Goal: Transaction & Acquisition: Purchase product/service

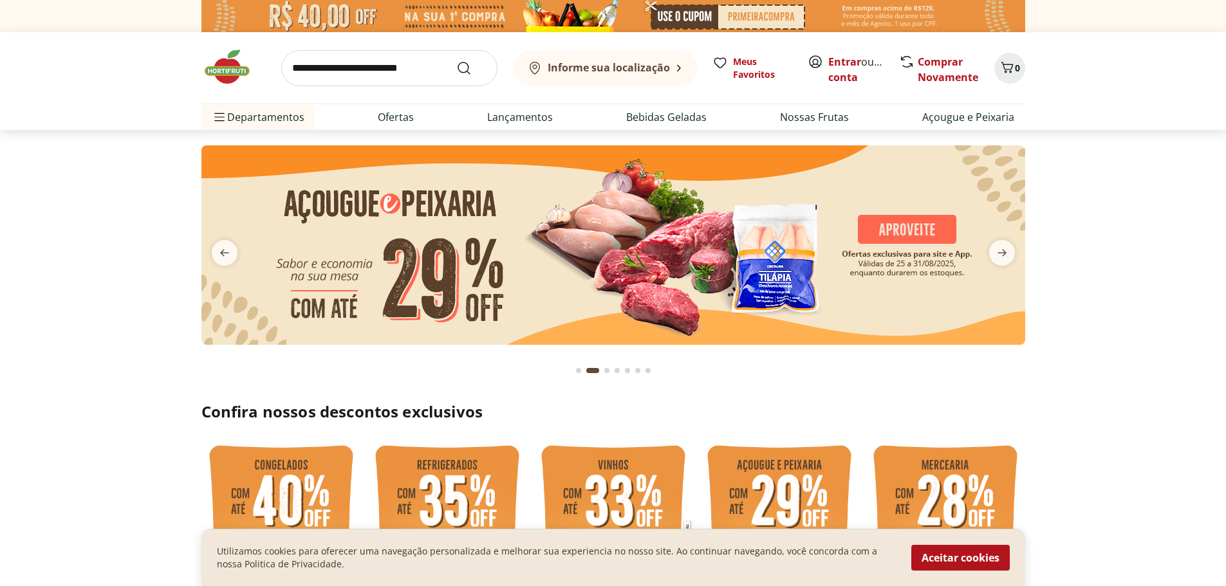
click at [909, 226] on img at bounding box center [612, 244] width 823 height 199
select select "**********"
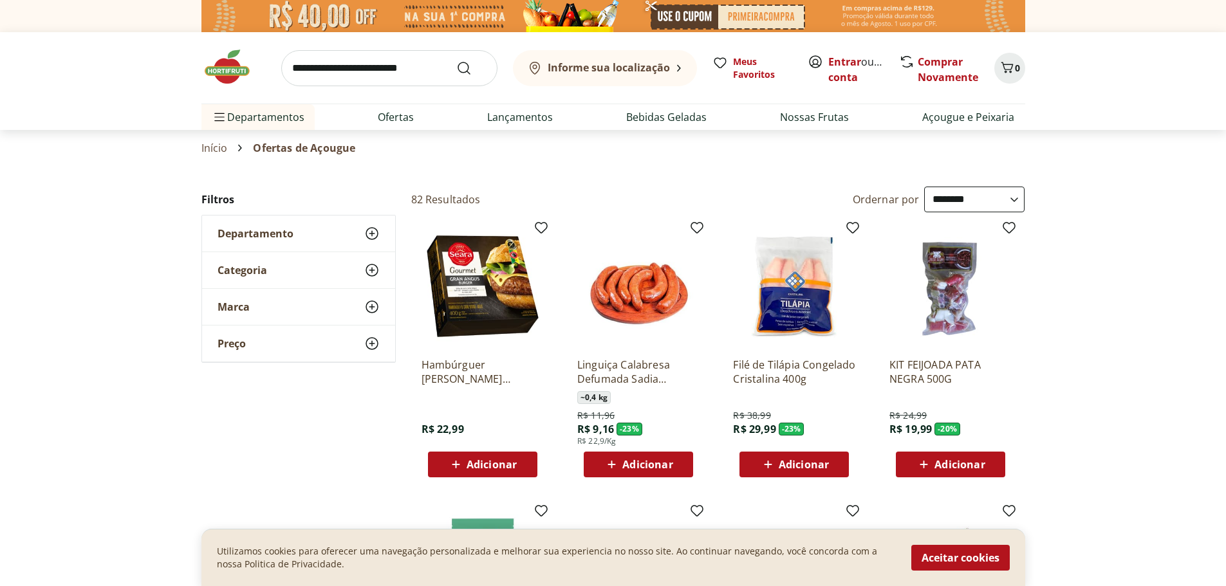
click at [947, 560] on button "Aceitar cookies" at bounding box center [960, 558] width 98 height 26
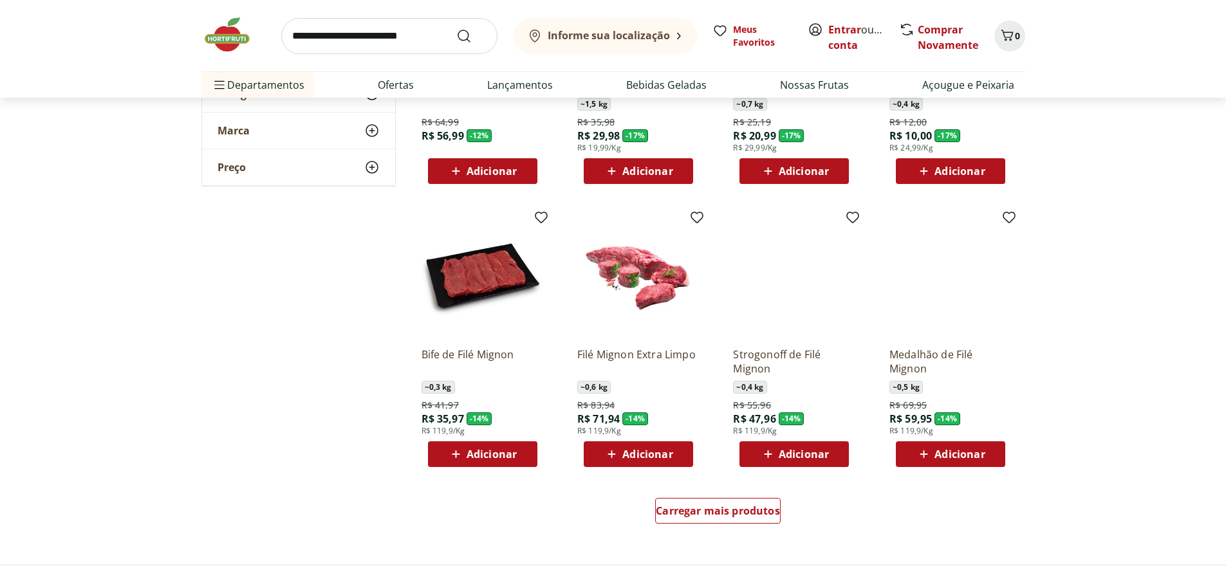
scroll to position [579, 0]
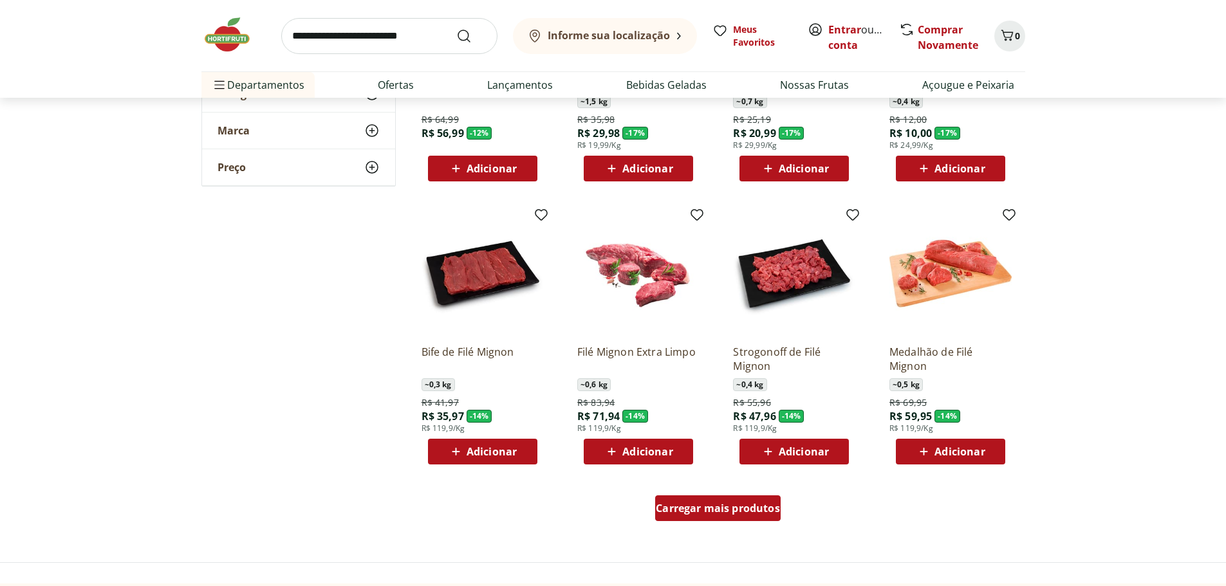
click at [687, 510] on span "Carregar mais produtos" at bounding box center [718, 508] width 124 height 10
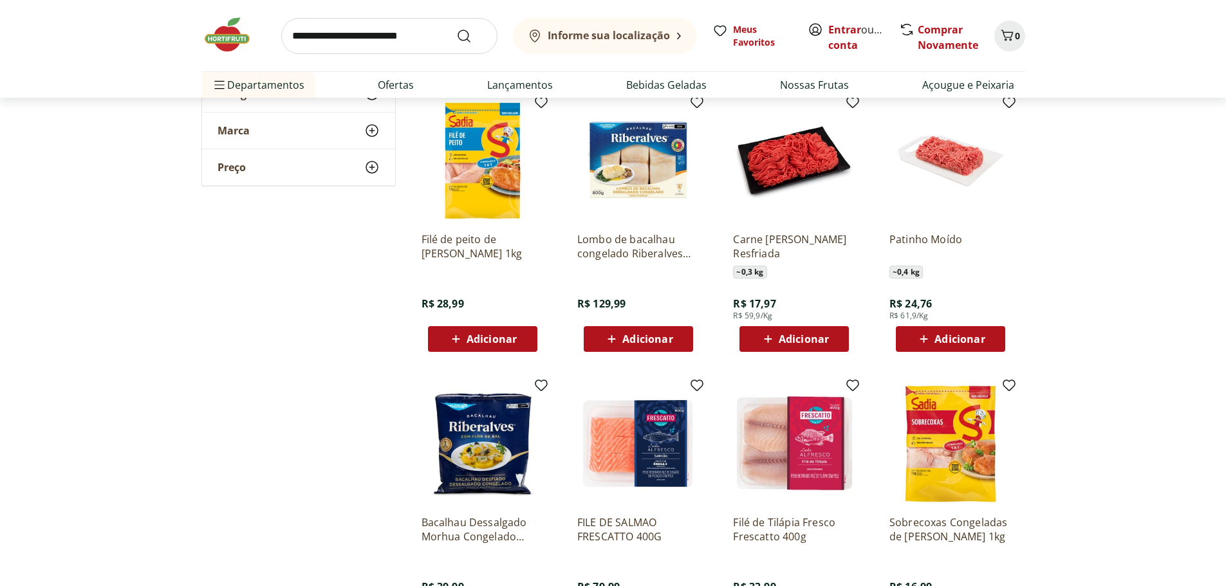
scroll to position [1415, 0]
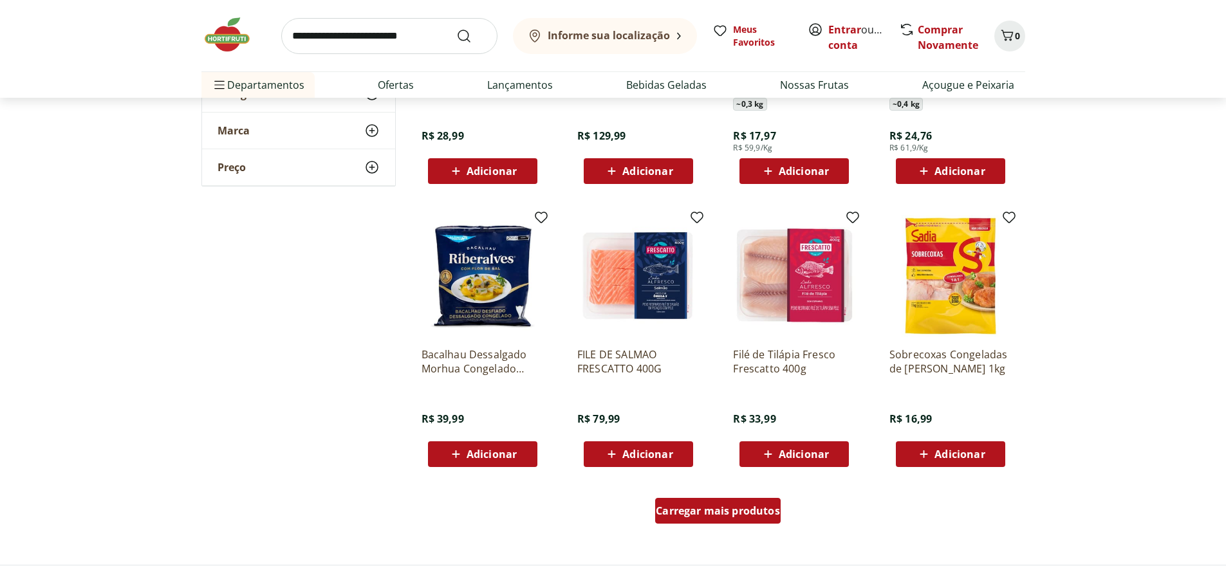
click at [731, 508] on span "Carregar mais produtos" at bounding box center [718, 511] width 124 height 10
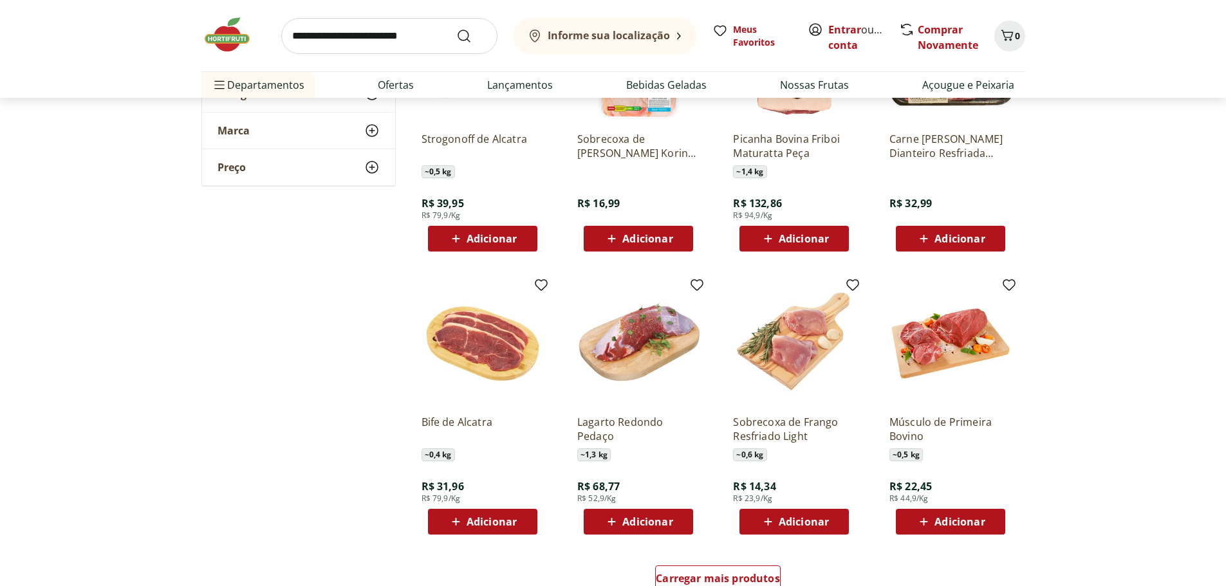
scroll to position [2187, 0]
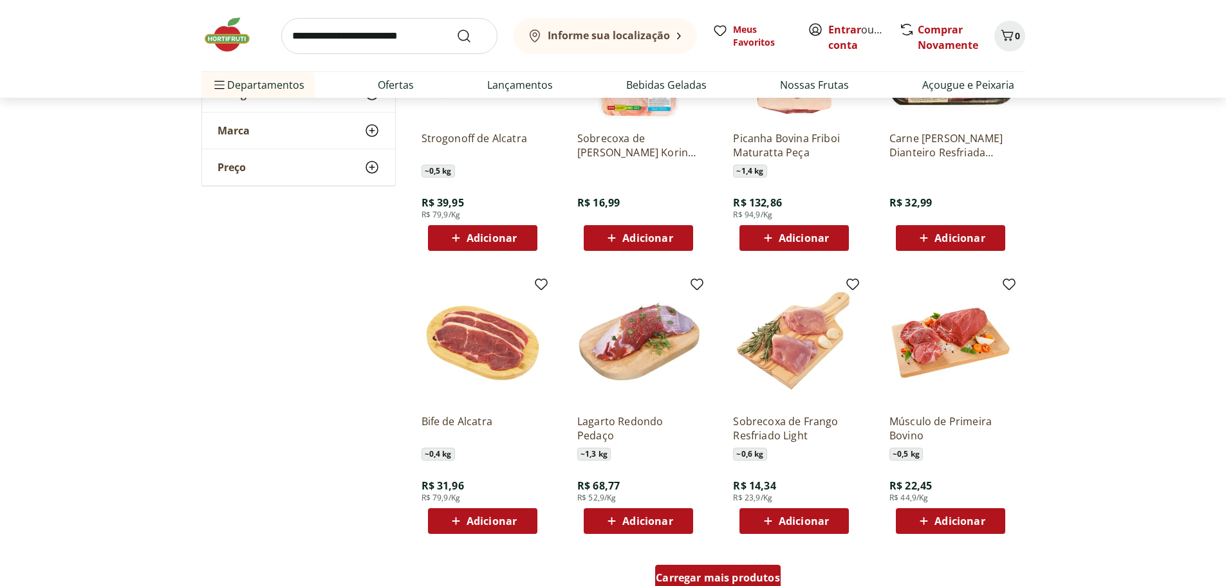
click at [717, 577] on span "Carregar mais produtos" at bounding box center [718, 578] width 124 height 10
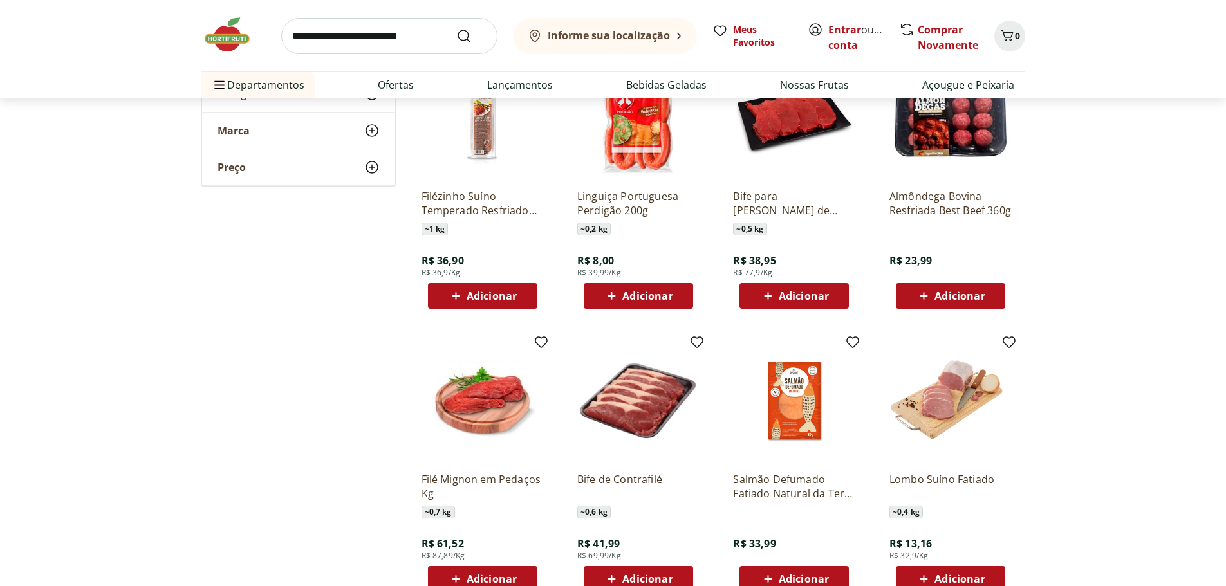
scroll to position [3024, 0]
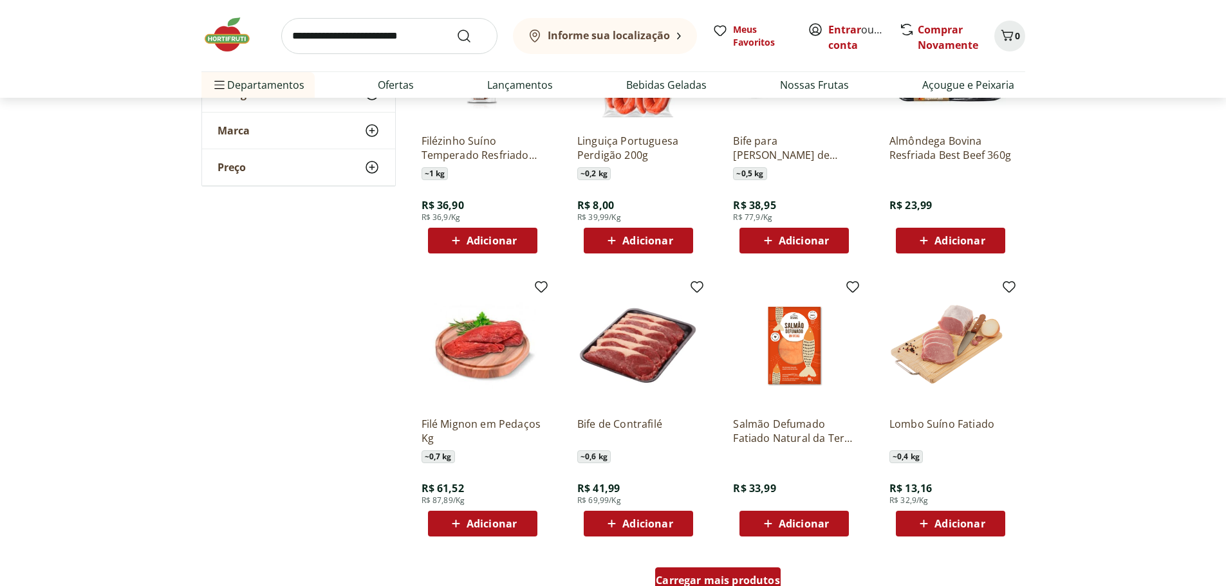
click at [694, 576] on span "Carregar mais produtos" at bounding box center [718, 580] width 124 height 10
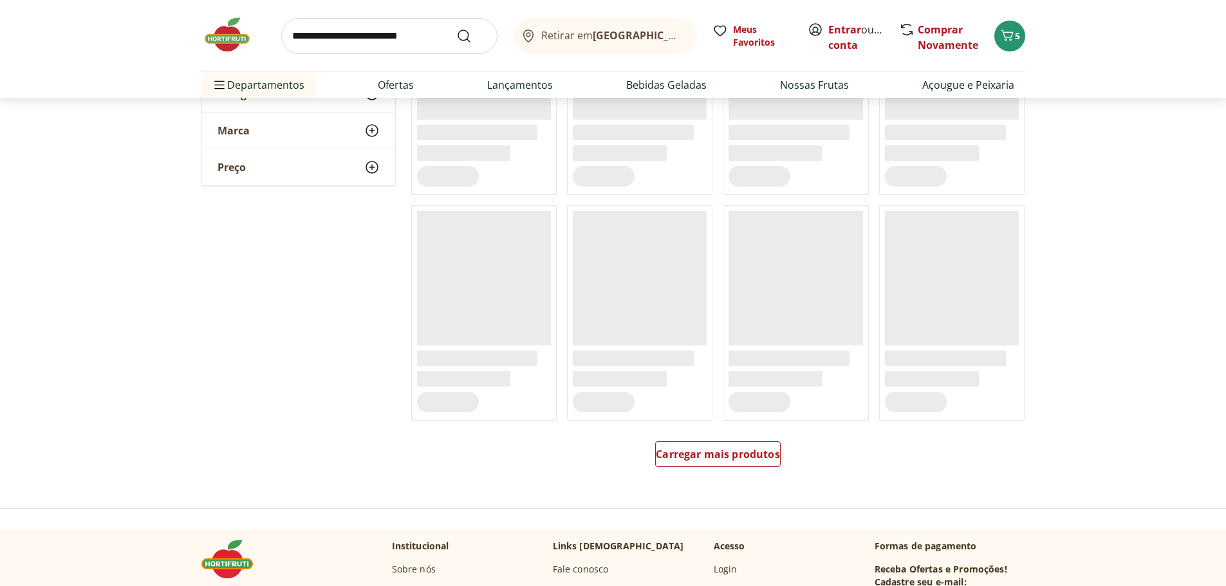
scroll to position [3989, 0]
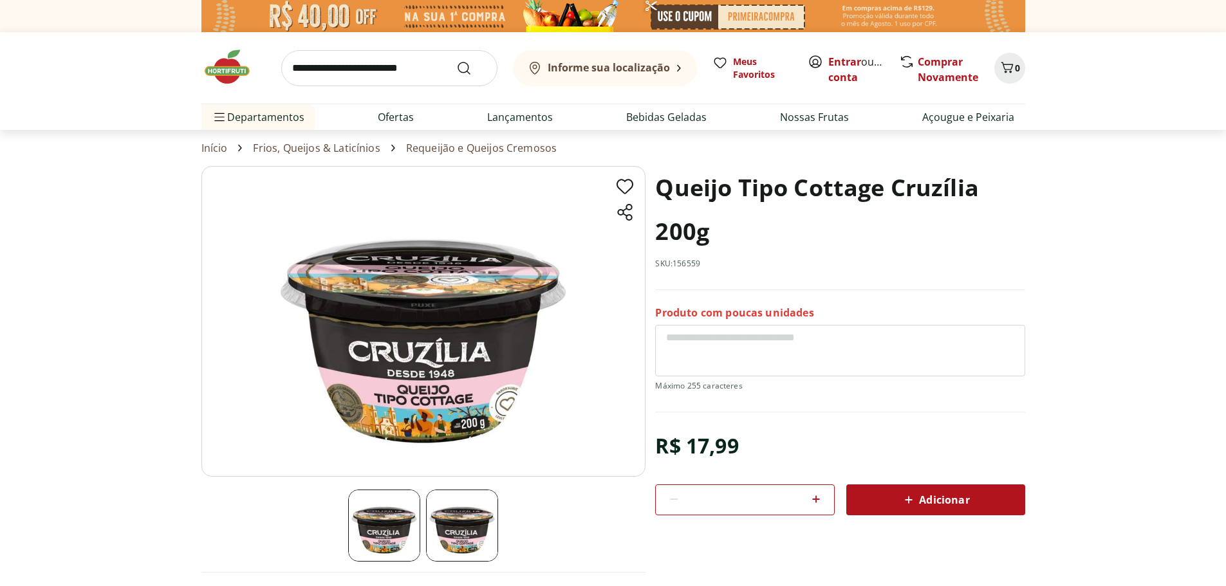
click at [939, 501] on span "Adicionar" at bounding box center [935, 499] width 68 height 15
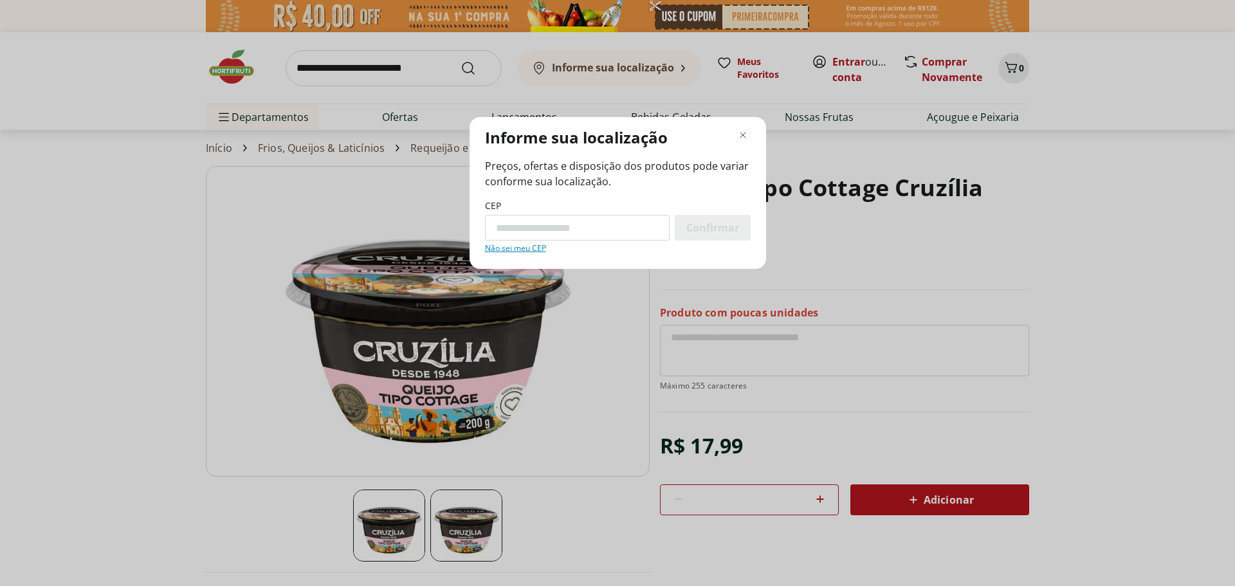
click at [553, 226] on input "CEP" at bounding box center [577, 228] width 185 height 26
type input "*********"
click at [708, 227] on span "Confirmar" at bounding box center [712, 228] width 53 height 10
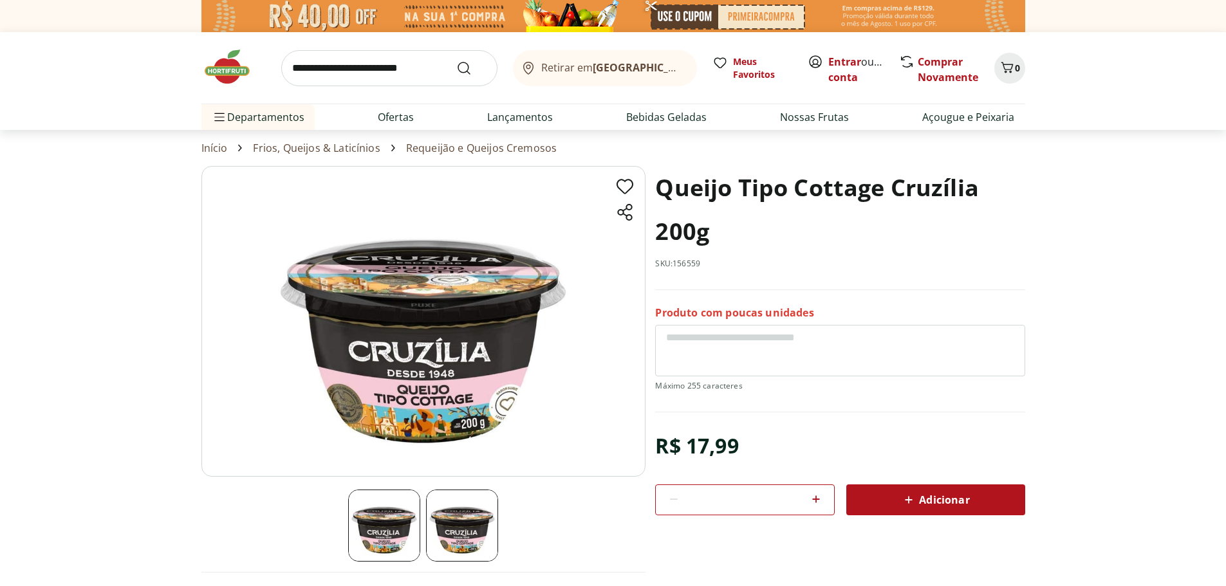
click at [931, 493] on span "Adicionar" at bounding box center [935, 499] width 68 height 15
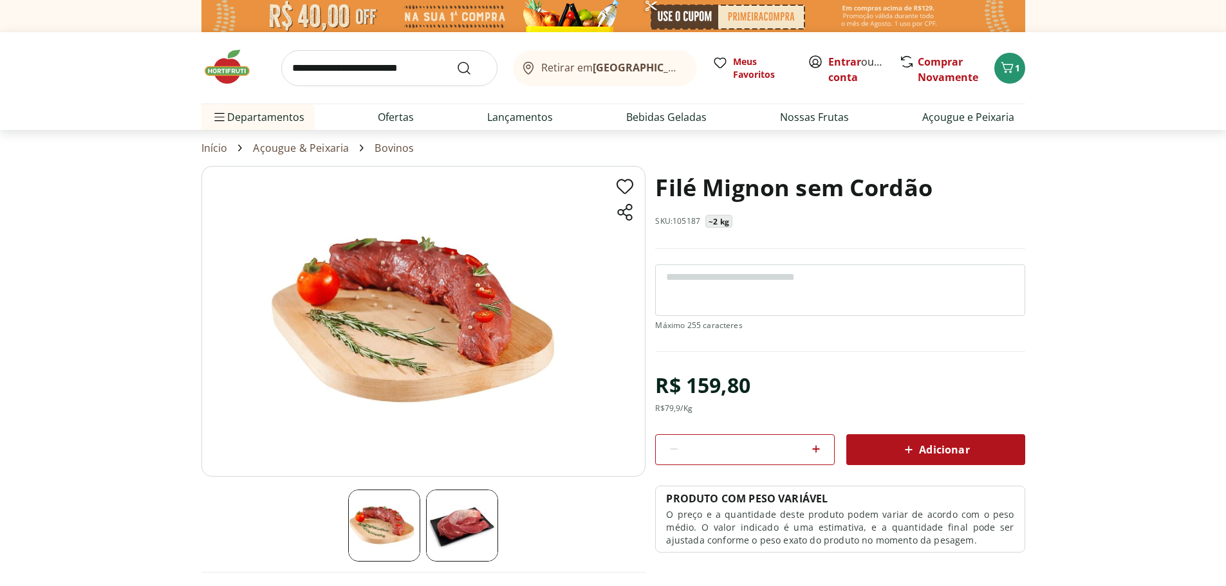
click at [938, 448] on span "Adicionar" at bounding box center [935, 449] width 68 height 15
click at [1013, 66] on icon "Carrinho" at bounding box center [1006, 67] width 15 height 15
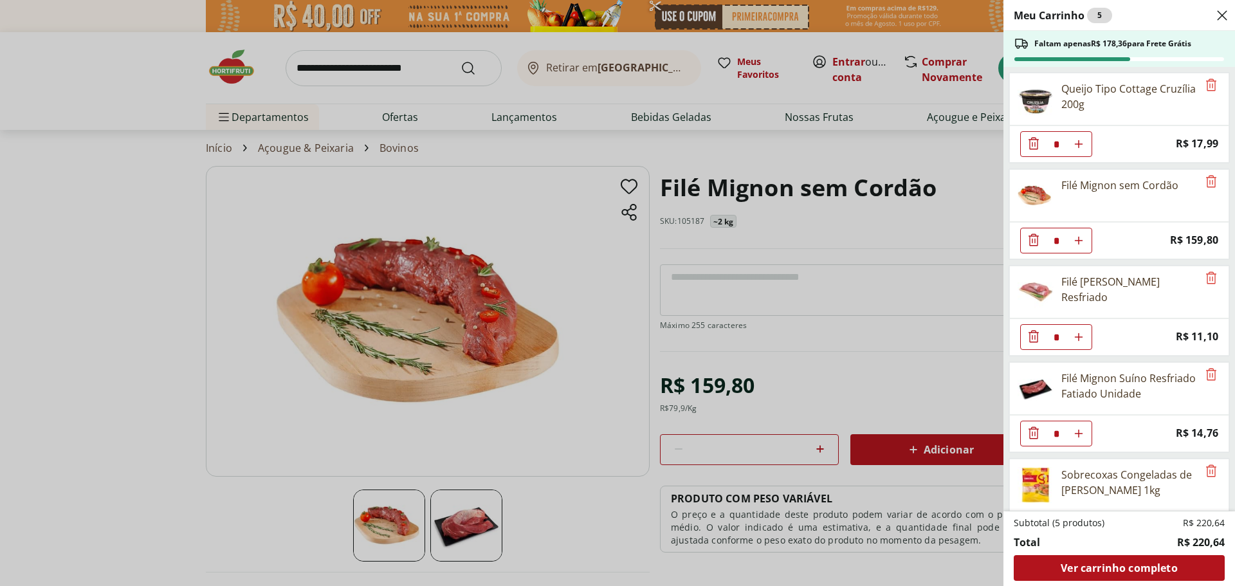
click at [737, 117] on div "Meu Carrinho 5 Faltam apenas R$ 178,36 para Frete Grátis Queijo Tipo Cottage Cr…" at bounding box center [617, 293] width 1235 height 586
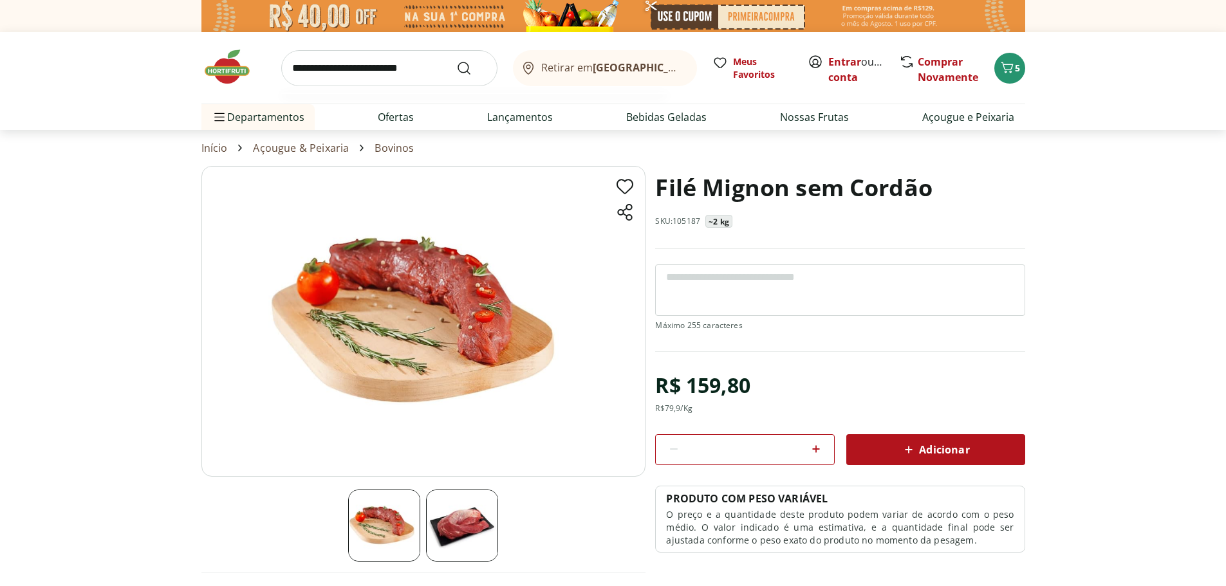
click at [396, 60] on input "search" at bounding box center [389, 68] width 216 height 36
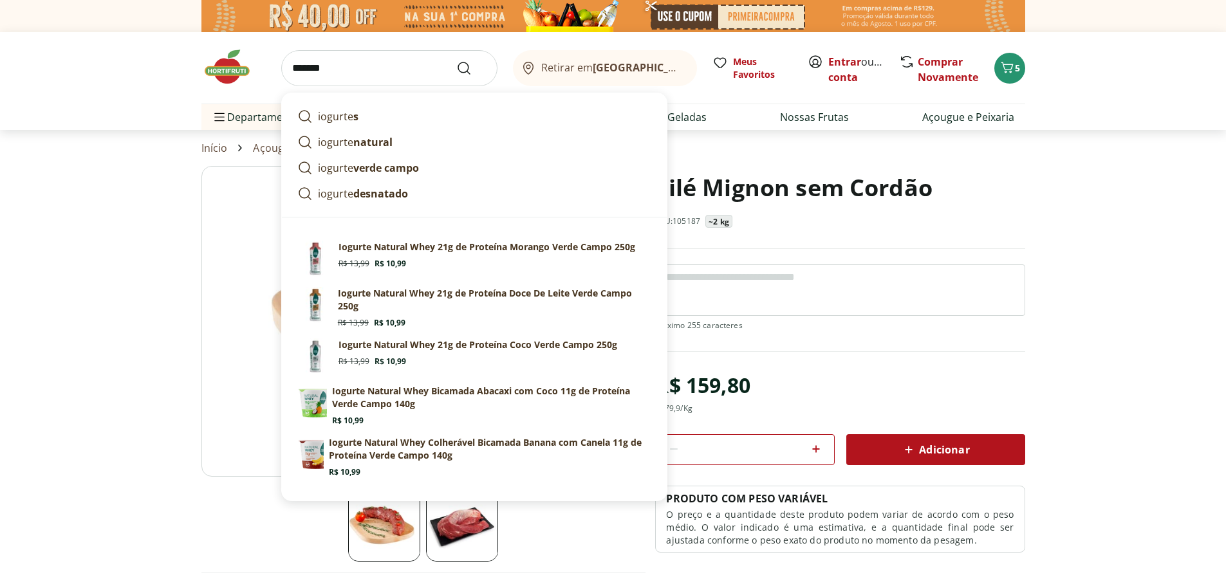
type input "*******"
click at [472, 63] on button "Submit Search" at bounding box center [471, 67] width 31 height 15
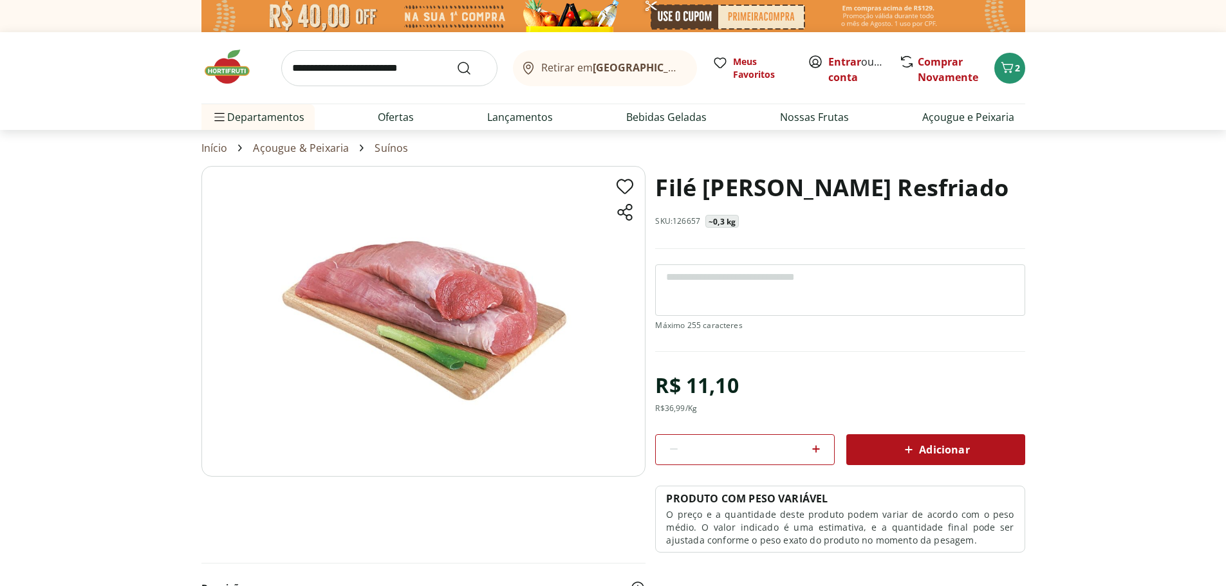
click at [941, 448] on span "Adicionar" at bounding box center [935, 449] width 68 height 15
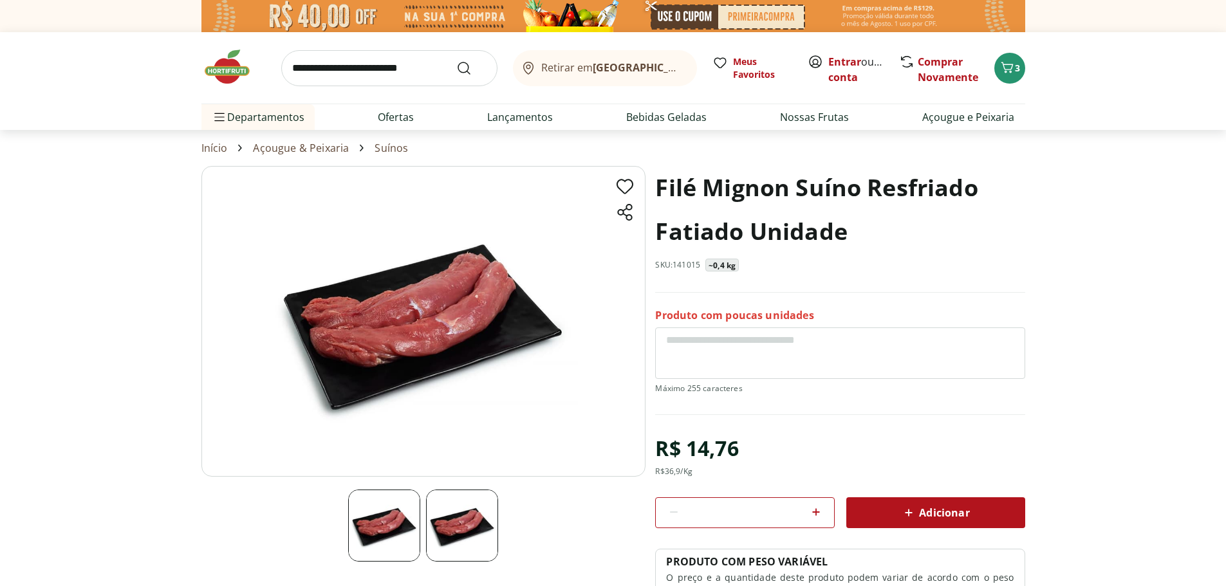
click at [939, 515] on span "Adicionar" at bounding box center [935, 512] width 68 height 15
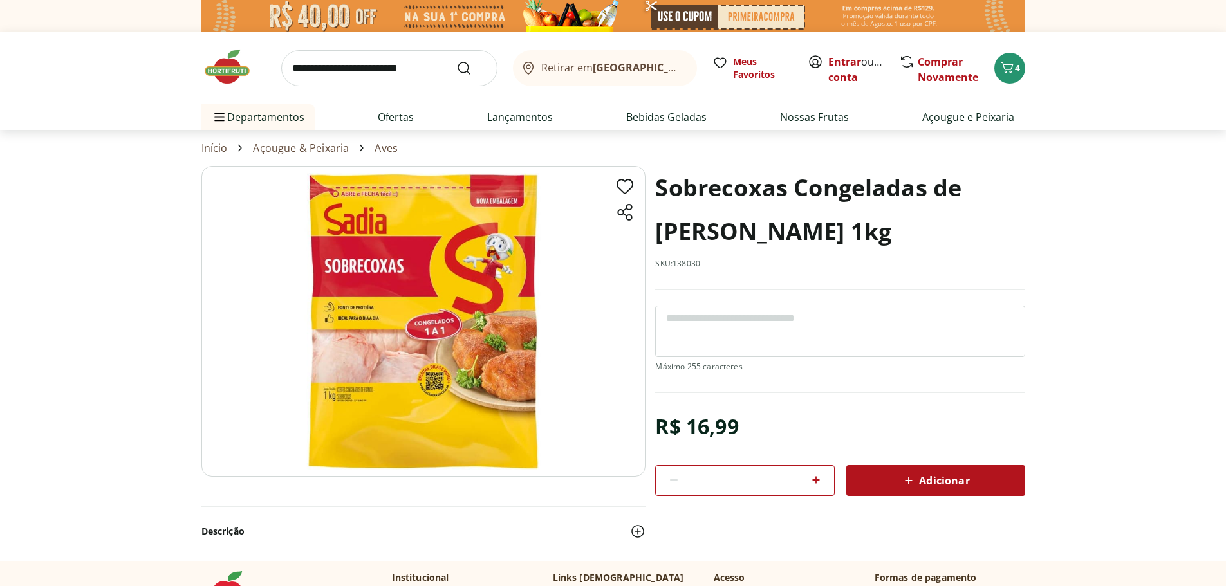
click at [943, 477] on span "Adicionar" at bounding box center [935, 480] width 68 height 15
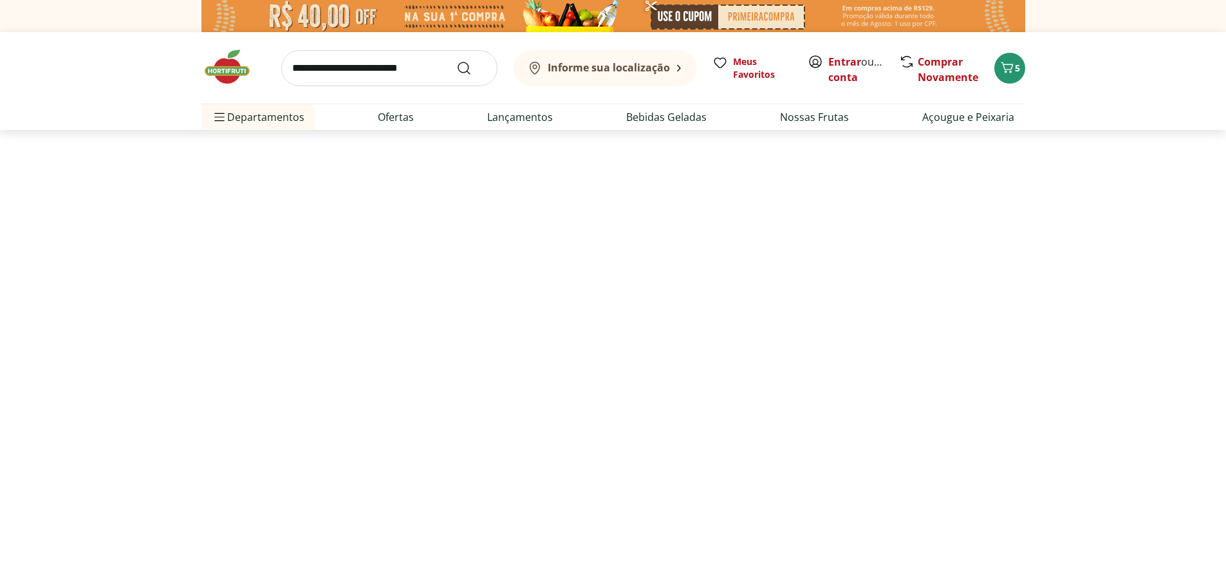
select select "**********"
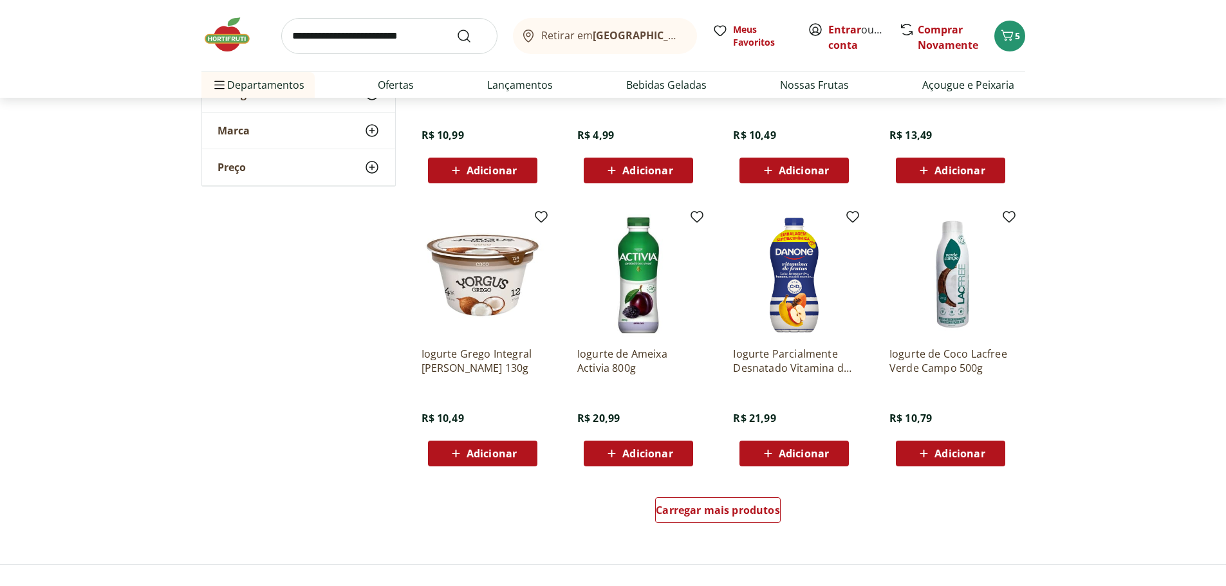
scroll to position [643, 0]
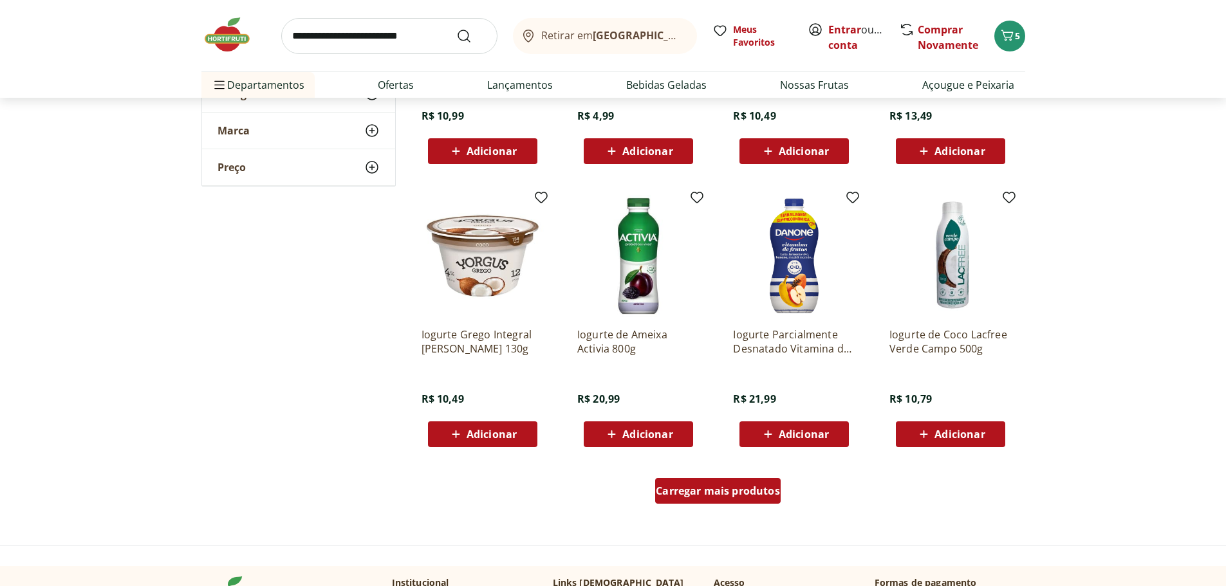
click at [712, 500] on div "Carregar mais produtos" at bounding box center [717, 491] width 125 height 26
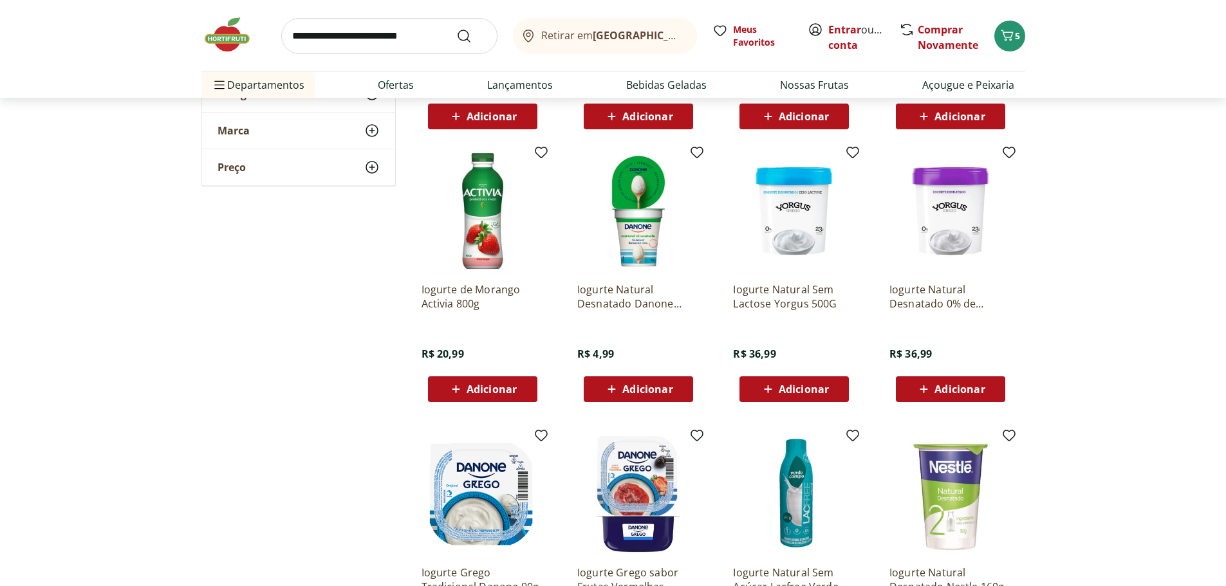
scroll to position [772, 0]
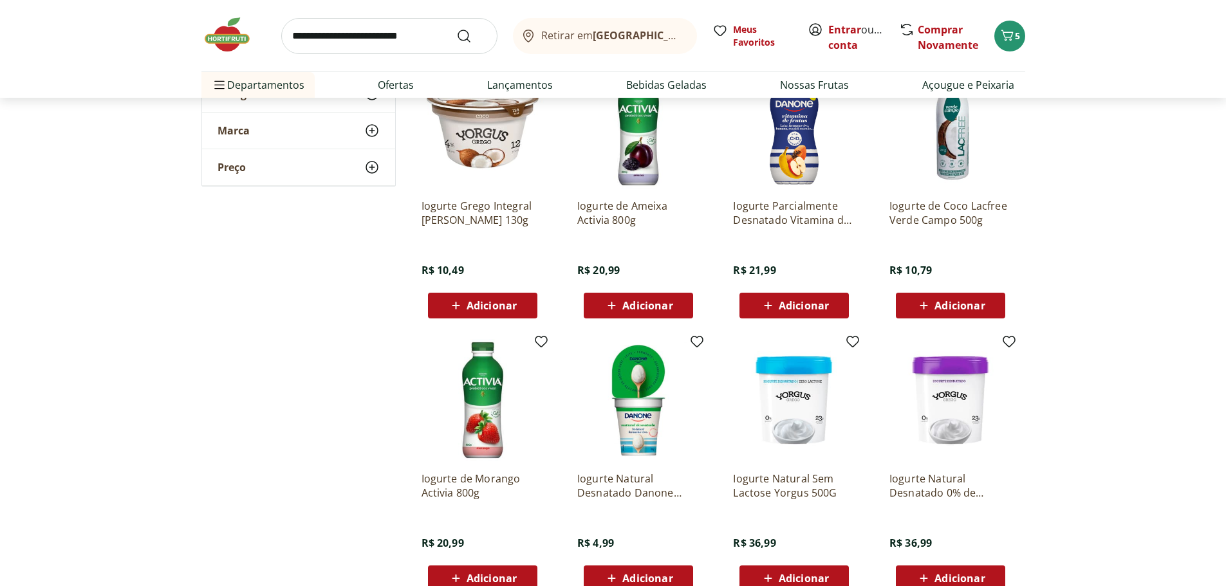
click at [959, 311] on span "Adicionar" at bounding box center [959, 305] width 50 height 10
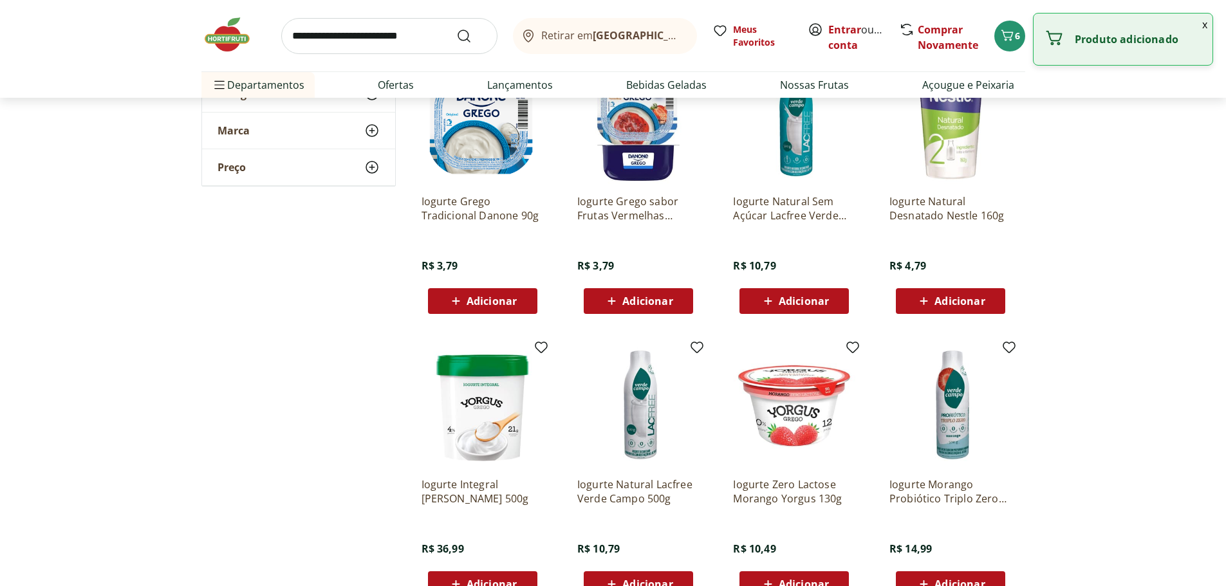
scroll to position [1351, 0]
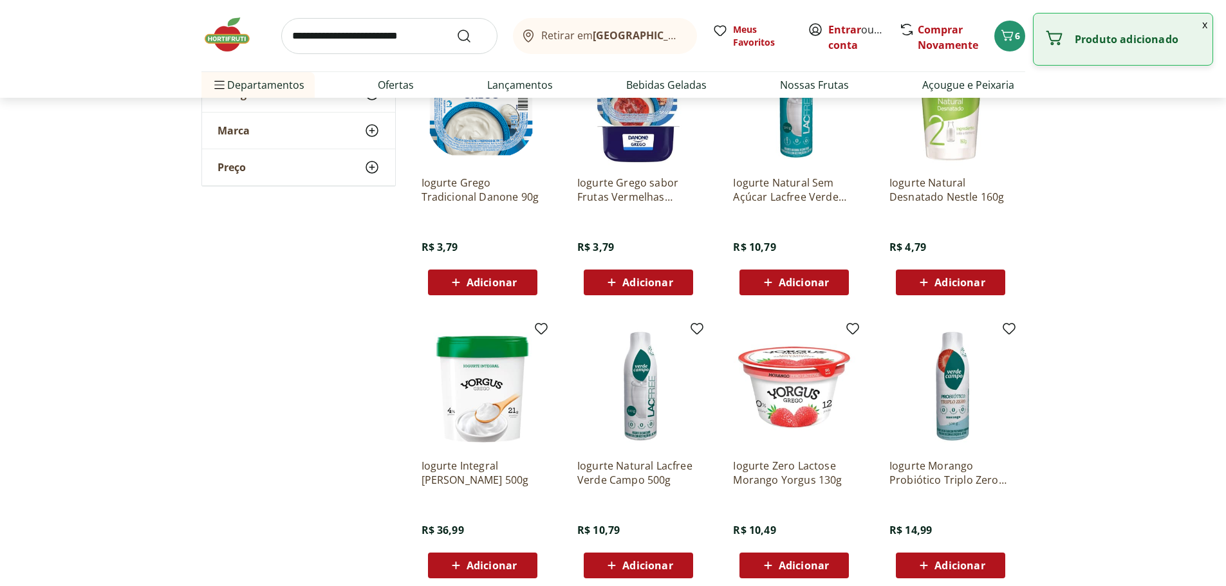
click at [645, 564] on span "Adicionar" at bounding box center [647, 565] width 50 height 10
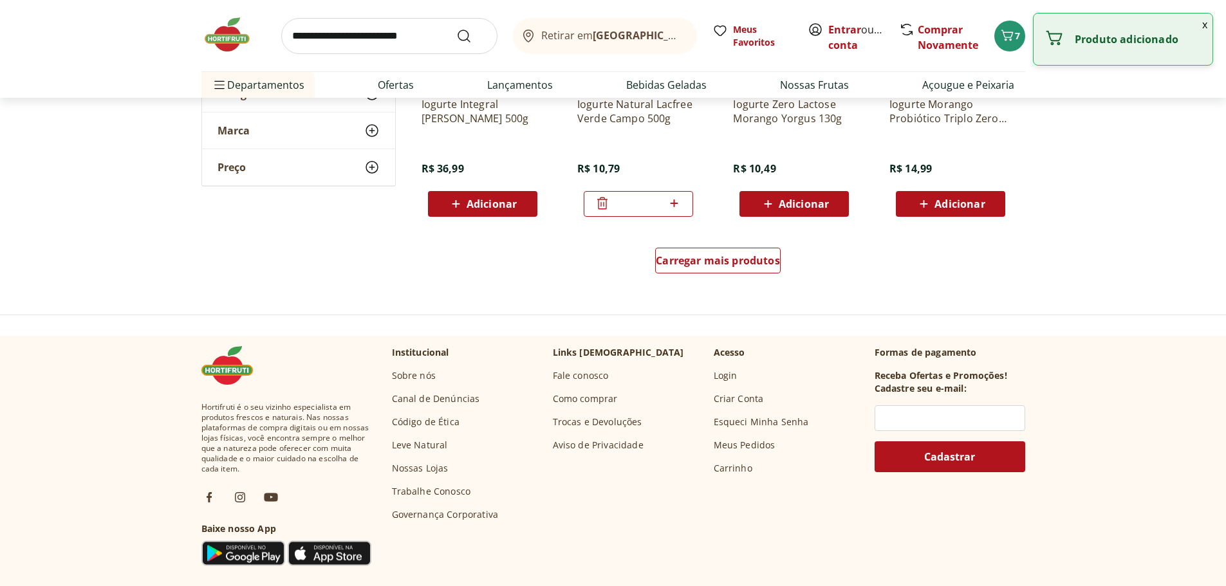
scroll to position [1737, 0]
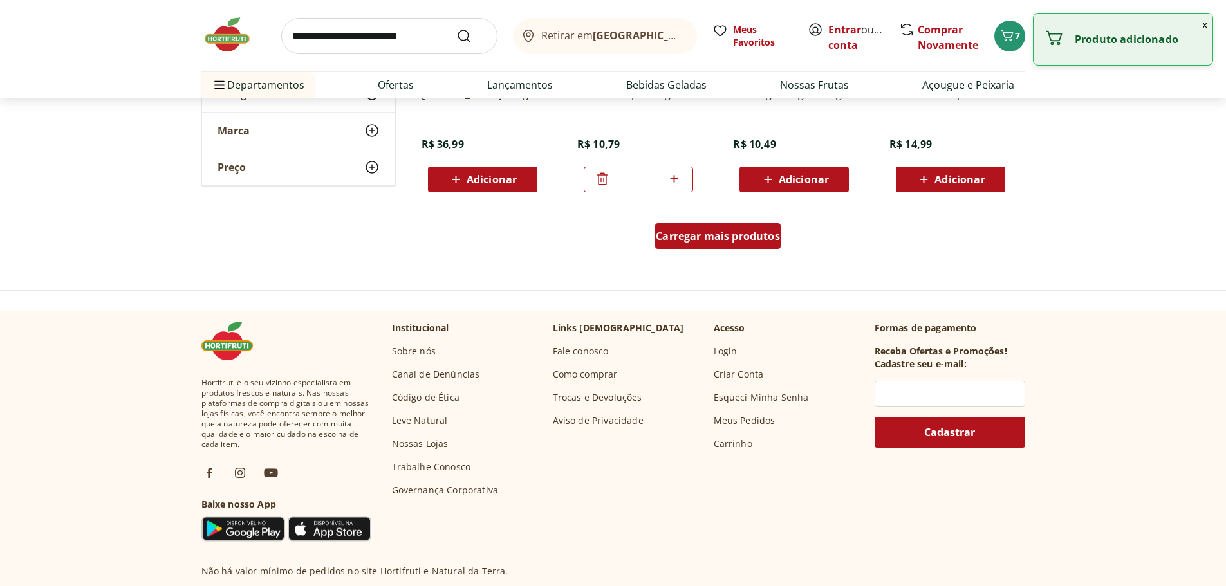
click at [758, 223] on div "Carregar mais produtos" at bounding box center [717, 236] width 125 height 26
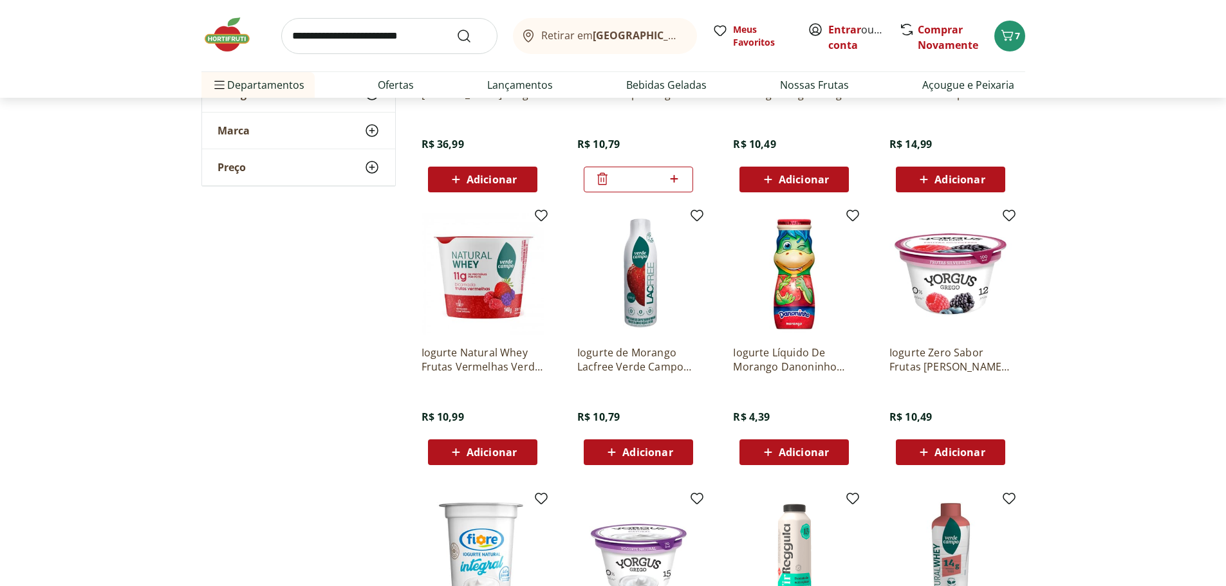
click at [633, 447] on span "Adicionar" at bounding box center [647, 452] width 50 height 10
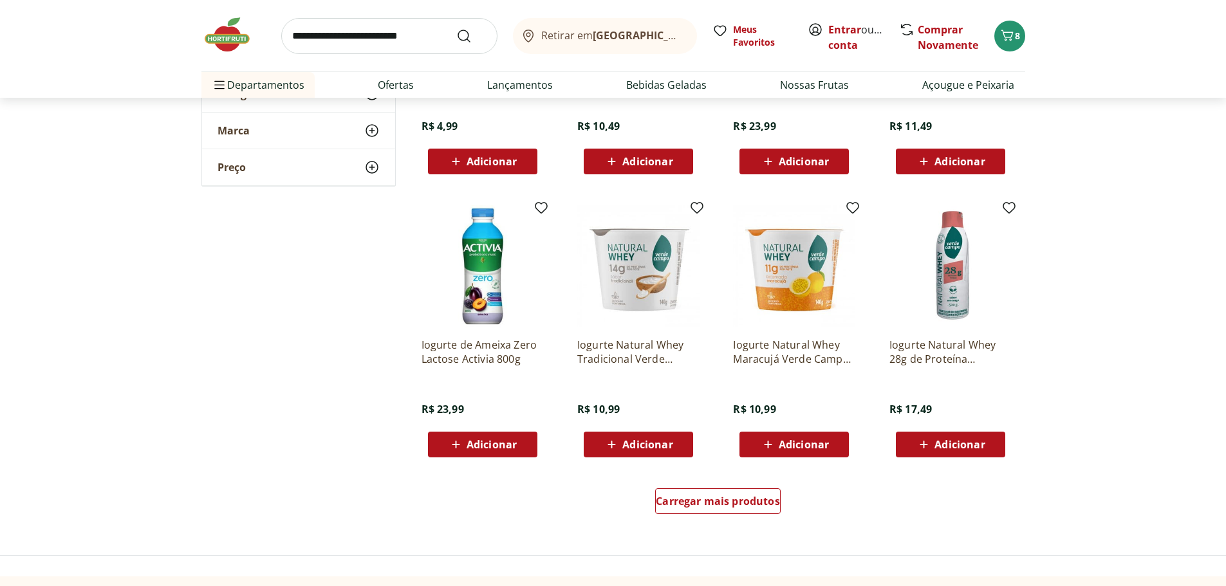
scroll to position [2316, 0]
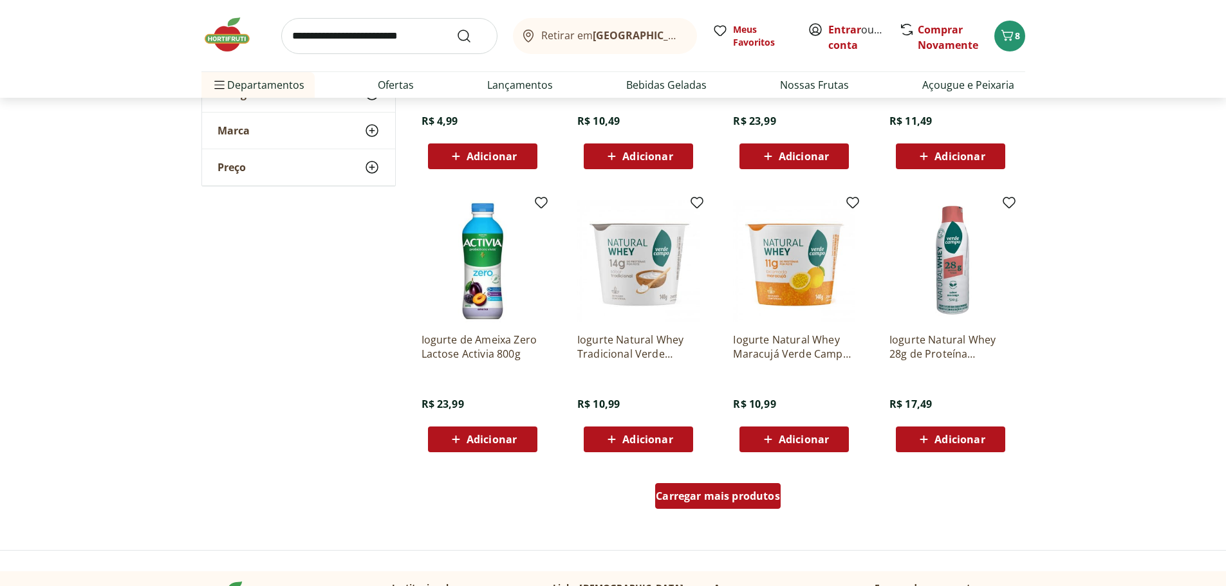
click at [710, 501] on span "Carregar mais produtos" at bounding box center [718, 496] width 124 height 10
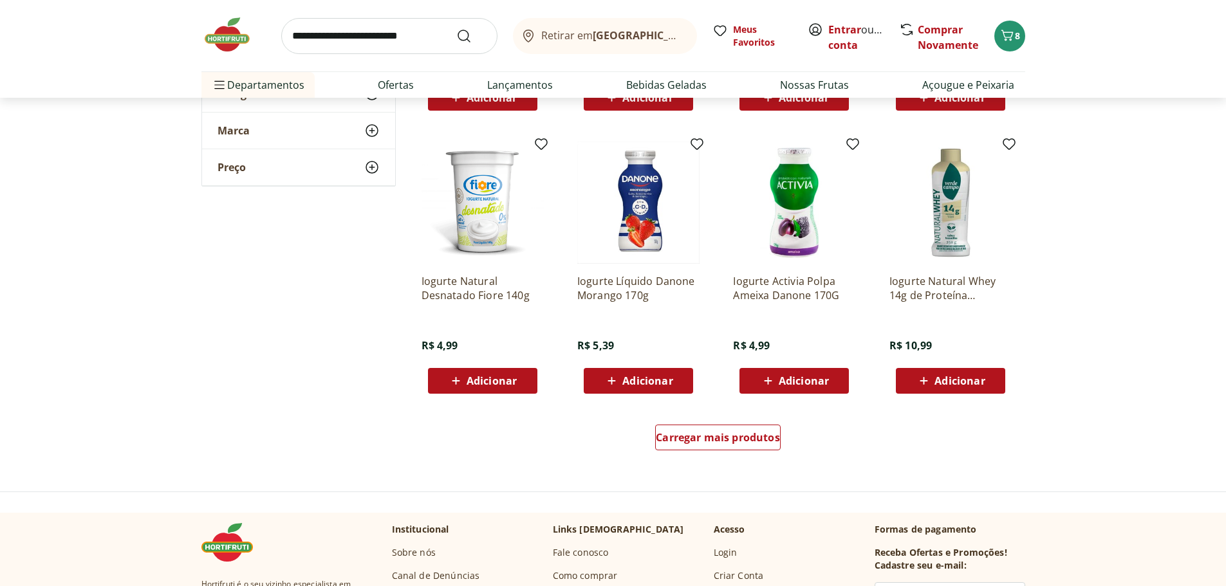
scroll to position [3217, 0]
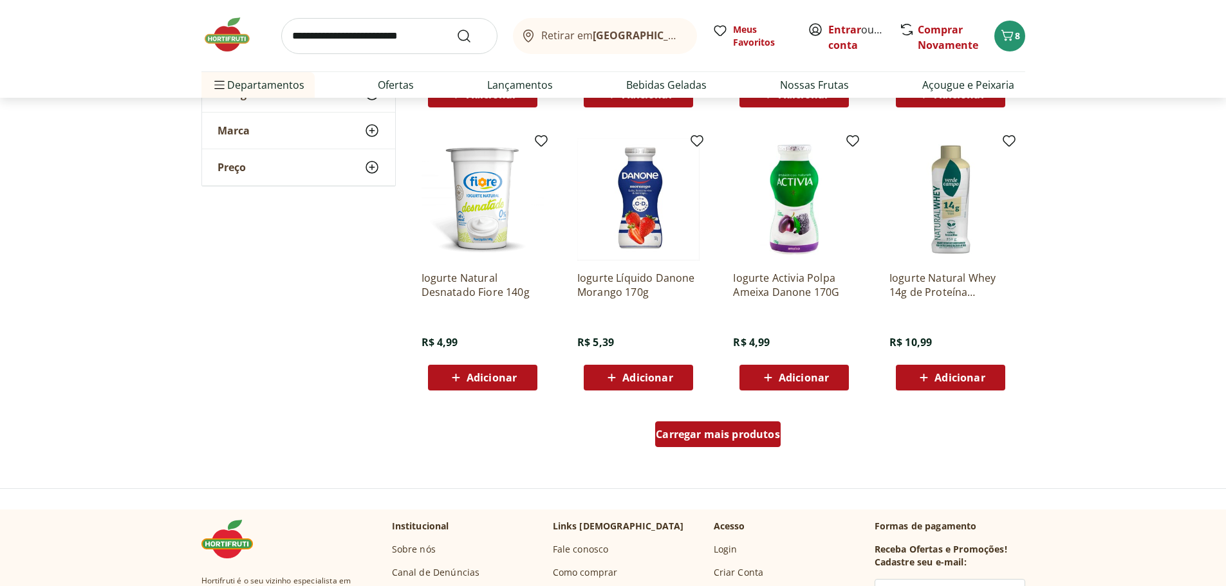
click at [676, 446] on div "Carregar mais produtos" at bounding box center [717, 434] width 125 height 26
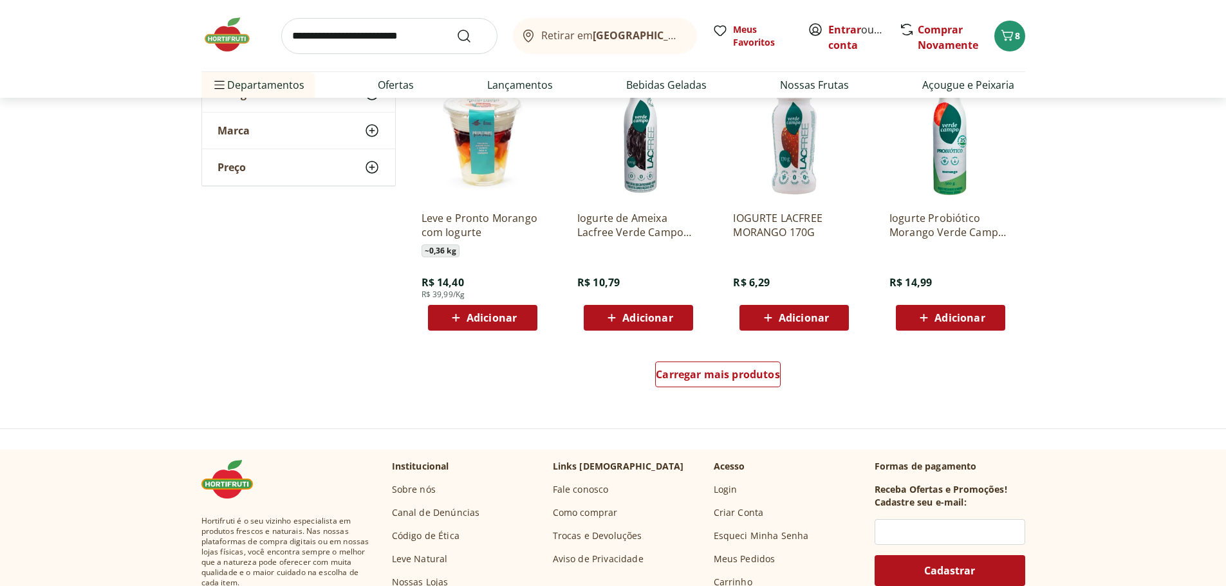
scroll to position [4117, 0]
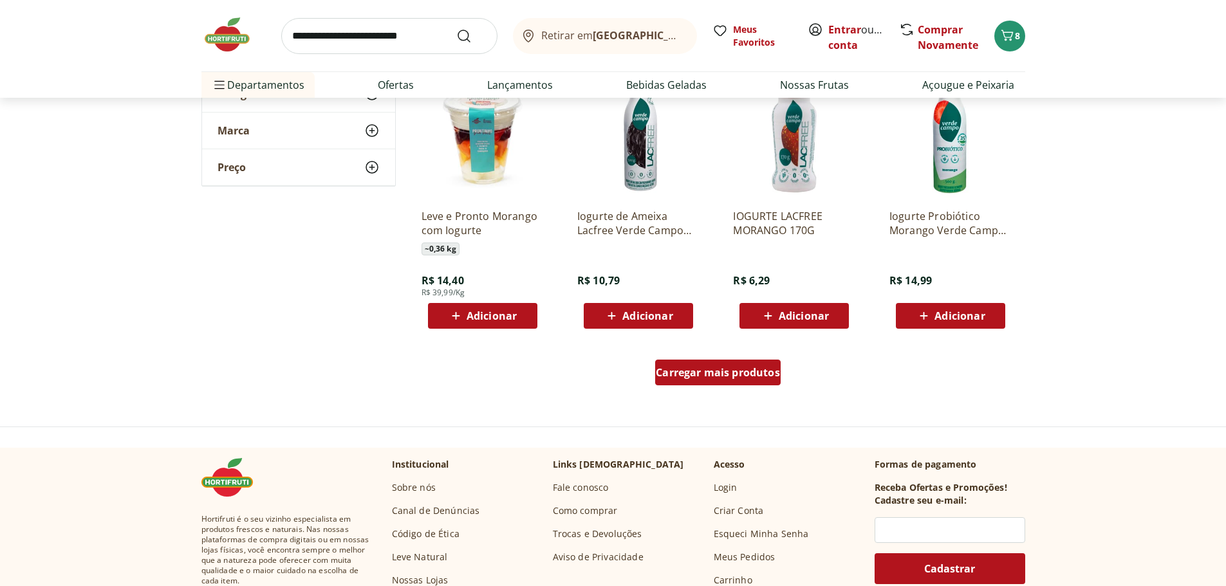
click at [723, 380] on div "Carregar mais produtos" at bounding box center [717, 373] width 125 height 26
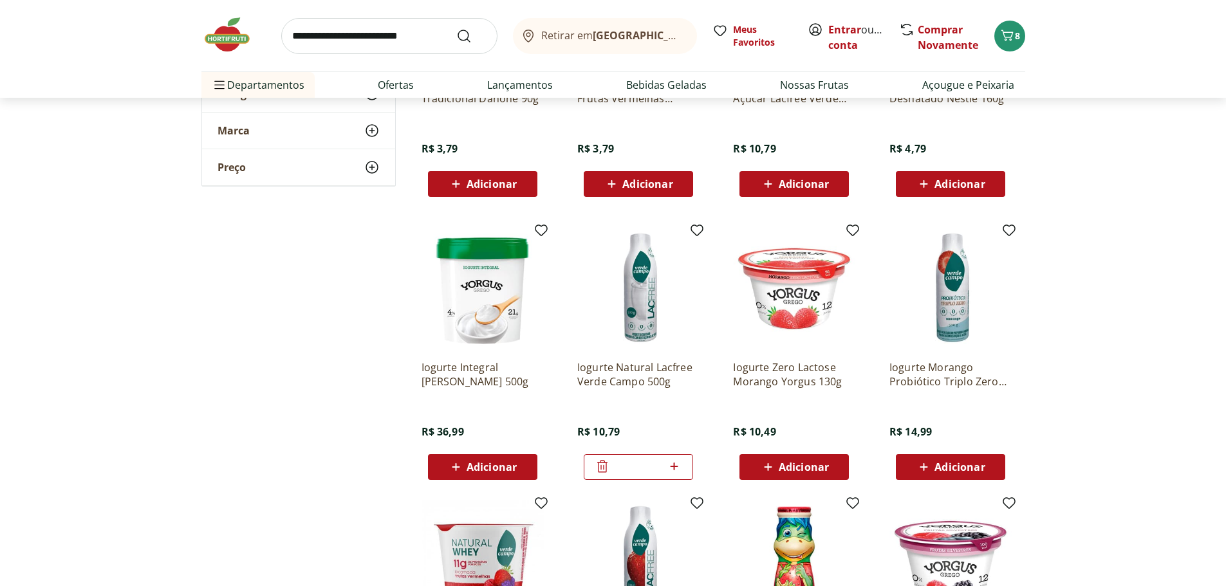
scroll to position [1222, 0]
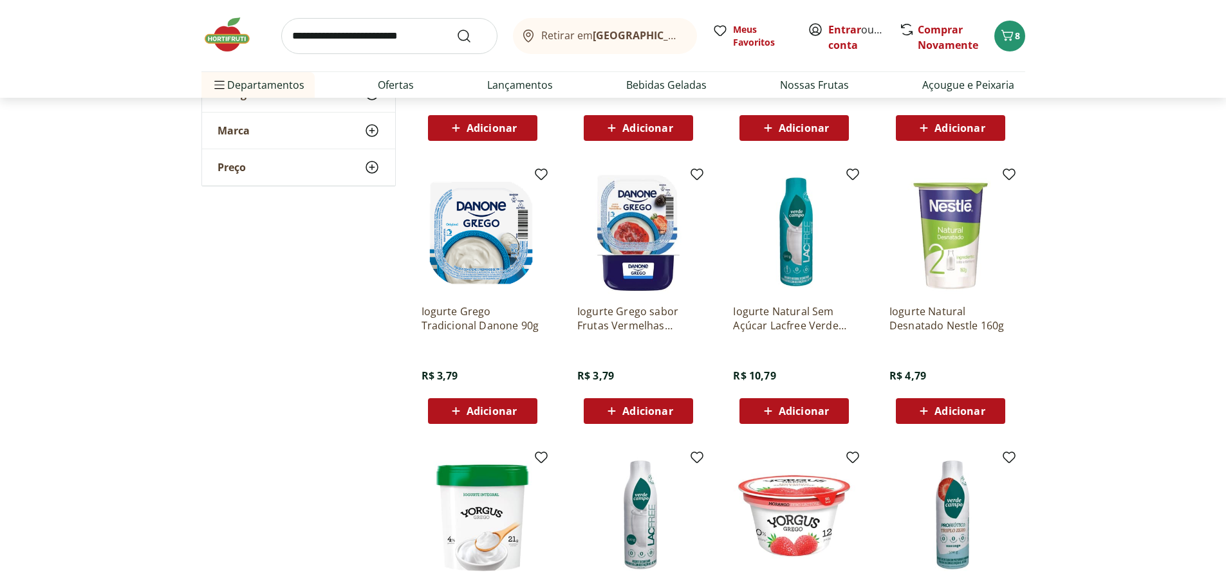
click at [371, 29] on input "search" at bounding box center [389, 36] width 216 height 36
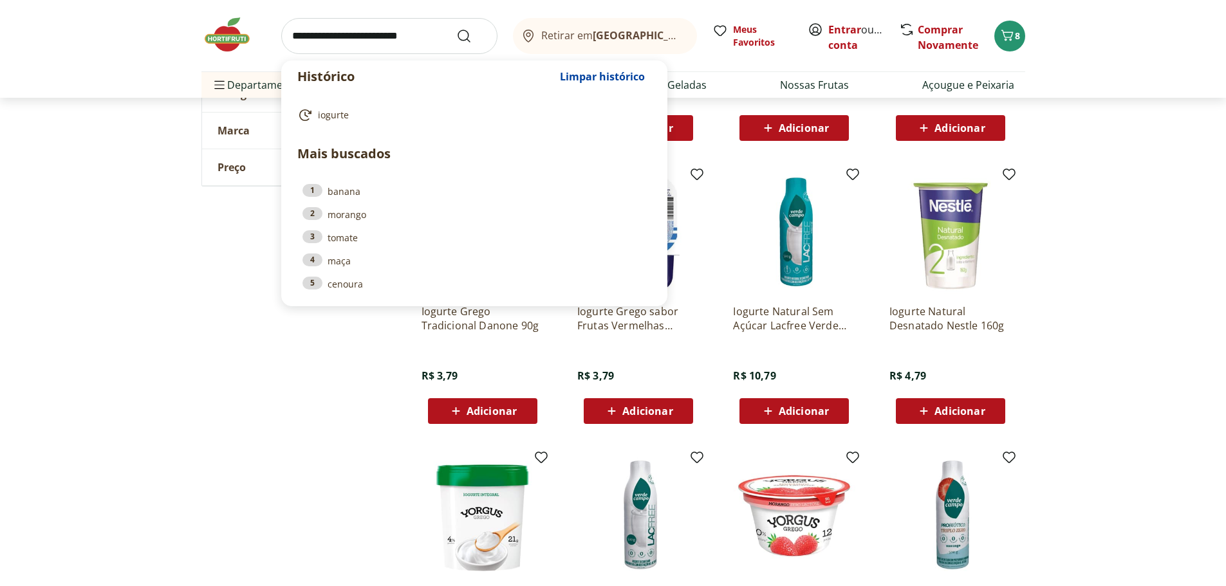
click at [234, 38] on img at bounding box center [233, 34] width 64 height 39
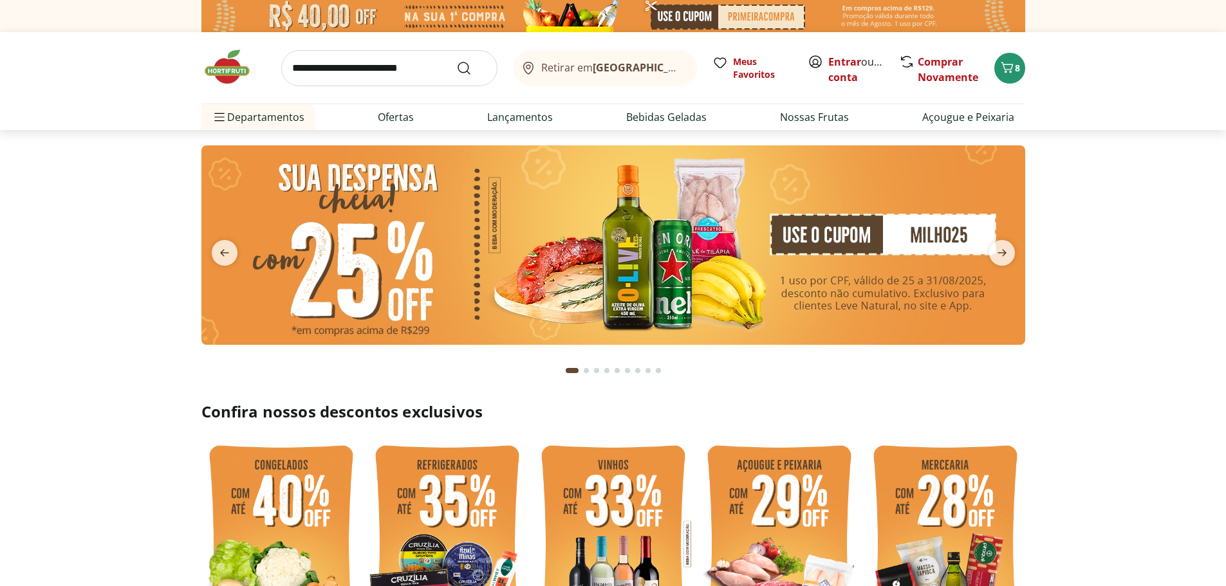
click at [1002, 248] on icon "next" at bounding box center [1001, 252] width 15 height 15
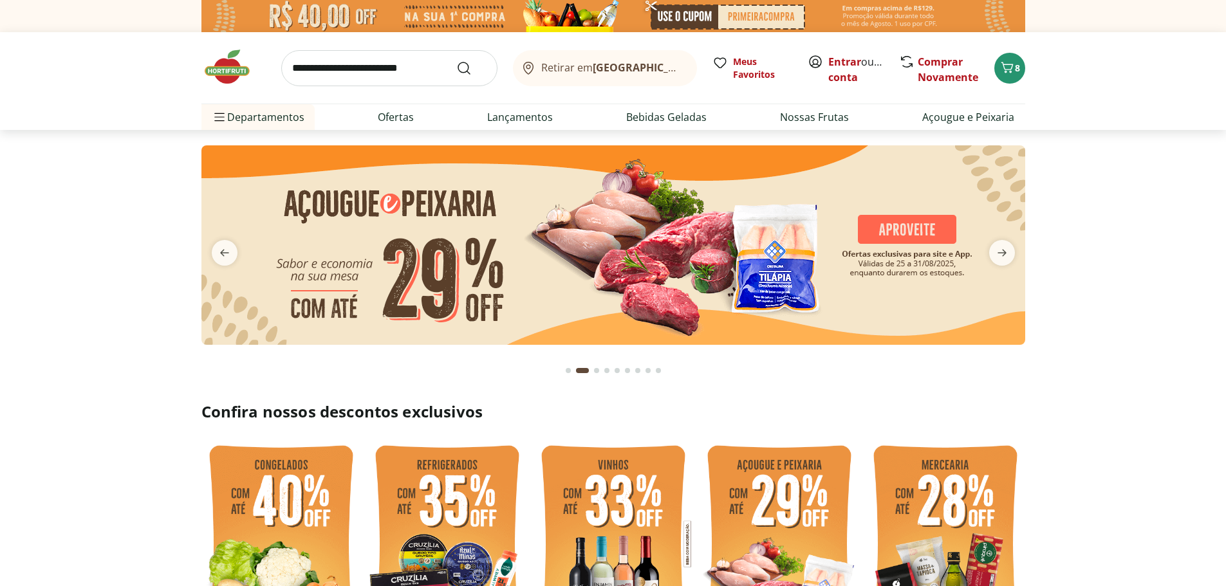
click at [1001, 248] on icon "next" at bounding box center [1001, 252] width 15 height 15
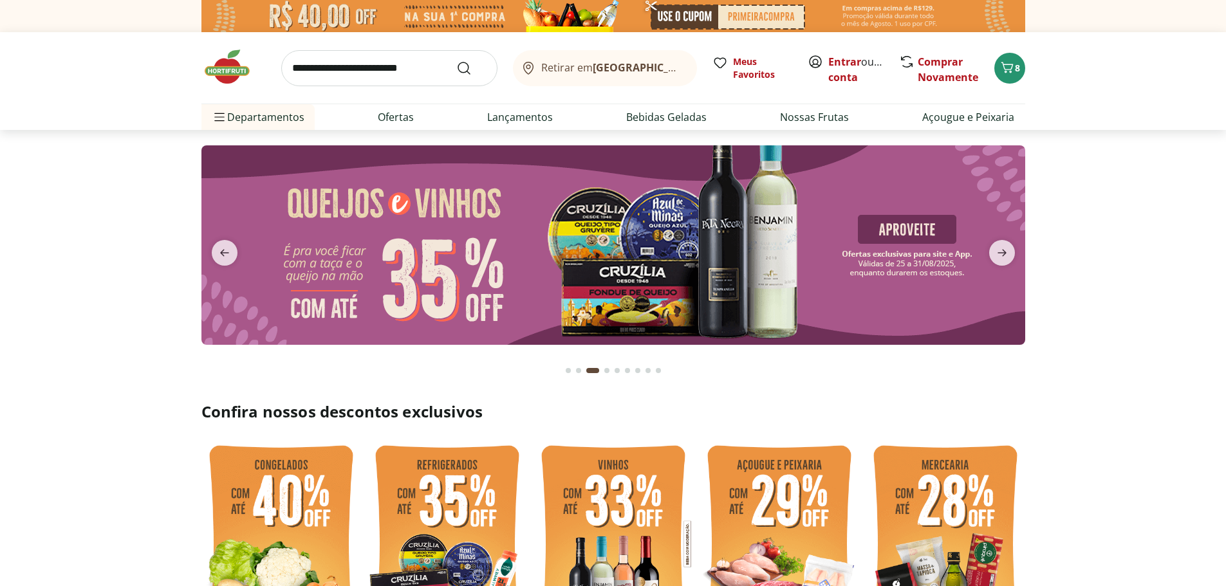
click at [1005, 248] on icon "next" at bounding box center [1001, 252] width 15 height 15
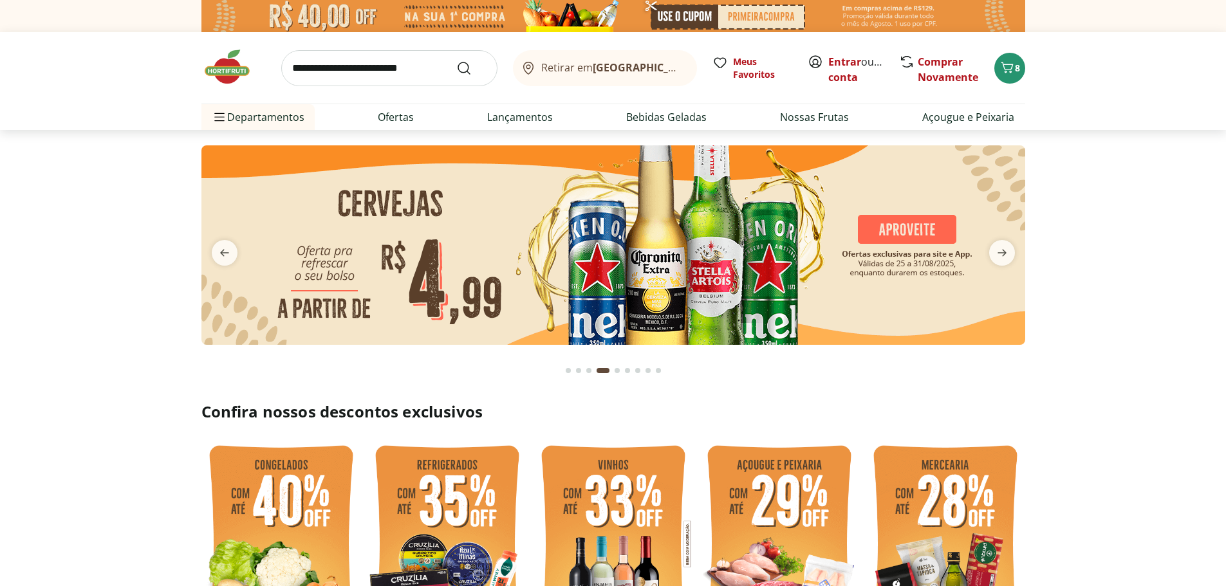
click at [1005, 248] on icon "next" at bounding box center [1001, 252] width 15 height 15
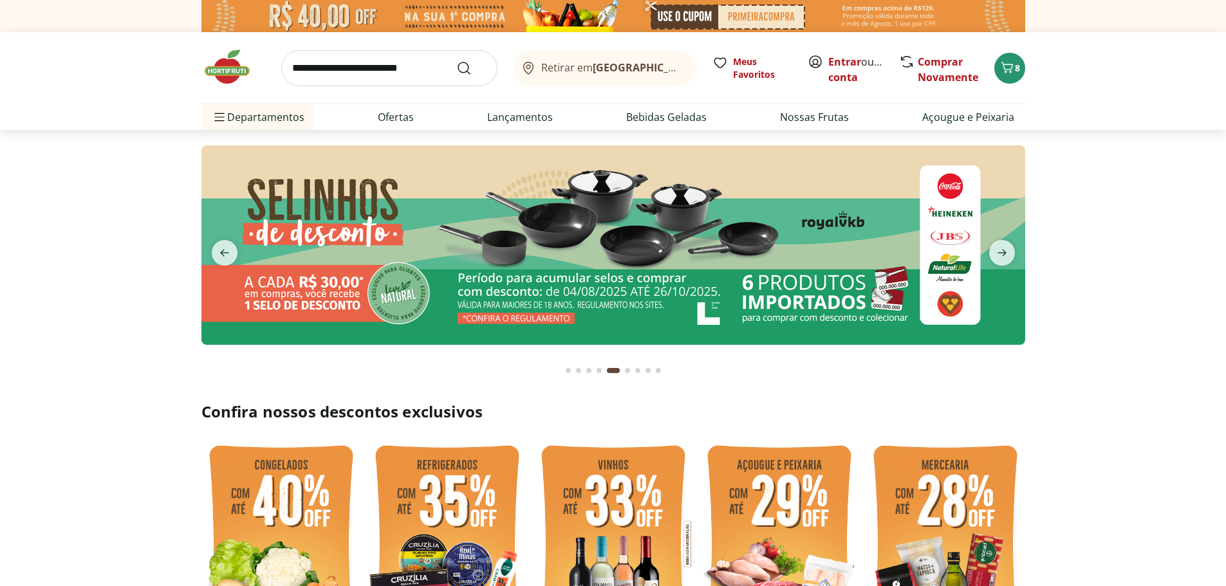
click at [1005, 248] on icon "next" at bounding box center [1001, 252] width 15 height 15
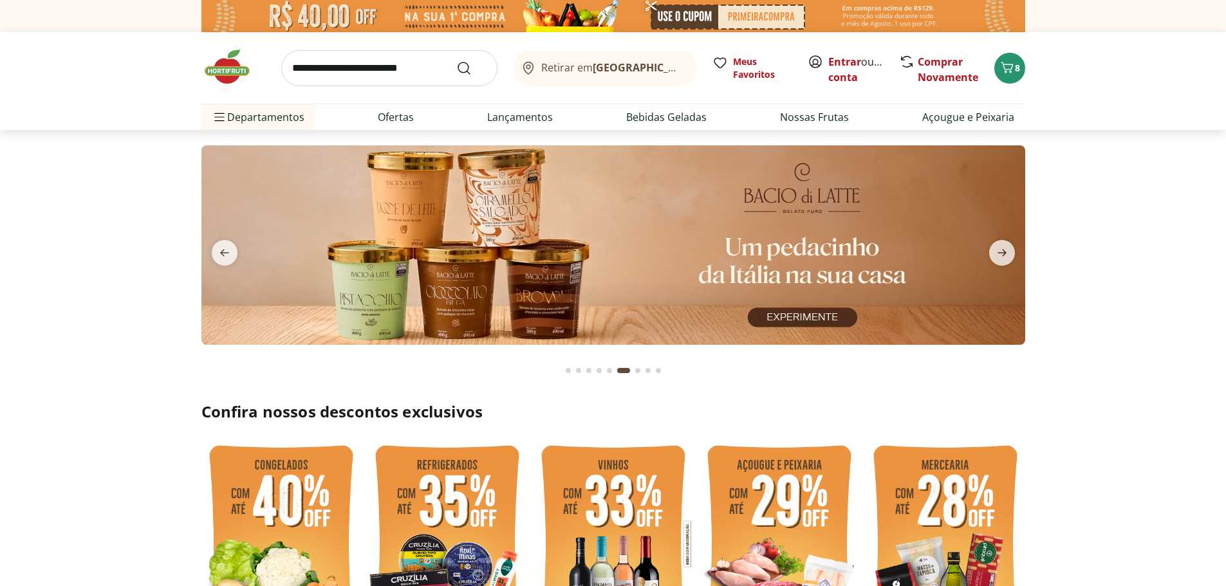
click at [1005, 248] on icon "next" at bounding box center [1001, 252] width 15 height 15
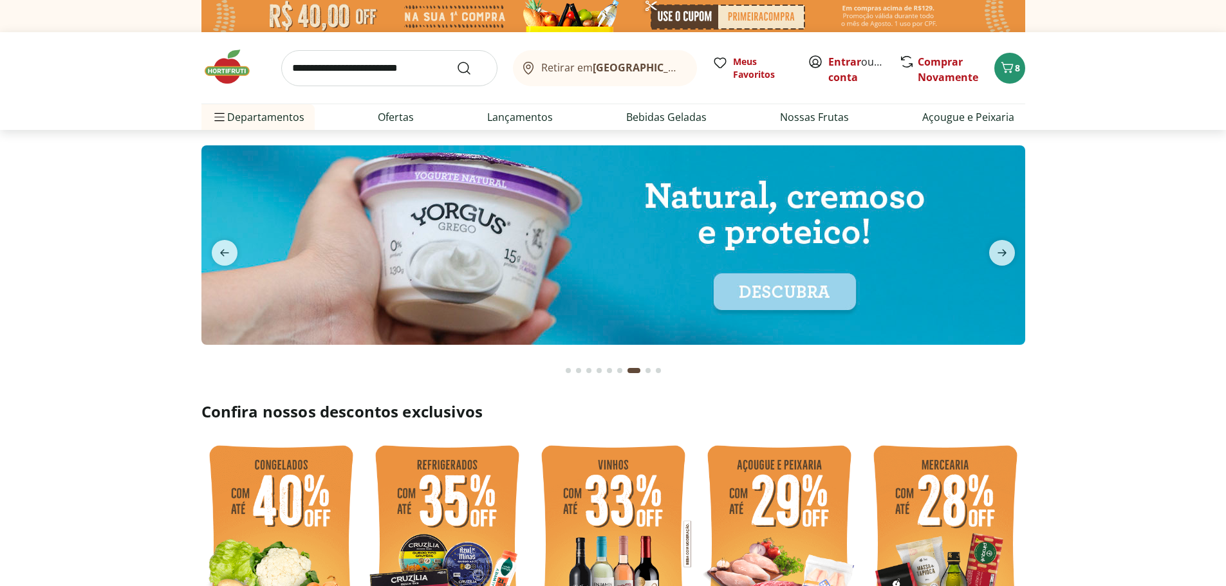
click at [1005, 248] on icon "next" at bounding box center [1001, 252] width 15 height 15
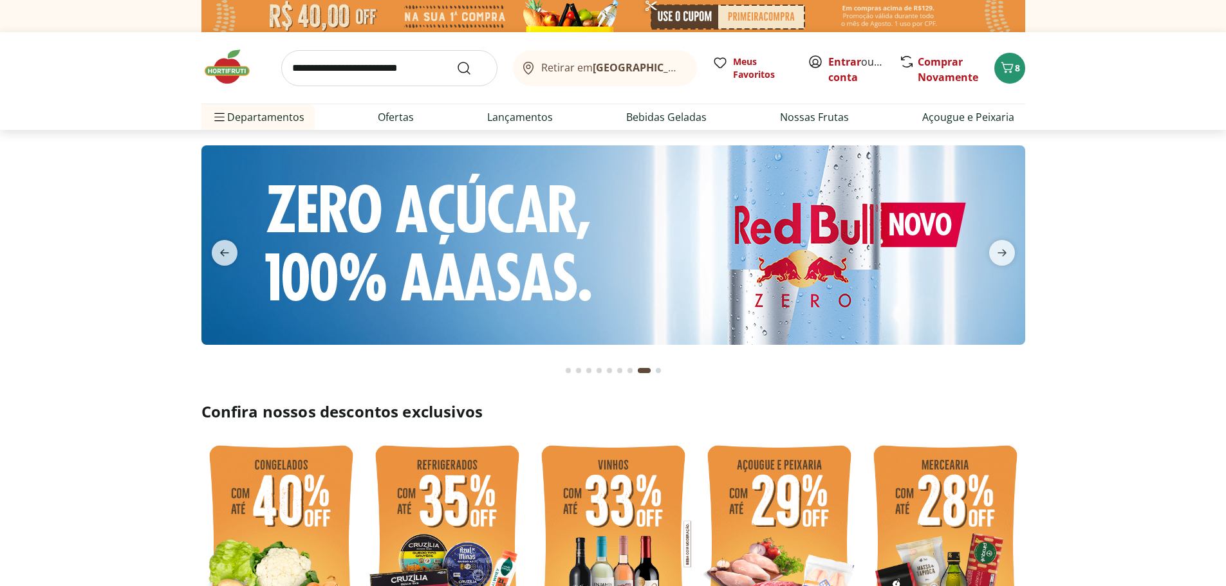
click at [1005, 248] on icon "next" at bounding box center [1001, 252] width 15 height 15
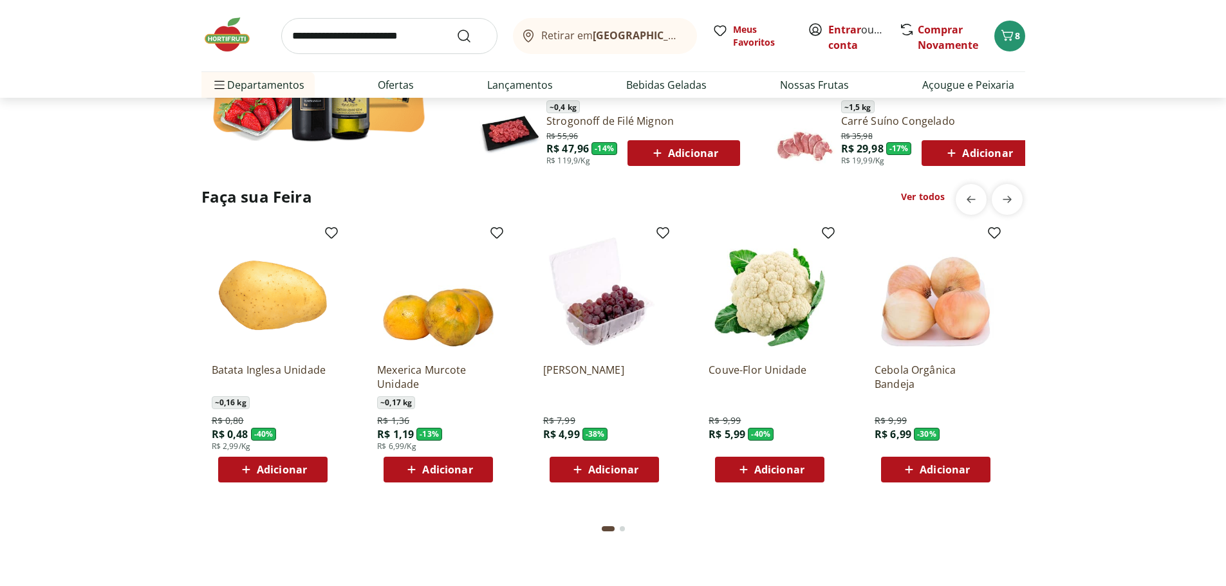
scroll to position [965, 0]
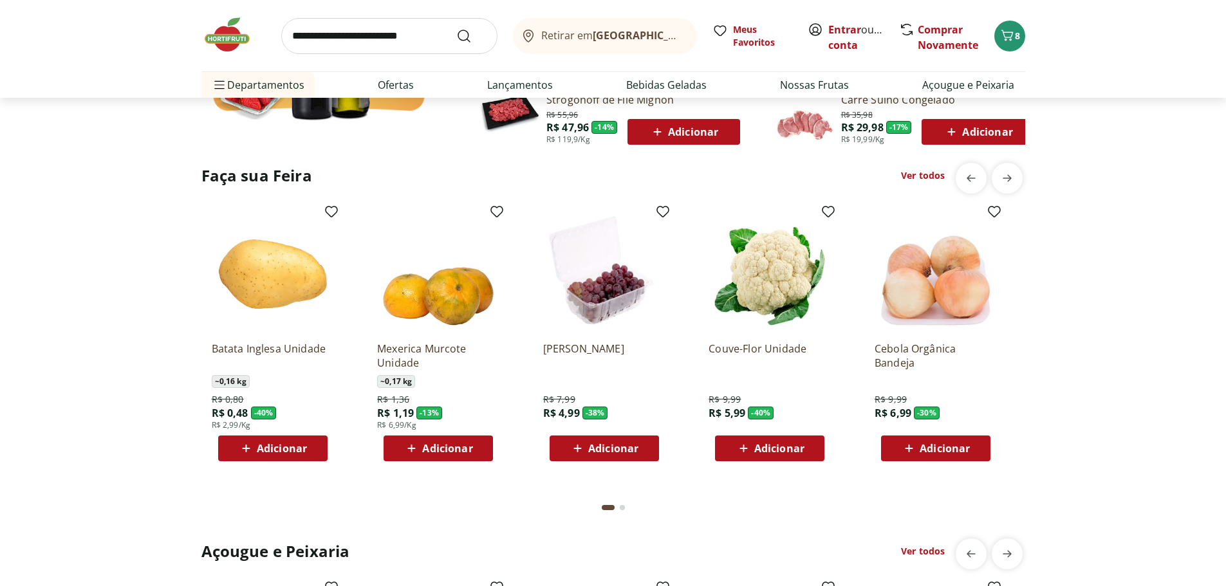
click at [773, 452] on span "Adicionar" at bounding box center [779, 448] width 50 height 10
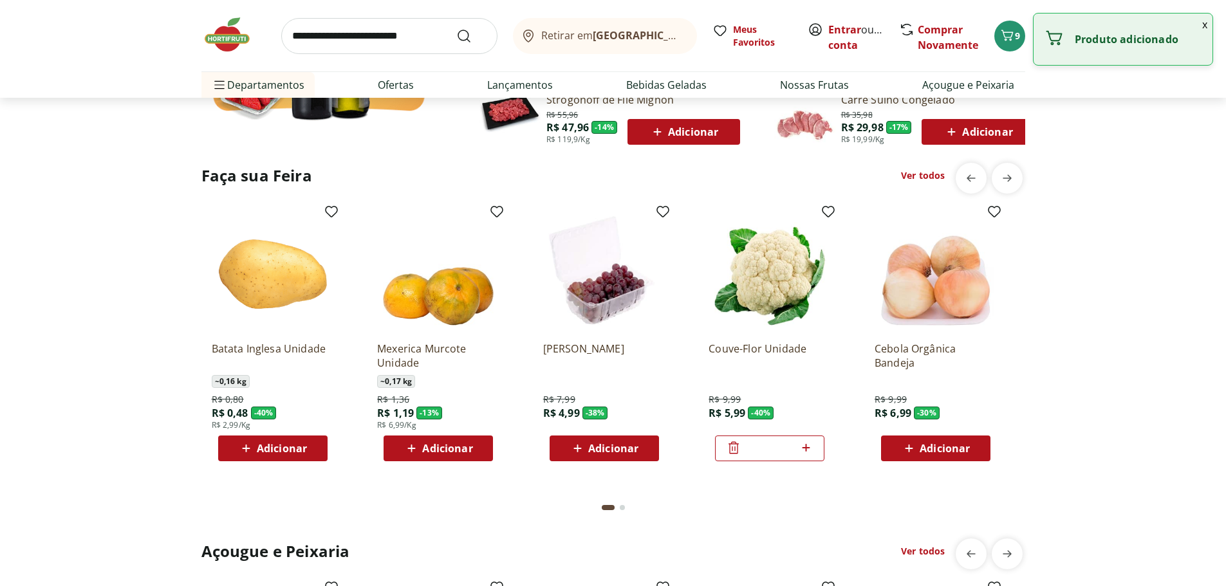
click at [1004, 175] on icon "next" at bounding box center [1006, 177] width 15 height 15
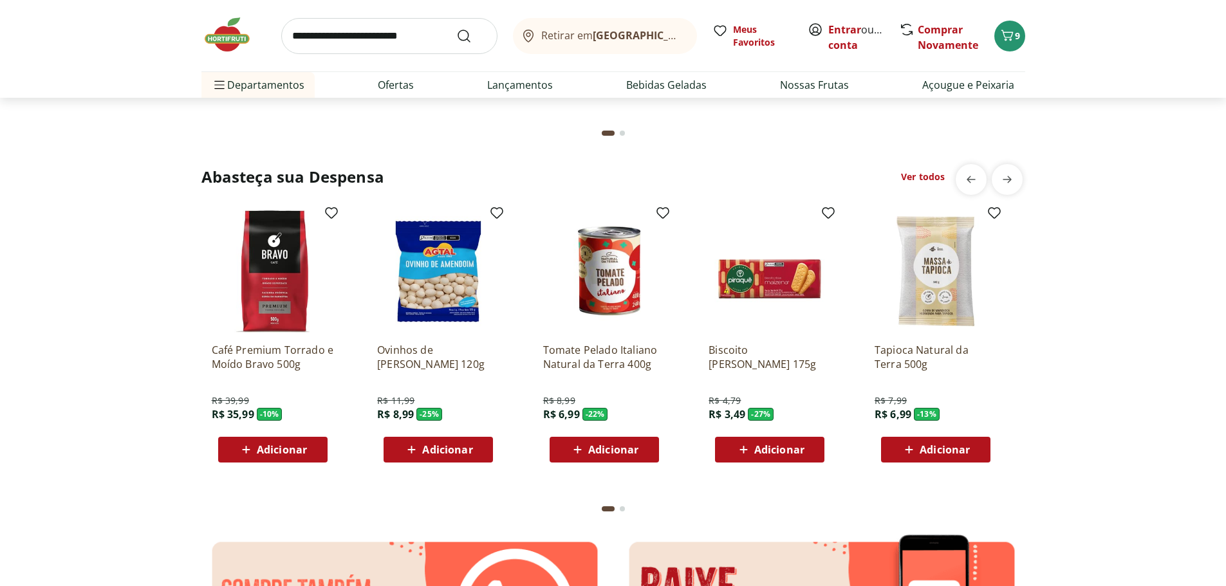
scroll to position [1737, 0]
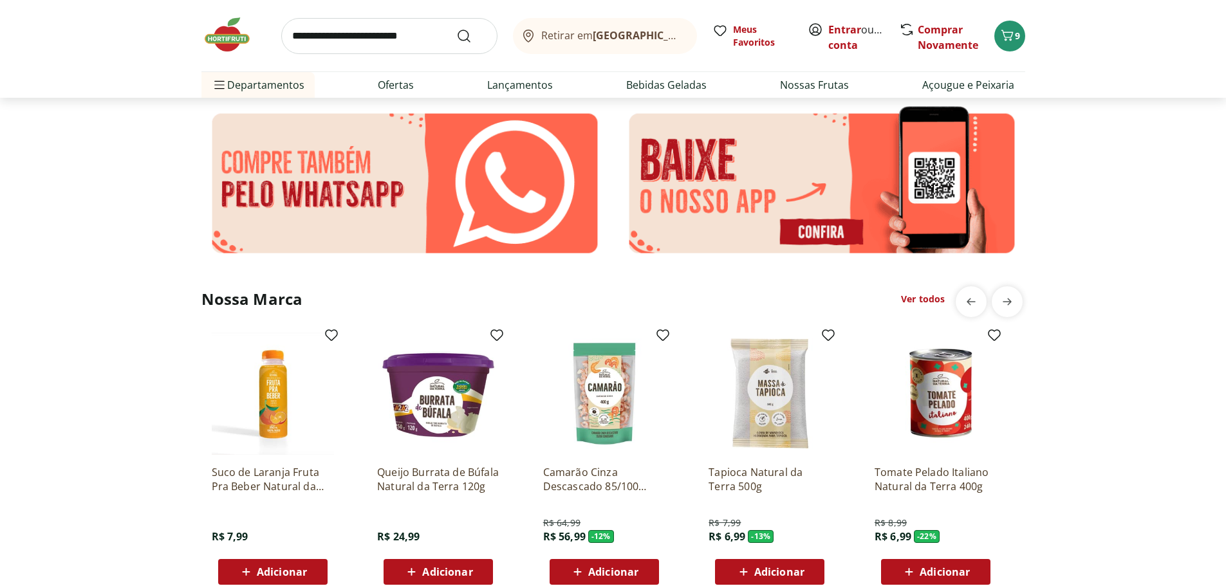
scroll to position [2316, 0]
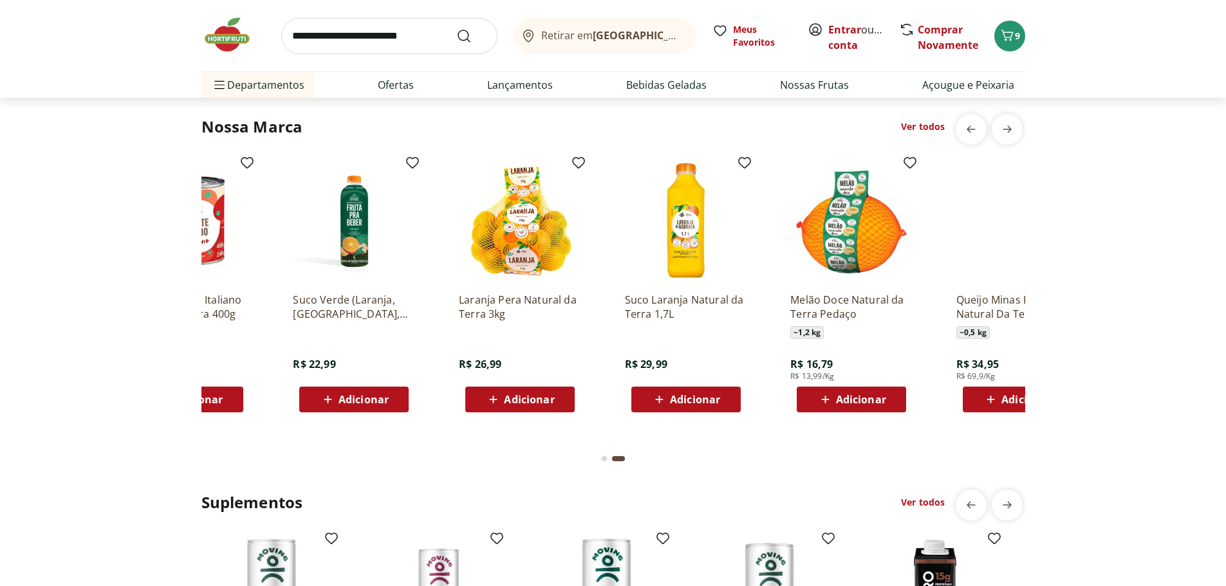
scroll to position [0, 828]
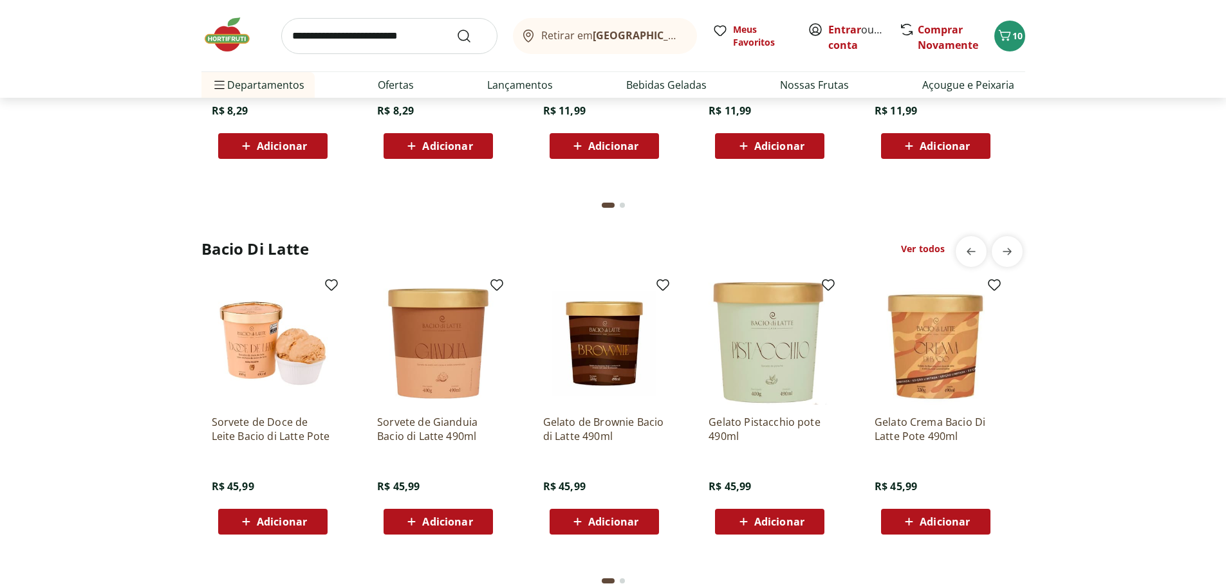
scroll to position [3320, 0]
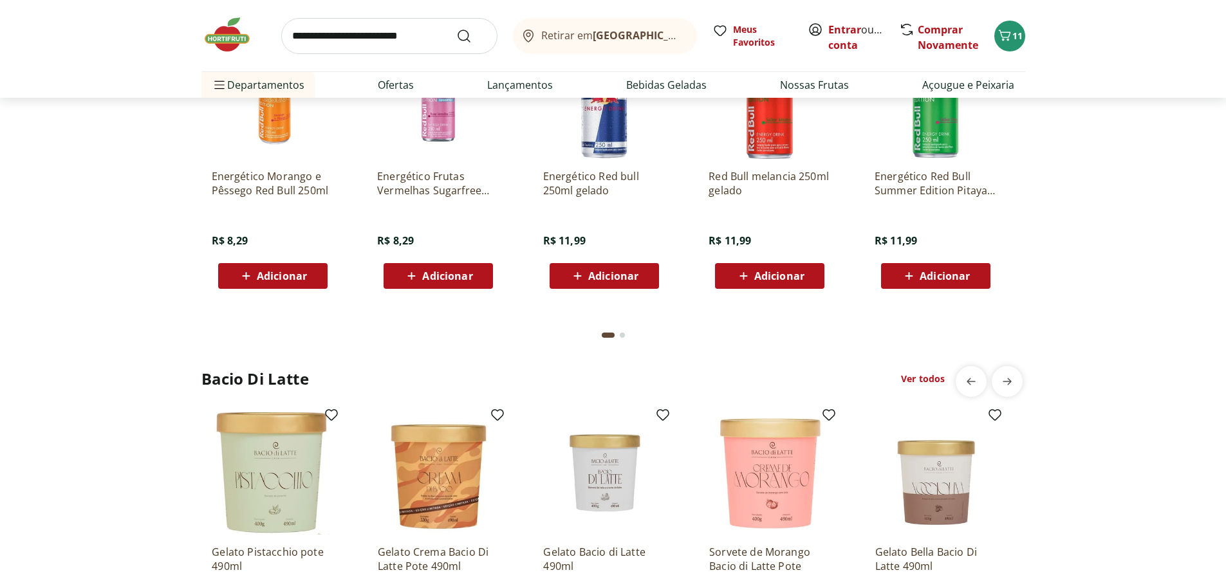
scroll to position [2741, 0]
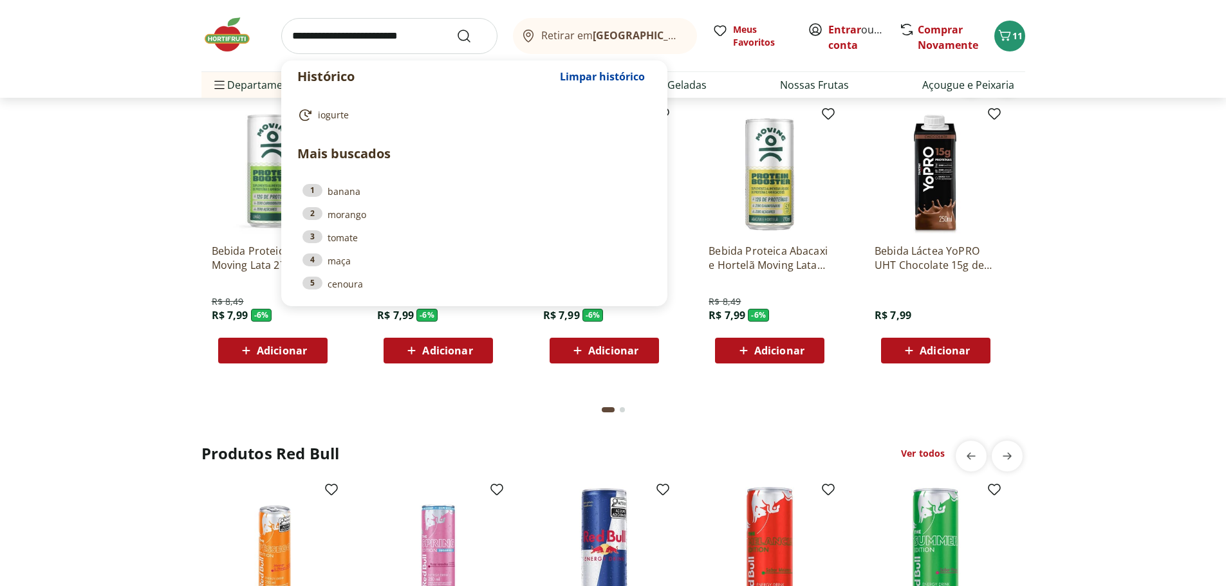
click at [401, 33] on input "search" at bounding box center [389, 36] width 216 height 36
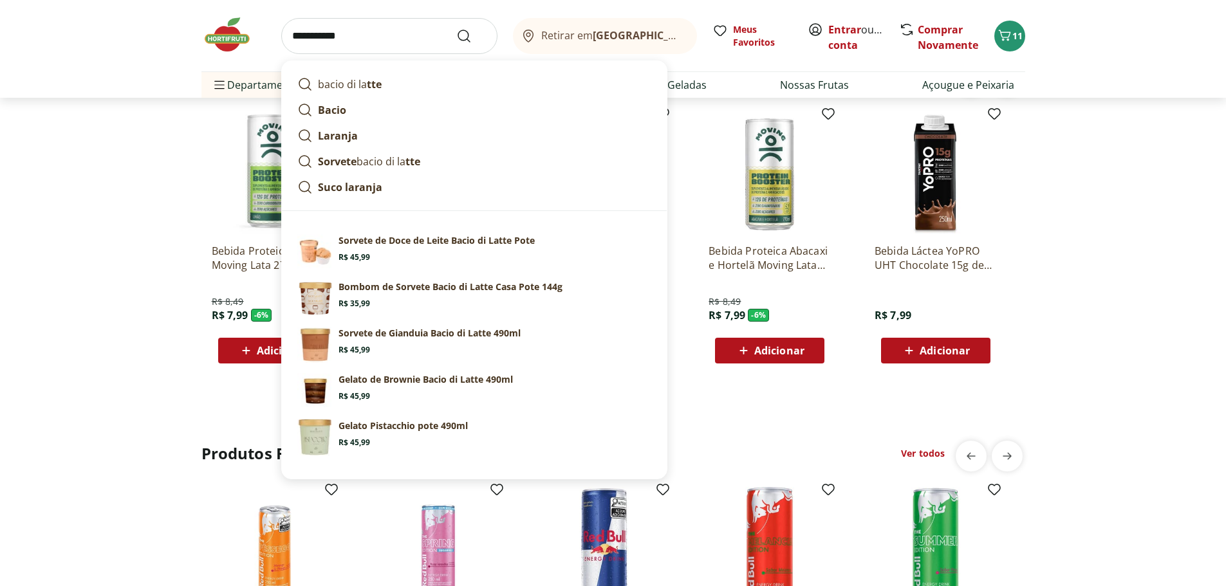
click at [352, 77] on p "bacio di la tte" at bounding box center [350, 84] width 64 height 15
type input "**********"
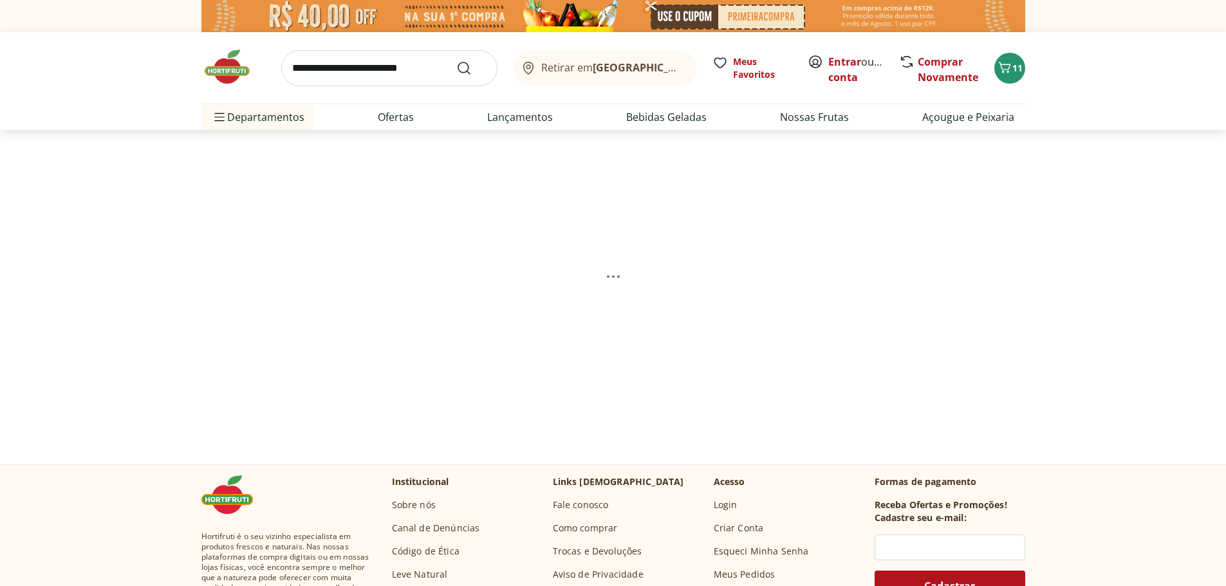
select select "**********"
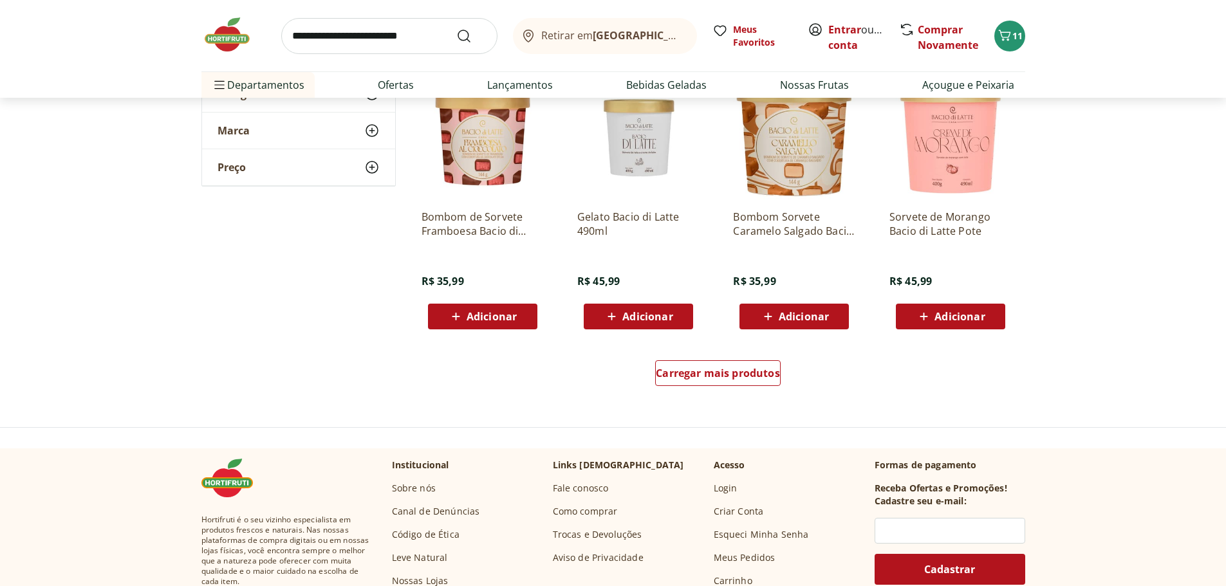
scroll to position [772, 0]
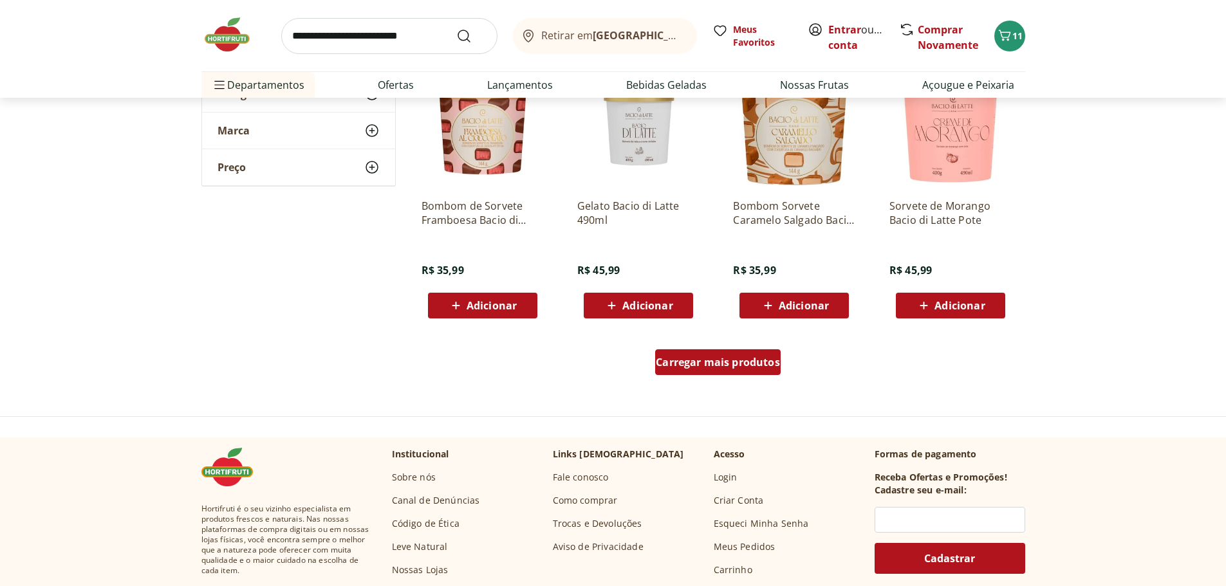
click at [744, 367] on span "Carregar mais produtos" at bounding box center [718, 362] width 124 height 10
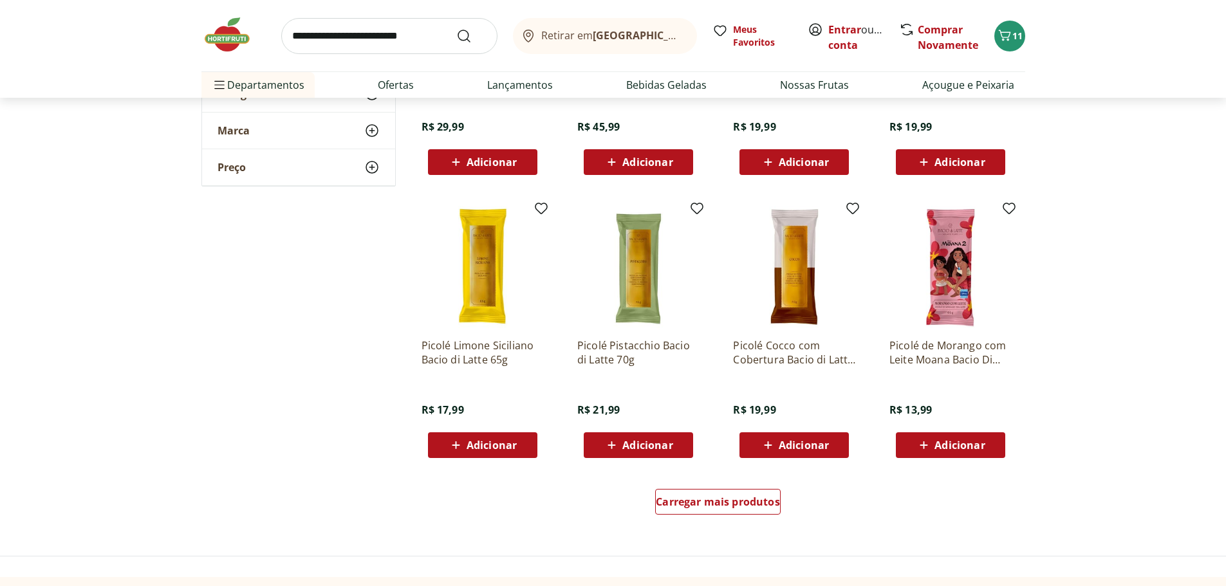
scroll to position [1480, 0]
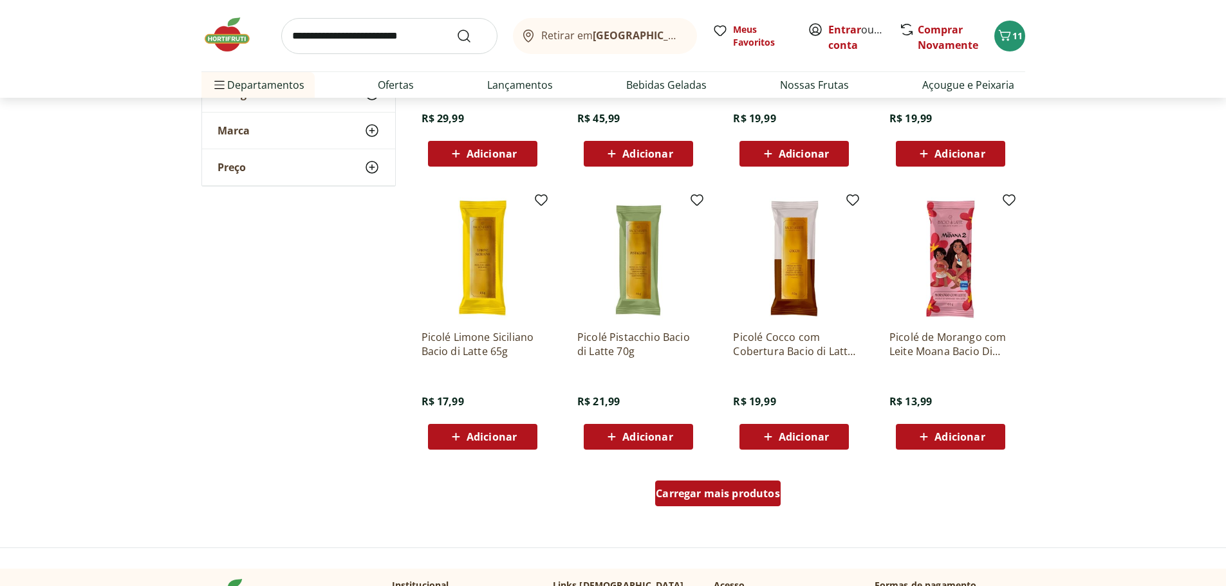
click at [691, 488] on span "Carregar mais produtos" at bounding box center [718, 493] width 124 height 10
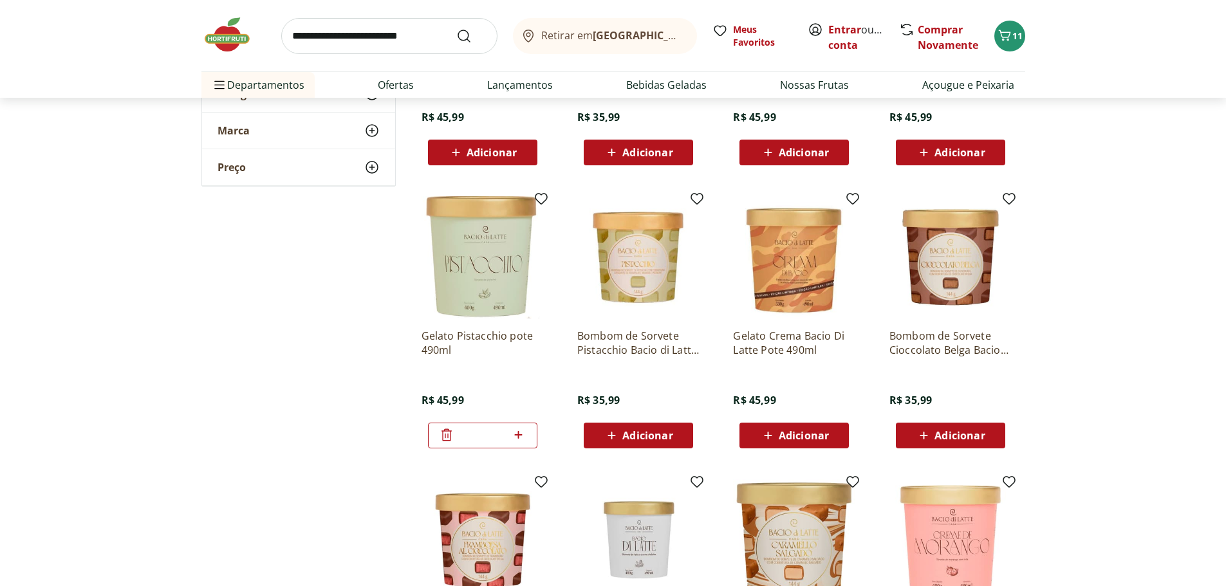
scroll to position [370, 0]
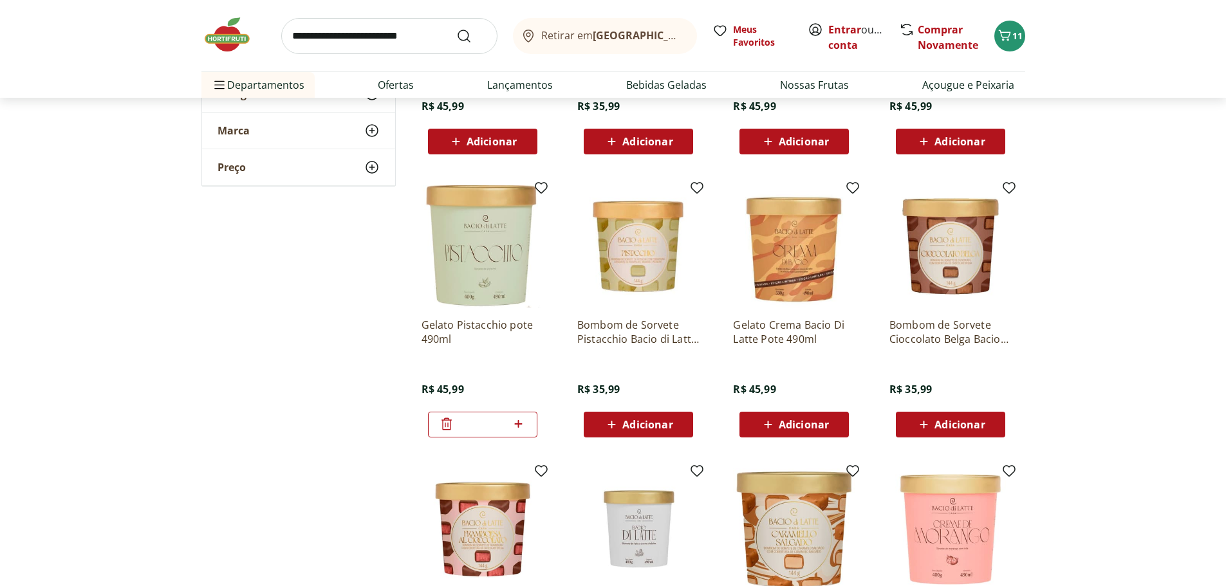
click at [445, 420] on icon at bounding box center [446, 424] width 10 height 12
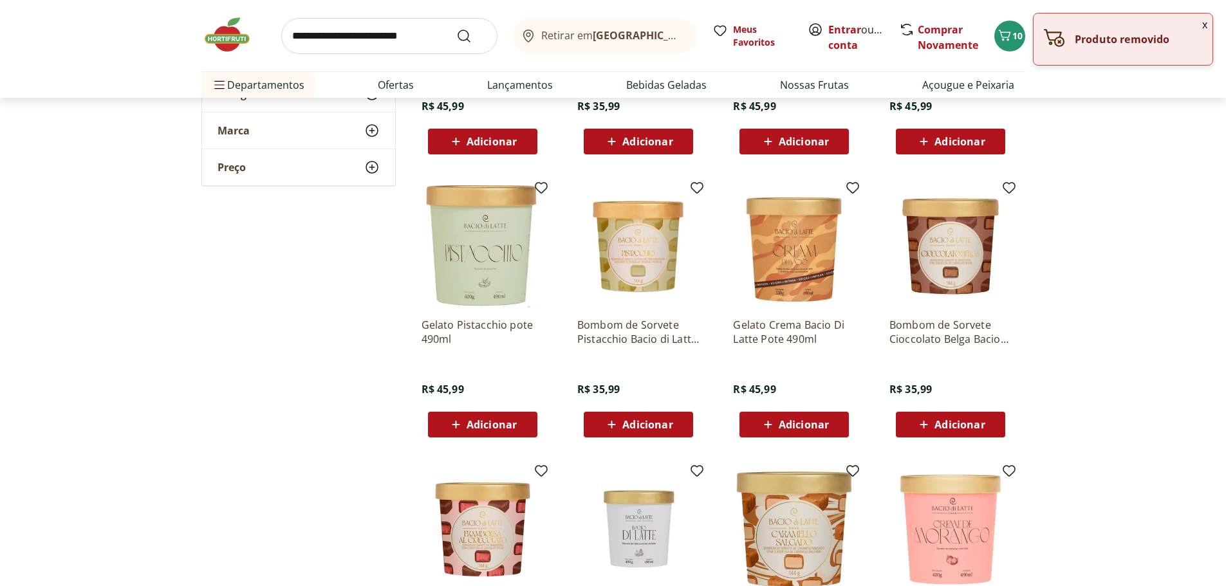
click at [348, 41] on input "search" at bounding box center [389, 36] width 216 height 36
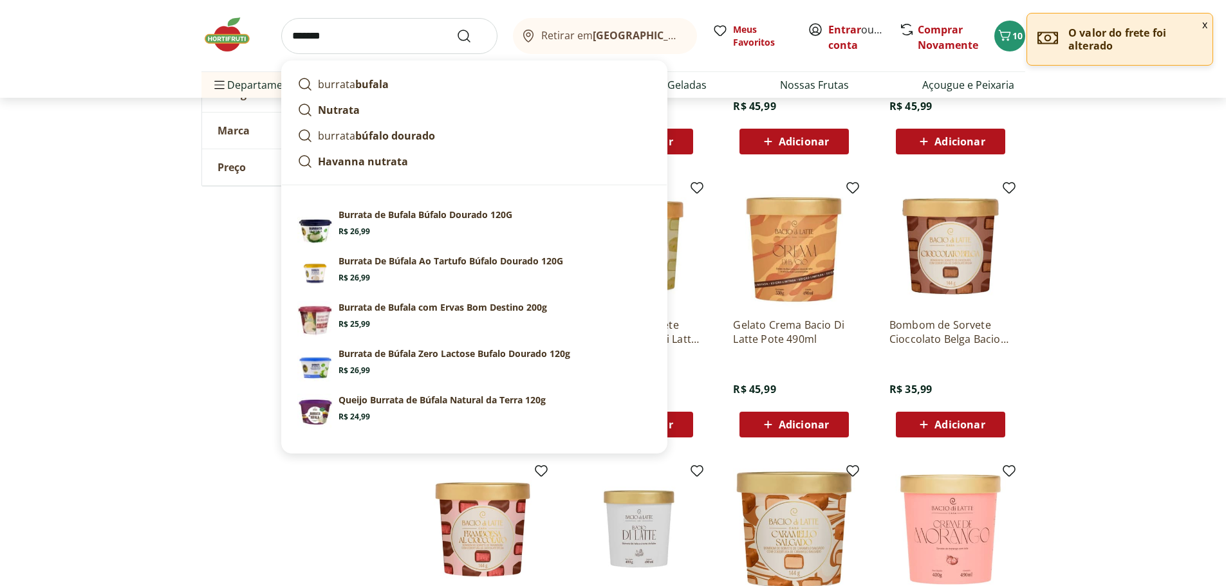
type input "*******"
click at [468, 36] on icon "Submit Search" at bounding box center [463, 35] width 15 height 15
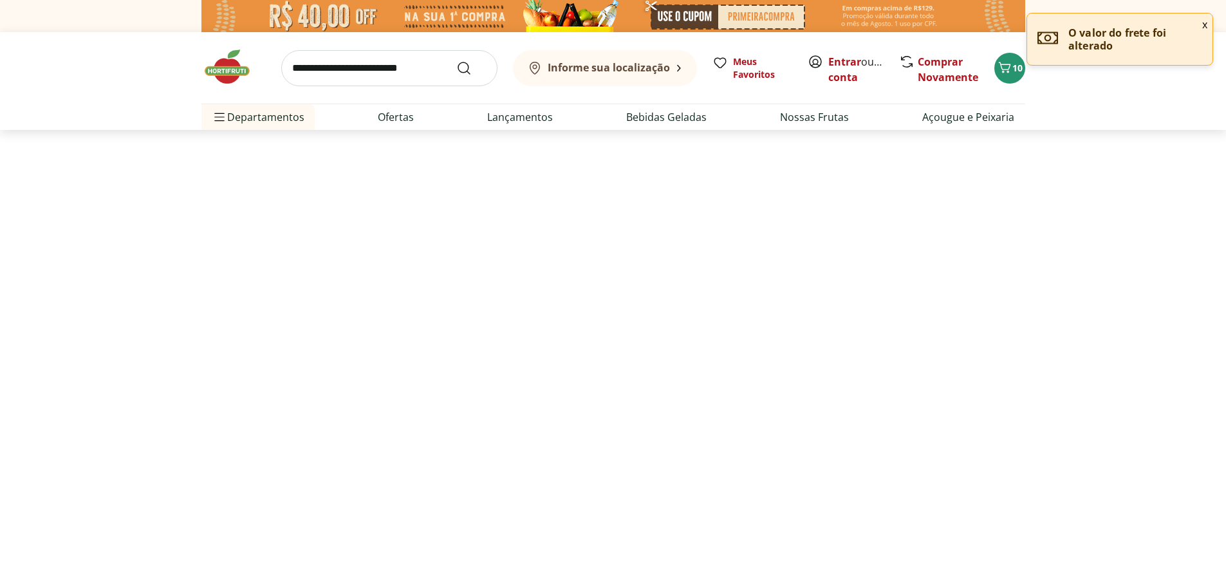
select select "**********"
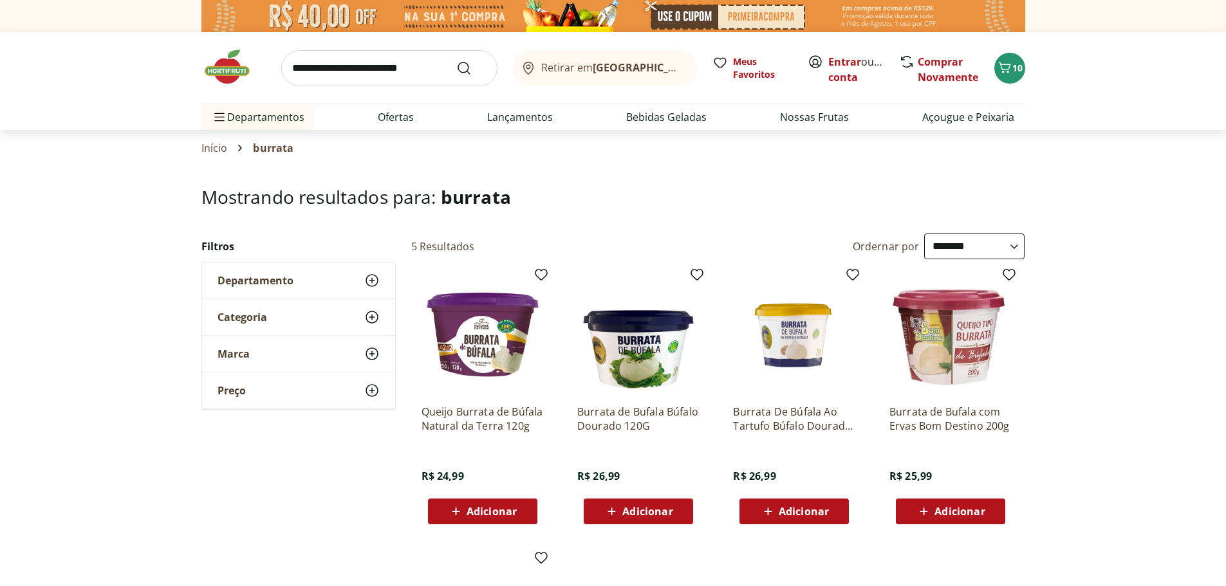
click at [787, 509] on span "Adicionar" at bounding box center [803, 511] width 50 height 10
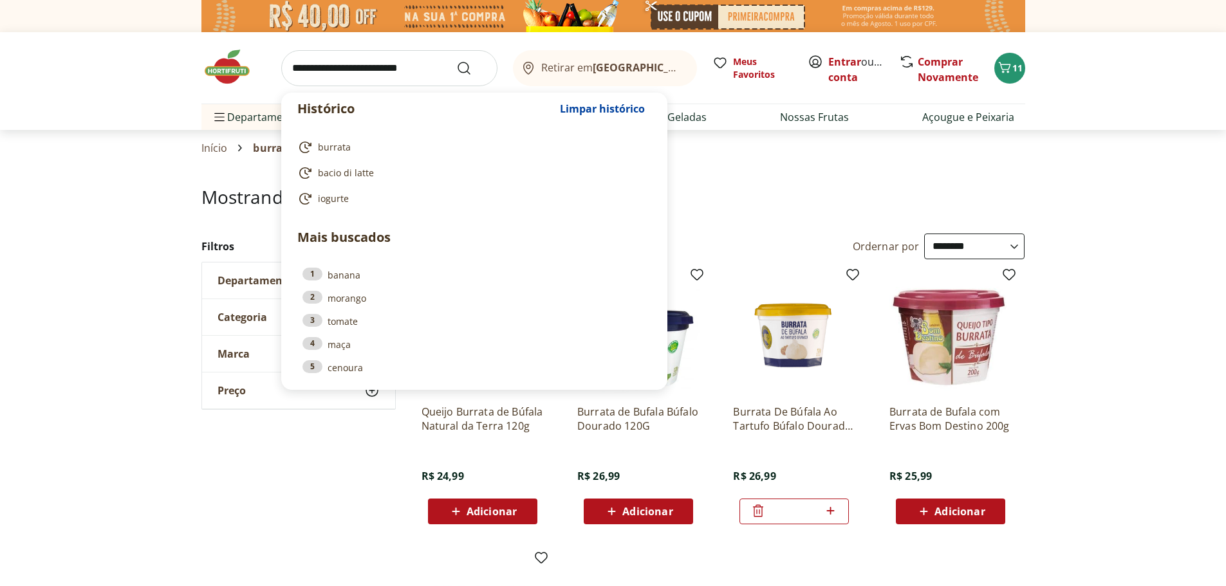
click at [340, 72] on input "search" at bounding box center [389, 68] width 216 height 36
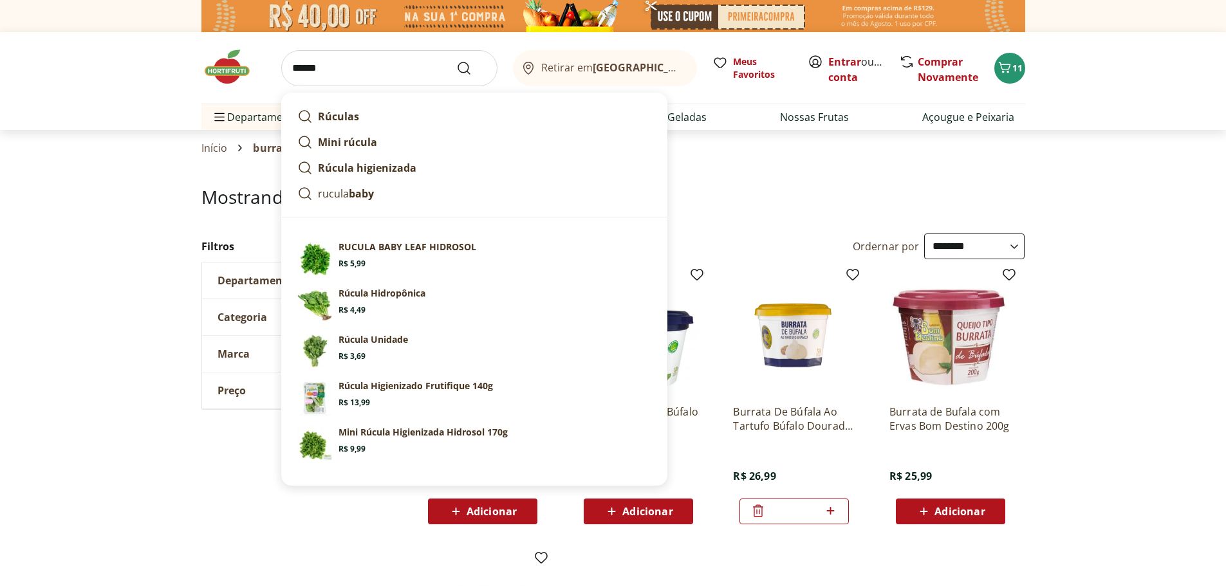
type input "******"
click at [473, 71] on button "Submit Search" at bounding box center [471, 67] width 31 height 15
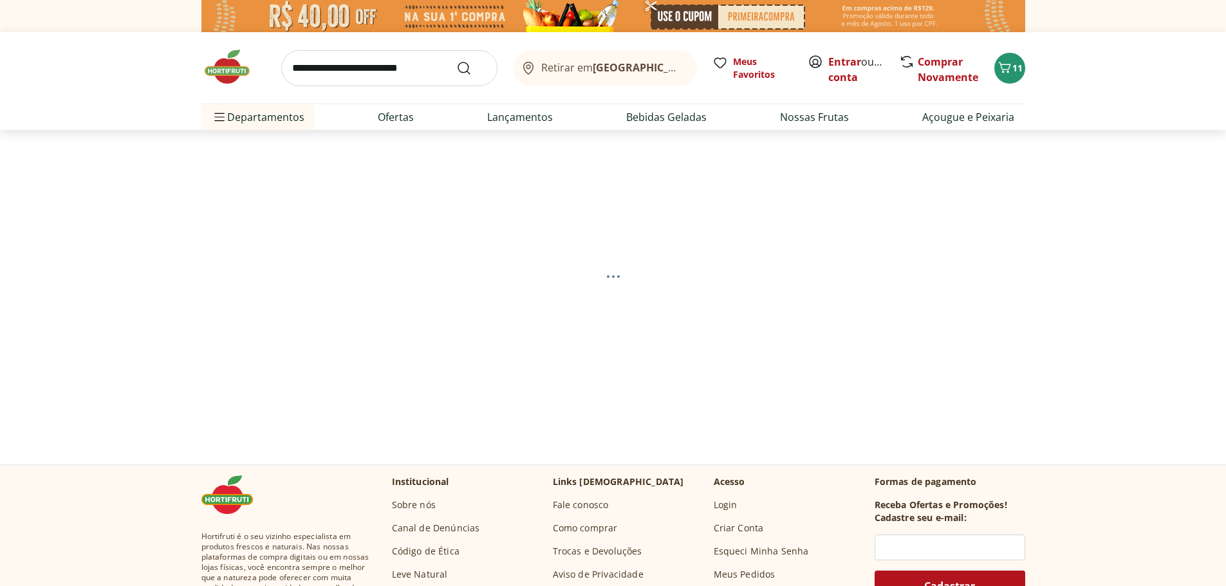
select select "**********"
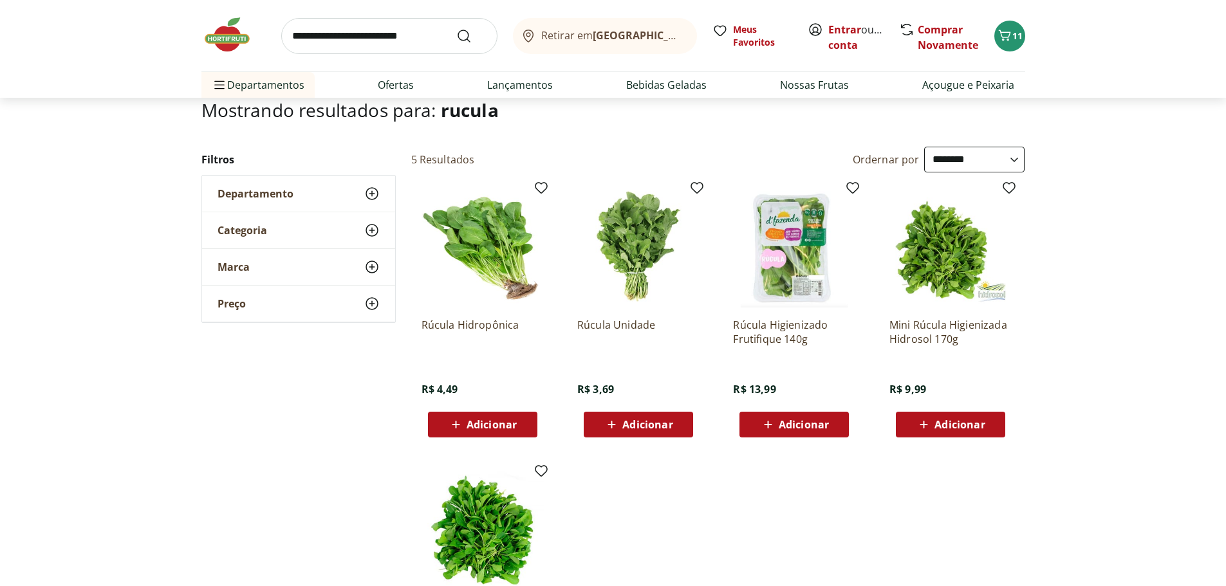
scroll to position [64, 0]
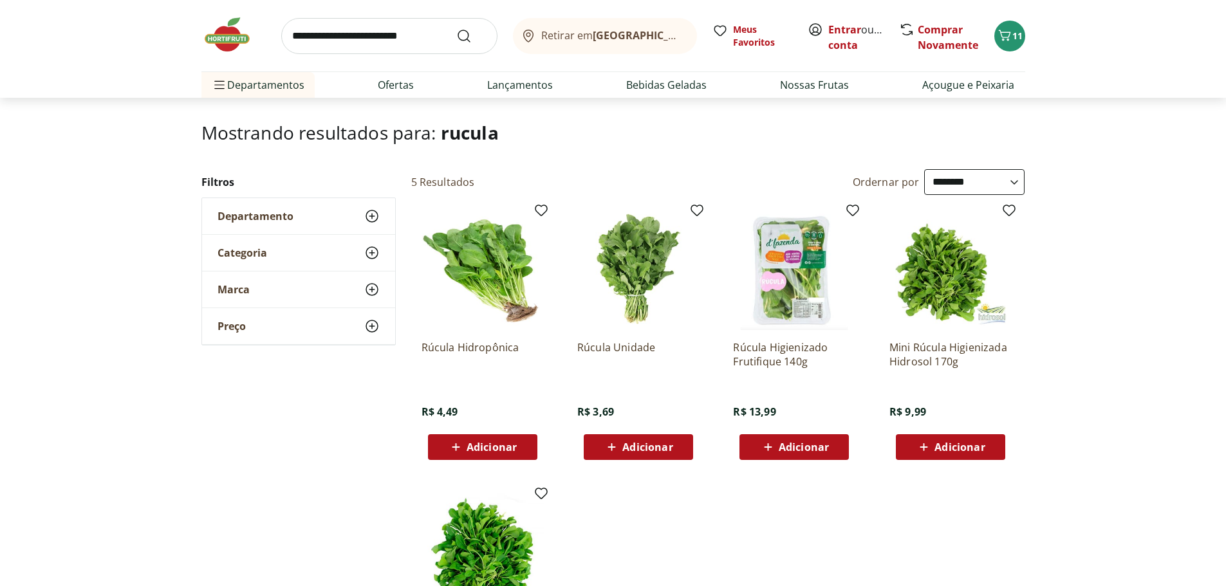
click at [490, 452] on span "Adicionar" at bounding box center [491, 447] width 50 height 10
click at [519, 444] on icon at bounding box center [518, 446] width 16 height 15
type input "*"
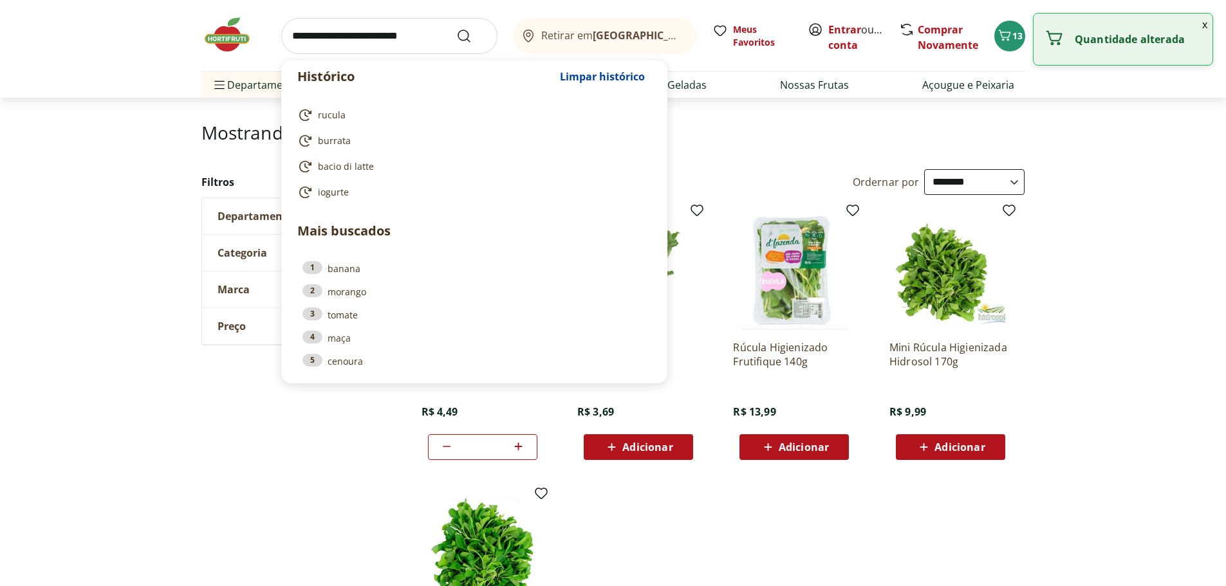
click at [340, 41] on input "search" at bounding box center [389, 36] width 216 height 36
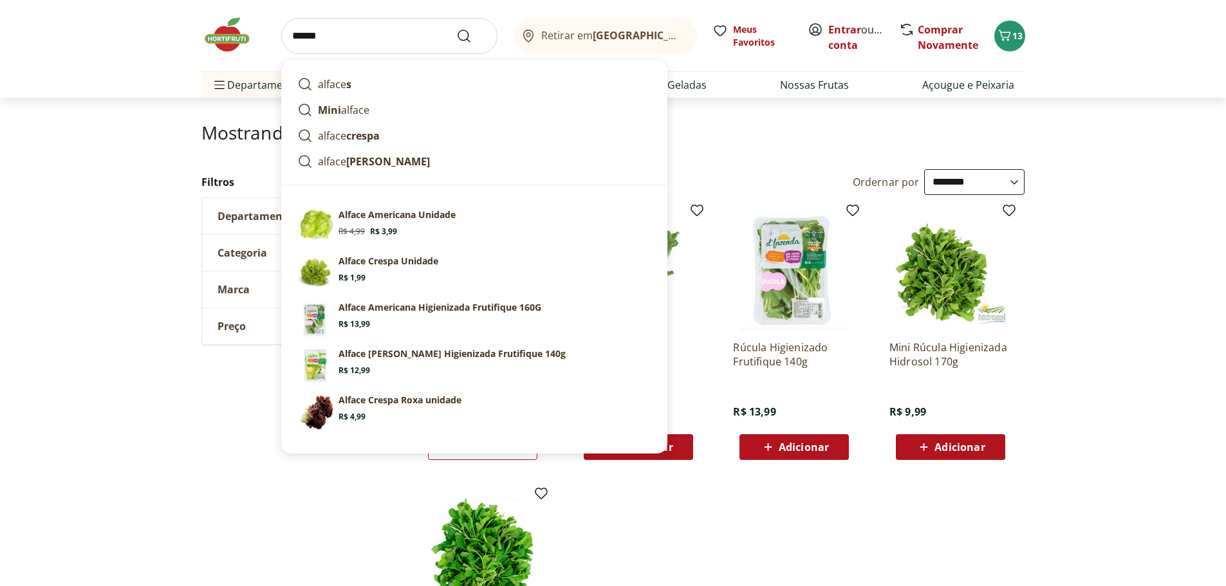
type input "******"
click at [465, 35] on icon "Submit Search" at bounding box center [463, 35] width 15 height 15
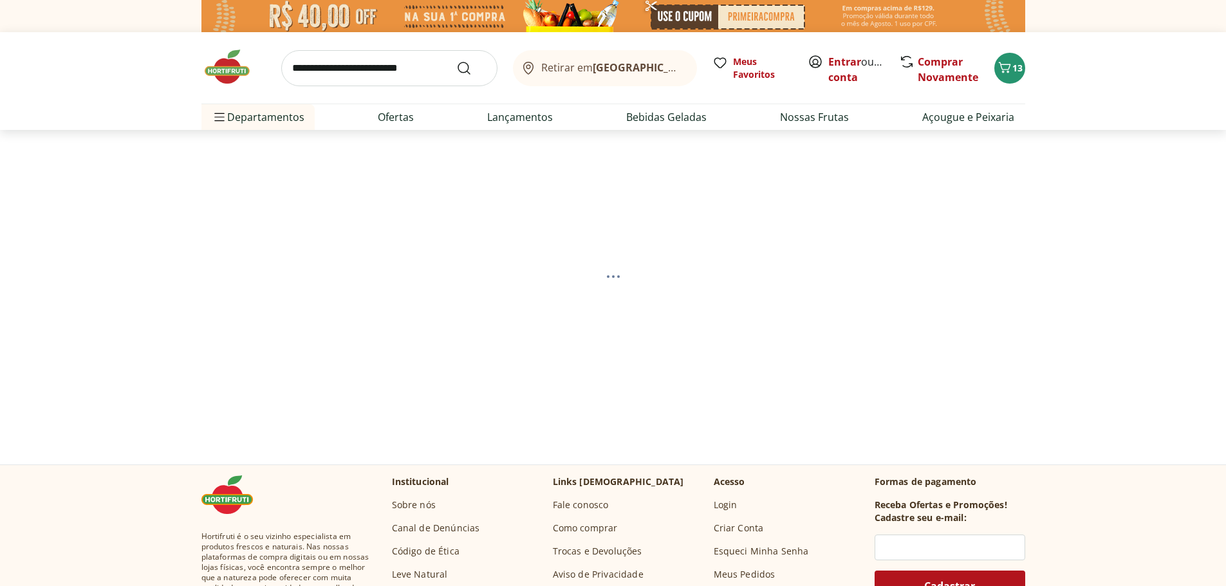
select select "**********"
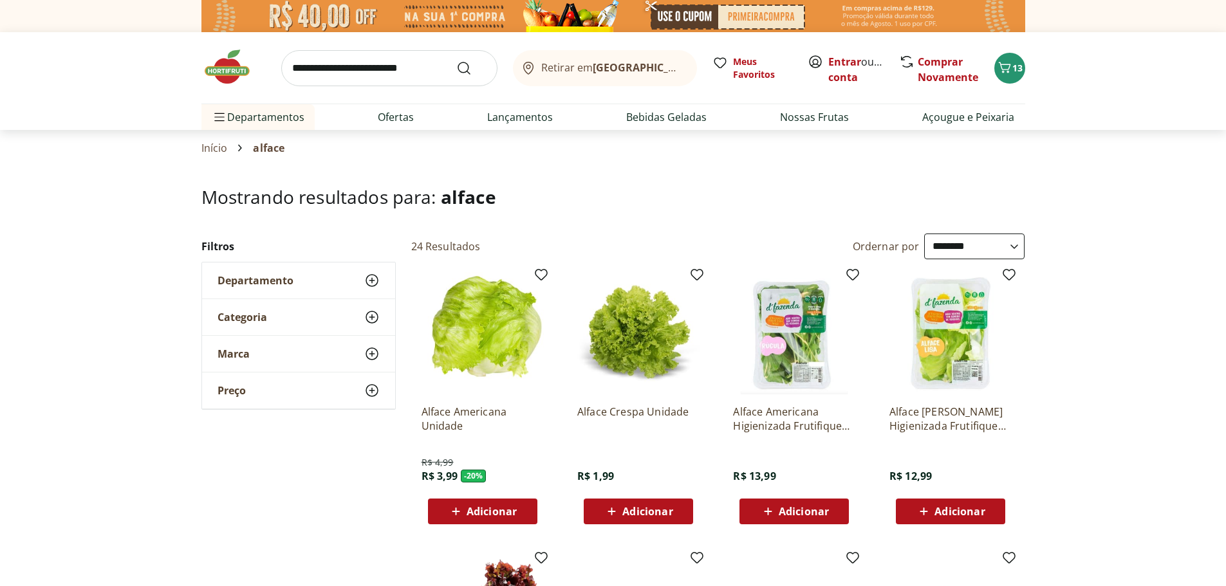
click at [638, 507] on span "Adicionar" at bounding box center [647, 511] width 50 height 10
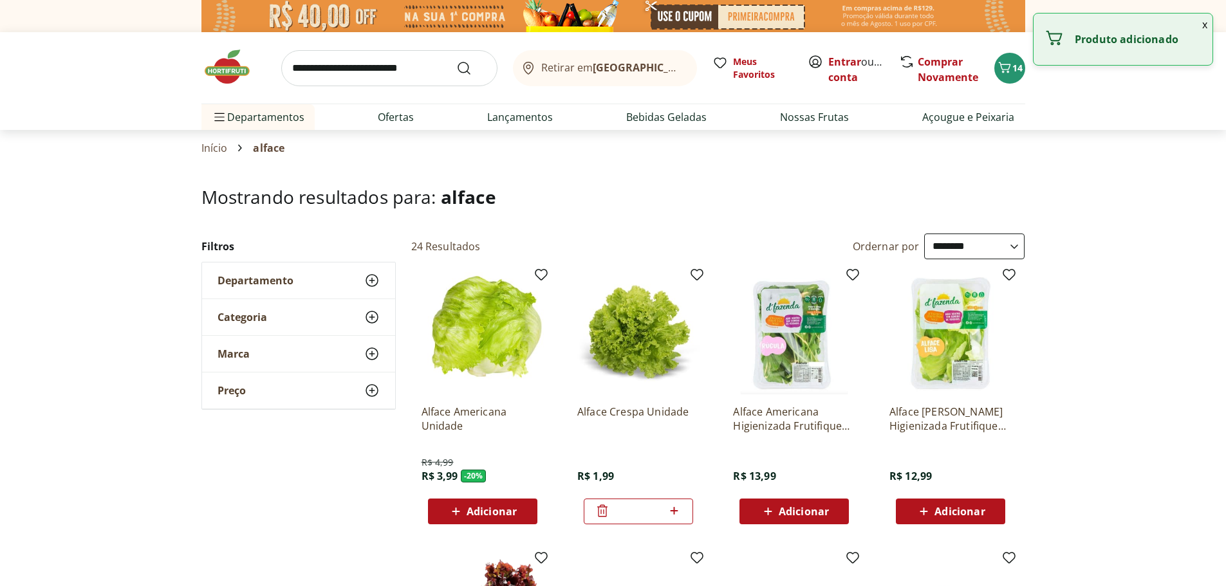
click at [679, 507] on icon at bounding box center [674, 510] width 16 height 15
type input "*"
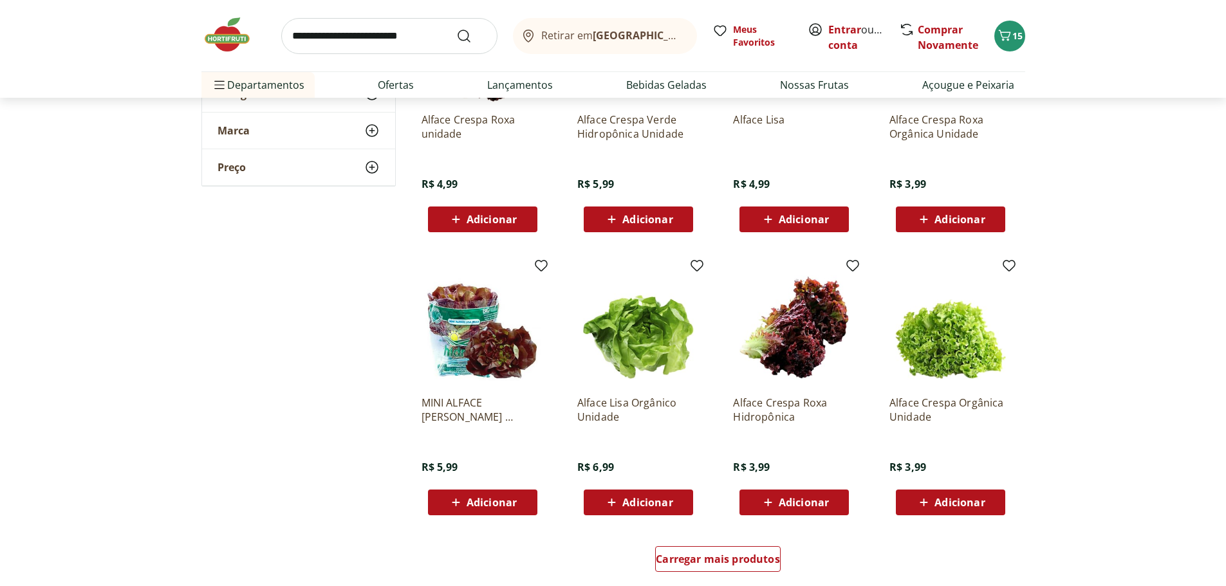
scroll to position [579, 0]
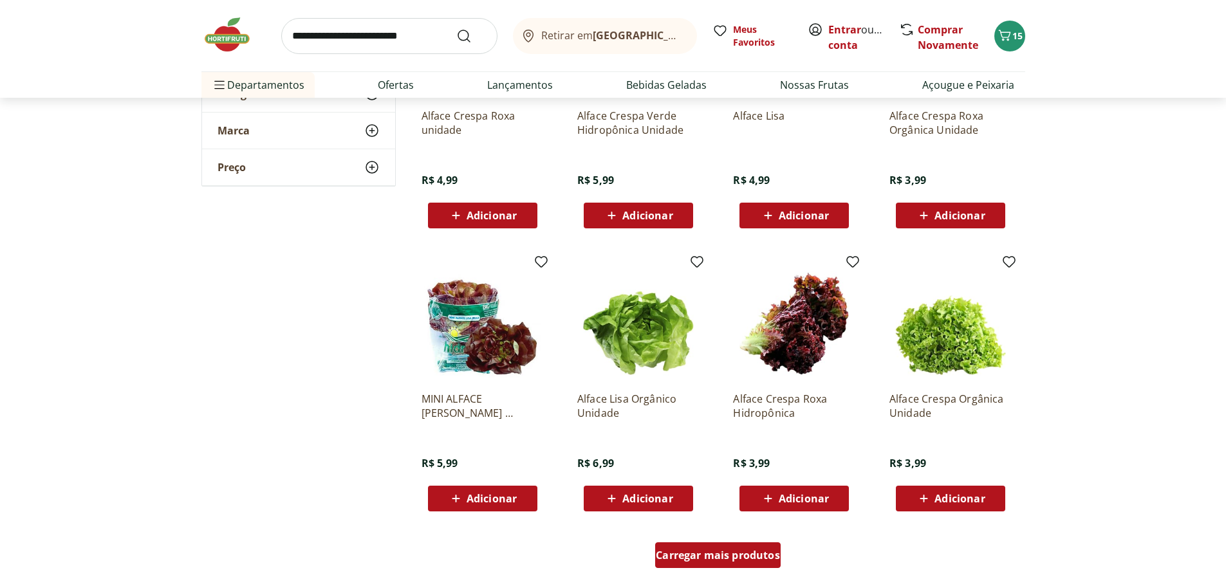
click at [697, 547] on div "Carregar mais produtos" at bounding box center [717, 555] width 125 height 26
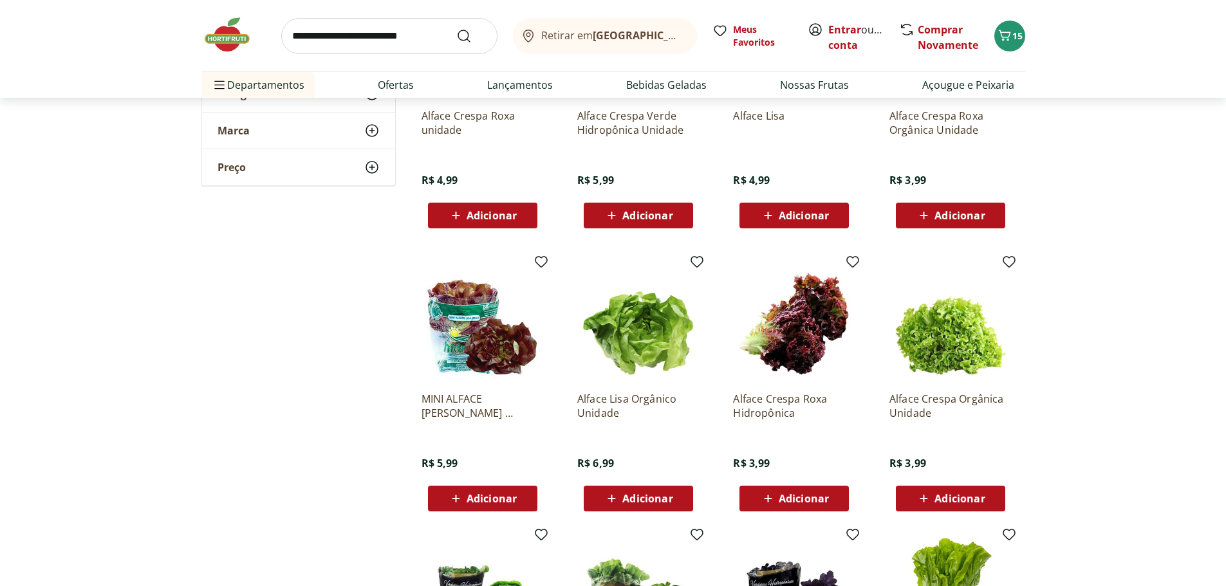
click at [958, 210] on span "Adicionar" at bounding box center [959, 215] width 50 height 10
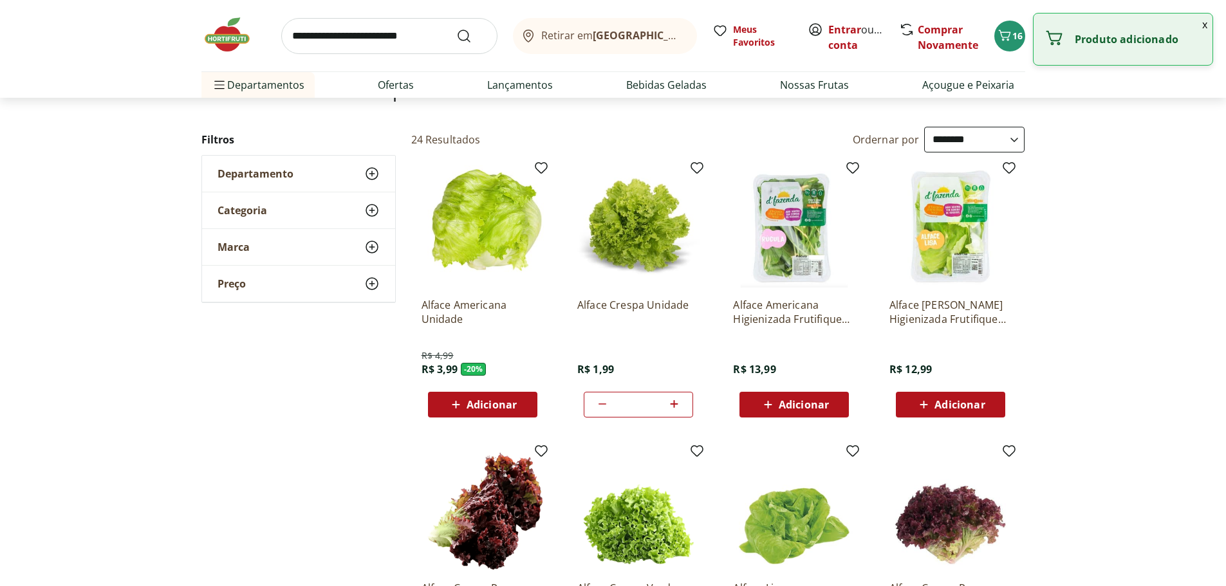
scroll to position [0, 0]
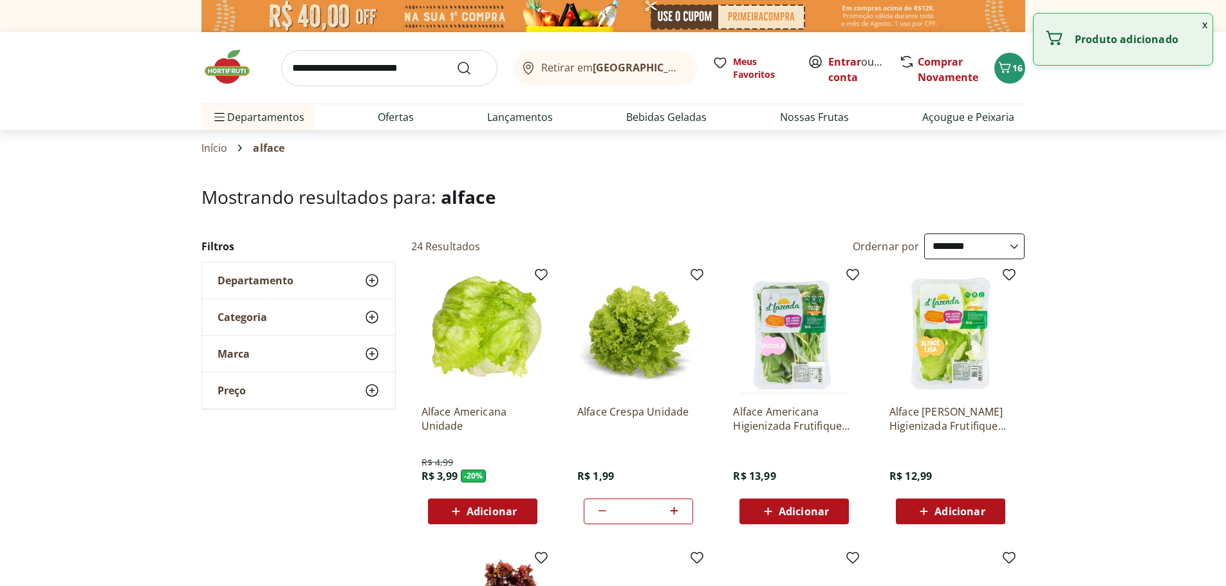
click at [327, 73] on input "search" at bounding box center [389, 68] width 216 height 36
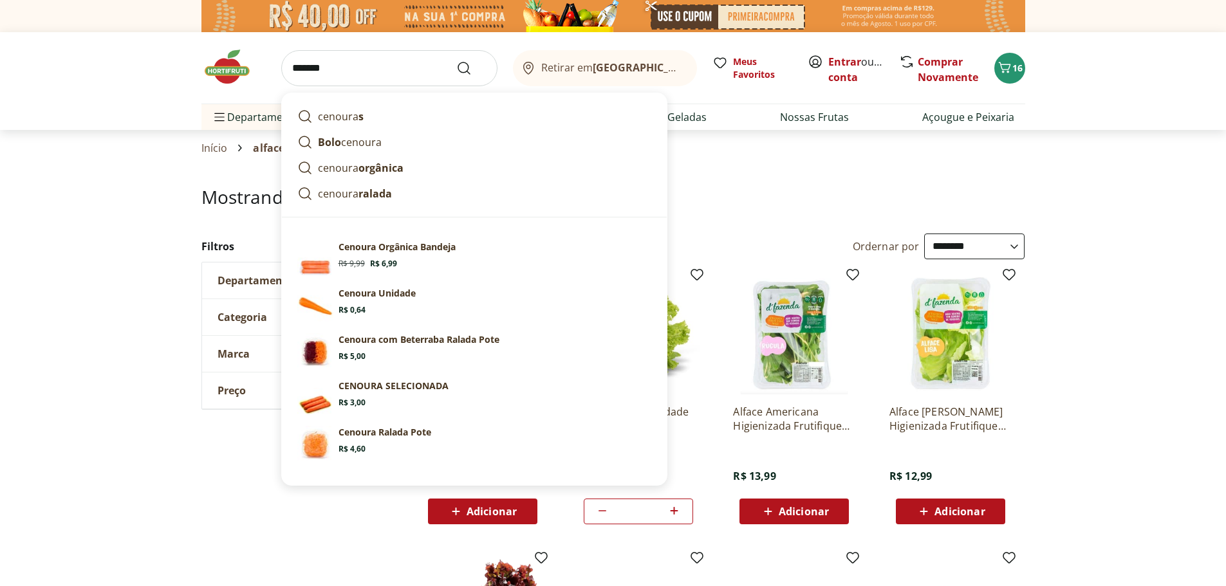
click at [439, 75] on input "*******" at bounding box center [389, 68] width 216 height 36
type input "*******"
click at [468, 68] on use "Submit Search" at bounding box center [463, 67] width 15 height 15
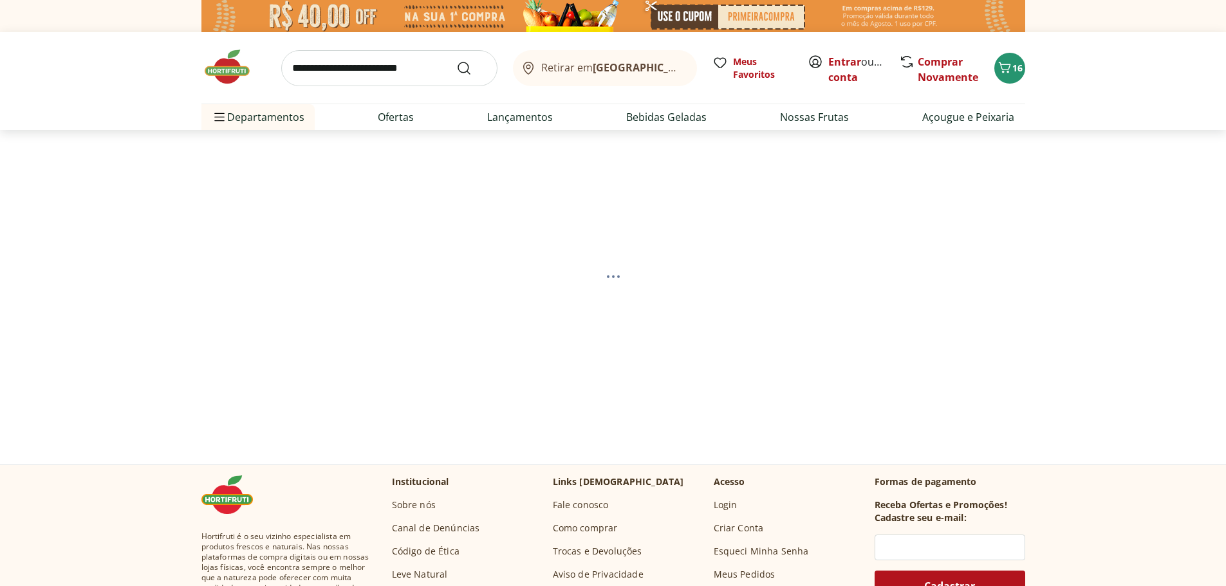
select select "**********"
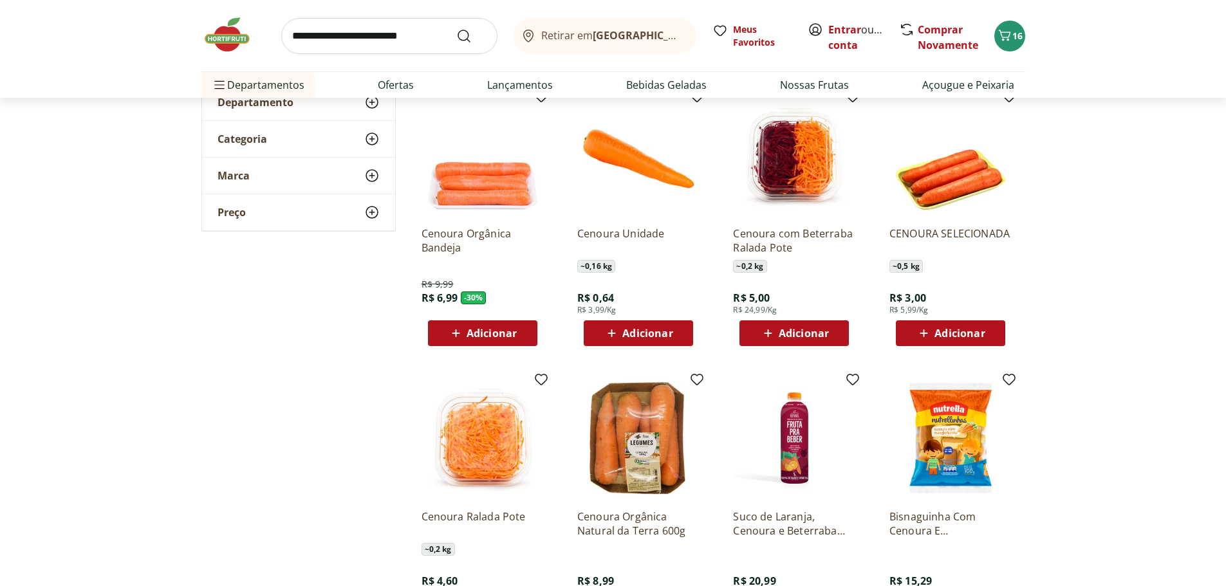
scroll to position [173, 0]
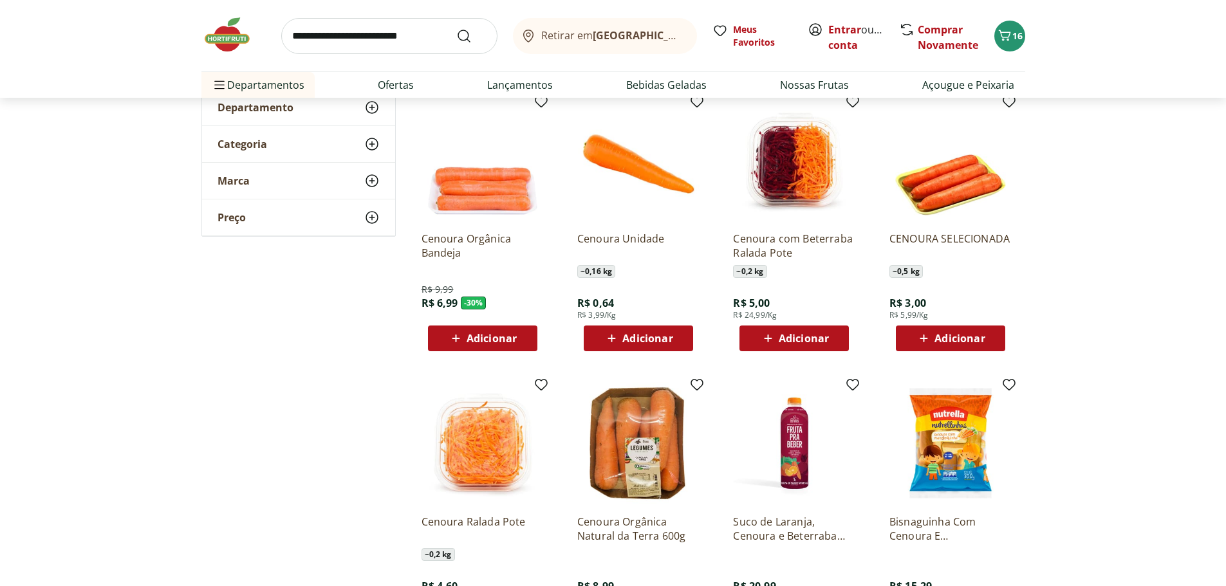
click at [951, 337] on span "Adicionar" at bounding box center [959, 338] width 50 height 10
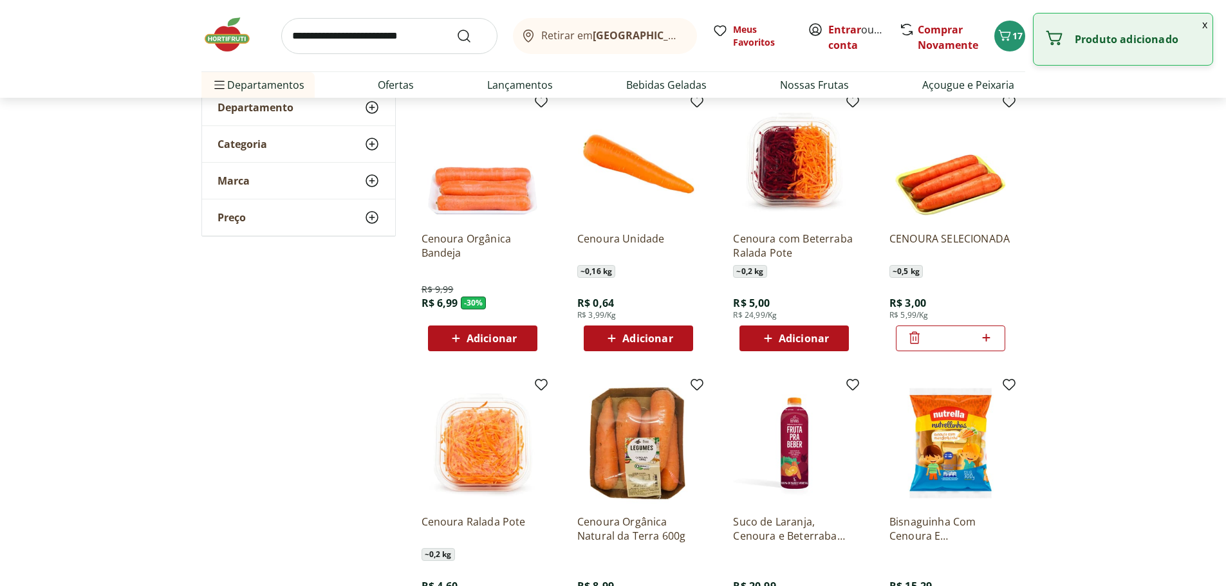
click at [986, 336] on icon at bounding box center [986, 337] width 16 height 15
type input "*"
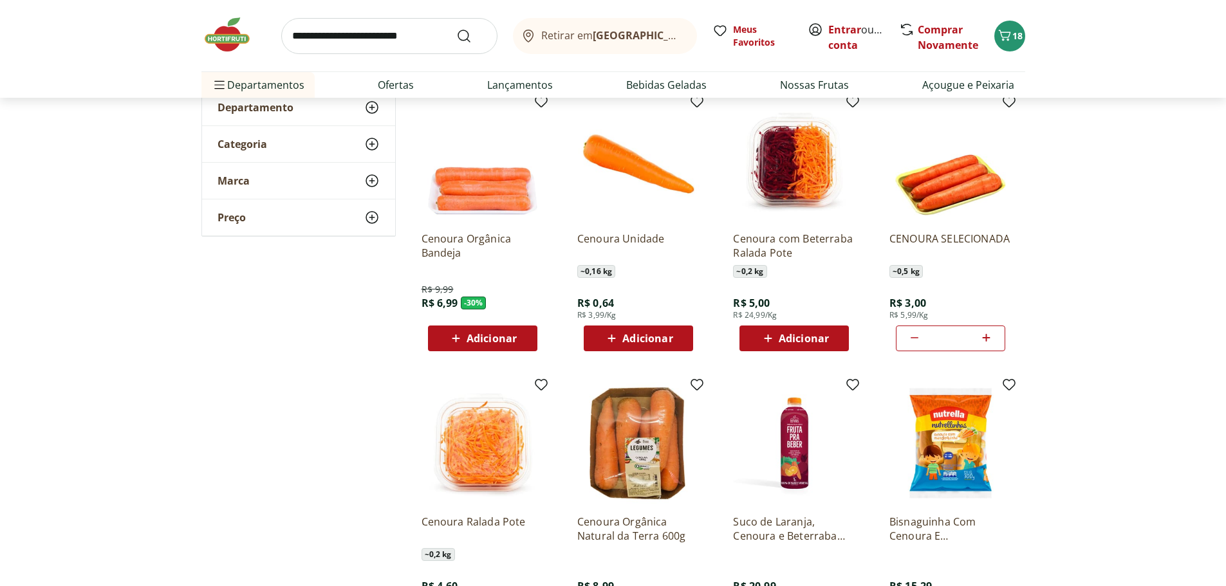
click at [304, 33] on input "search" at bounding box center [389, 36] width 216 height 36
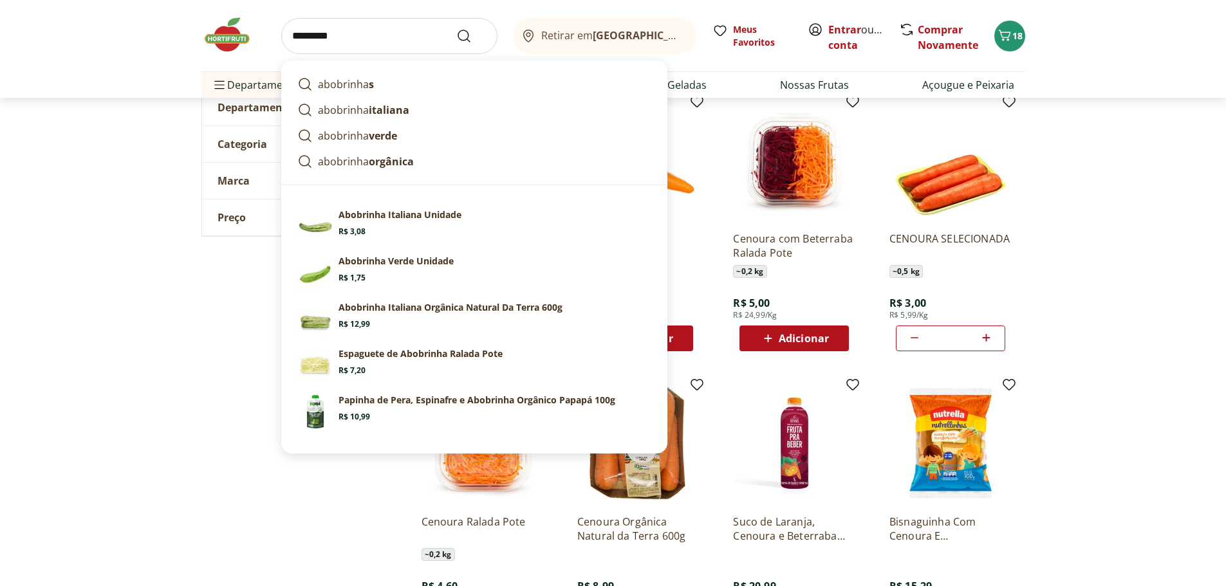
type input "*********"
click at [466, 34] on icon "Submit Search" at bounding box center [463, 35] width 15 height 15
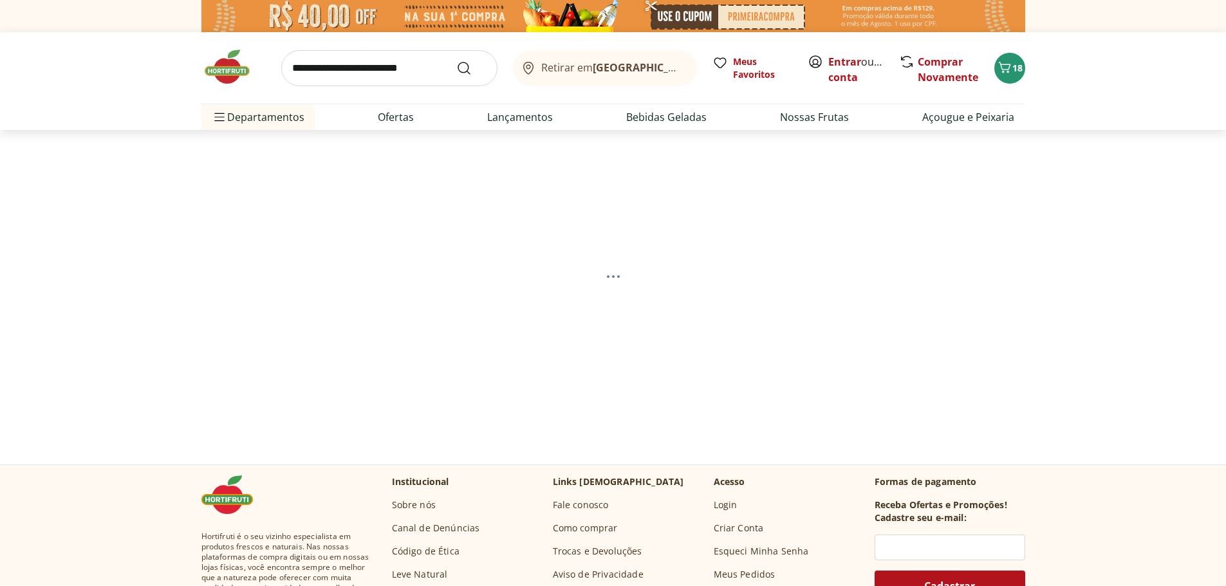
select select "**********"
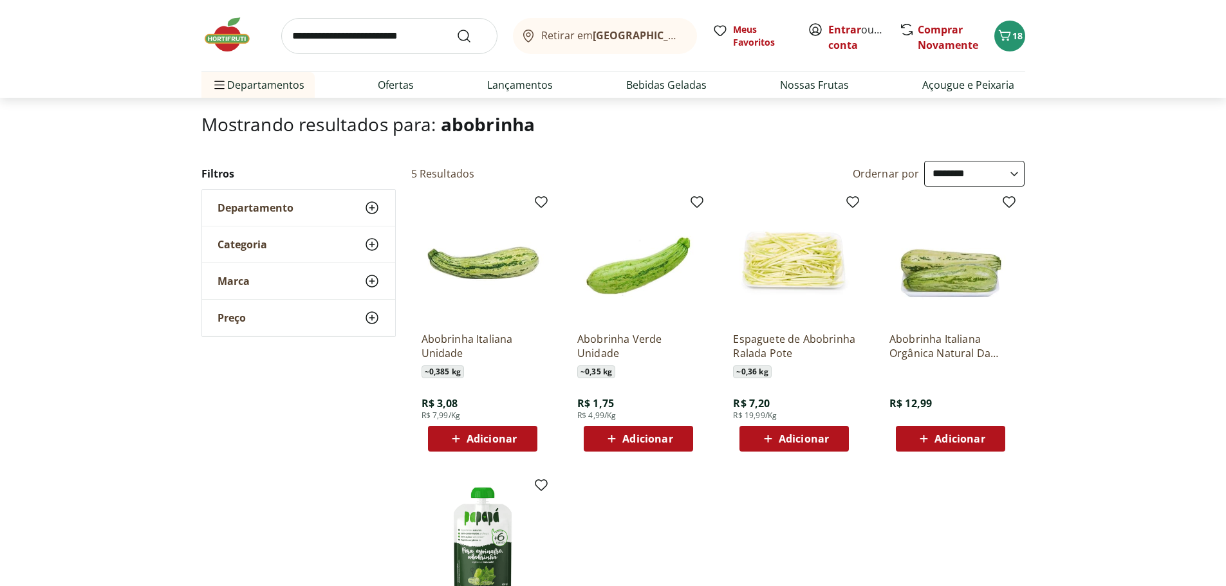
scroll to position [129, 0]
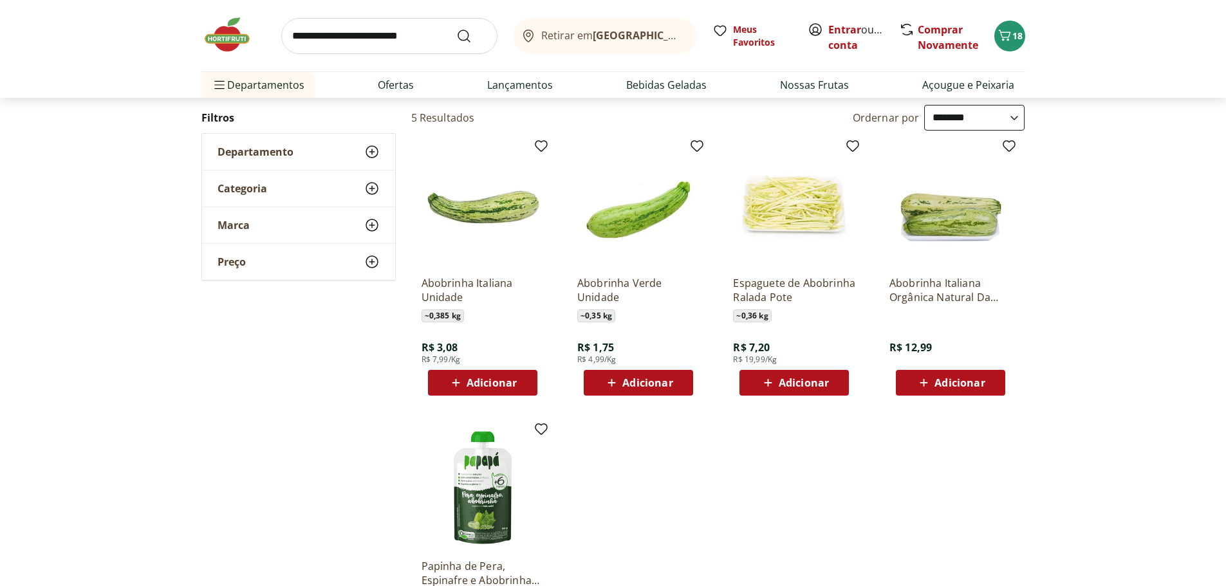
click at [489, 383] on span "Adicionar" at bounding box center [491, 383] width 50 height 10
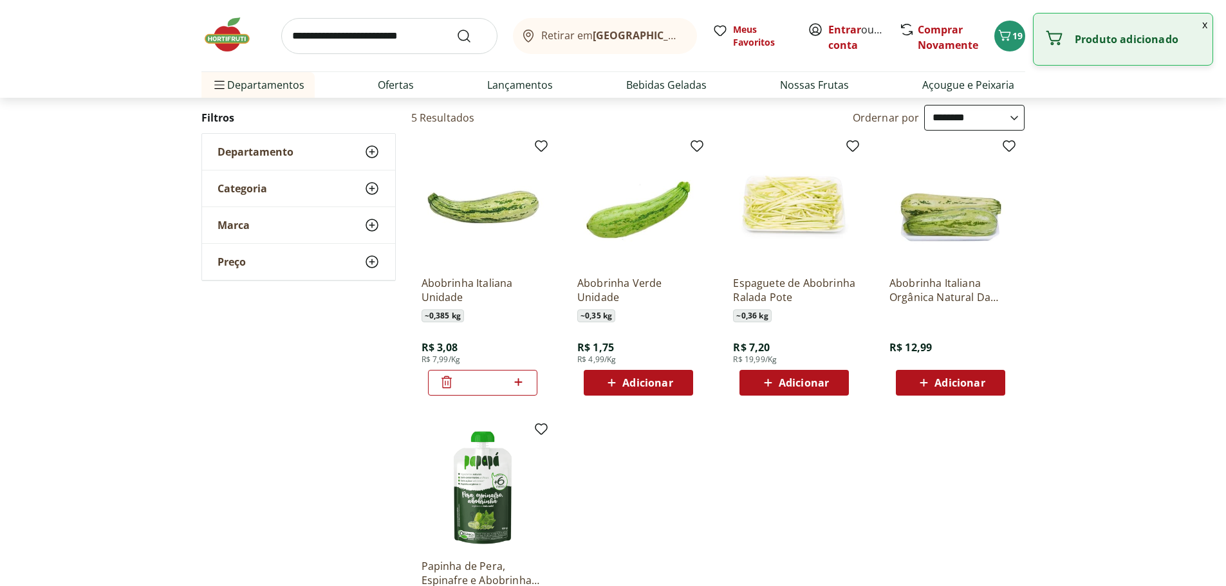
click at [519, 380] on icon at bounding box center [518, 381] width 16 height 15
type input "*"
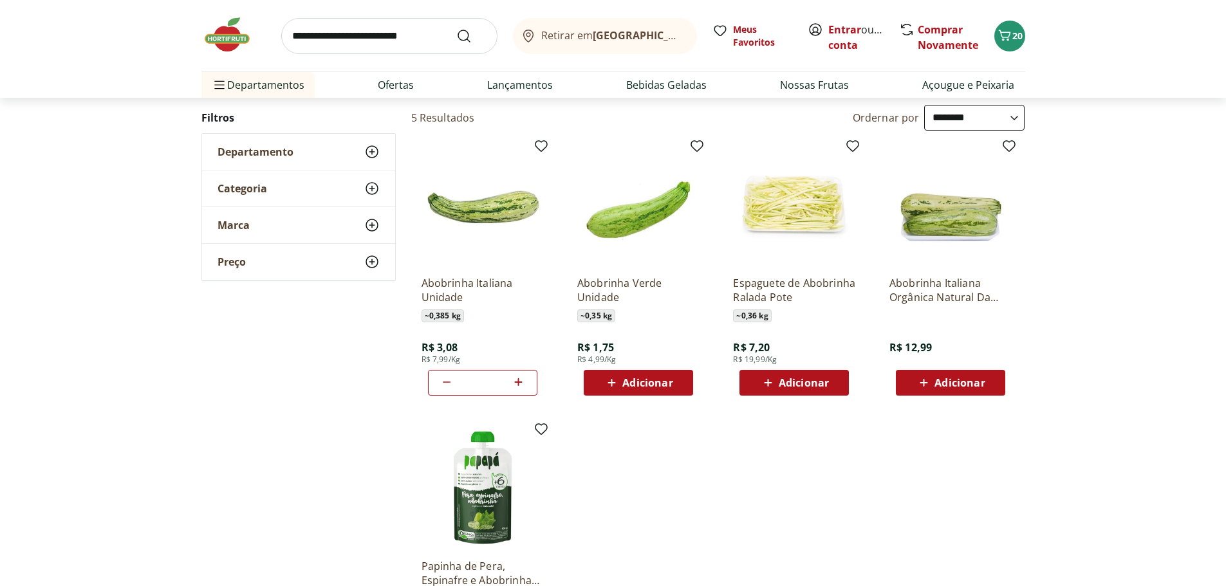
click at [645, 382] on span "Adicionar" at bounding box center [647, 383] width 50 height 10
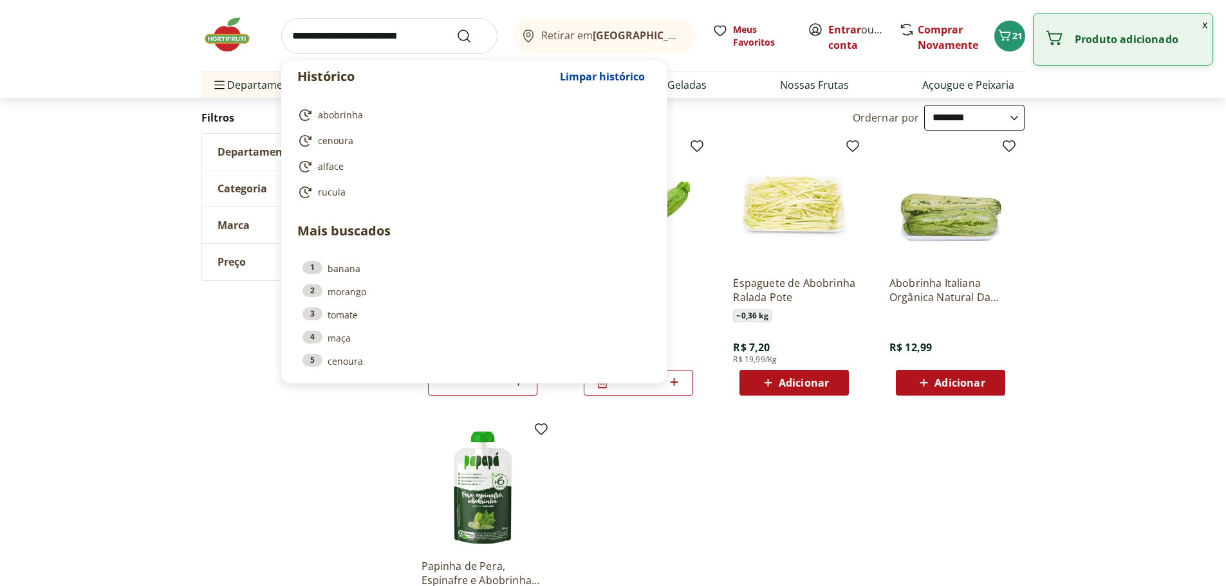
click at [354, 36] on input "search" at bounding box center [389, 36] width 216 height 36
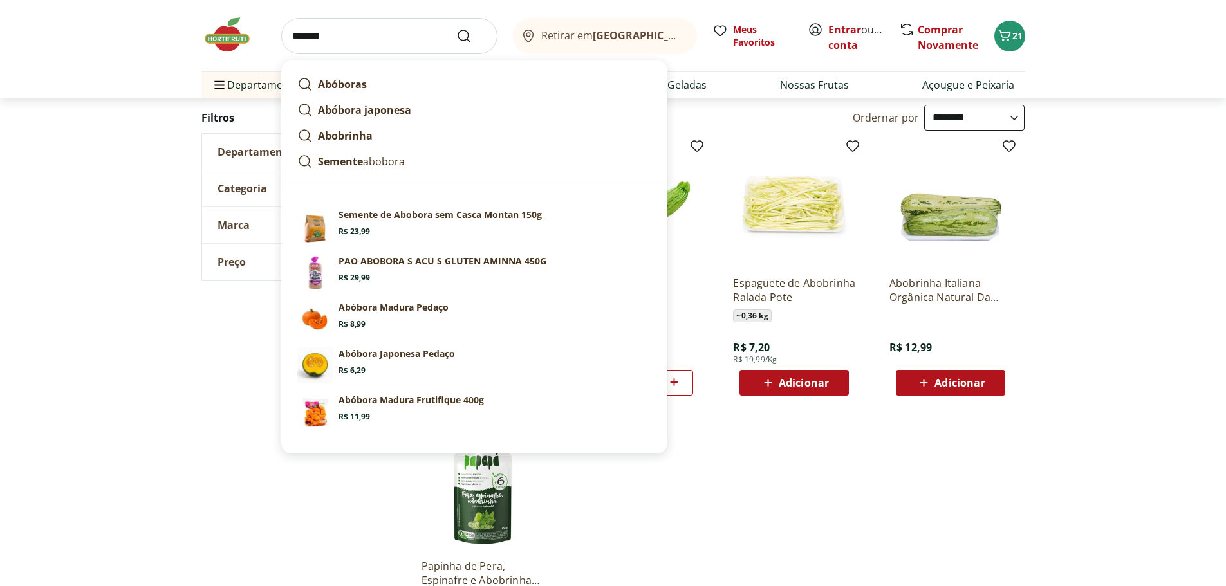
type input "*******"
click at [471, 30] on icon "Submit Search" at bounding box center [463, 35] width 15 height 15
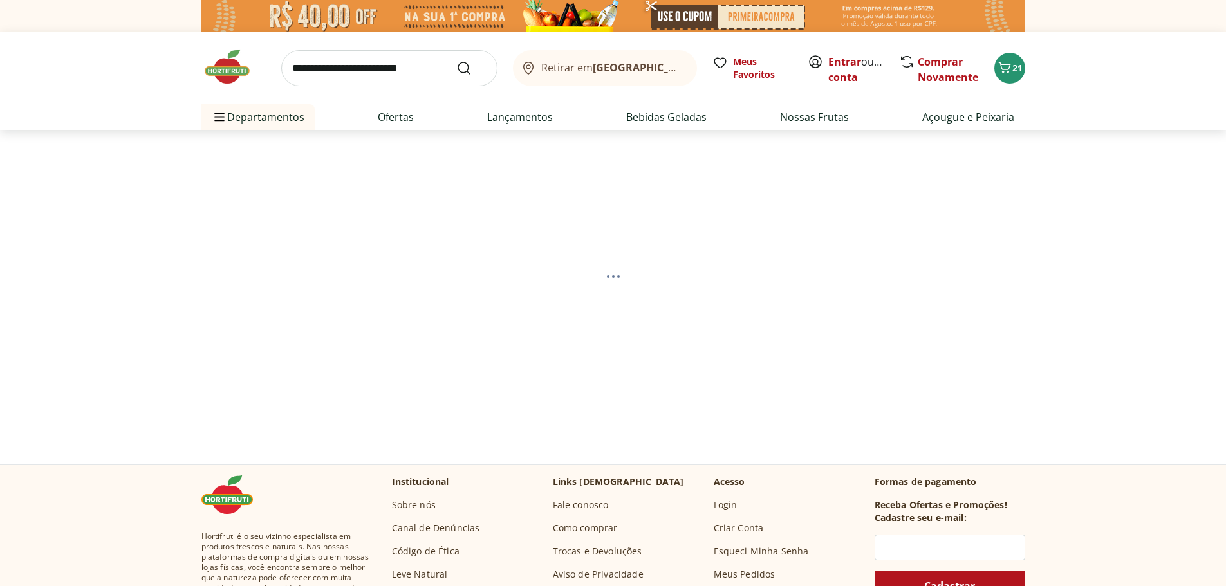
select select "**********"
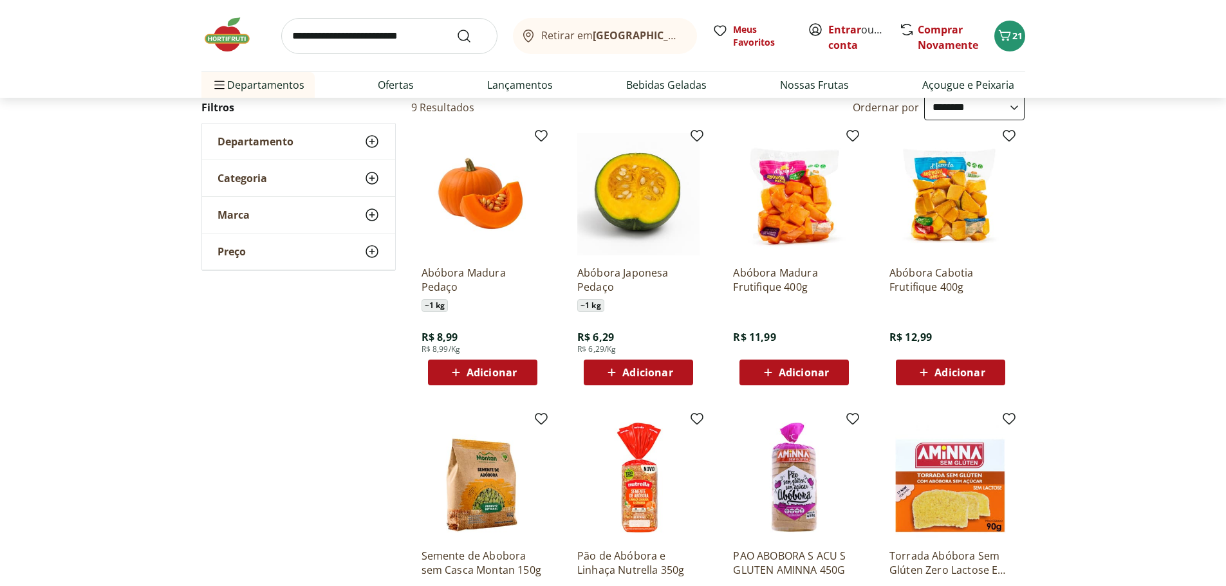
scroll to position [64, 0]
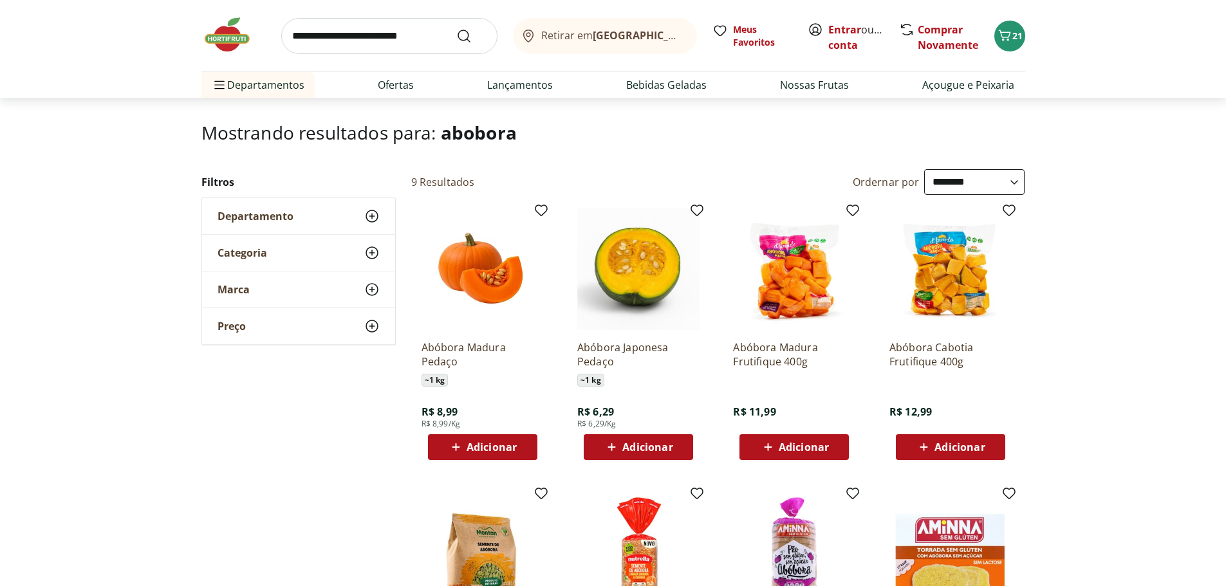
click at [622, 445] on span "Adicionar" at bounding box center [647, 447] width 50 height 10
click at [677, 444] on icon at bounding box center [674, 446] width 16 height 15
type input "*"
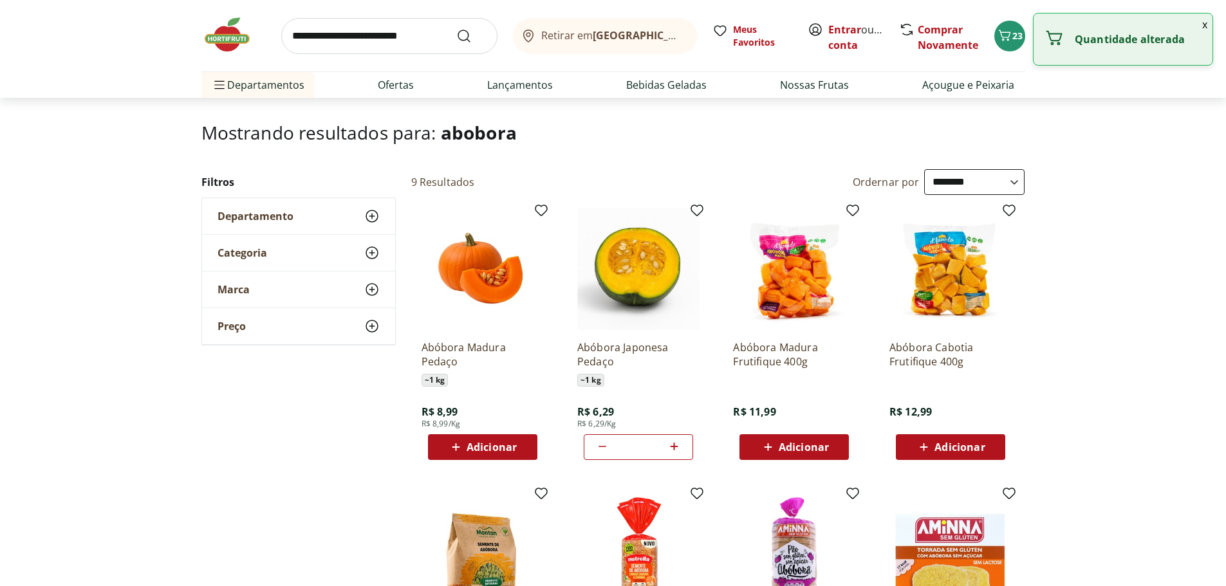
click at [342, 38] on input "search" at bounding box center [389, 36] width 216 height 36
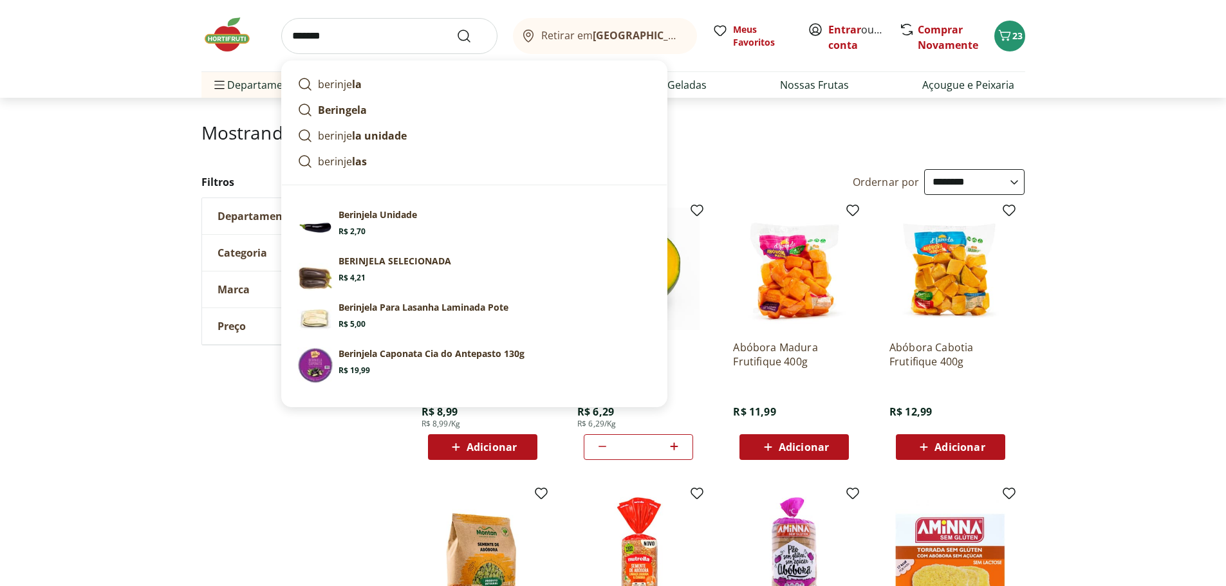
click at [343, 87] on p "berinje la" at bounding box center [340, 84] width 44 height 15
type input "*********"
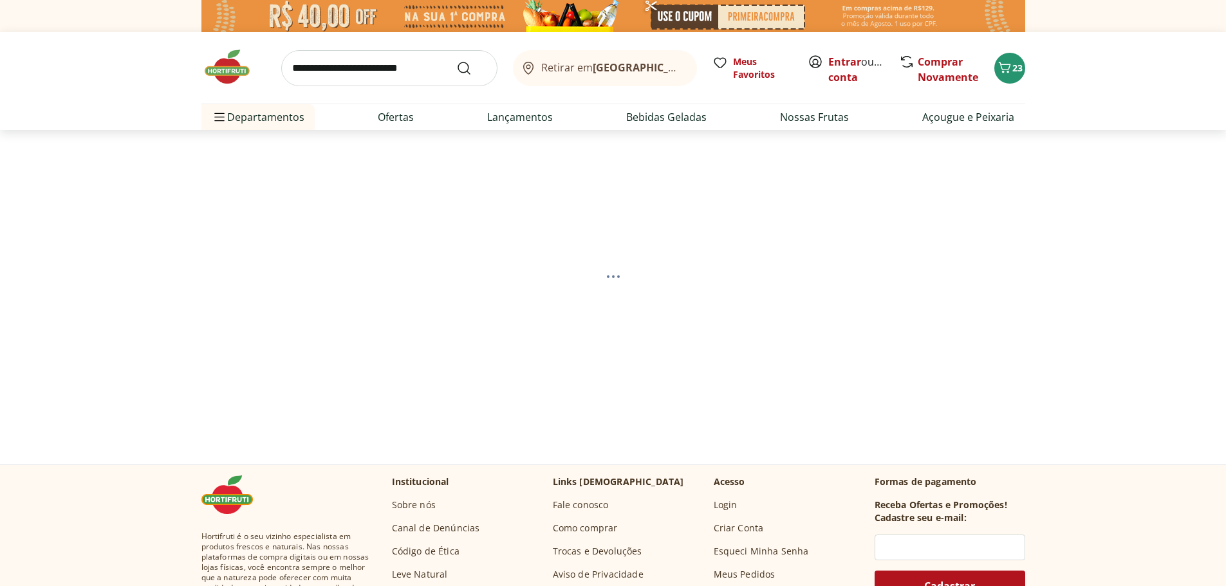
select select "**********"
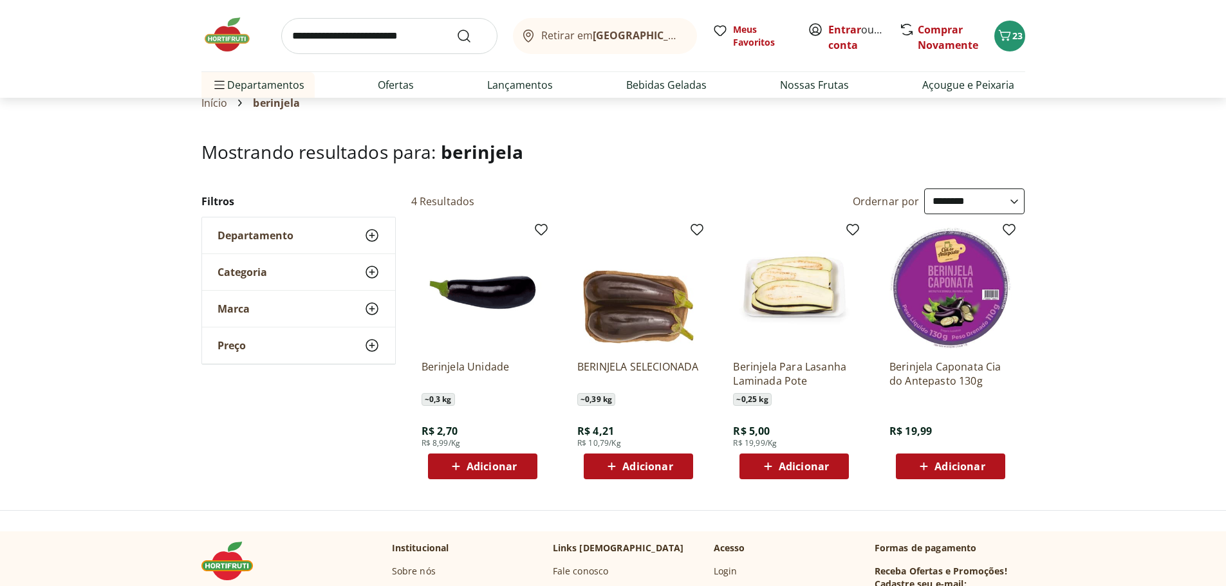
scroll to position [64, 0]
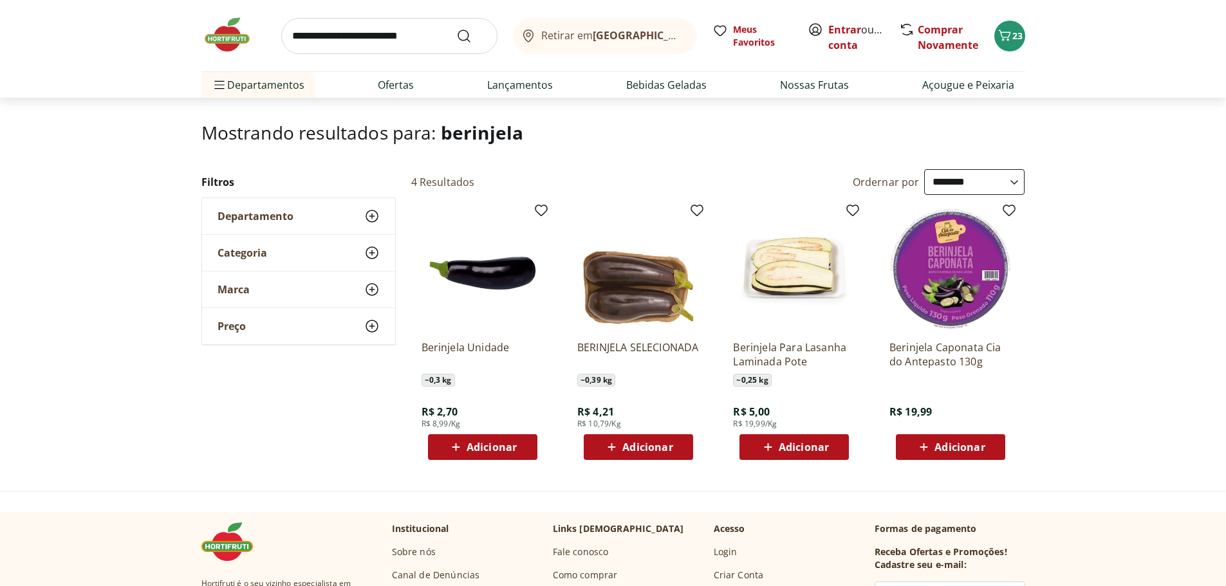
click at [484, 446] on span "Adicionar" at bounding box center [491, 447] width 50 height 10
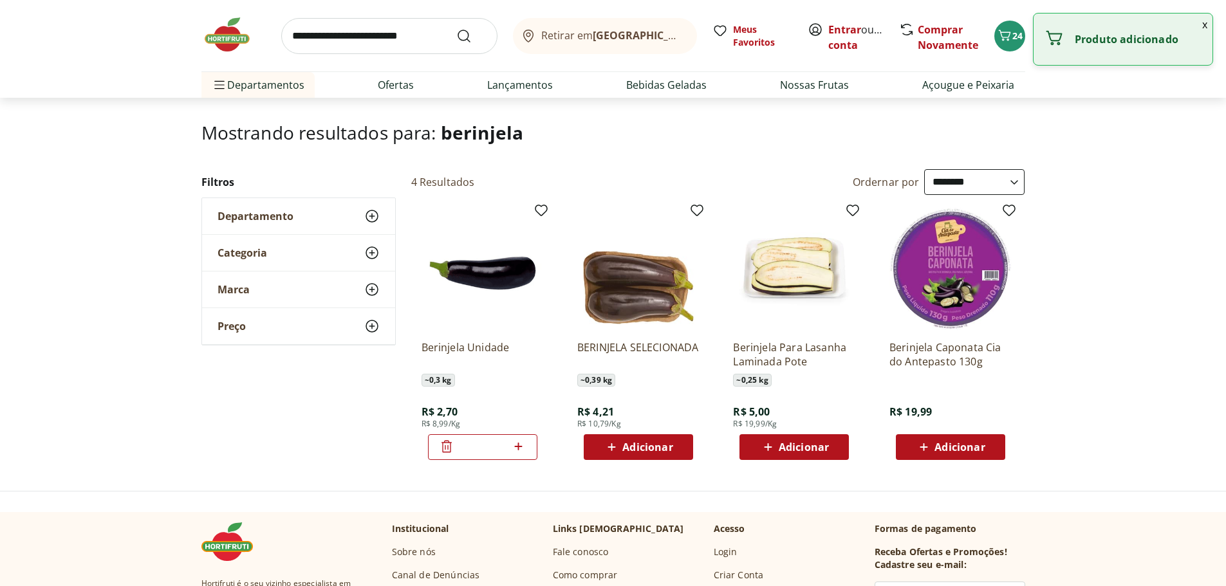
click at [524, 451] on icon at bounding box center [518, 446] width 16 height 15
type input "*"
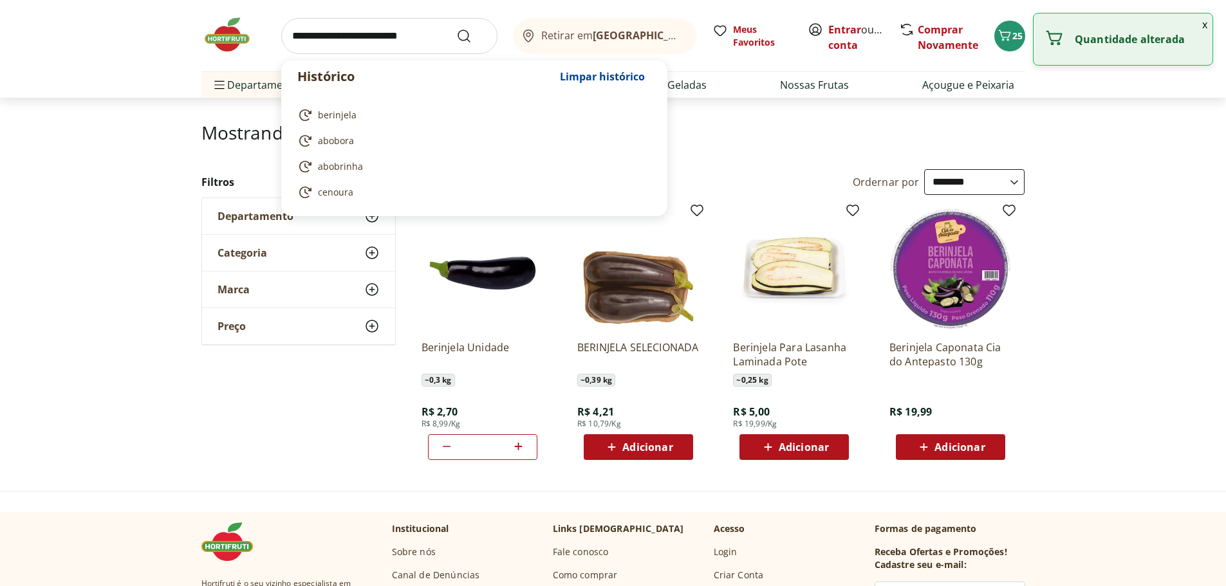
click at [324, 37] on input "search" at bounding box center [389, 36] width 216 height 36
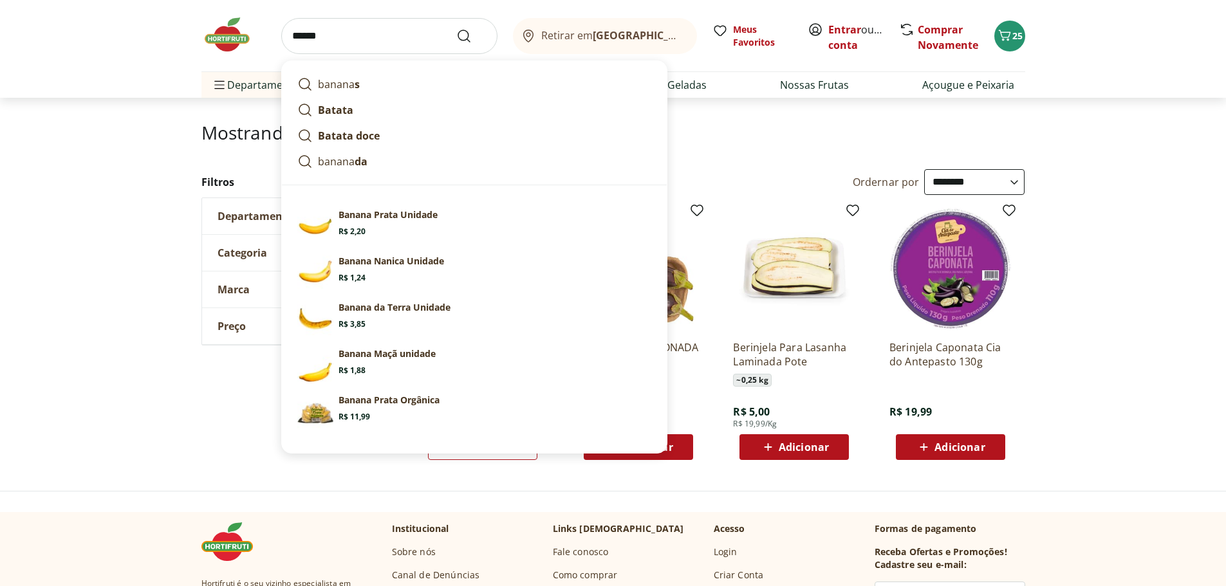
click at [457, 44] on input "******" at bounding box center [389, 36] width 216 height 36
type input "******"
click at [466, 32] on icon "Submit Search" at bounding box center [463, 35] width 15 height 15
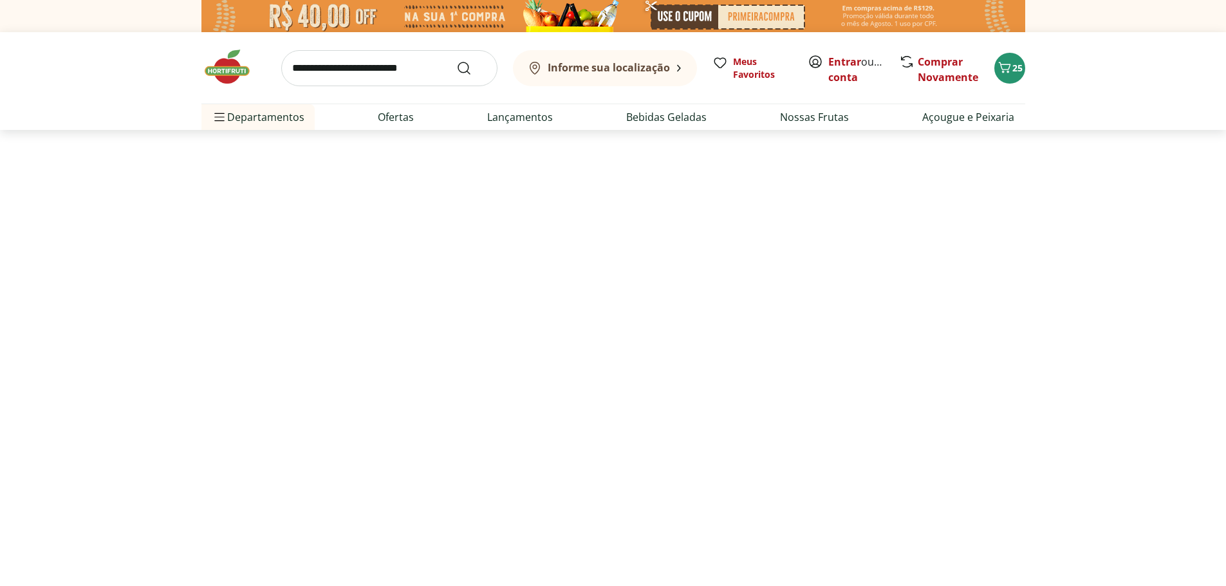
select select "**********"
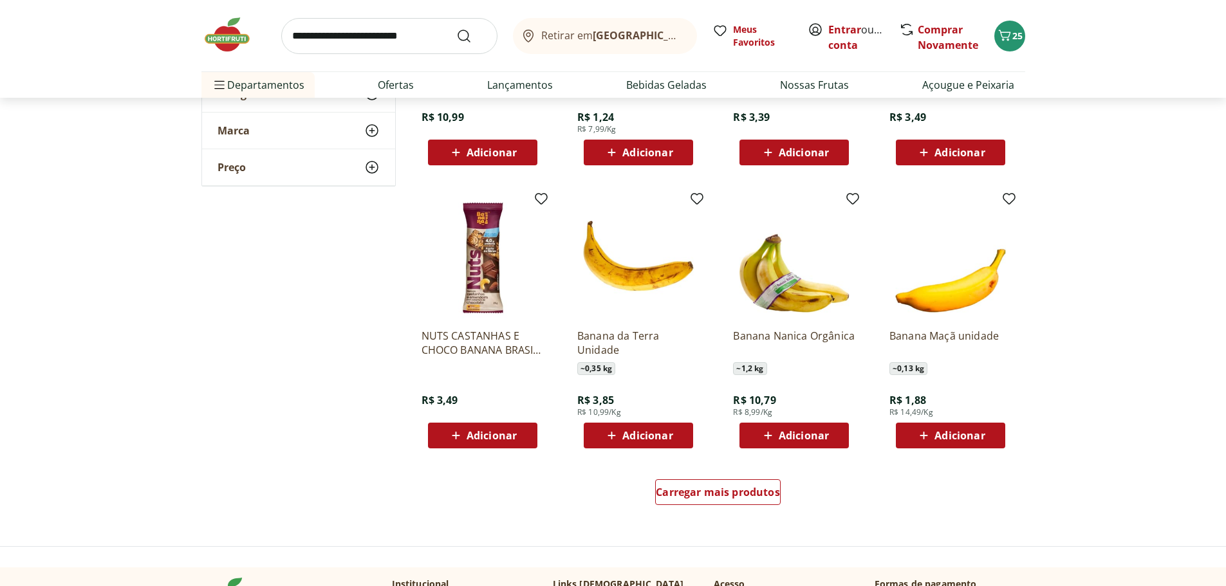
scroll to position [708, 0]
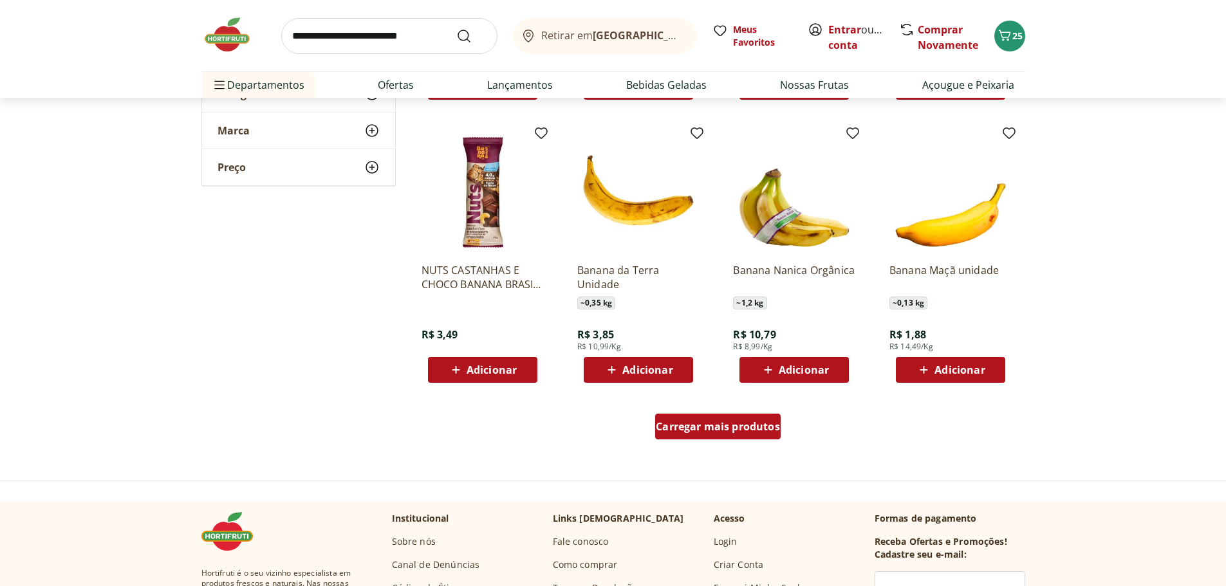
click at [721, 432] on span "Carregar mais produtos" at bounding box center [718, 426] width 124 height 10
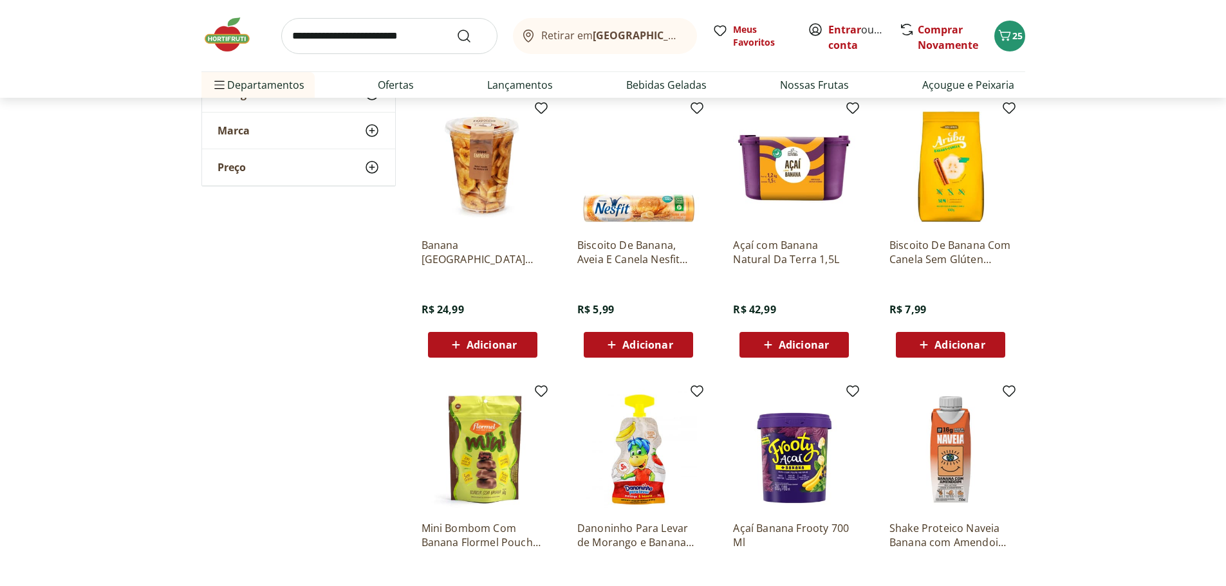
scroll to position [1415, 0]
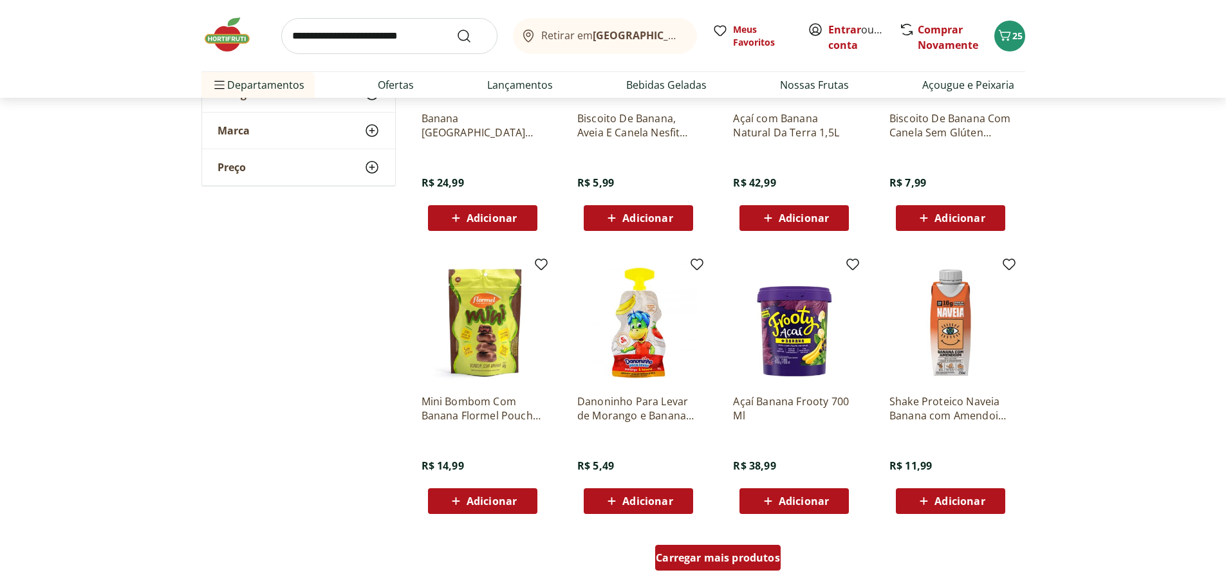
click at [744, 563] on span "Carregar mais produtos" at bounding box center [718, 558] width 124 height 10
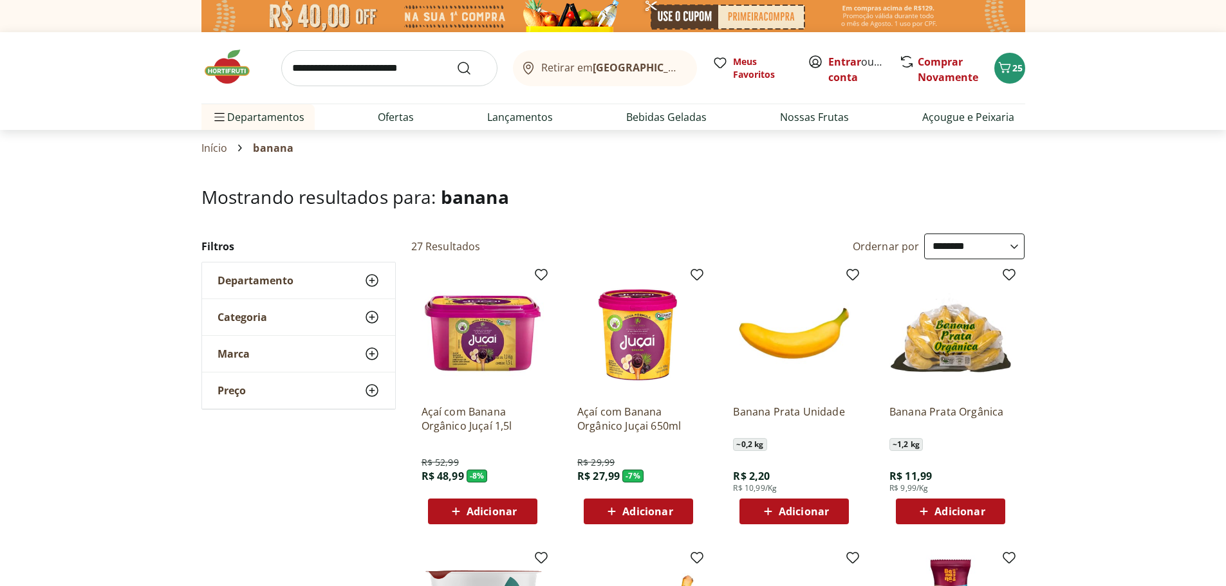
click at [319, 69] on input "search" at bounding box center [389, 68] width 216 height 36
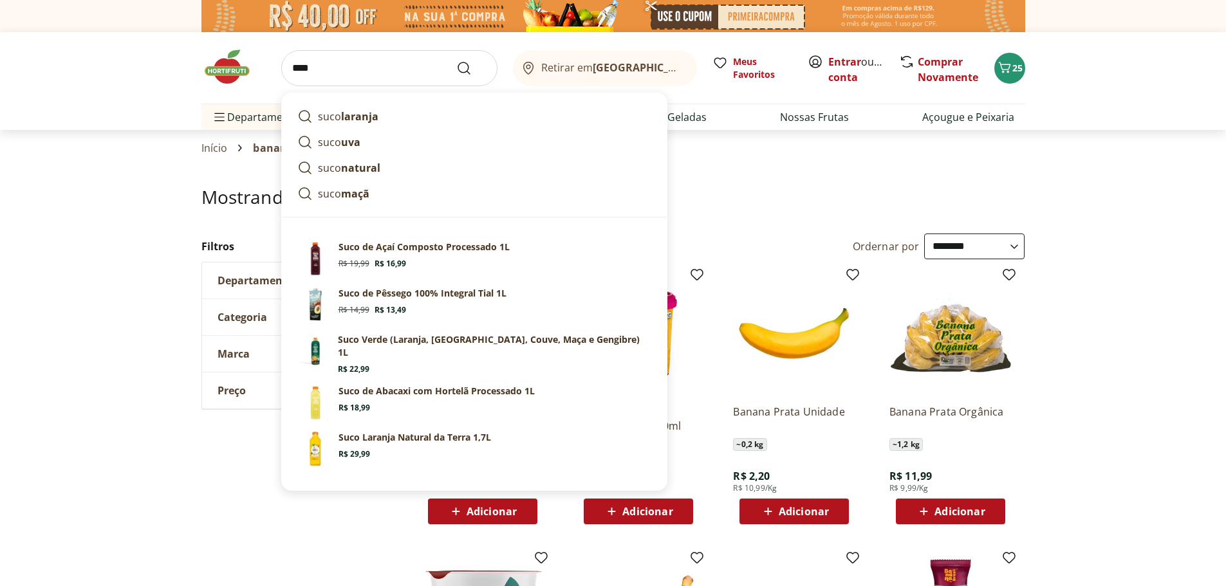
type input "****"
click at [460, 69] on icon "Submit Search" at bounding box center [463, 67] width 15 height 15
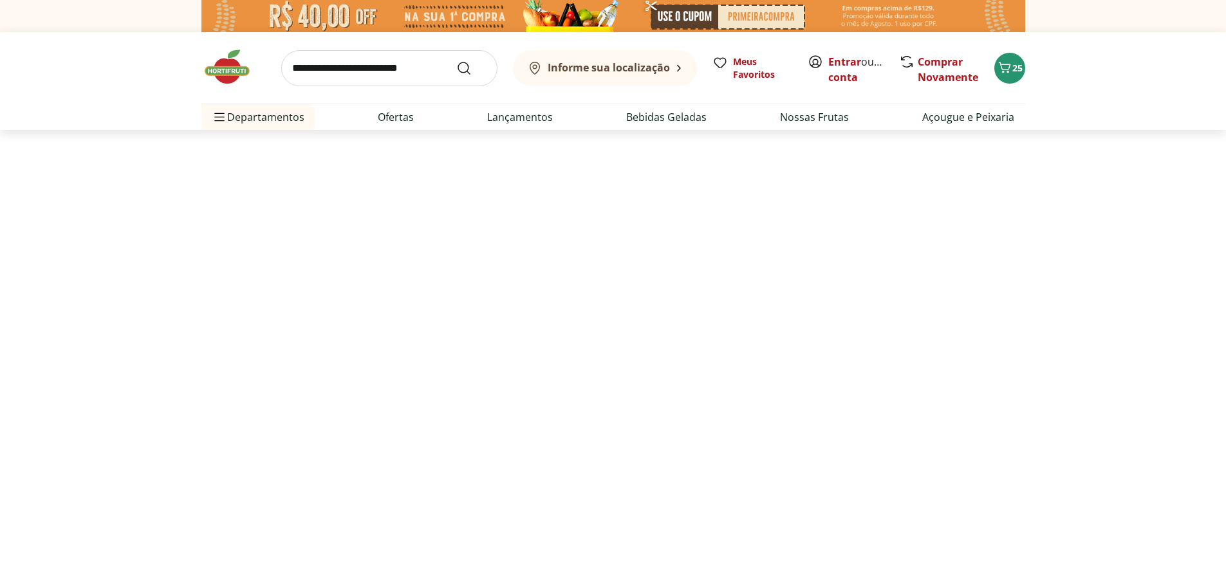
select select "**********"
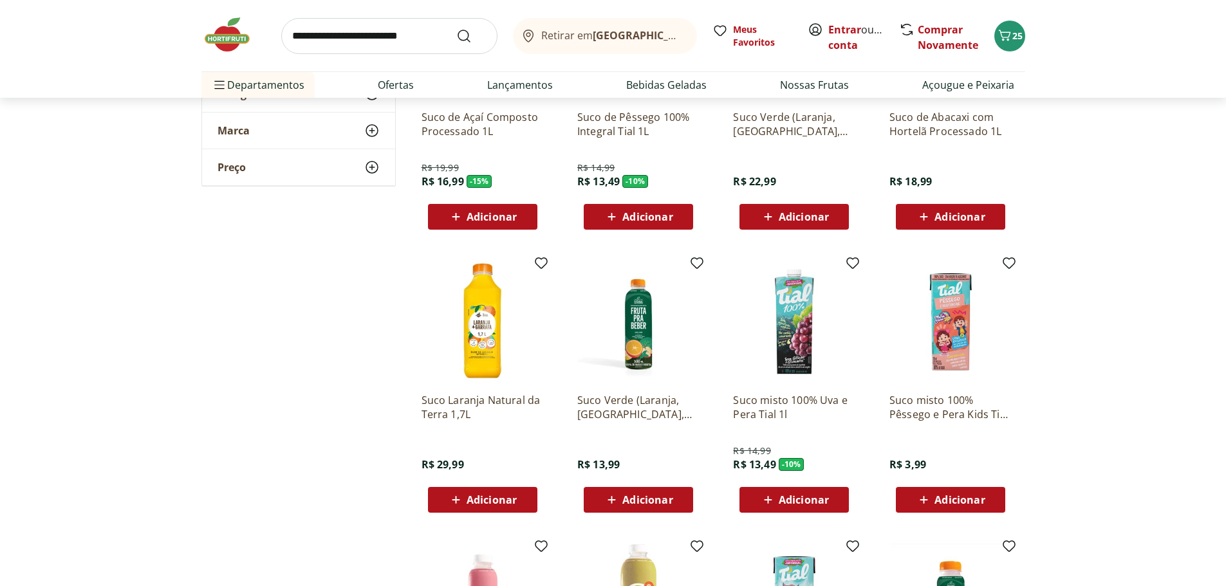
scroll to position [64, 0]
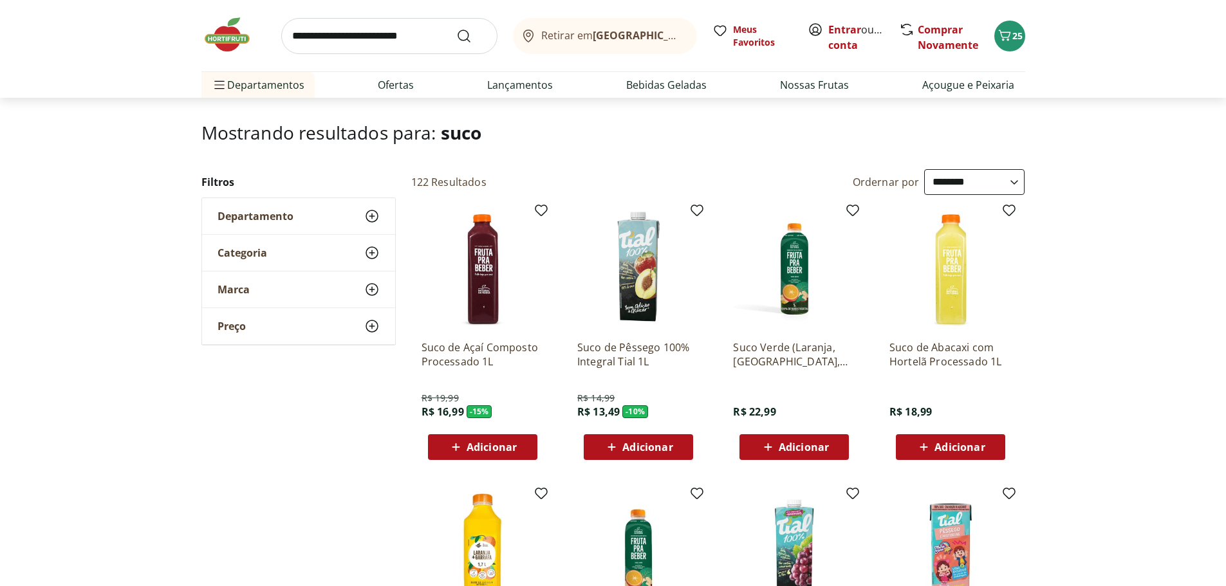
click at [479, 452] on span "Adicionar" at bounding box center [491, 447] width 50 height 10
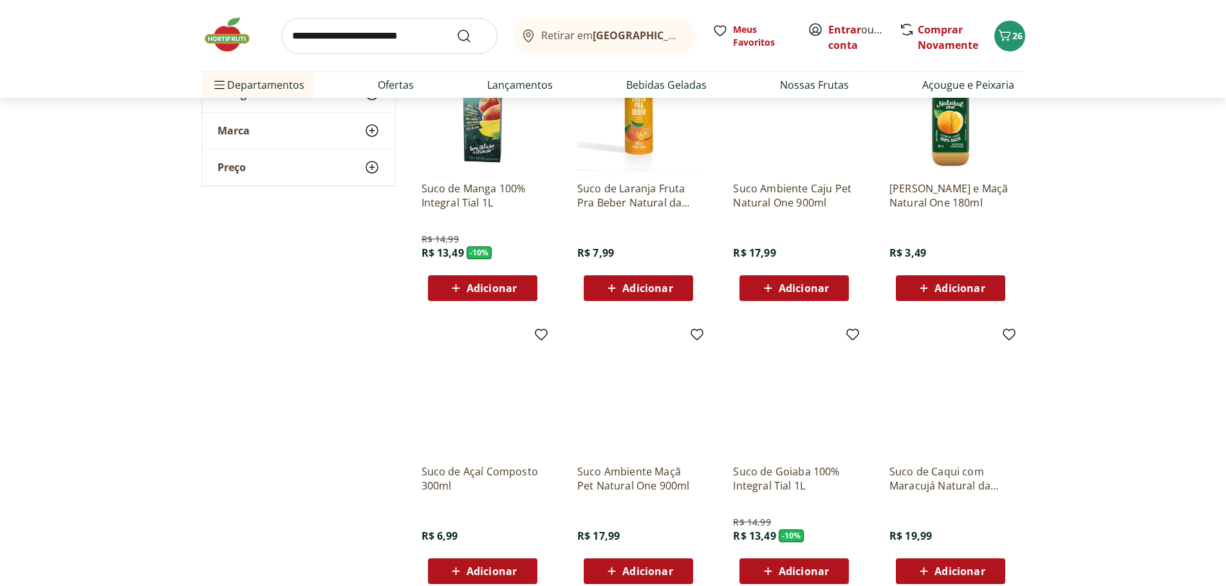
scroll to position [2316, 0]
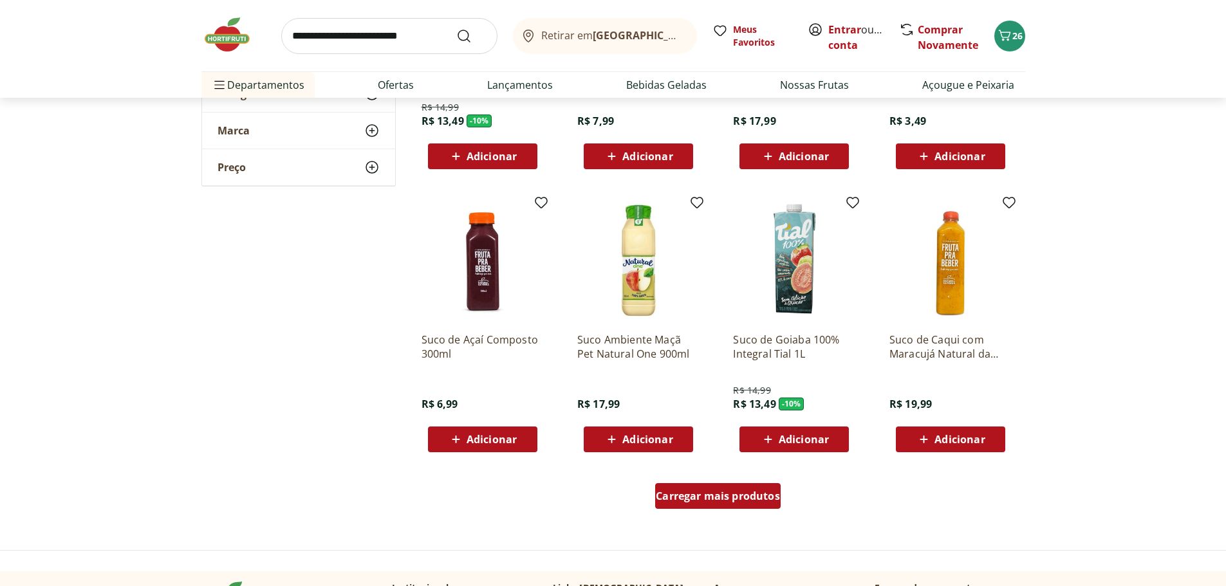
click at [719, 500] on span "Carregar mais produtos" at bounding box center [718, 496] width 124 height 10
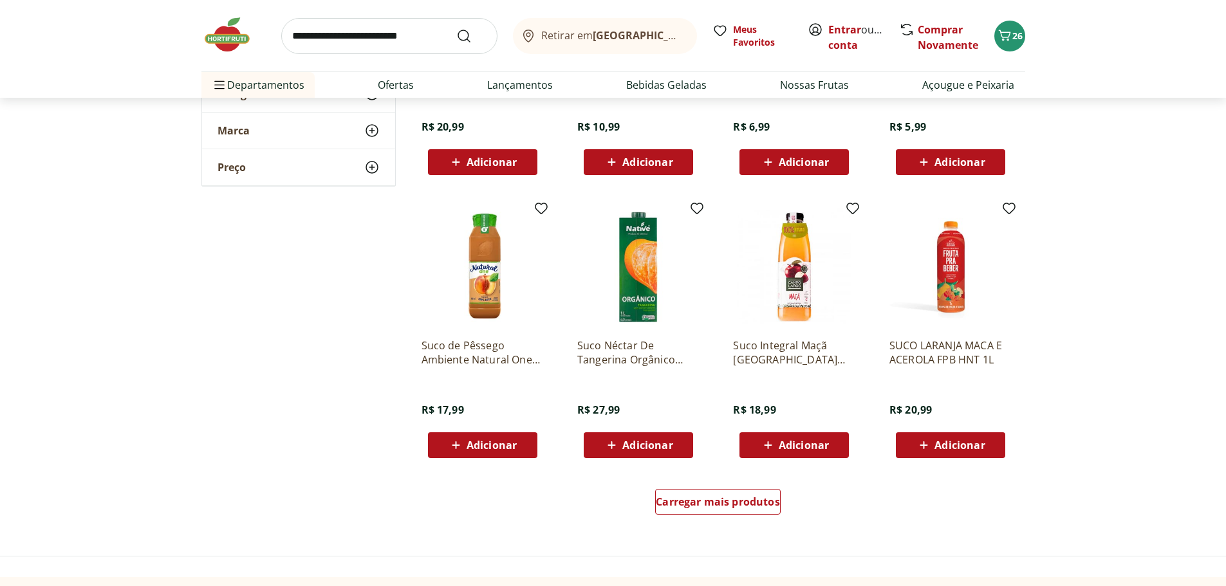
scroll to position [3152, 0]
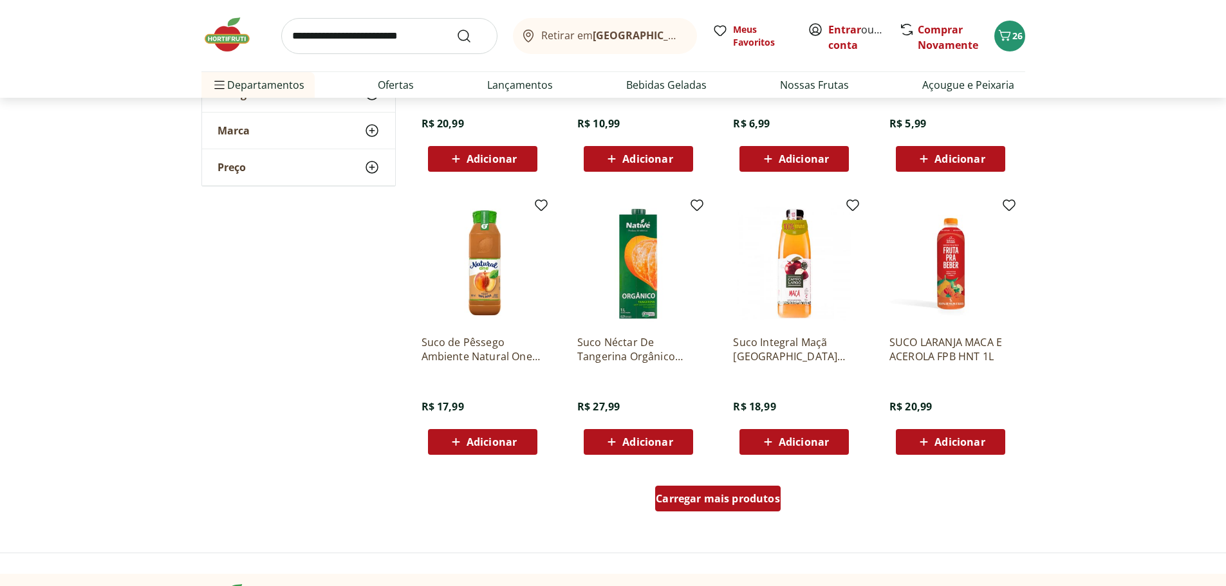
click at [716, 497] on span "Carregar mais produtos" at bounding box center [718, 498] width 124 height 10
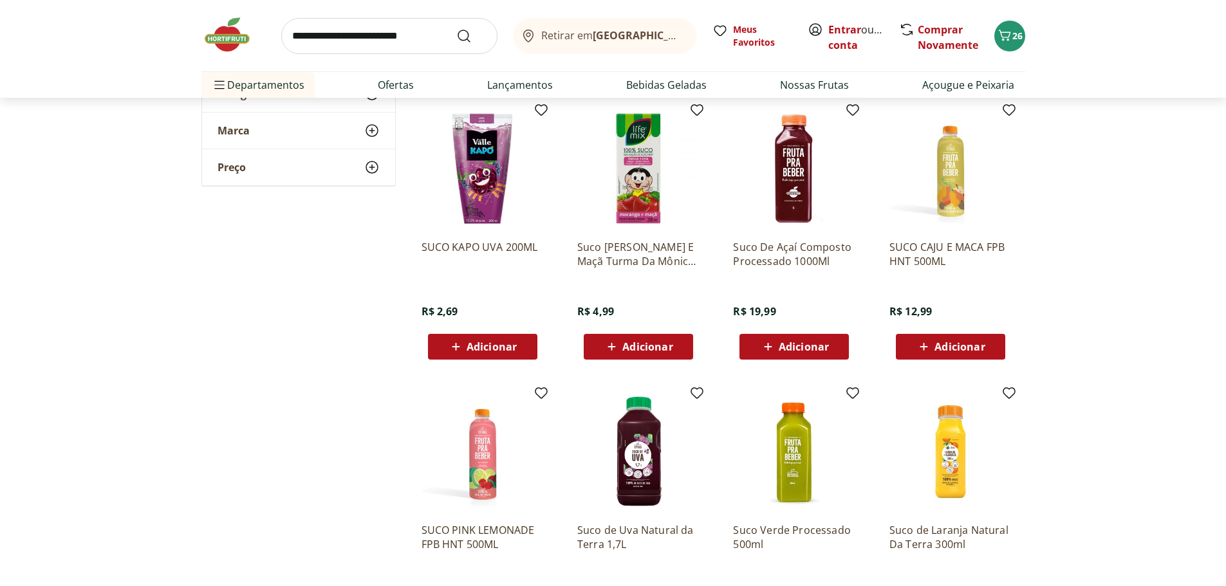
scroll to position [3924, 0]
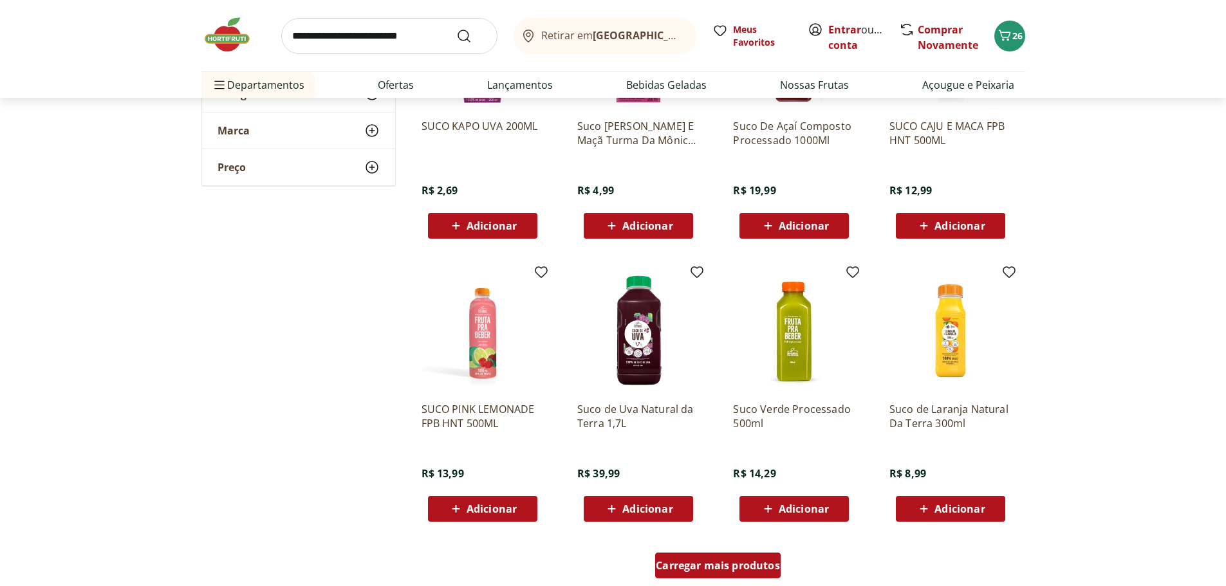
click at [717, 567] on span "Carregar mais produtos" at bounding box center [718, 565] width 124 height 10
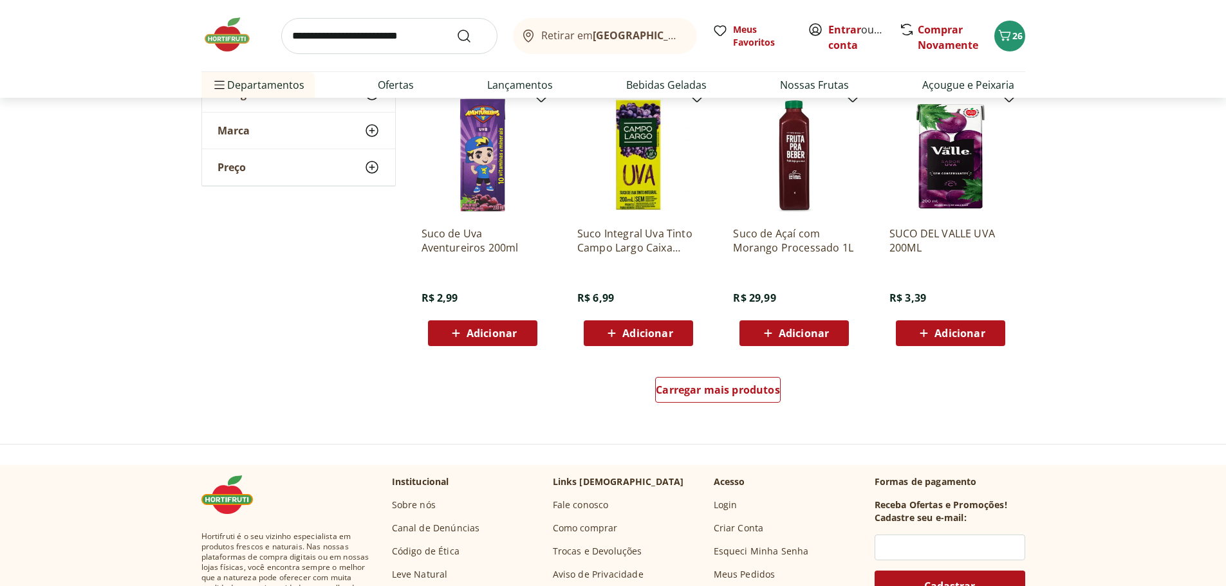
scroll to position [4954, 0]
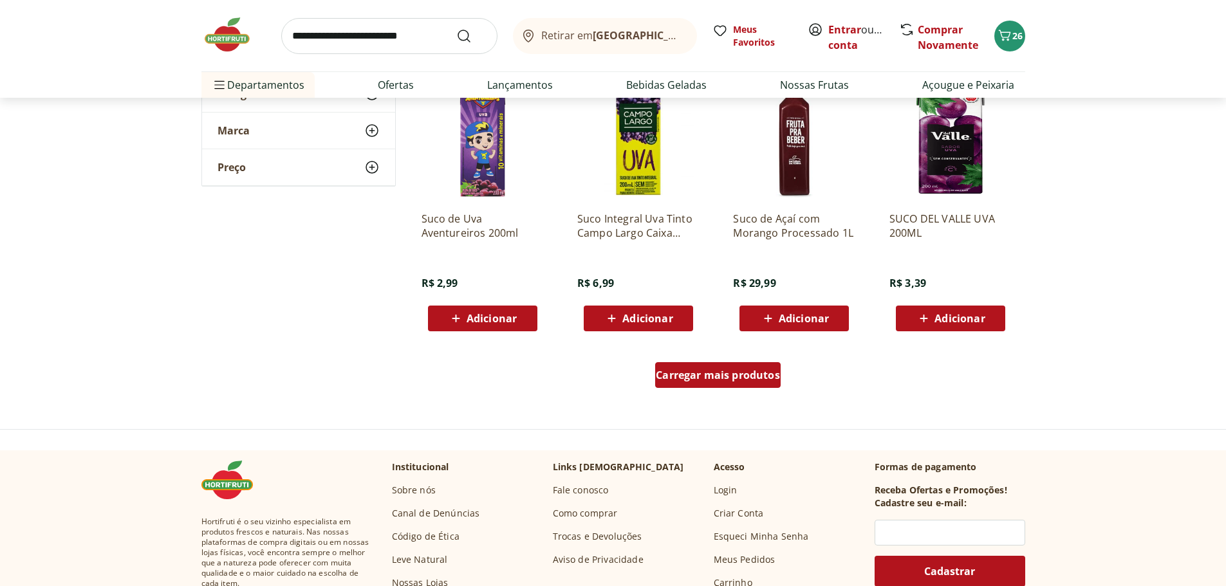
click at [692, 365] on div "Carregar mais produtos" at bounding box center [717, 375] width 125 height 26
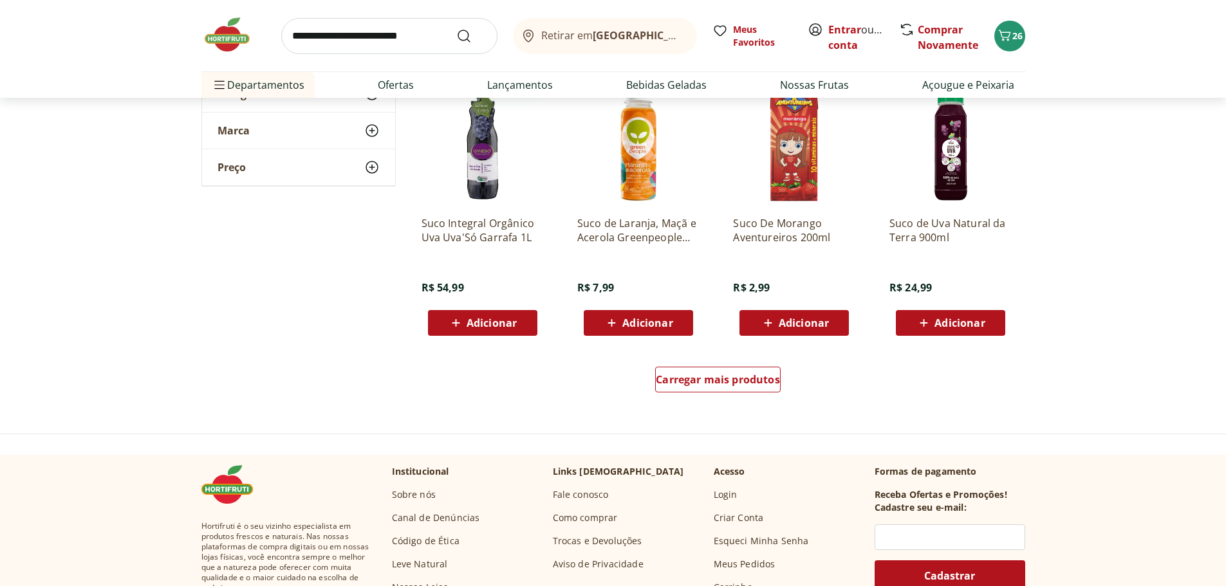
scroll to position [5790, 0]
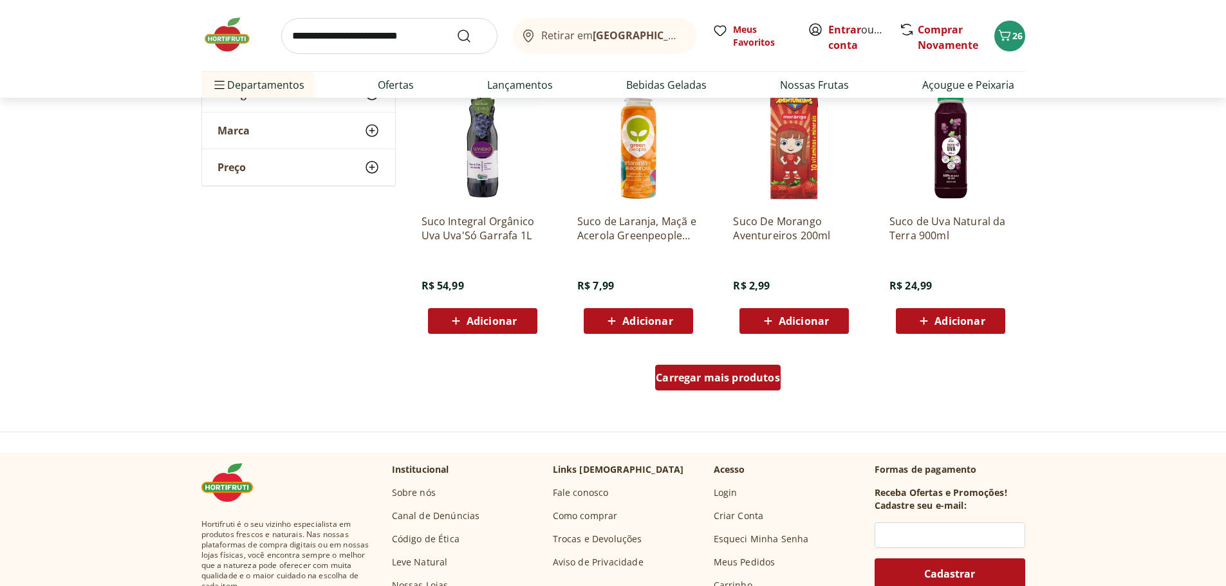
click at [681, 377] on span "Carregar mais produtos" at bounding box center [718, 378] width 124 height 10
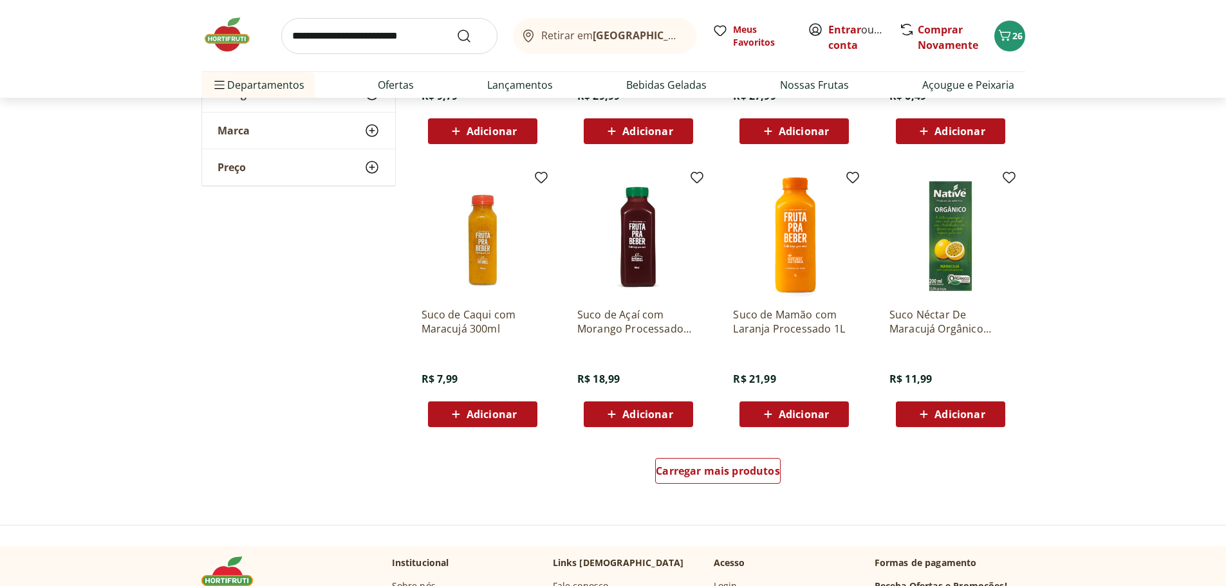
scroll to position [6562, 0]
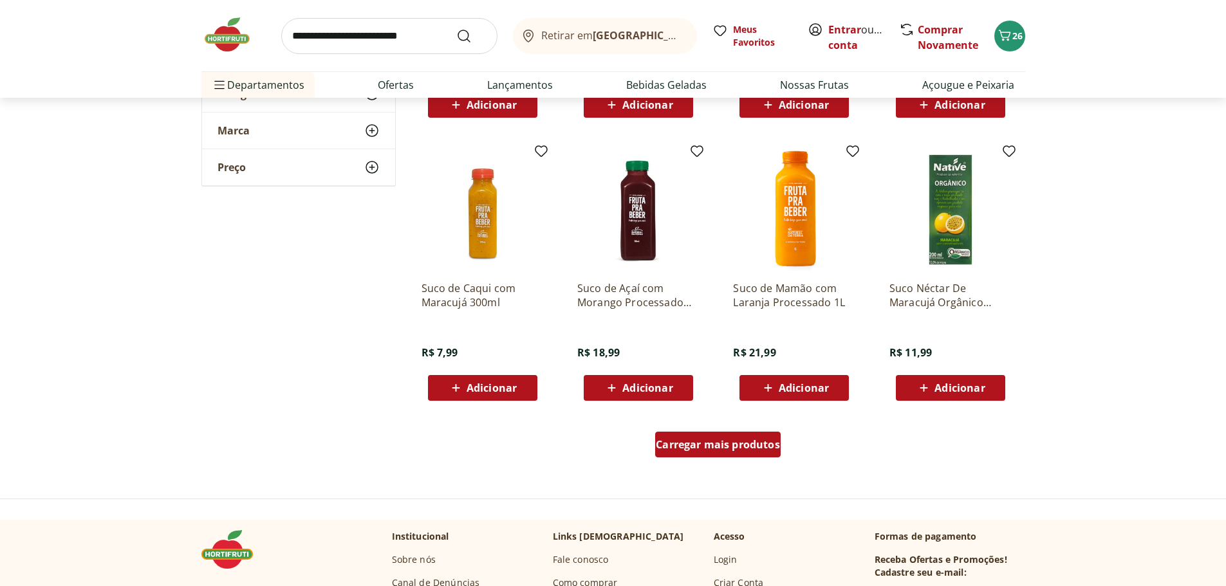
click at [755, 457] on div "Carregar mais produtos" at bounding box center [717, 445] width 125 height 26
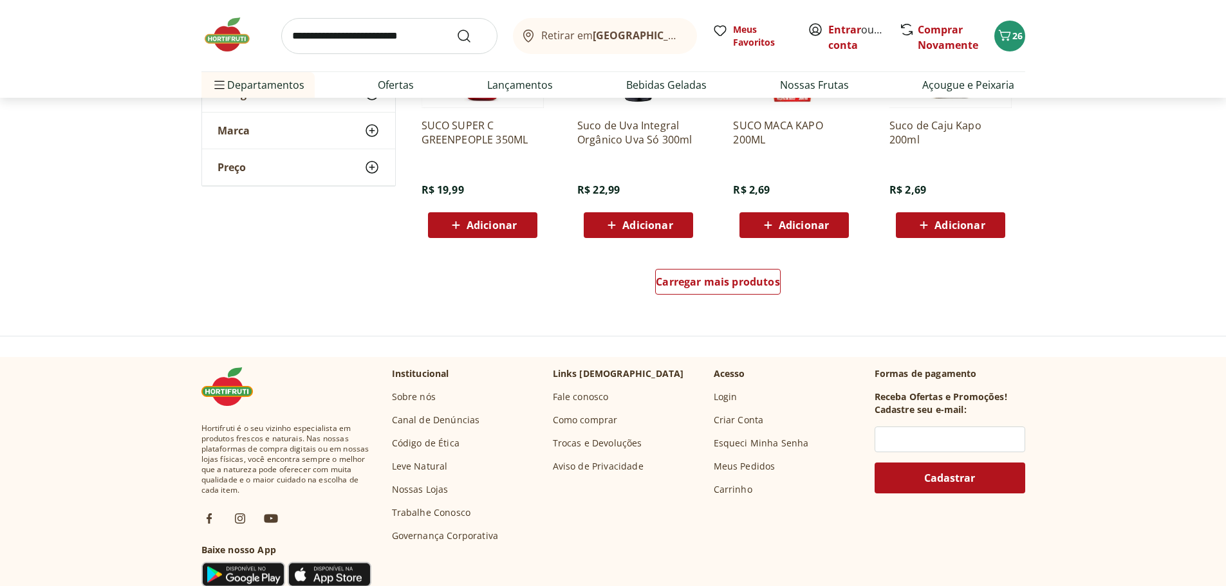
scroll to position [7592, 0]
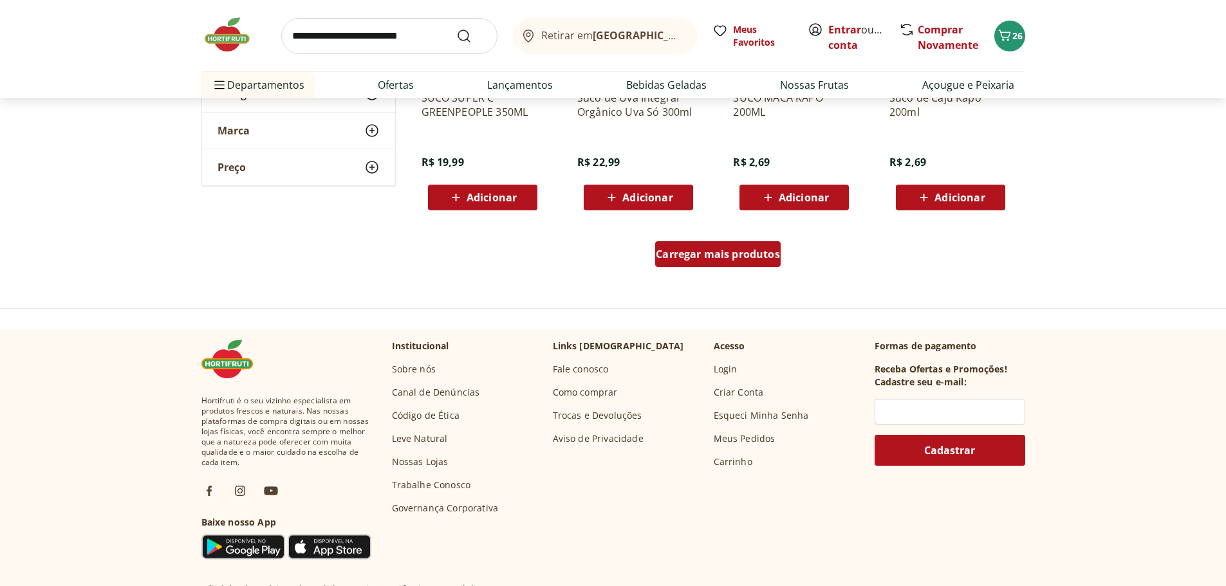
click at [680, 253] on span "Carregar mais produtos" at bounding box center [718, 254] width 124 height 10
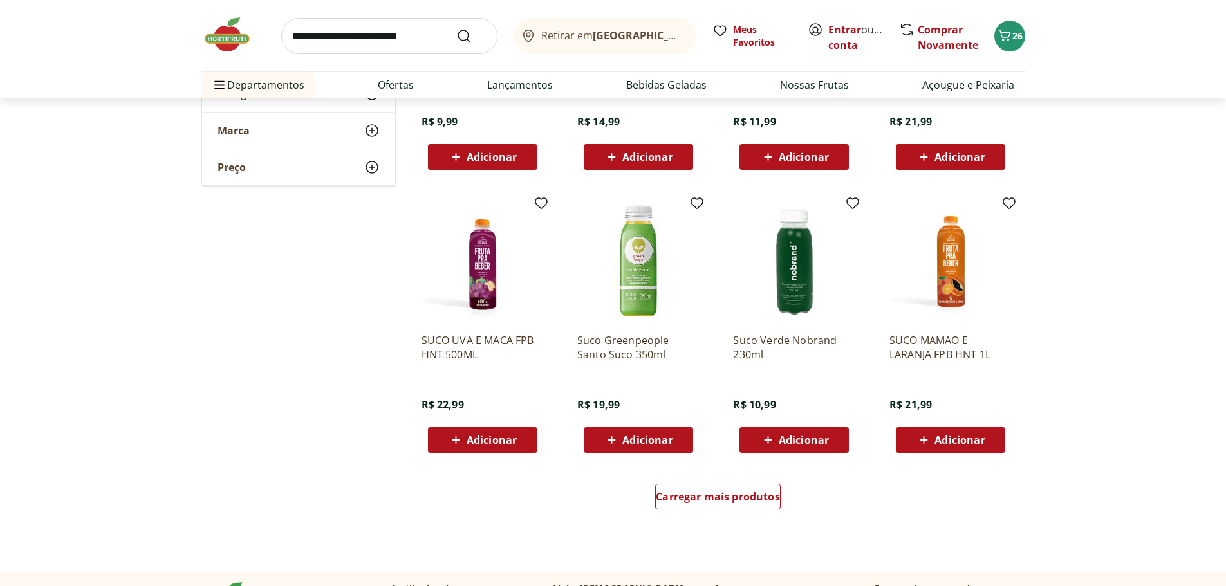
scroll to position [8299, 0]
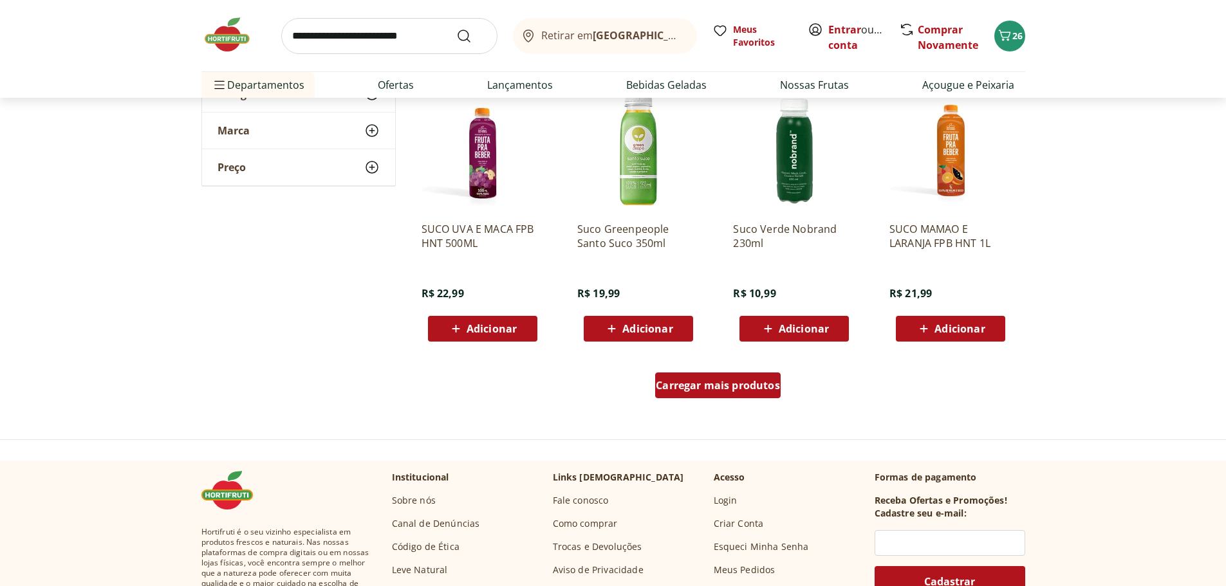
click at [713, 383] on span "Carregar mais produtos" at bounding box center [718, 385] width 124 height 10
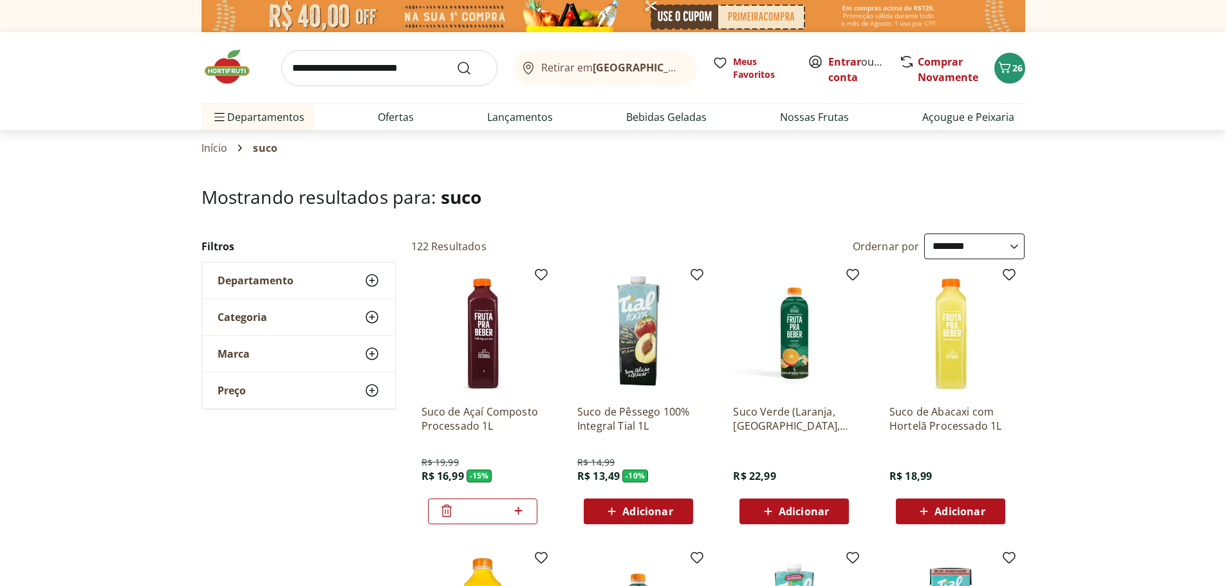
click at [419, 166] on link "Ver tudo do departamento" at bounding box center [442, 165] width 136 height 15
select select "**********"
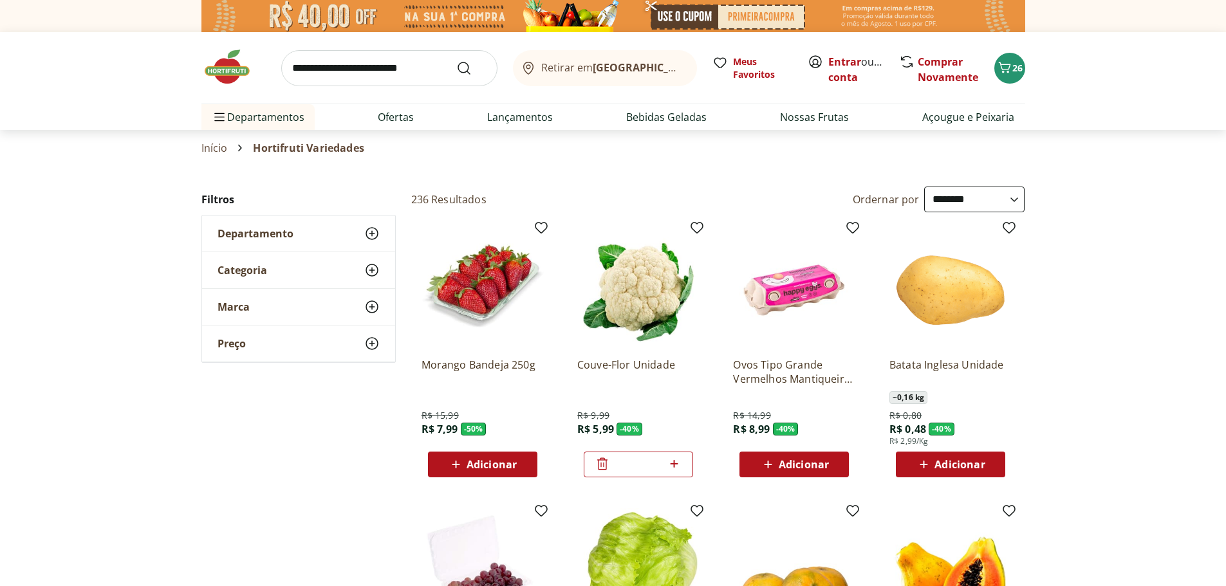
click at [370, 230] on icon at bounding box center [371, 233] width 15 height 15
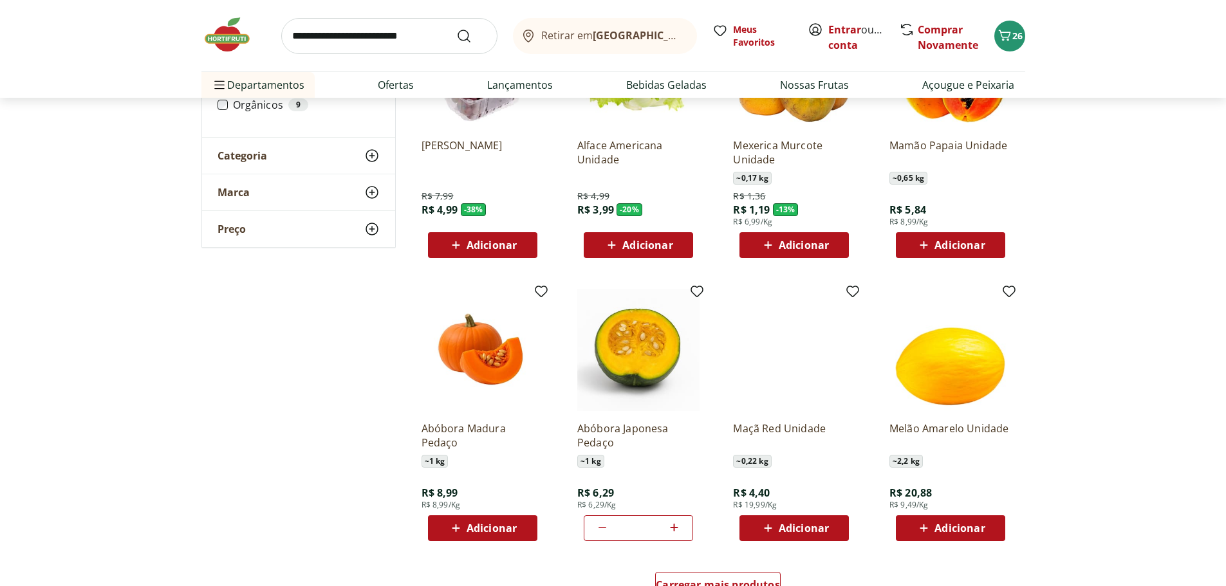
scroll to position [515, 0]
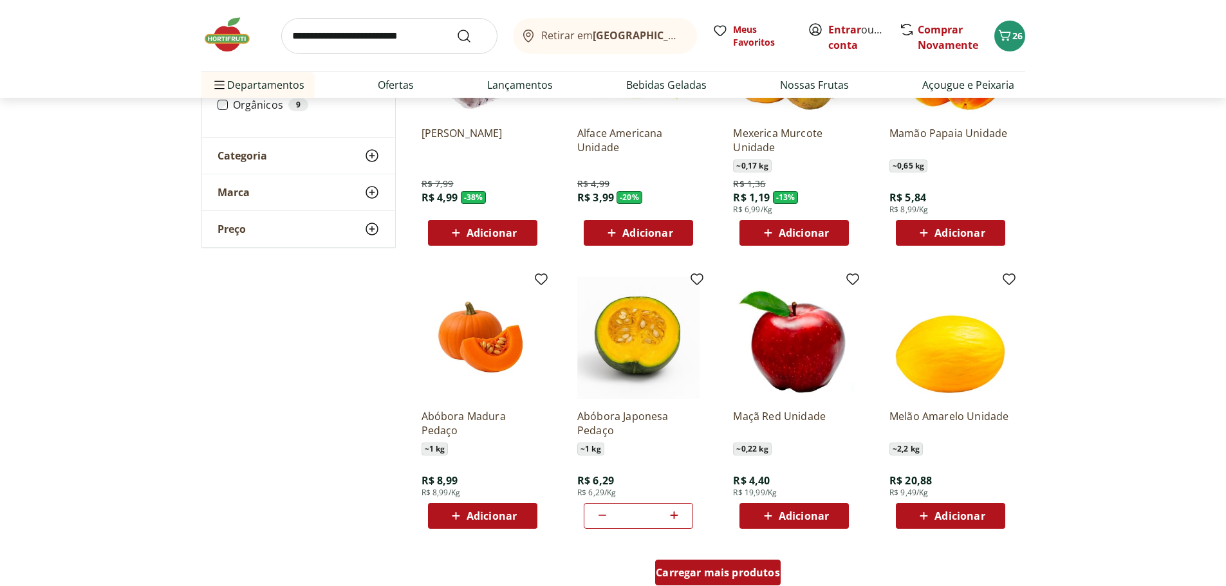
click at [762, 567] on span "Carregar mais produtos" at bounding box center [718, 572] width 124 height 10
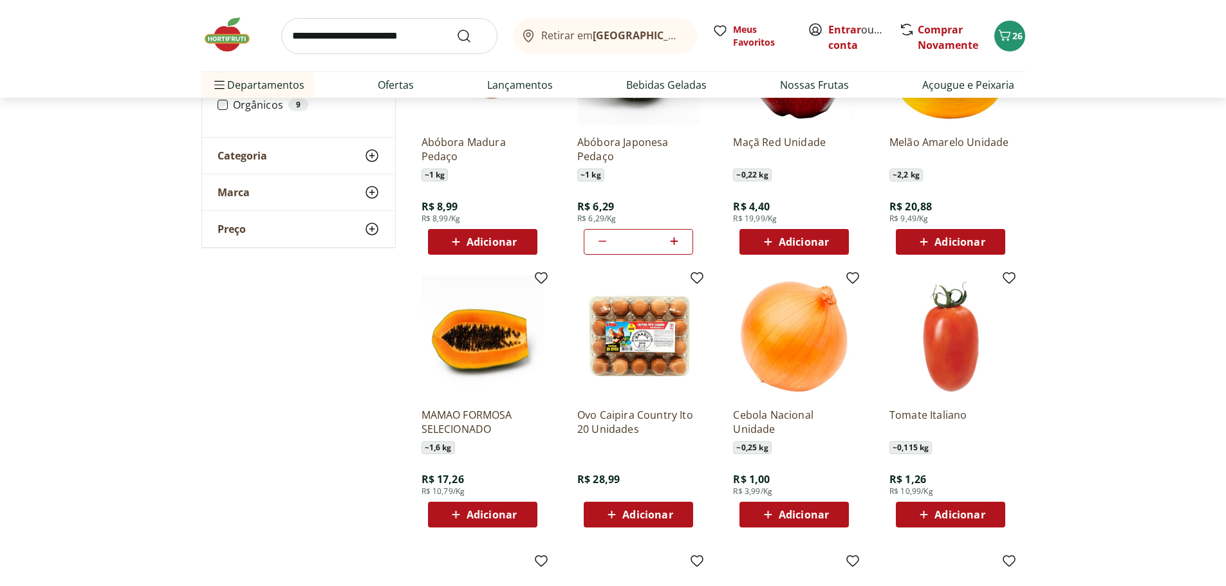
scroll to position [819, 0]
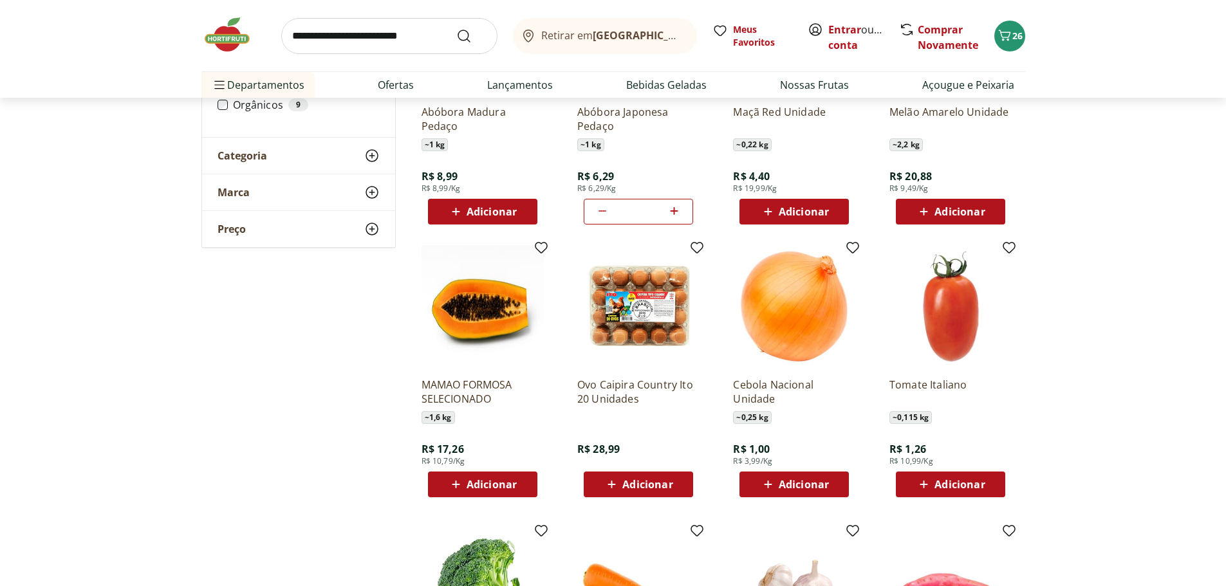
click at [812, 482] on span "Adicionar" at bounding box center [803, 484] width 50 height 10
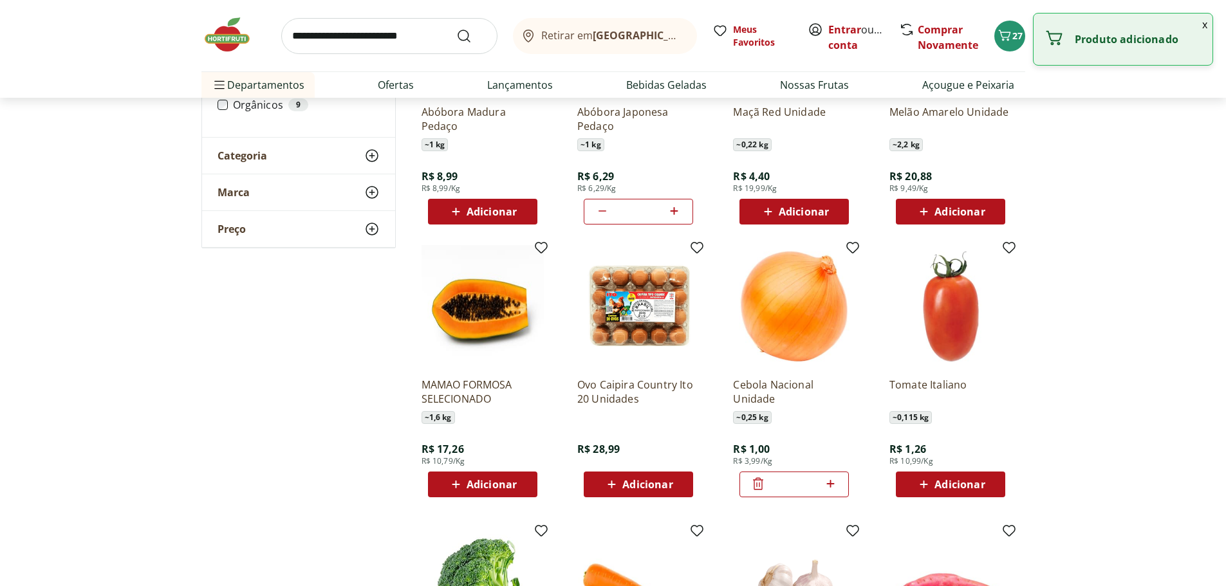
click at [831, 479] on icon at bounding box center [830, 483] width 16 height 15
type input "*"
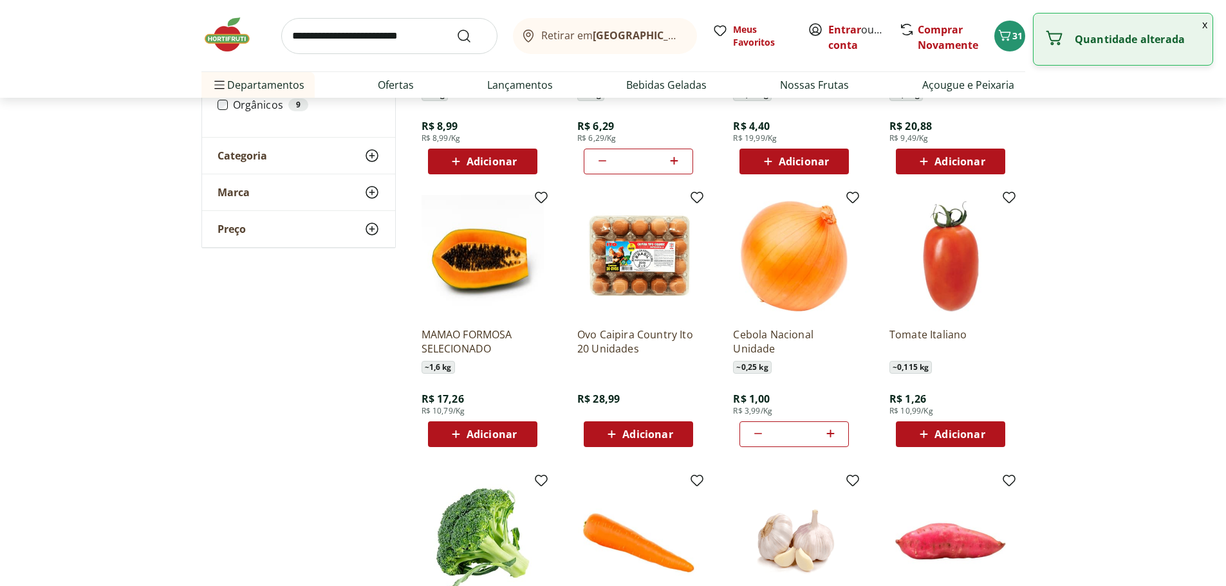
scroll to position [948, 0]
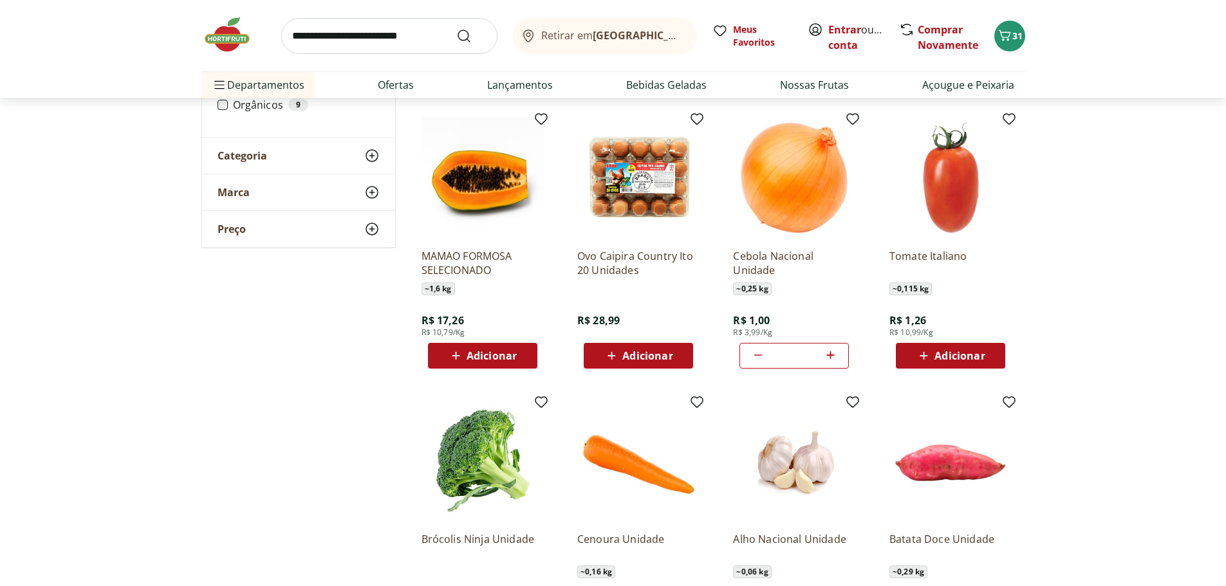
click at [1191, 271] on section "**********" at bounding box center [613, 125] width 1226 height 1773
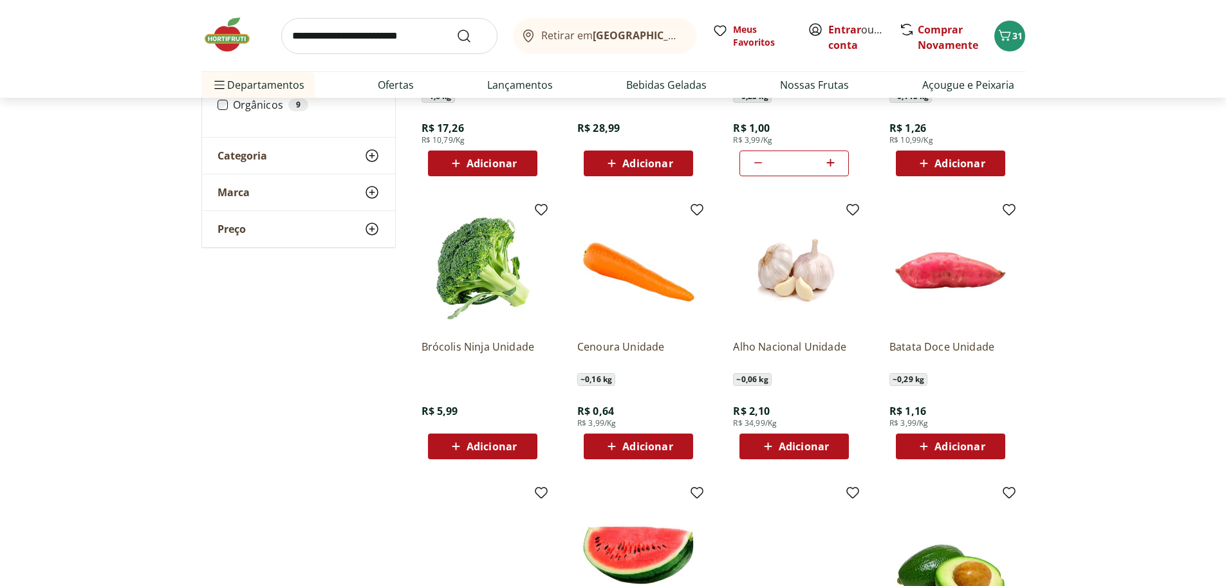
scroll to position [1141, 0]
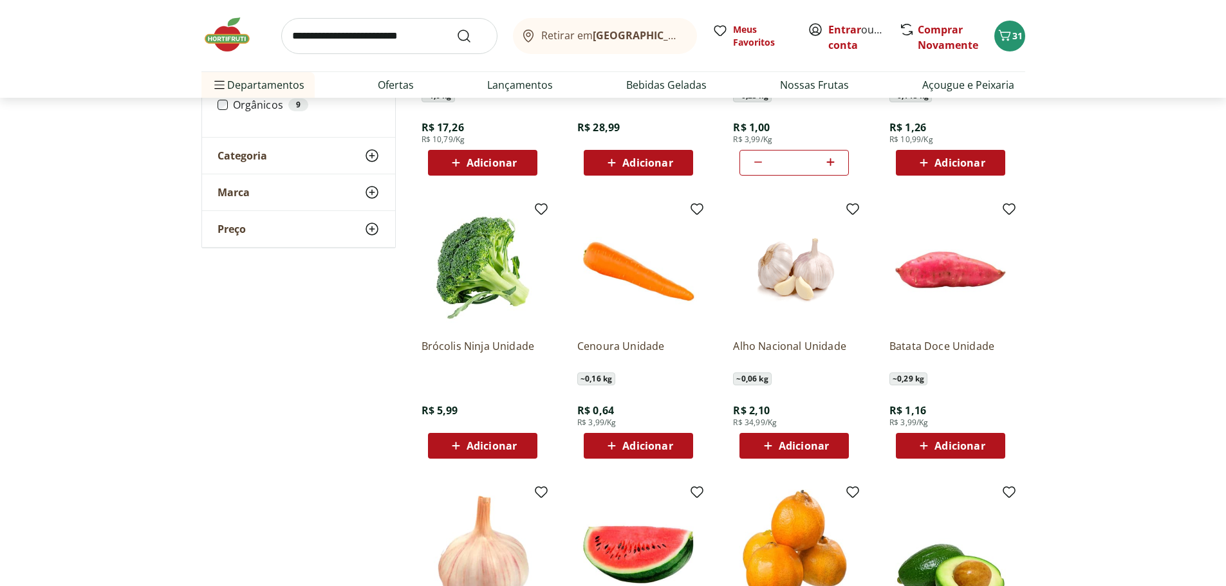
click at [482, 443] on span "Adicionar" at bounding box center [491, 446] width 50 height 10
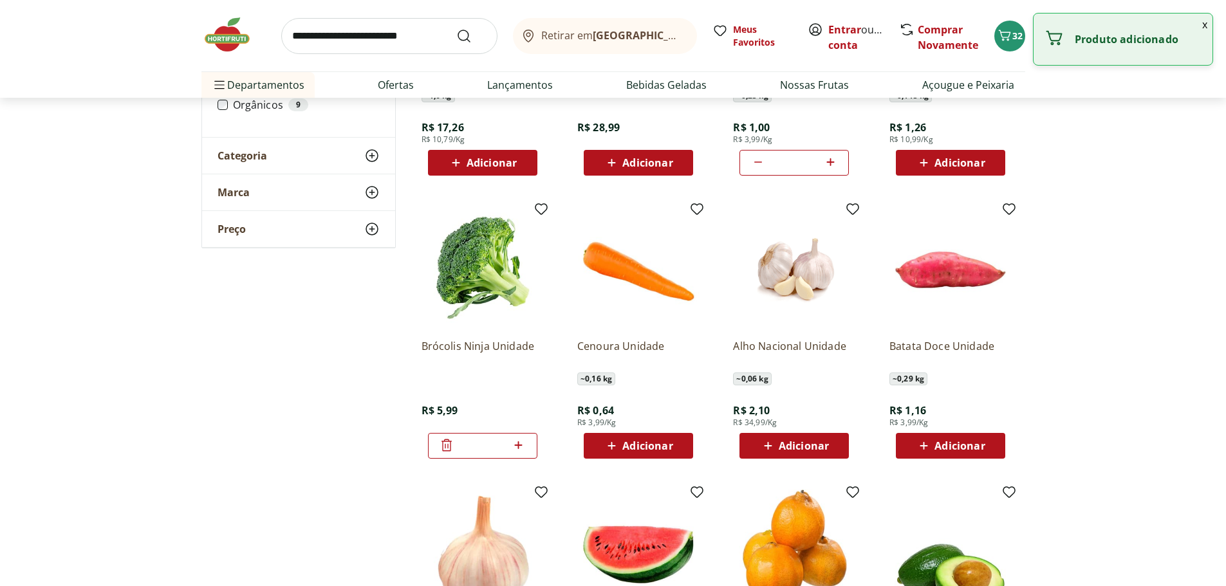
click at [516, 445] on icon at bounding box center [519, 445] width 8 height 8
type input "*"
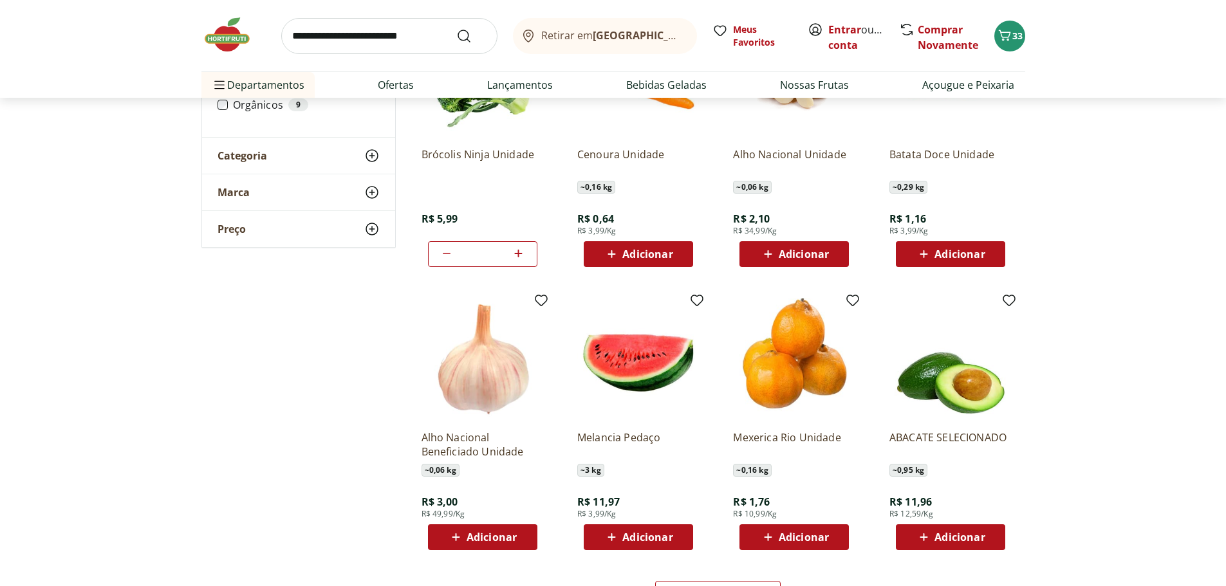
scroll to position [1334, 0]
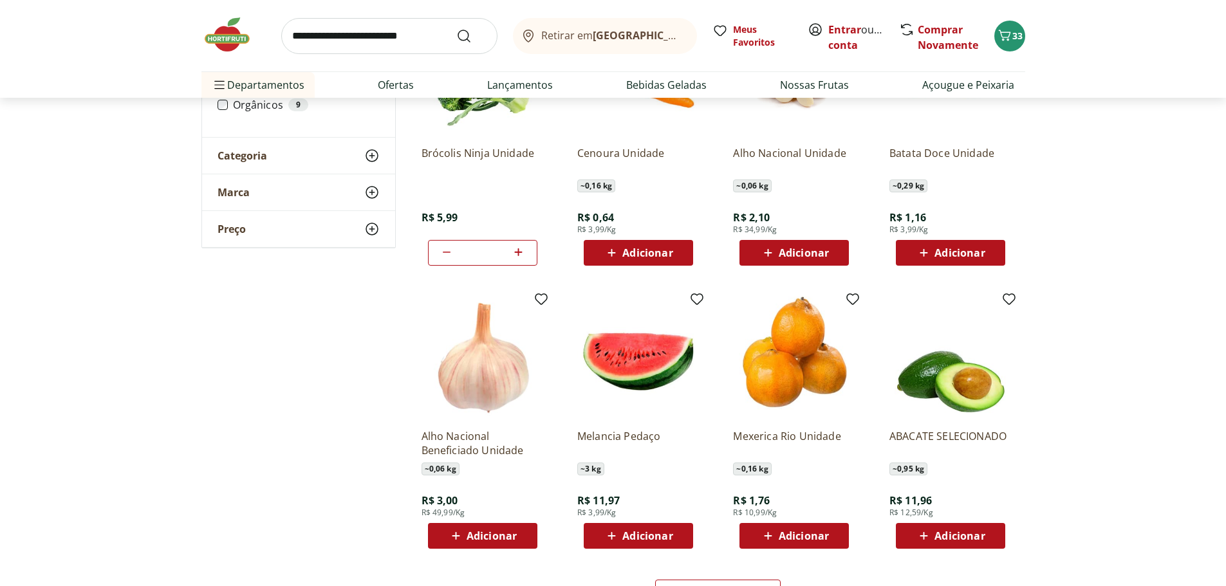
click at [805, 248] on span "Adicionar" at bounding box center [803, 253] width 50 height 10
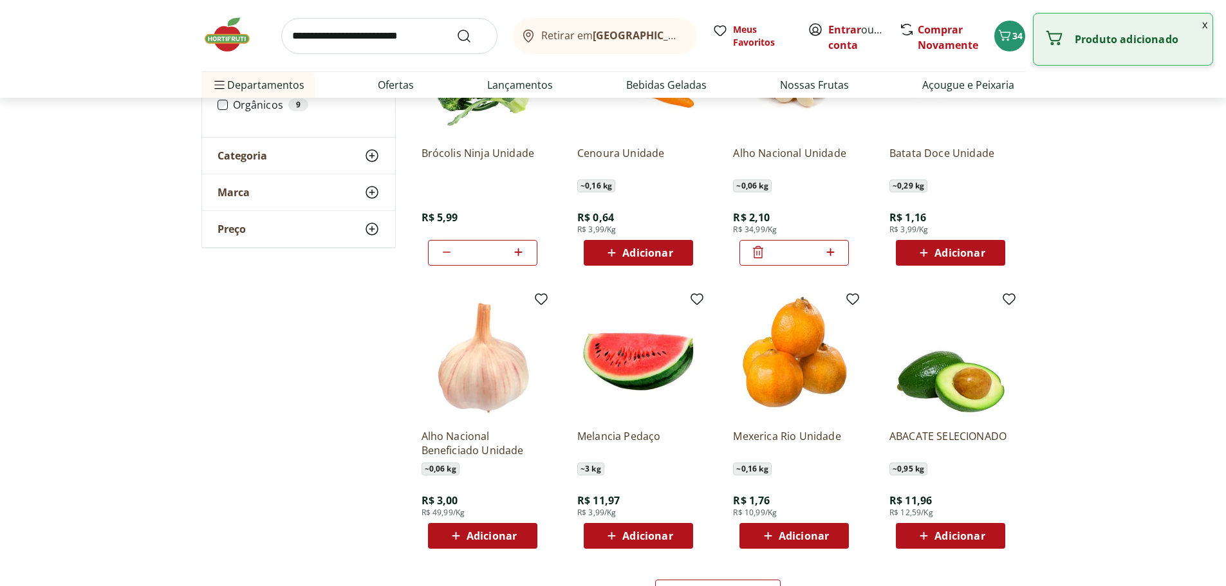
click at [828, 253] on icon at bounding box center [830, 252] width 8 height 8
type input "*"
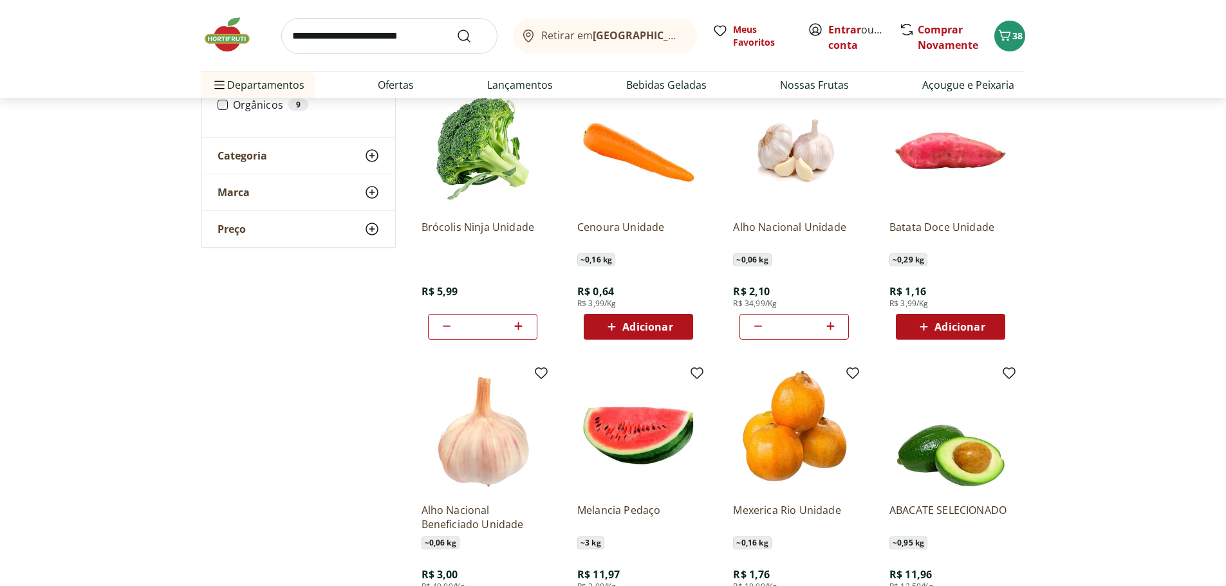
scroll to position [1269, 0]
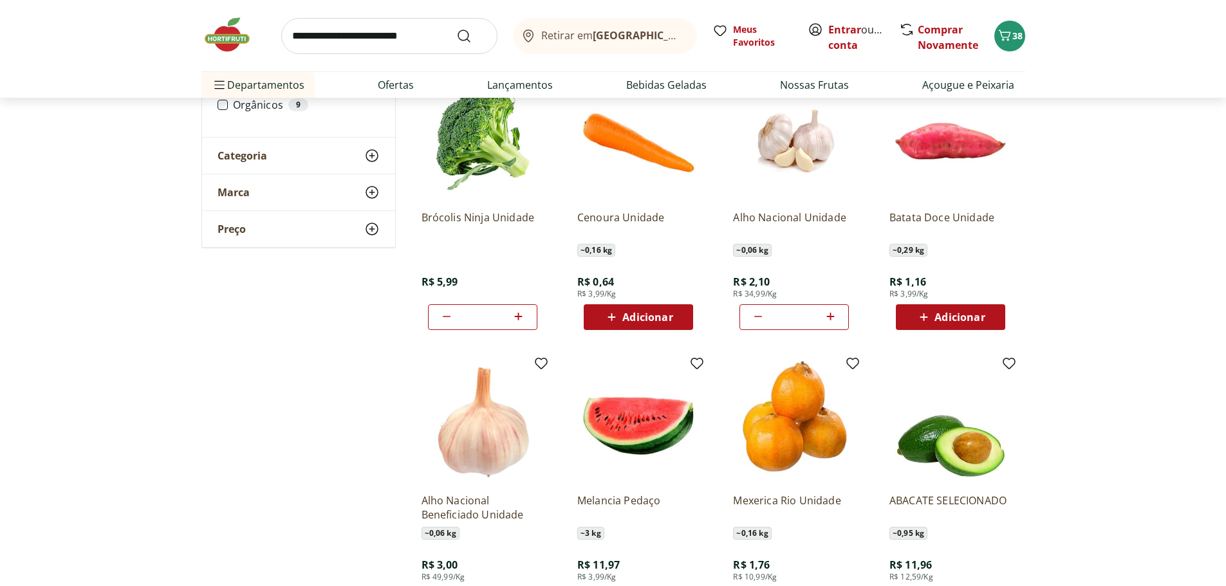
click at [955, 316] on span "Adicionar" at bounding box center [959, 317] width 50 height 10
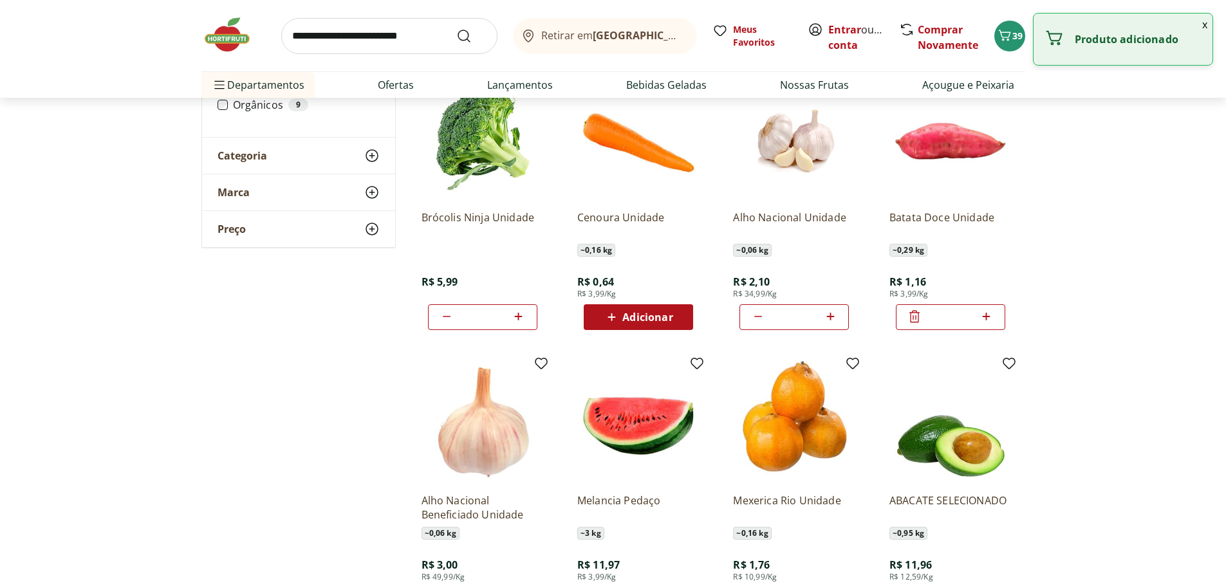
click at [988, 318] on icon at bounding box center [986, 316] width 16 height 15
type input "*"
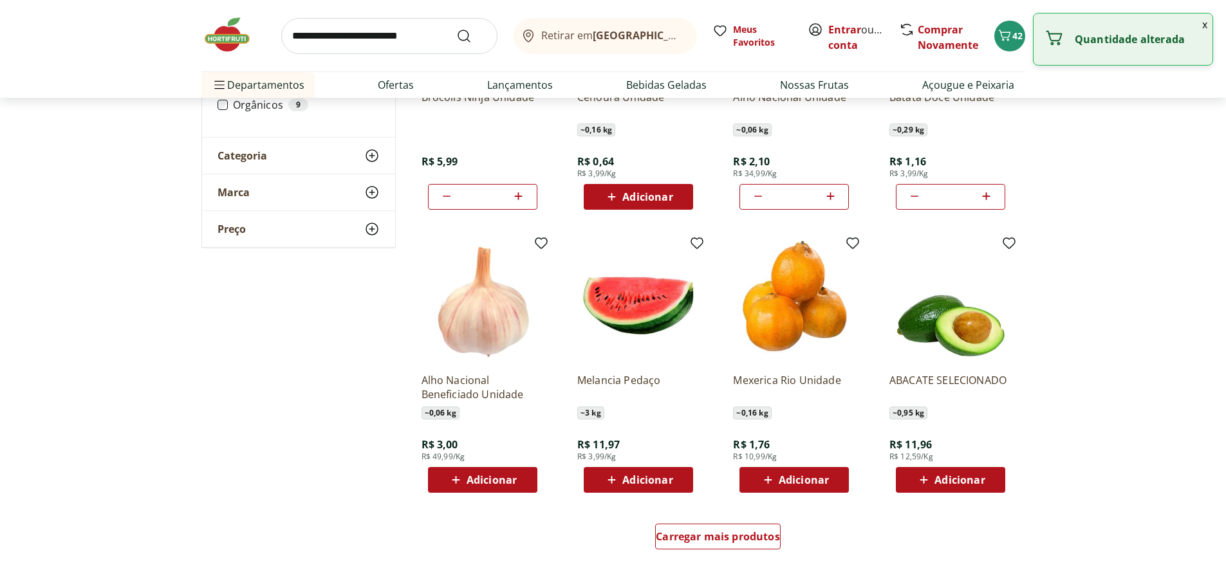
scroll to position [1398, 0]
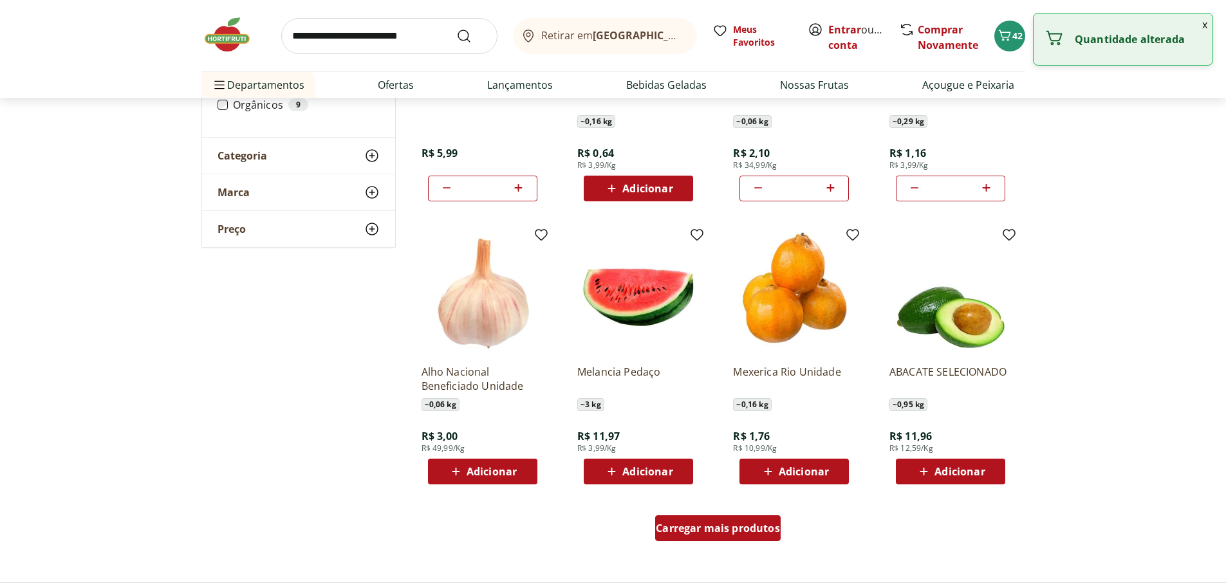
click at [735, 525] on span "Carregar mais produtos" at bounding box center [718, 528] width 124 height 10
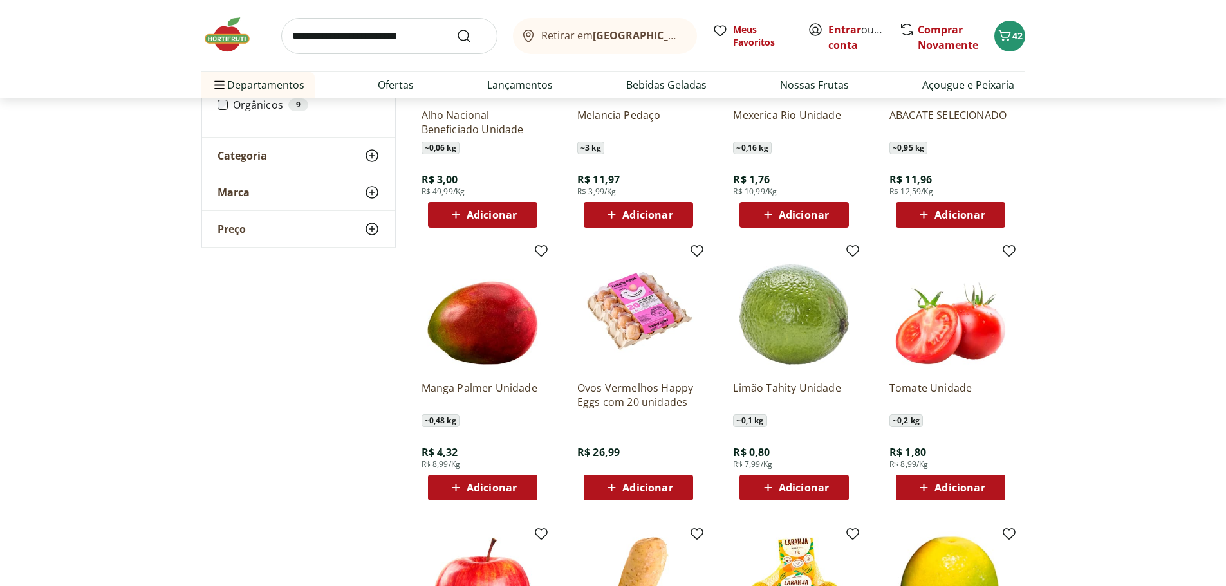
scroll to position [1655, 0]
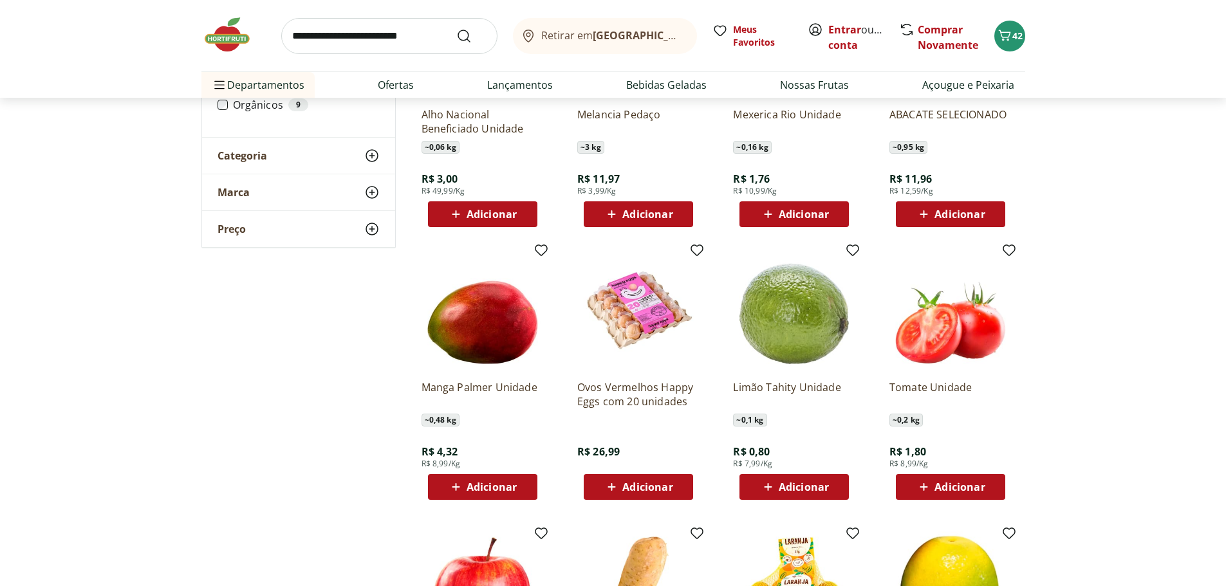
click at [799, 486] on span "Adicionar" at bounding box center [803, 487] width 50 height 10
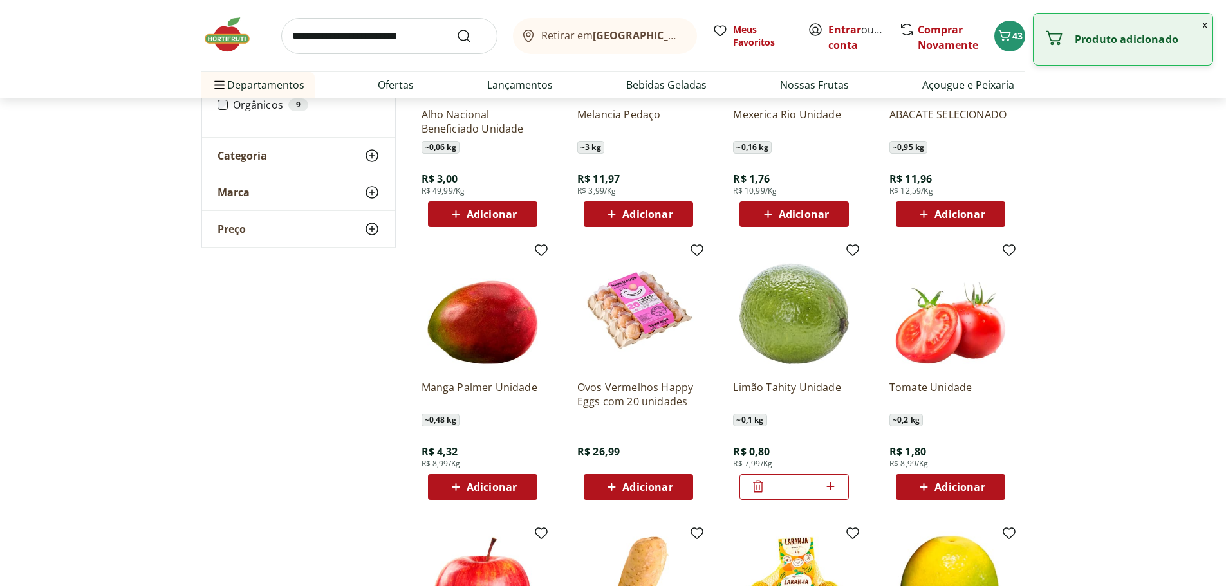
click at [827, 483] on icon at bounding box center [830, 486] width 16 height 15
click at [829, 484] on icon at bounding box center [830, 486] width 16 height 15
type input "*"
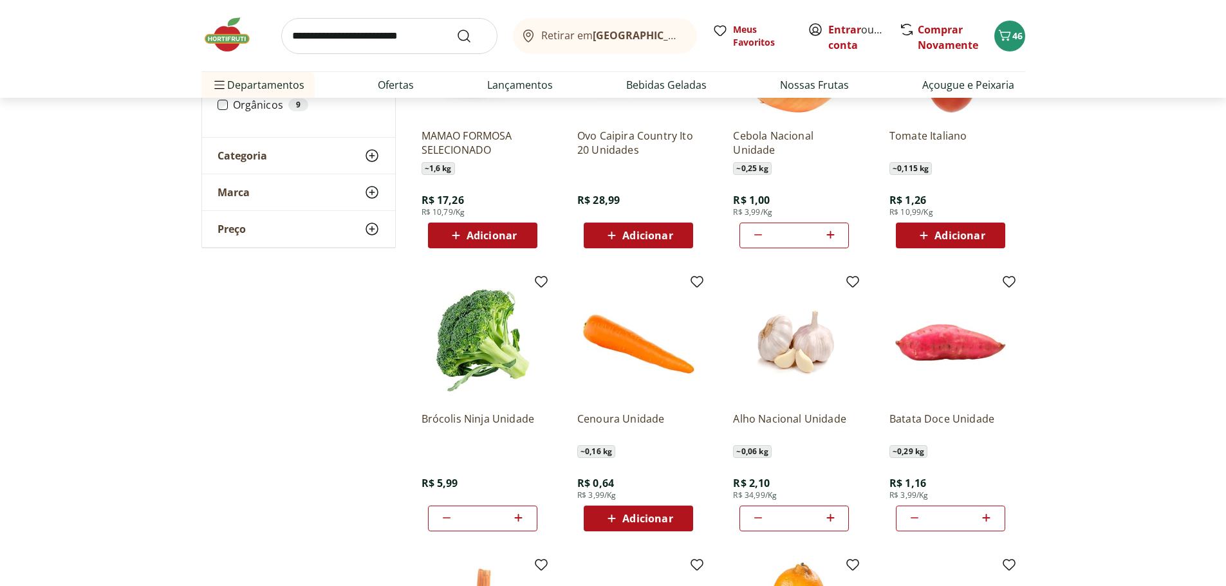
scroll to position [883, 0]
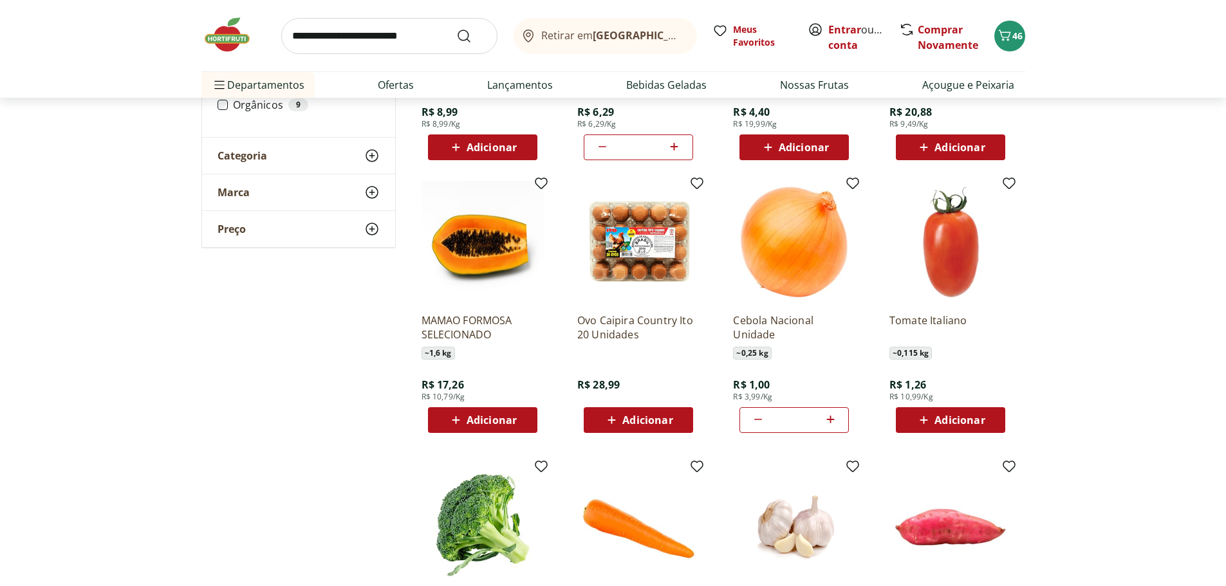
click at [953, 417] on span "Adicionar" at bounding box center [959, 420] width 50 height 10
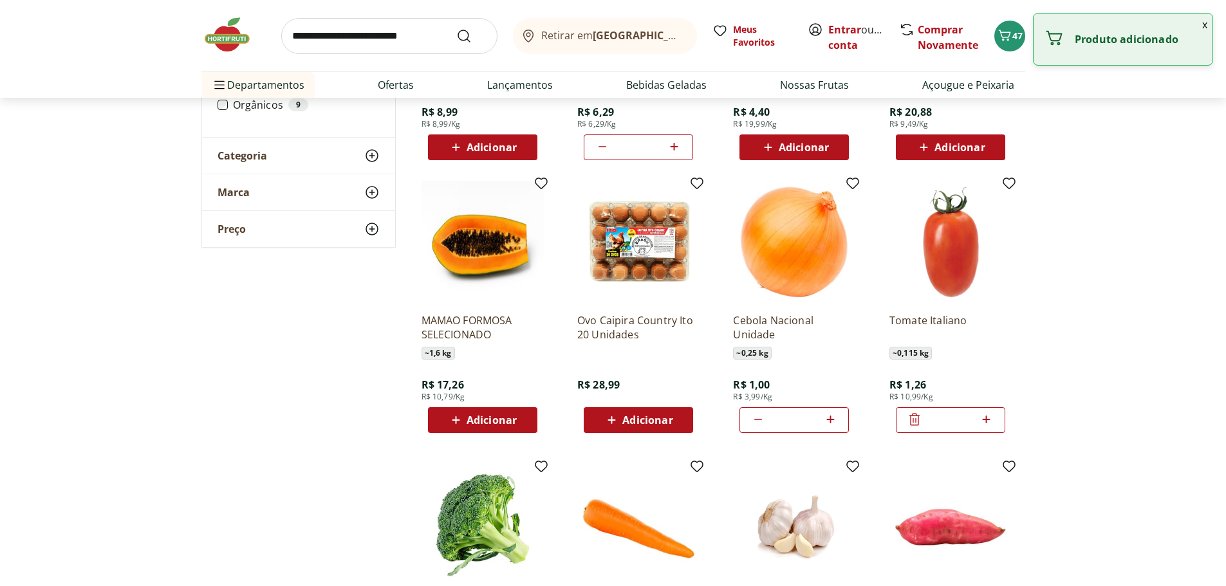
click at [987, 415] on icon at bounding box center [986, 419] width 16 height 15
click at [987, 419] on icon at bounding box center [986, 420] width 8 height 8
type input "*"
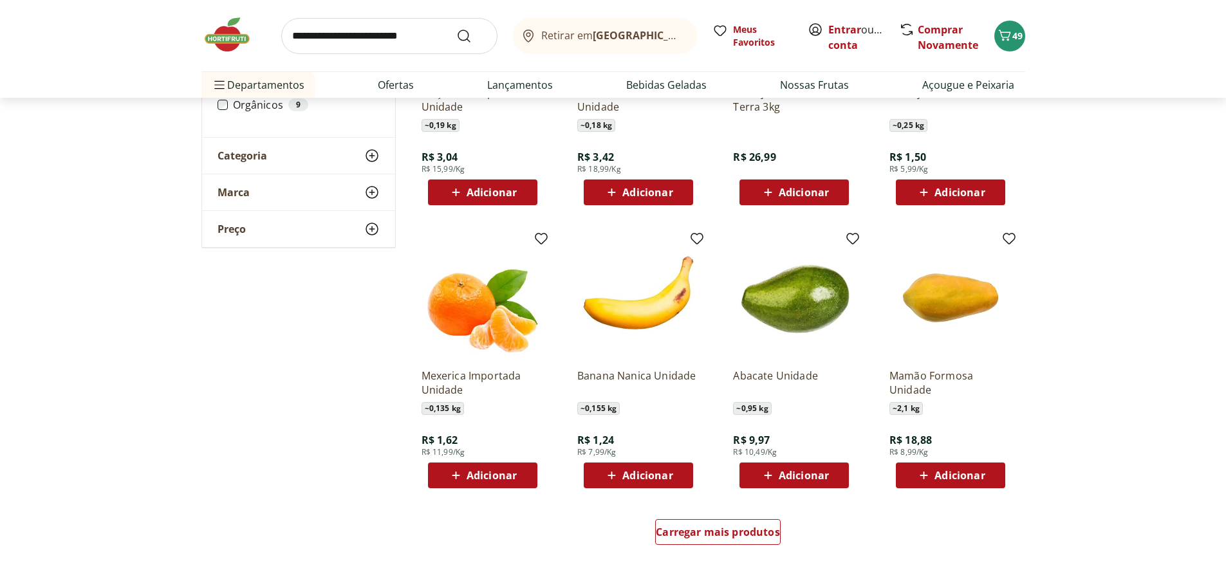
scroll to position [2240, 0]
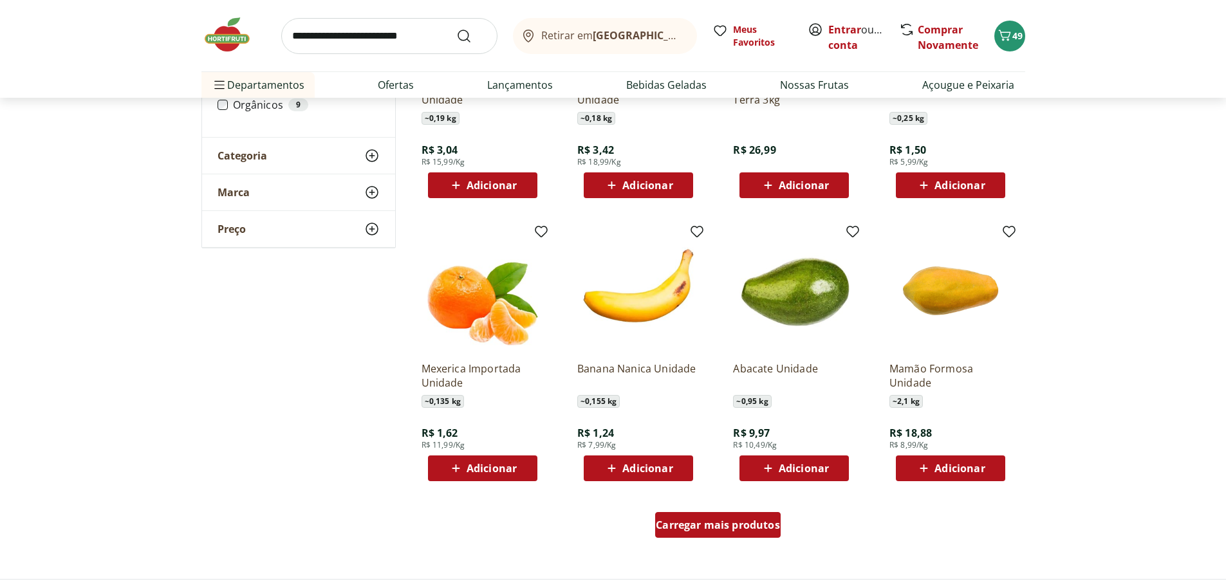
click at [708, 522] on span "Carregar mais produtos" at bounding box center [718, 525] width 124 height 10
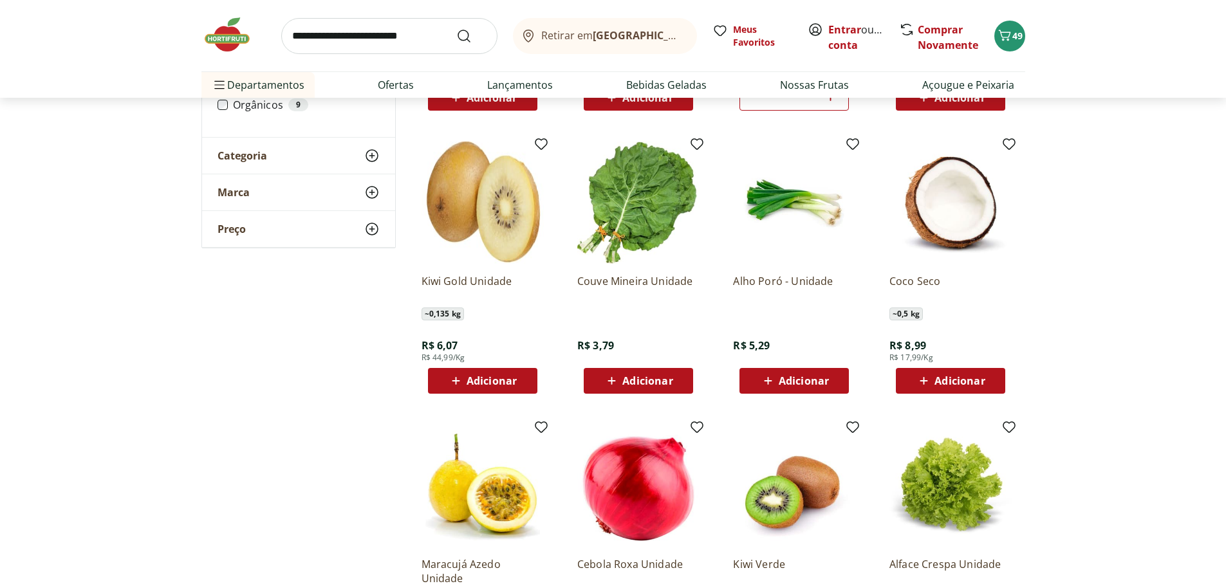
scroll to position [3077, 0]
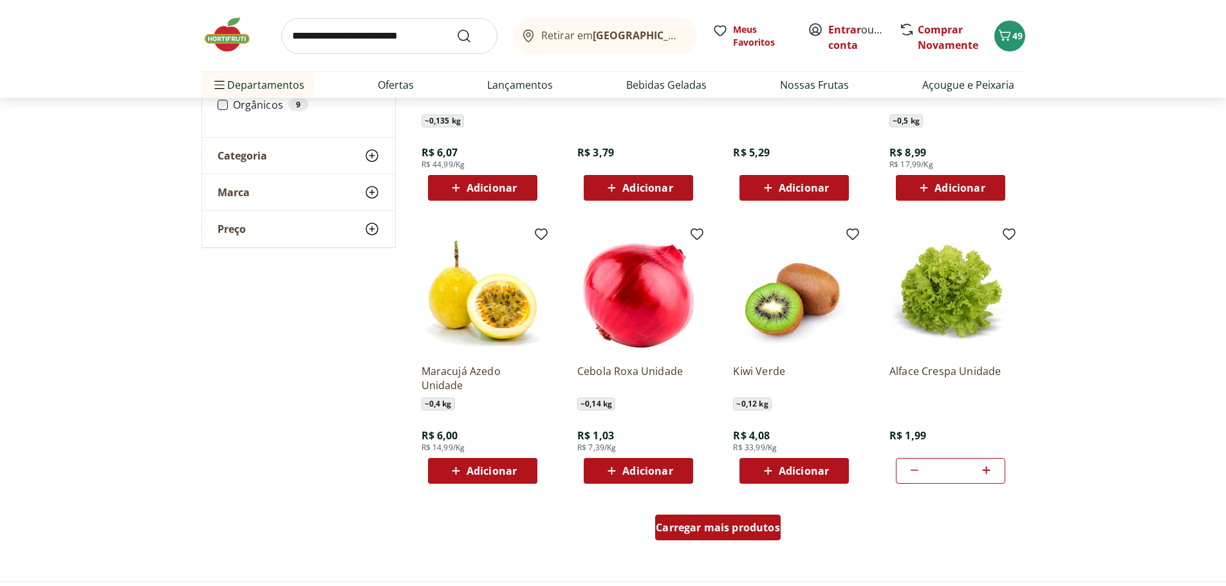
click at [714, 522] on span "Carregar mais produtos" at bounding box center [718, 527] width 124 height 10
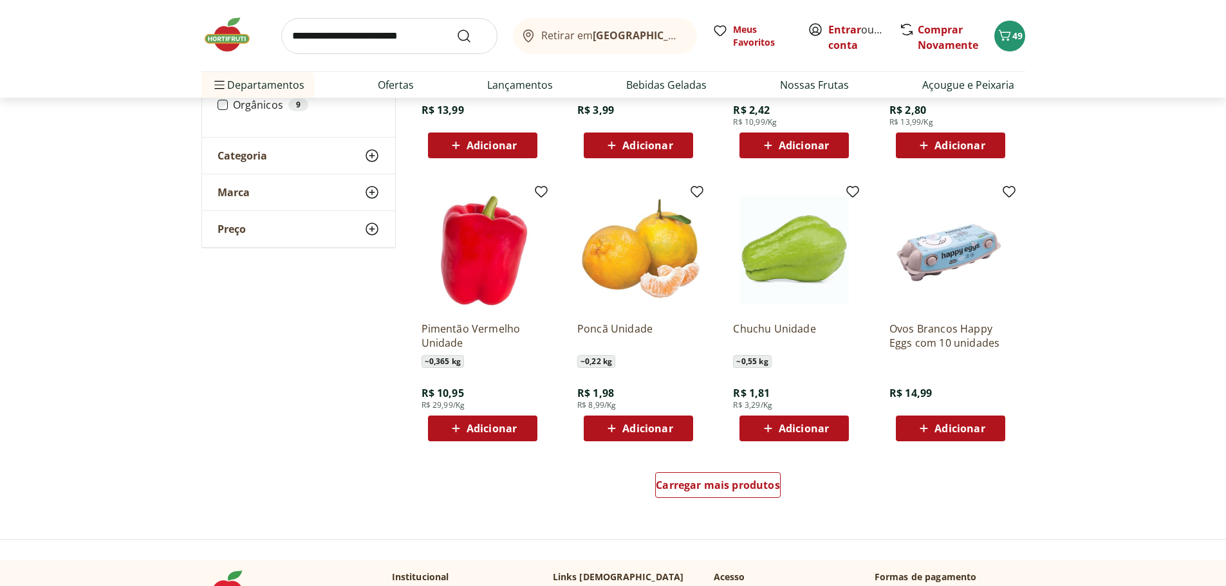
scroll to position [3977, 0]
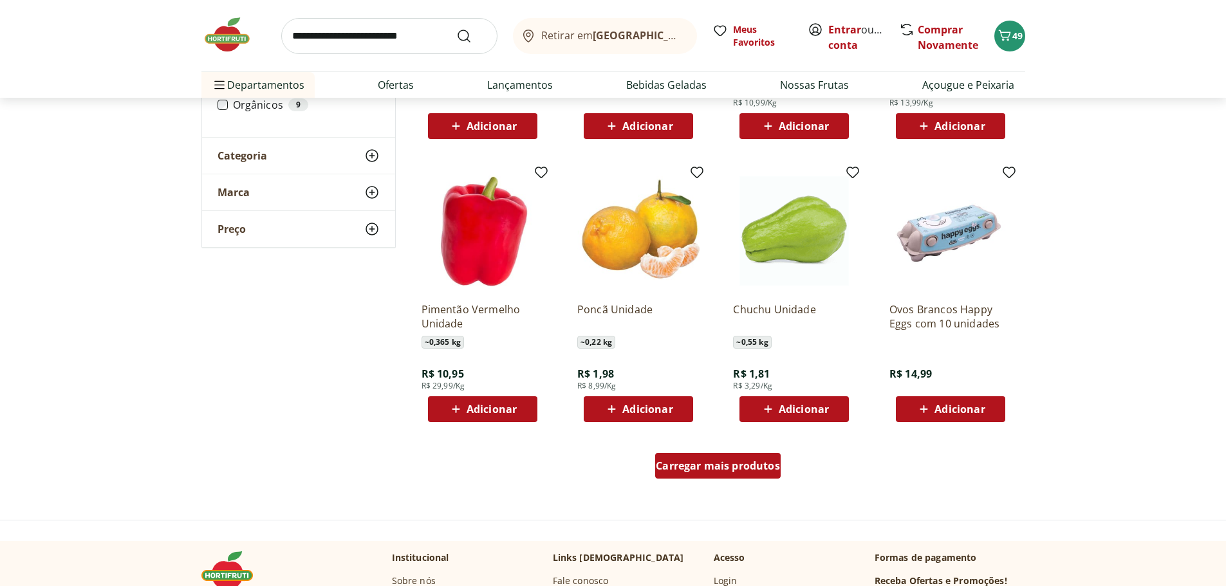
click at [722, 465] on span "Carregar mais produtos" at bounding box center [718, 466] width 124 height 10
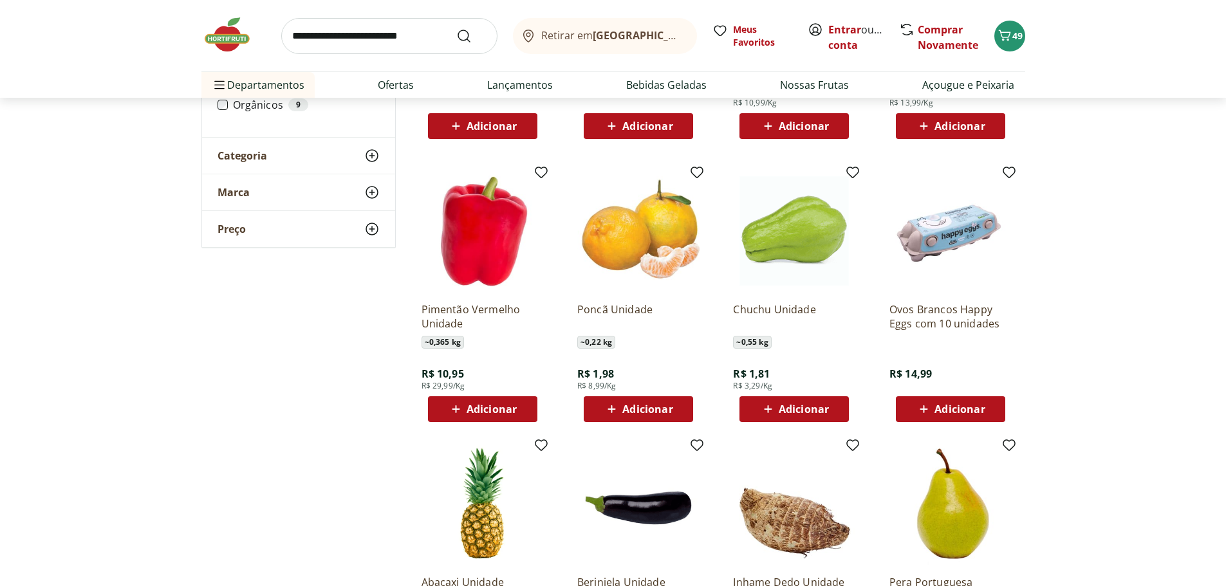
click at [825, 410] on span "Adicionar" at bounding box center [803, 409] width 50 height 10
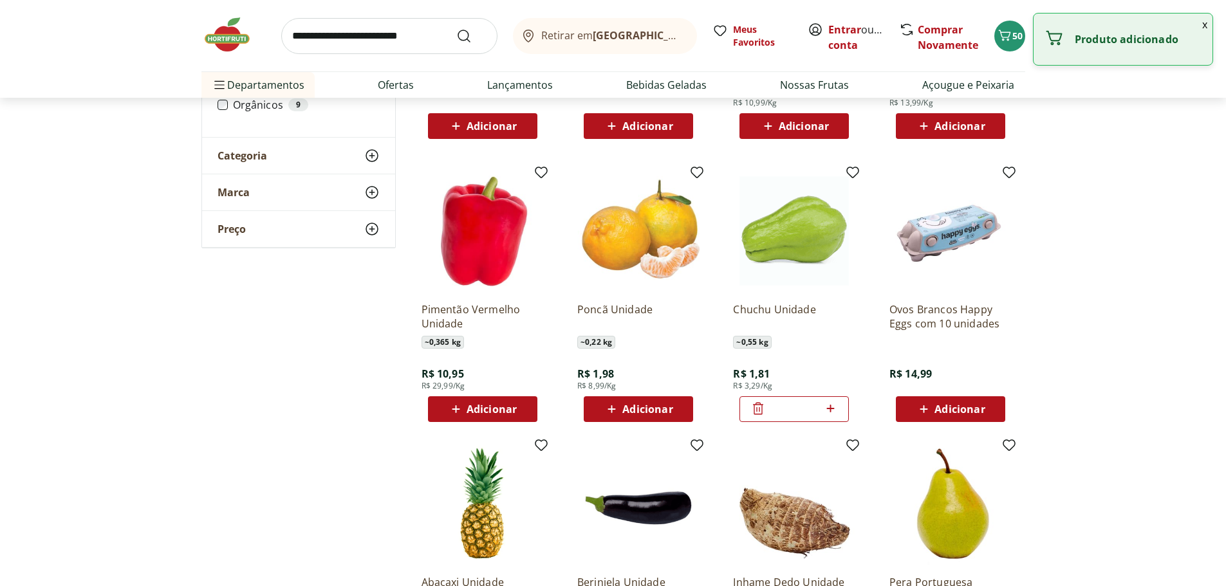
click at [831, 409] on icon at bounding box center [830, 409] width 8 height 8
type input "*"
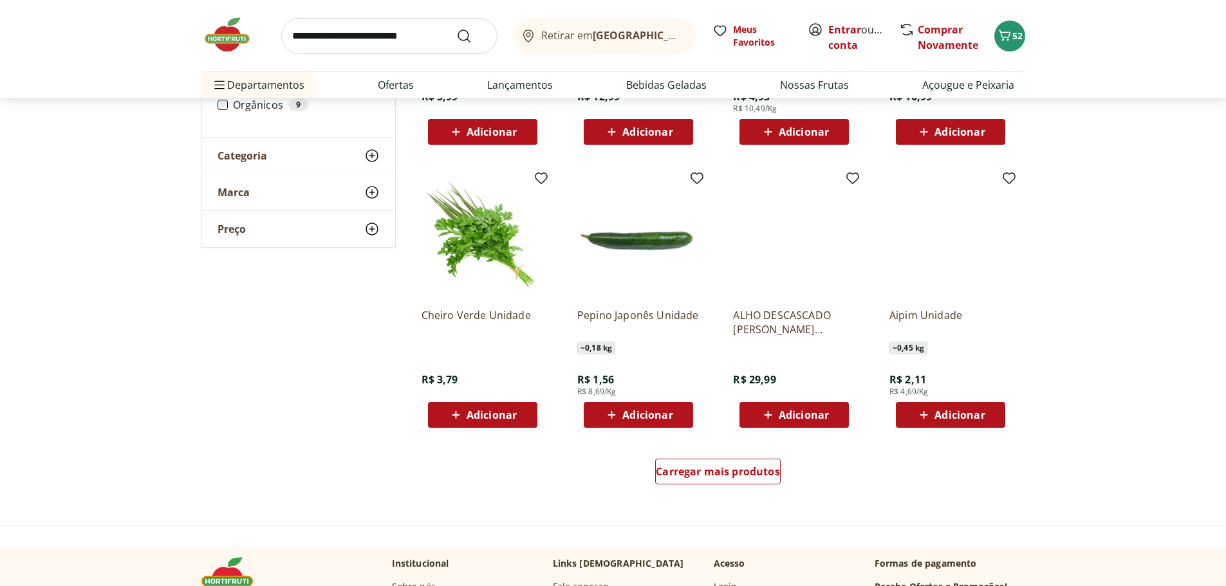
scroll to position [4814, 0]
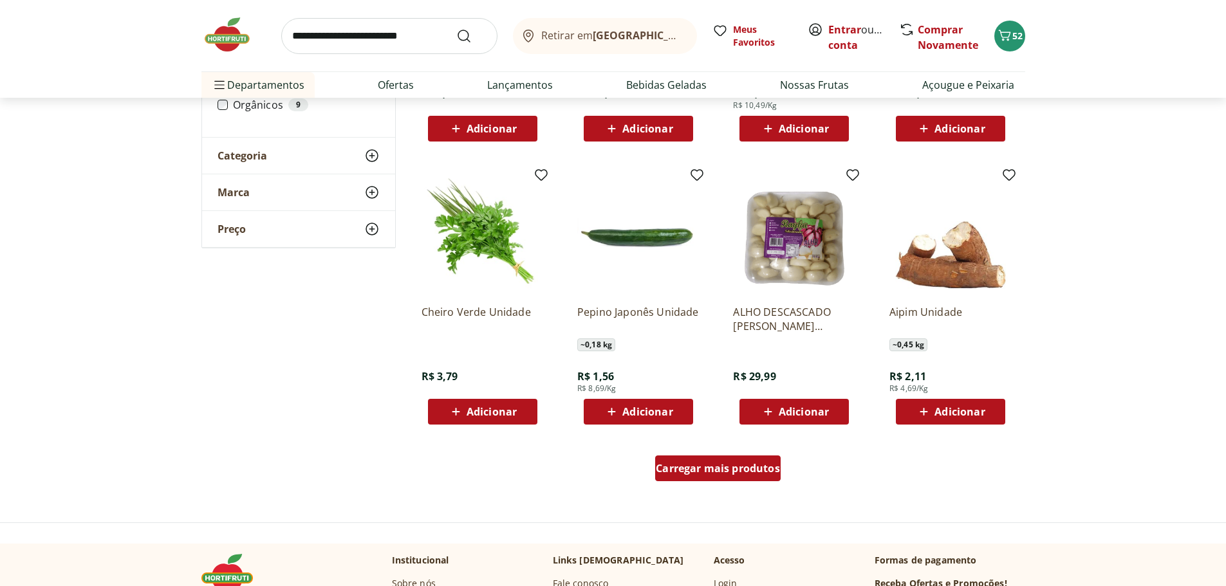
click at [706, 474] on span "Carregar mais produtos" at bounding box center [718, 468] width 124 height 10
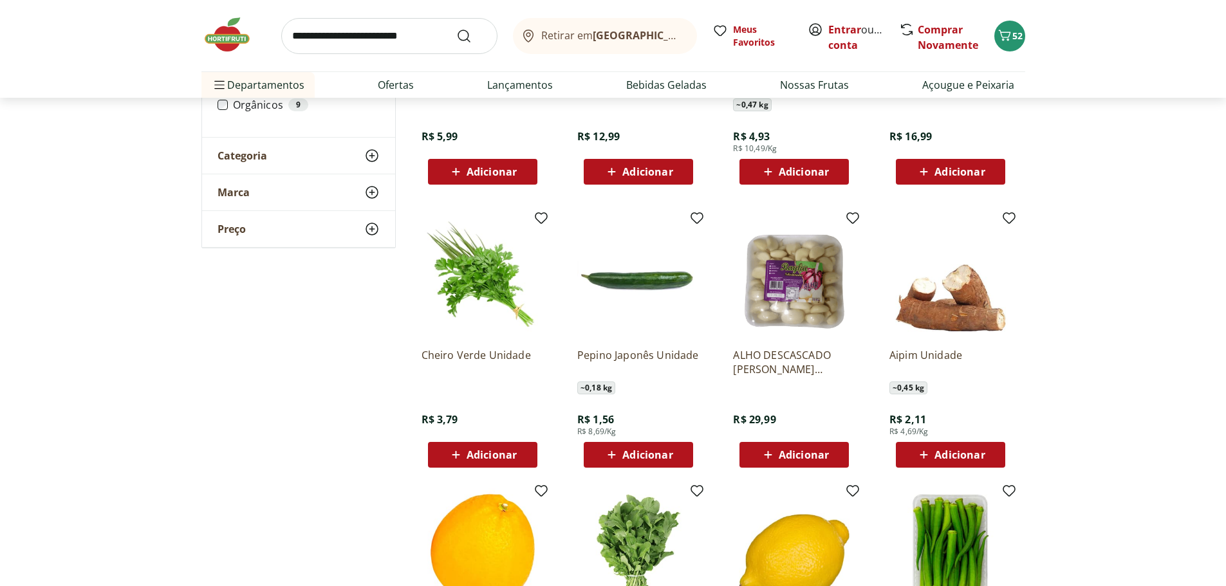
scroll to position [4749, 0]
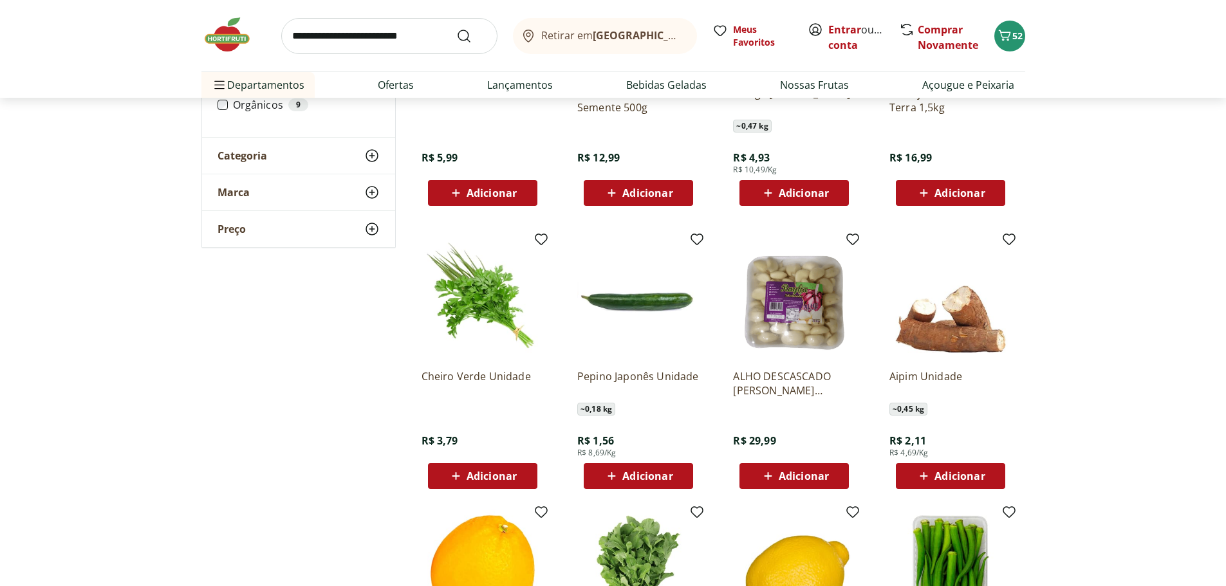
click at [645, 474] on span "Adicionar" at bounding box center [647, 476] width 50 height 10
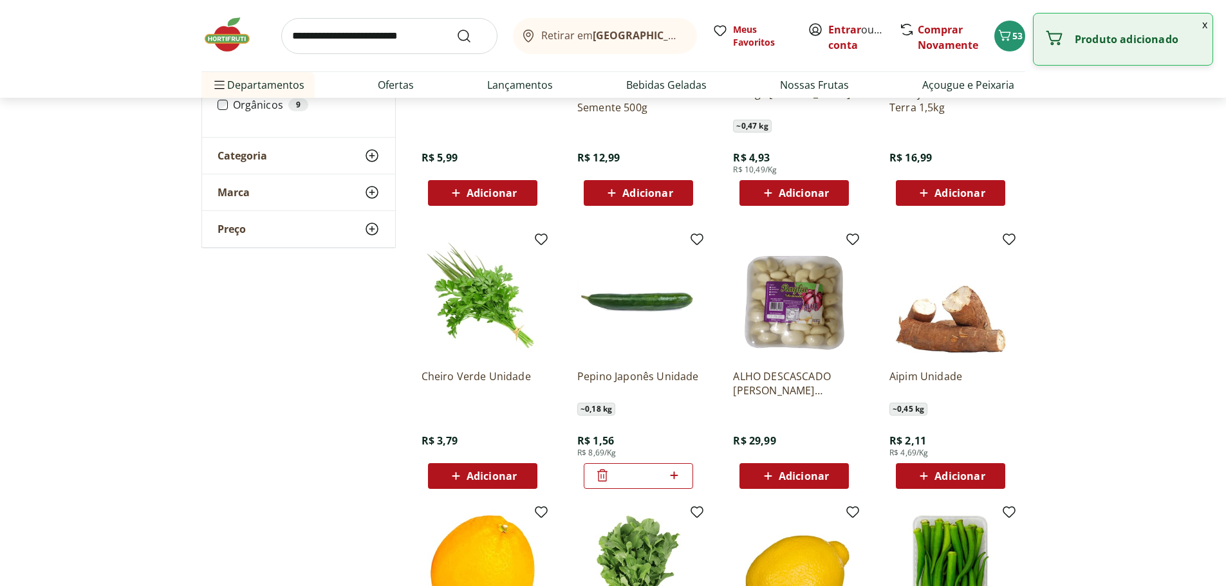
click at [676, 474] on icon at bounding box center [674, 475] width 16 height 15
type input "*"
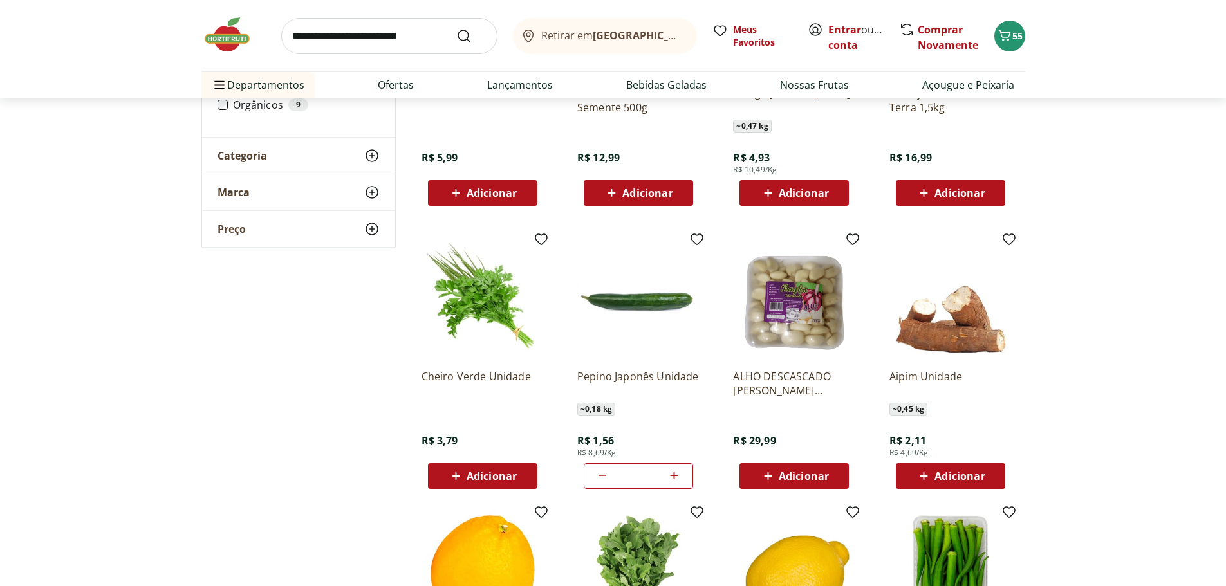
click at [490, 475] on span "Adicionar" at bounding box center [491, 476] width 50 height 10
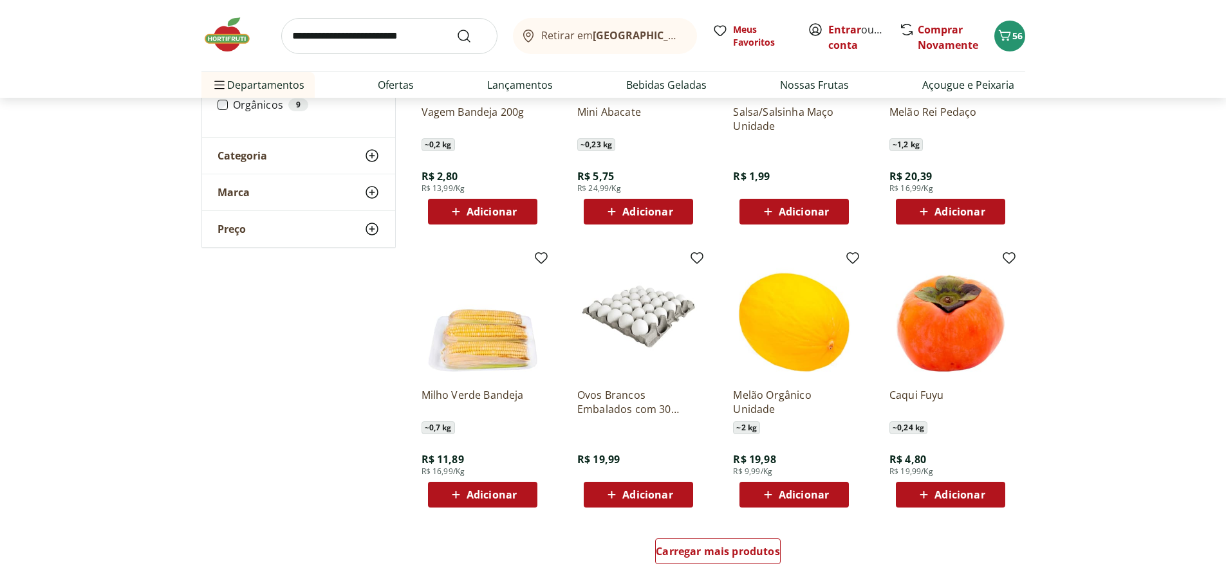
scroll to position [5586, 0]
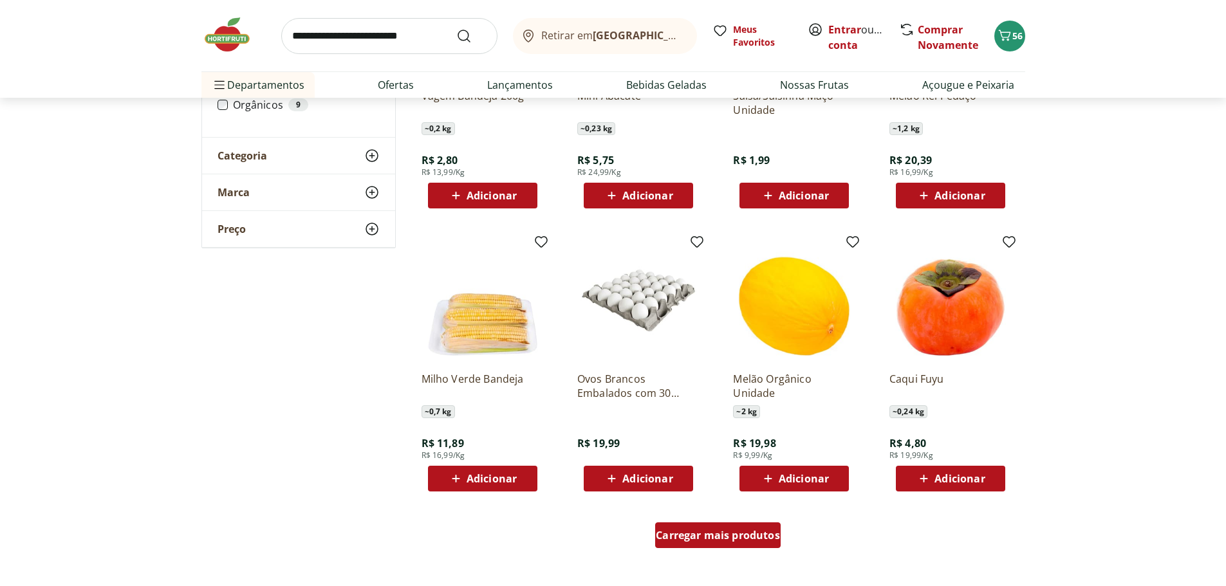
click at [711, 540] on span "Carregar mais produtos" at bounding box center [718, 535] width 124 height 10
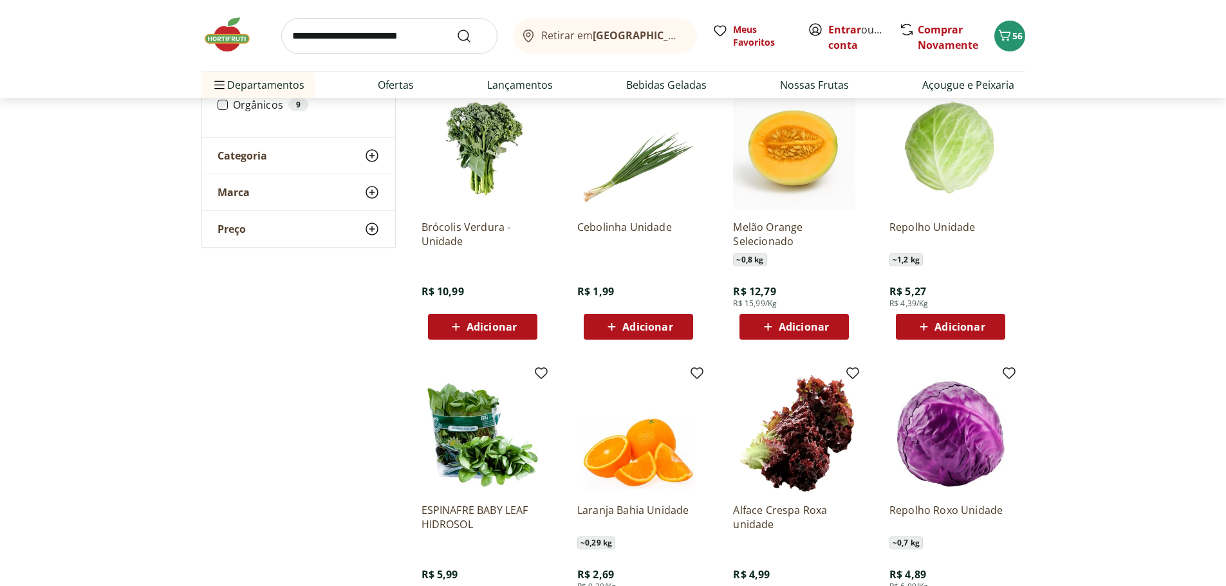
scroll to position [6422, 0]
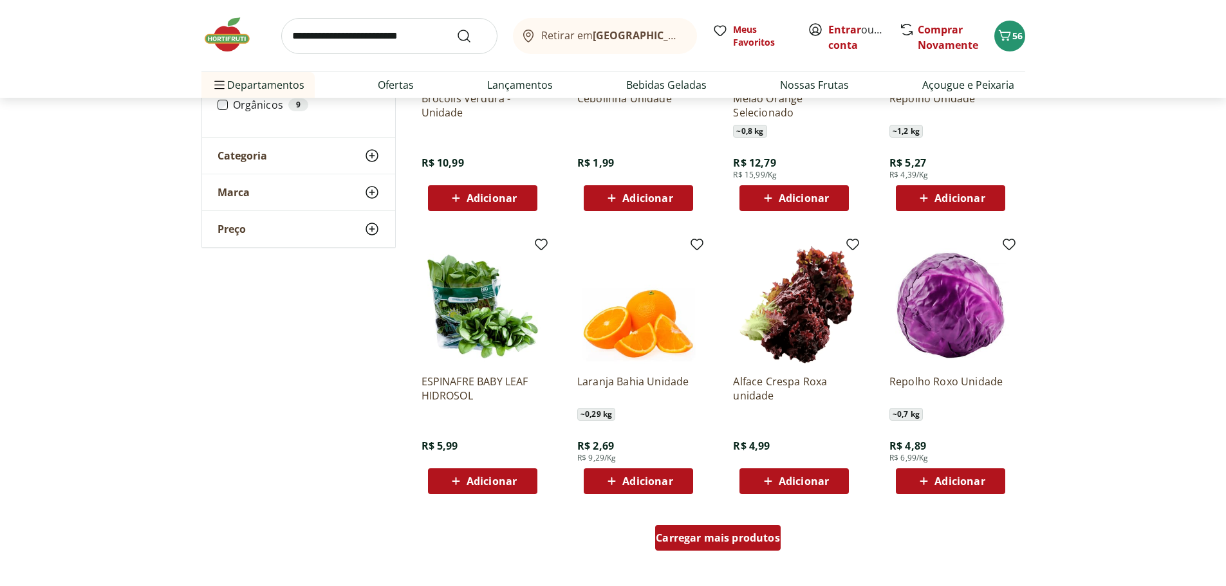
click at [688, 530] on div "Carregar mais produtos" at bounding box center [717, 538] width 125 height 26
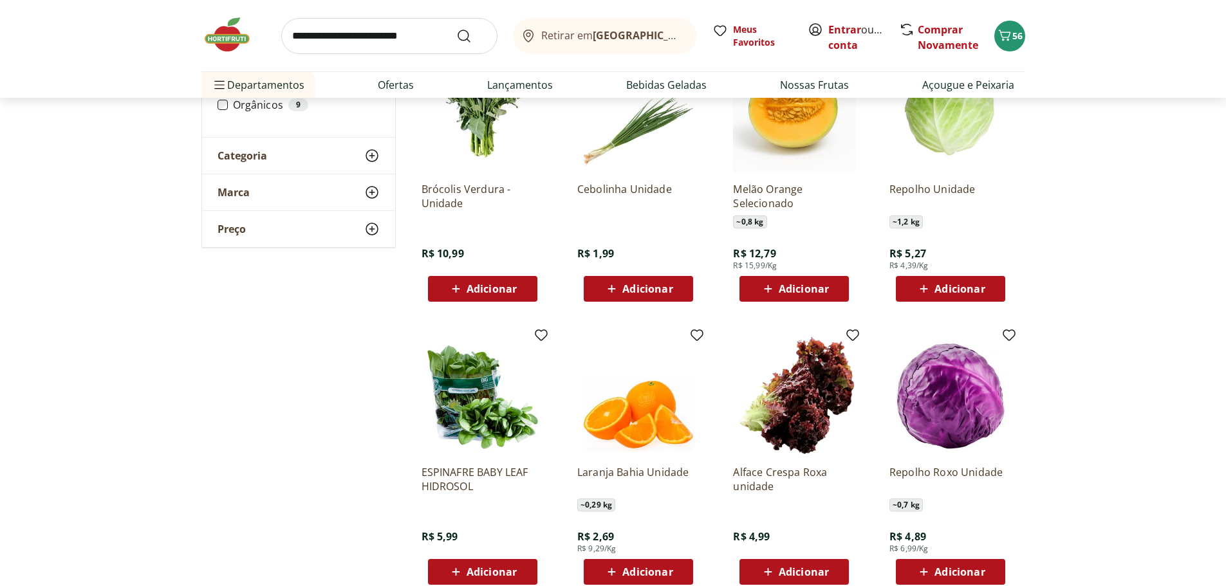
scroll to position [6358, 0]
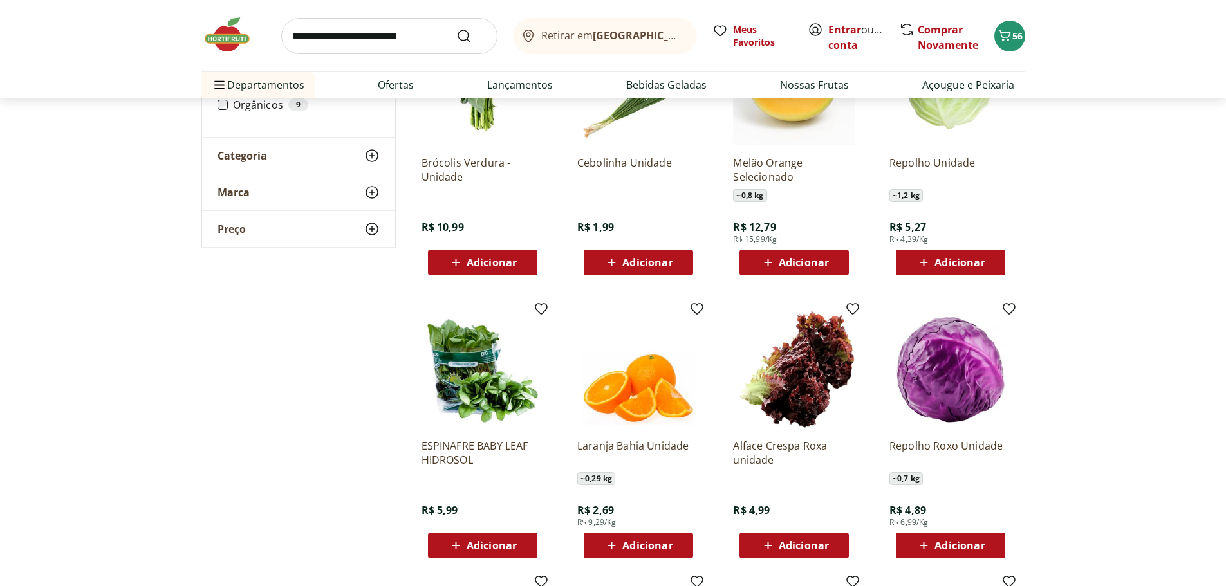
click at [944, 257] on span "Adicionar" at bounding box center [959, 262] width 50 height 10
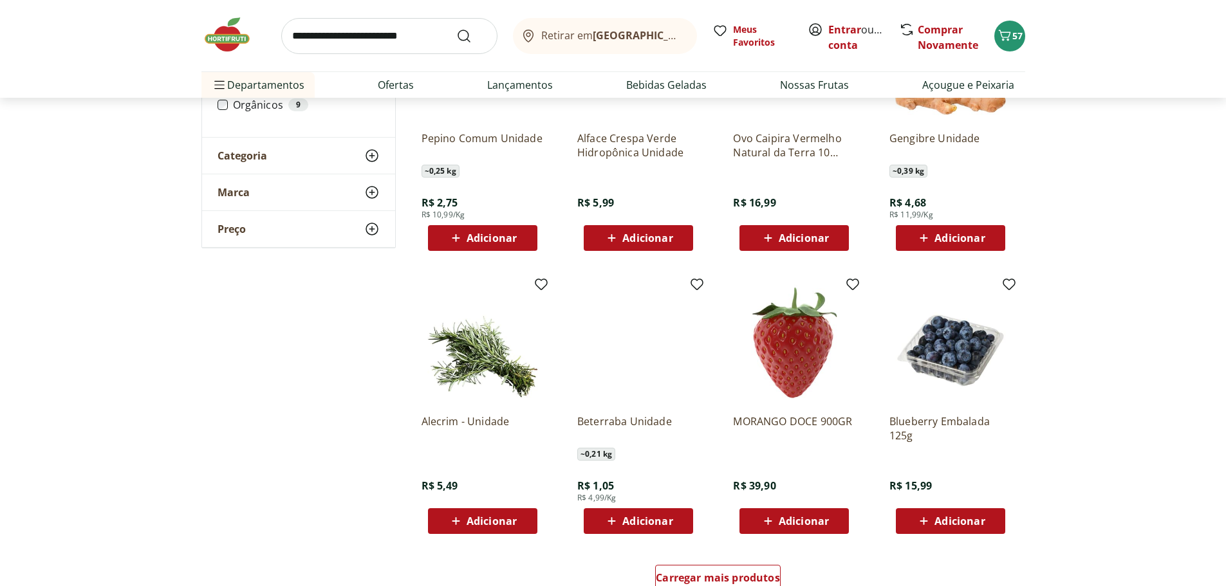
scroll to position [7258, 0]
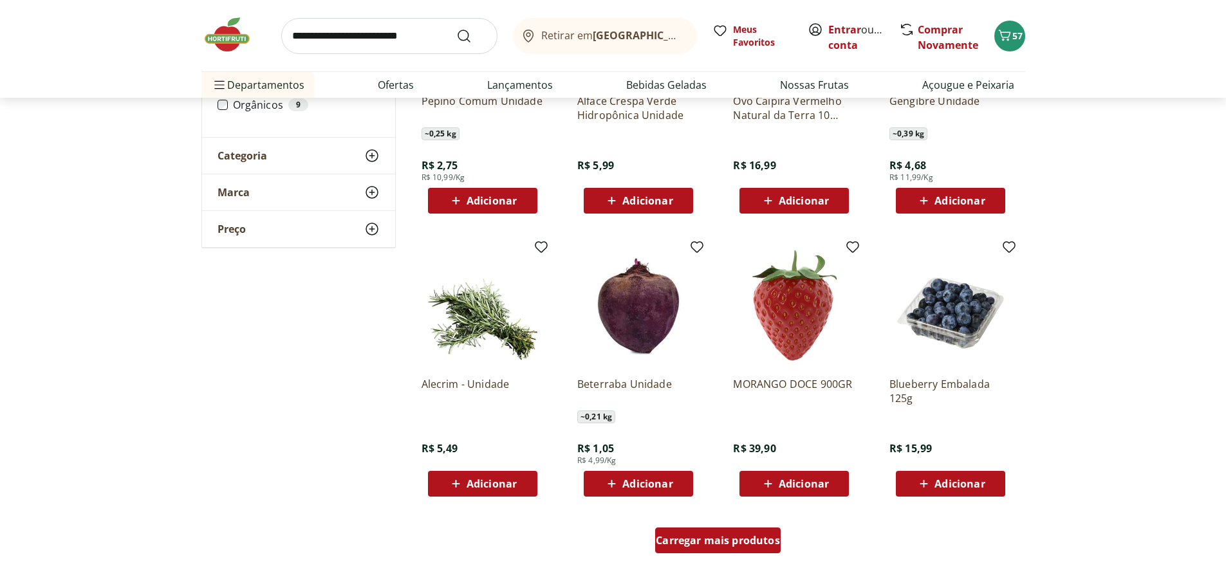
click at [733, 537] on span "Carregar mais produtos" at bounding box center [718, 540] width 124 height 10
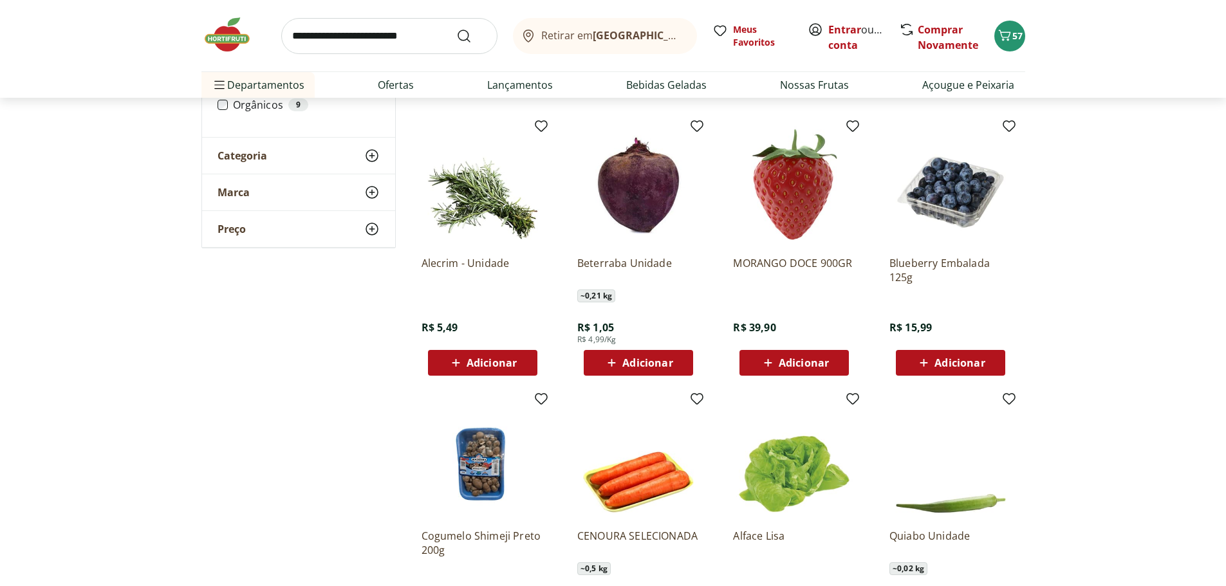
scroll to position [7387, 0]
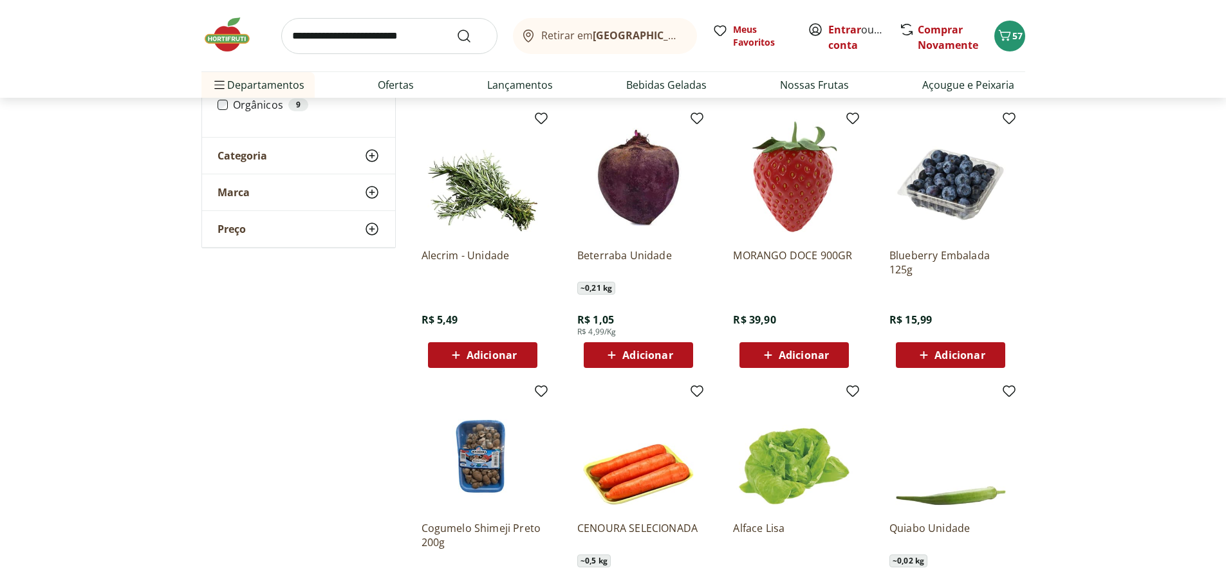
click at [641, 355] on span "Adicionar" at bounding box center [647, 355] width 50 height 10
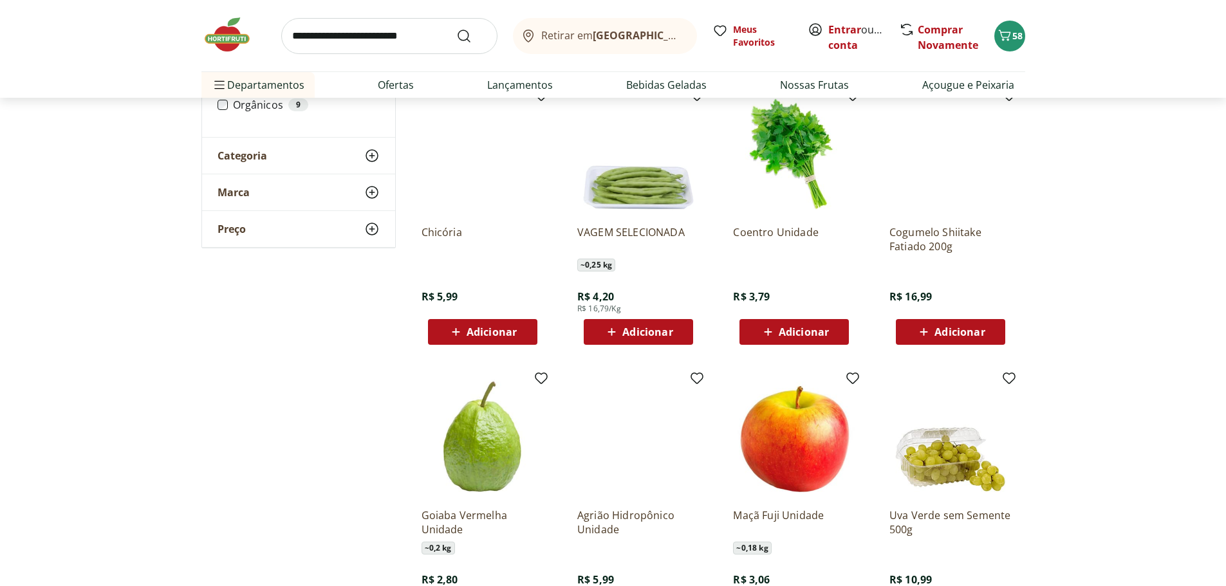
scroll to position [8095, 0]
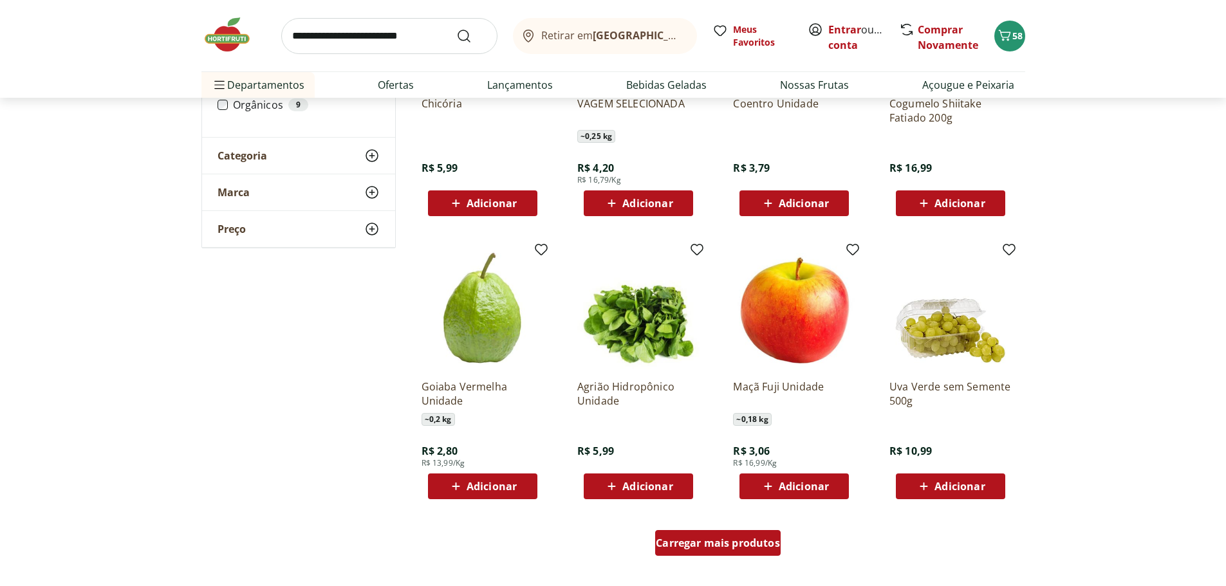
click at [703, 538] on span "Carregar mais produtos" at bounding box center [718, 543] width 124 height 10
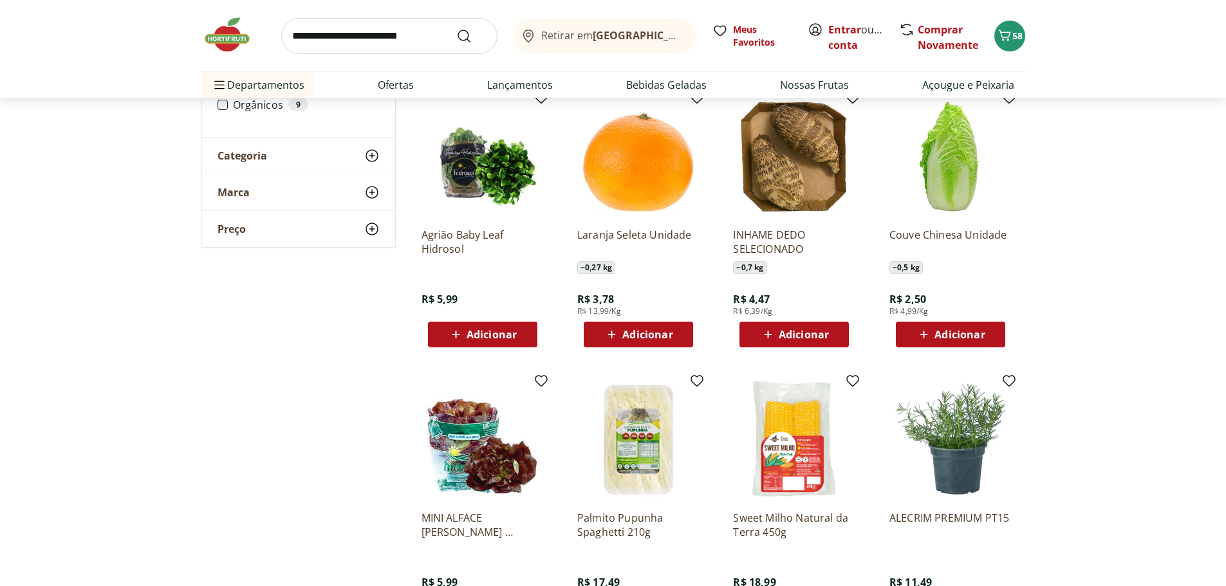
scroll to position [8931, 0]
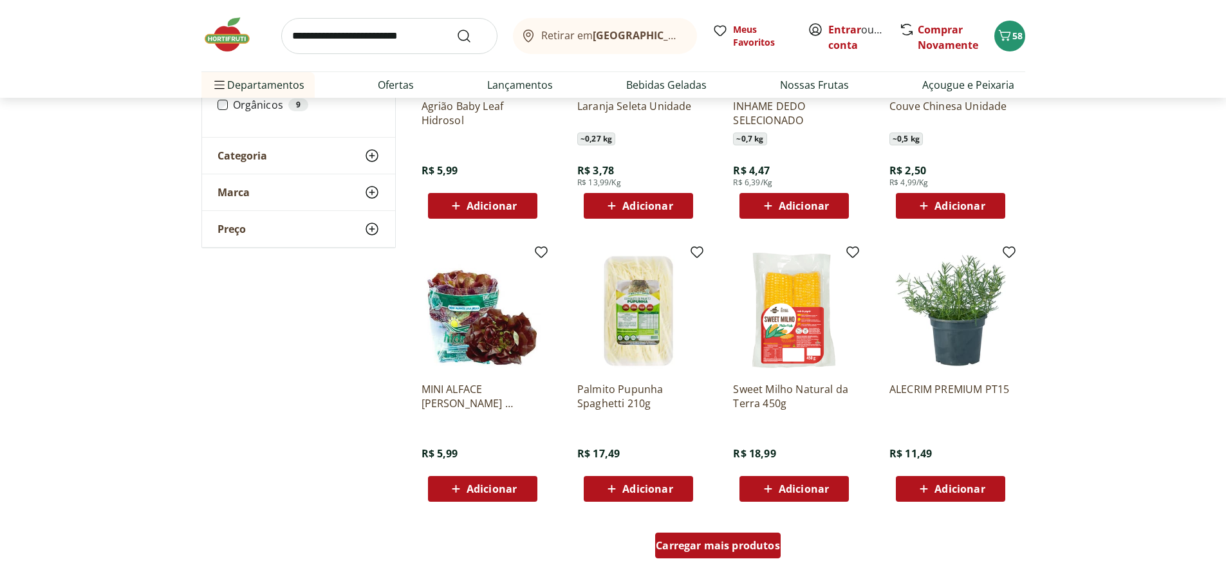
click at [721, 549] on span "Carregar mais produtos" at bounding box center [718, 545] width 124 height 10
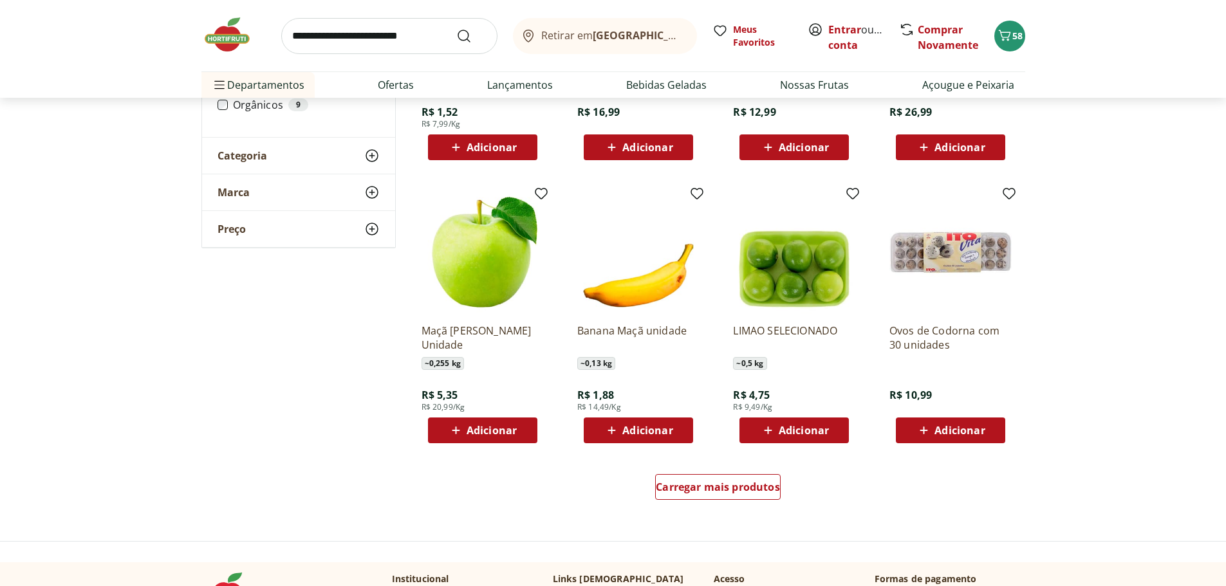
scroll to position [9832, 0]
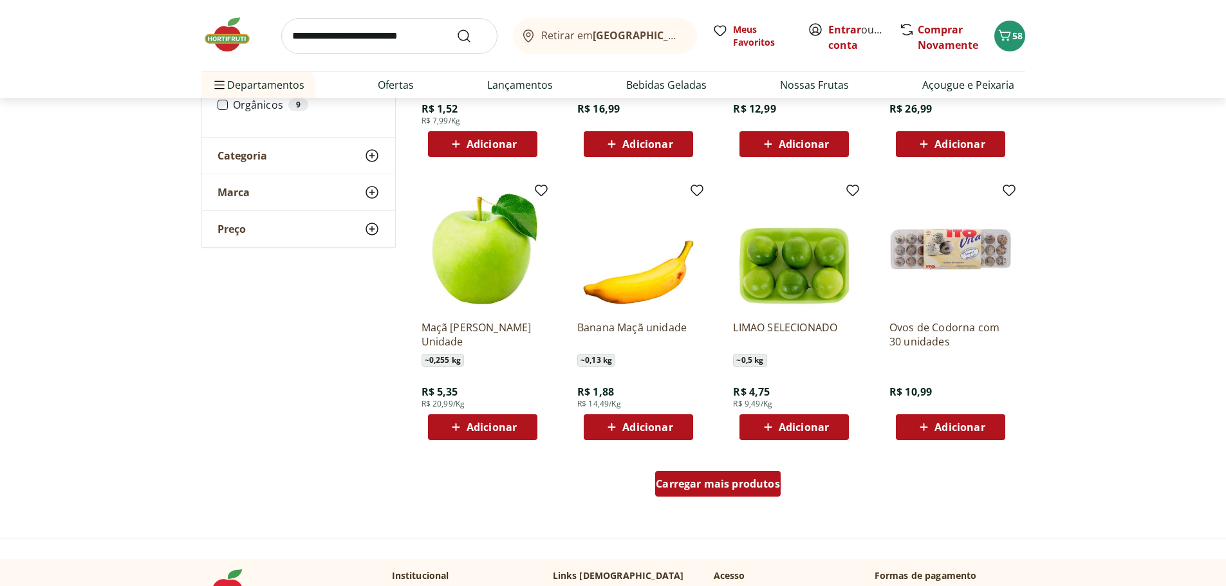
click at [744, 484] on span "Carregar mais produtos" at bounding box center [718, 484] width 124 height 10
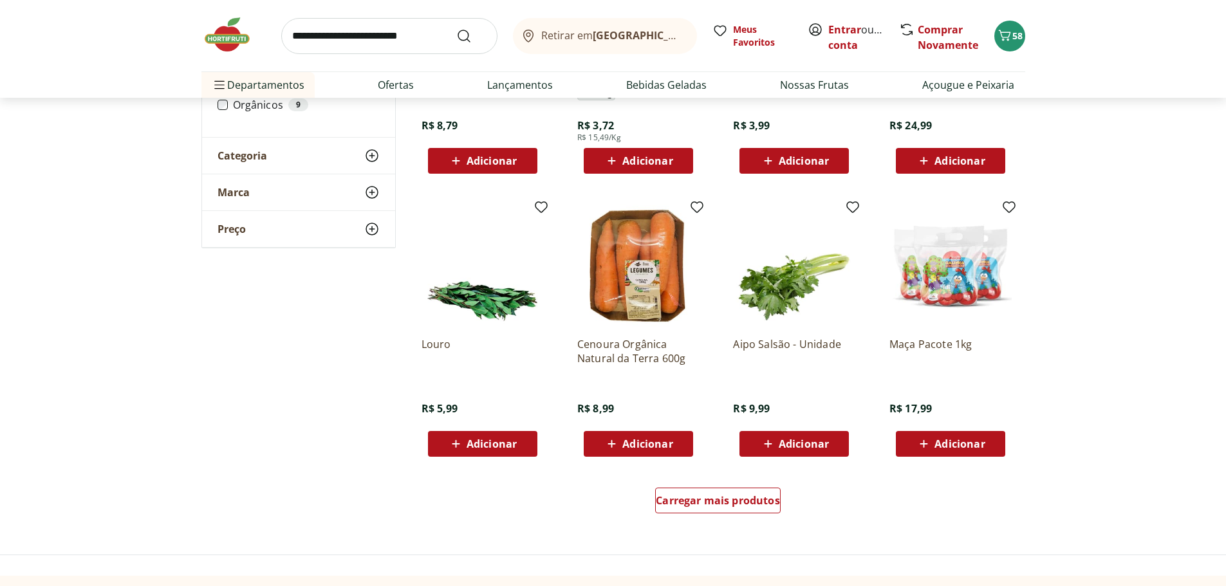
scroll to position [10668, 0]
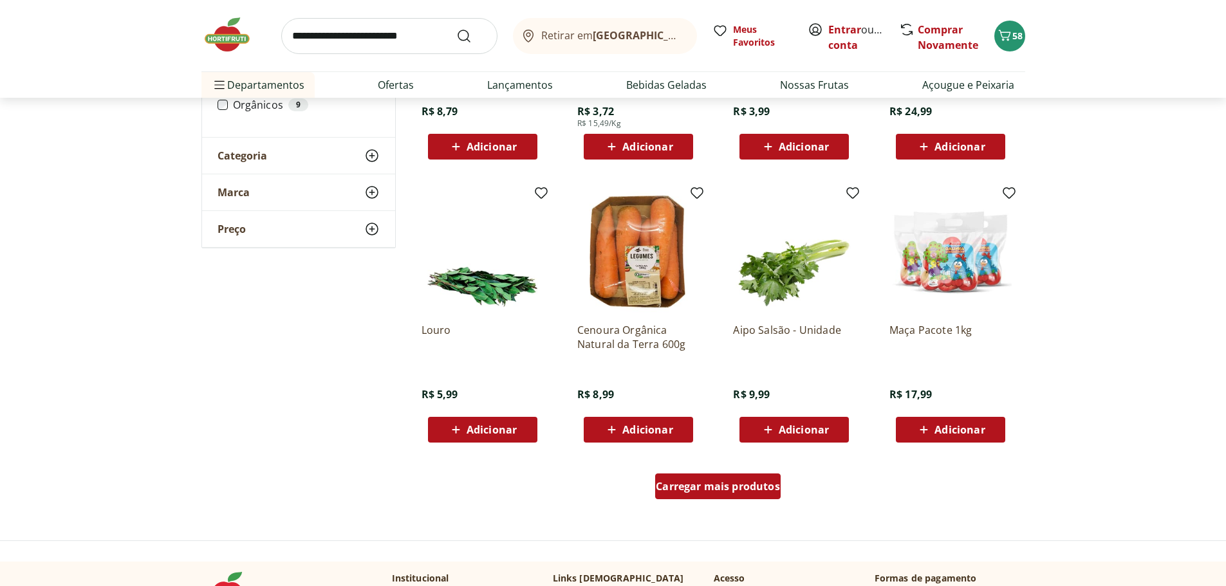
click at [722, 488] on span "Carregar mais produtos" at bounding box center [718, 486] width 124 height 10
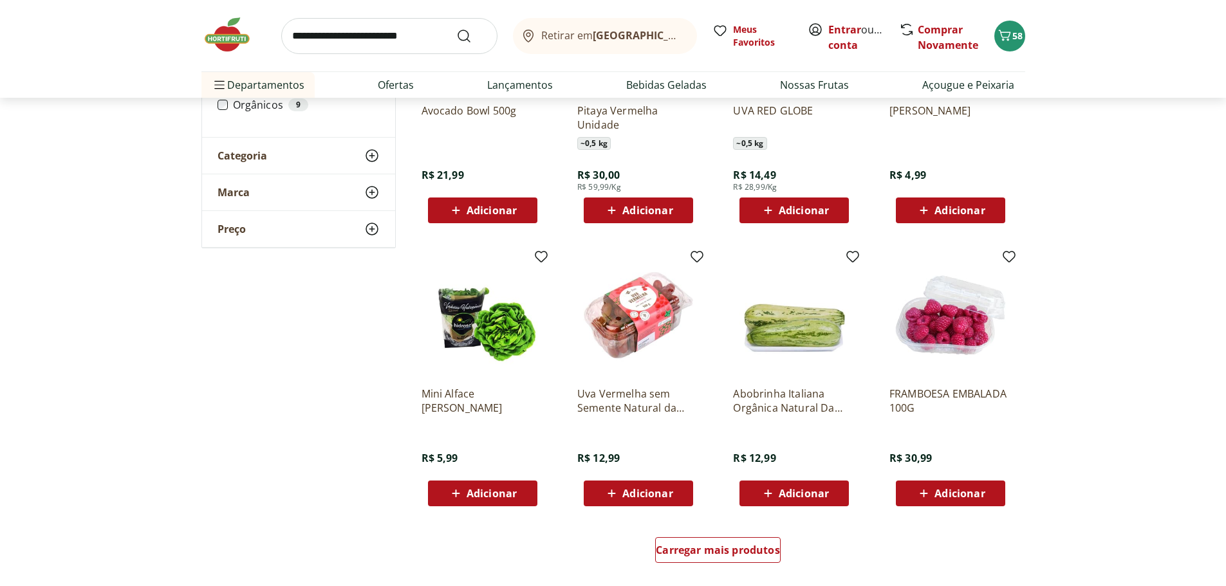
scroll to position [11505, 0]
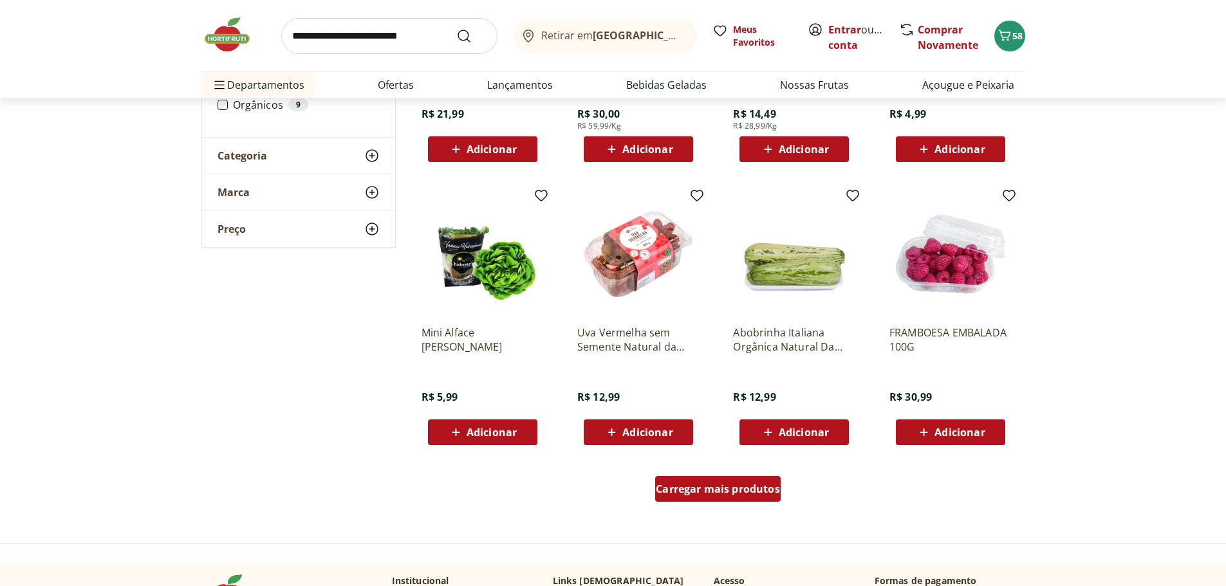
click at [697, 484] on span "Carregar mais produtos" at bounding box center [718, 489] width 124 height 10
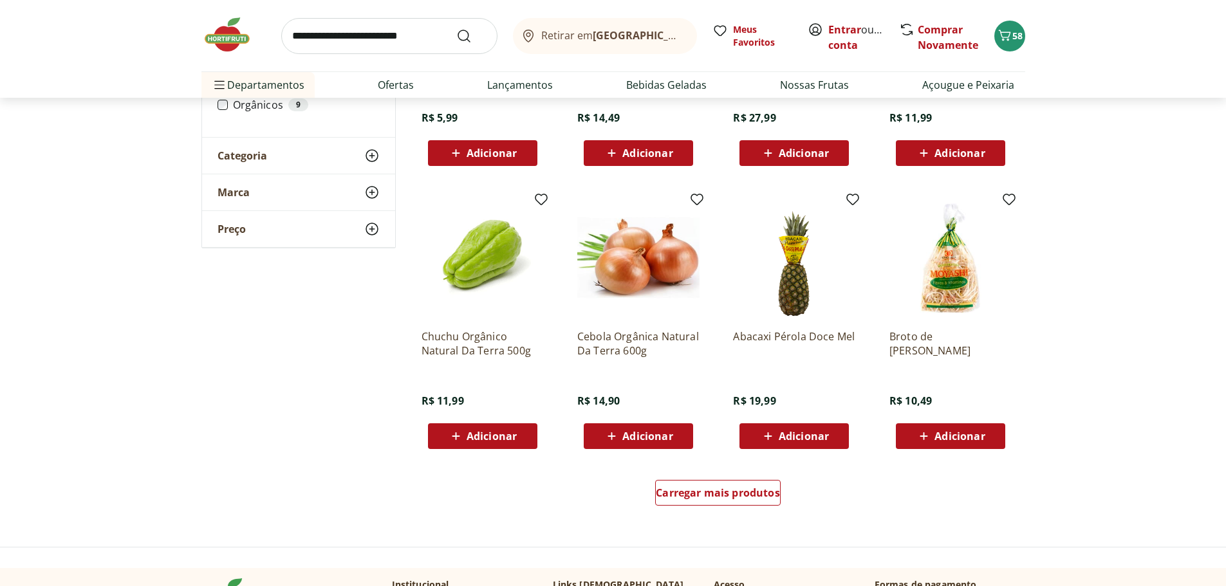
scroll to position [12341, 0]
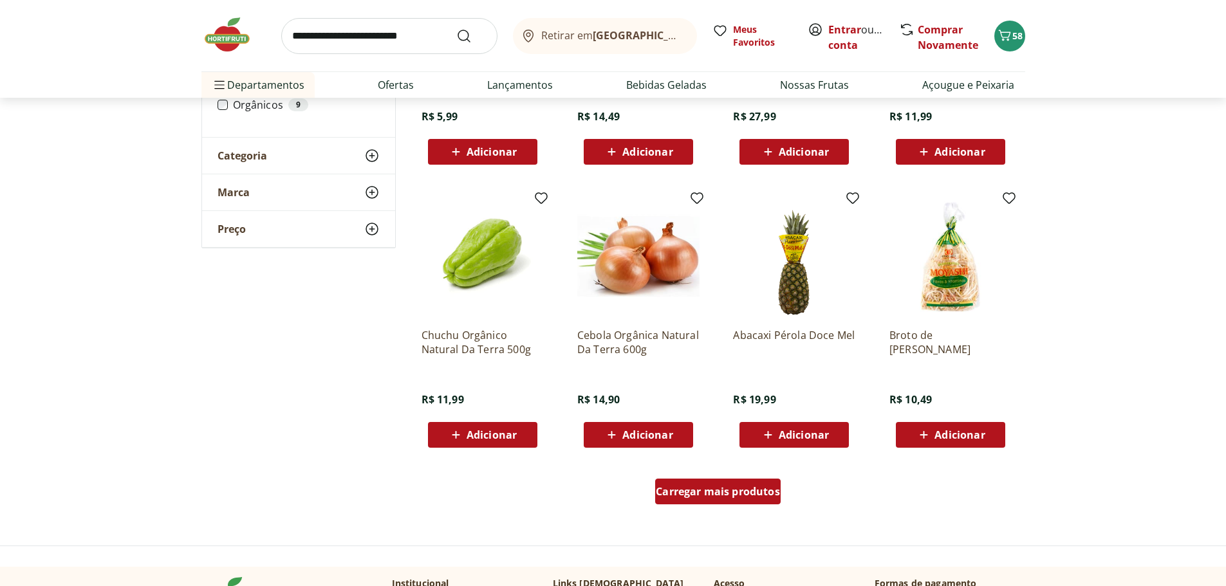
click at [707, 494] on span "Carregar mais produtos" at bounding box center [718, 491] width 124 height 10
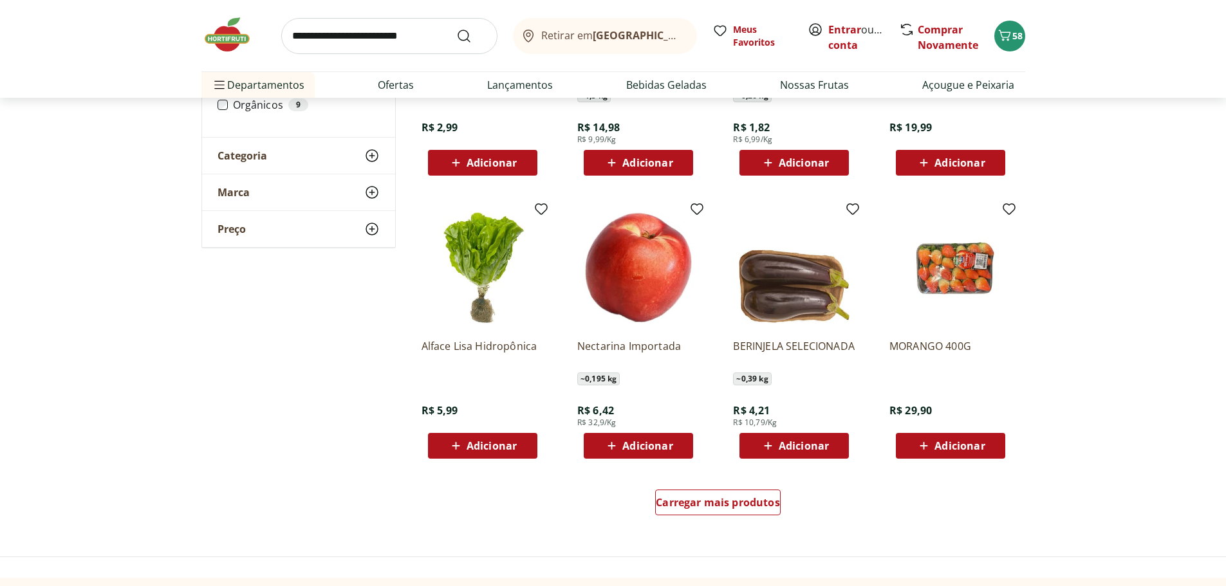
scroll to position [13177, 0]
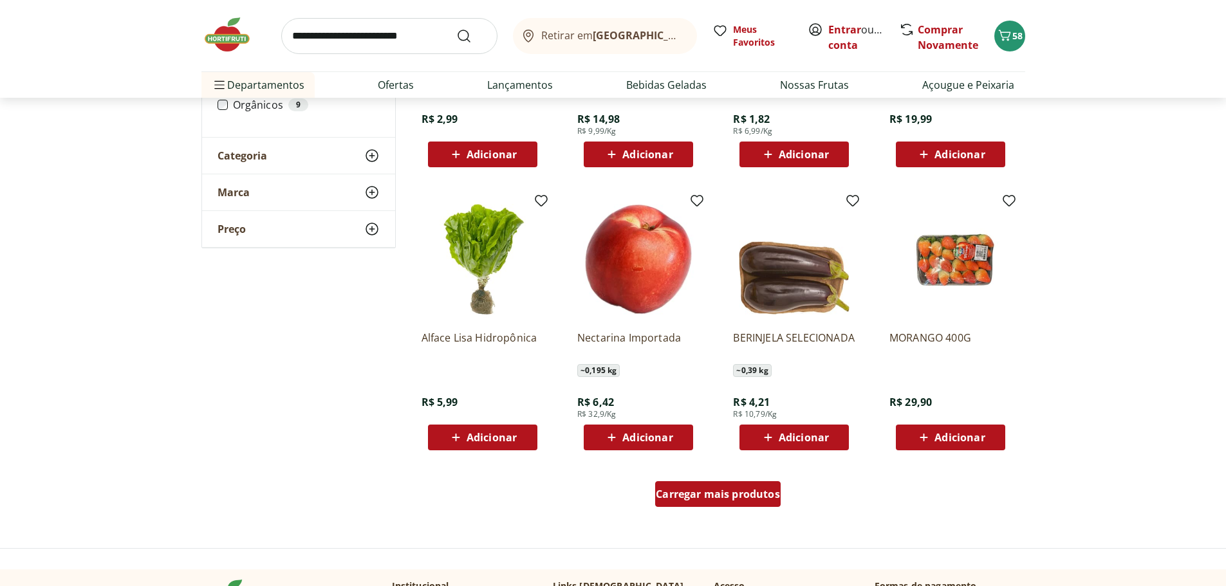
click at [713, 492] on span "Carregar mais produtos" at bounding box center [718, 494] width 124 height 10
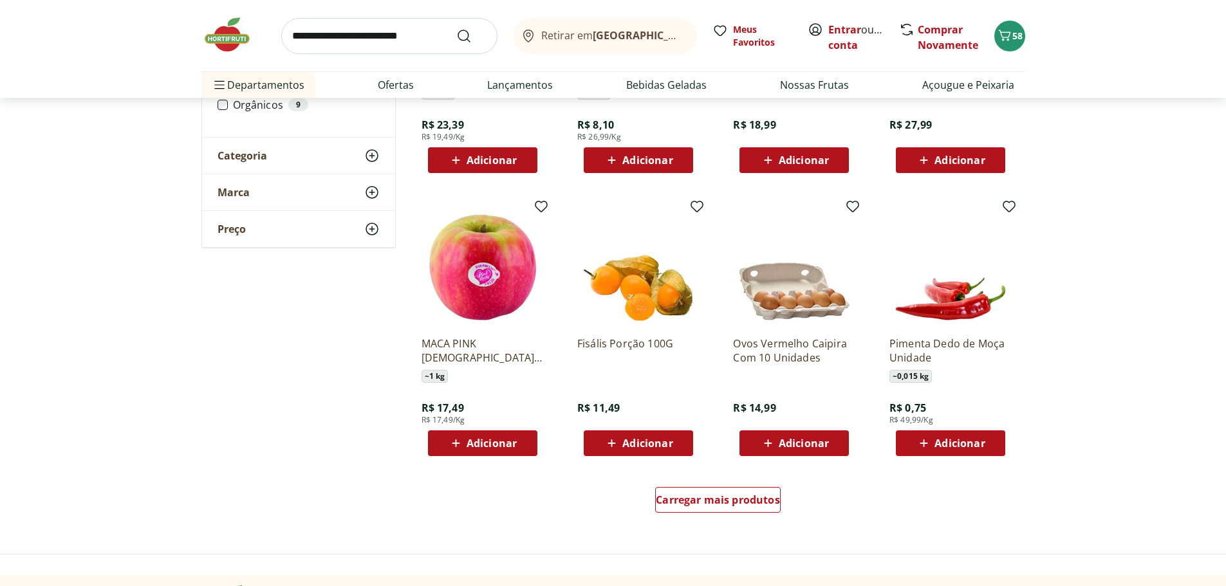
scroll to position [14014, 0]
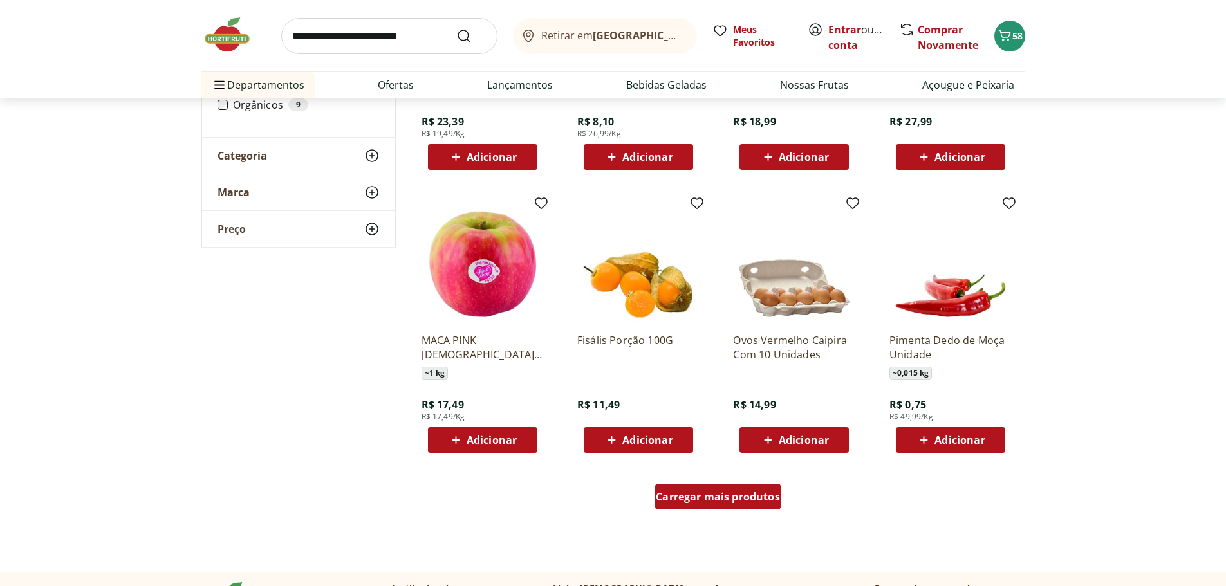
click at [697, 497] on span "Carregar mais produtos" at bounding box center [718, 497] width 124 height 10
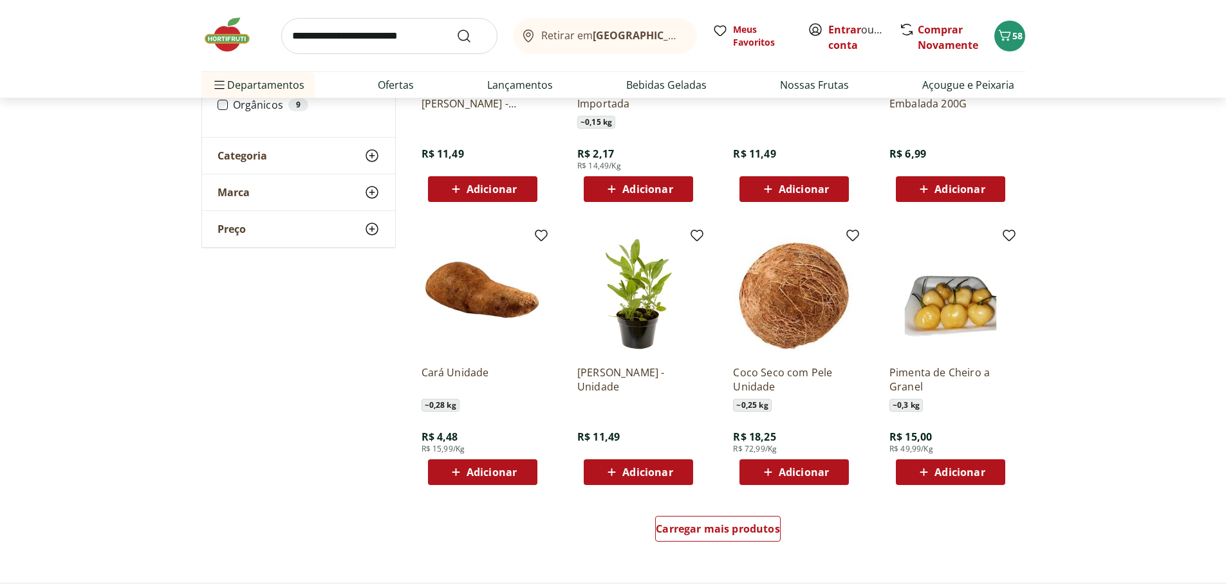
scroll to position [14850, 0]
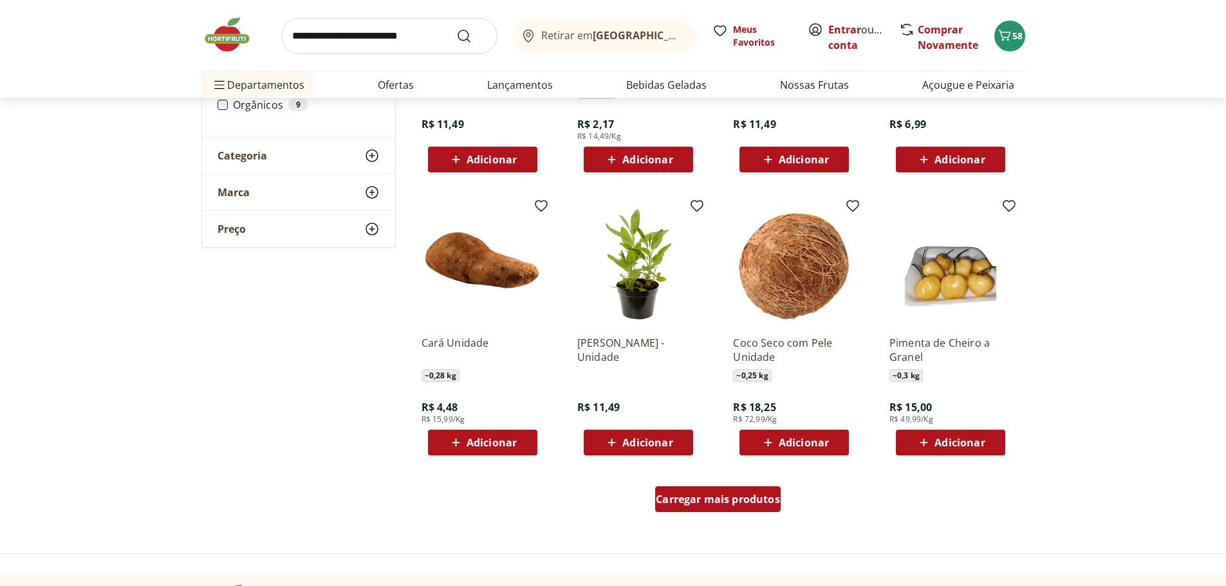
click at [691, 504] on span "Carregar mais produtos" at bounding box center [718, 499] width 124 height 10
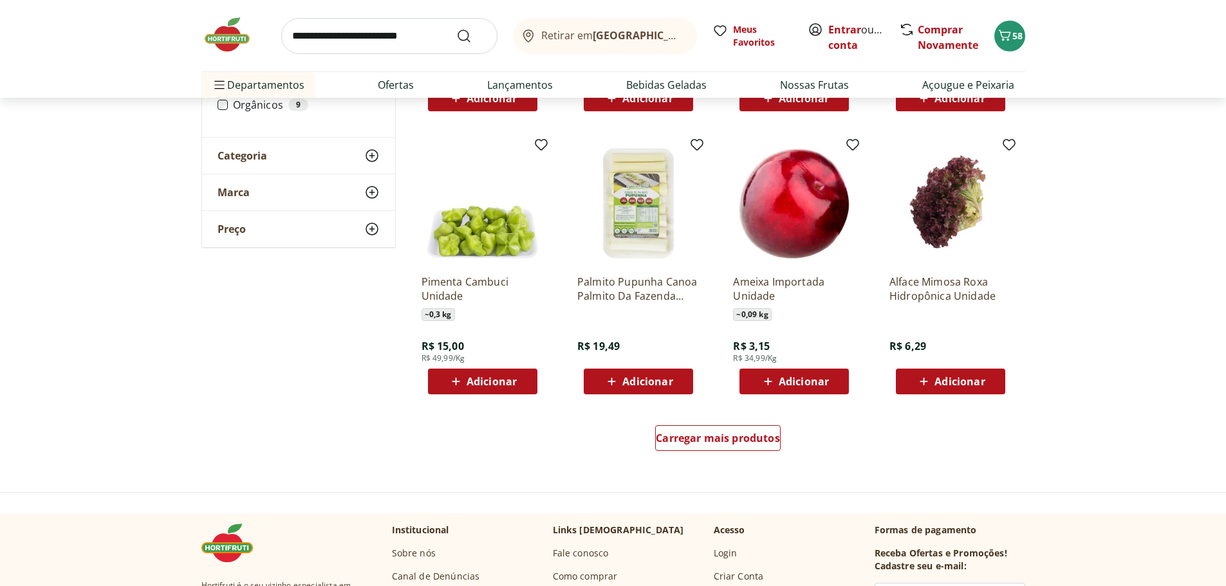
scroll to position [15751, 0]
click at [736, 436] on span "Carregar mais produtos" at bounding box center [718, 437] width 124 height 10
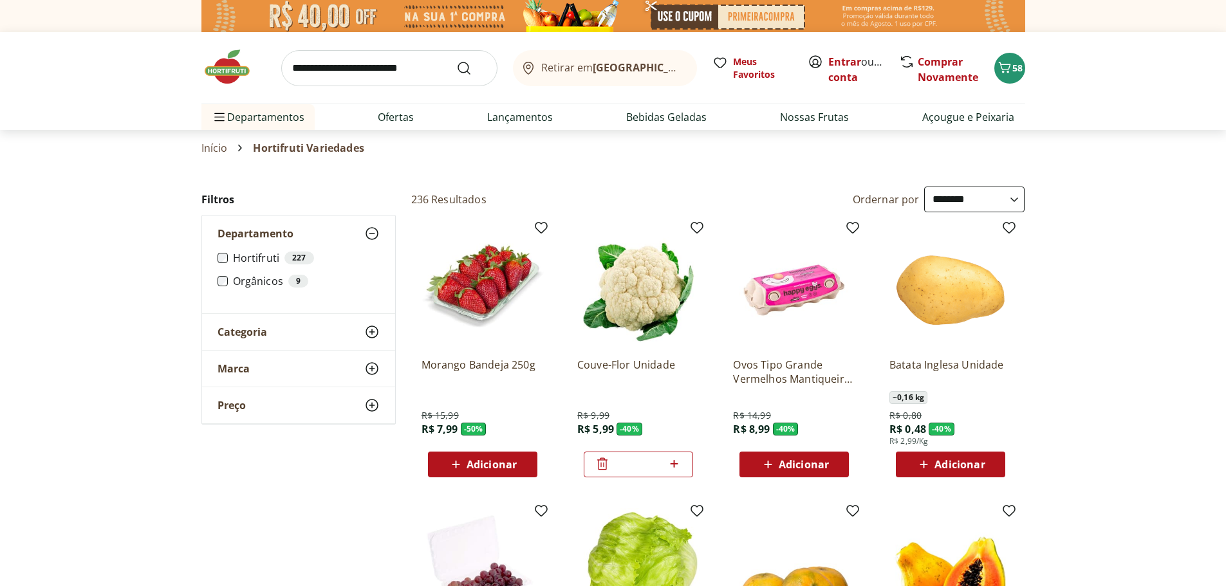
click at [431, 165] on link "Ver tudo do departamento" at bounding box center [442, 165] width 136 height 15
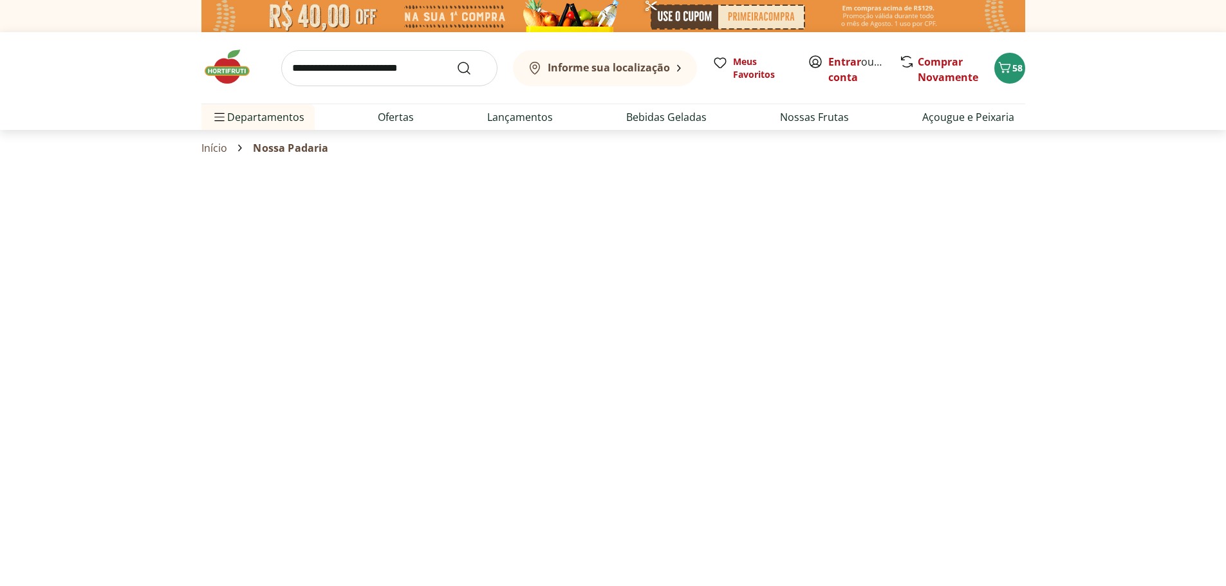
select select "**********"
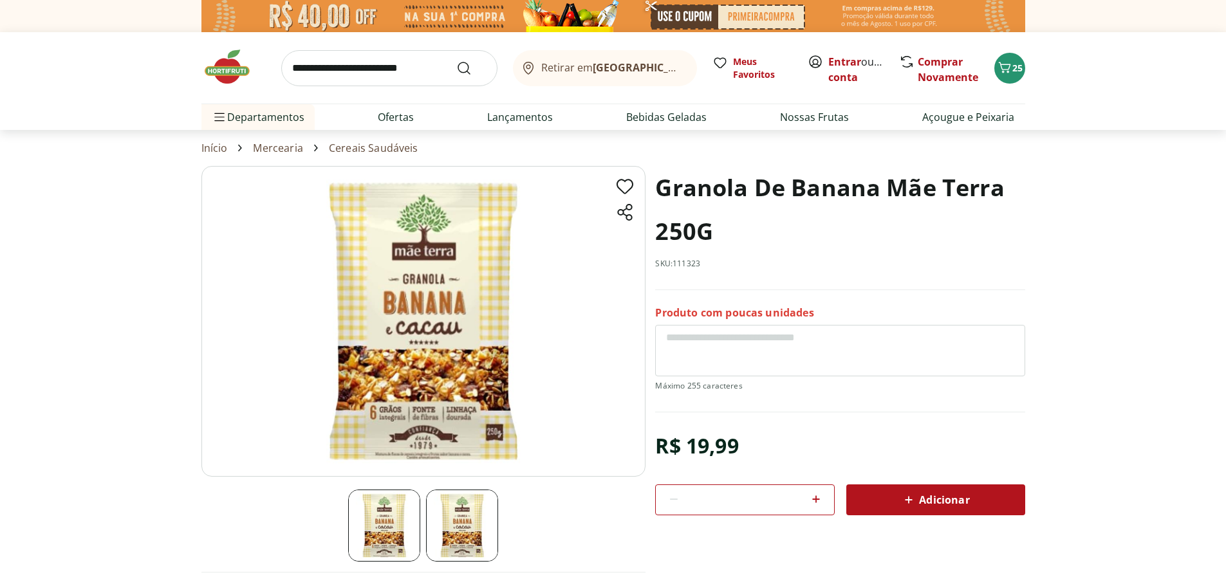
click at [461, 519] on img at bounding box center [462, 526] width 72 height 72
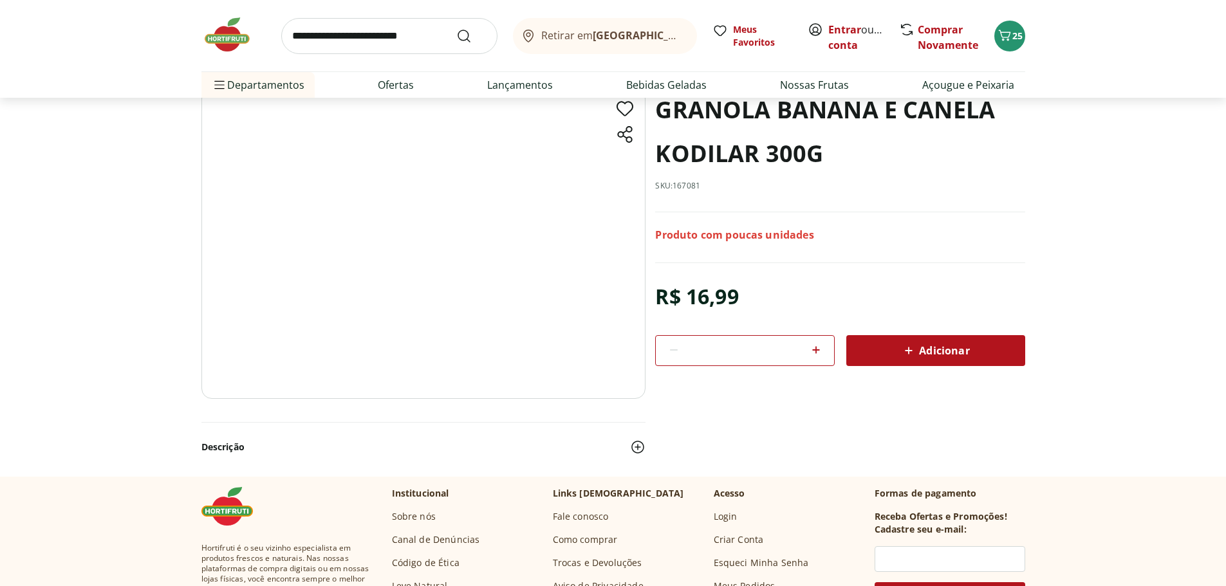
scroll to position [14, 0]
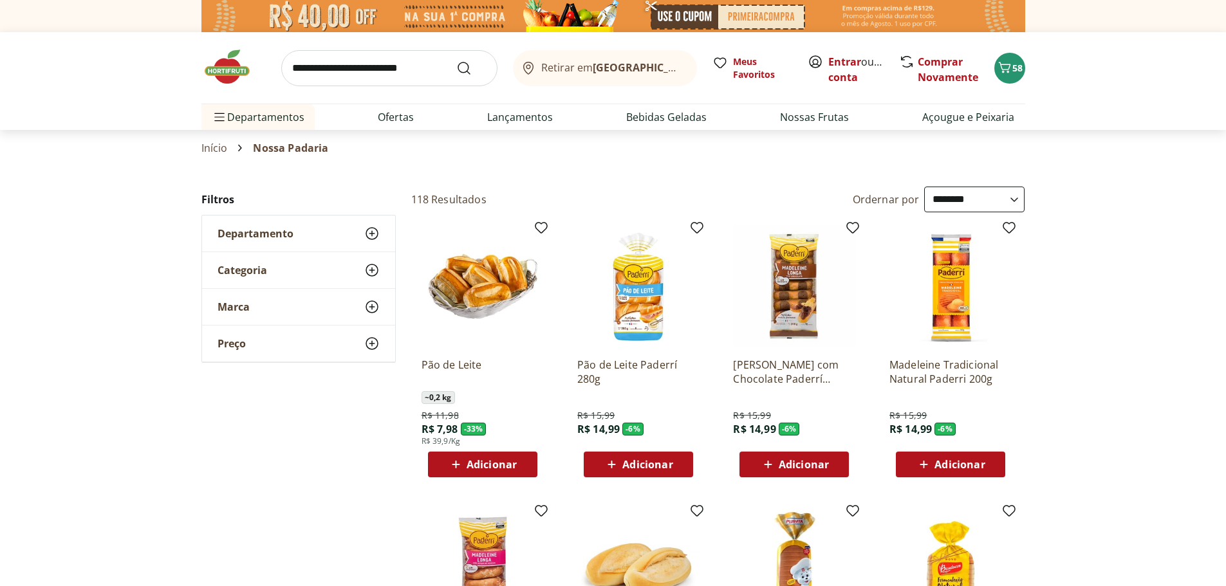
select select "**********"
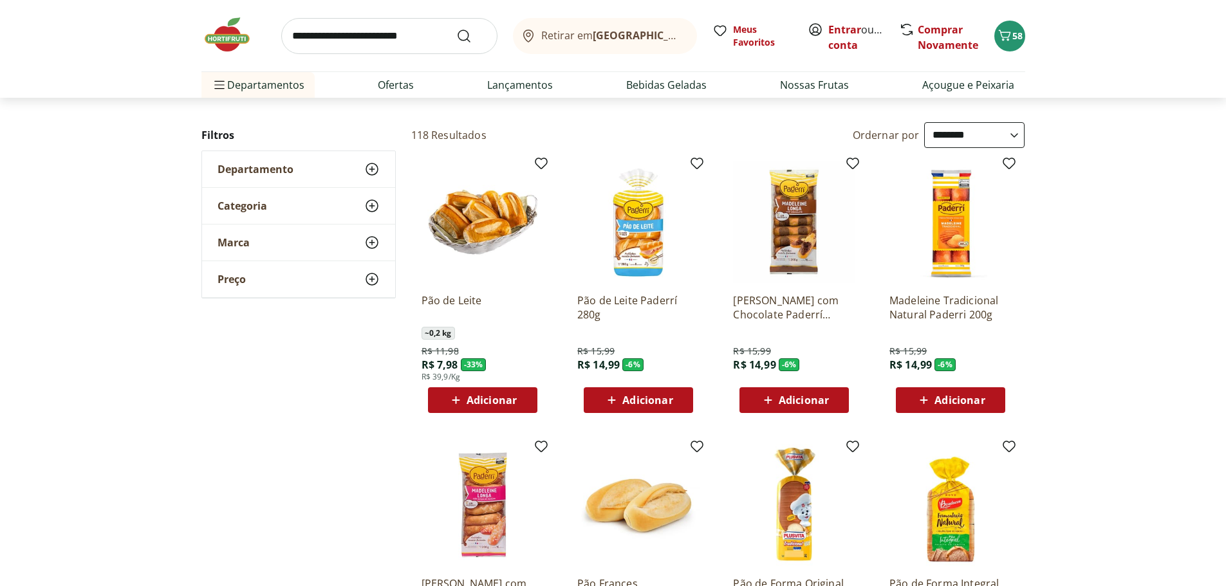
click at [796, 396] on span "Adicionar" at bounding box center [803, 400] width 50 height 10
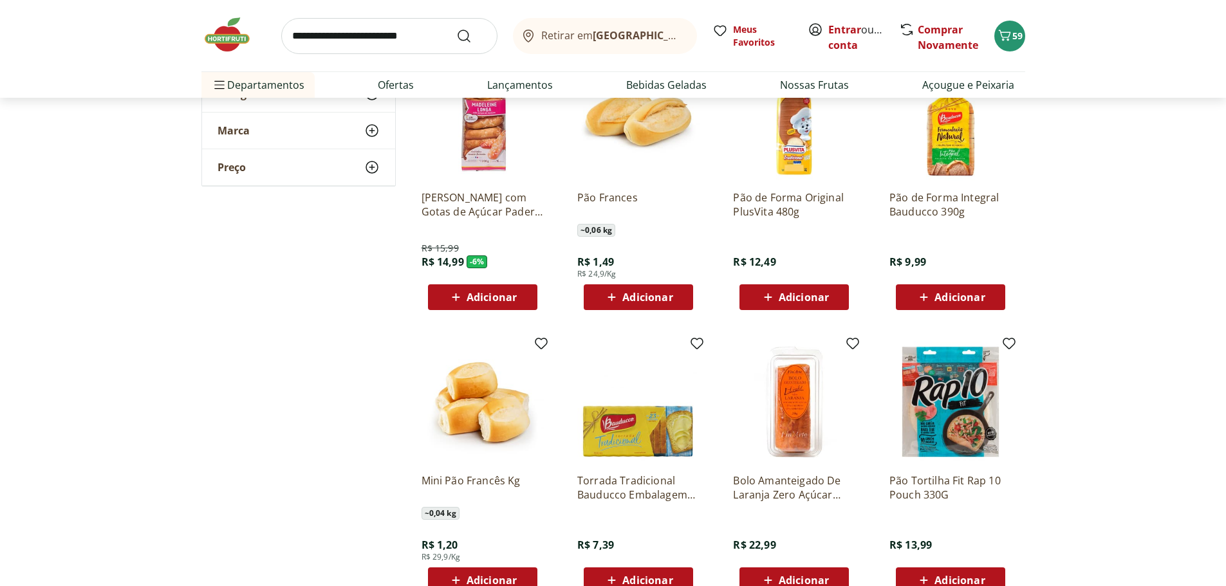
scroll to position [643, 0]
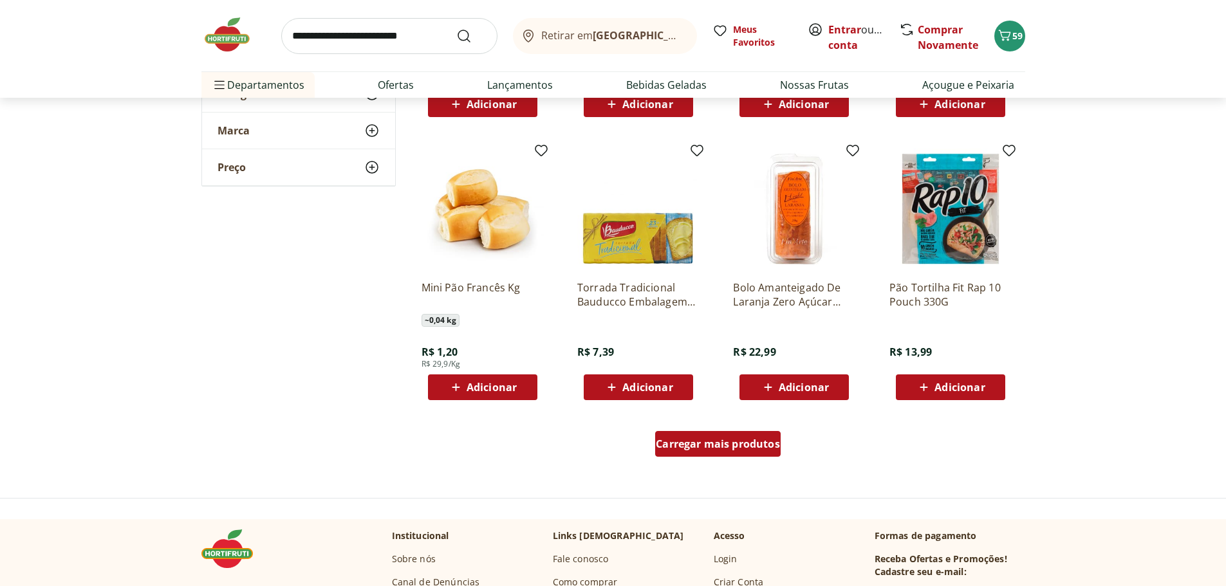
click at [704, 433] on div "Carregar mais produtos" at bounding box center [717, 444] width 125 height 26
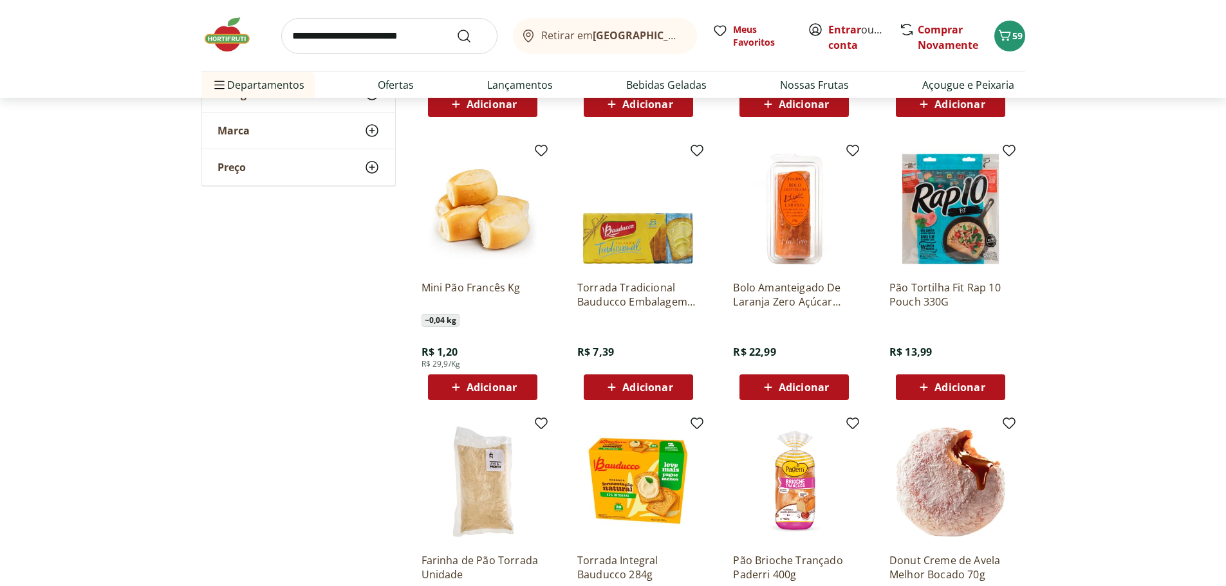
click at [948, 385] on span "Adicionar" at bounding box center [959, 387] width 50 height 10
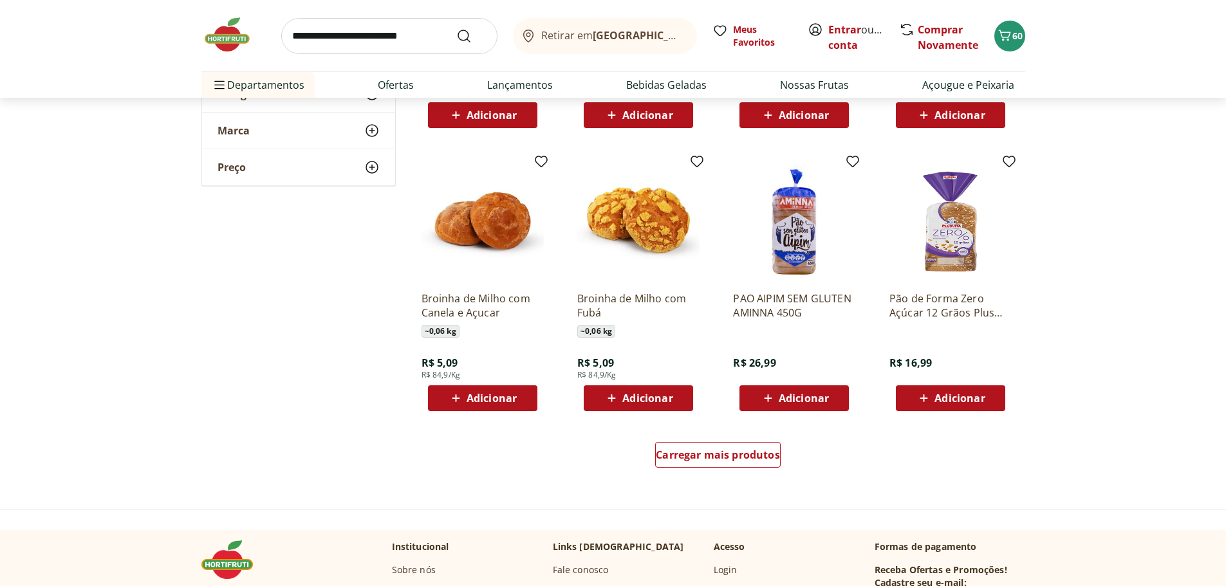
scroll to position [1480, 0]
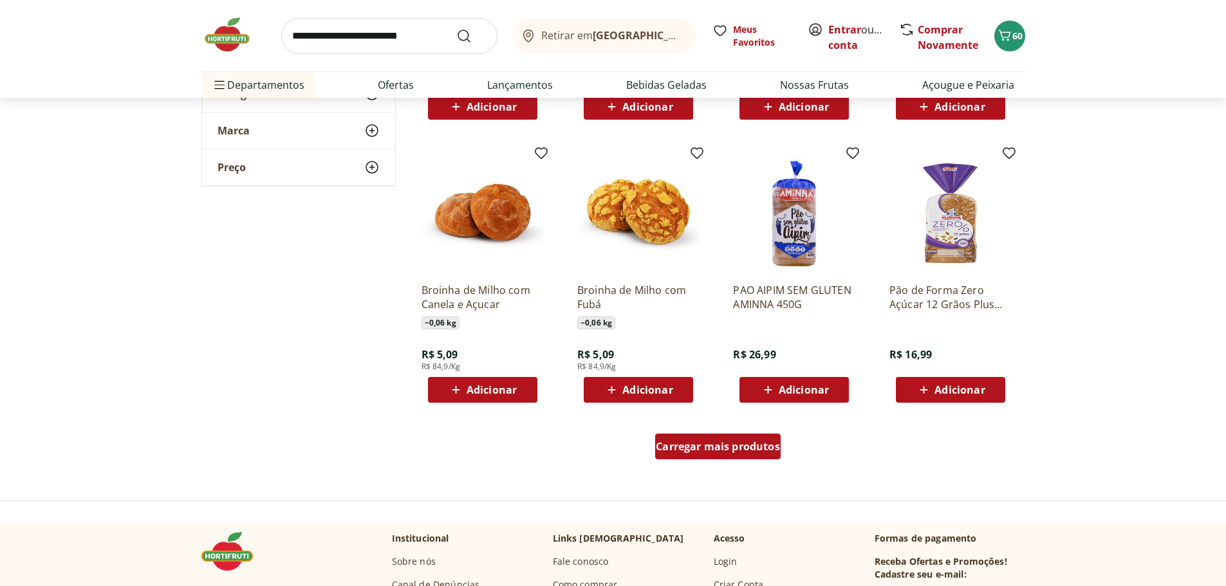
click at [744, 448] on span "Carregar mais produtos" at bounding box center [718, 446] width 124 height 10
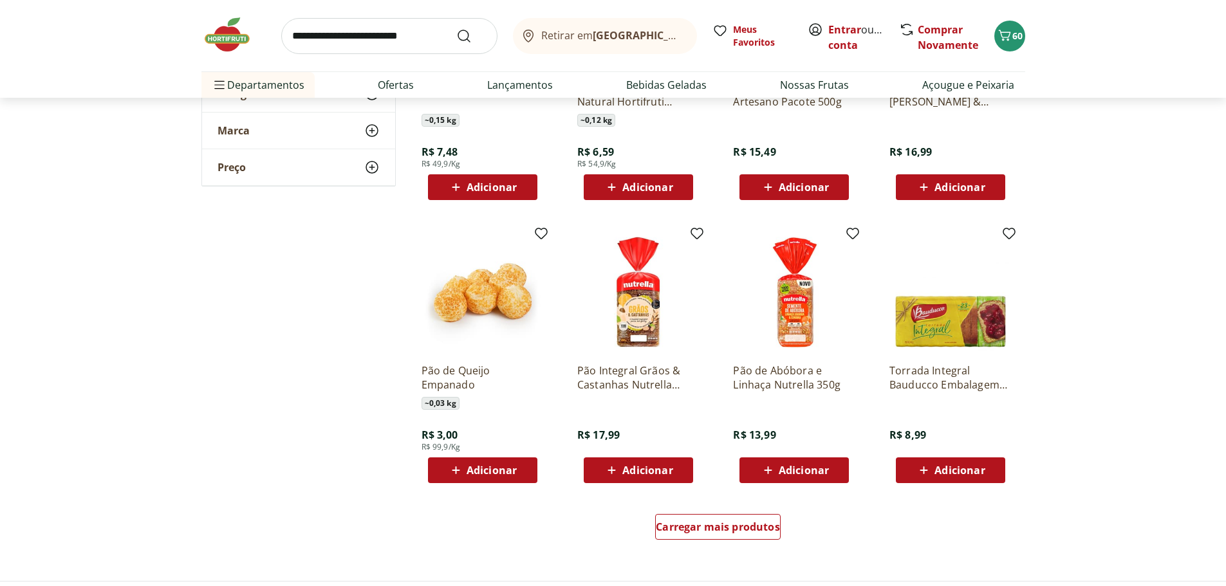
scroll to position [2252, 0]
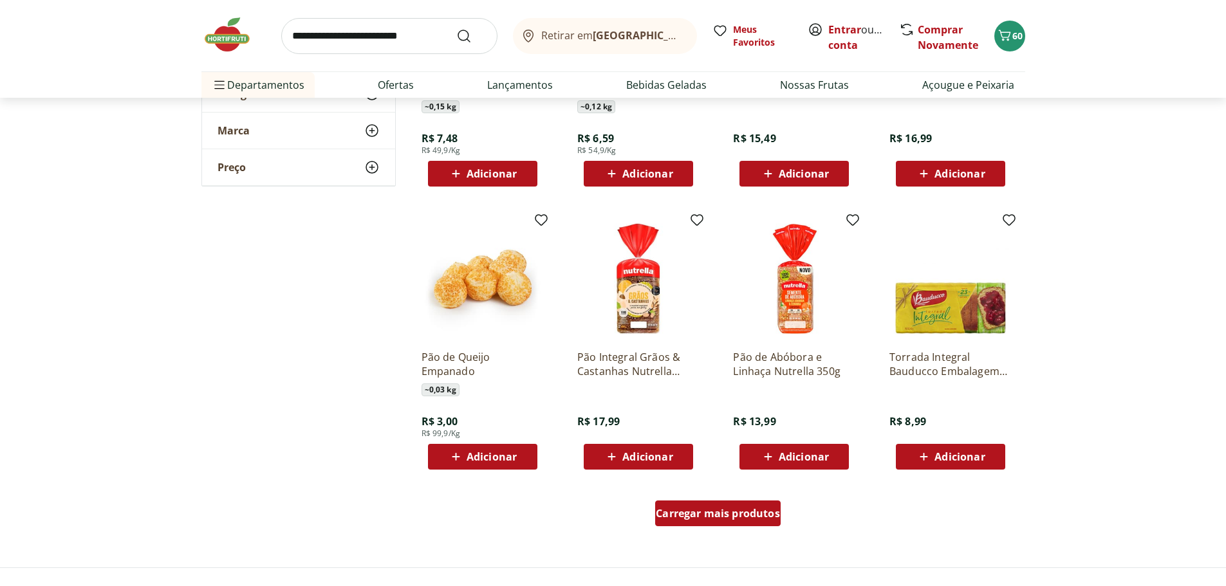
click at [735, 512] on span "Carregar mais produtos" at bounding box center [718, 513] width 124 height 10
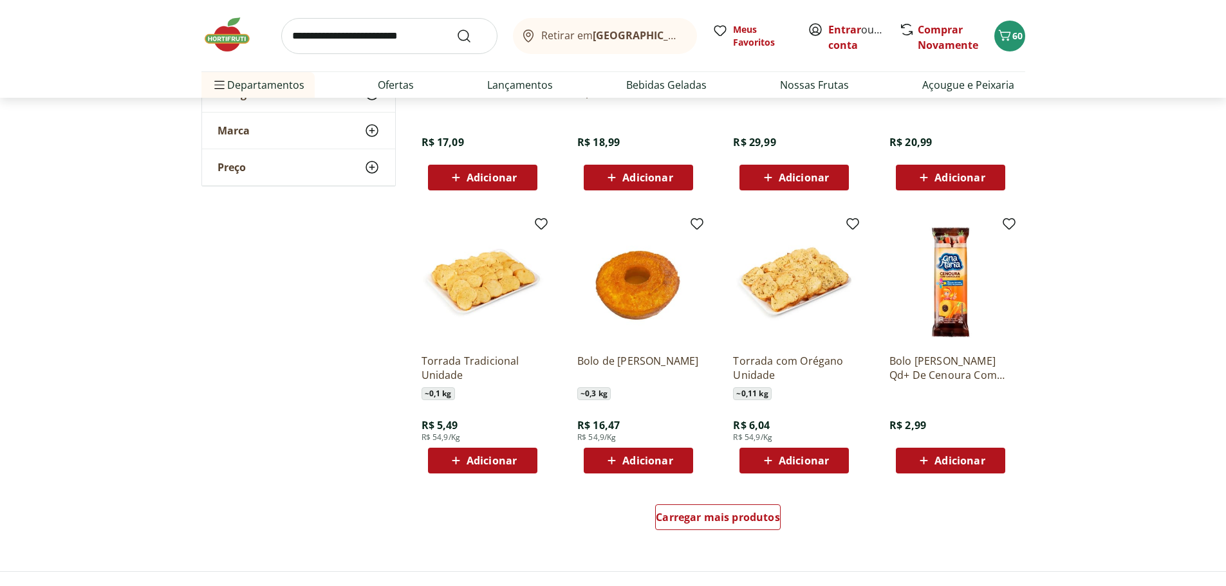
scroll to position [3088, 0]
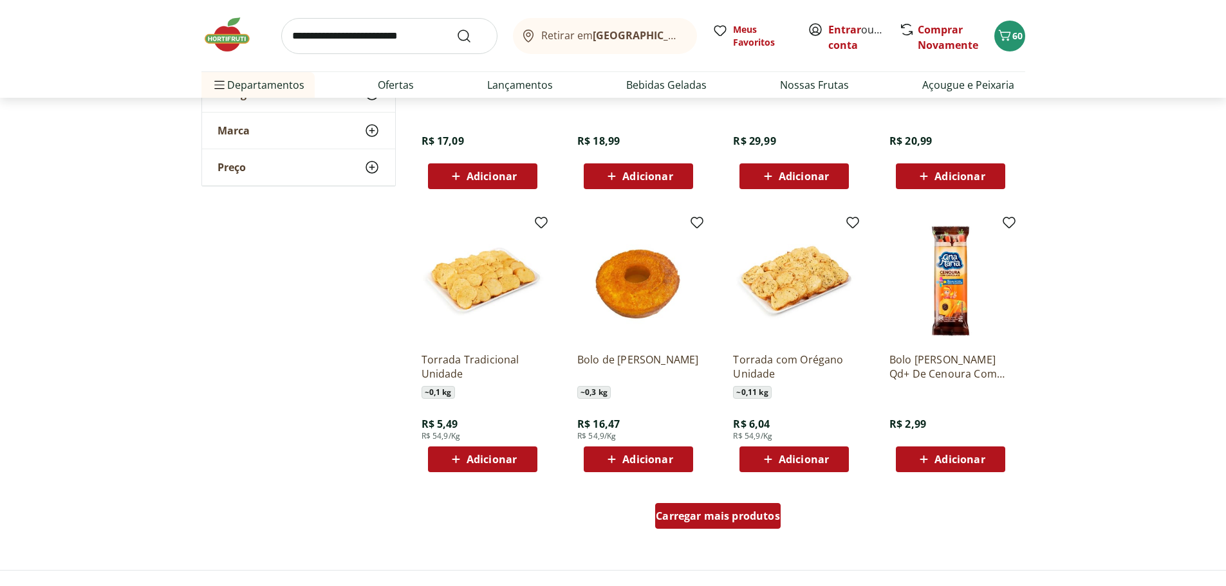
click at [712, 513] on span "Carregar mais produtos" at bounding box center [718, 516] width 124 height 10
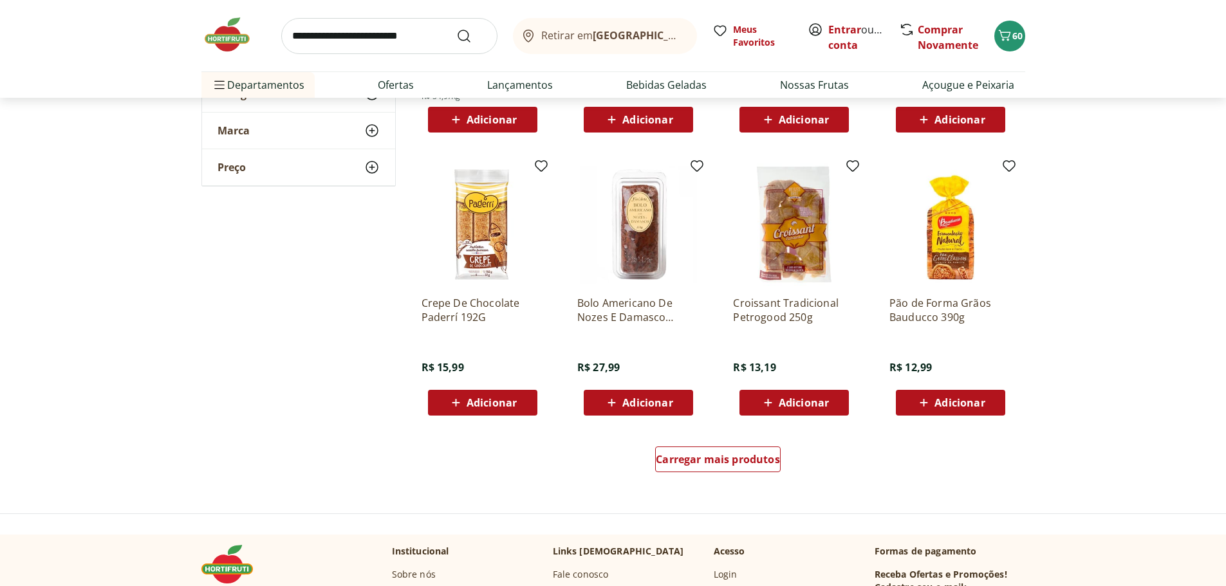
scroll to position [3989, 0]
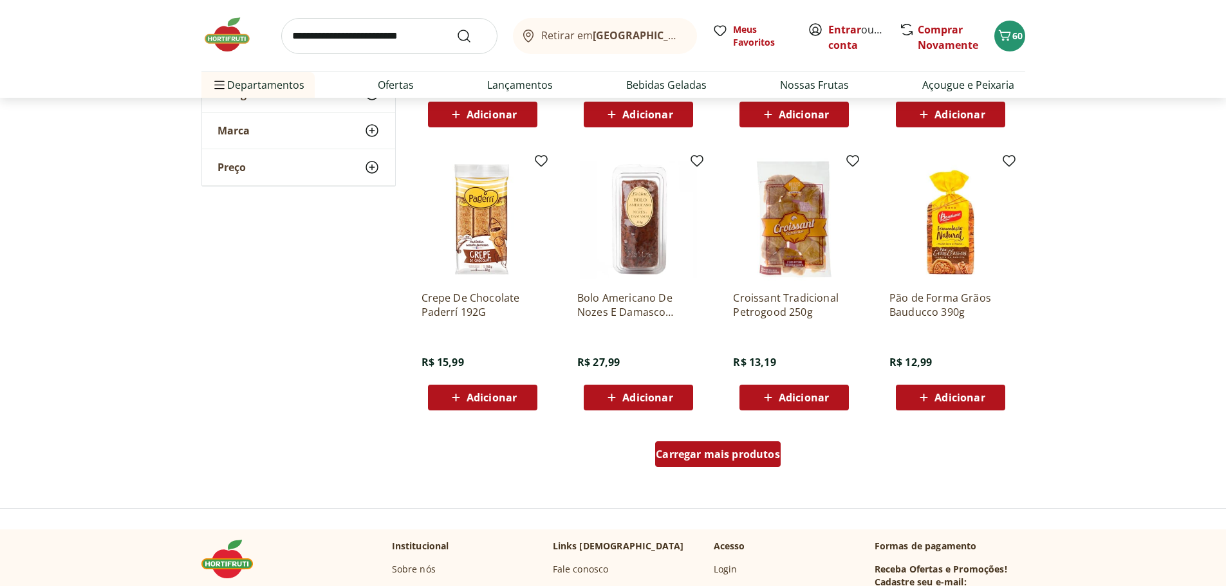
click at [706, 456] on span "Carregar mais produtos" at bounding box center [718, 454] width 124 height 10
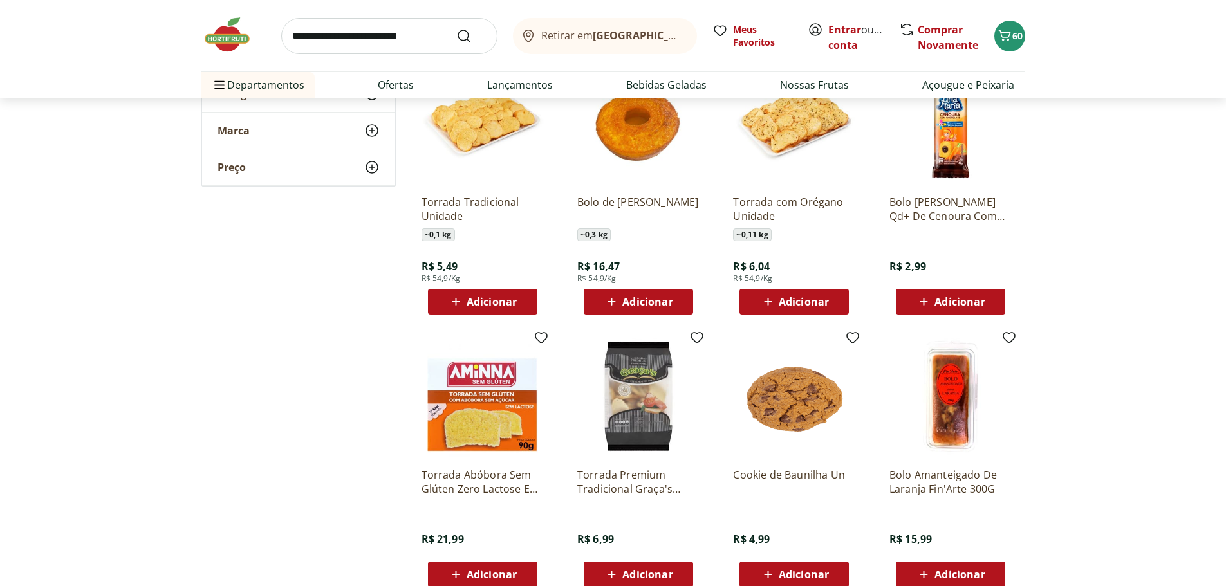
scroll to position [3024, 0]
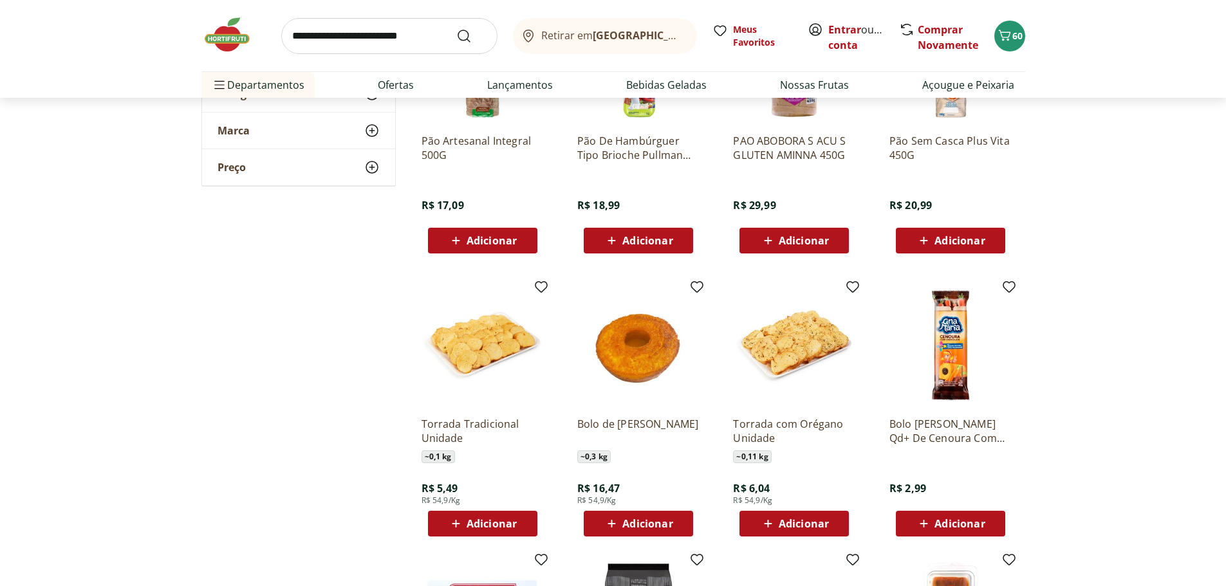
click at [951, 526] on span "Adicionar" at bounding box center [959, 524] width 50 height 10
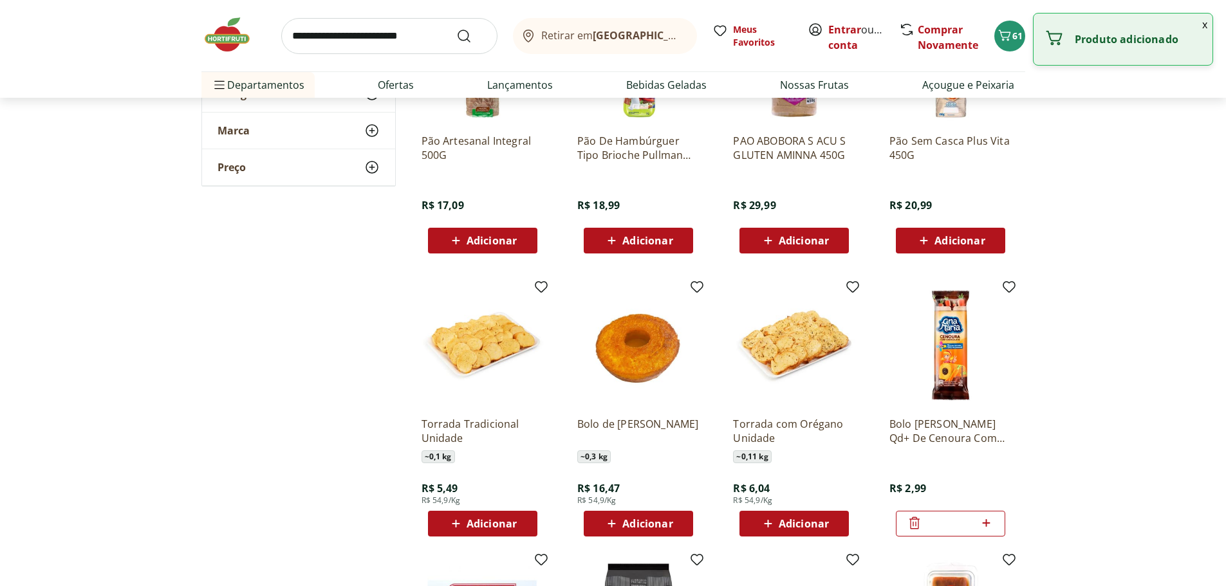
click at [977, 523] on input "*" at bounding box center [950, 524] width 57 height 14
click at [988, 522] on icon at bounding box center [986, 522] width 16 height 15
type input "*"
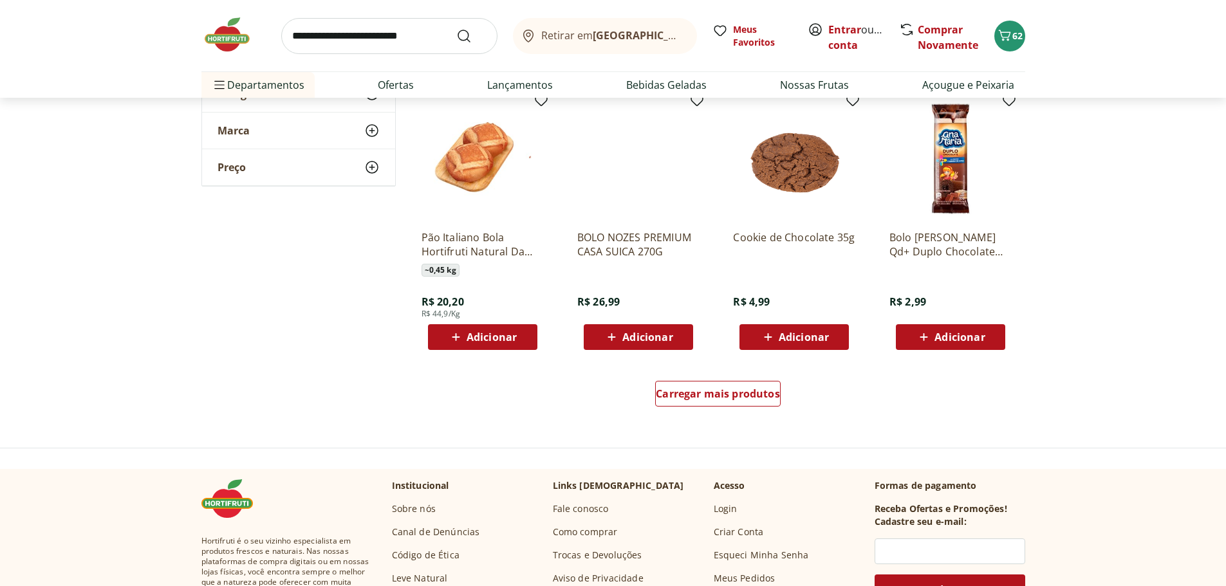
scroll to position [4890, 0]
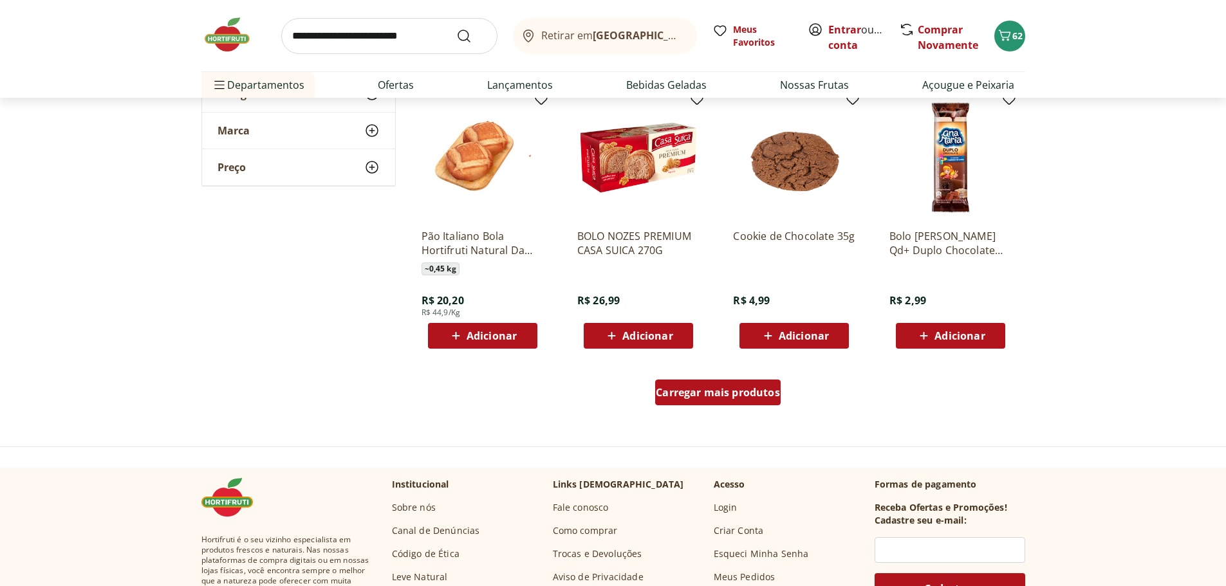
click at [737, 389] on span "Carregar mais produtos" at bounding box center [718, 392] width 124 height 10
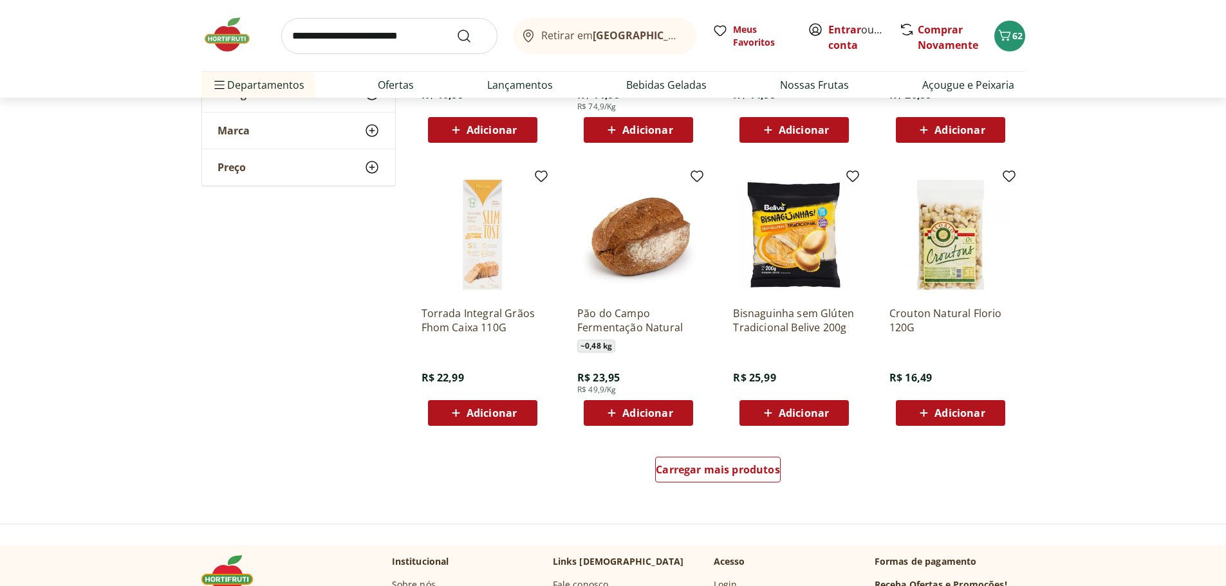
scroll to position [5662, 0]
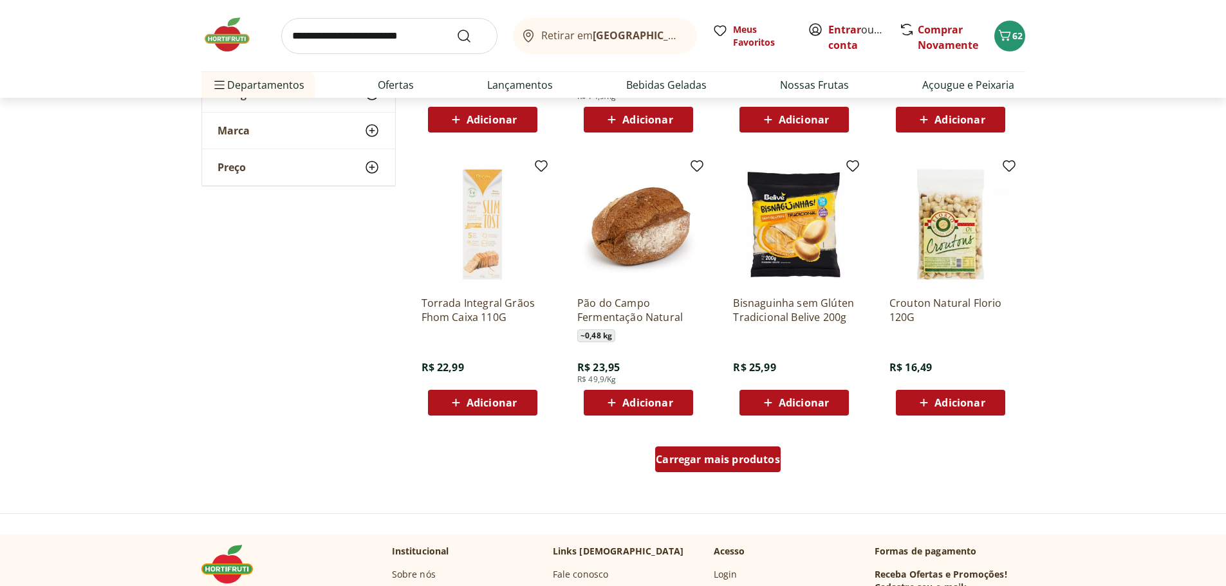
click at [742, 454] on span "Carregar mais produtos" at bounding box center [718, 459] width 124 height 10
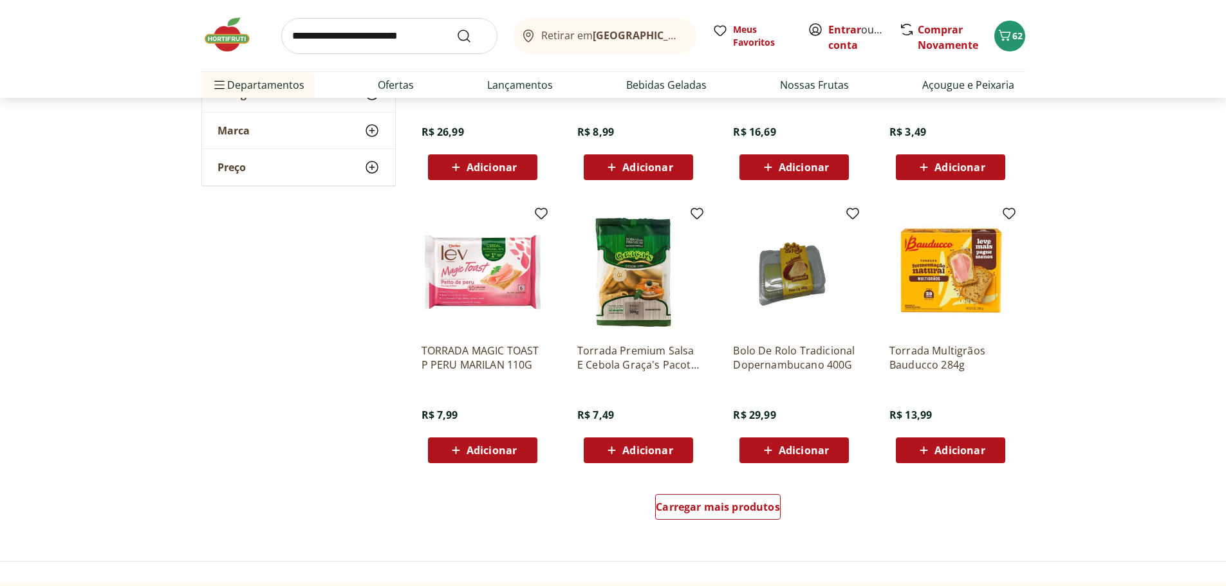
scroll to position [6498, 0]
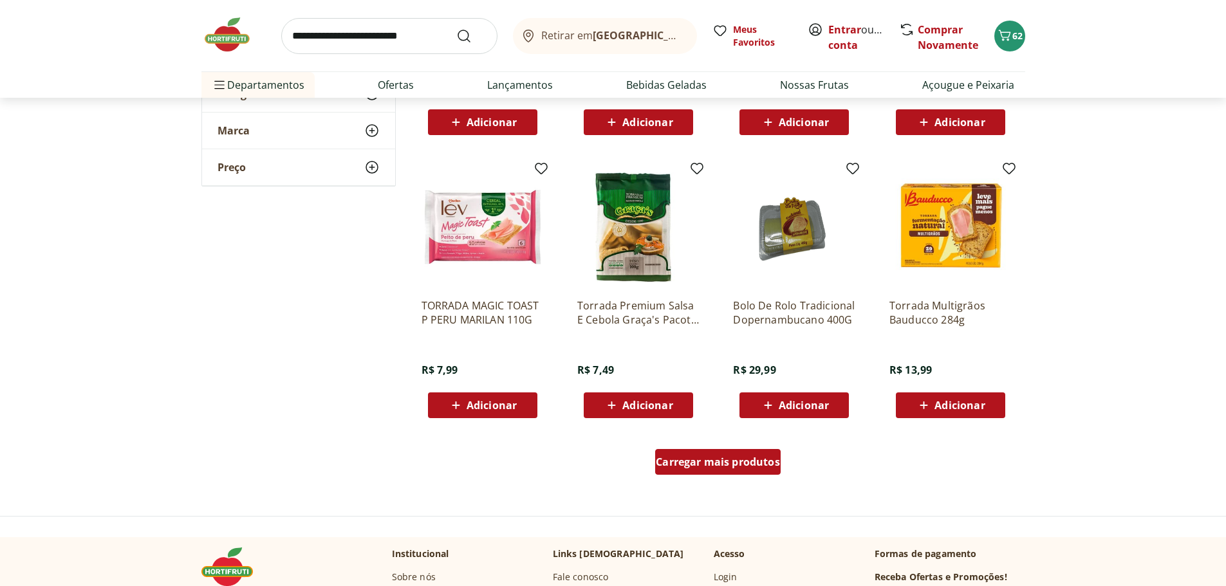
click at [706, 460] on span "Carregar mais produtos" at bounding box center [718, 462] width 124 height 10
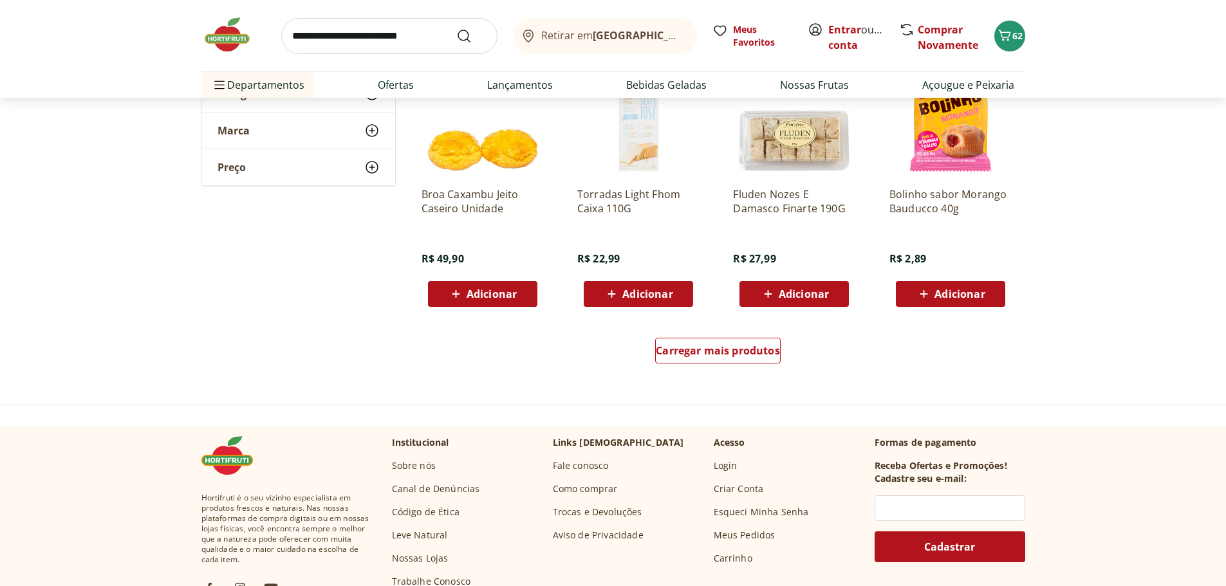
scroll to position [7463, 0]
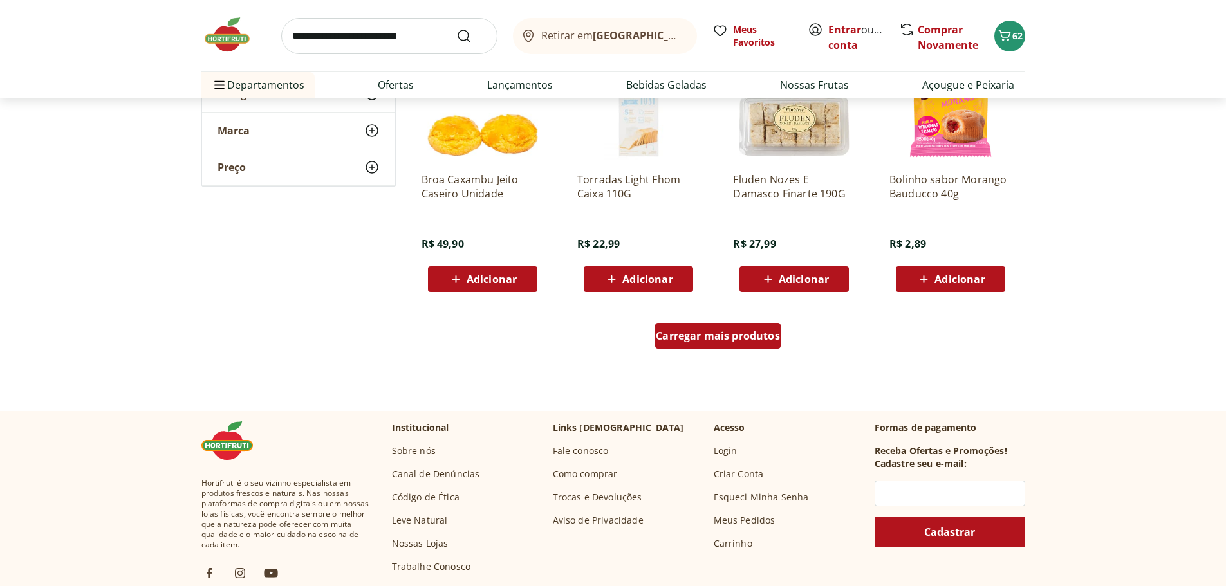
click at [695, 336] on span "Carregar mais produtos" at bounding box center [718, 336] width 124 height 10
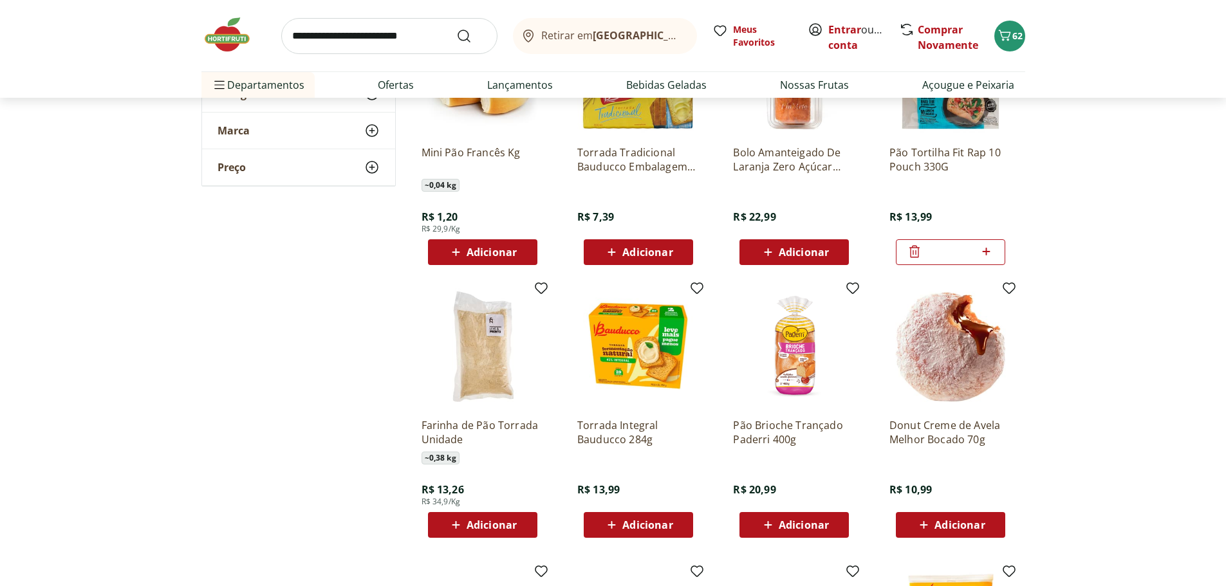
scroll to position [0, 0]
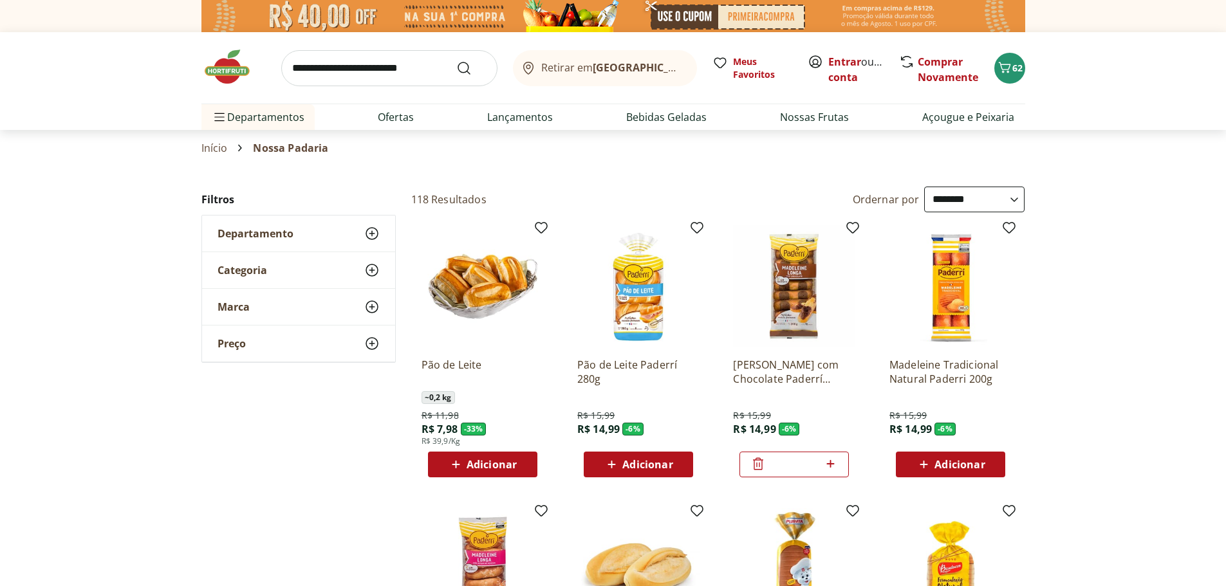
click at [551, 215] on link "Leite" at bounding box center [546, 217] width 23 height 15
select select "**********"
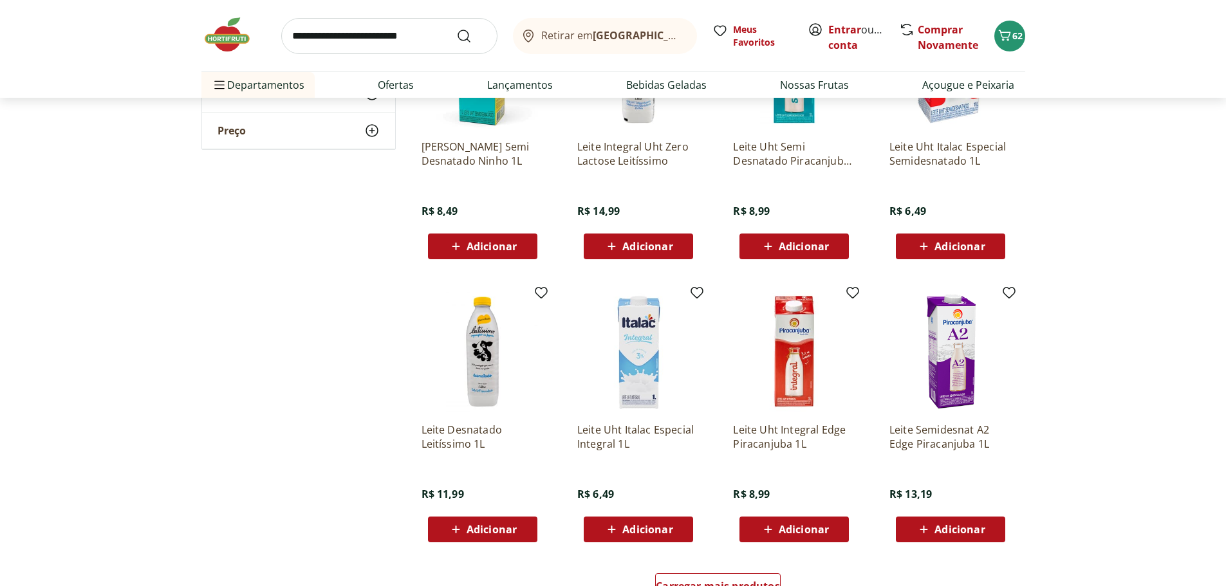
scroll to position [515, 0]
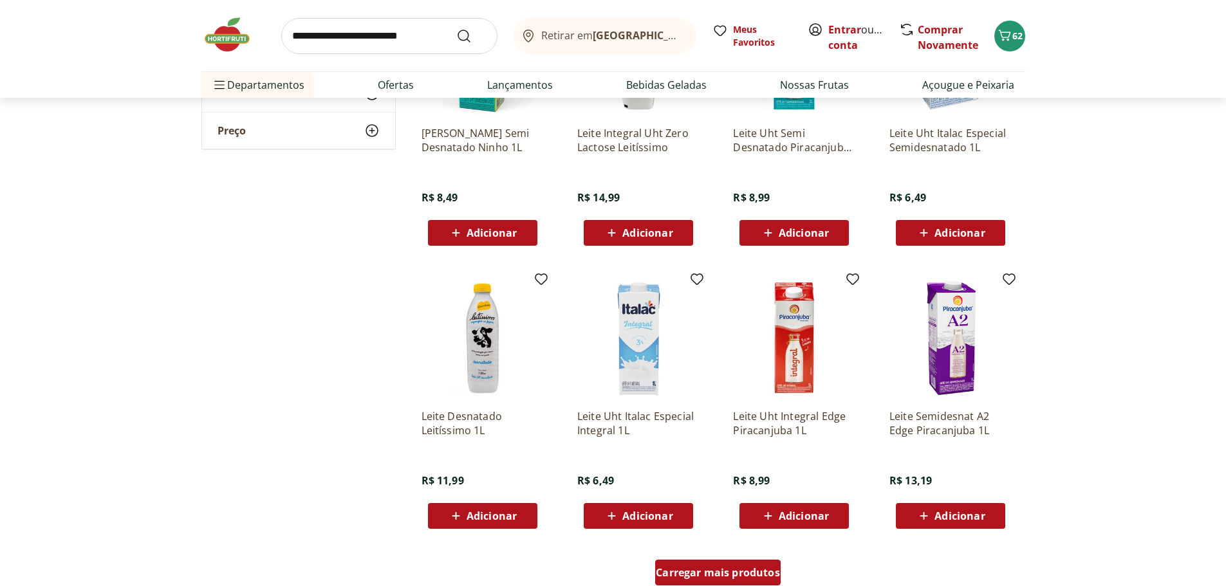
click at [686, 569] on span "Carregar mais produtos" at bounding box center [718, 572] width 124 height 10
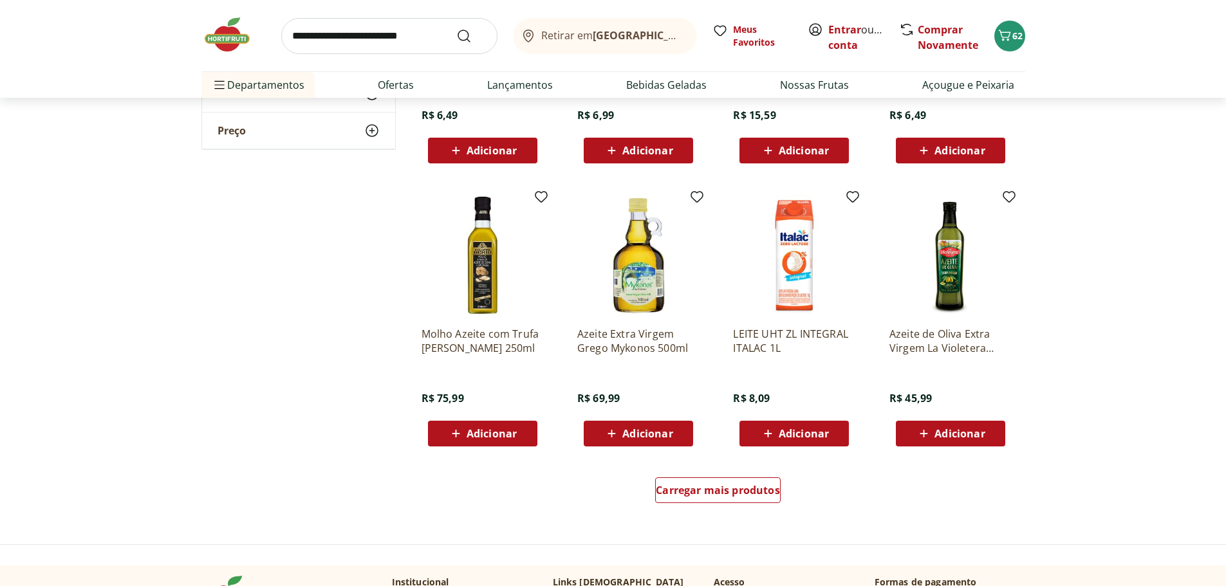
scroll to position [1608, 0]
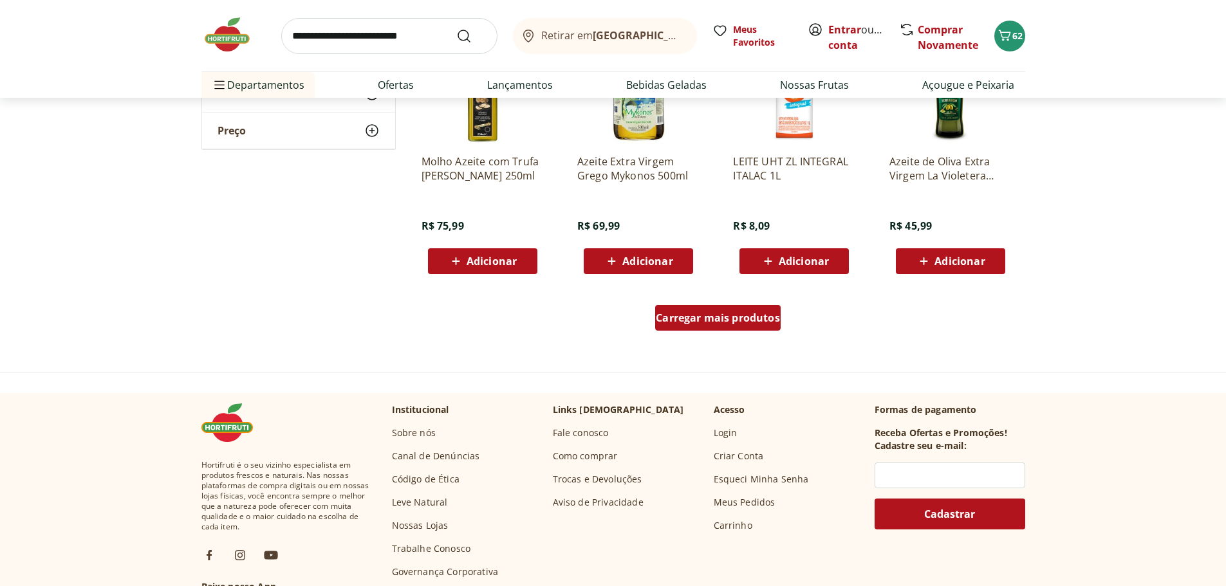
click at [771, 315] on span "Carregar mais produtos" at bounding box center [718, 318] width 124 height 10
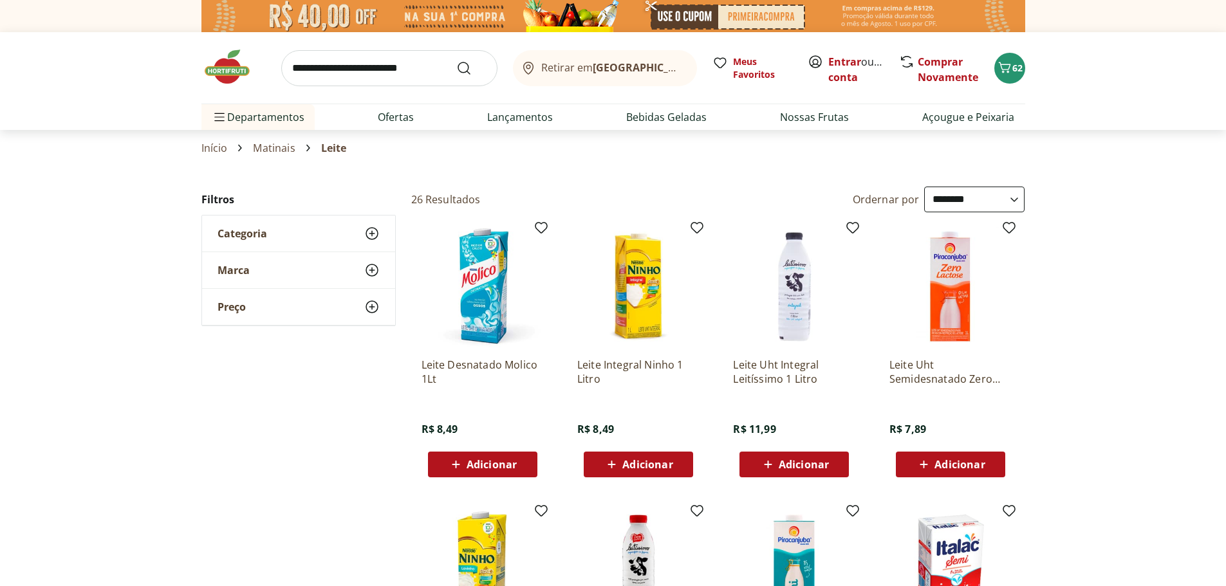
click at [562, 194] on link "Geléias e Mel" at bounding box center [567, 196] width 64 height 15
select select "**********"
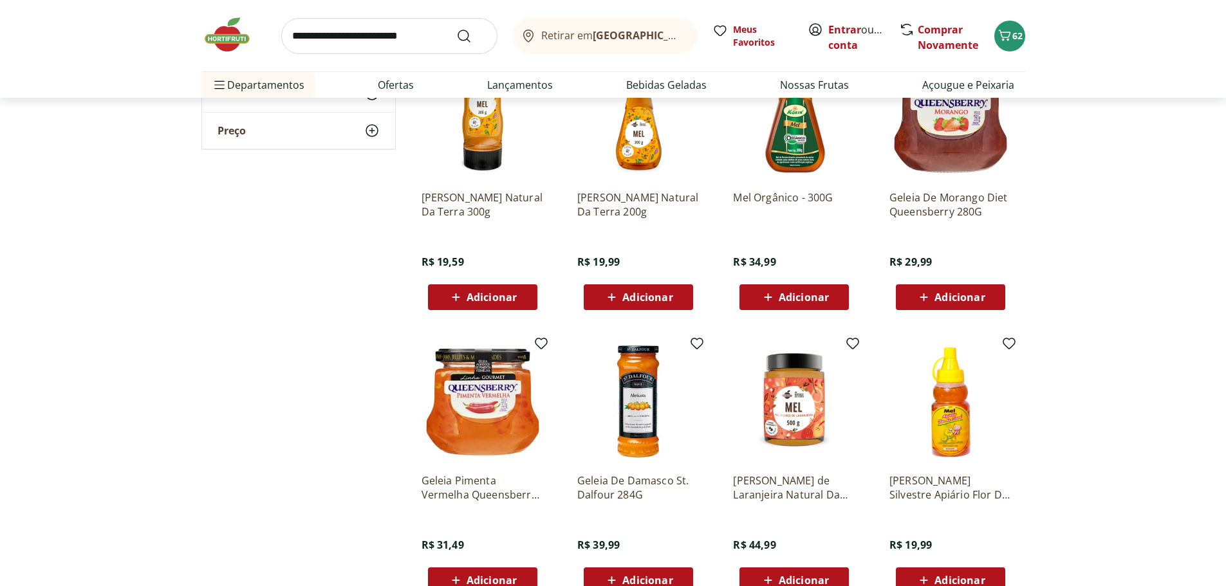
scroll to position [515, 0]
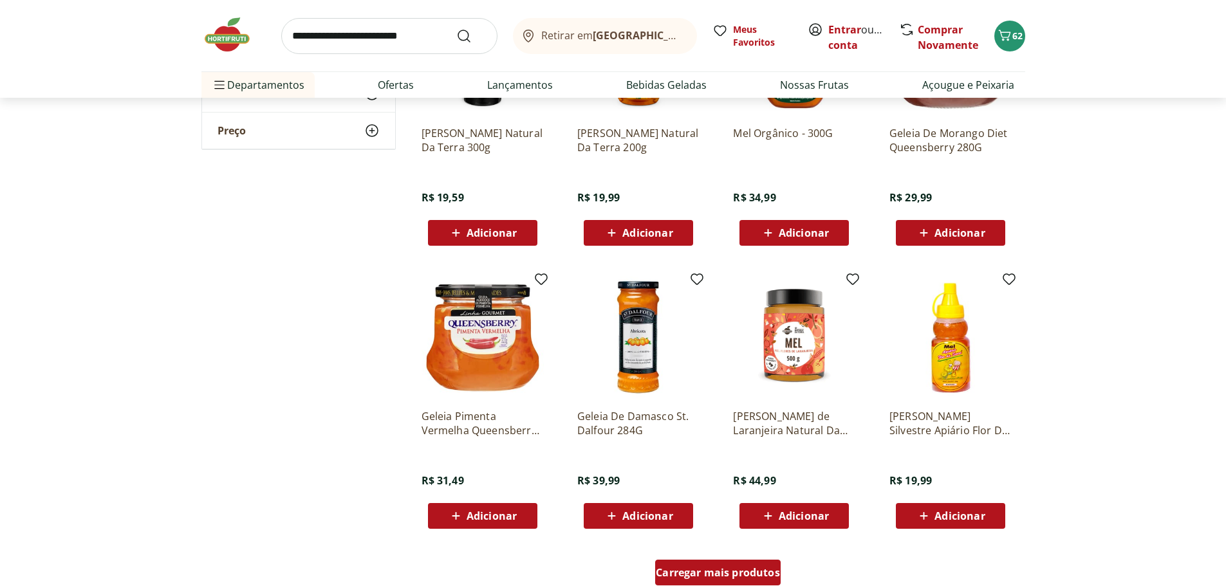
click at [752, 567] on span "Carregar mais produtos" at bounding box center [718, 572] width 124 height 10
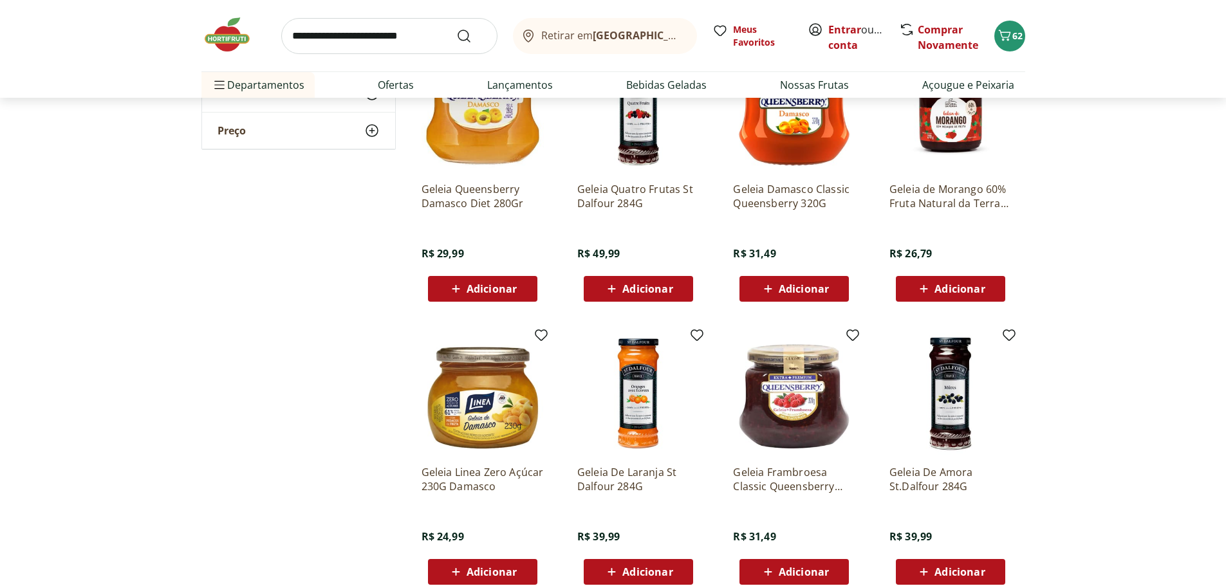
scroll to position [1415, 0]
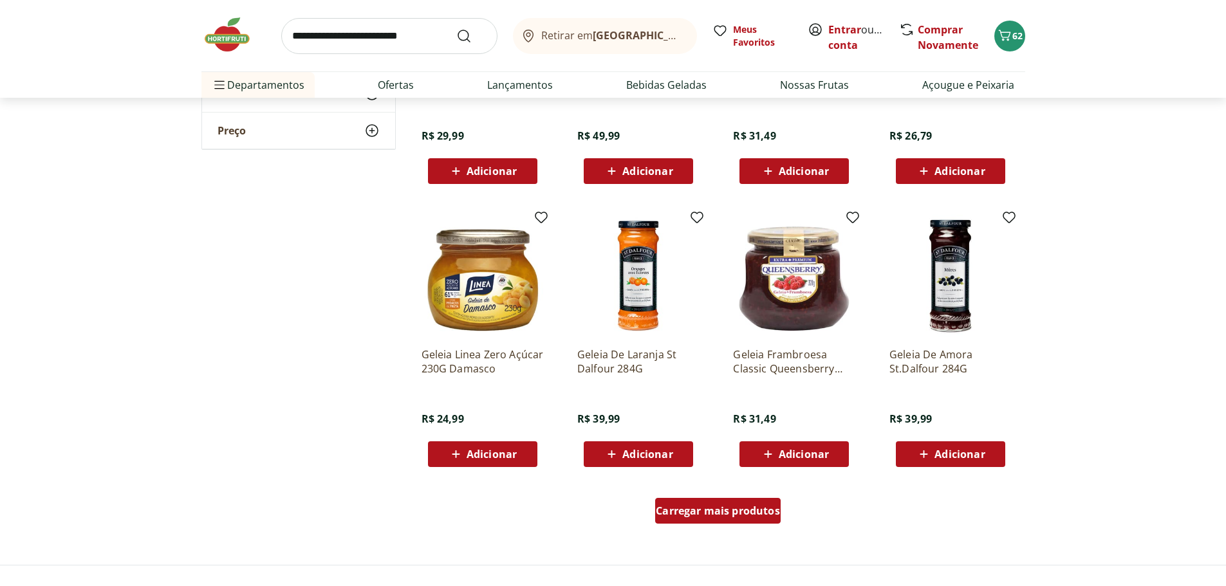
click at [679, 502] on div "Carregar mais produtos" at bounding box center [717, 511] width 125 height 26
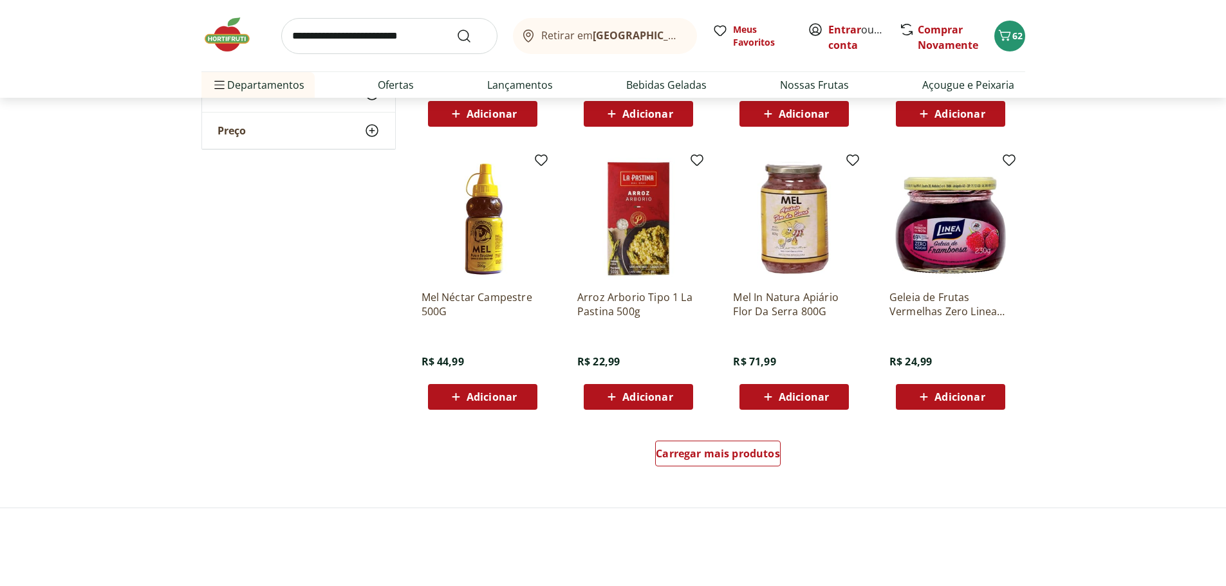
scroll to position [2316, 0]
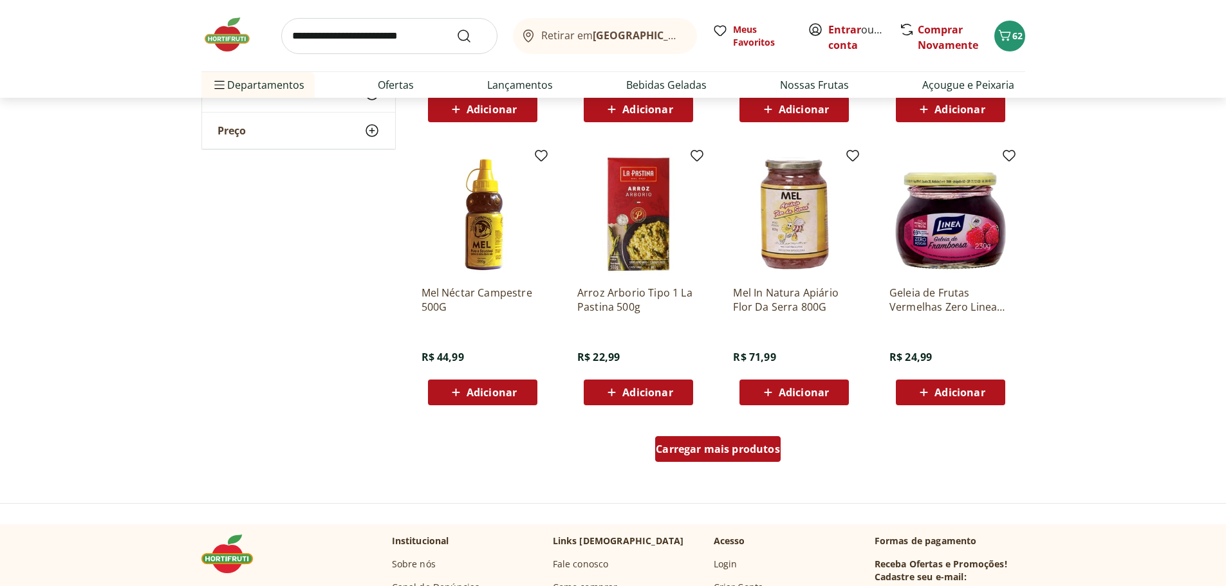
click at [688, 454] on span "Carregar mais produtos" at bounding box center [718, 449] width 124 height 10
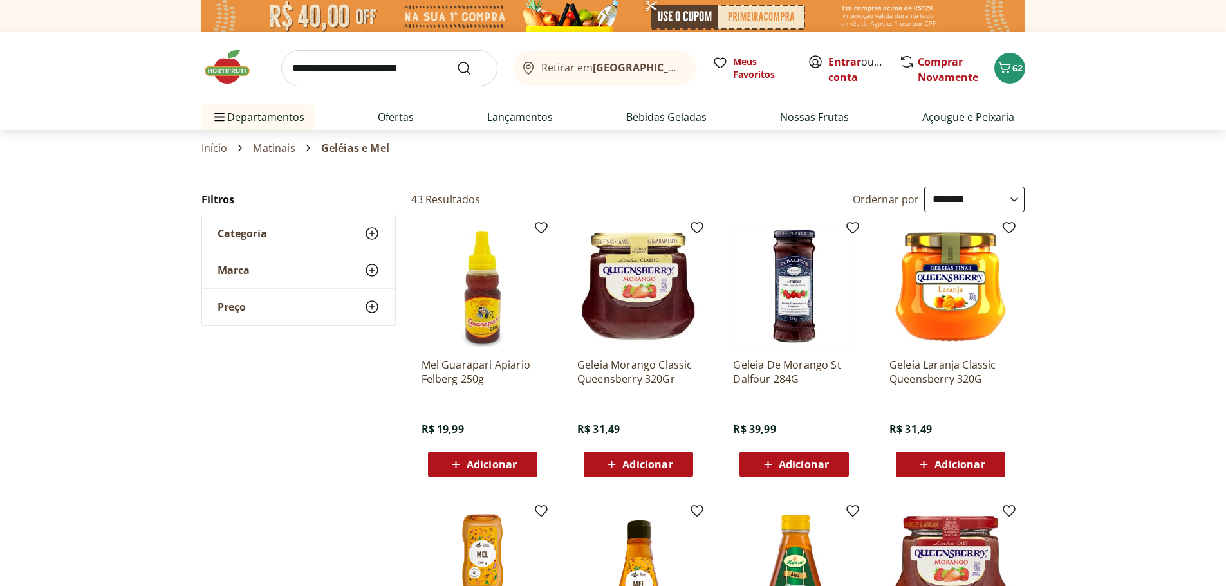
click at [393, 235] on link "Café" at bounding box center [384, 237] width 21 height 15
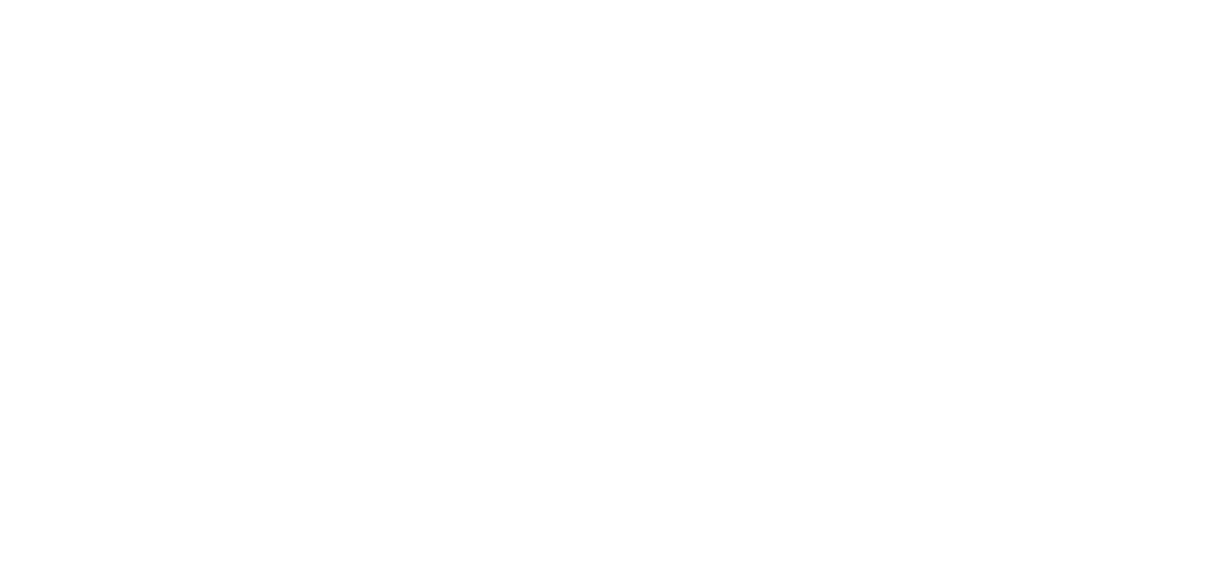
select select "**********"
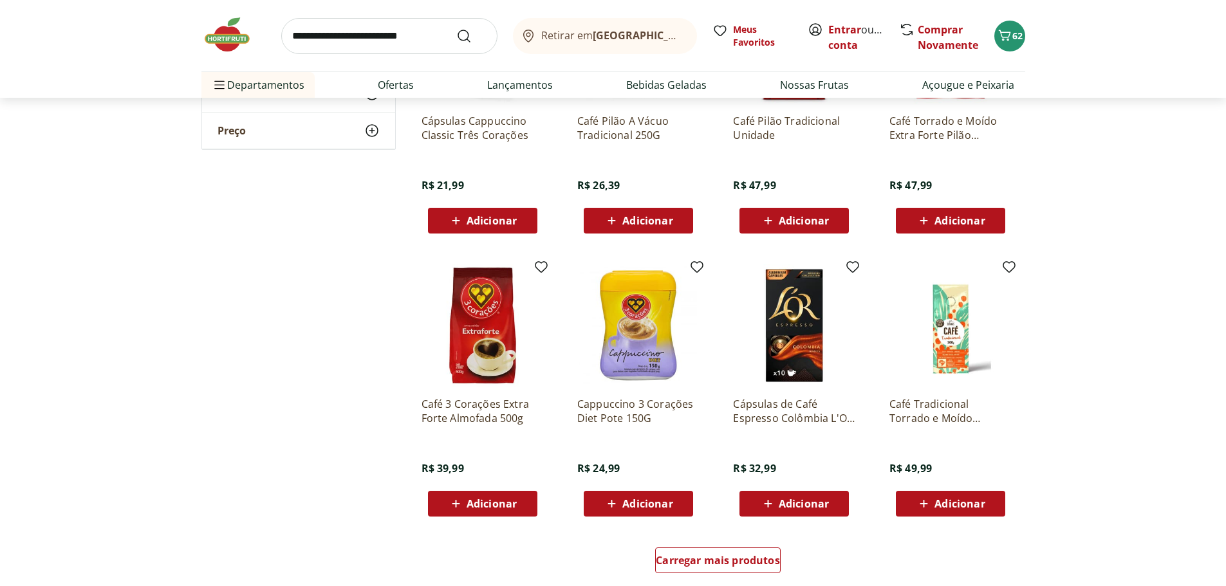
scroll to position [579, 0]
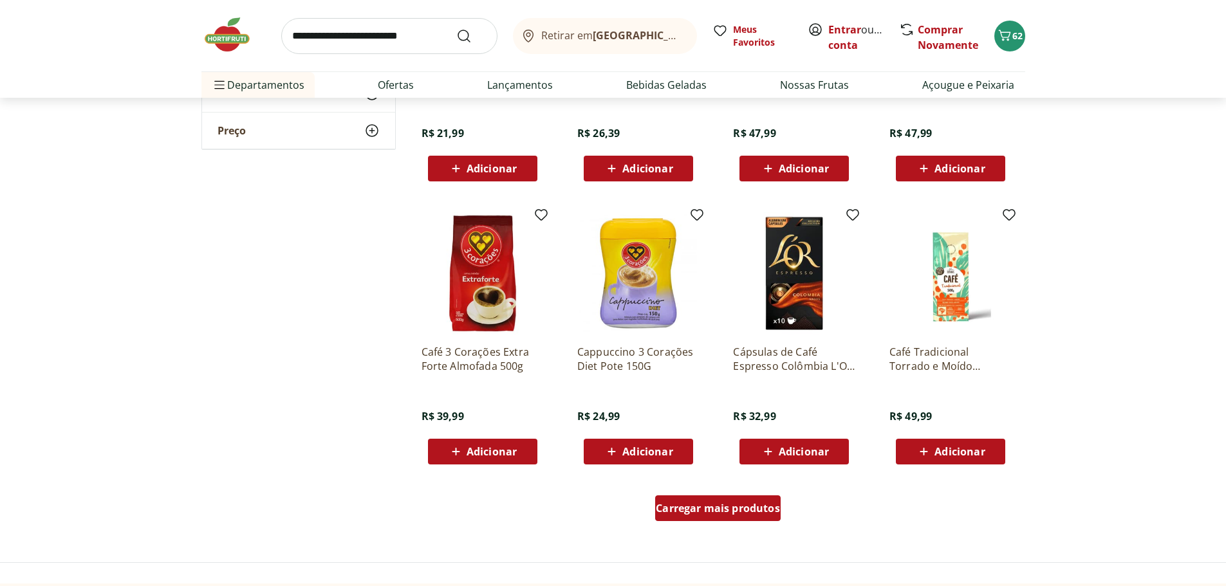
click at [710, 512] on span "Carregar mais produtos" at bounding box center [718, 508] width 124 height 10
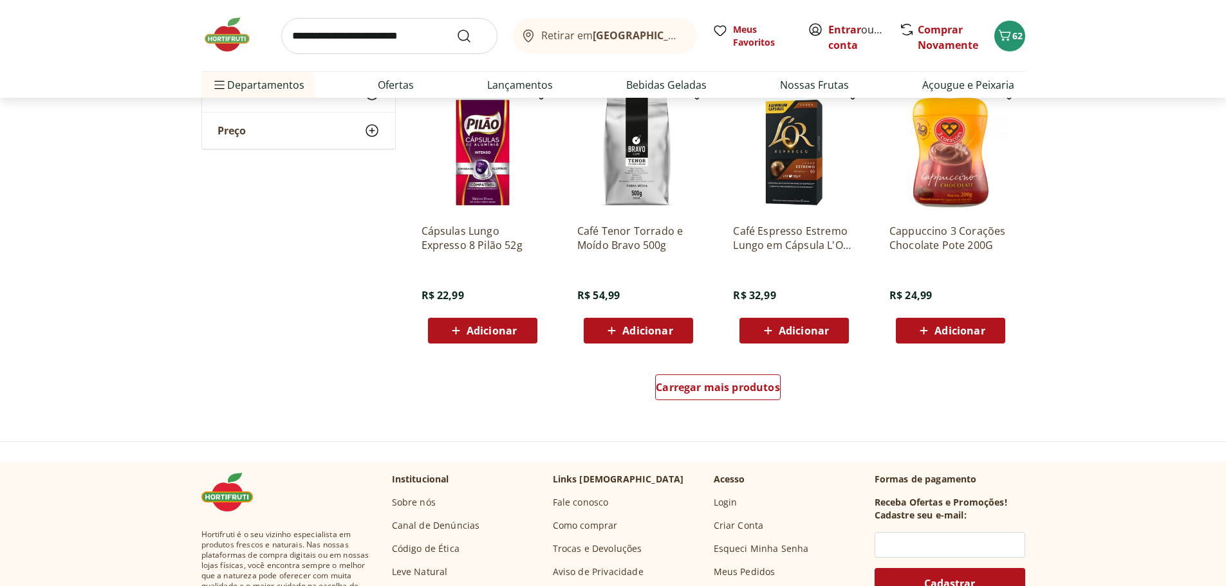
scroll to position [1544, 0]
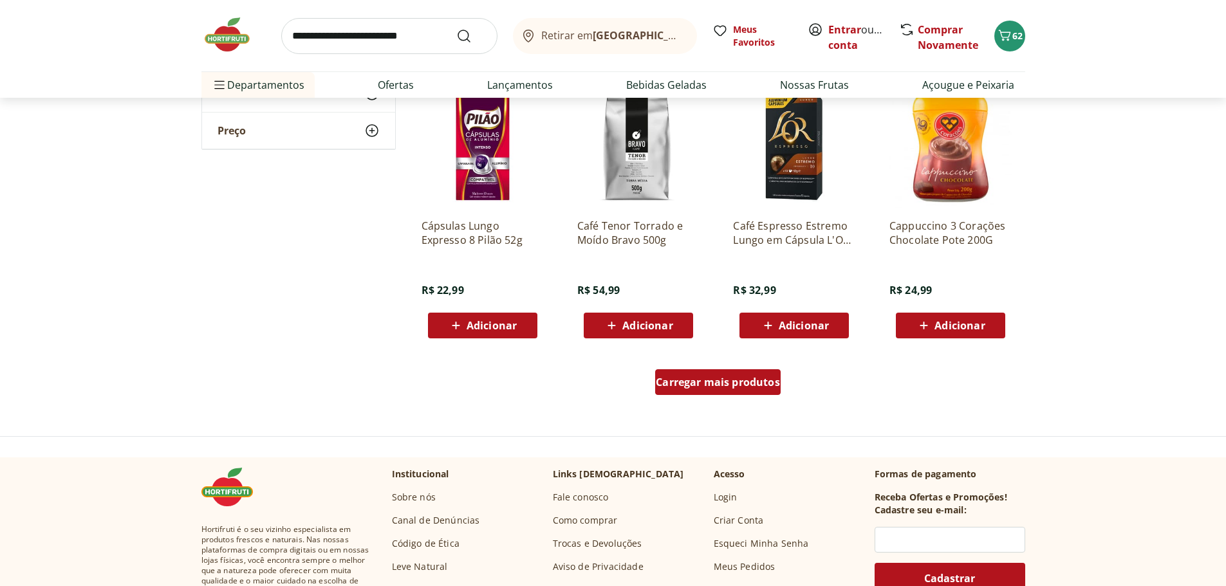
click at [714, 386] on span "Carregar mais produtos" at bounding box center [718, 382] width 124 height 10
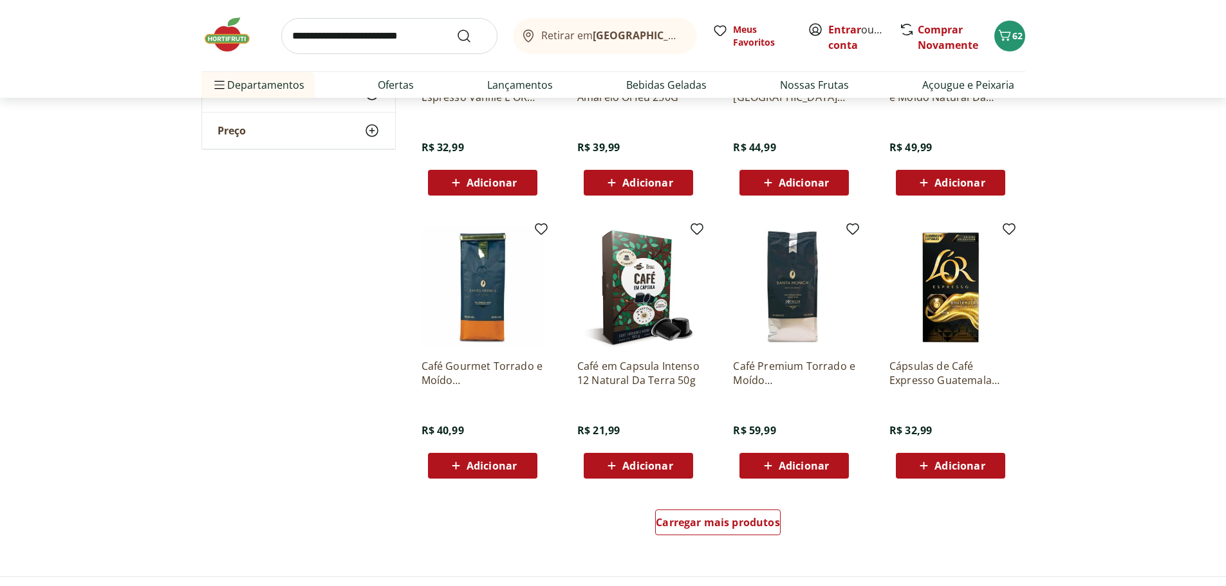
scroll to position [2252, 0]
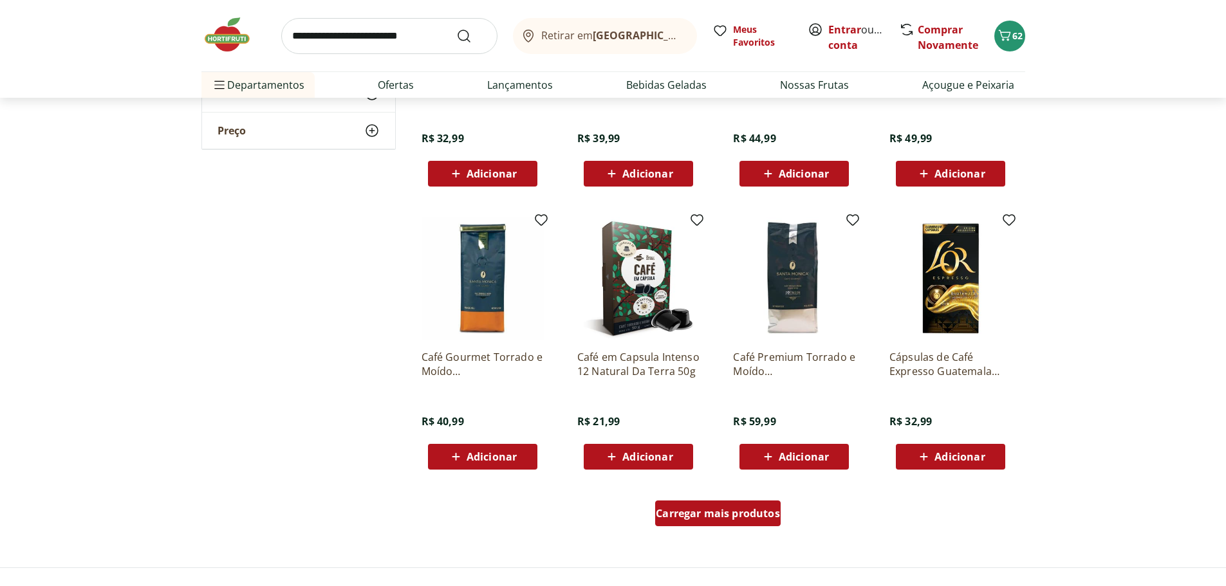
click at [713, 504] on div "Carregar mais produtos" at bounding box center [717, 514] width 125 height 26
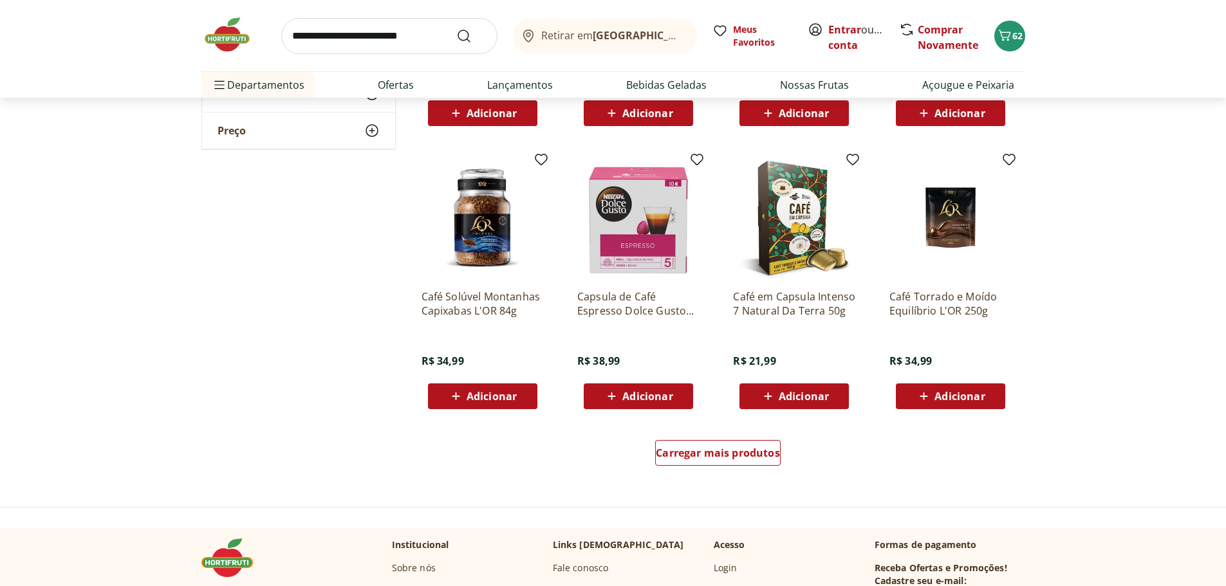
scroll to position [3152, 0]
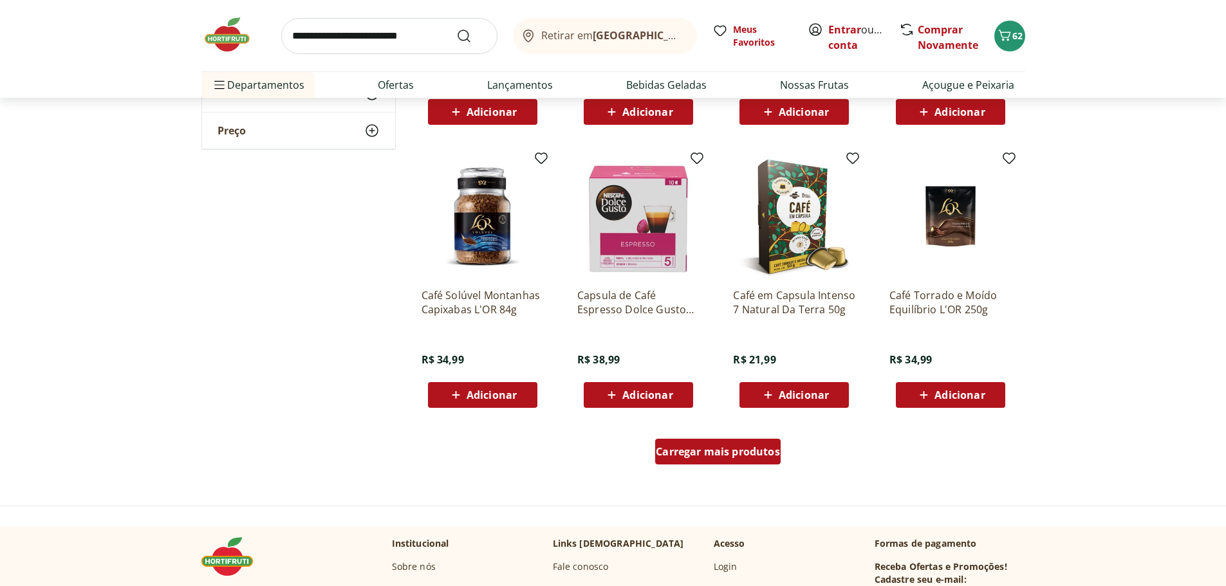
click at [728, 449] on span "Carregar mais produtos" at bounding box center [718, 451] width 124 height 10
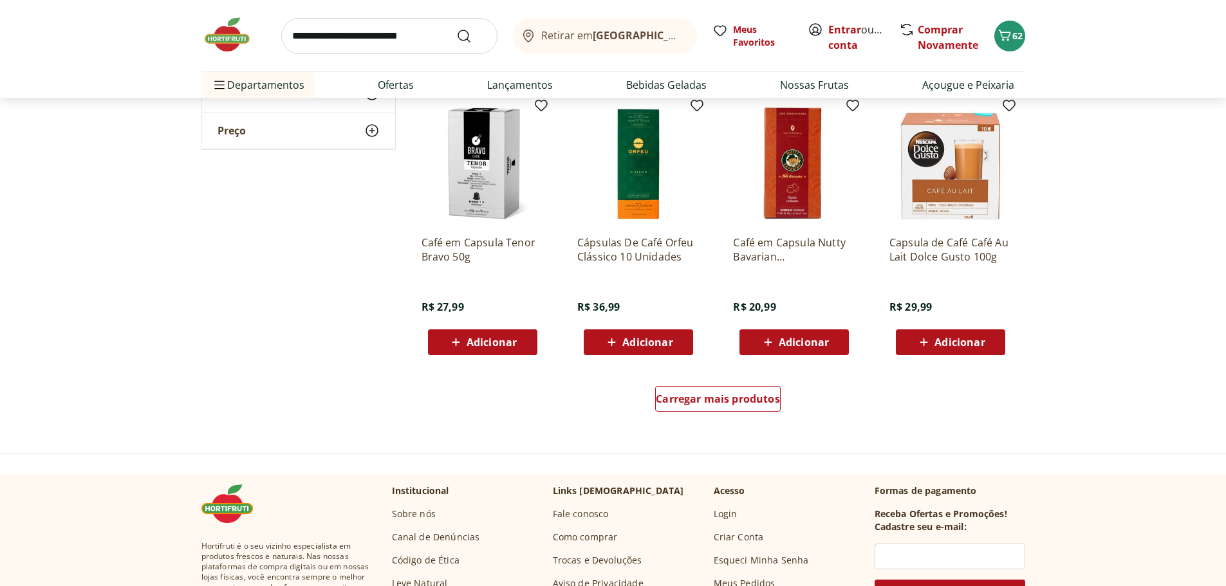
scroll to position [4053, 0]
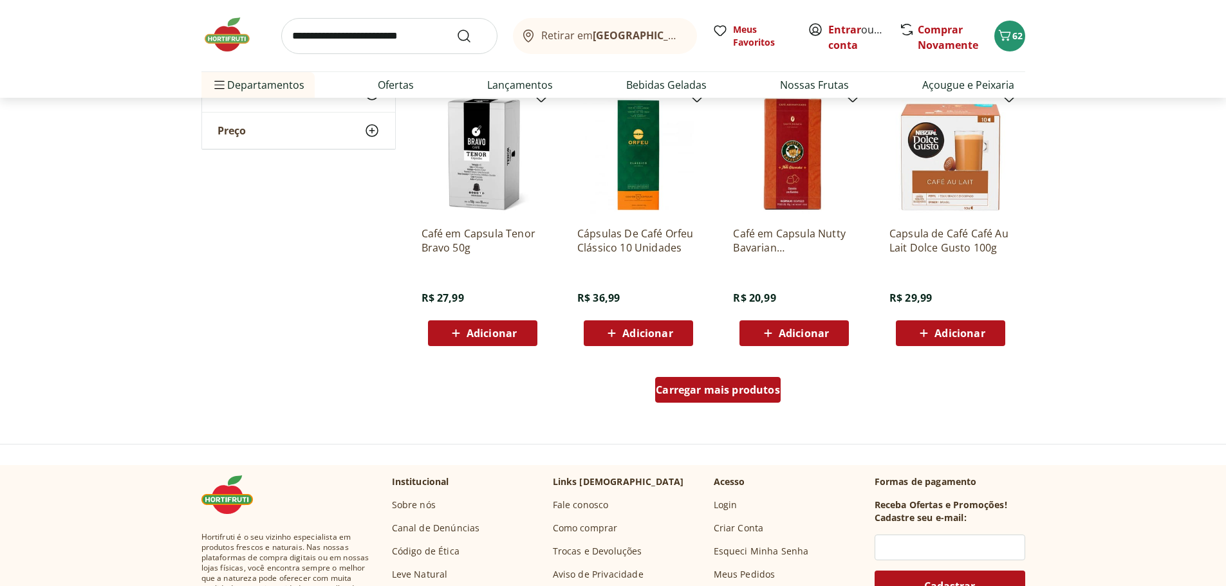
click at [697, 390] on span "Carregar mais produtos" at bounding box center [718, 390] width 124 height 10
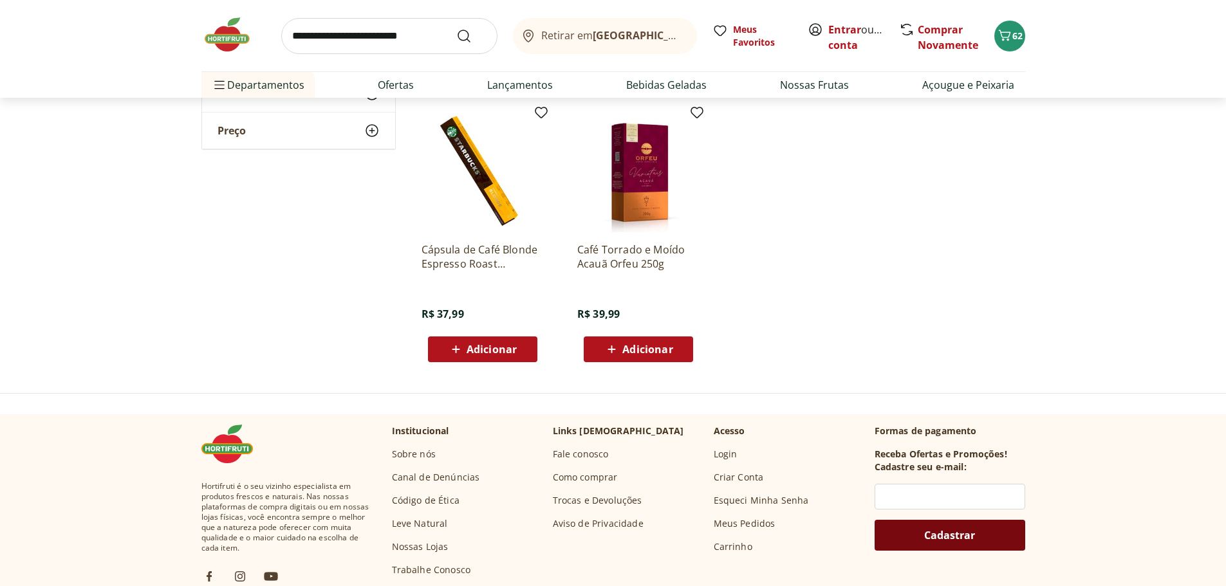
scroll to position [5083, 0]
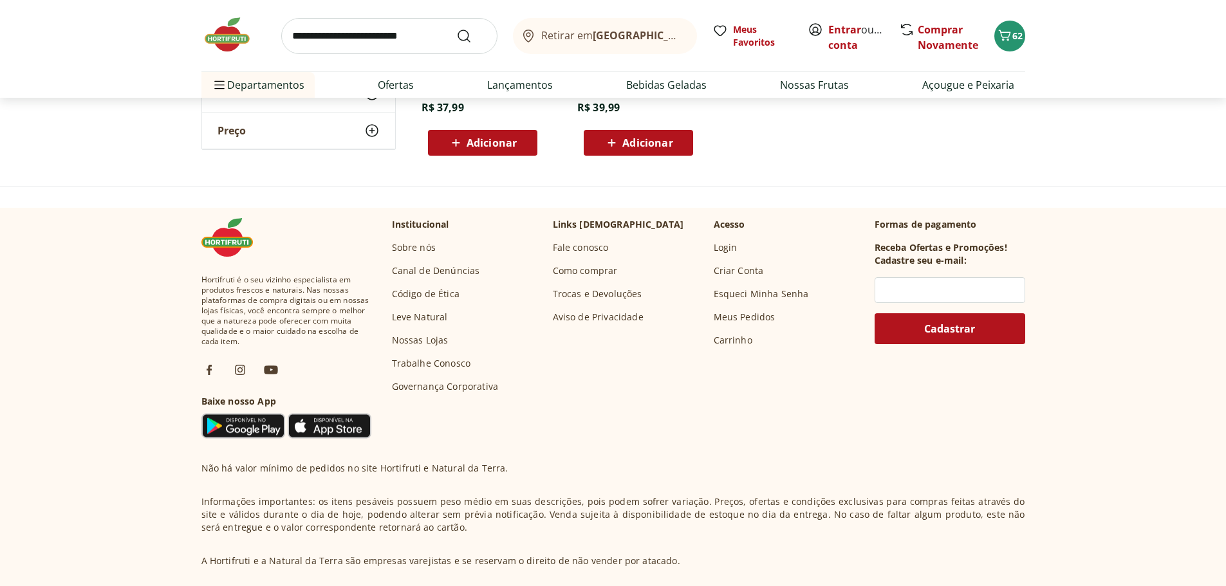
click at [593, 226] on link "Enlatados e Conservas" at bounding box center [590, 226] width 110 height 15
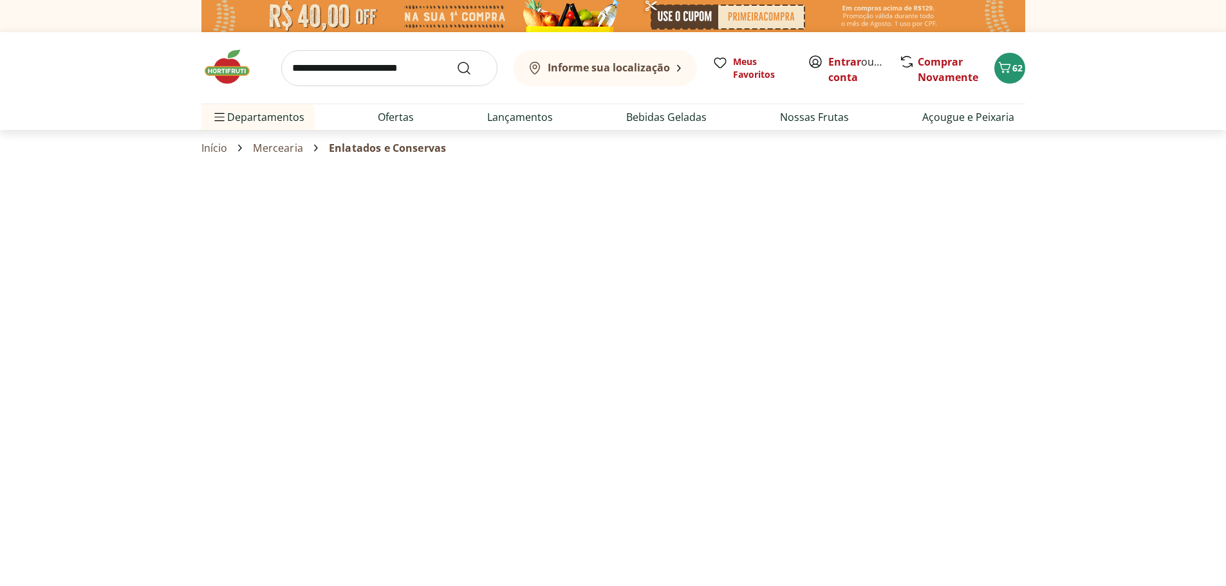
select select "**********"
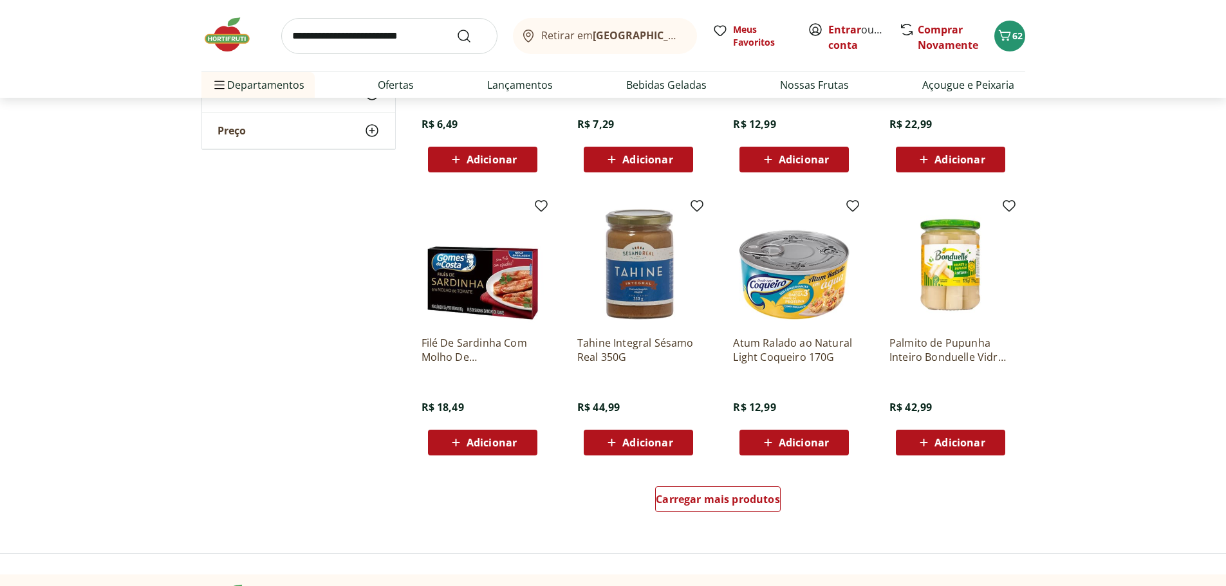
scroll to position [643, 0]
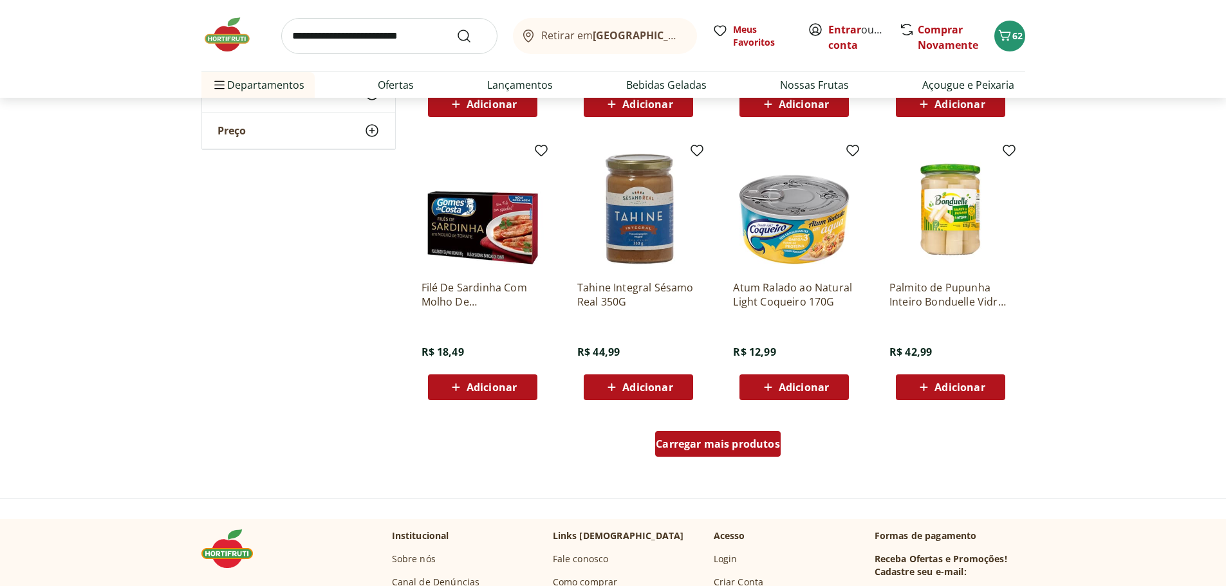
click at [719, 445] on span "Carregar mais produtos" at bounding box center [718, 444] width 124 height 10
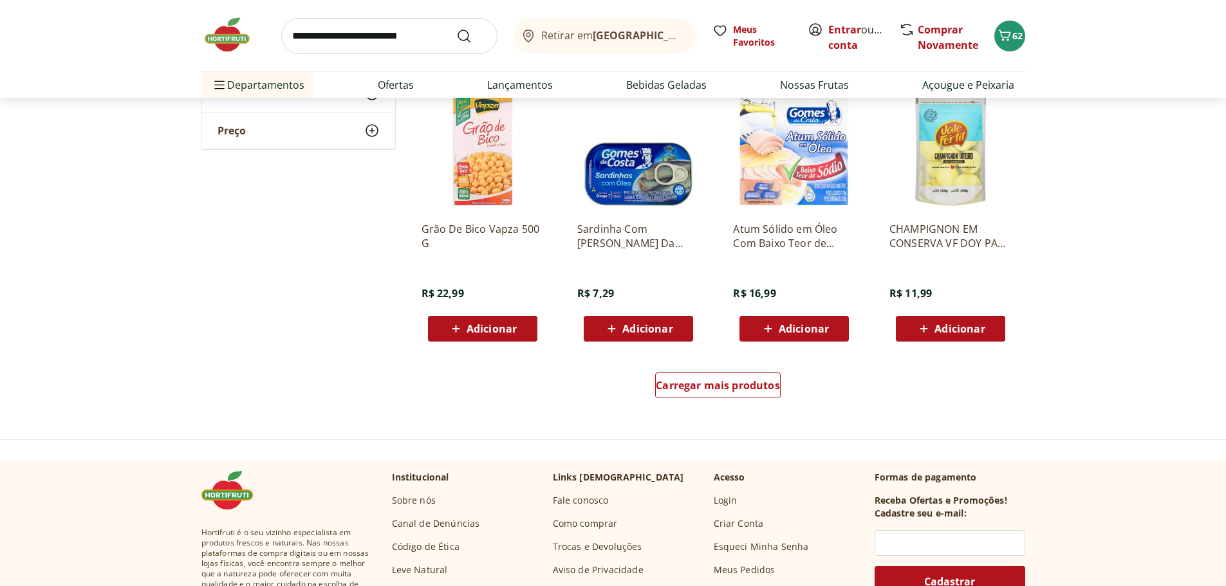
scroll to position [1544, 0]
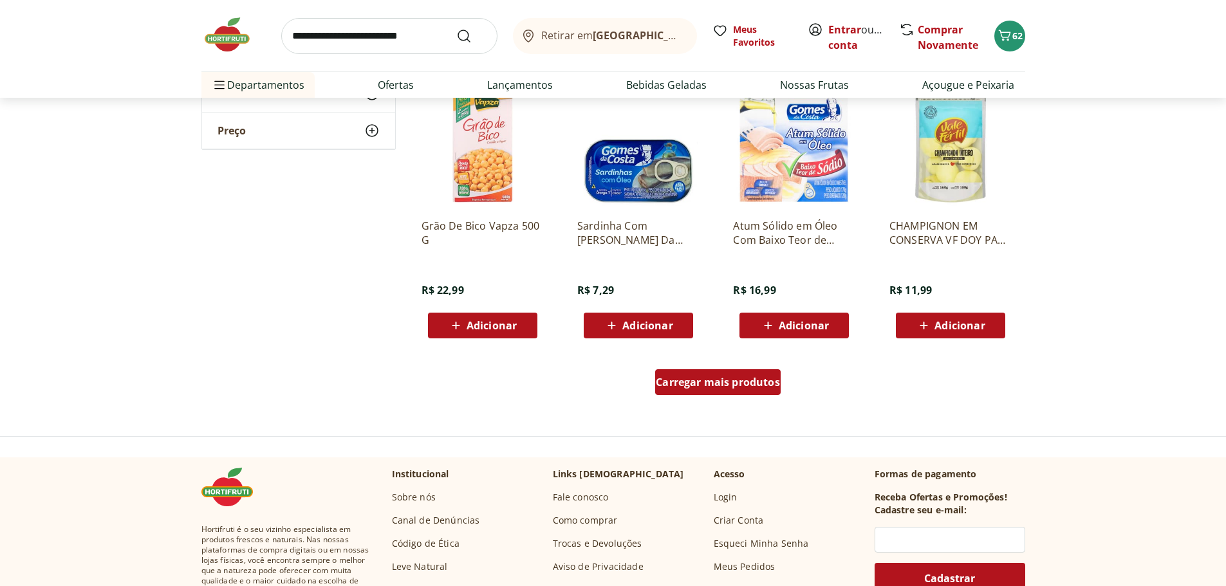
click at [679, 385] on span "Carregar mais produtos" at bounding box center [718, 382] width 124 height 10
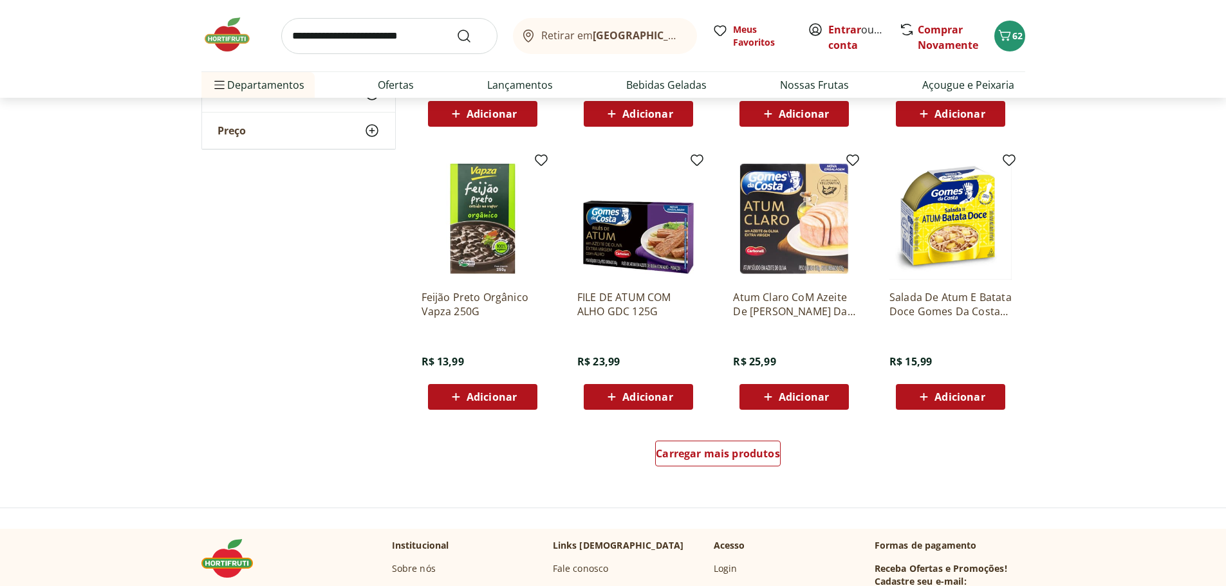
scroll to position [2316, 0]
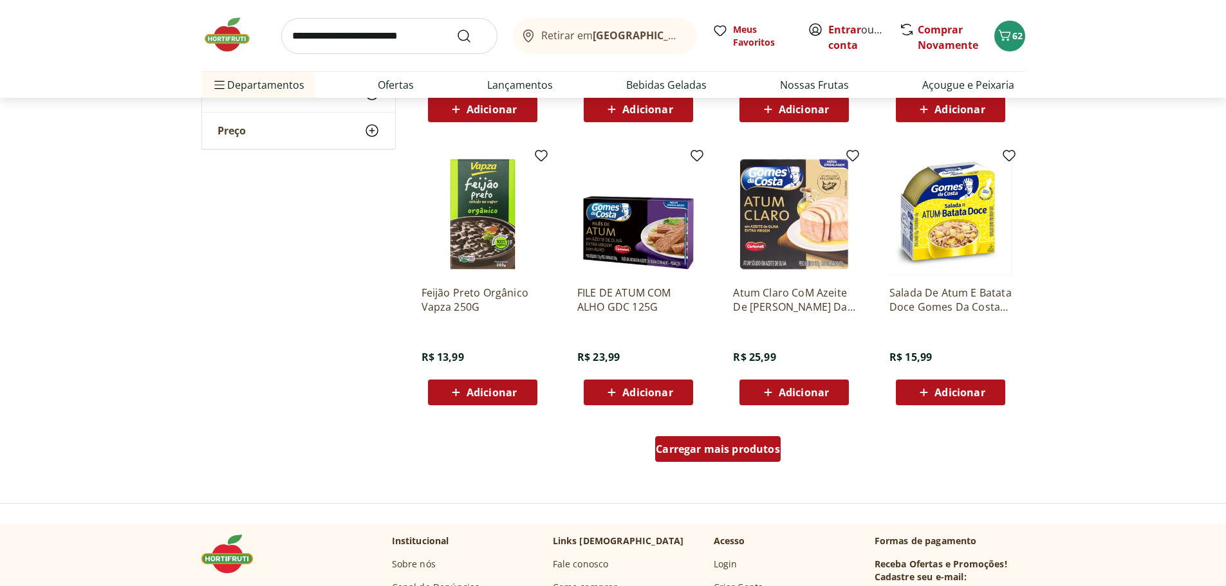
click at [757, 439] on div "Carregar mais produtos" at bounding box center [717, 449] width 125 height 26
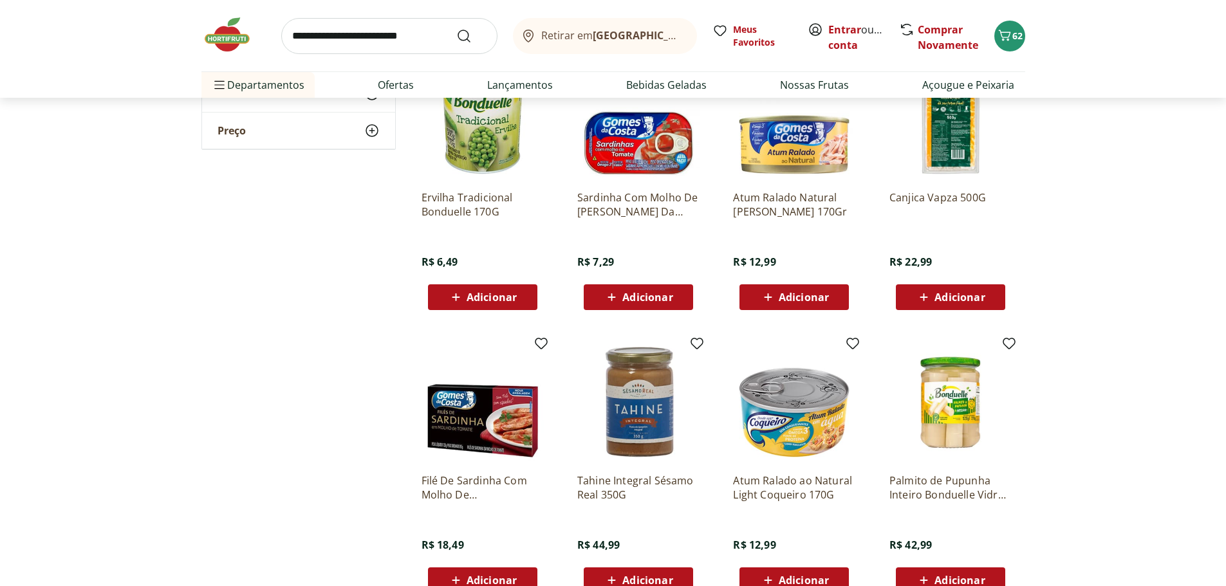
scroll to position [0, 0]
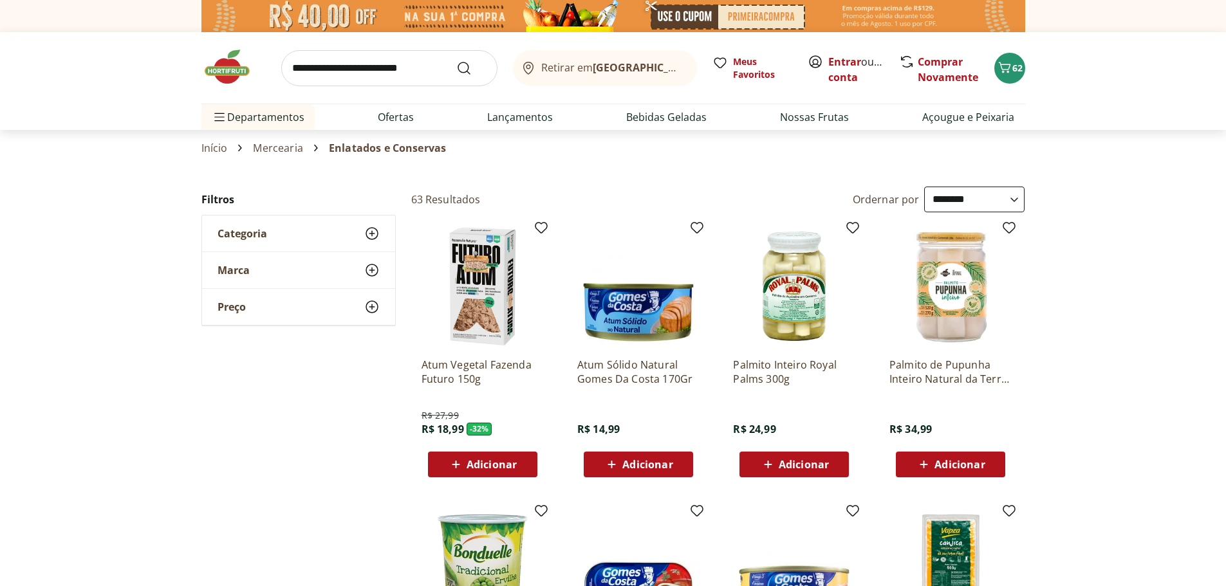
click at [630, 461] on span "Adicionar" at bounding box center [647, 464] width 50 height 10
click at [411, 283] on link "Mercearia" at bounding box center [398, 278] width 49 height 15
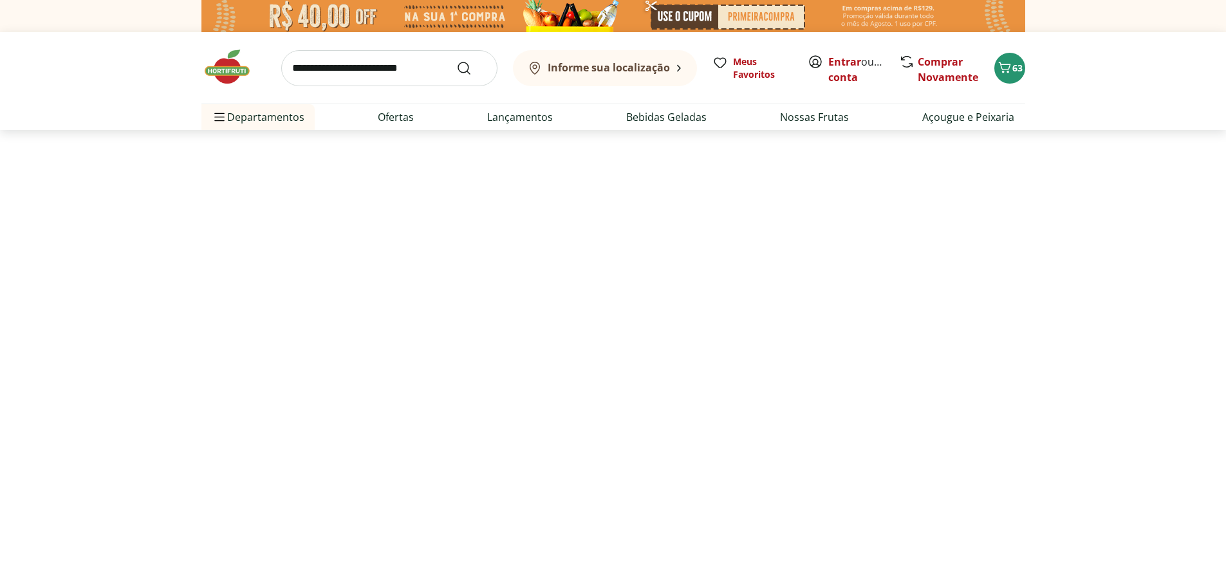
select select "**********"
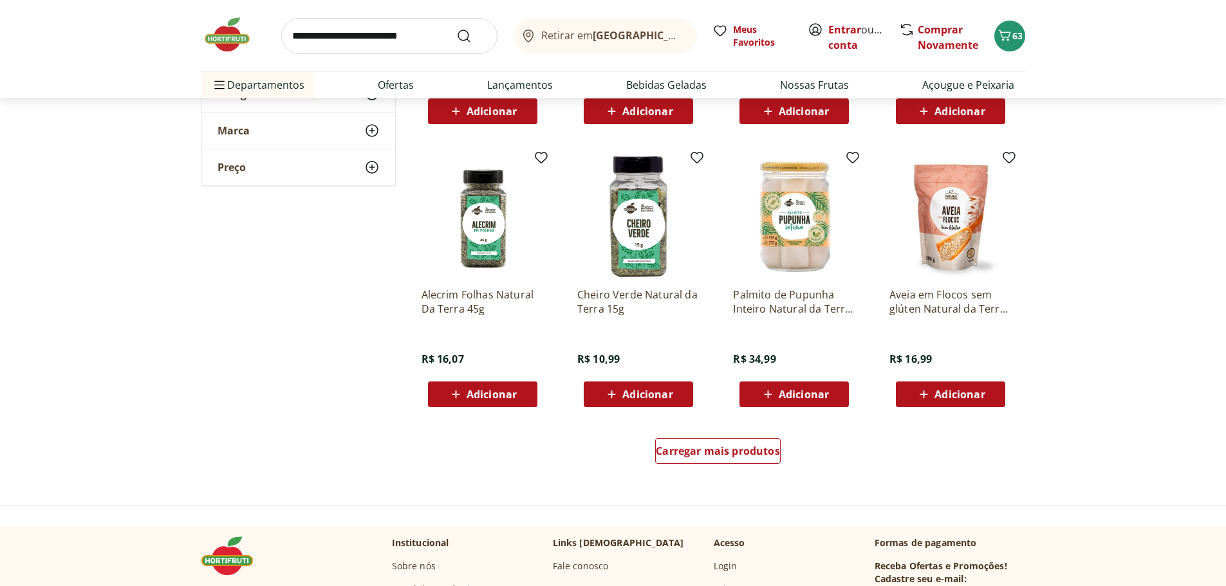
scroll to position [643, 0]
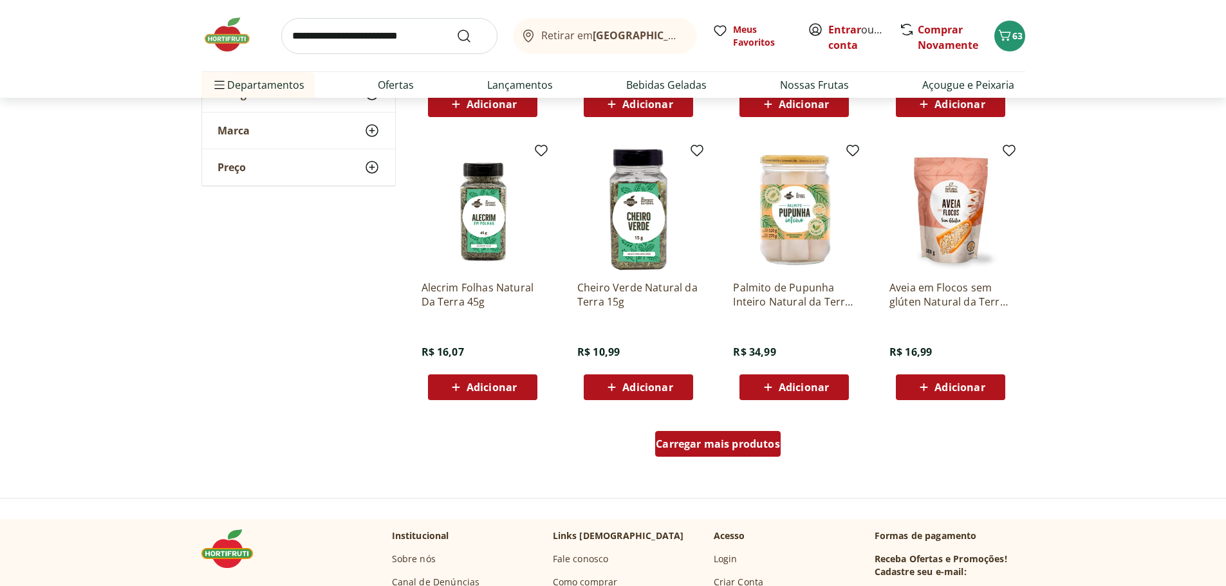
click at [731, 436] on div "Carregar mais produtos" at bounding box center [717, 444] width 125 height 26
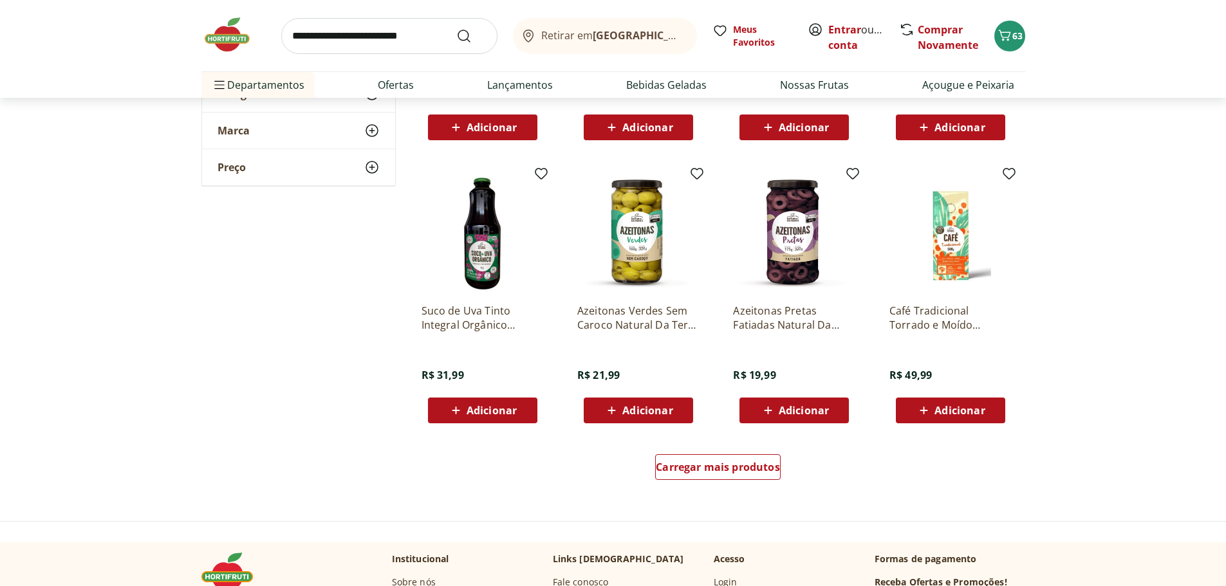
scroll to position [1480, 0]
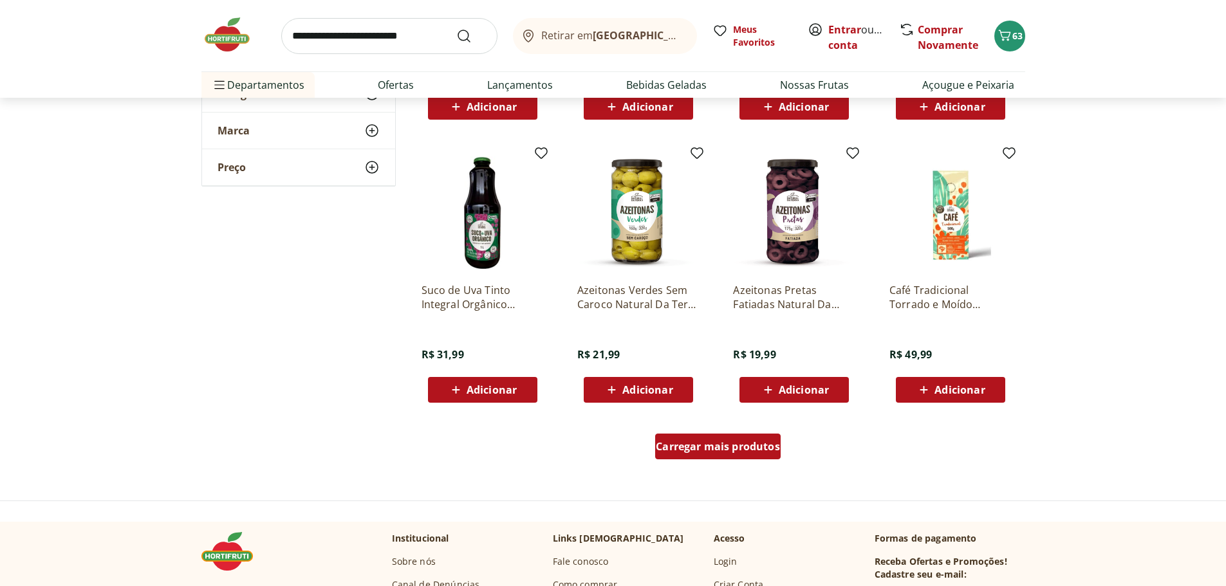
click at [722, 441] on span "Carregar mais produtos" at bounding box center [718, 446] width 124 height 10
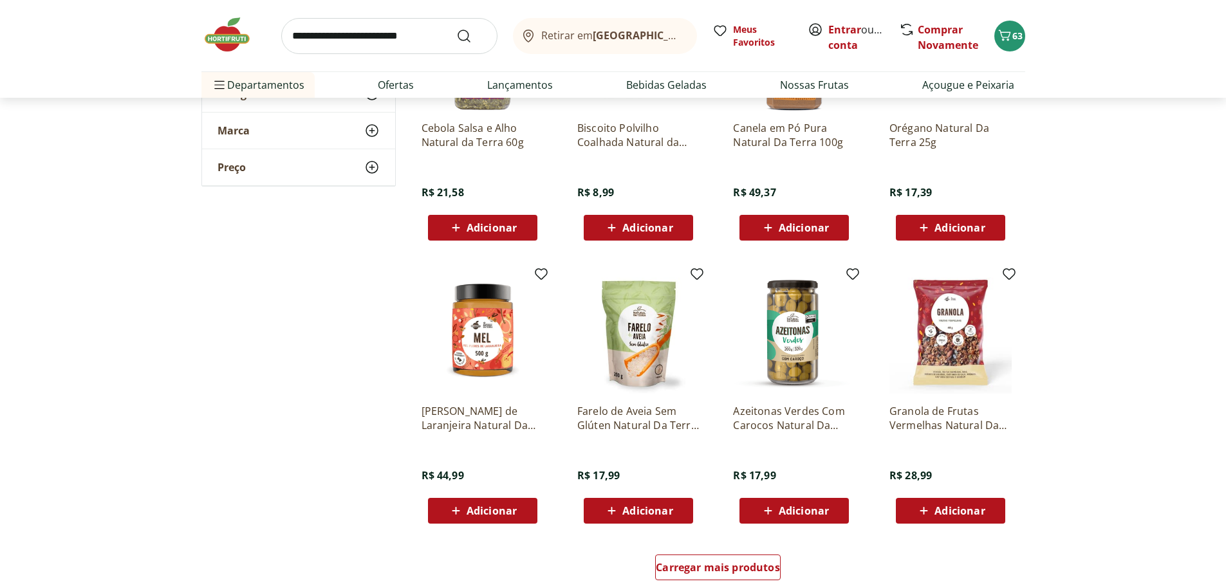
scroll to position [2252, 0]
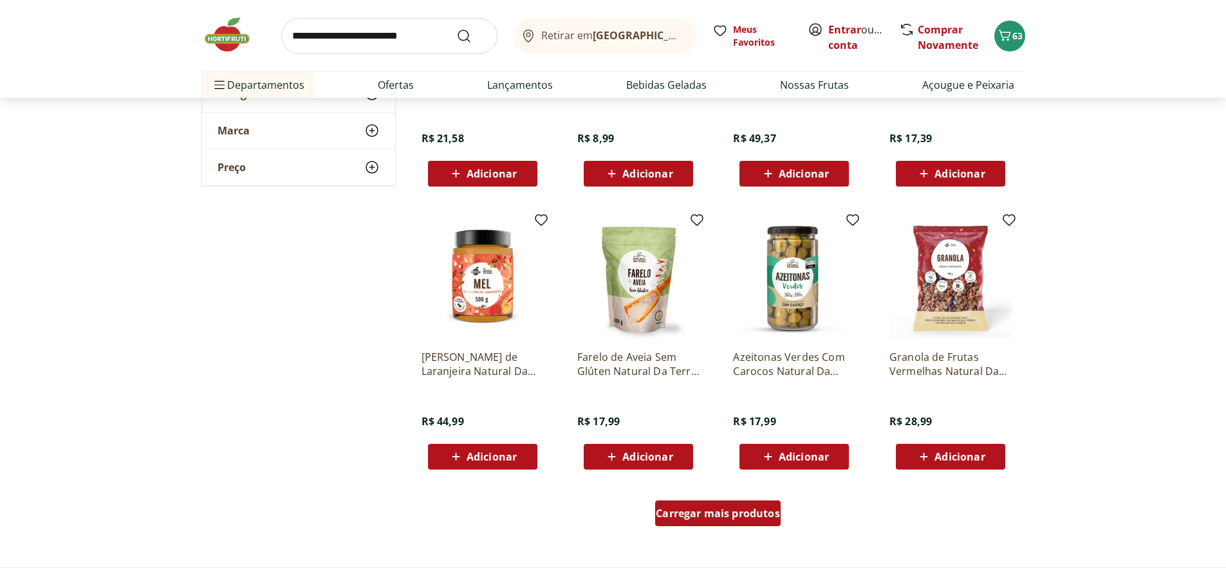
click at [676, 509] on span "Carregar mais produtos" at bounding box center [718, 513] width 124 height 10
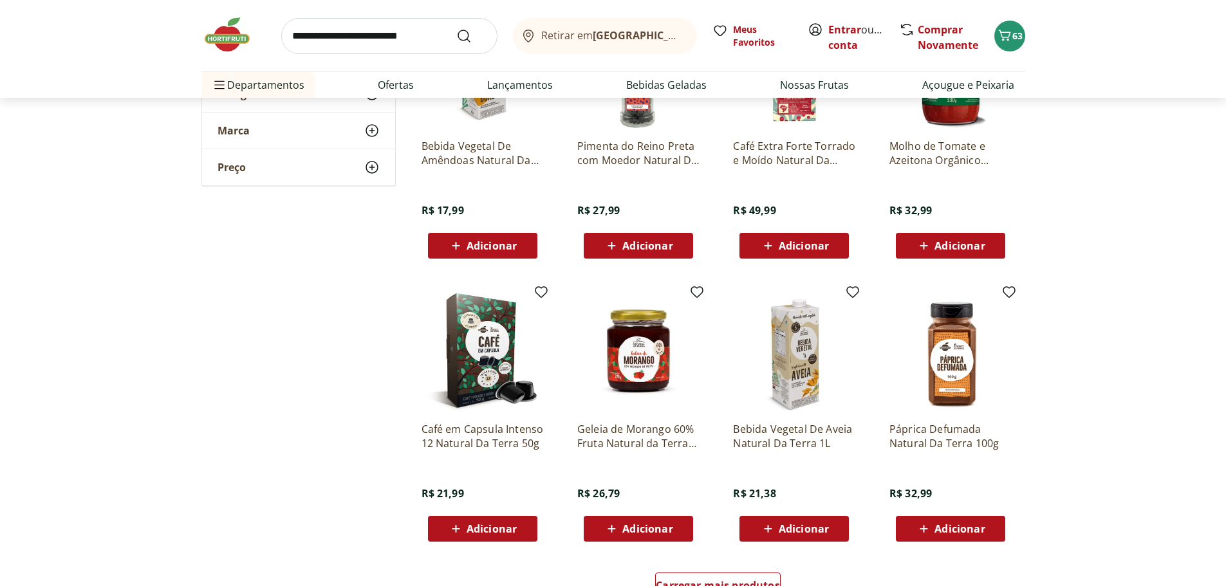
scroll to position [3088, 0]
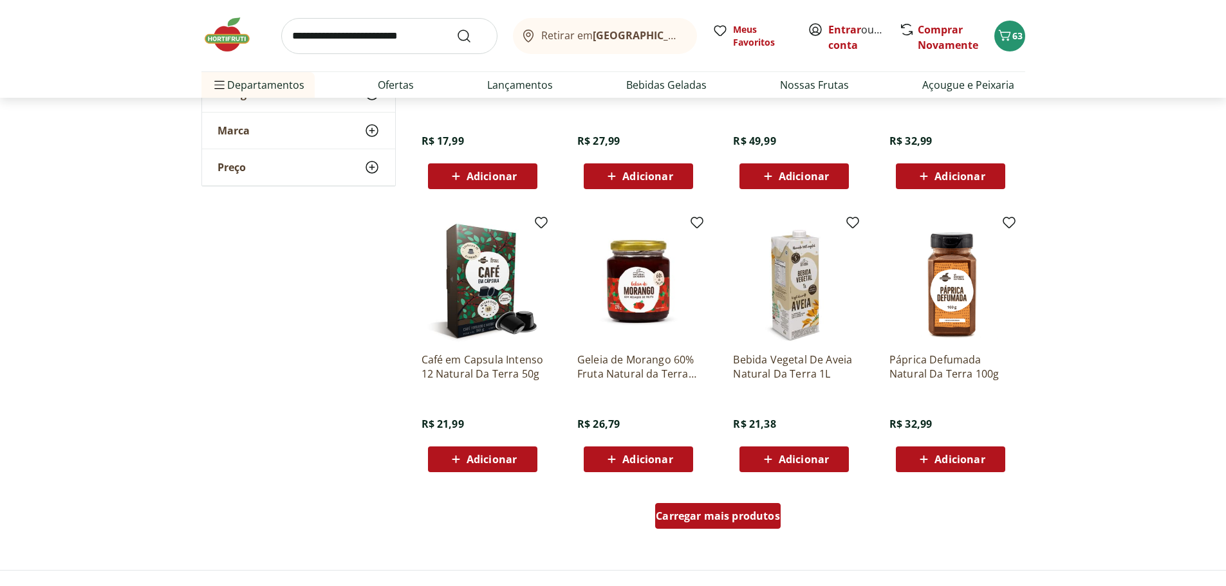
click at [702, 513] on span "Carregar mais produtos" at bounding box center [718, 516] width 124 height 10
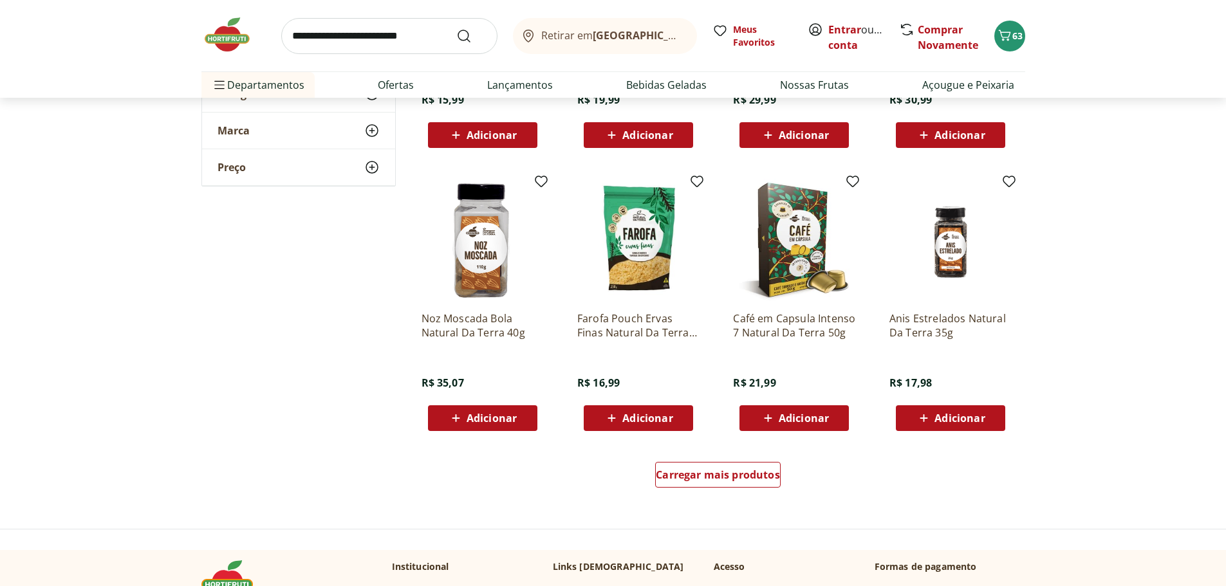
scroll to position [3989, 0]
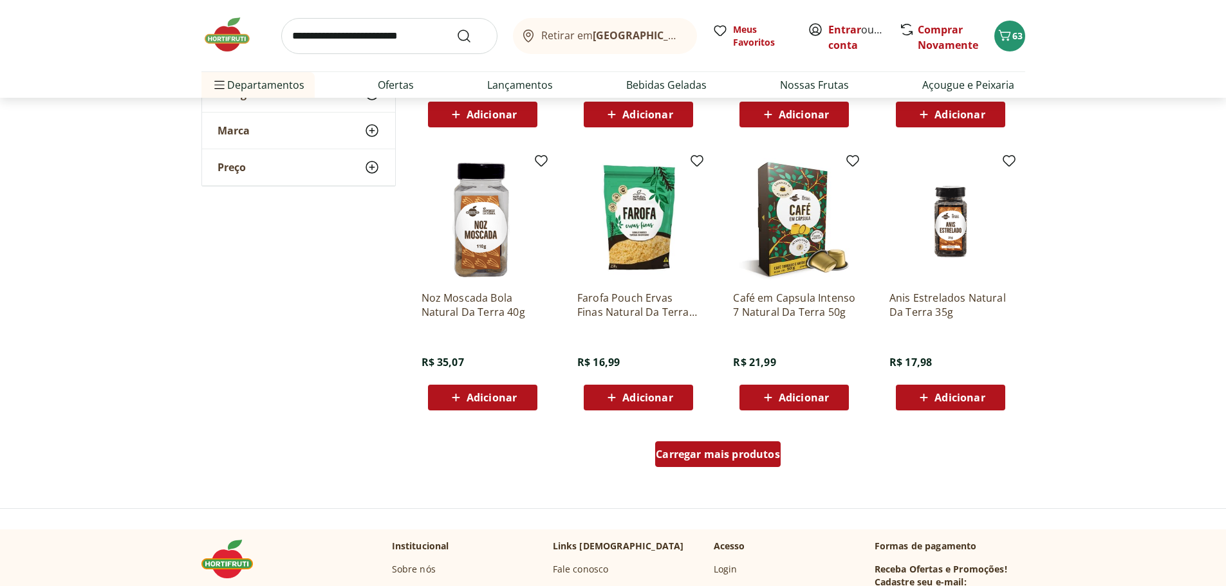
click at [741, 450] on span "Carregar mais produtos" at bounding box center [718, 454] width 124 height 10
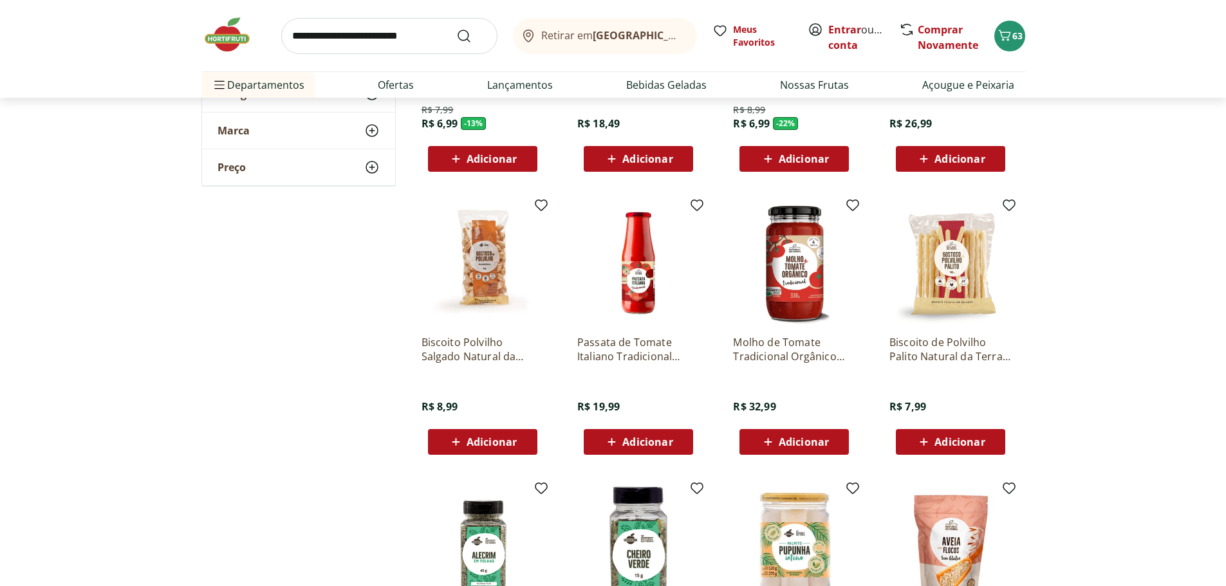
scroll to position [0, 0]
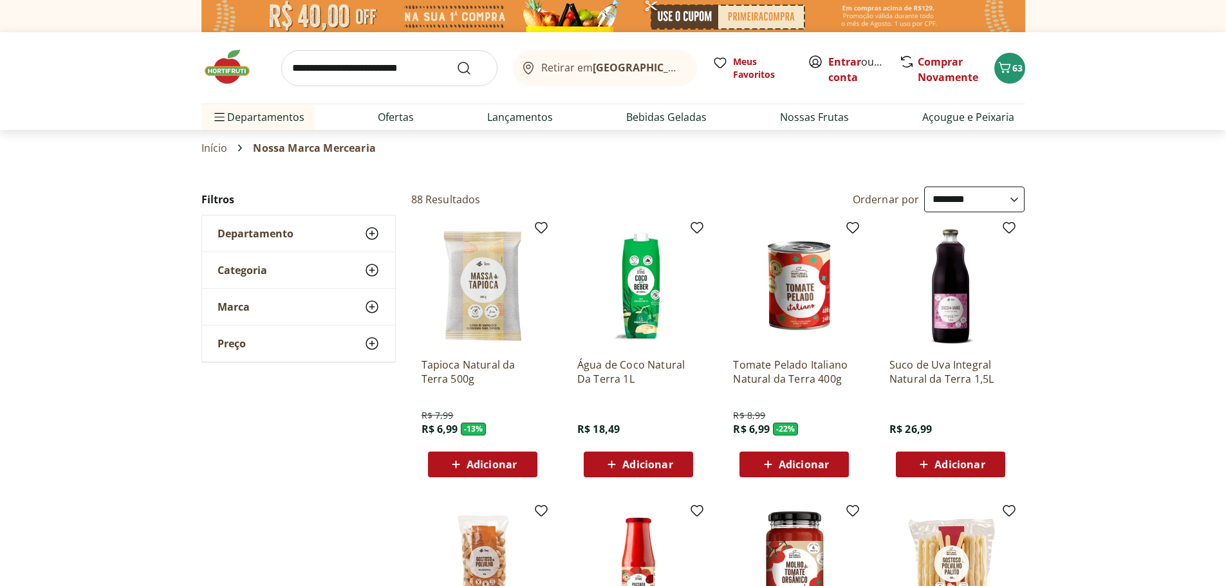
click at [573, 216] on link "Salgados e Defumados" at bounding box center [590, 217] width 111 height 15
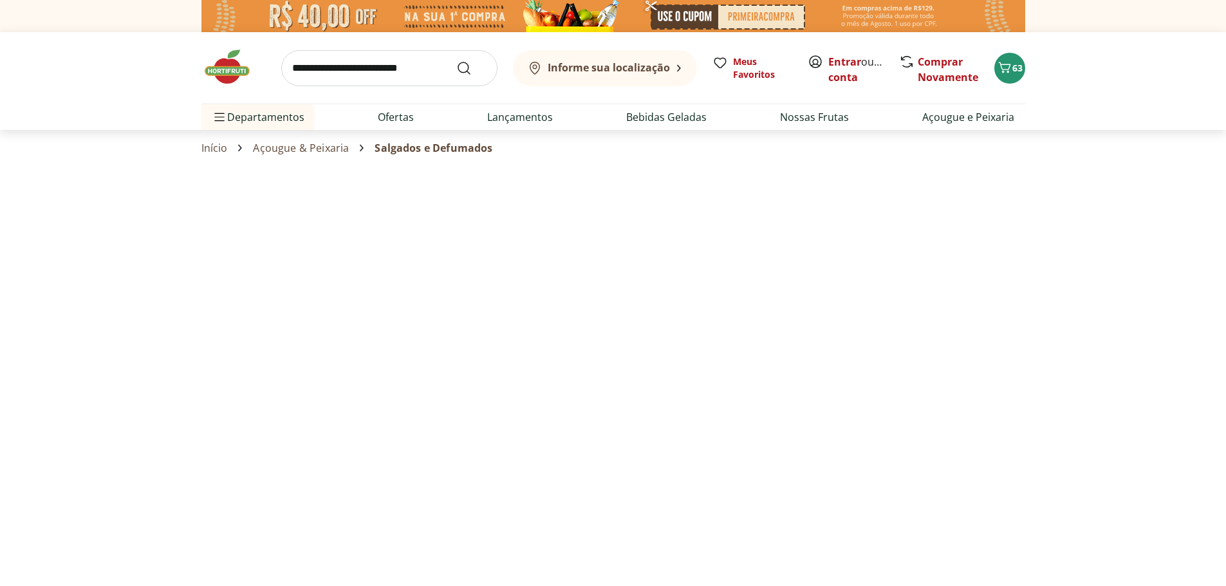
select select "**********"
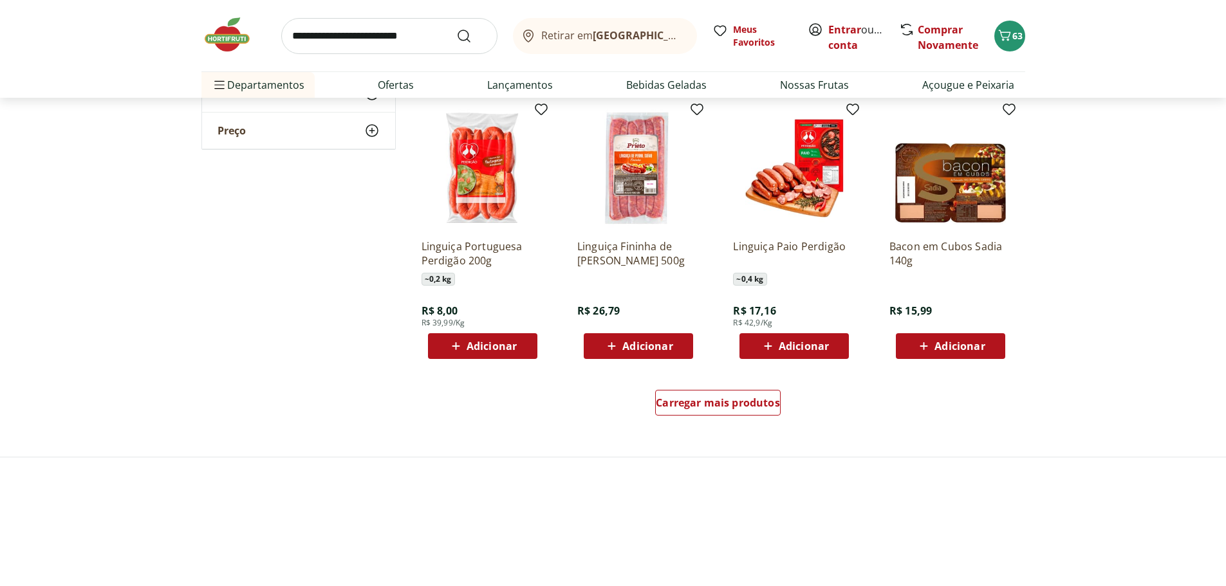
scroll to position [708, 0]
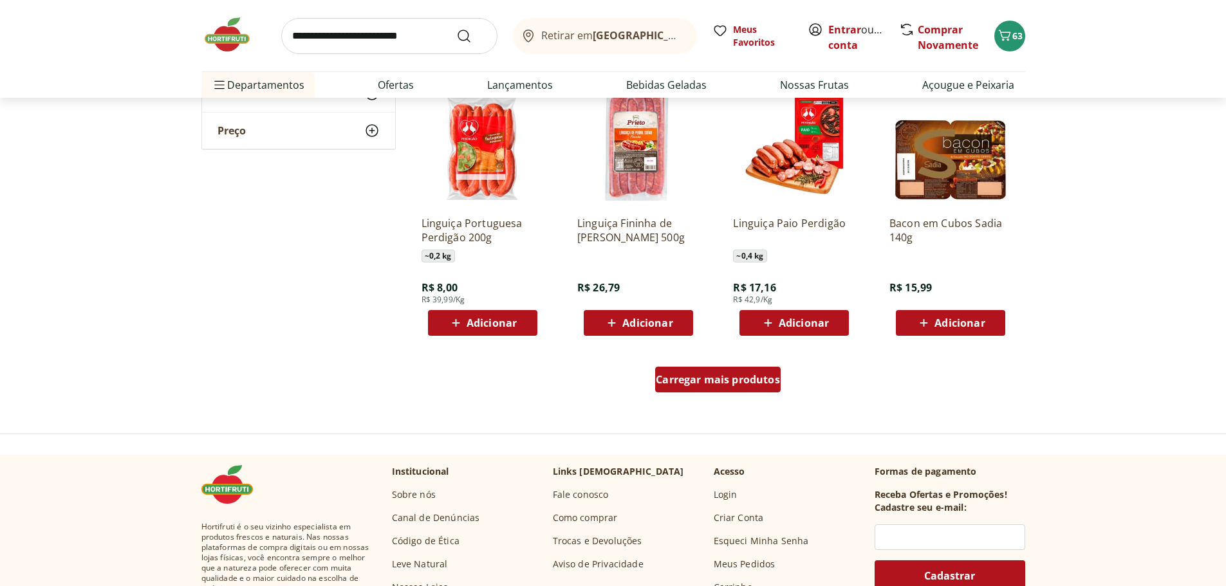
click at [704, 387] on div "Carregar mais produtos" at bounding box center [717, 380] width 125 height 26
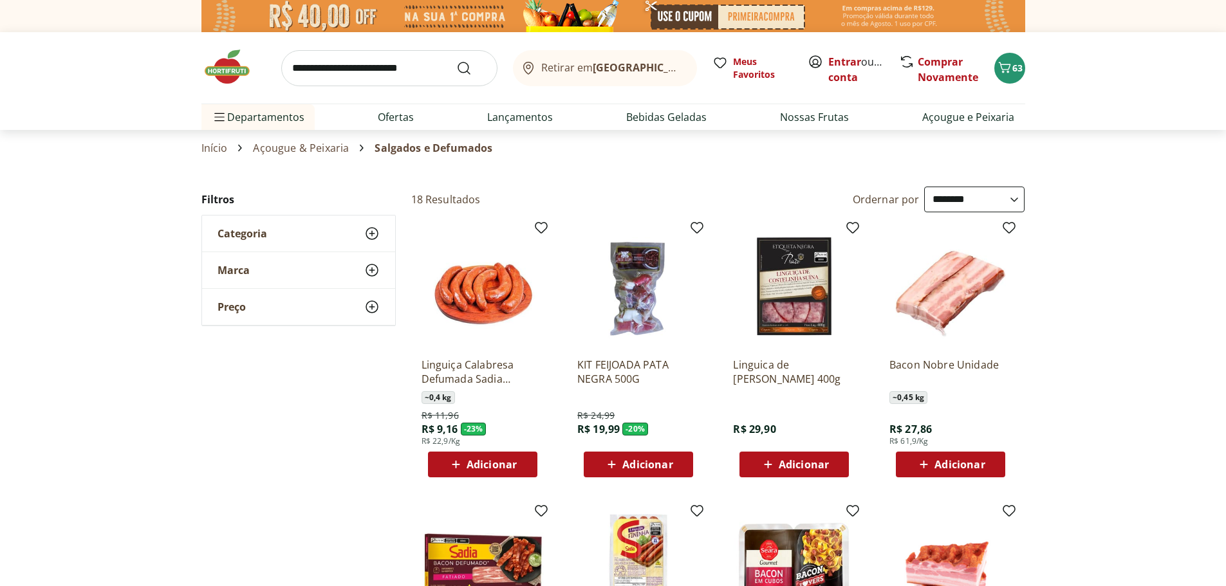
select select "**********"
click at [285, 142] on link "Açougue & Peixaria" at bounding box center [301, 148] width 96 height 12
select select "**********"
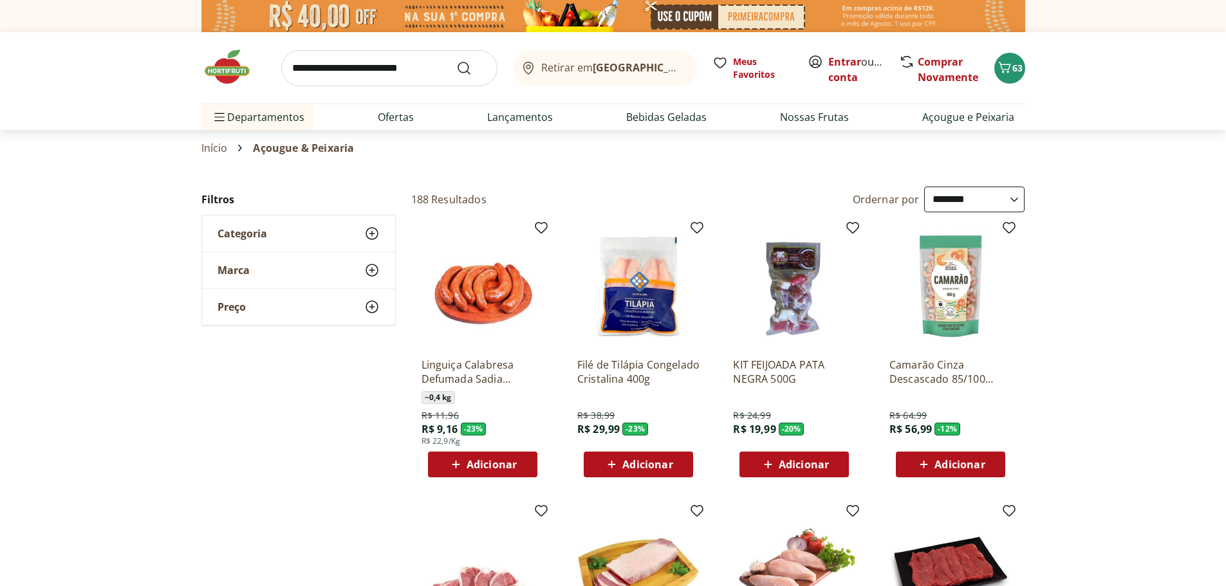
click at [292, 244] on div "Categoria" at bounding box center [298, 234] width 193 height 36
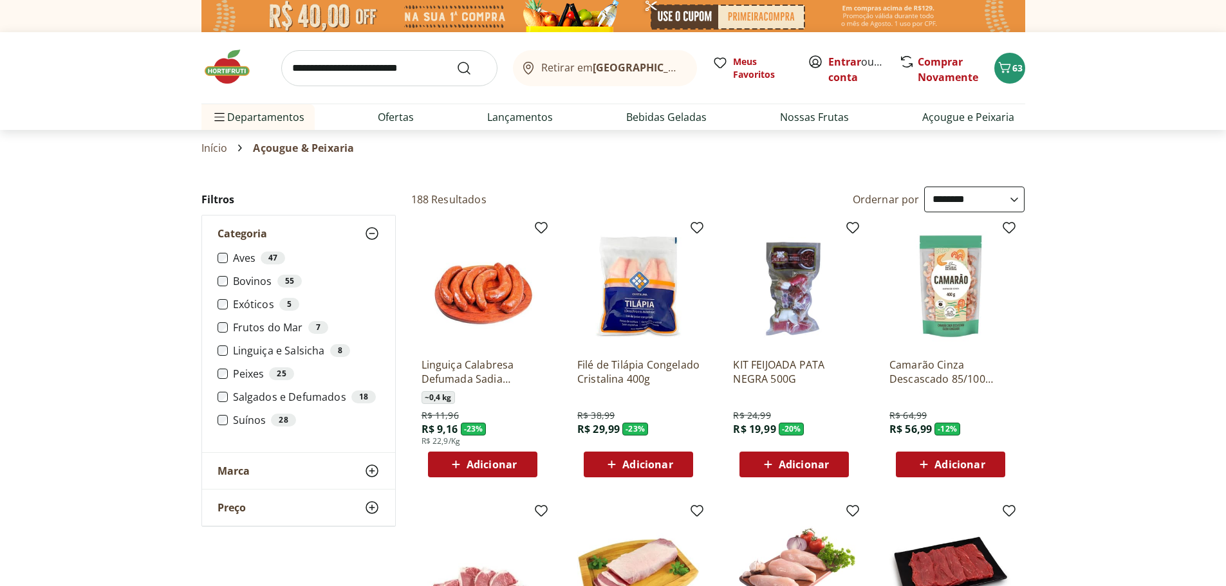
click at [260, 330] on label "Frutos do [DATE]" at bounding box center [306, 327] width 147 height 13
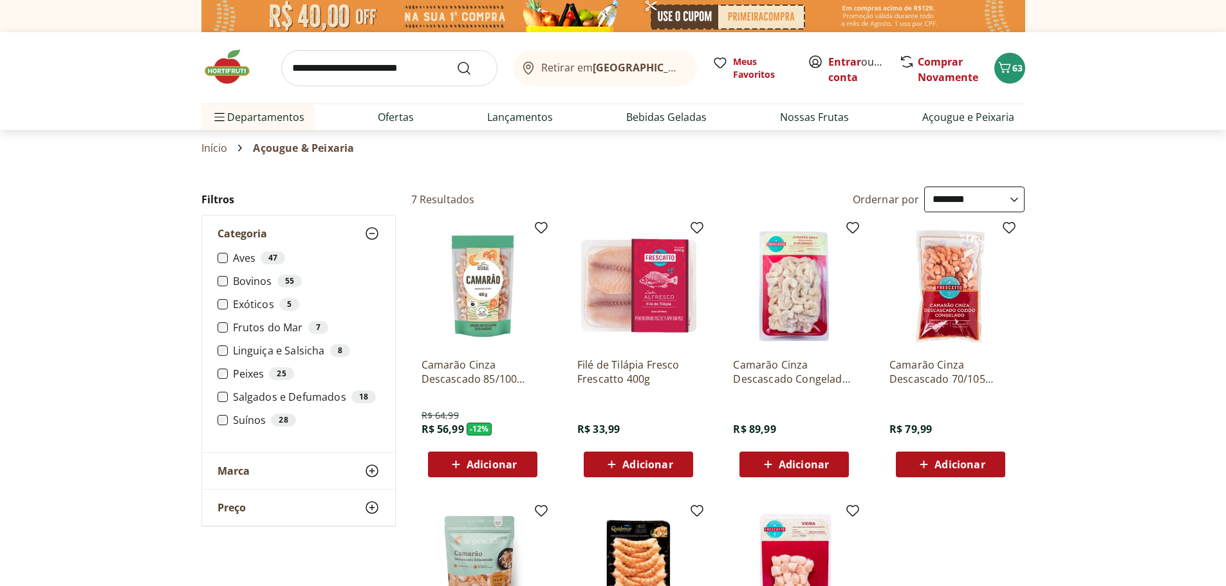
click at [253, 376] on label "Peixes 25" at bounding box center [306, 373] width 147 height 13
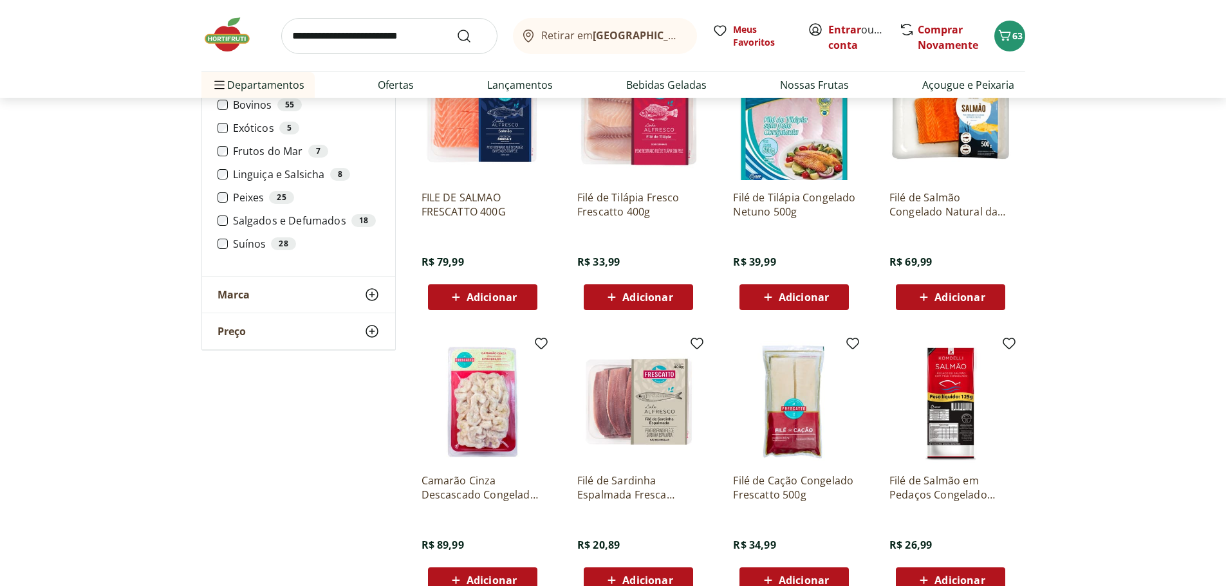
scroll to position [579, 0]
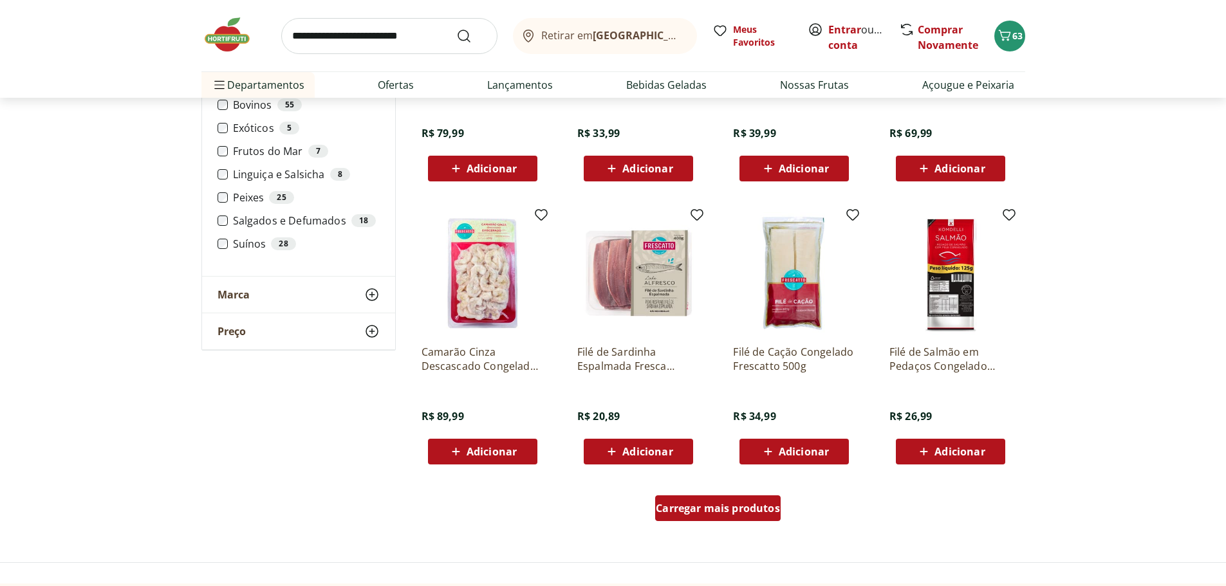
click at [744, 508] on span "Carregar mais produtos" at bounding box center [718, 508] width 124 height 10
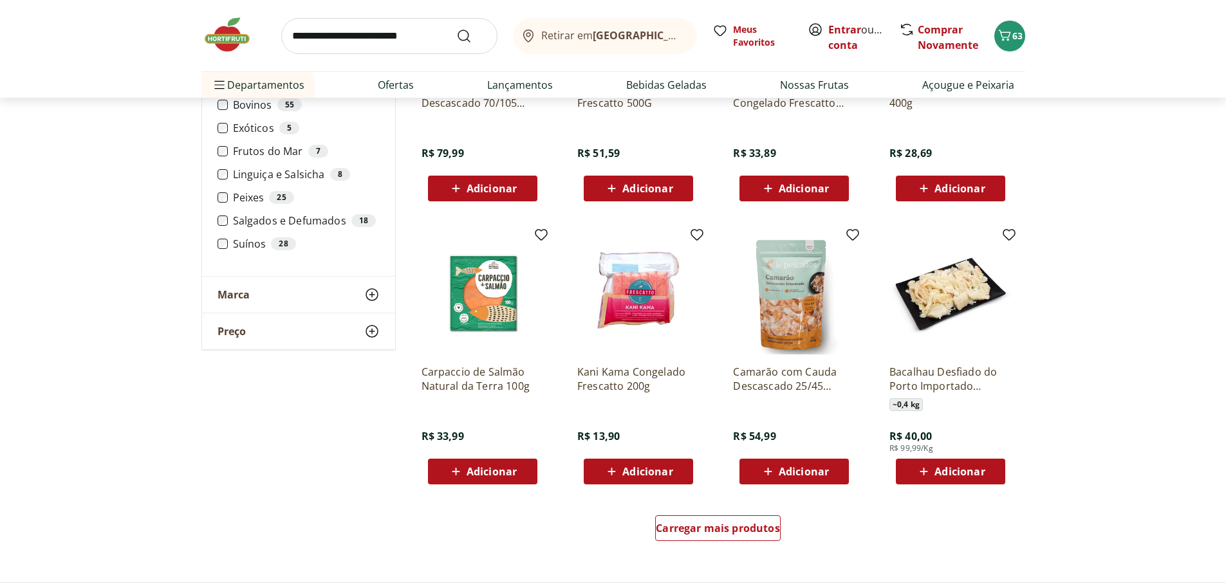
scroll to position [1415, 0]
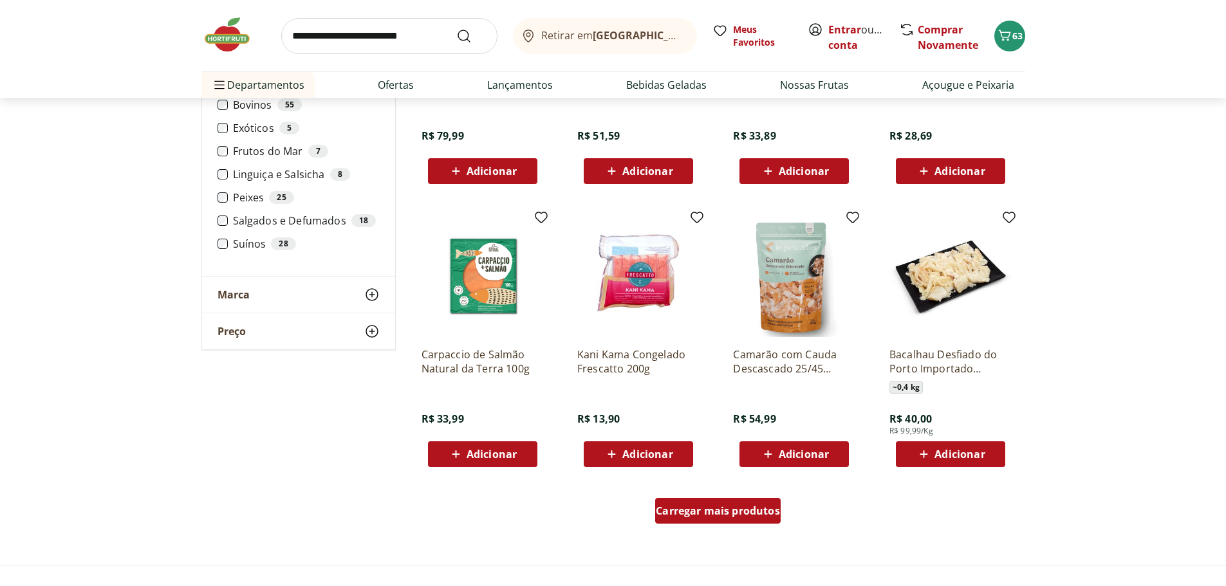
click at [715, 514] on span "Carregar mais produtos" at bounding box center [718, 511] width 124 height 10
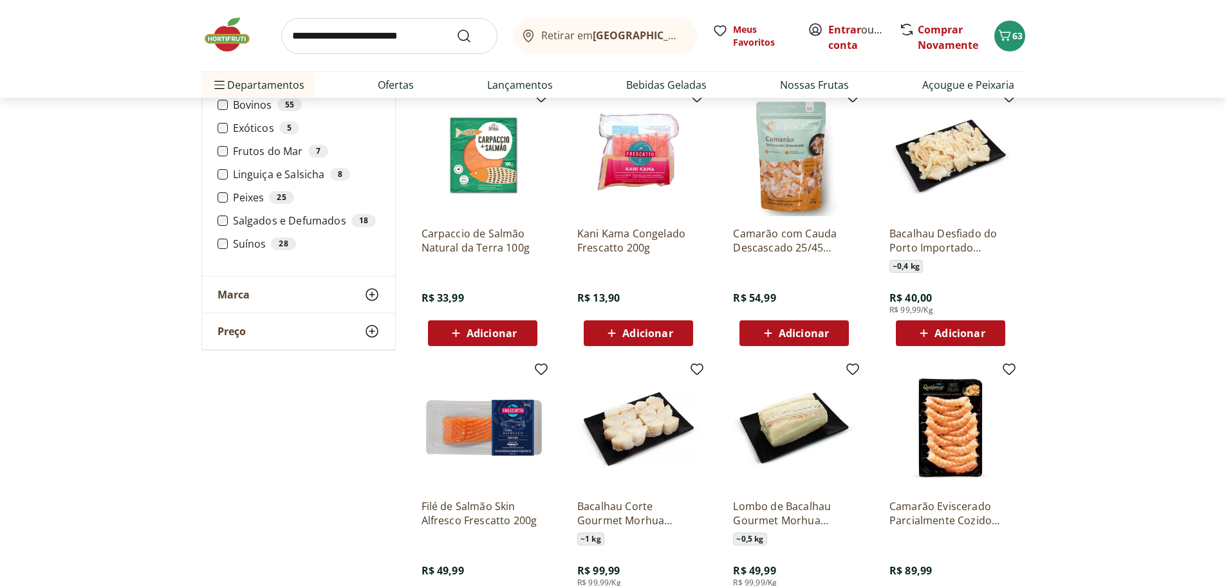
scroll to position [1544, 0]
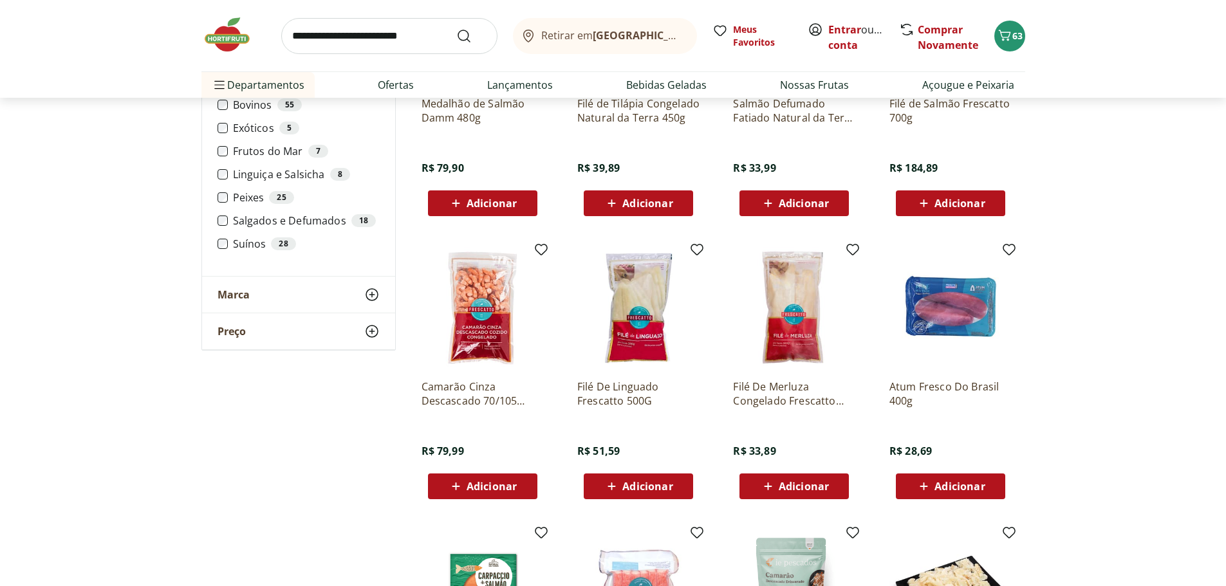
scroll to position [1094, 0]
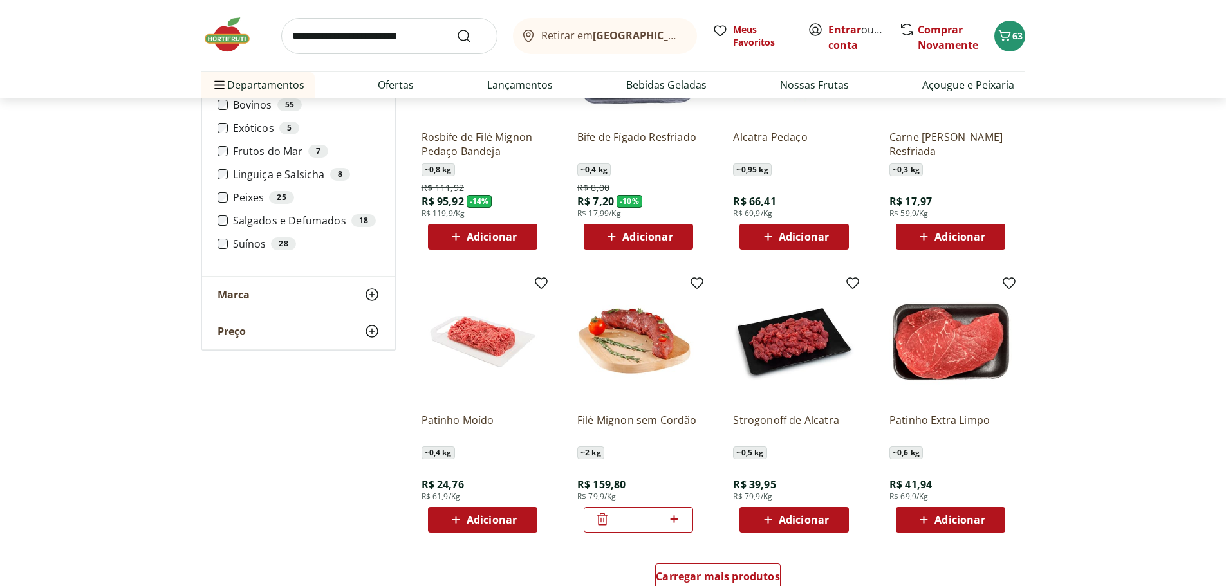
scroll to position [515, 0]
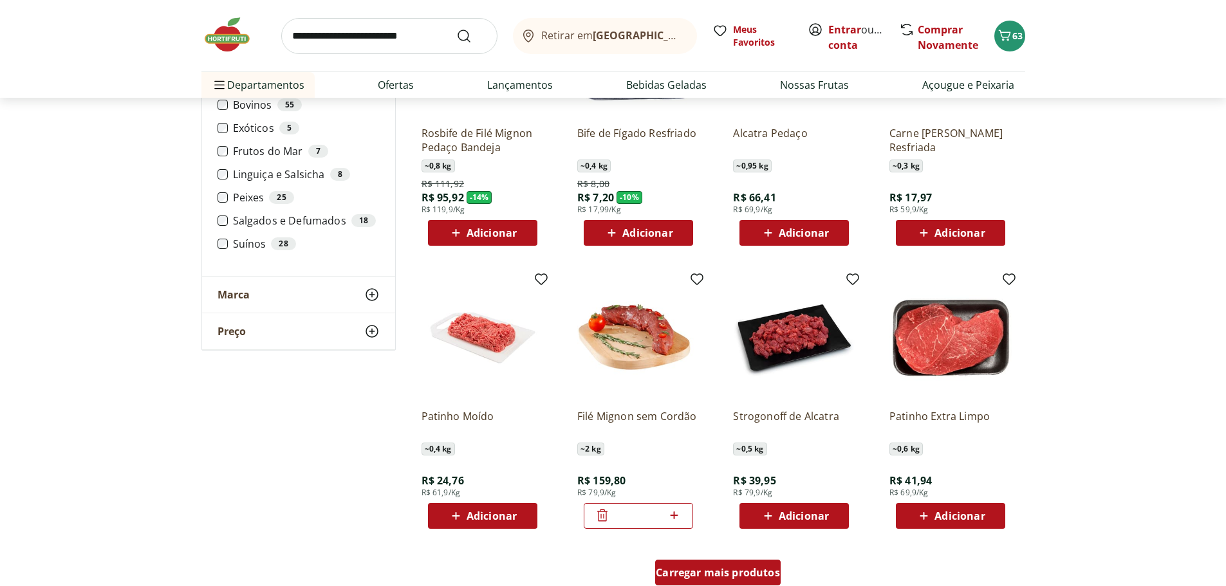
click at [697, 572] on span "Carregar mais produtos" at bounding box center [718, 572] width 124 height 10
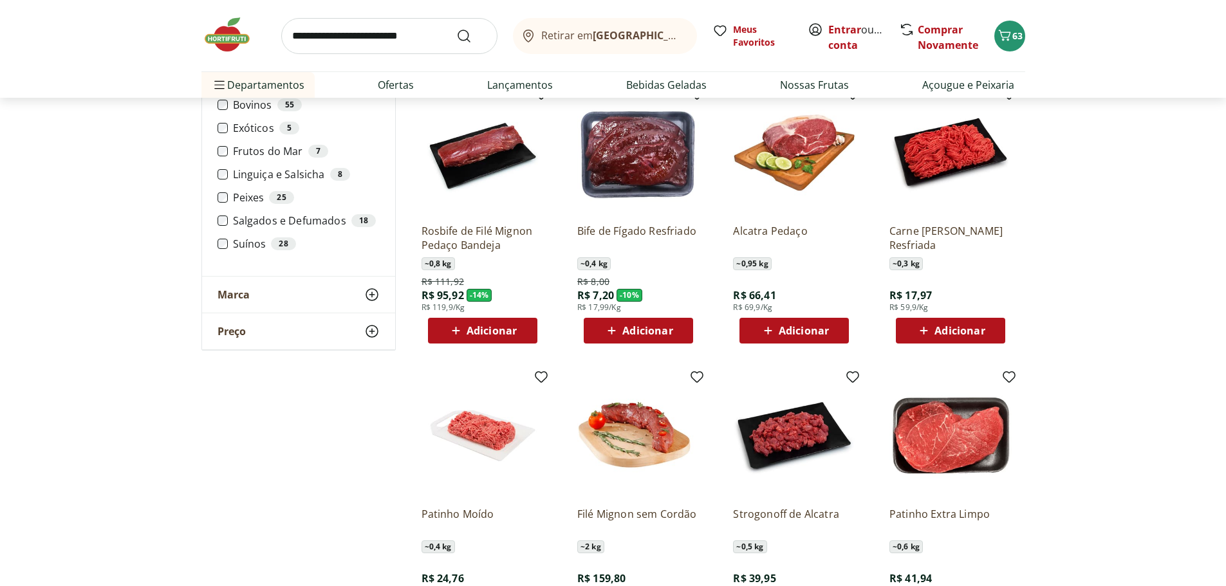
scroll to position [386, 0]
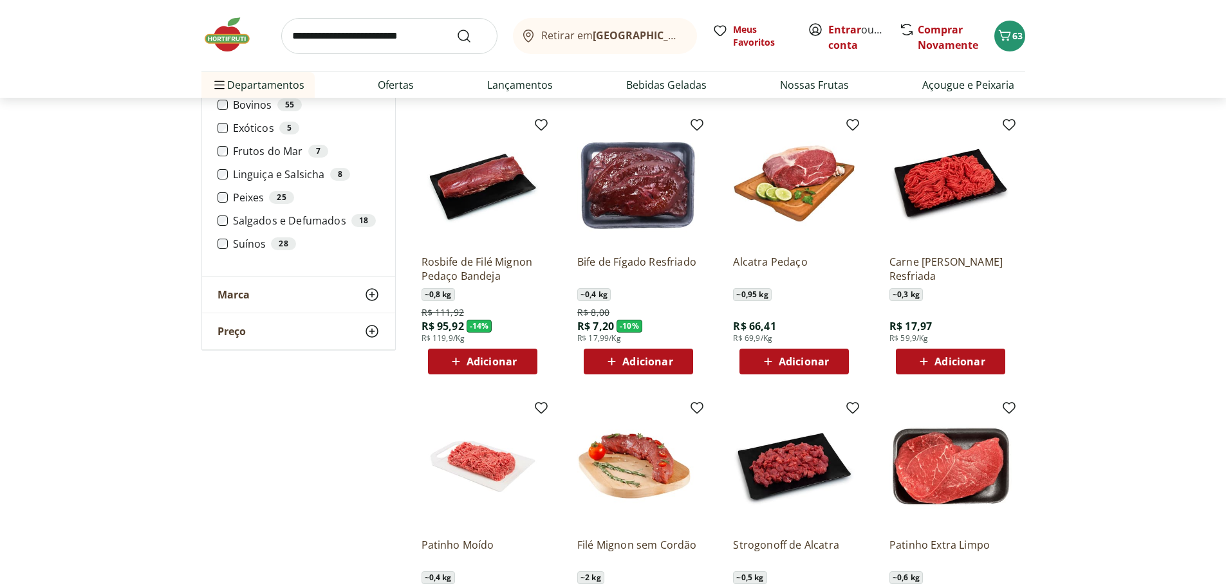
click at [952, 360] on span "Adicionar" at bounding box center [959, 361] width 50 height 10
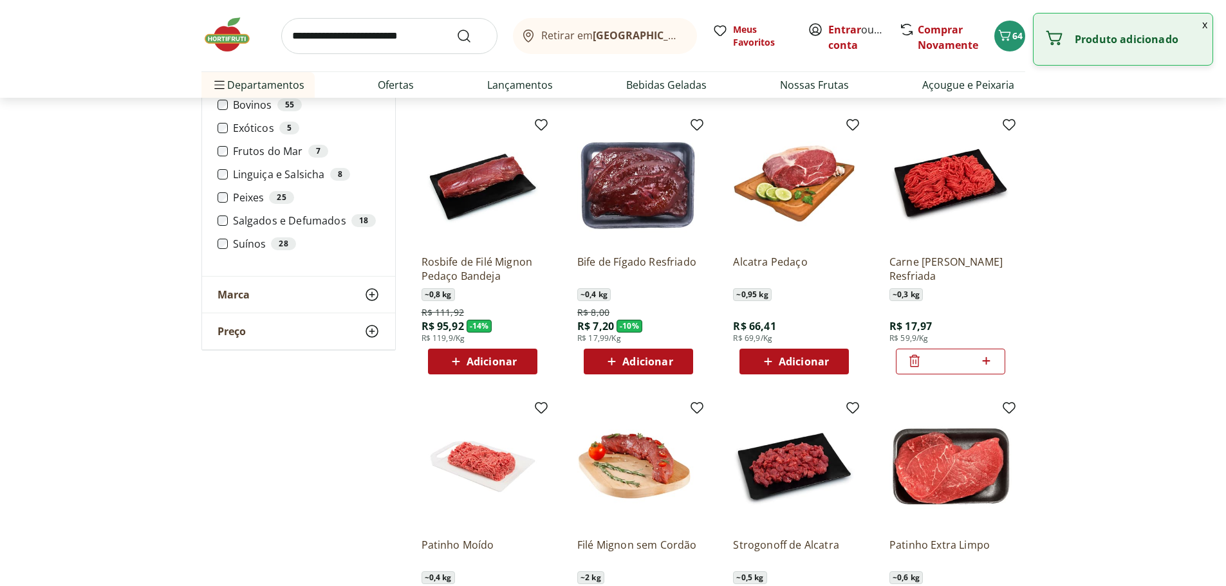
click at [980, 358] on icon at bounding box center [986, 360] width 16 height 15
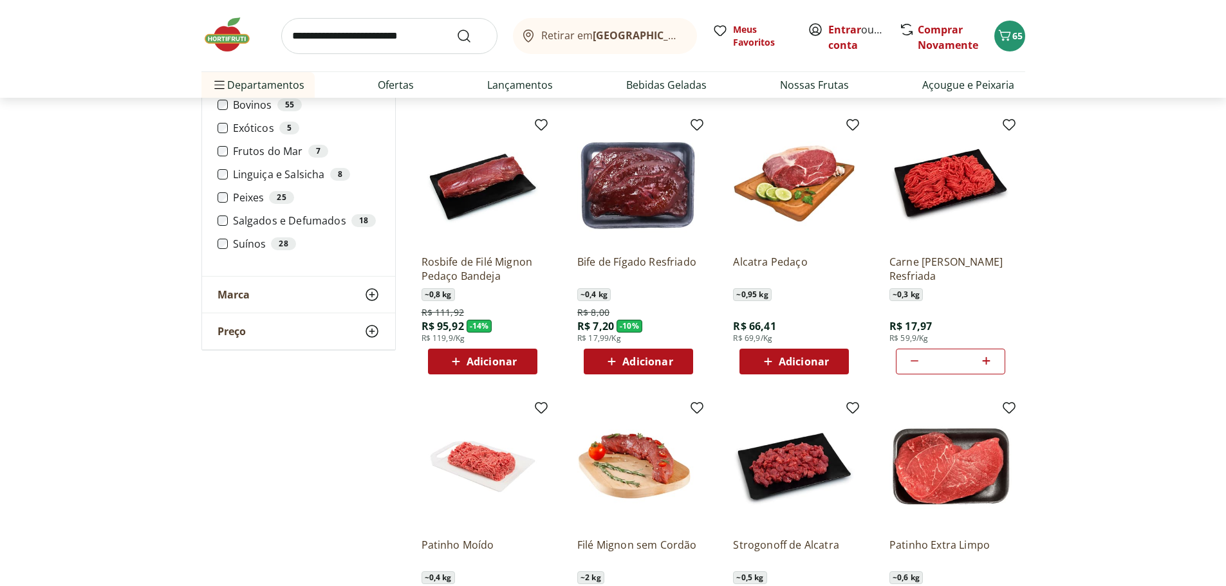
click at [985, 358] on icon at bounding box center [986, 360] width 16 height 15
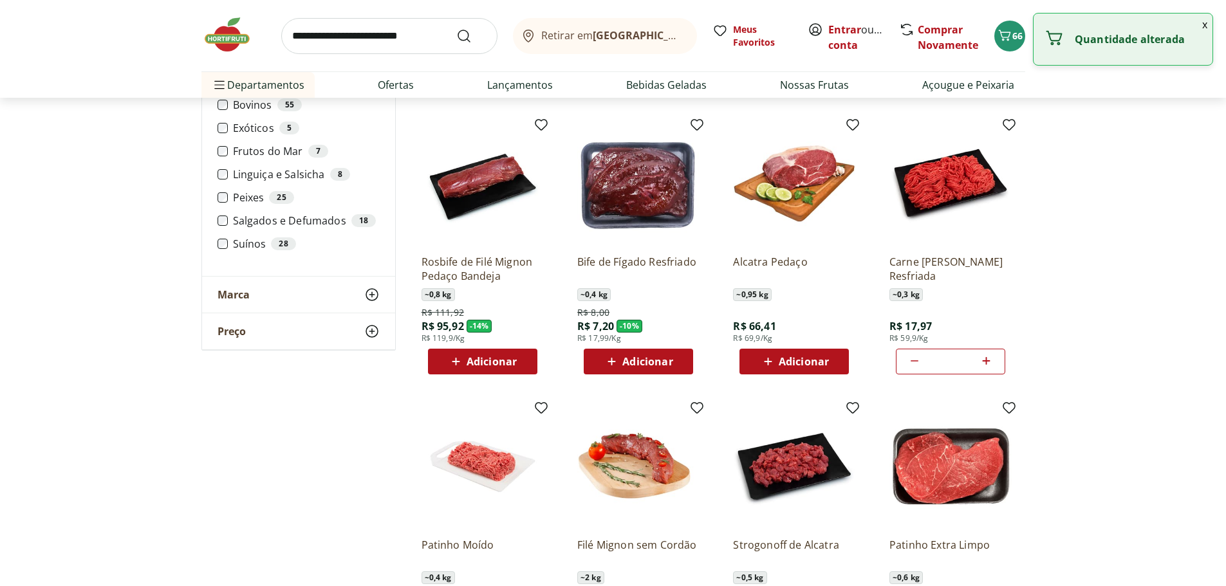
click at [985, 358] on icon at bounding box center [986, 360] width 16 height 15
type input "*"
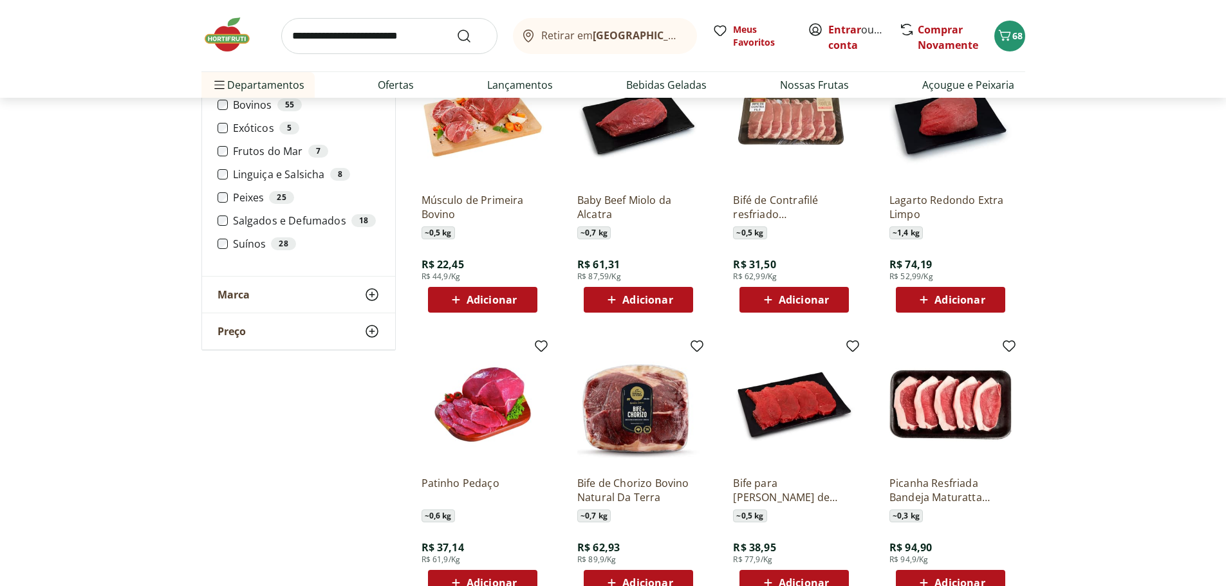
scroll to position [1415, 0]
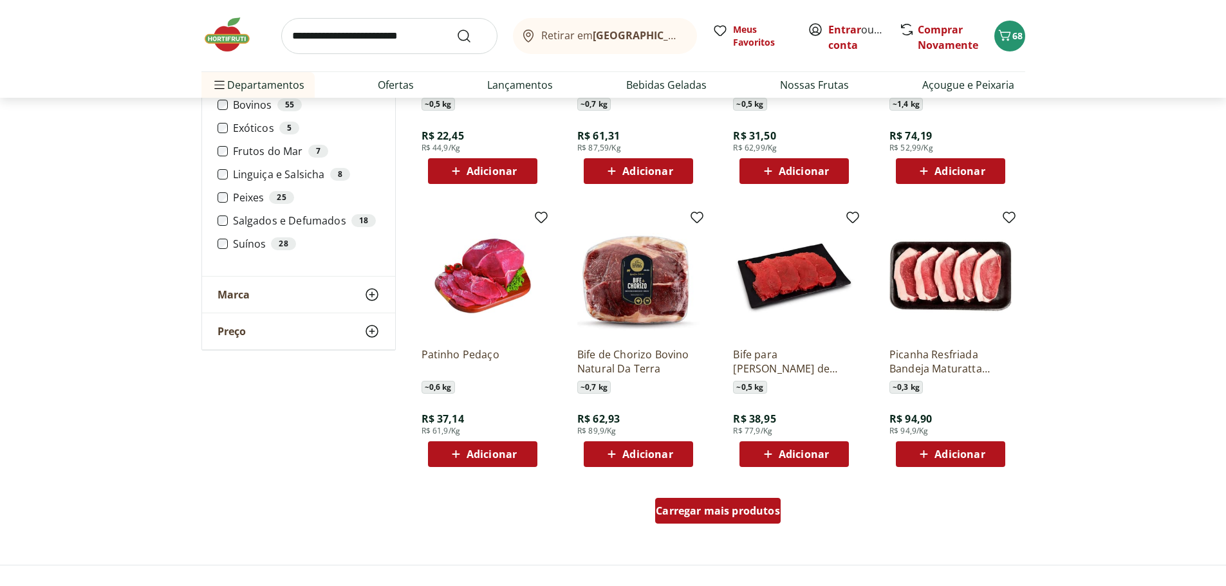
click at [736, 513] on span "Carregar mais produtos" at bounding box center [718, 511] width 124 height 10
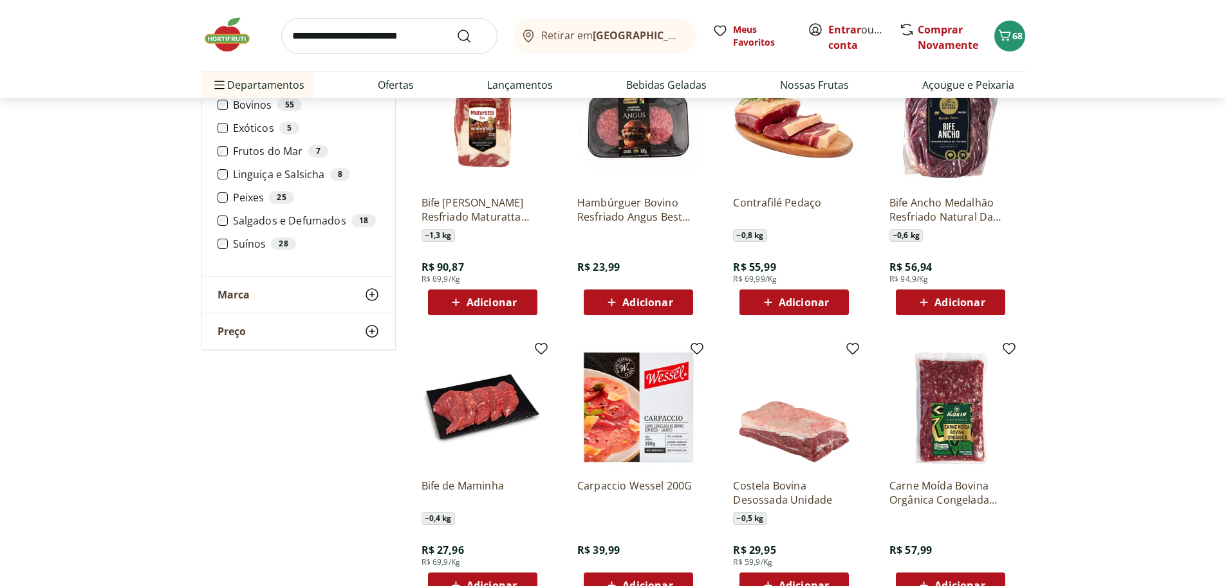
scroll to position [2252, 0]
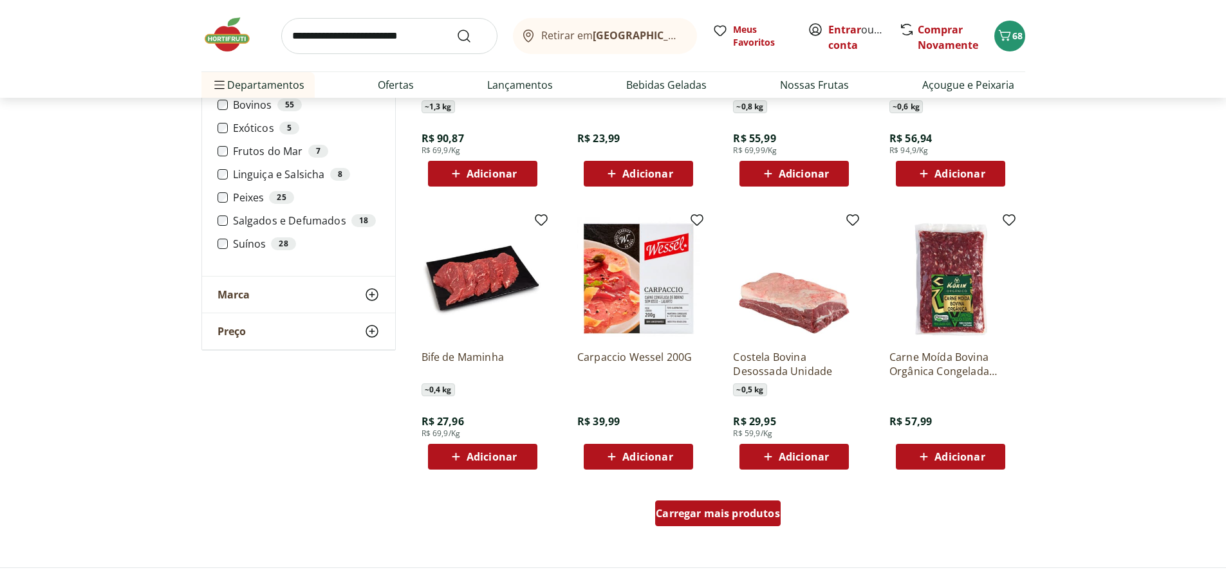
click at [735, 514] on span "Carregar mais produtos" at bounding box center [718, 513] width 124 height 10
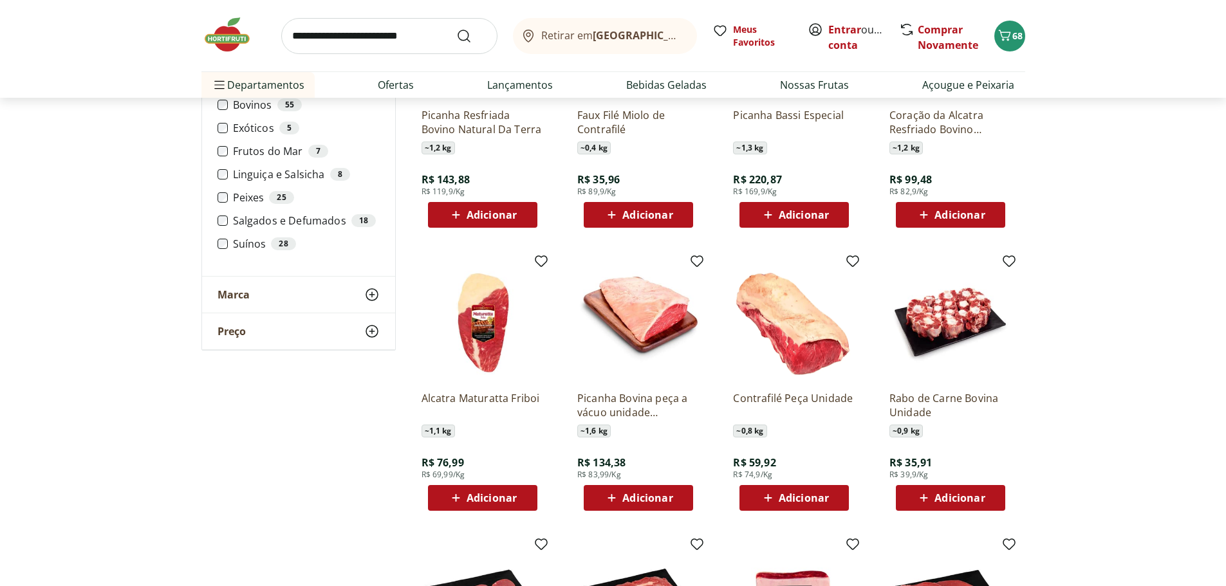
scroll to position [3024, 0]
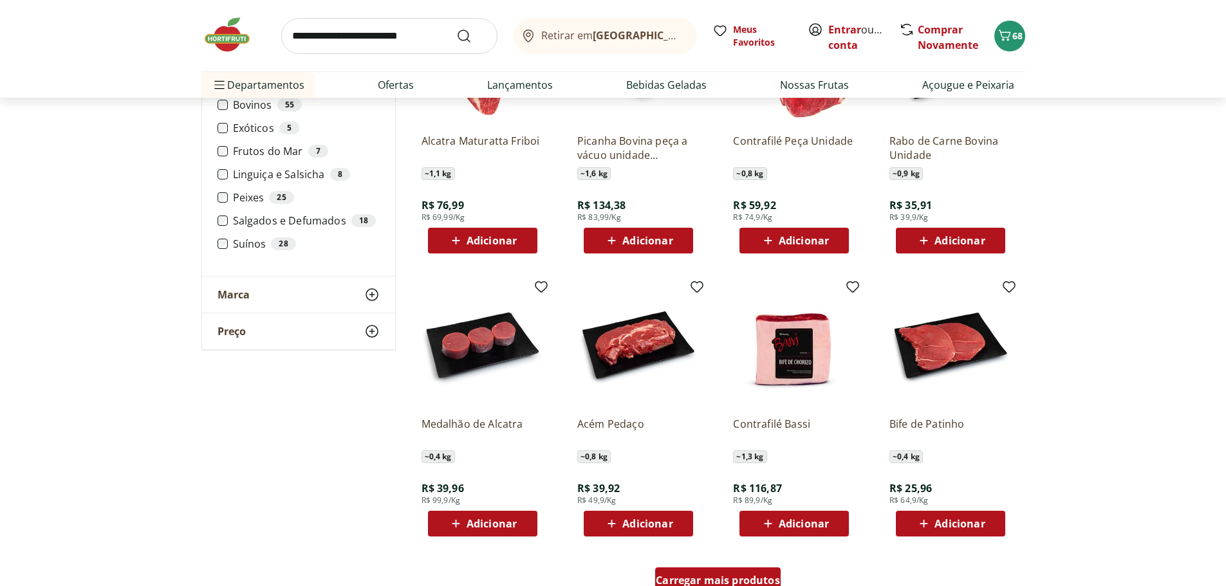
click at [753, 567] on div "Carregar mais produtos" at bounding box center [717, 580] width 125 height 26
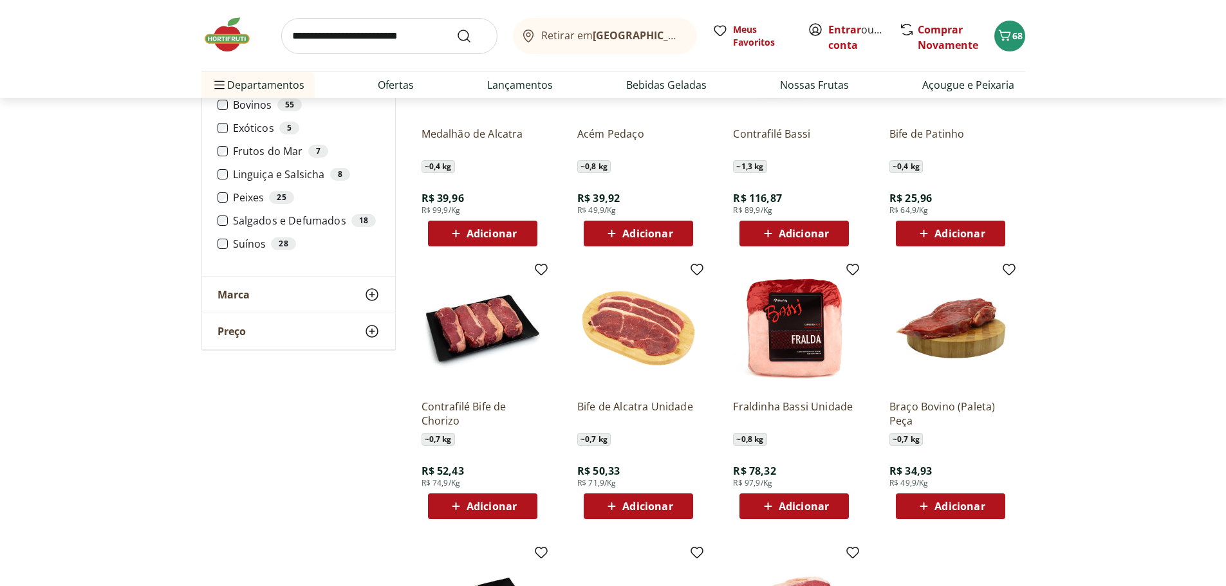
scroll to position [3345, 0]
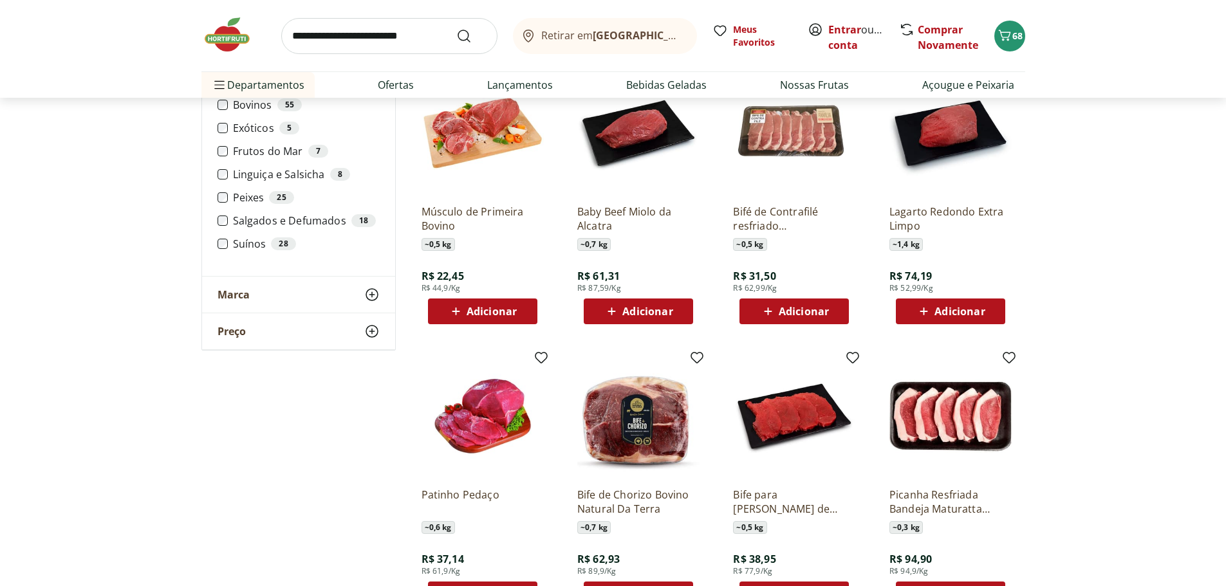
scroll to position [1259, 0]
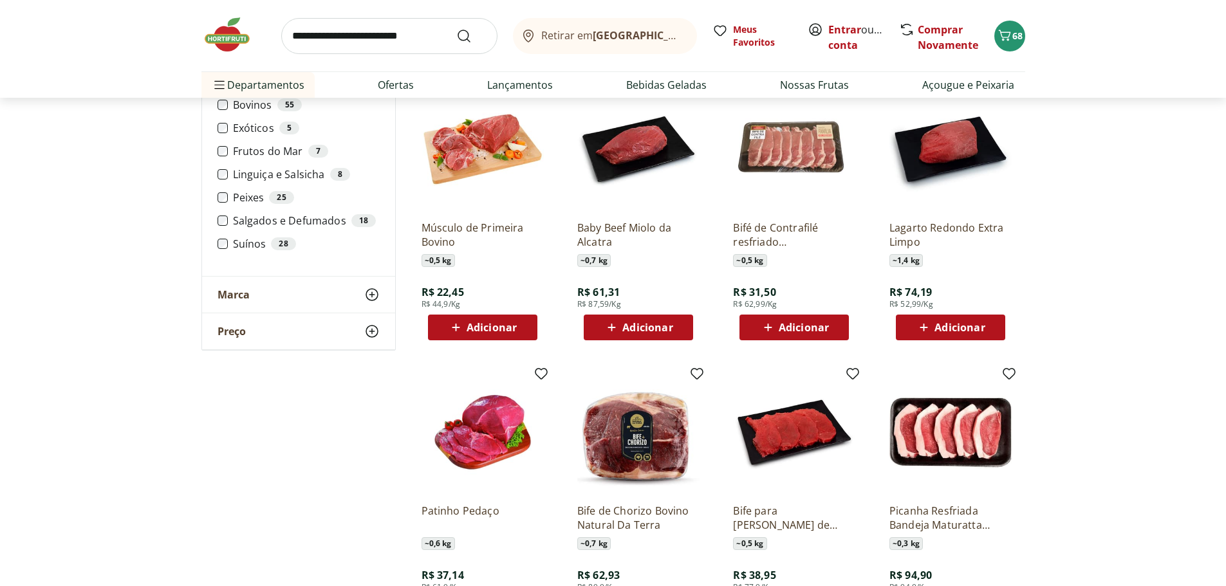
click at [790, 333] on span "Adicionar" at bounding box center [803, 327] width 50 height 10
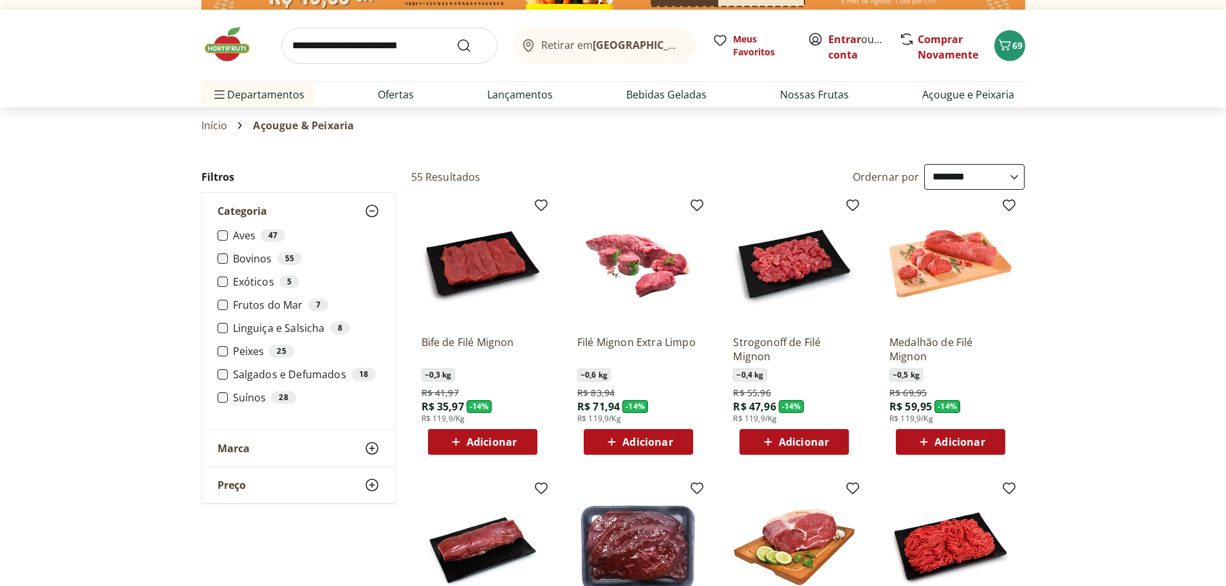
scroll to position [0, 0]
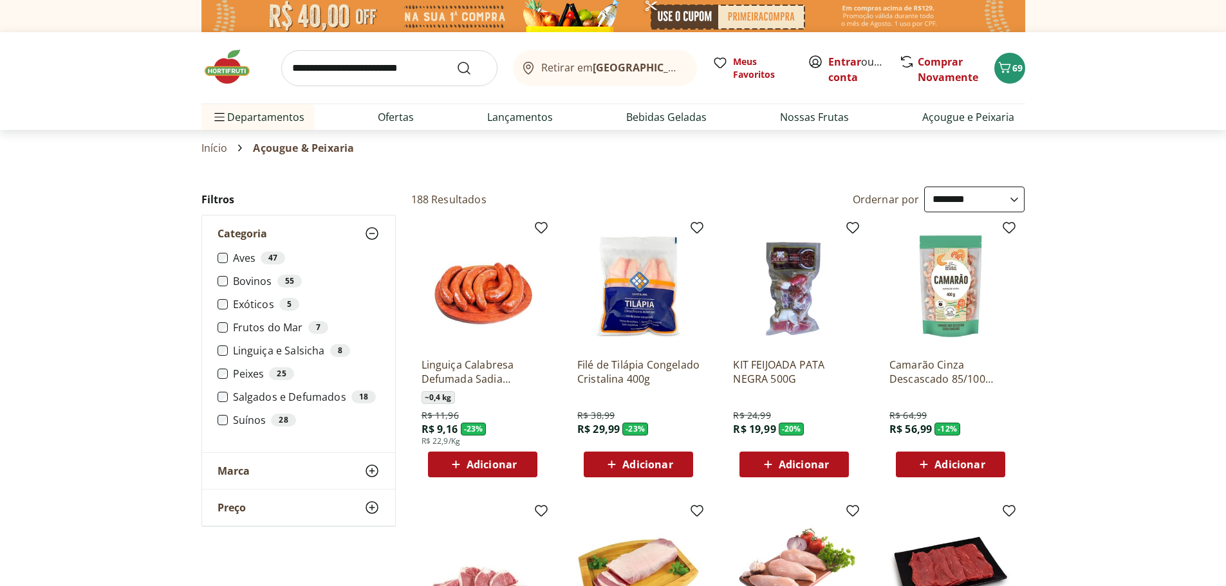
click at [322, 66] on input "search" at bounding box center [389, 68] width 216 height 36
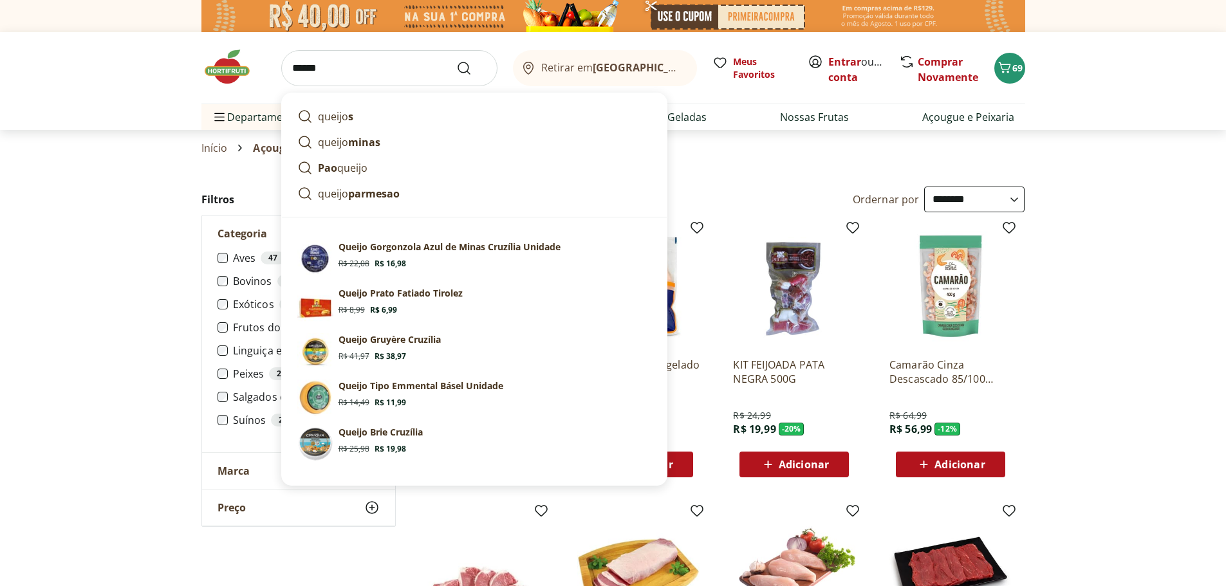
type input "******"
click at [465, 65] on icon "Submit Search" at bounding box center [463, 67] width 15 height 15
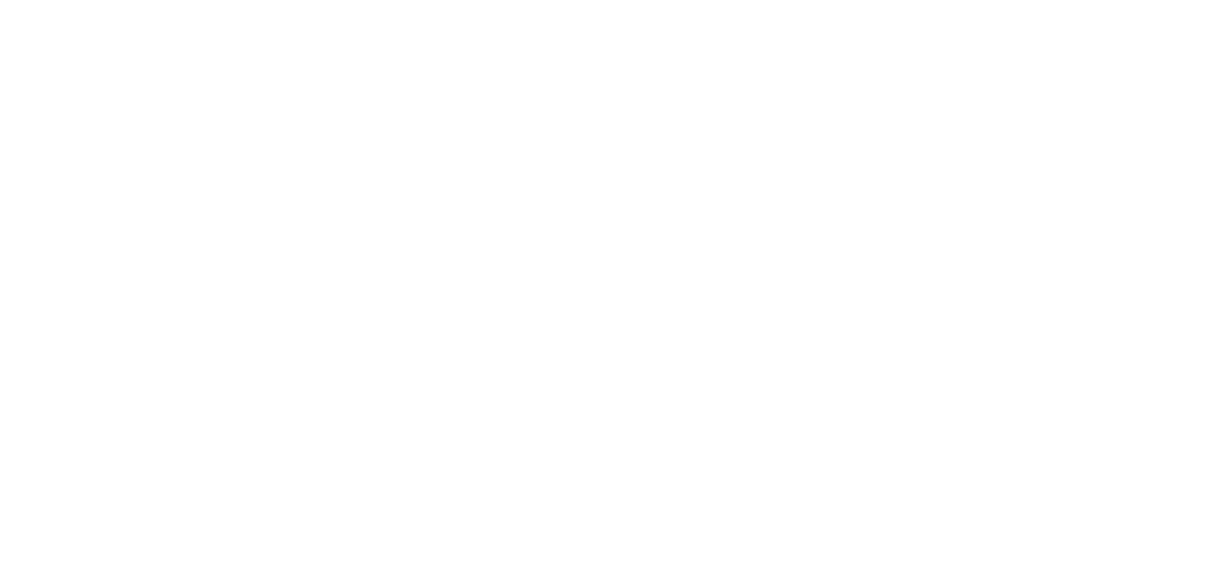
select select "**********"
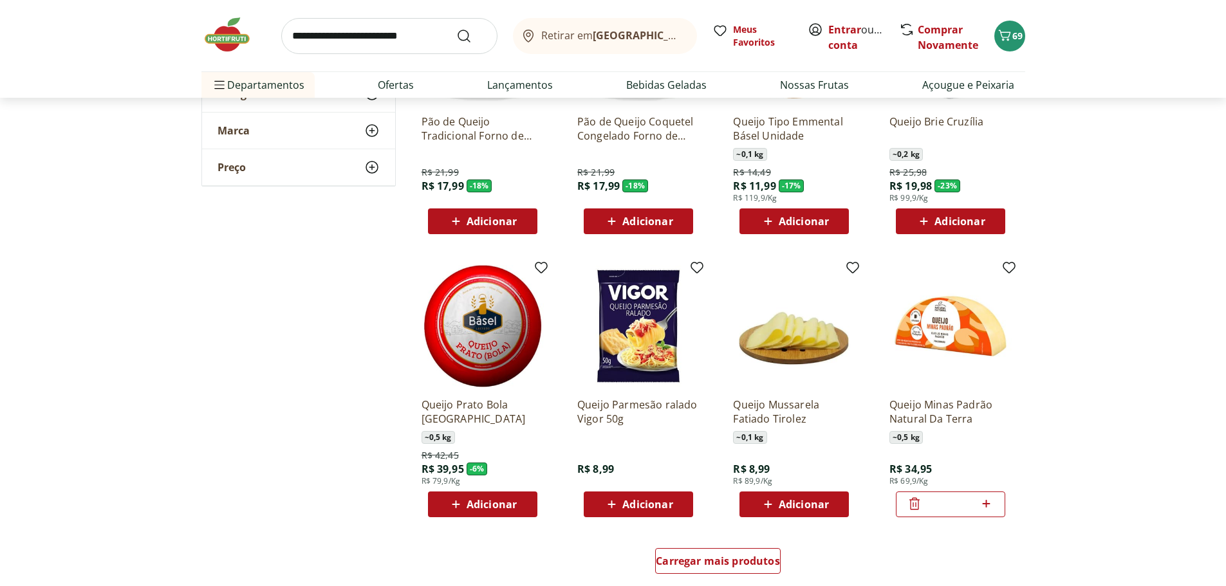
scroll to position [579, 0]
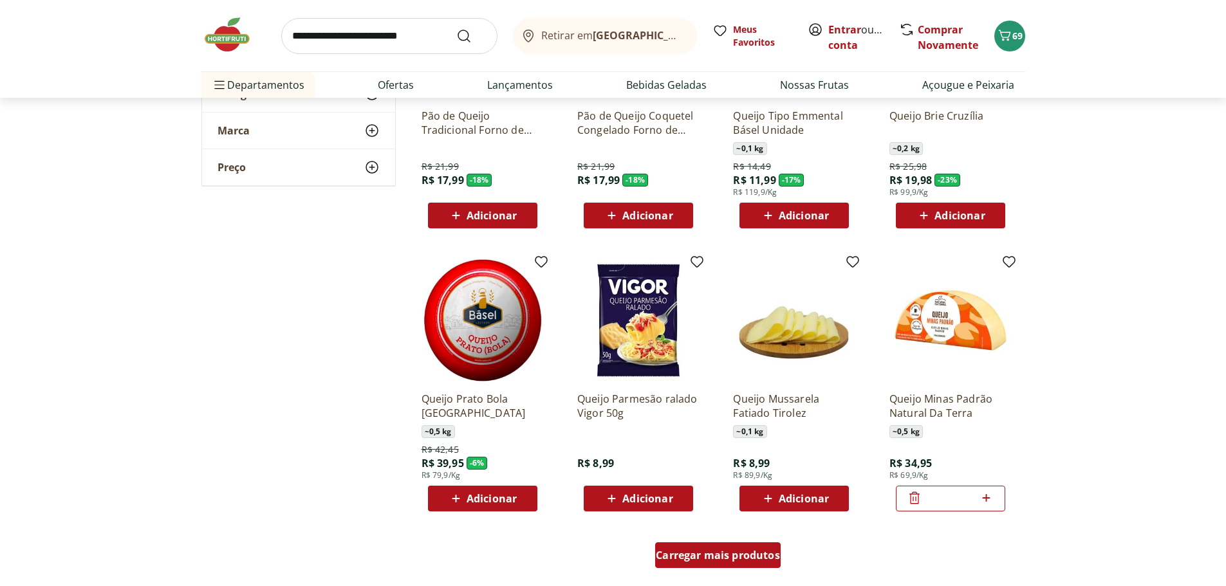
click at [681, 553] on span "Carregar mais produtos" at bounding box center [718, 555] width 124 height 10
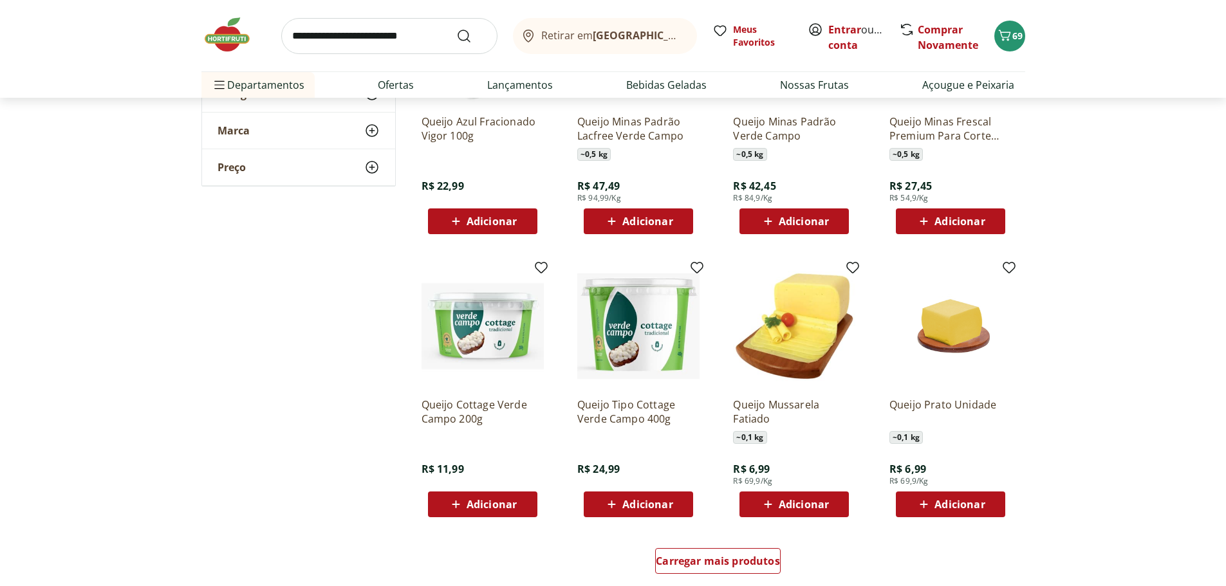
scroll to position [1415, 0]
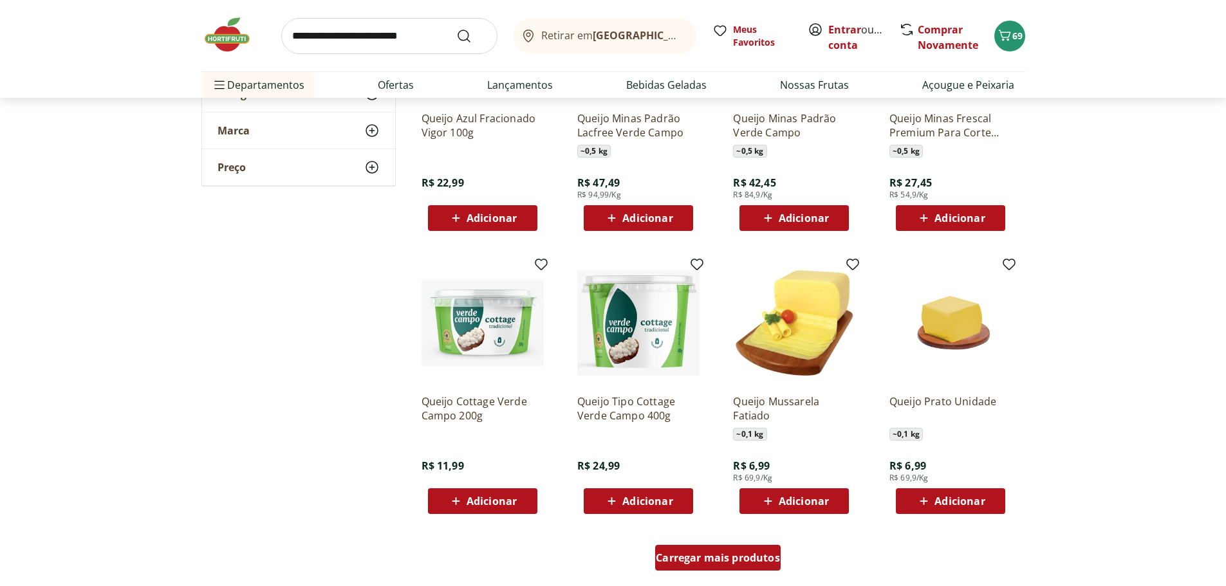
click at [704, 558] on span "Carregar mais produtos" at bounding box center [718, 558] width 124 height 10
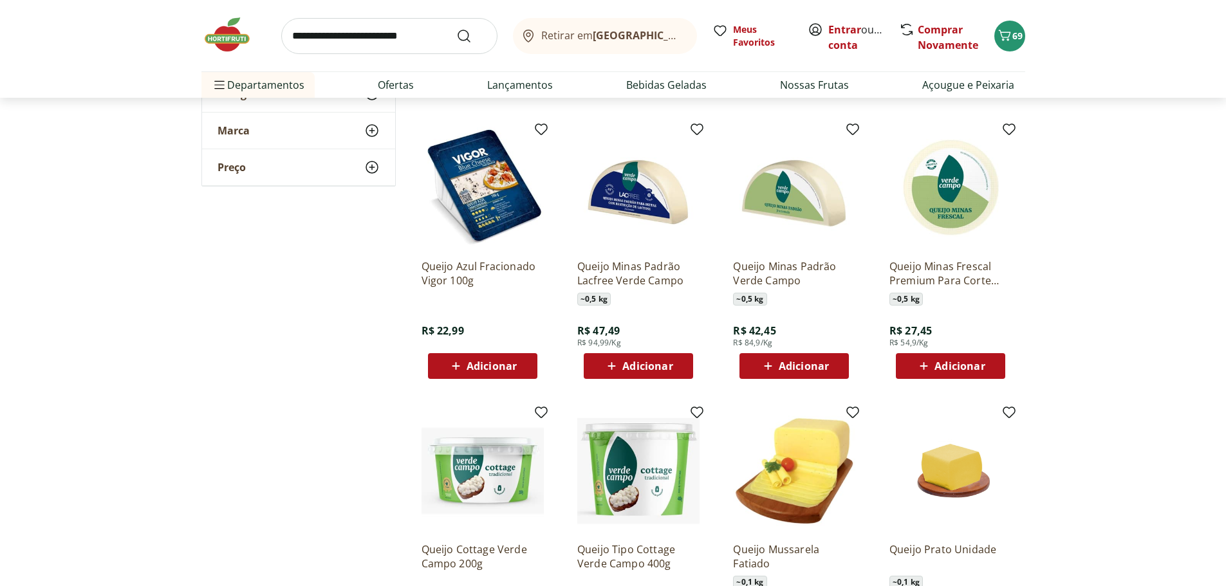
scroll to position [1287, 0]
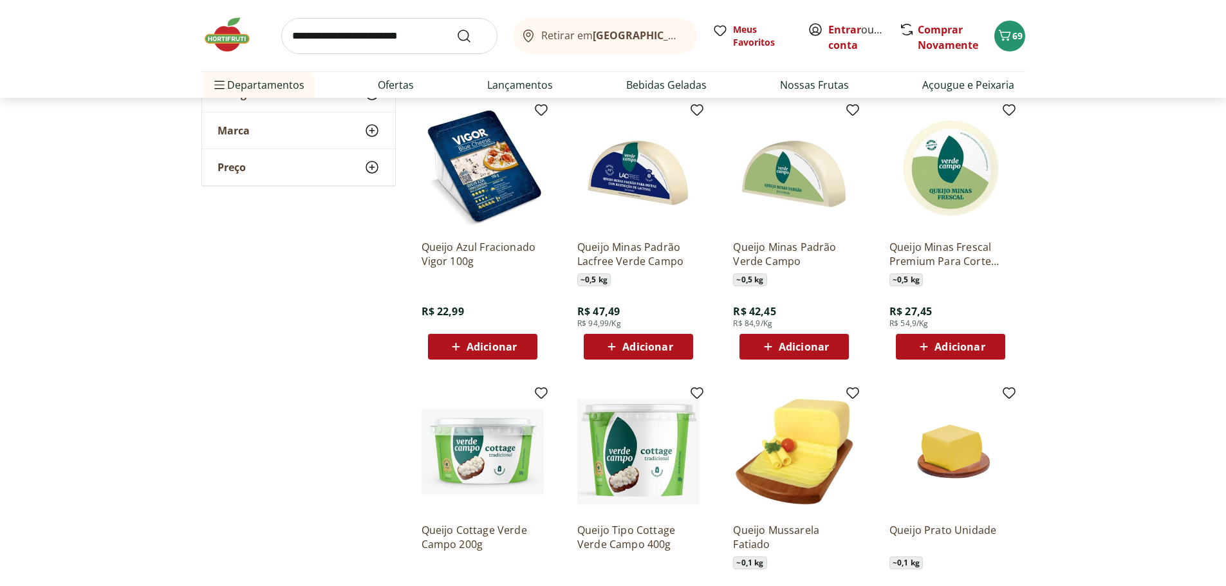
click at [948, 342] on span "Adicionar" at bounding box center [959, 347] width 50 height 10
click at [987, 345] on icon at bounding box center [986, 346] width 8 height 8
type input "*"
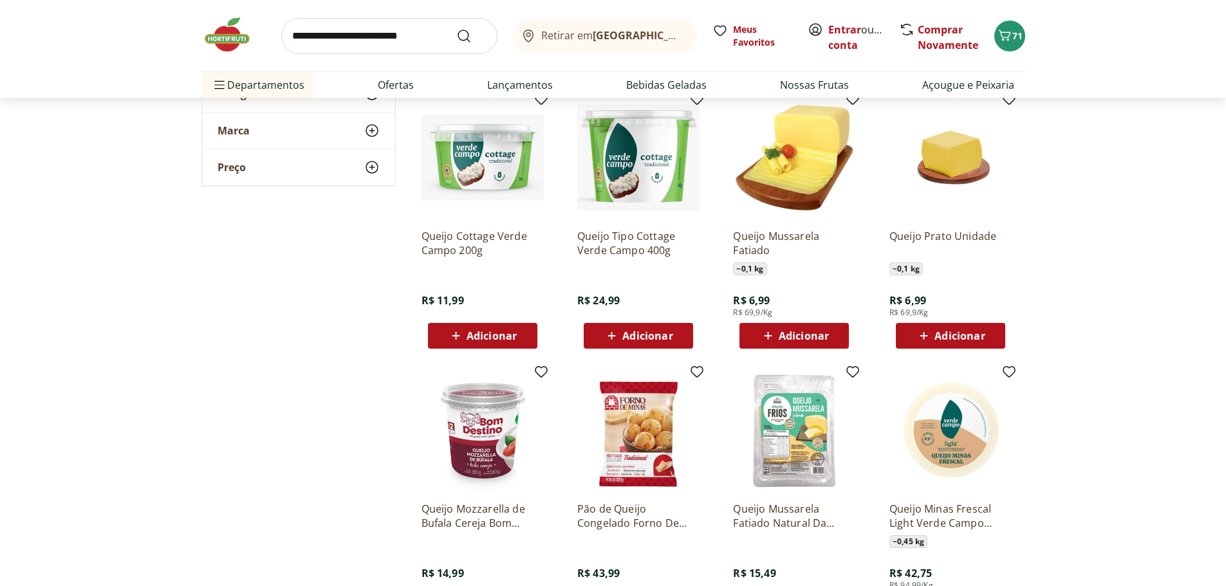
scroll to position [1608, 0]
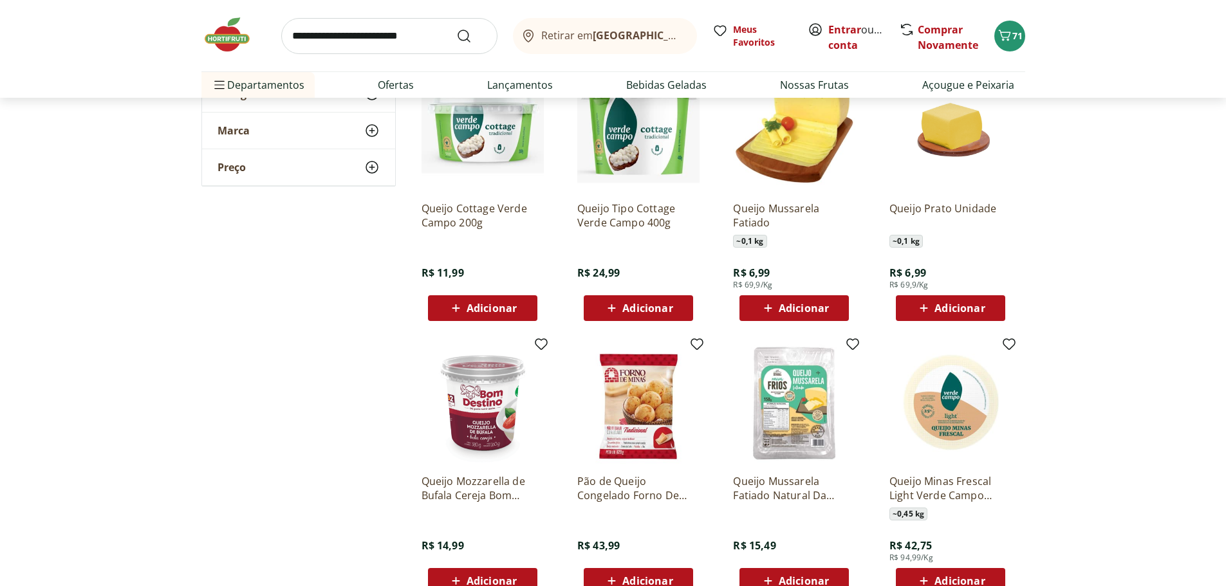
click at [804, 311] on span "Adicionar" at bounding box center [803, 308] width 50 height 10
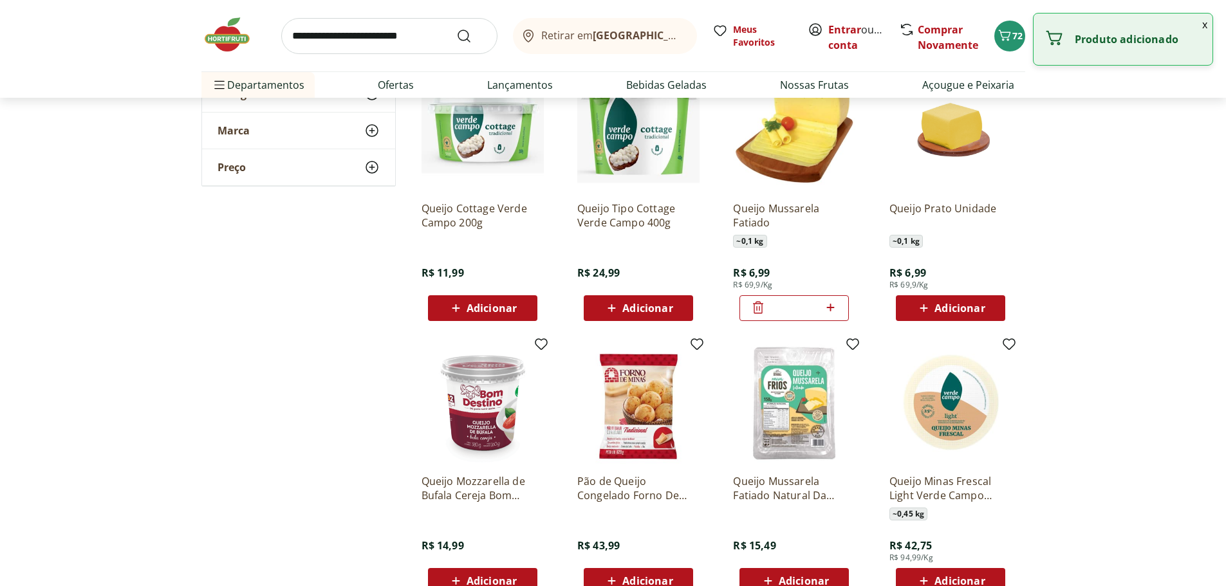
click at [829, 305] on icon at bounding box center [830, 307] width 16 height 15
type input "*"
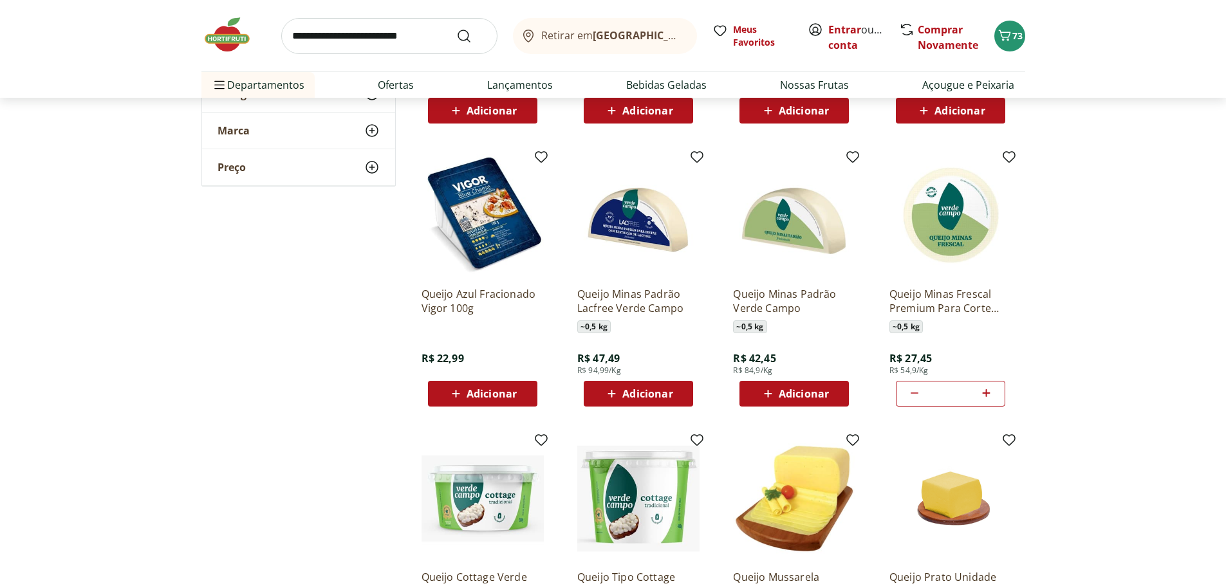
scroll to position [1222, 0]
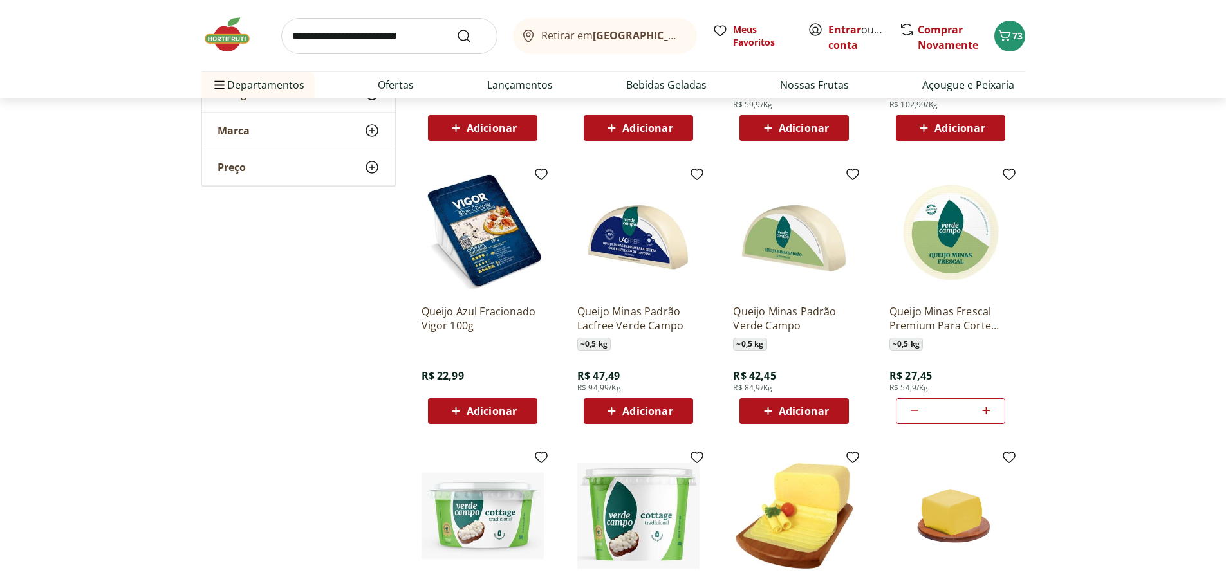
click at [914, 409] on icon at bounding box center [913, 410] width 15 height 15
type input "*"
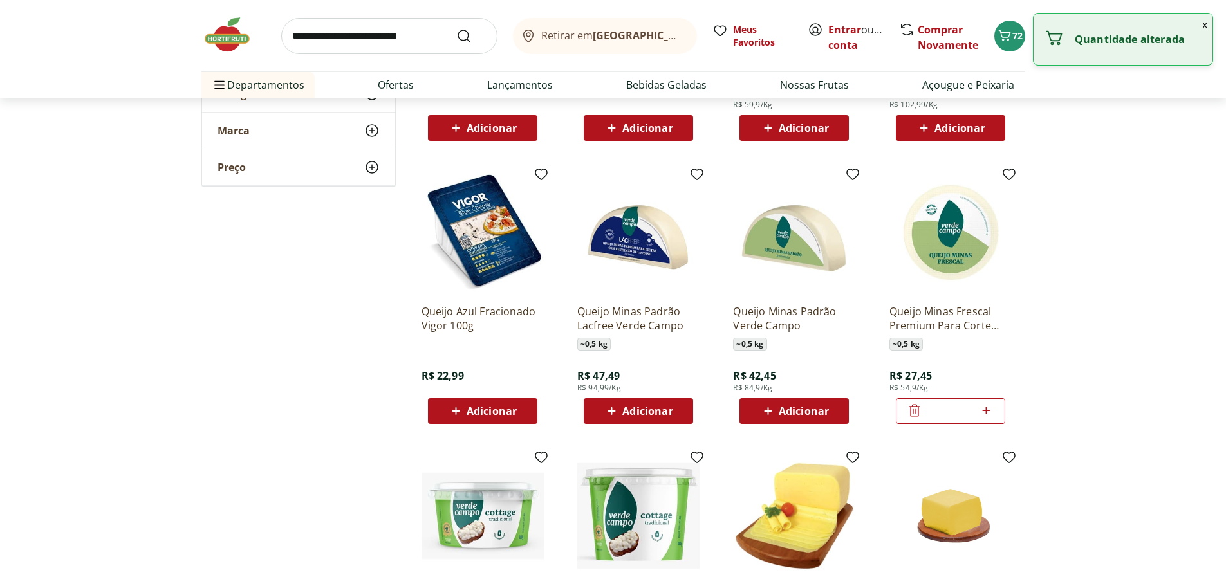
click at [914, 409] on icon at bounding box center [913, 410] width 15 height 15
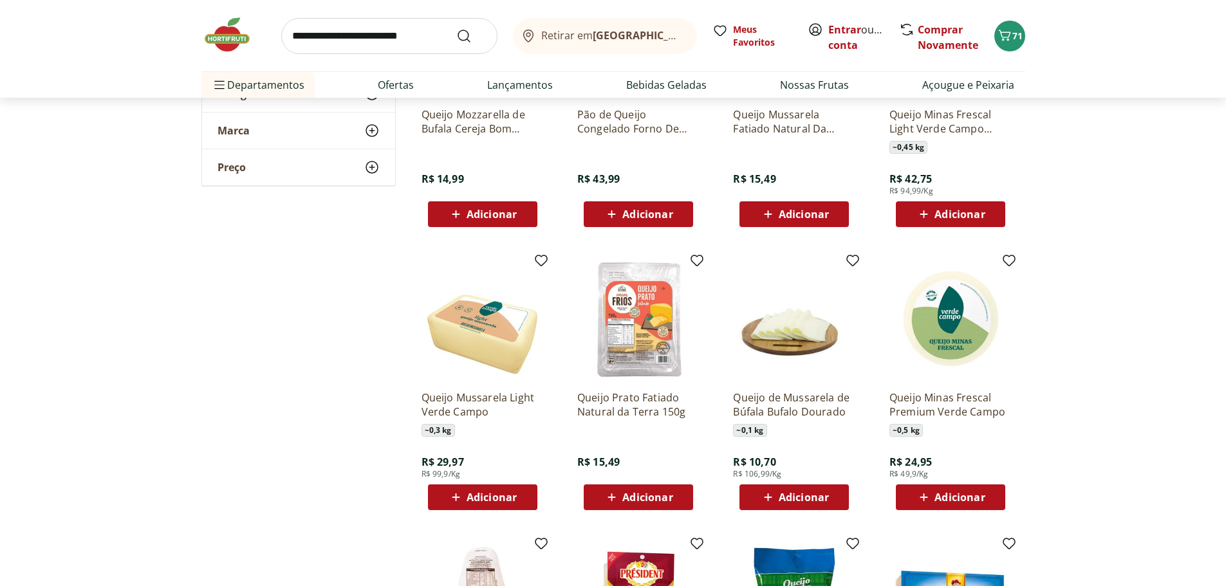
scroll to position [1994, 0]
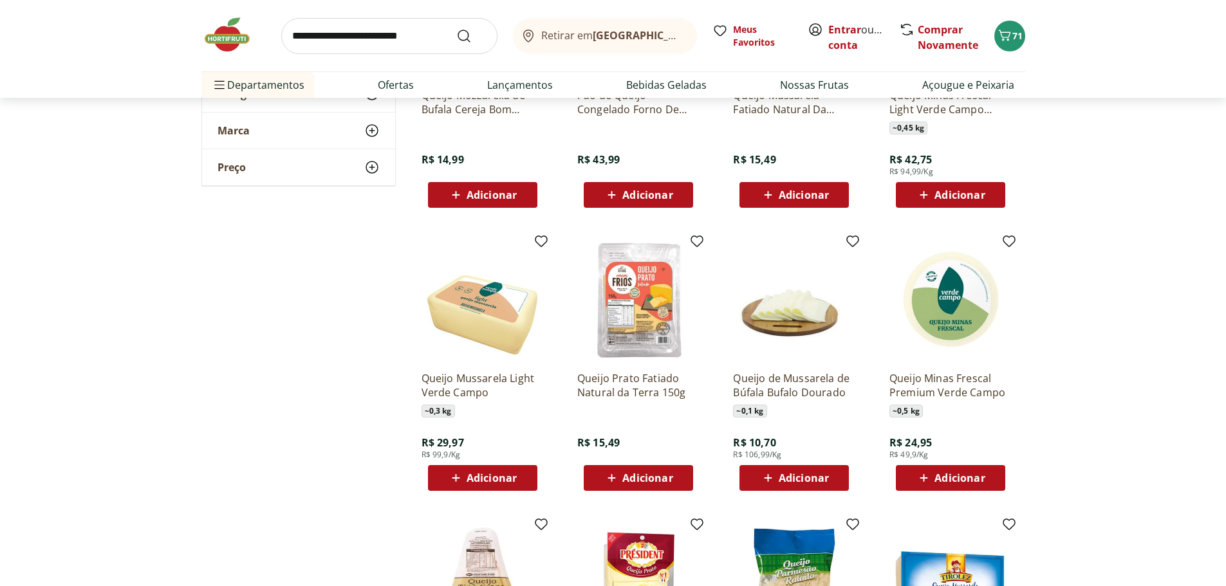
click at [967, 478] on span "Adicionar" at bounding box center [959, 478] width 50 height 10
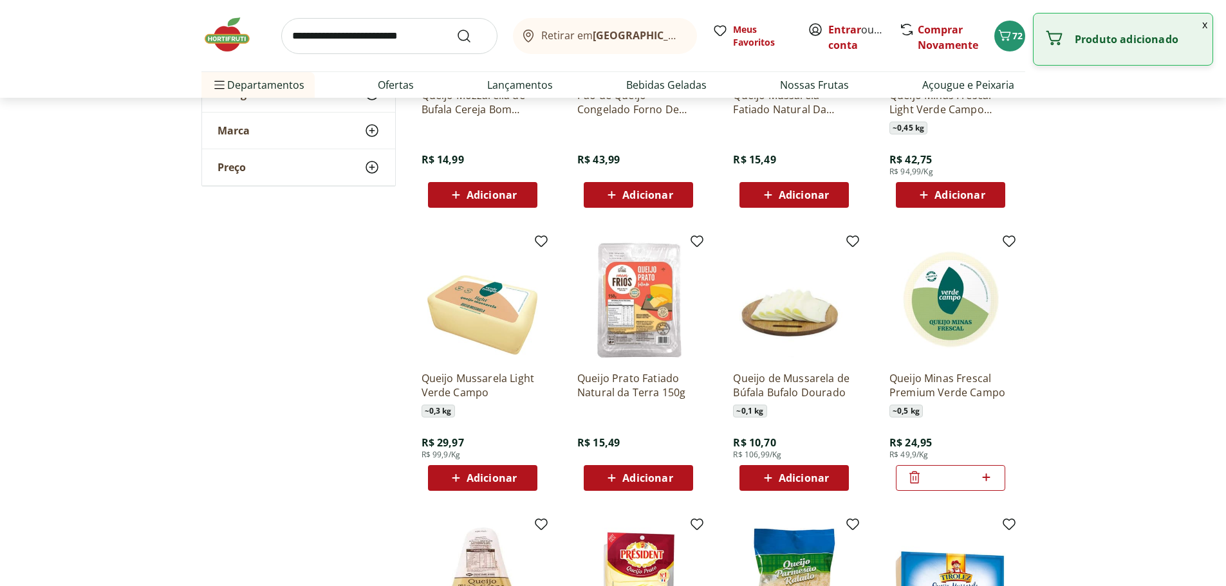
click at [988, 478] on icon at bounding box center [986, 477] width 16 height 15
type input "*"
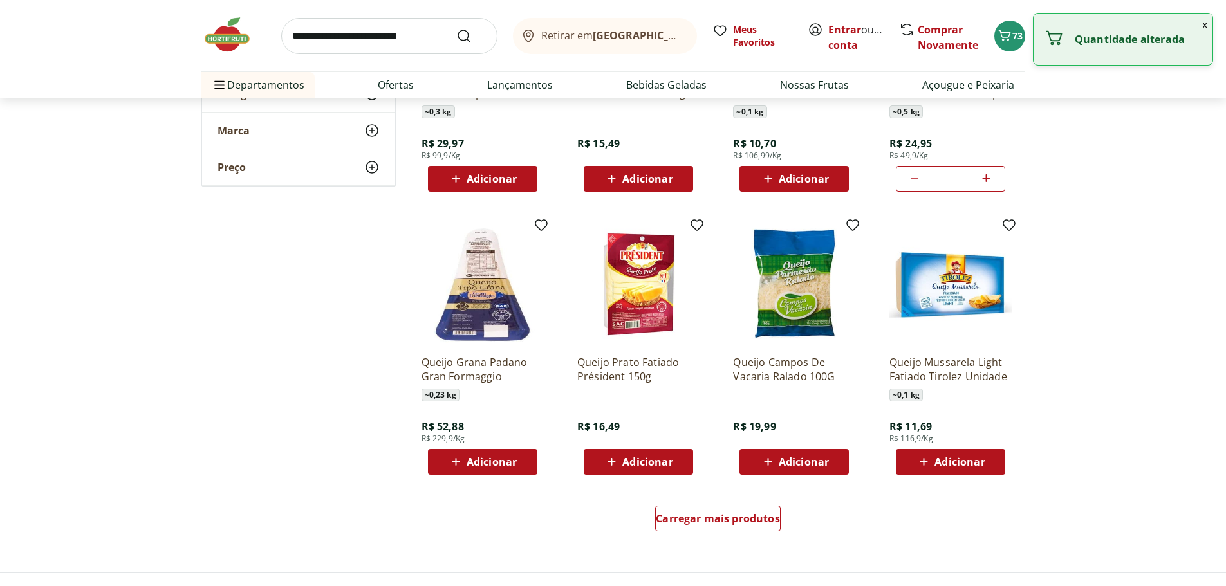
scroll to position [2316, 0]
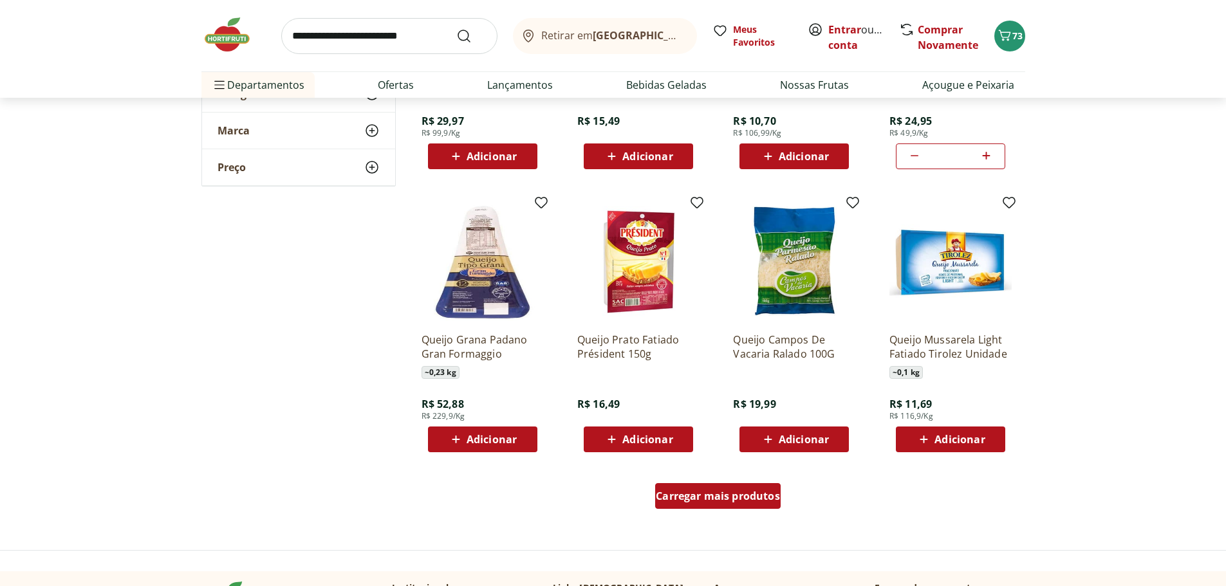
click at [721, 501] on span "Carregar mais produtos" at bounding box center [718, 496] width 124 height 10
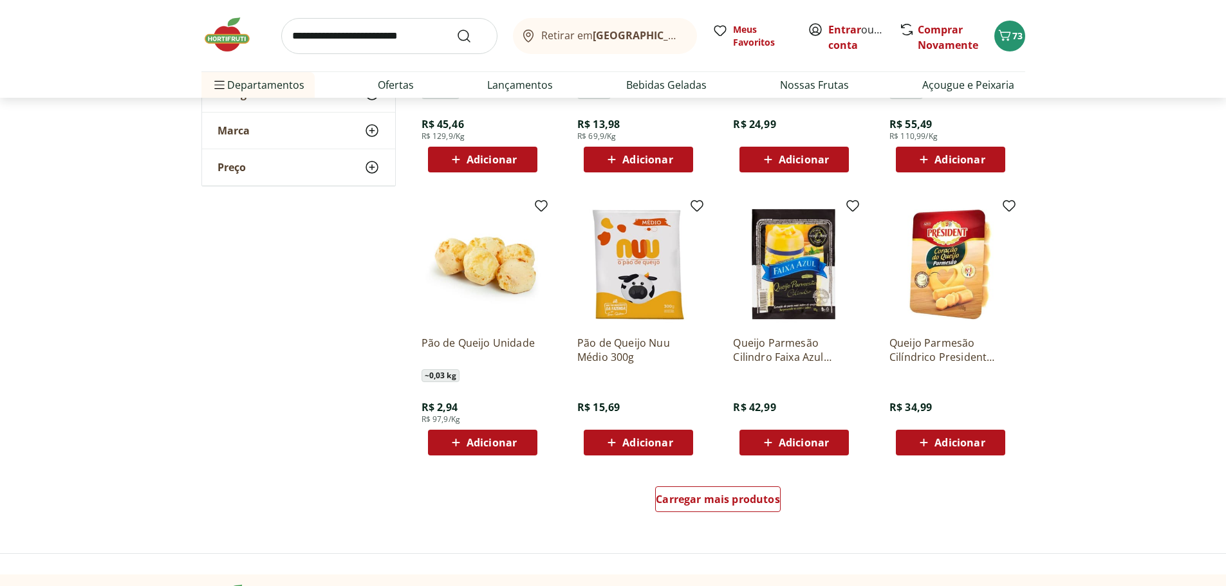
scroll to position [3152, 0]
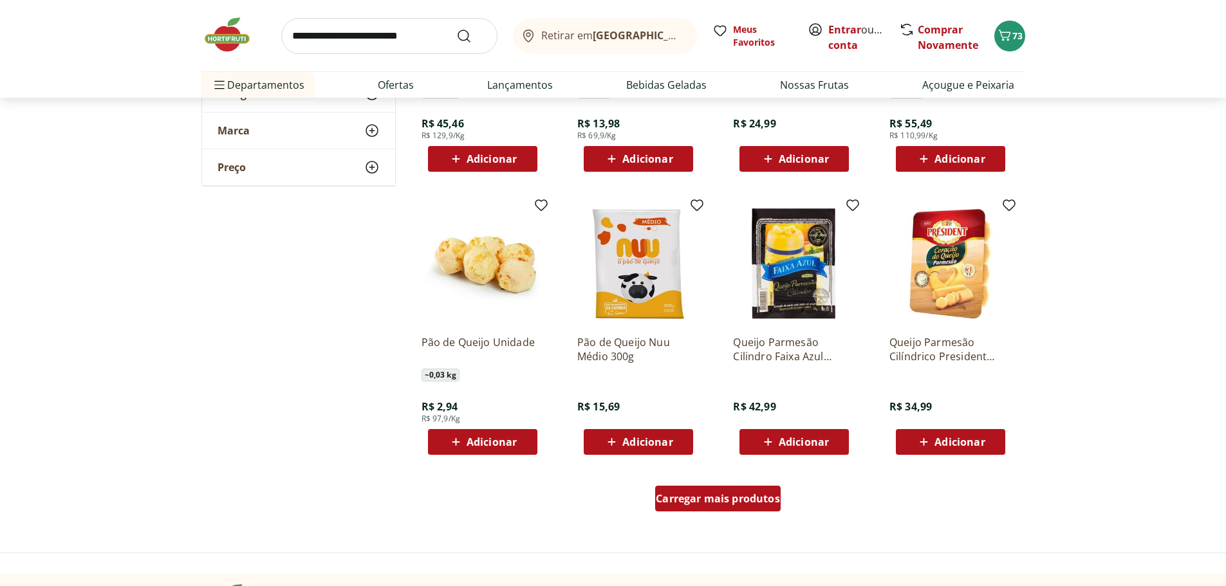
click at [726, 497] on span "Carregar mais produtos" at bounding box center [718, 498] width 124 height 10
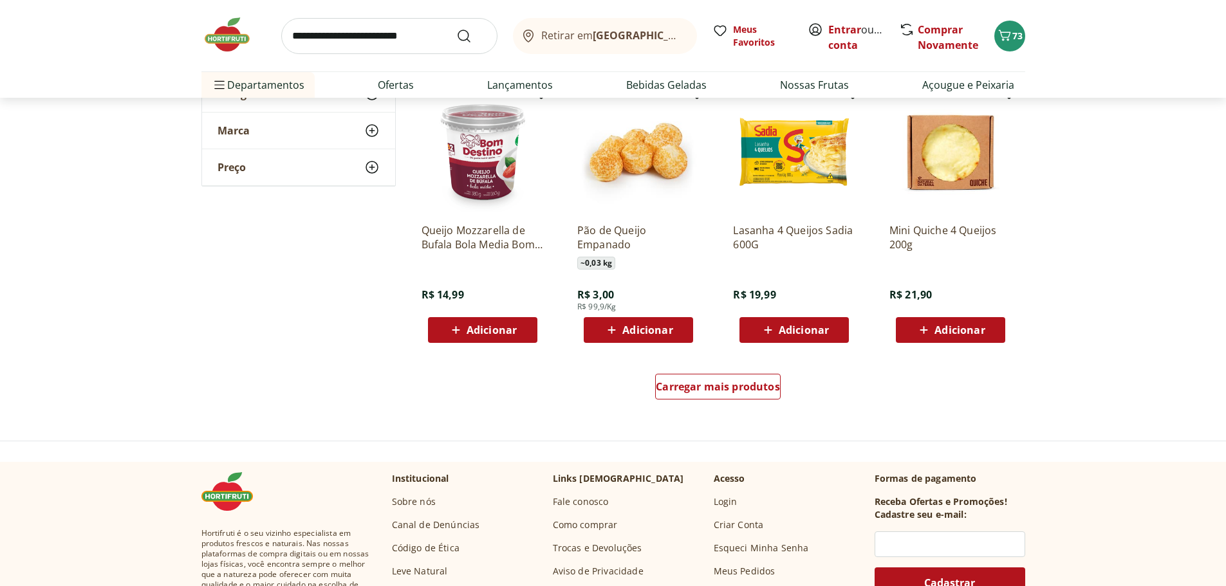
scroll to position [4117, 0]
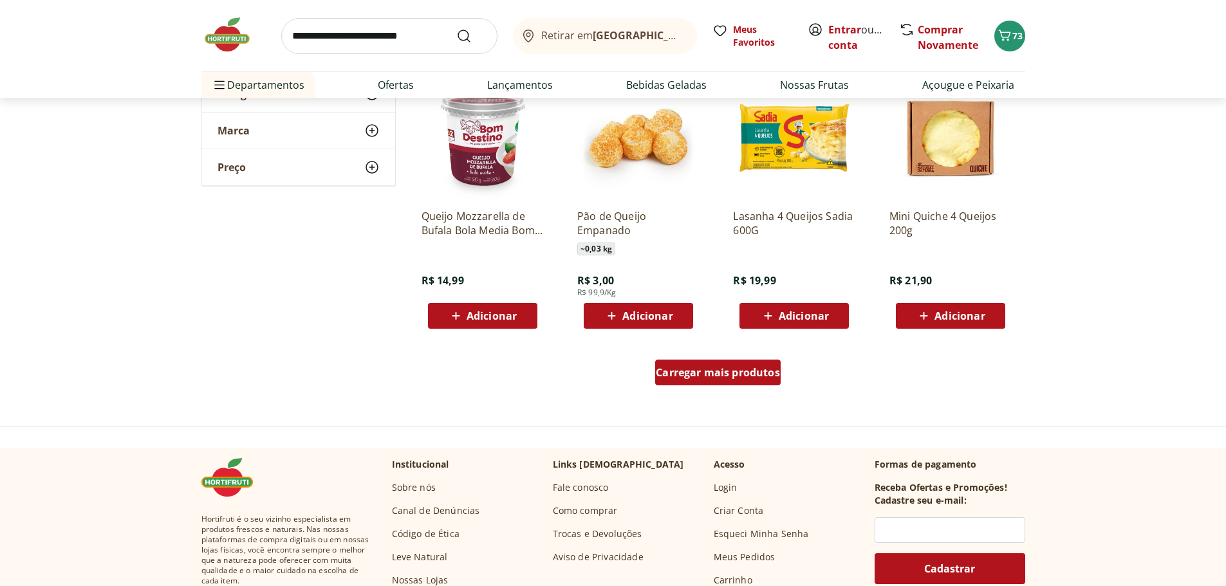
click at [703, 383] on div "Carregar mais produtos" at bounding box center [717, 373] width 125 height 26
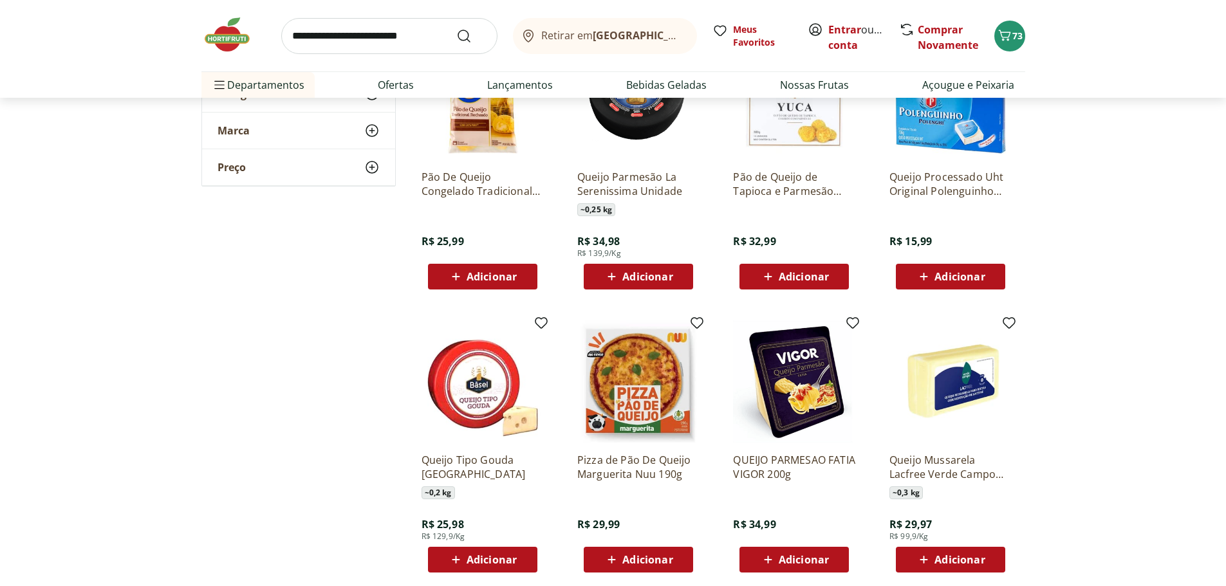
scroll to position [4761, 0]
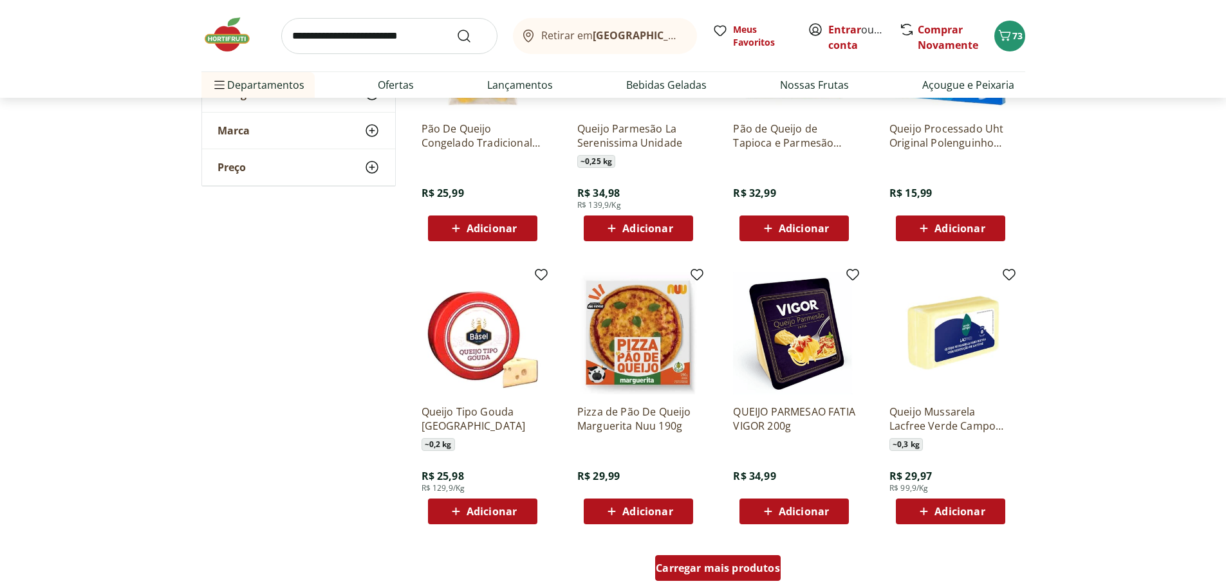
click at [773, 563] on span "Carregar mais produtos" at bounding box center [718, 568] width 124 height 10
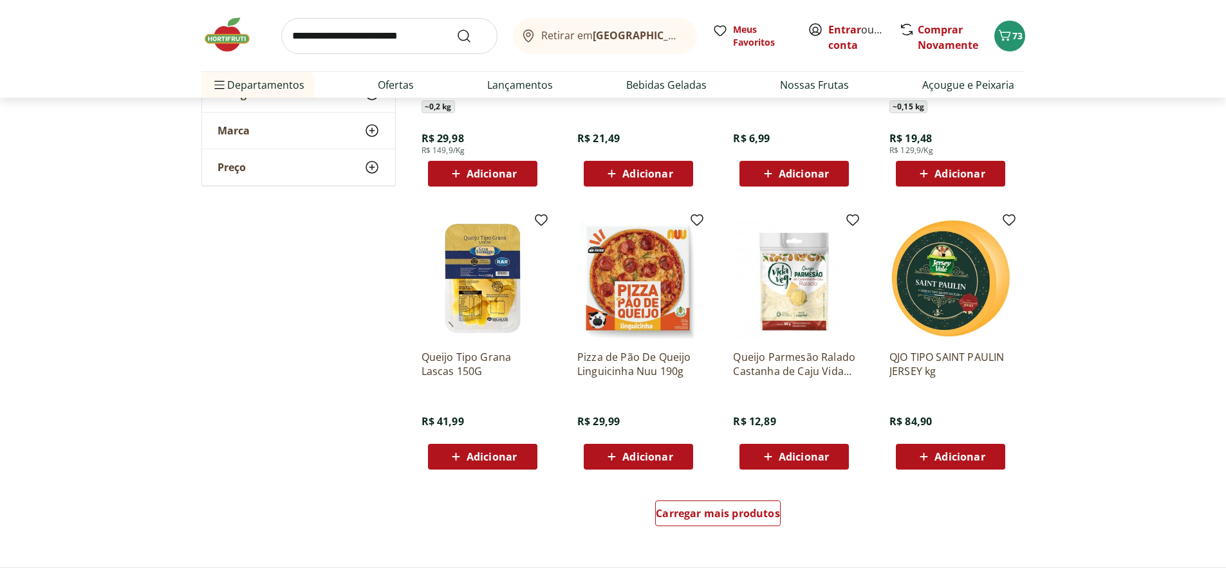
scroll to position [5662, 0]
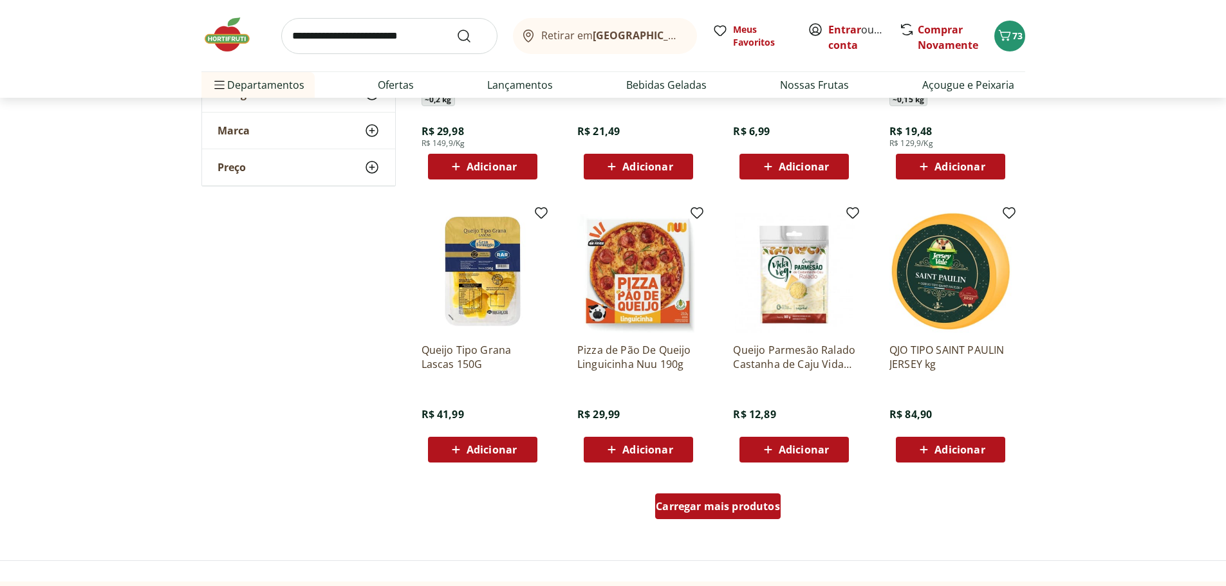
click at [701, 506] on span "Carregar mais produtos" at bounding box center [718, 506] width 124 height 10
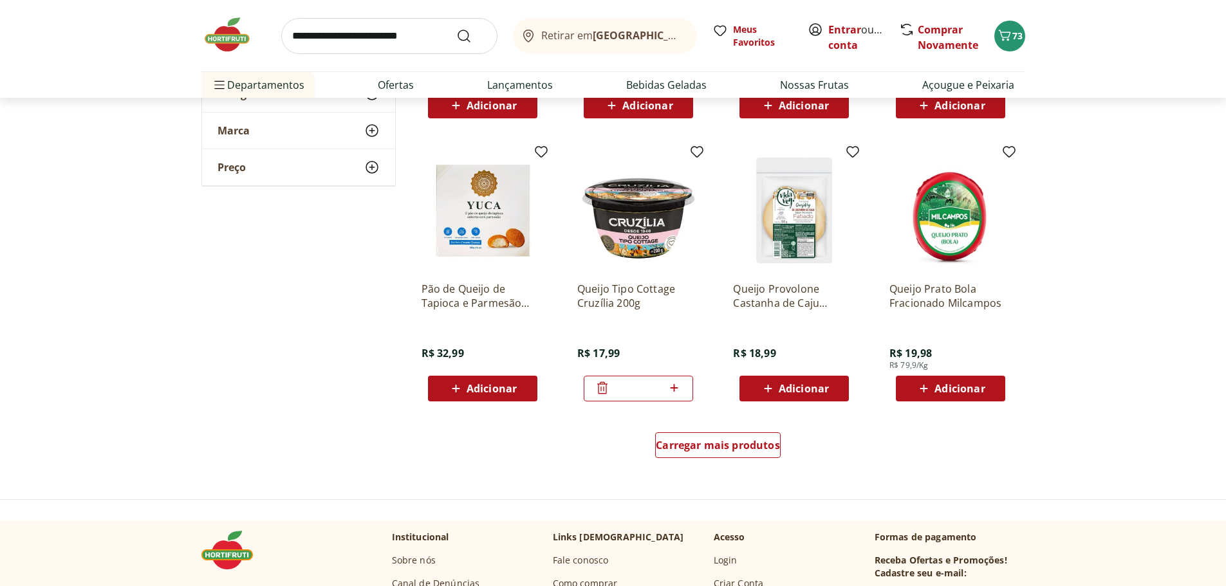
scroll to position [6562, 0]
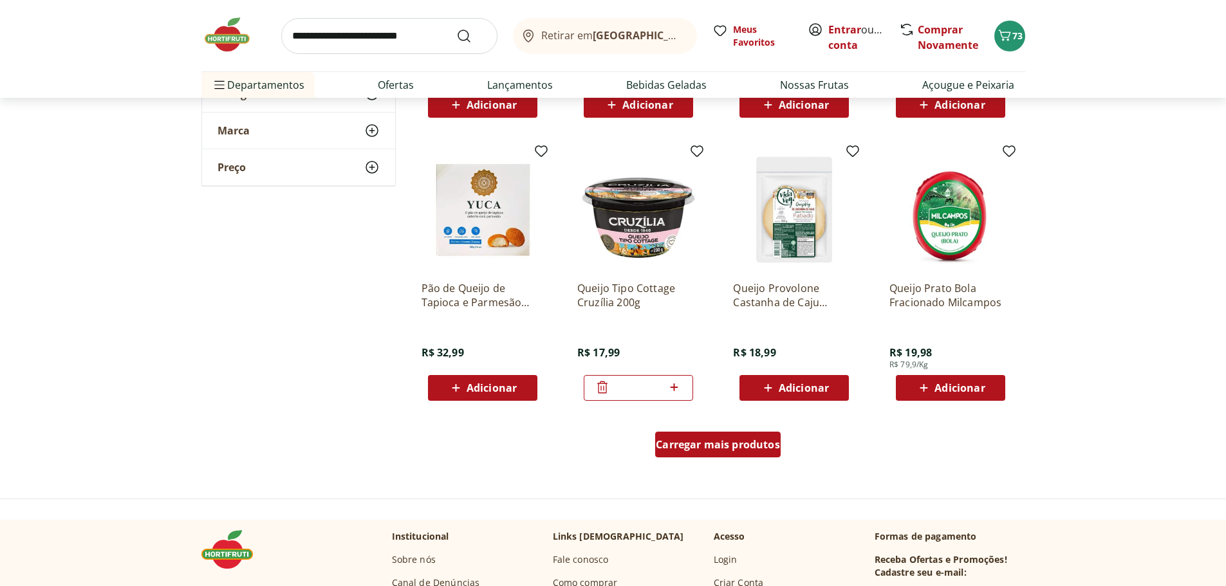
click at [744, 447] on span "Carregar mais produtos" at bounding box center [718, 444] width 124 height 10
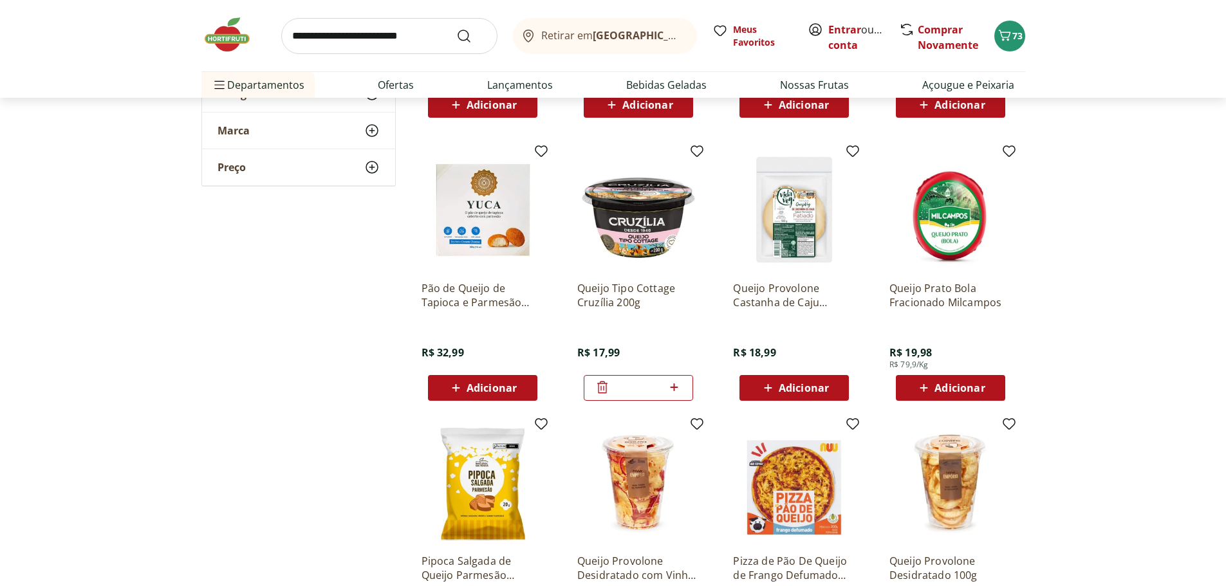
click at [677, 385] on icon at bounding box center [674, 387] width 16 height 15
type input "*"
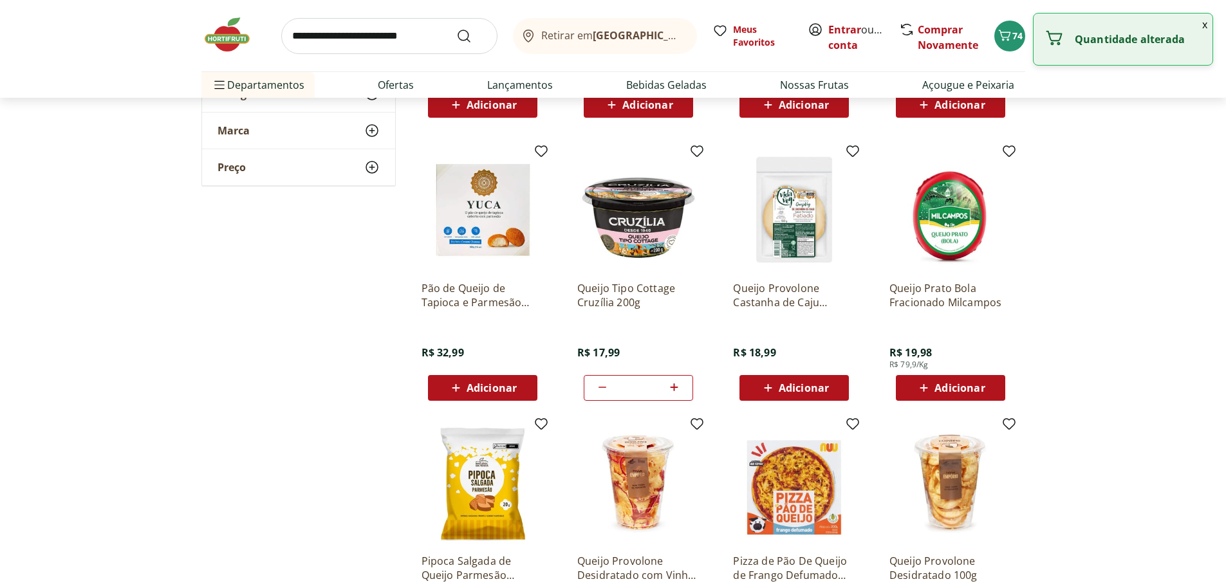
click at [1014, 362] on div "Queijo Prato Bola Fracionado Milcampos R$ 19,98 R$ 79,9/Kg Adicionar" at bounding box center [950, 274] width 143 height 273
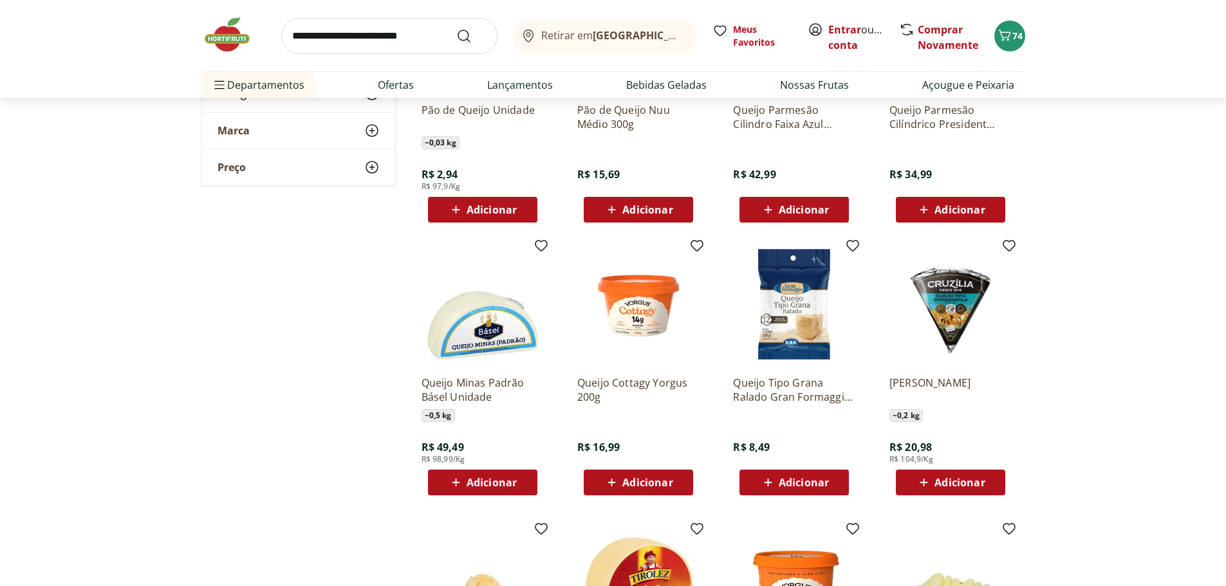
scroll to position [3410, 0]
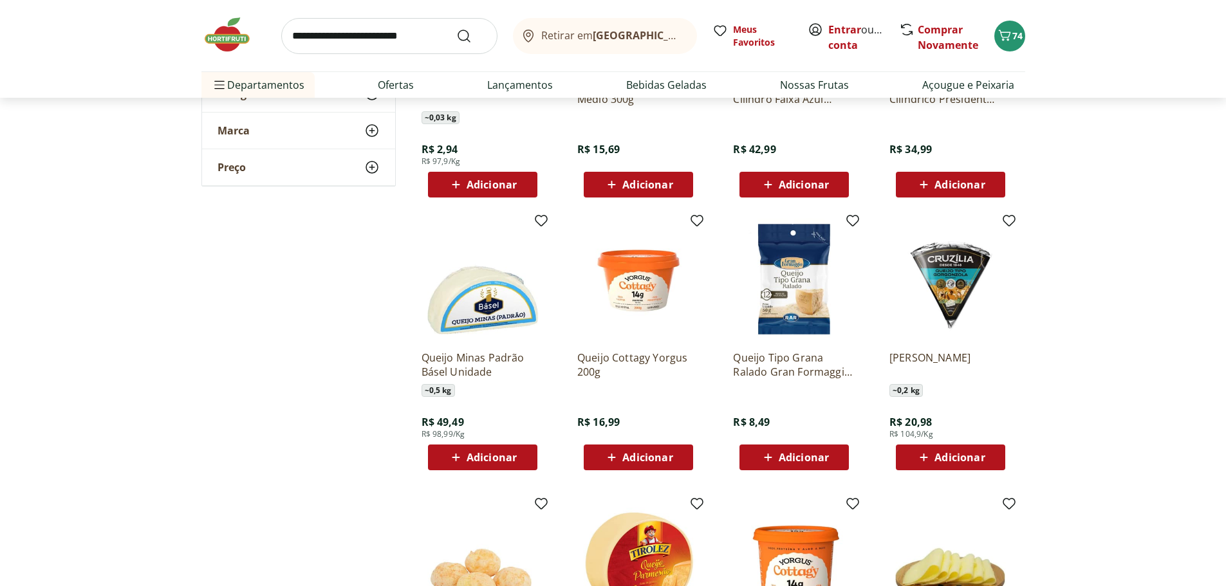
click at [798, 465] on div "Adicionar" at bounding box center [794, 457] width 89 height 23
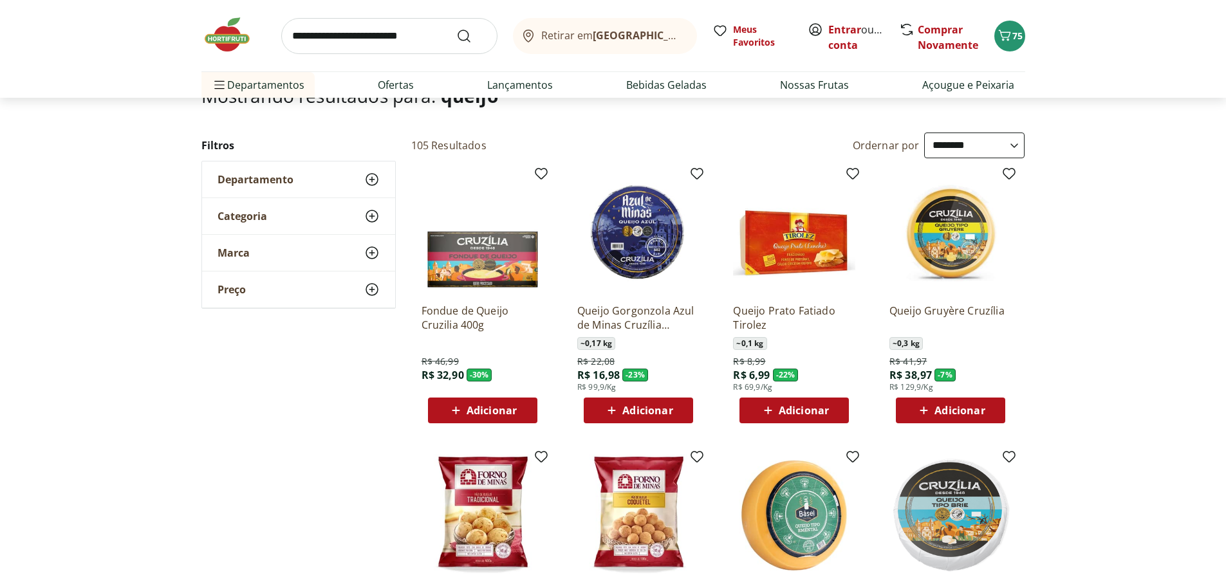
scroll to position [0, 0]
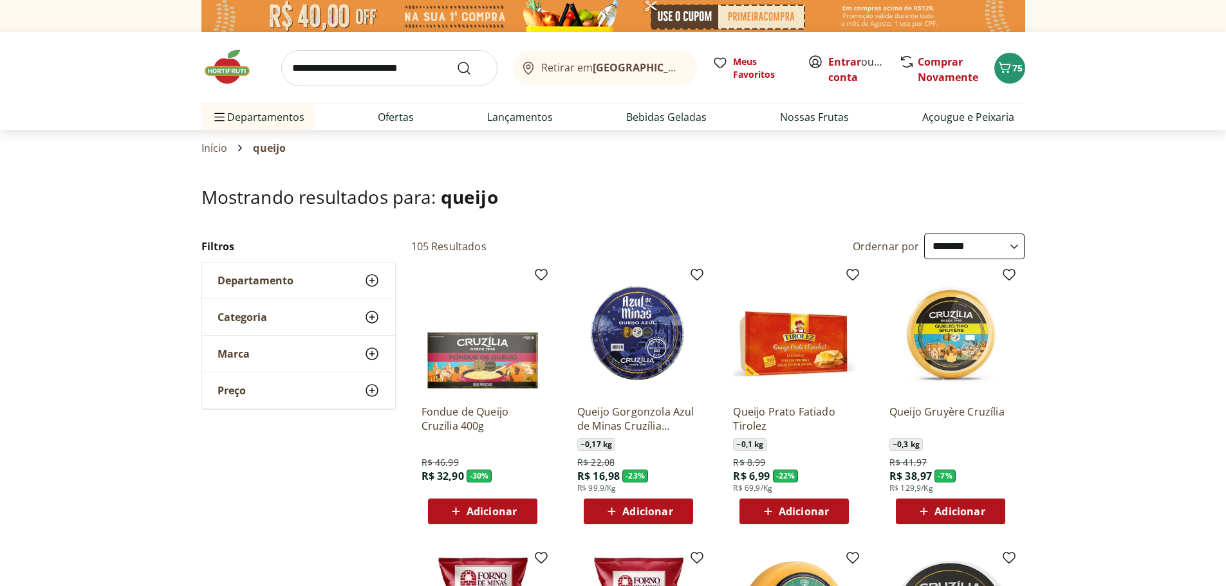
click at [371, 72] on input "search" at bounding box center [389, 68] width 216 height 36
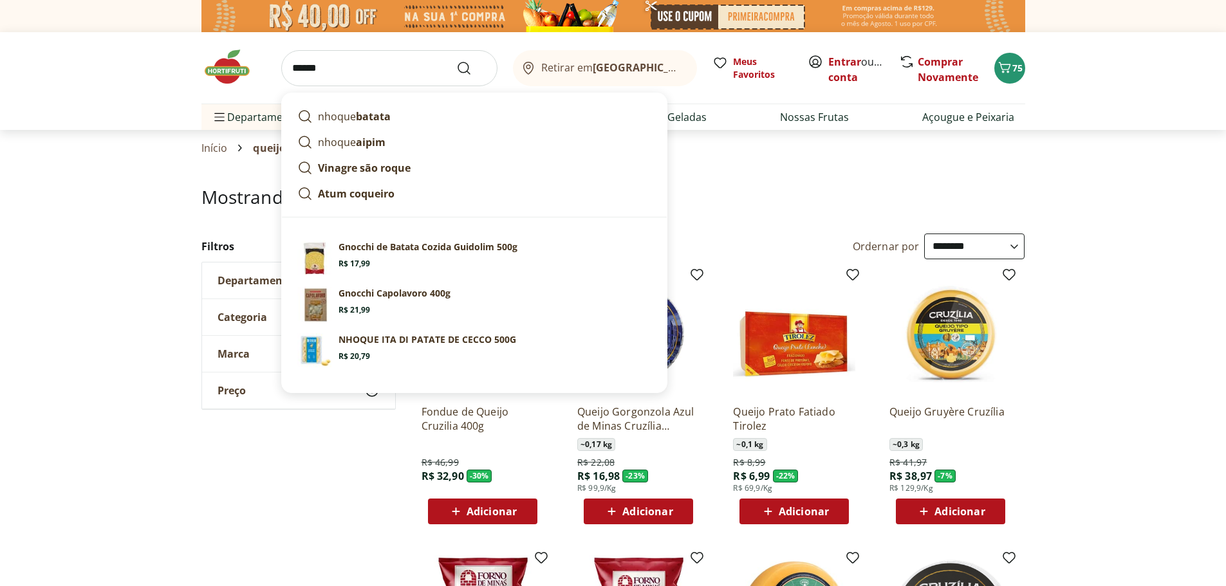
click at [365, 248] on p "Gnocchi de Batata Cozida Guidolim 500g" at bounding box center [427, 247] width 179 height 13
type input "**********"
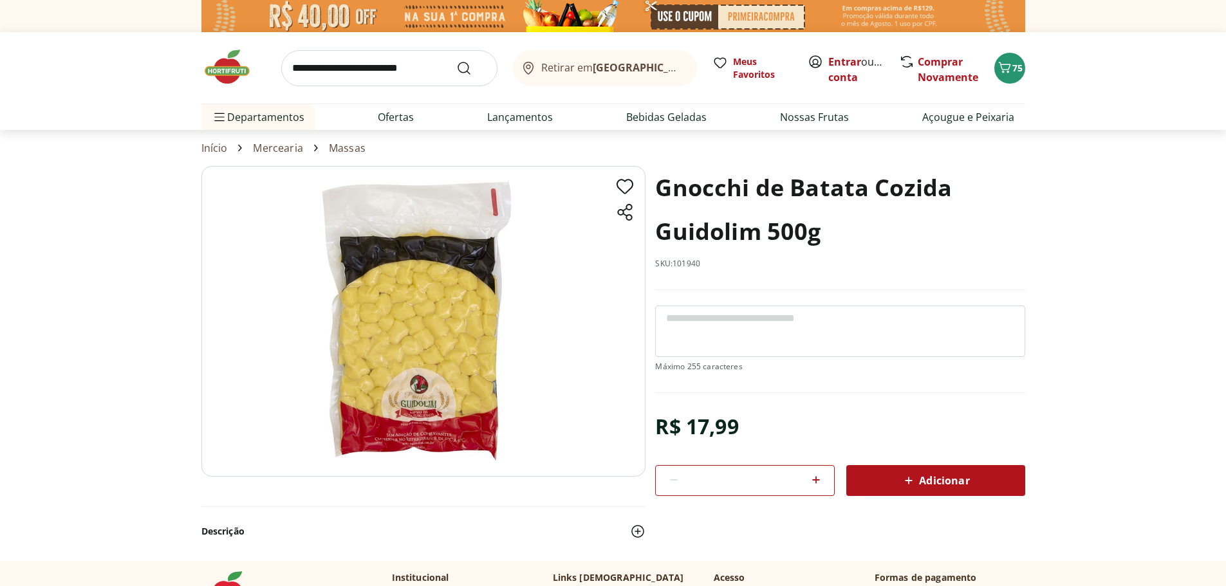
click at [936, 480] on span "Adicionar" at bounding box center [935, 480] width 68 height 15
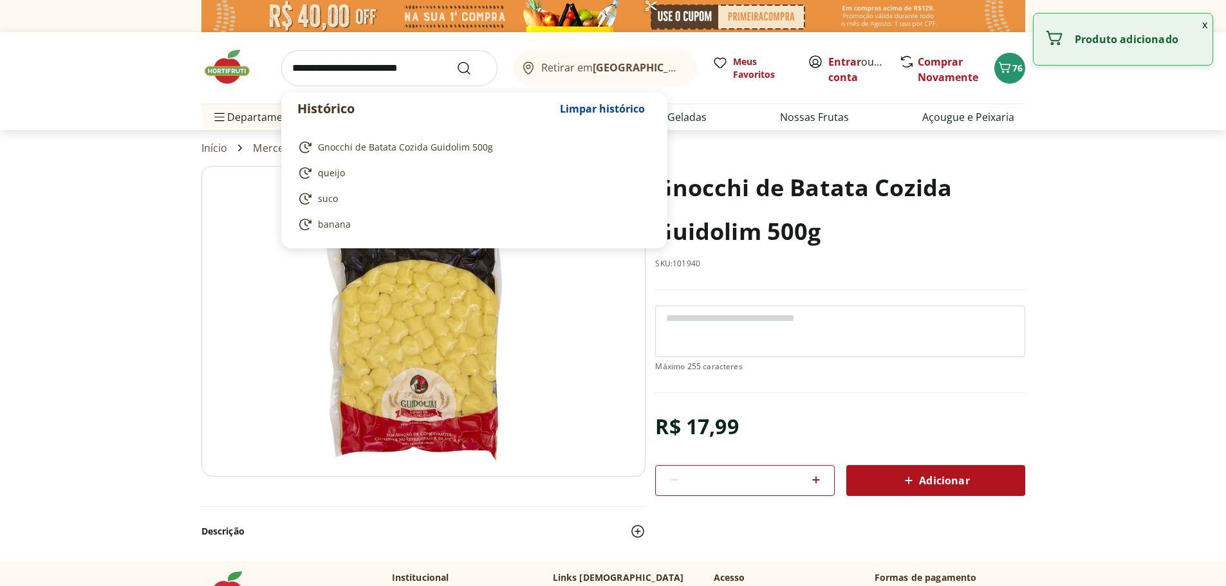
click at [309, 67] on input "search" at bounding box center [389, 68] width 216 height 36
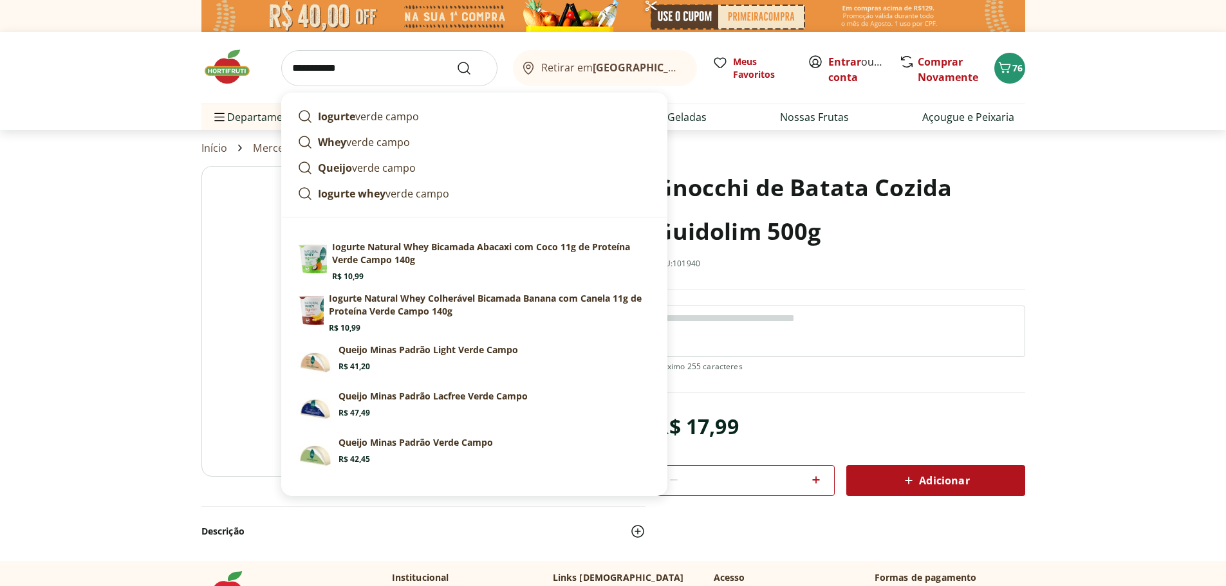
type input "**********"
click at [464, 65] on icon "Submit Search" at bounding box center [463, 67] width 15 height 15
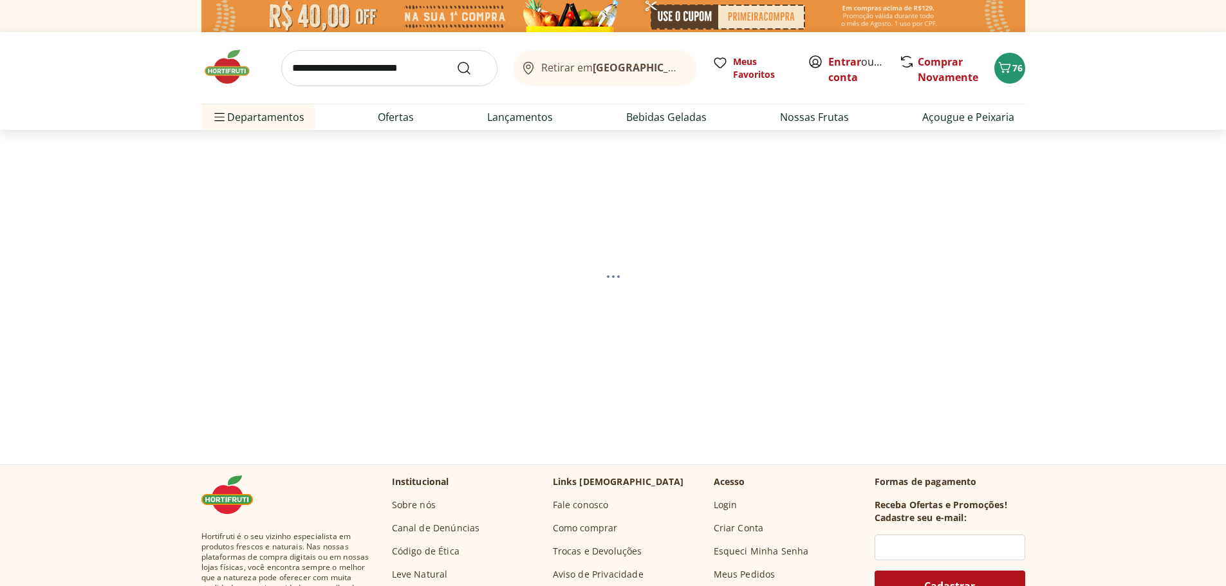
select select "**********"
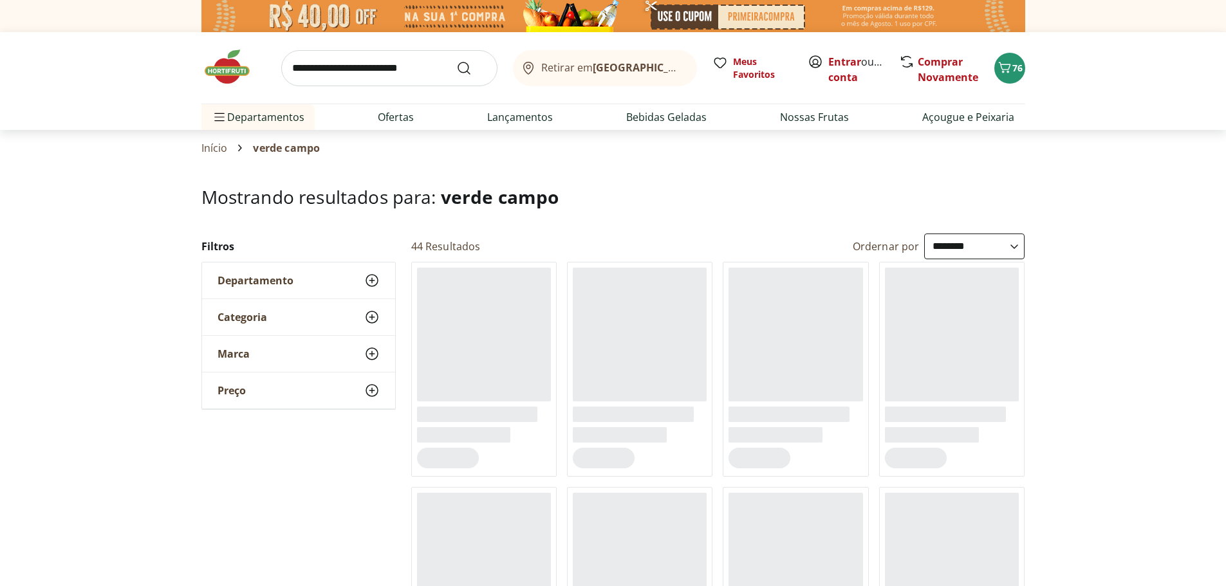
click at [360, 280] on div "Departamento" at bounding box center [298, 280] width 193 height 36
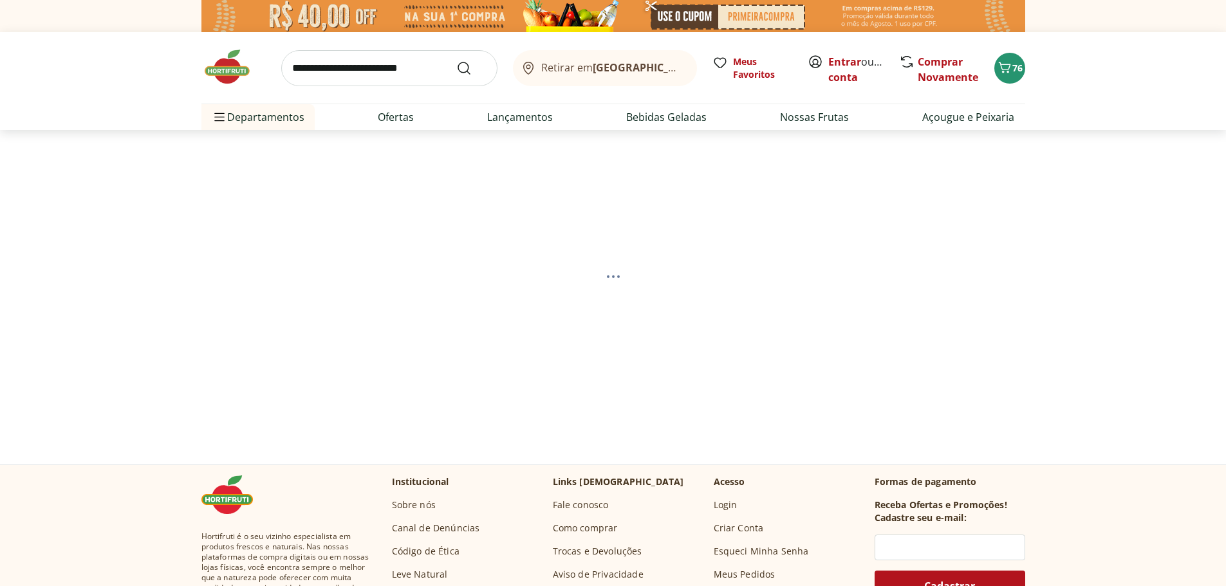
select select "**********"
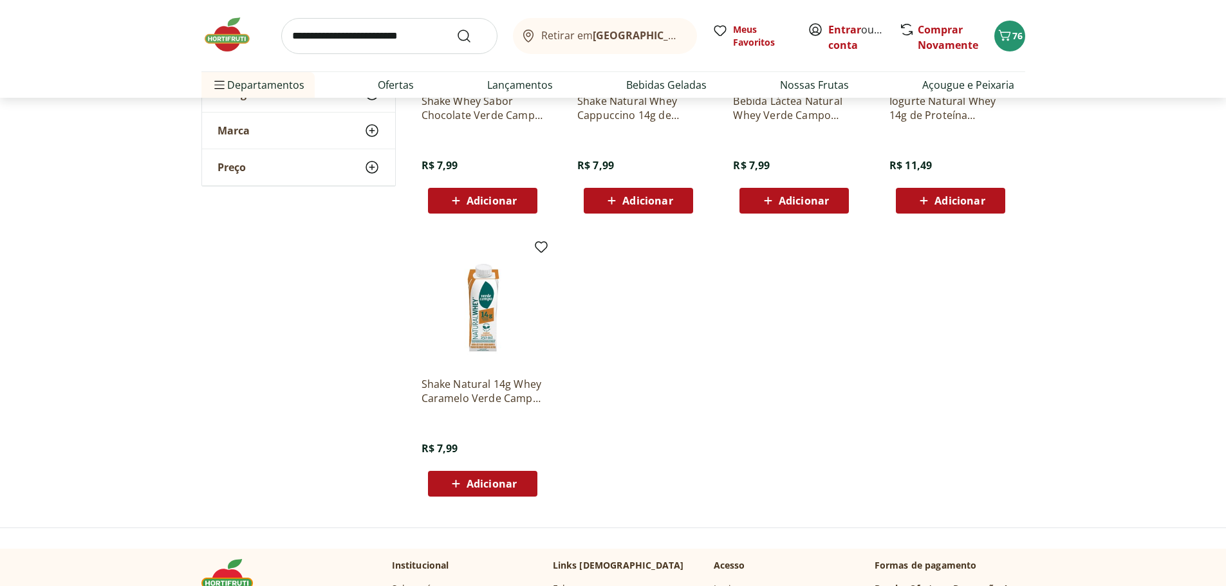
scroll to position [64, 0]
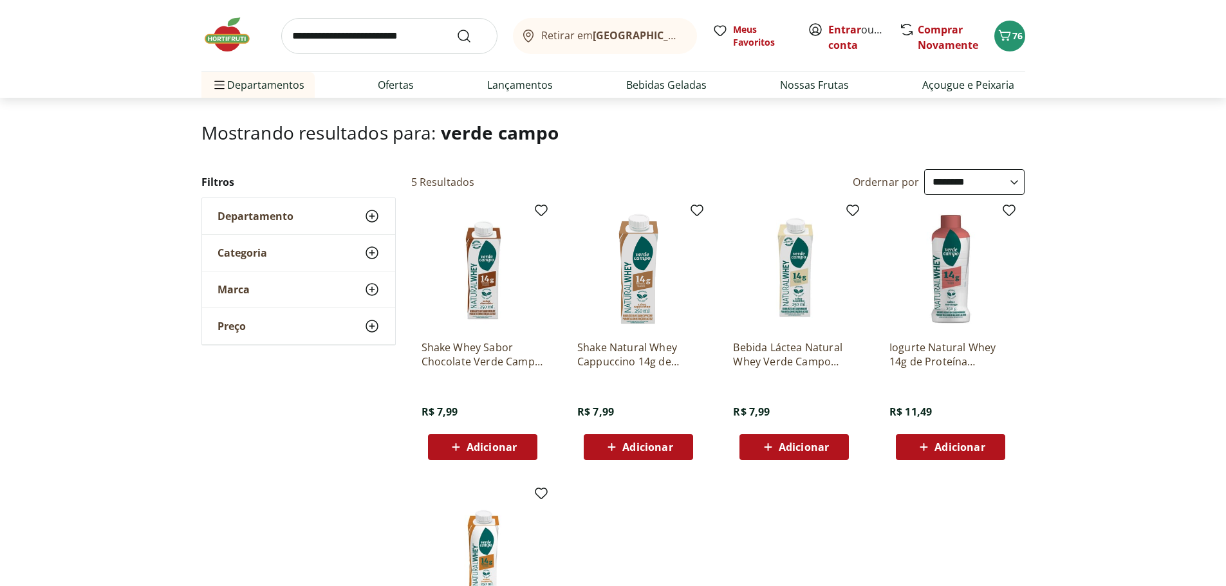
click at [270, 210] on span "Departamento" at bounding box center [255, 216] width 76 height 13
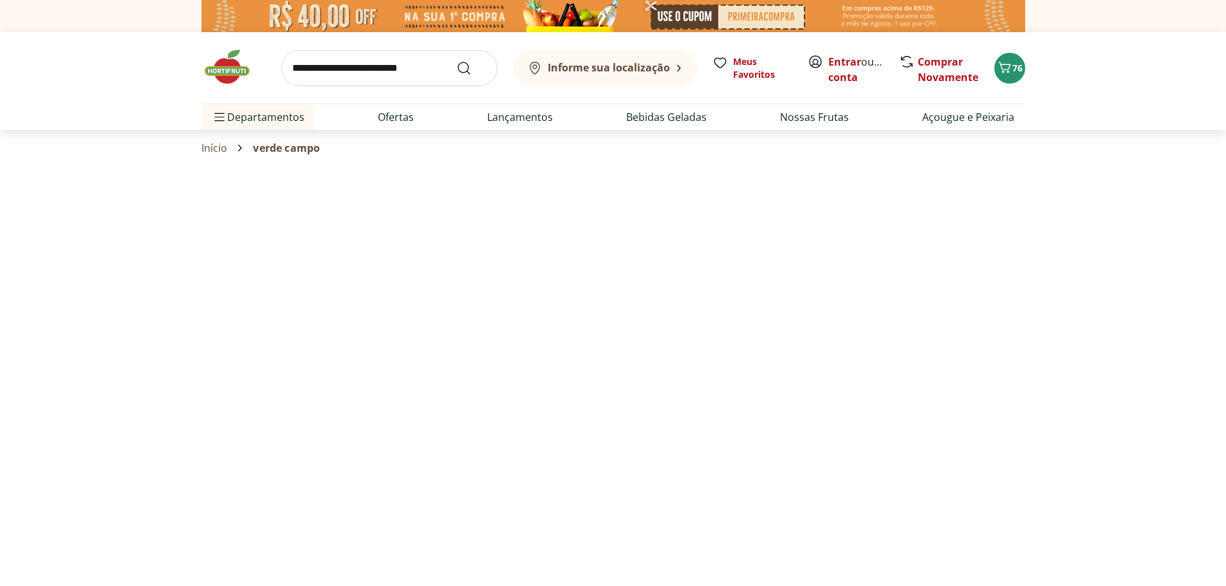
select select "**********"
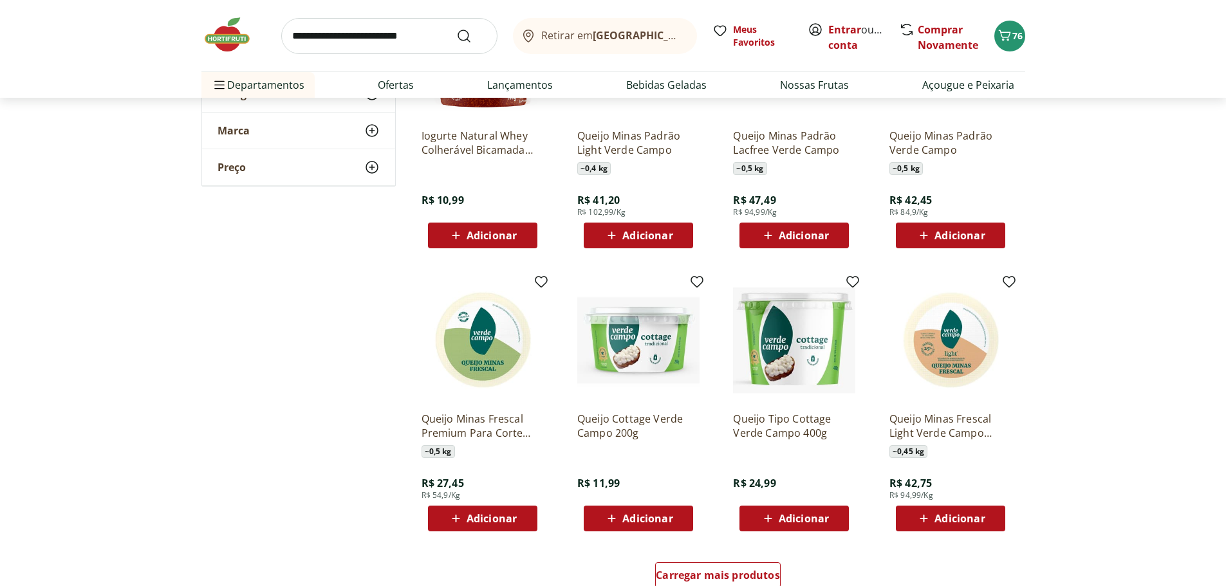
scroll to position [579, 0]
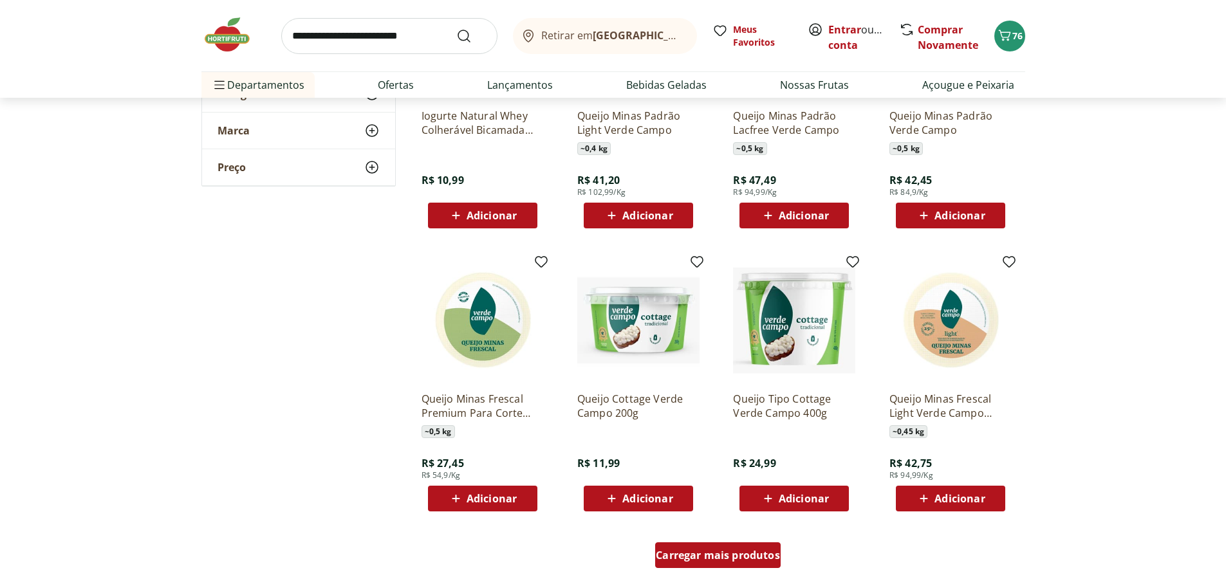
click at [712, 550] on span "Carregar mais produtos" at bounding box center [718, 555] width 124 height 10
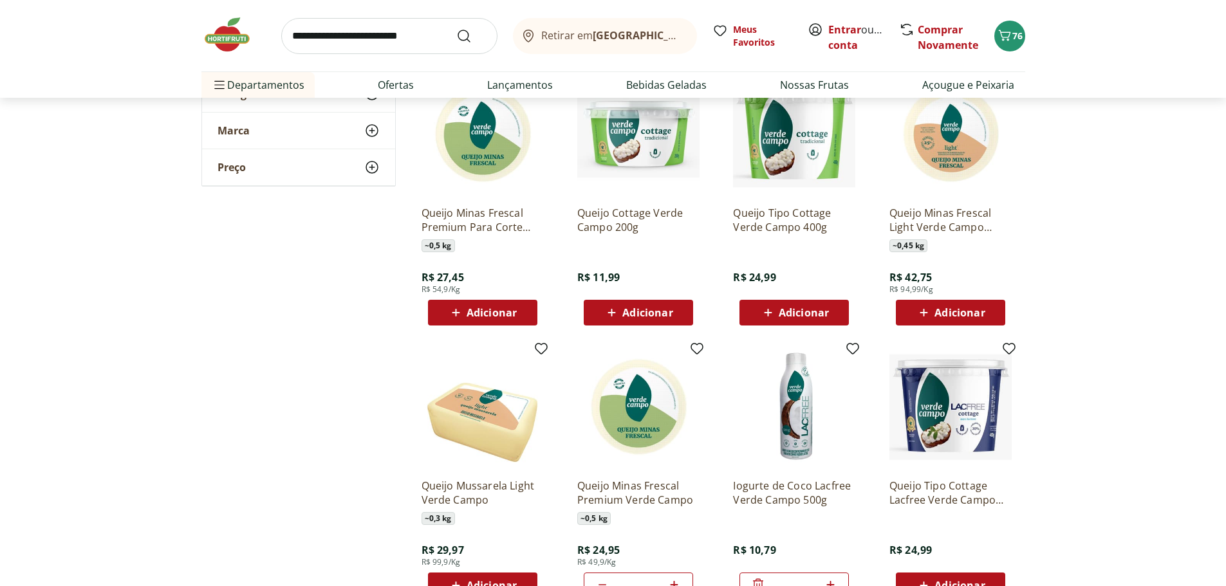
scroll to position [772, 0]
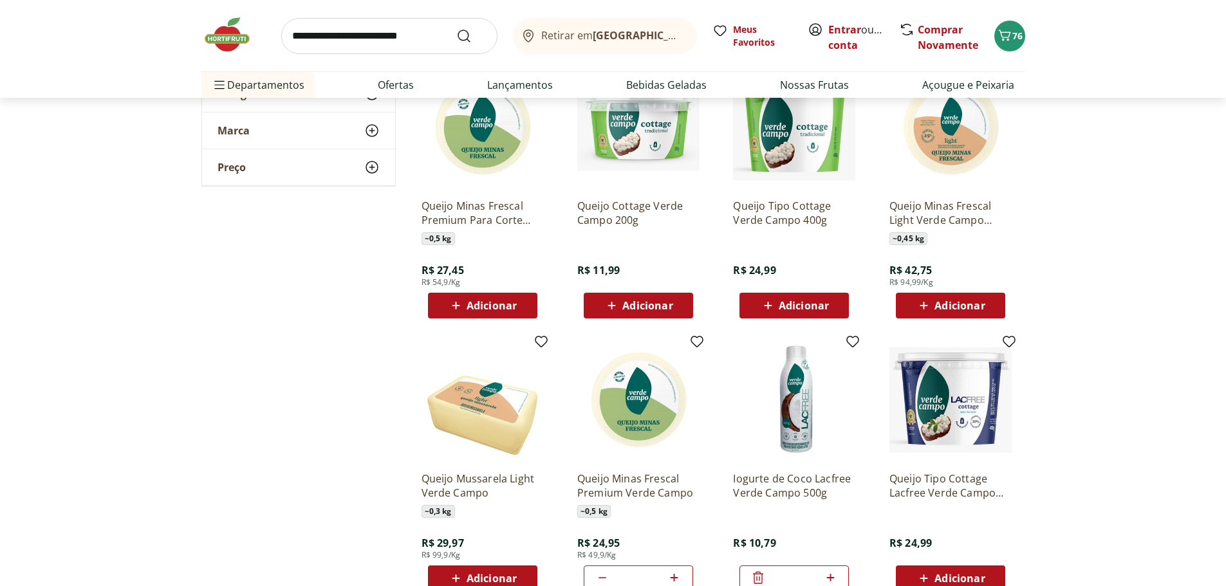
click at [1104, 341] on section "**********" at bounding box center [613, 324] width 1226 height 1819
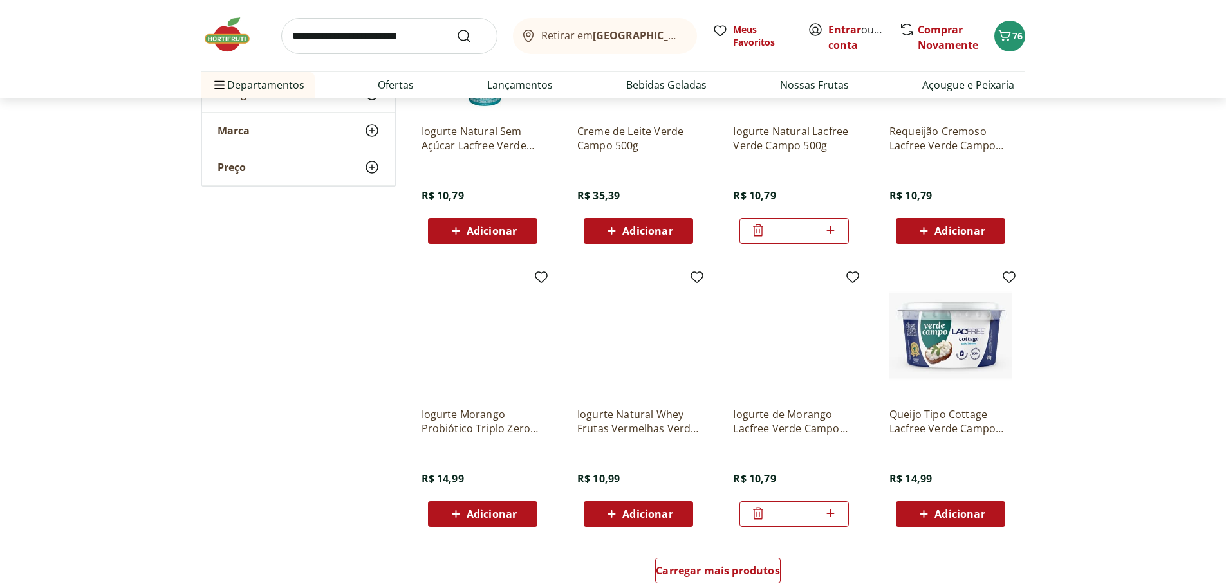
scroll to position [1415, 0]
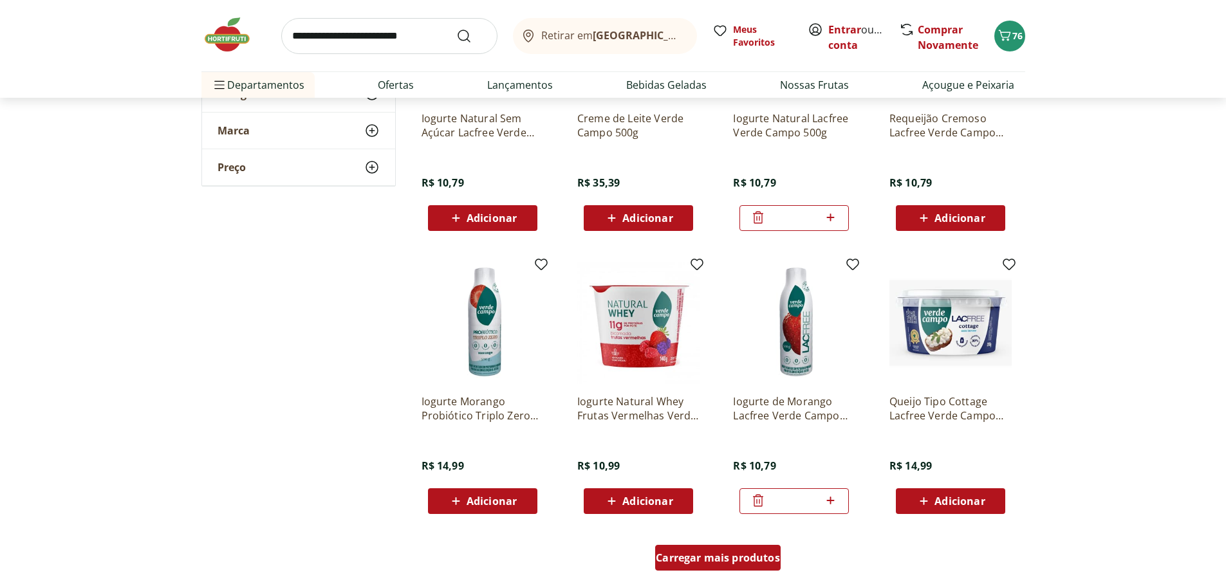
click at [715, 555] on span "Carregar mais produtos" at bounding box center [718, 558] width 124 height 10
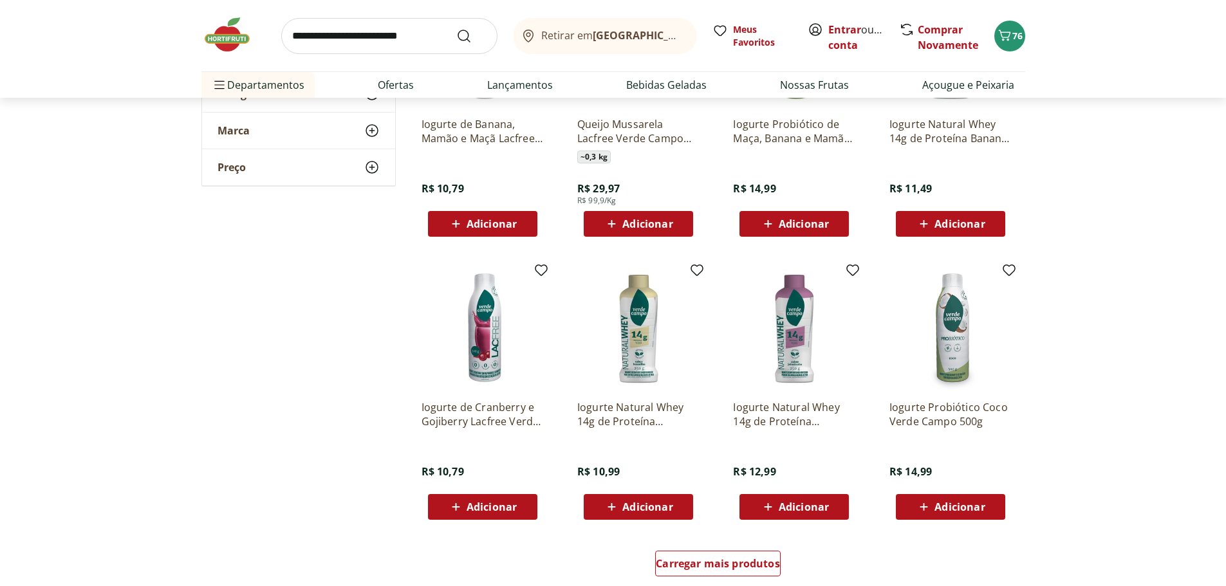
scroll to position [2252, 0]
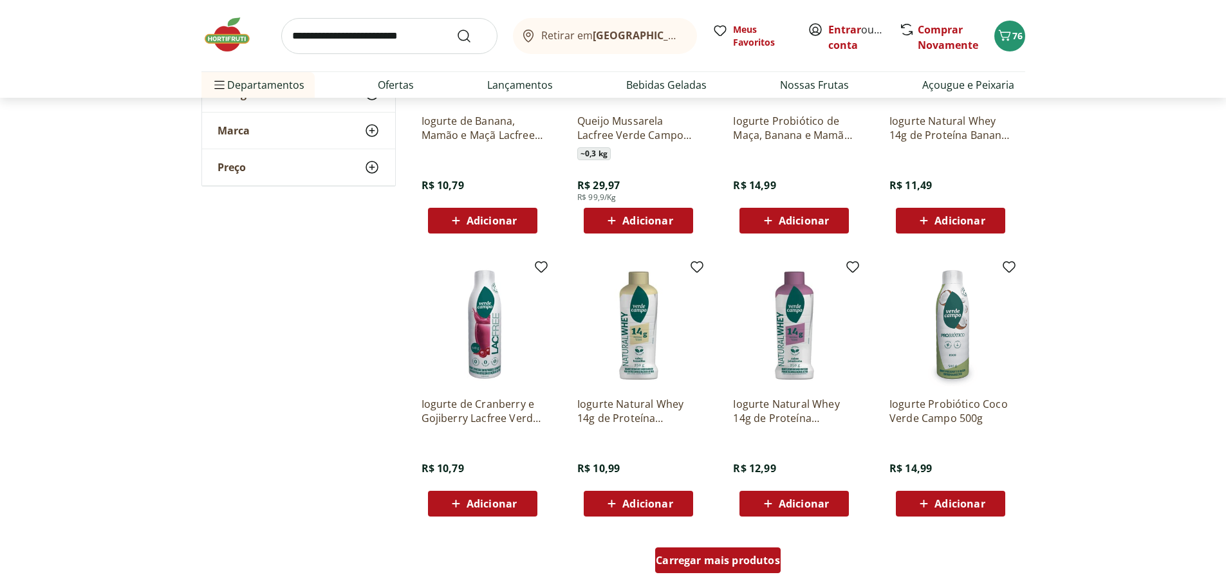
click at [733, 560] on span "Carregar mais produtos" at bounding box center [718, 560] width 124 height 10
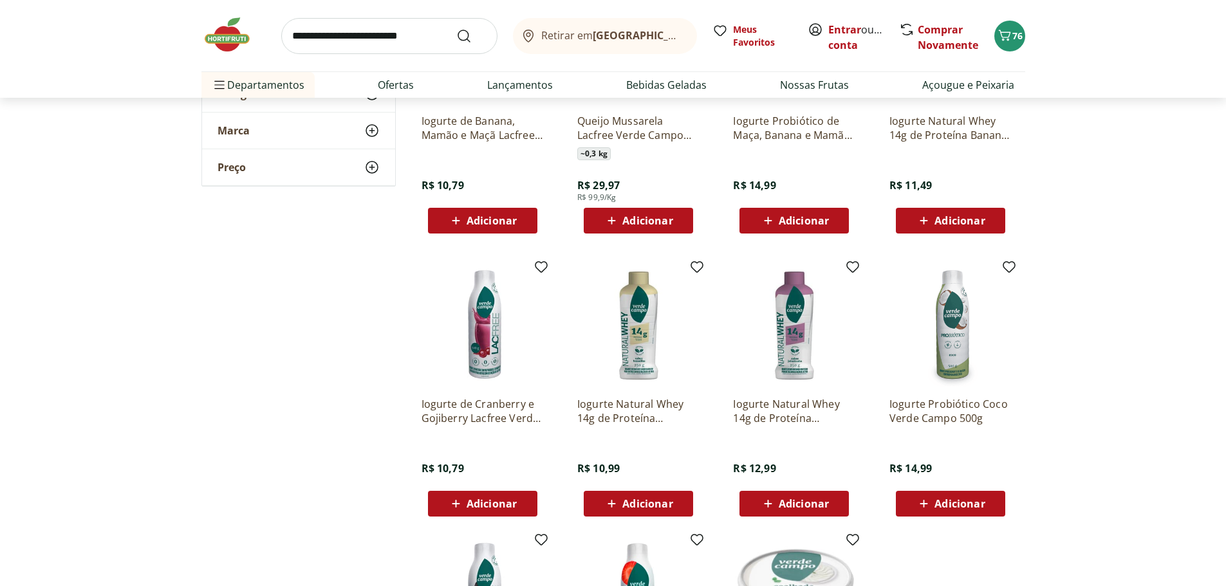
scroll to position [2509, 0]
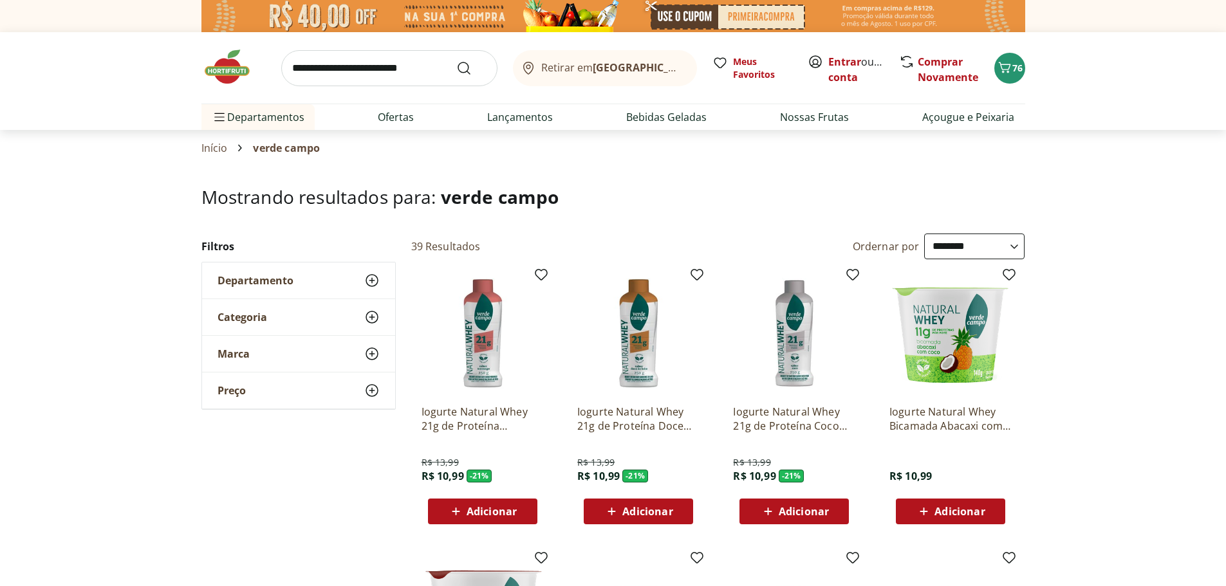
click at [396, 115] on link "Ofertas" at bounding box center [396, 116] width 36 height 15
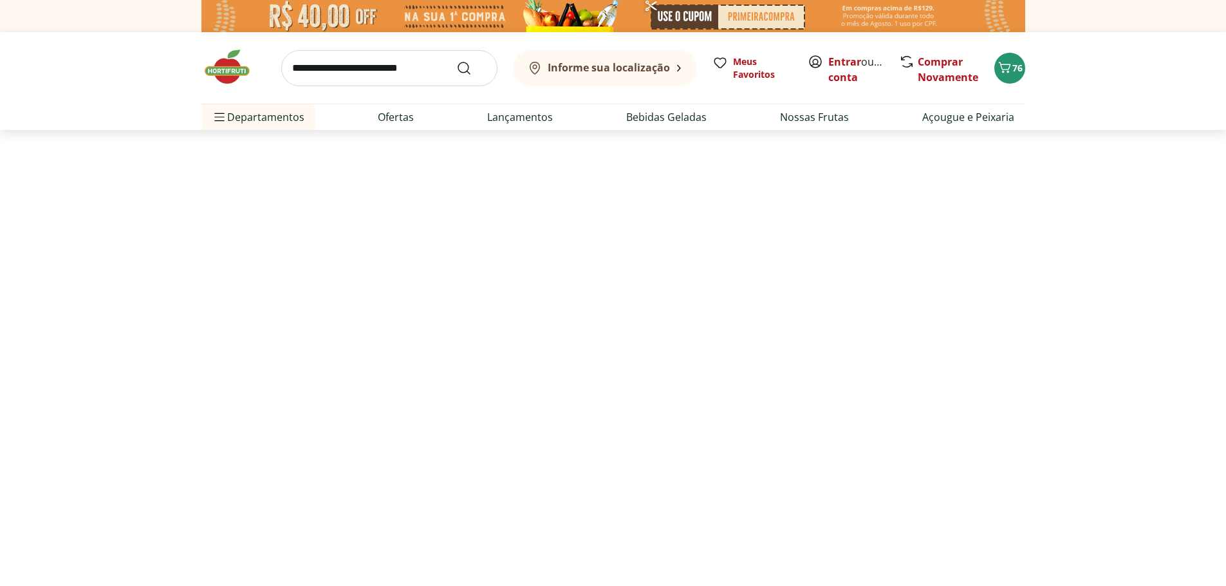
select select "**********"
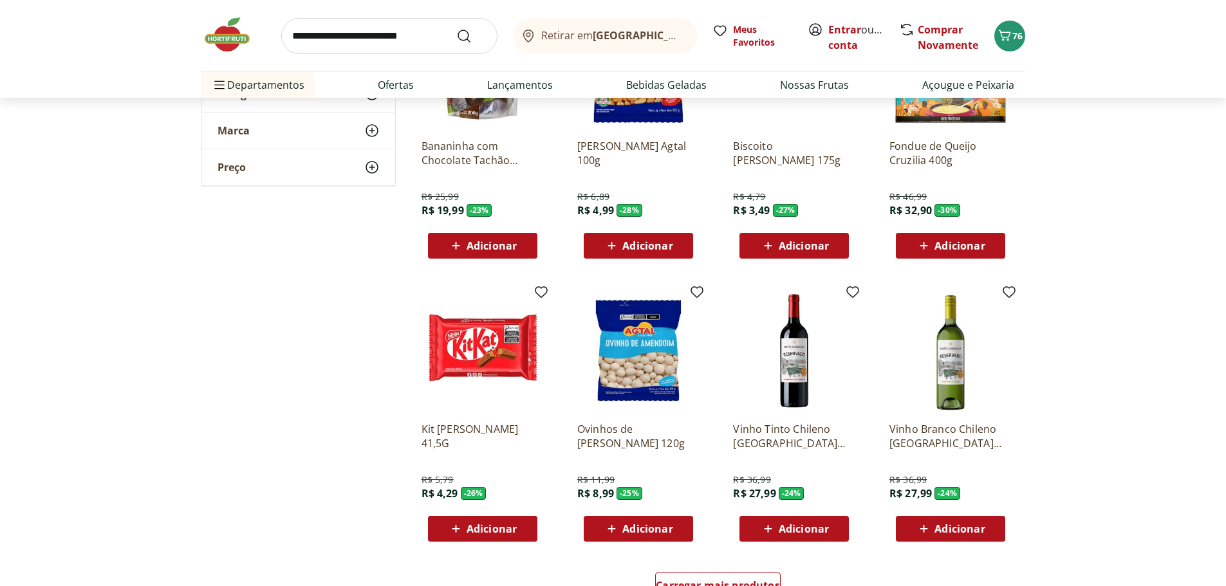
scroll to position [515, 0]
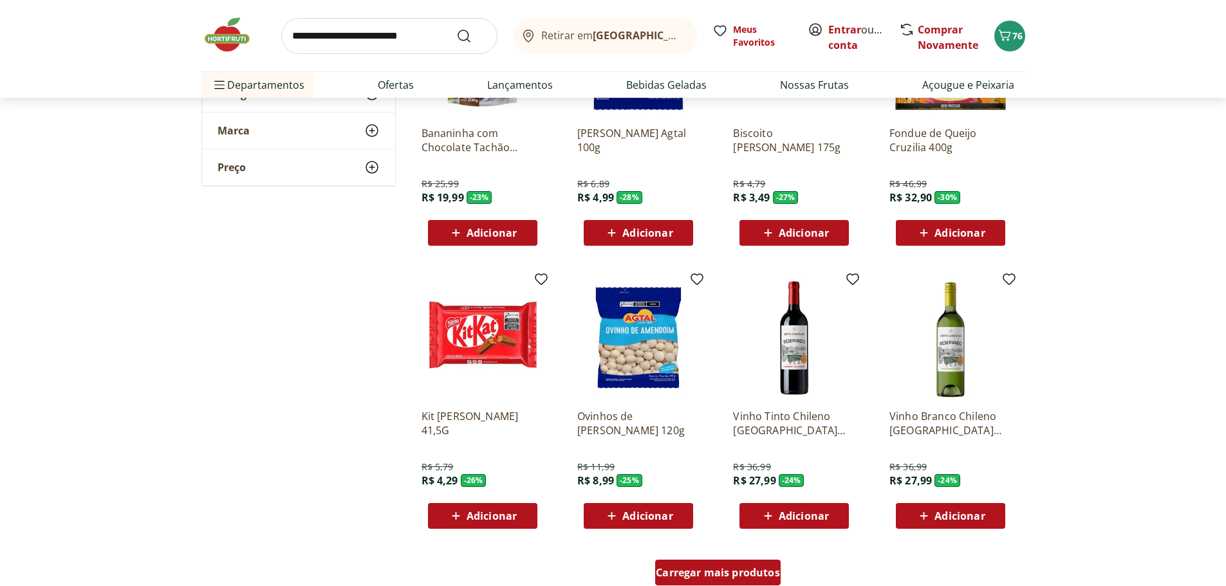
click at [691, 569] on span "Carregar mais produtos" at bounding box center [718, 572] width 124 height 10
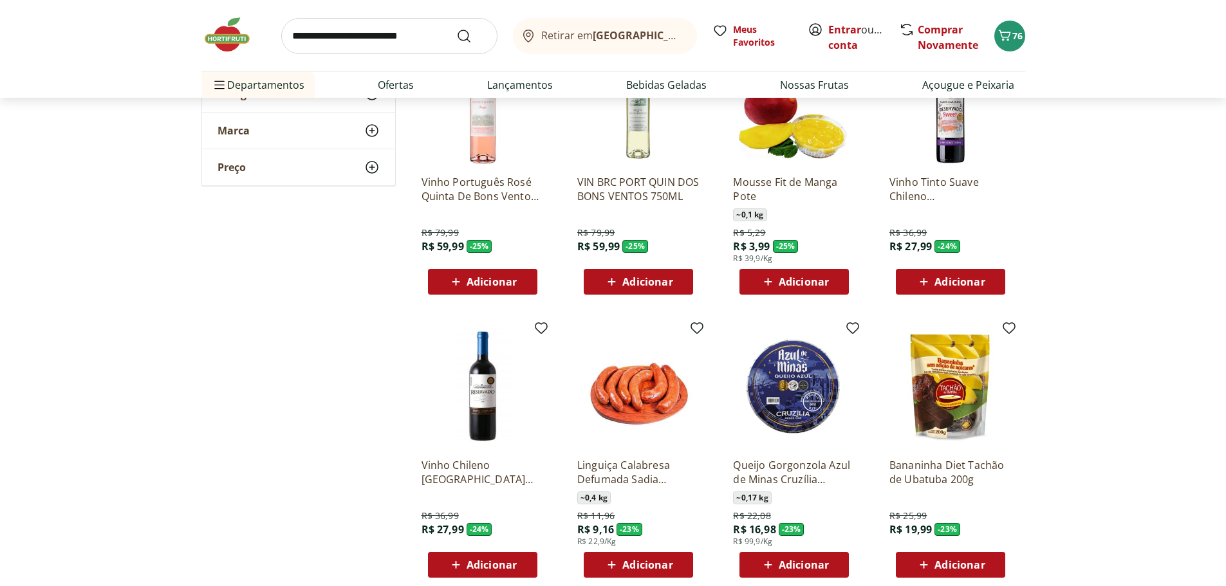
scroll to position [1351, 0]
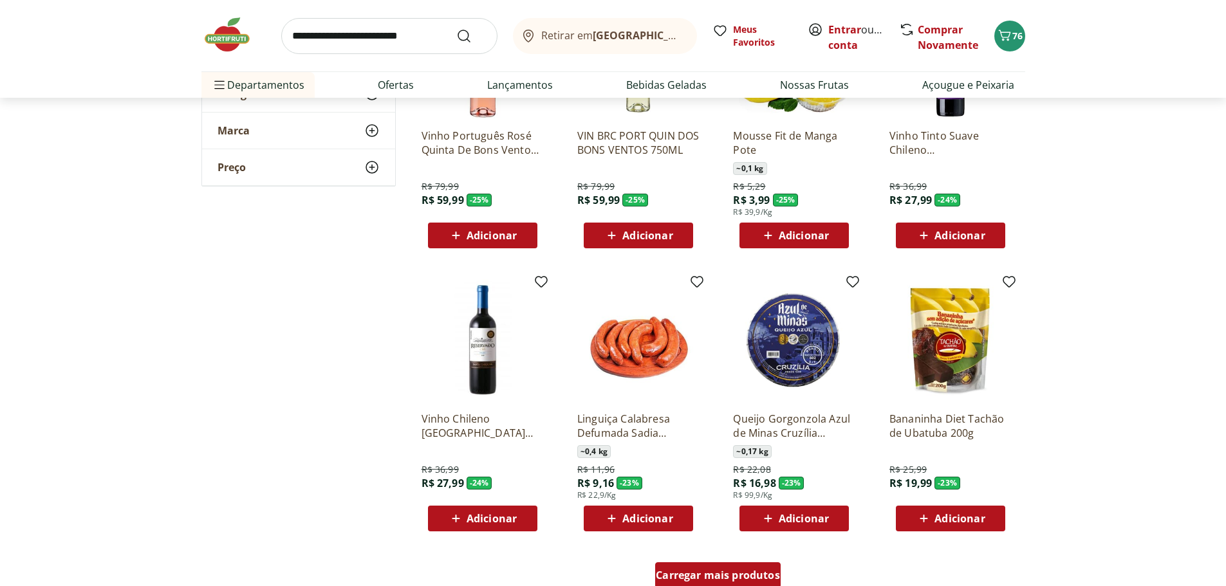
click at [717, 570] on span "Carregar mais produtos" at bounding box center [718, 575] width 124 height 10
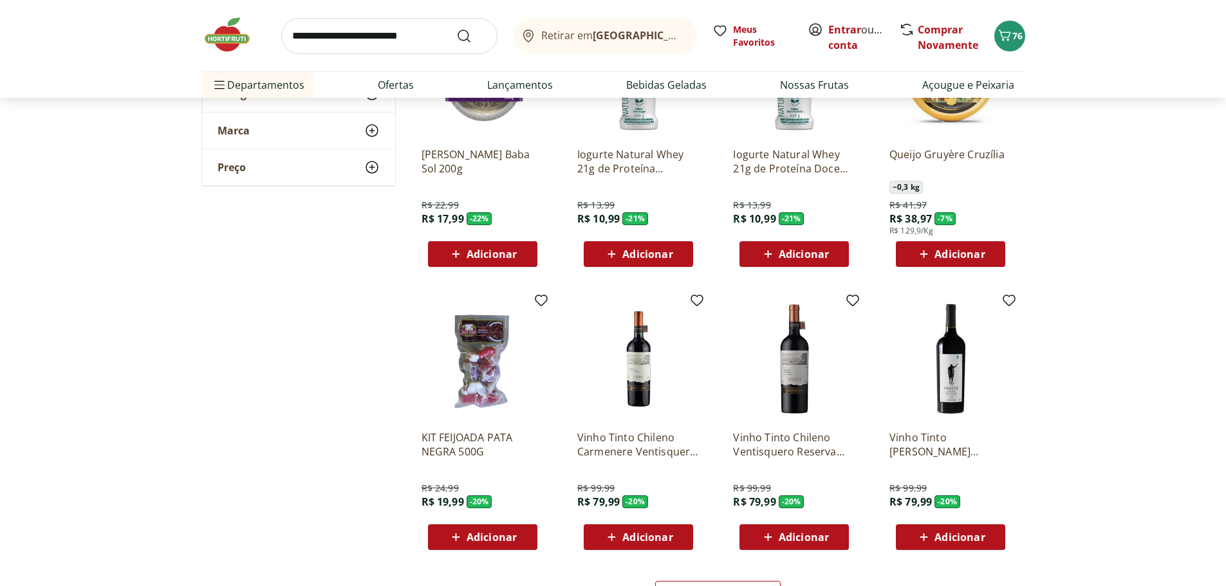
scroll to position [2316, 0]
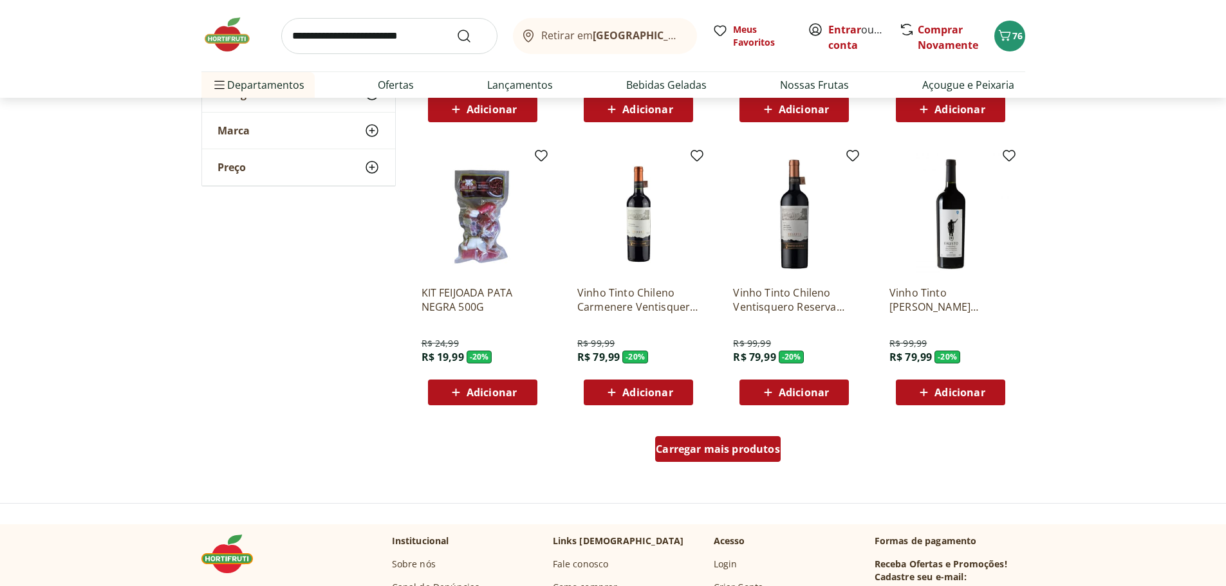
click at [699, 454] on span "Carregar mais produtos" at bounding box center [718, 449] width 124 height 10
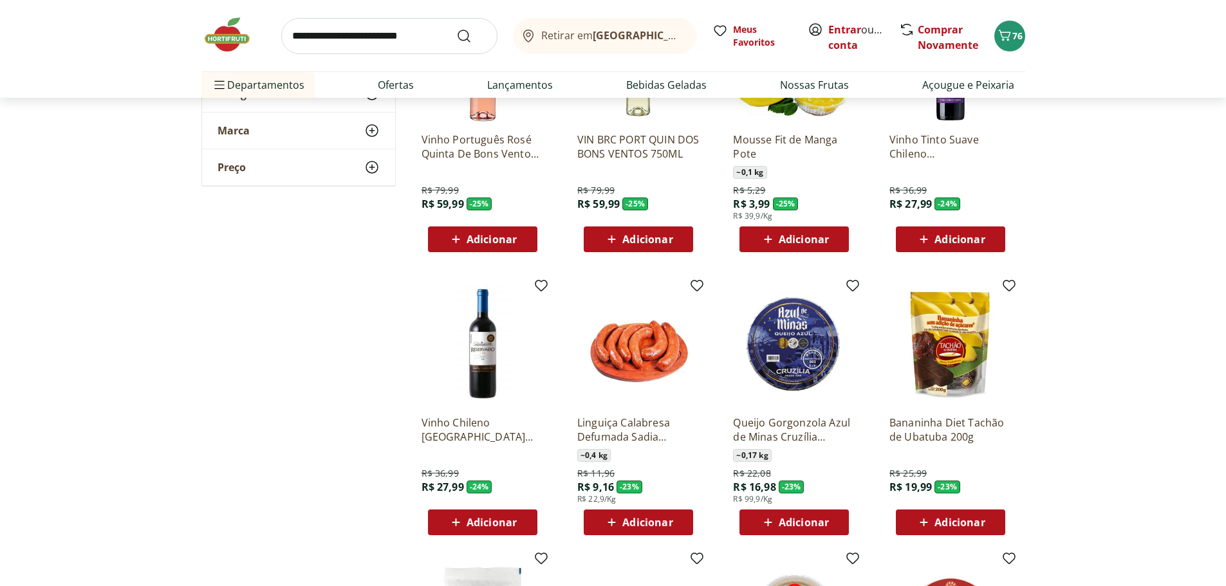
scroll to position [1351, 0]
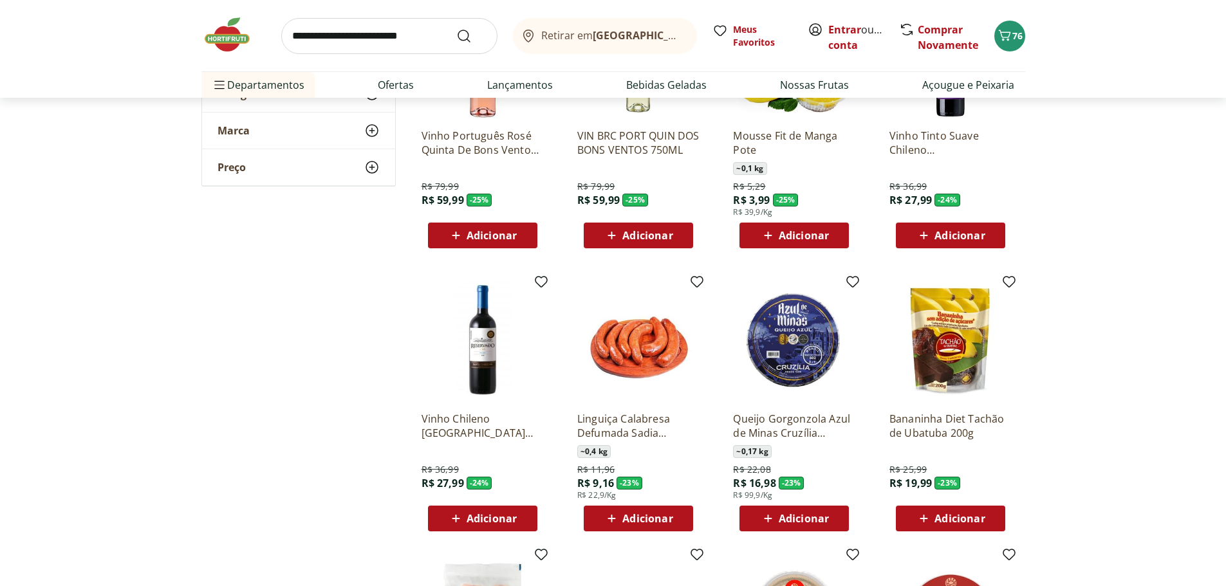
click at [953, 520] on span "Adicionar" at bounding box center [959, 518] width 50 height 10
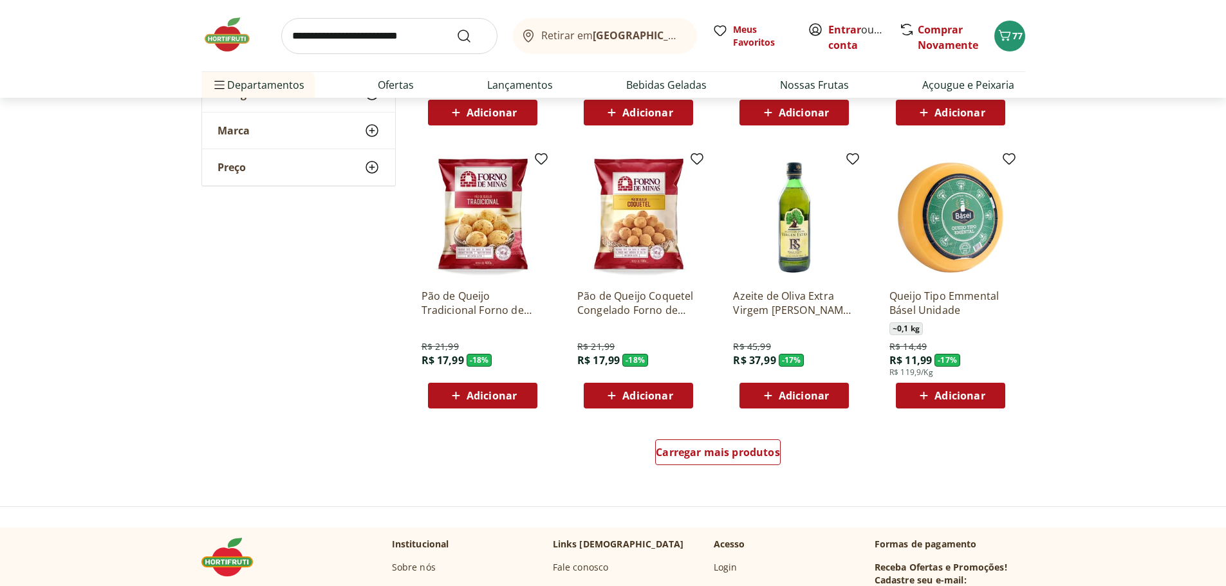
scroll to position [3152, 0]
click at [710, 448] on span "Carregar mais produtos" at bounding box center [718, 451] width 124 height 10
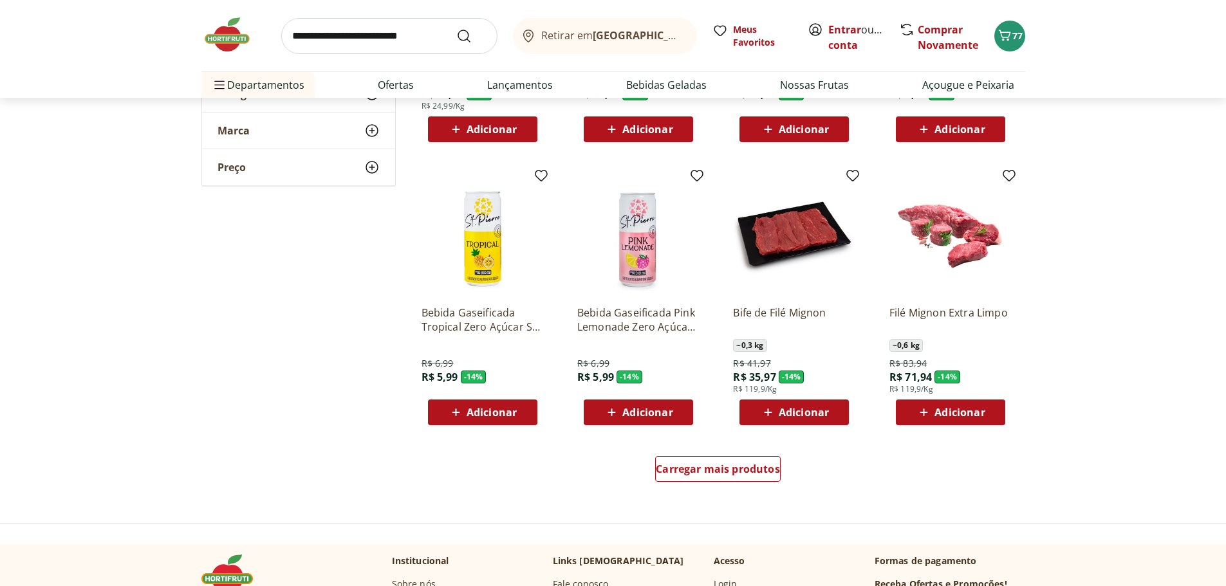
scroll to position [3989, 0]
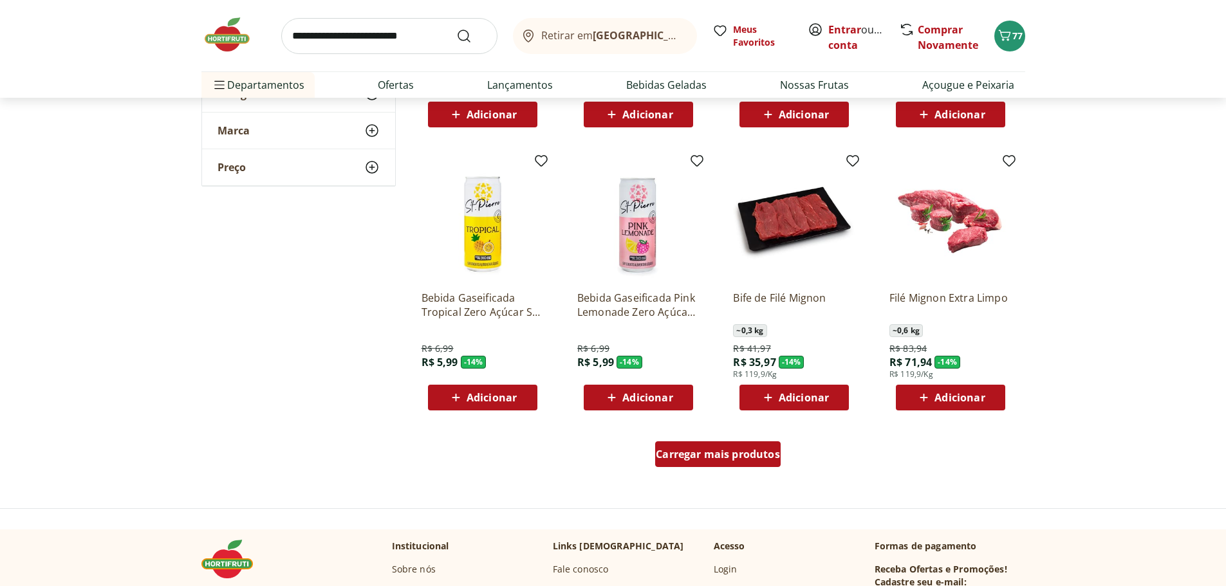
click at [683, 454] on span "Carregar mais produtos" at bounding box center [718, 454] width 124 height 10
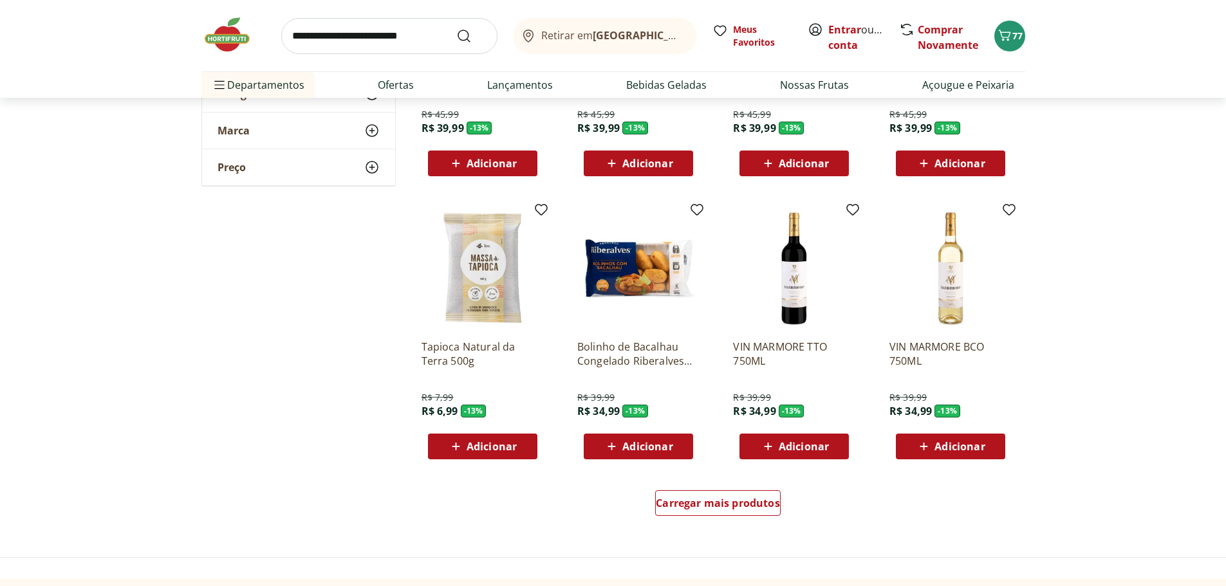
scroll to position [4825, 0]
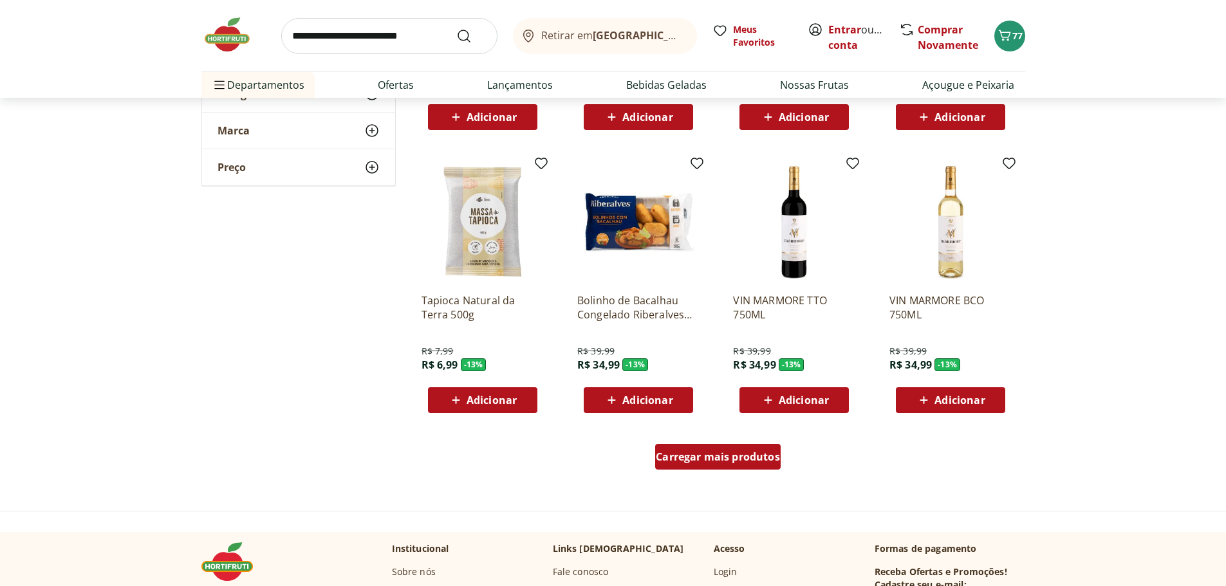
click at [732, 455] on span "Carregar mais produtos" at bounding box center [718, 457] width 124 height 10
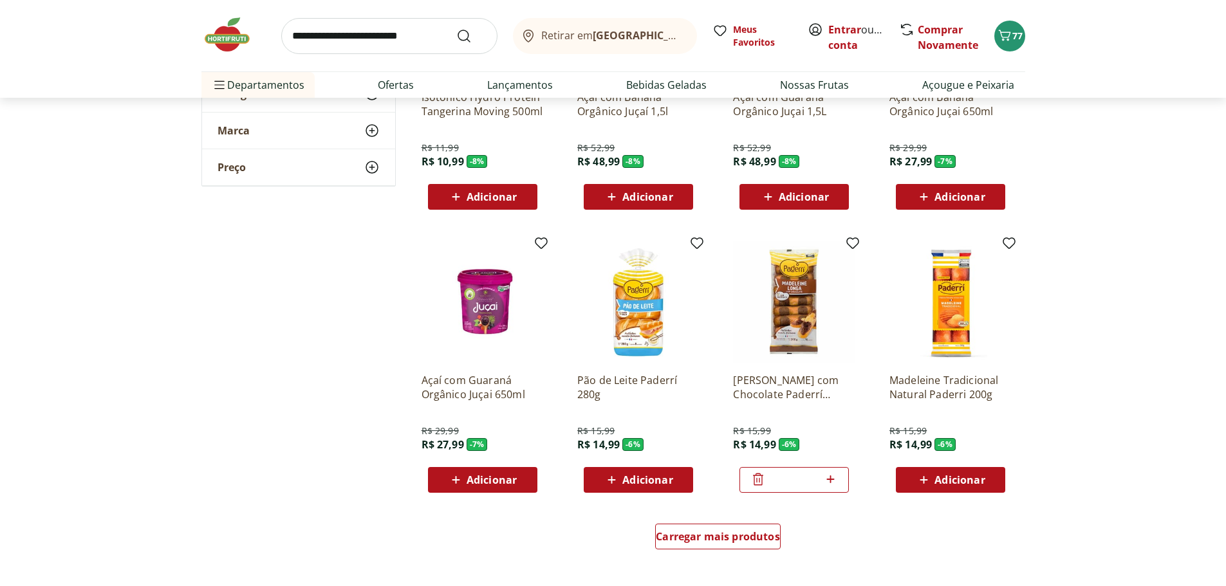
scroll to position [5597, 0]
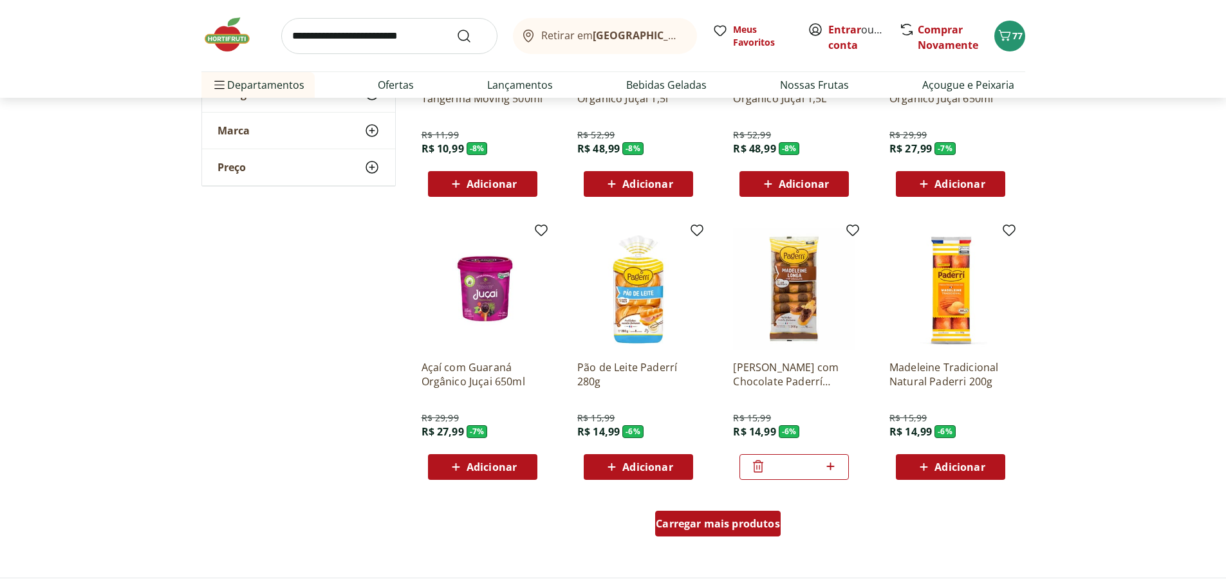
click at [701, 522] on span "Carregar mais produtos" at bounding box center [718, 524] width 124 height 10
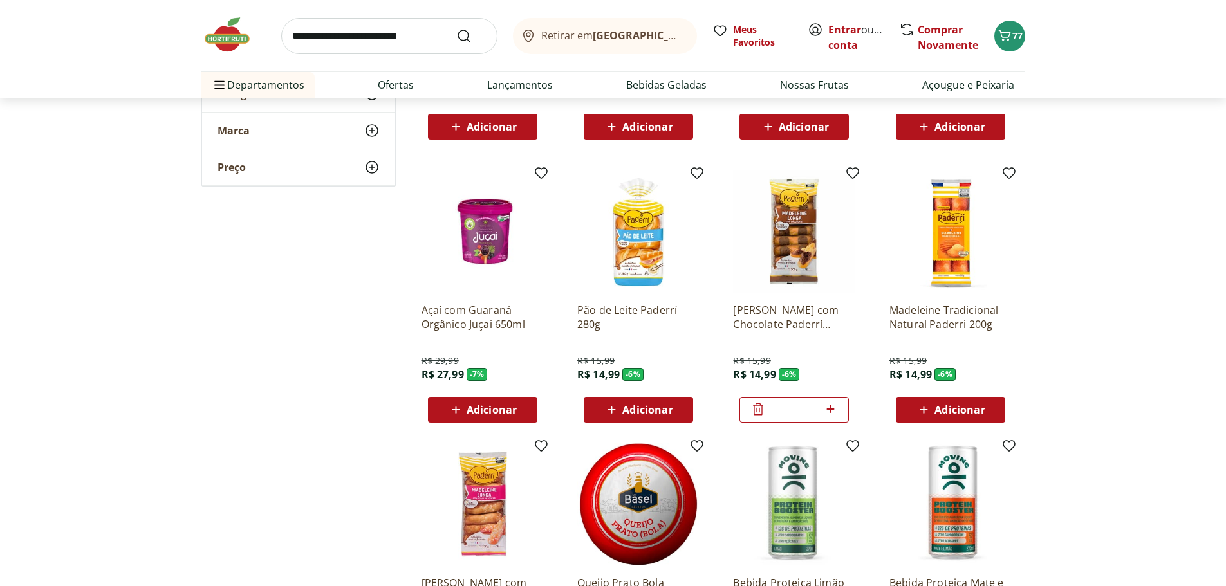
scroll to position [5726, 0]
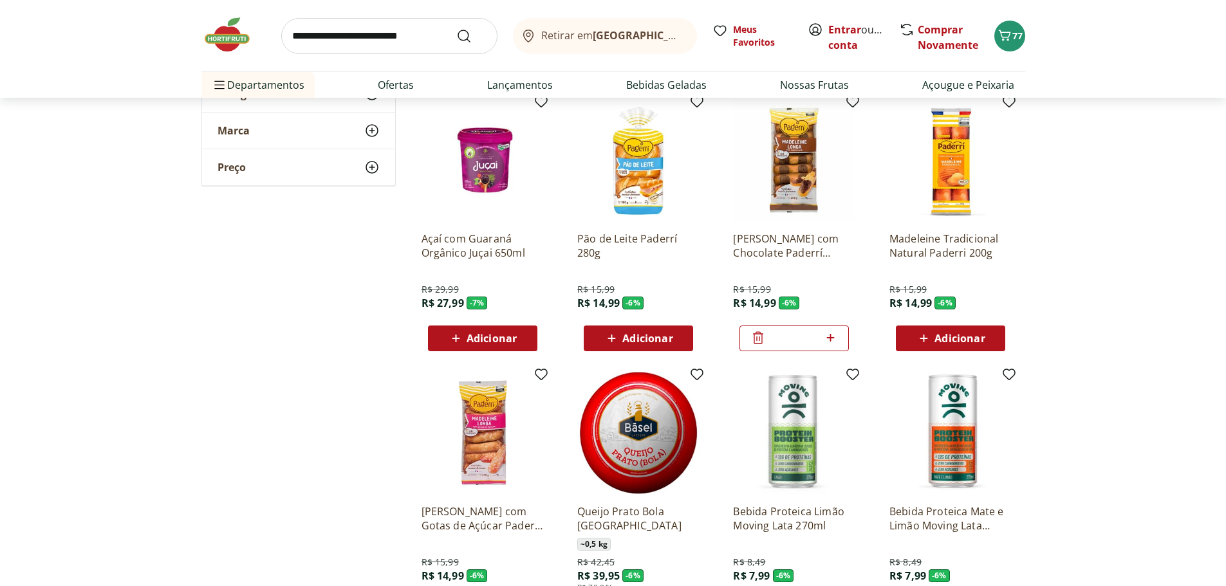
click at [466, 340] on span "Adicionar" at bounding box center [482, 338] width 69 height 15
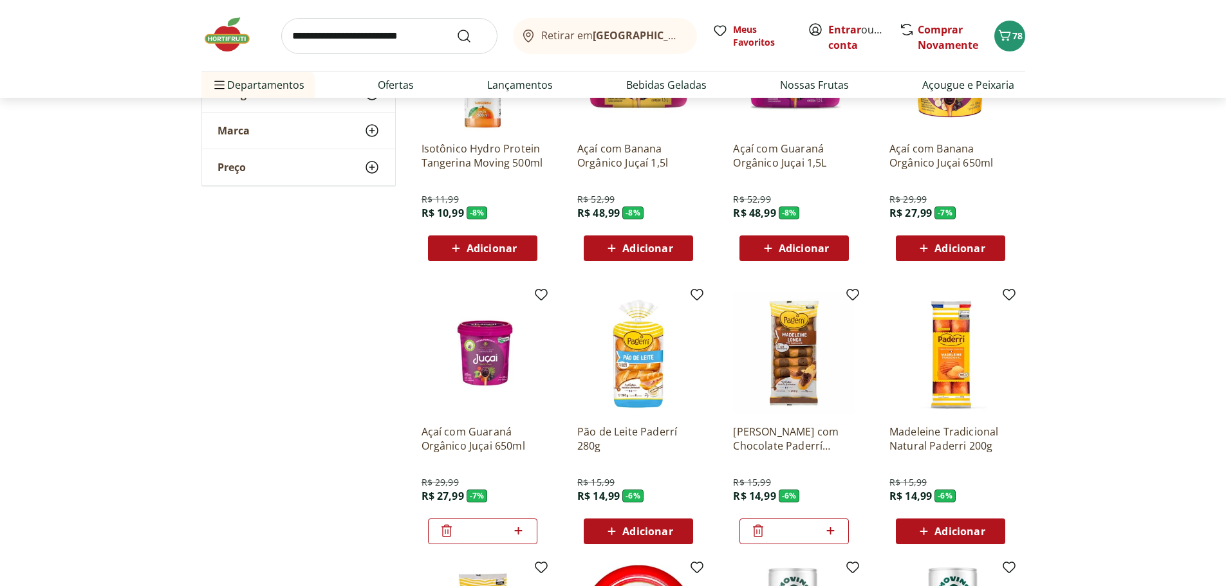
scroll to position [5597, 0]
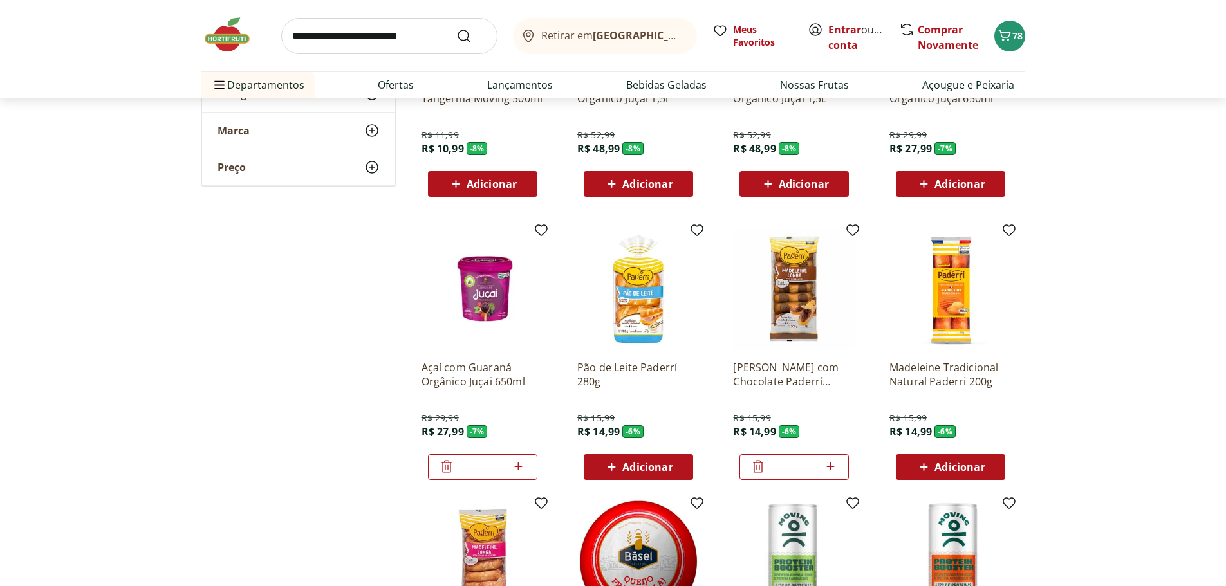
click at [757, 465] on icon at bounding box center [757, 466] width 15 height 15
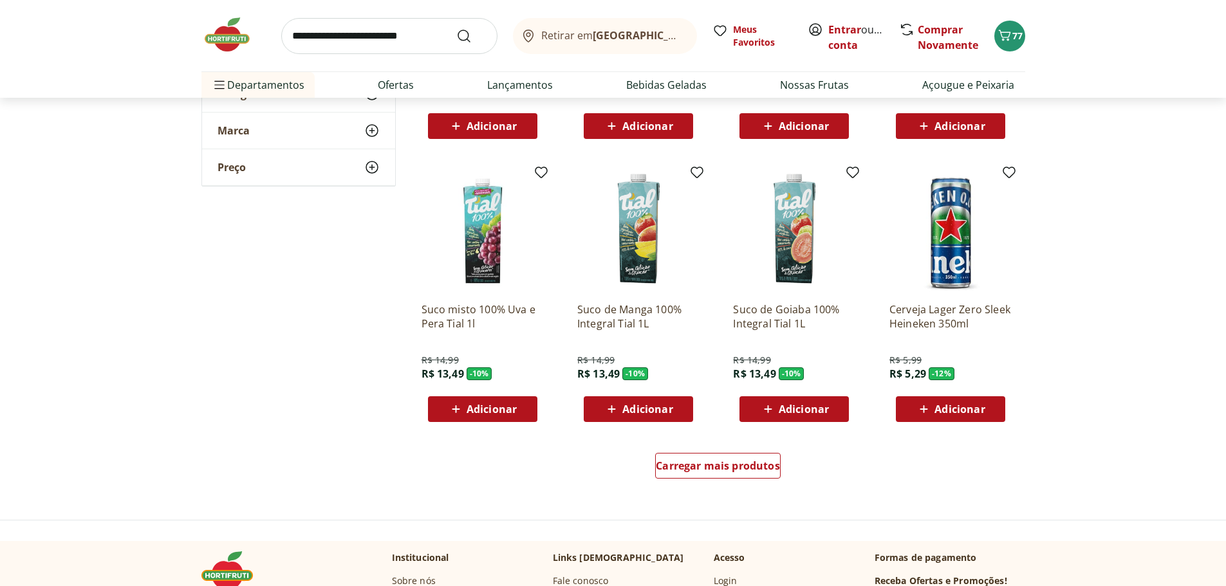
scroll to position [6498, 0]
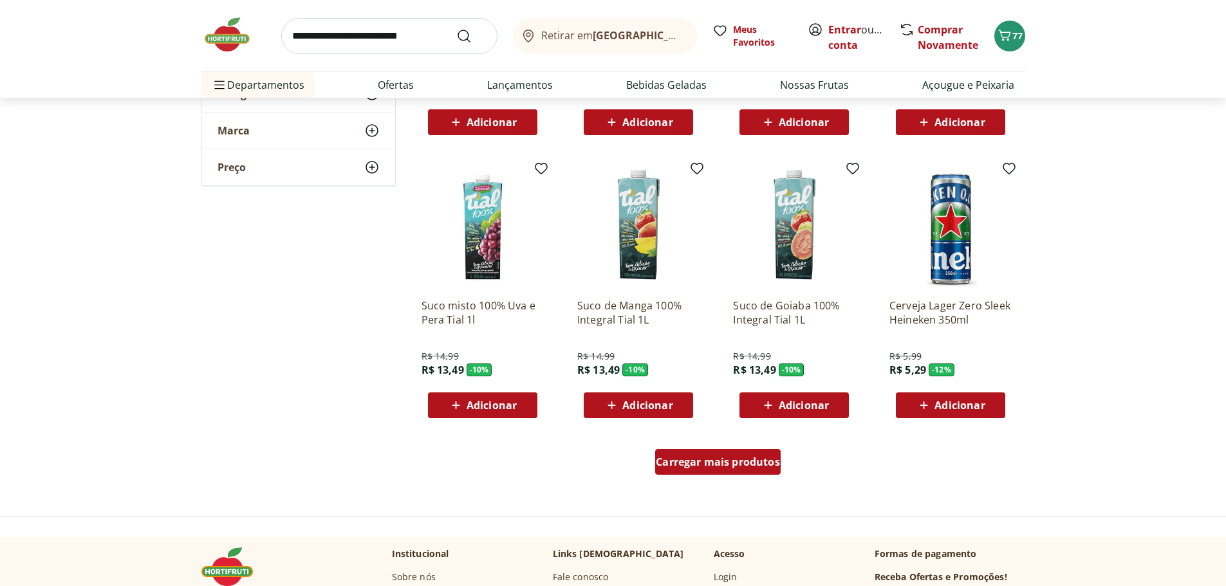
click at [731, 457] on span "Carregar mais produtos" at bounding box center [718, 462] width 124 height 10
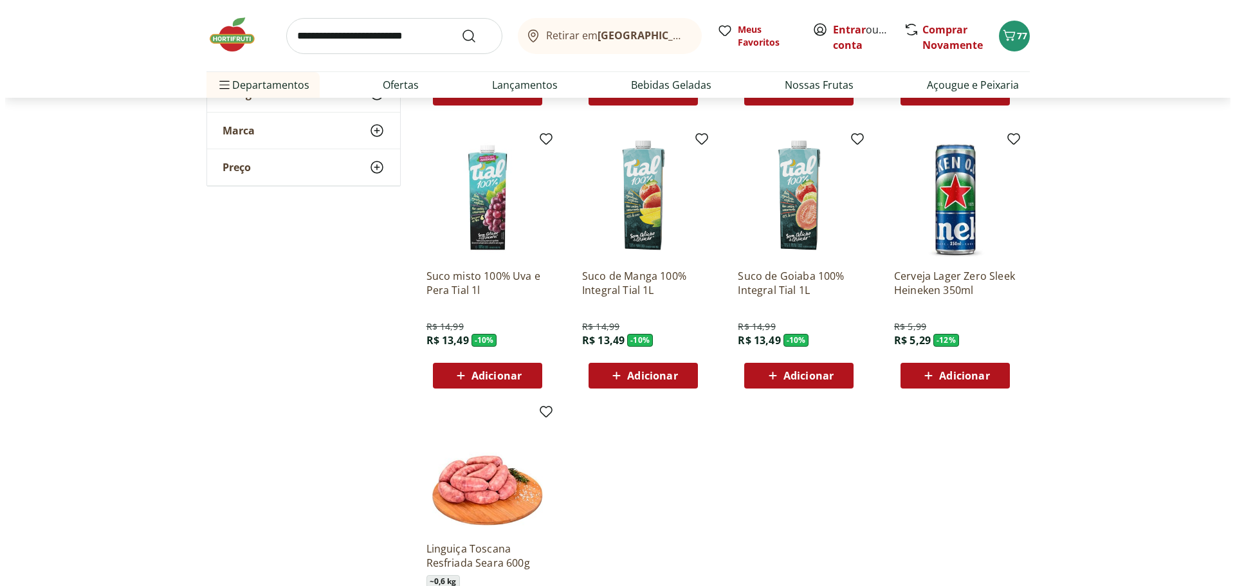
scroll to position [6498, 0]
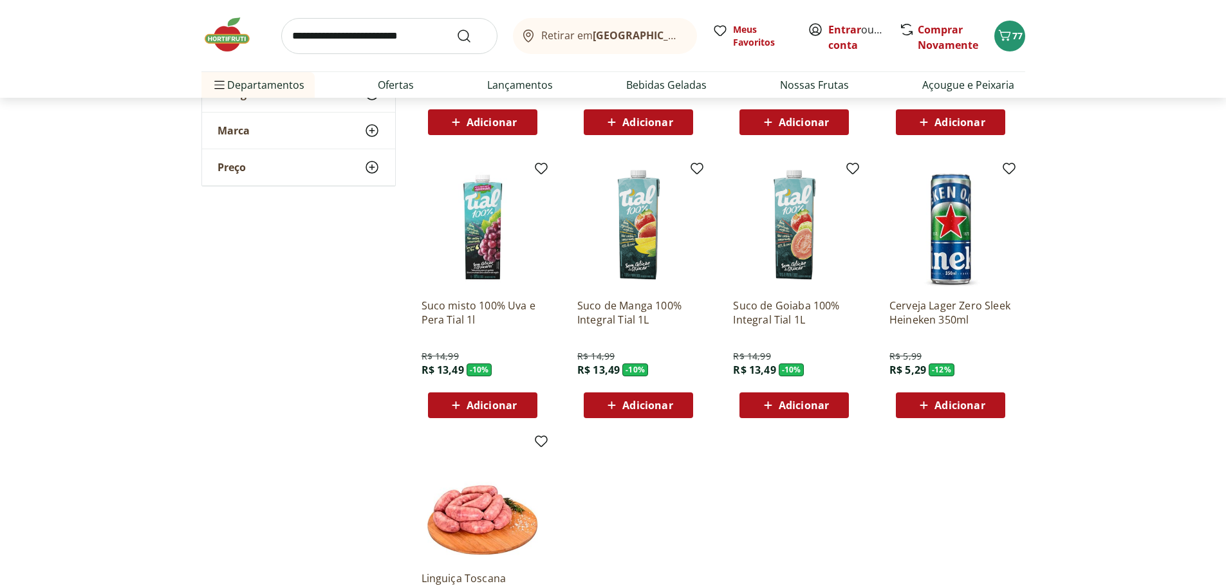
click at [480, 400] on span "Adicionar" at bounding box center [491, 405] width 50 height 10
click at [652, 404] on span "Adicionar" at bounding box center [647, 405] width 50 height 10
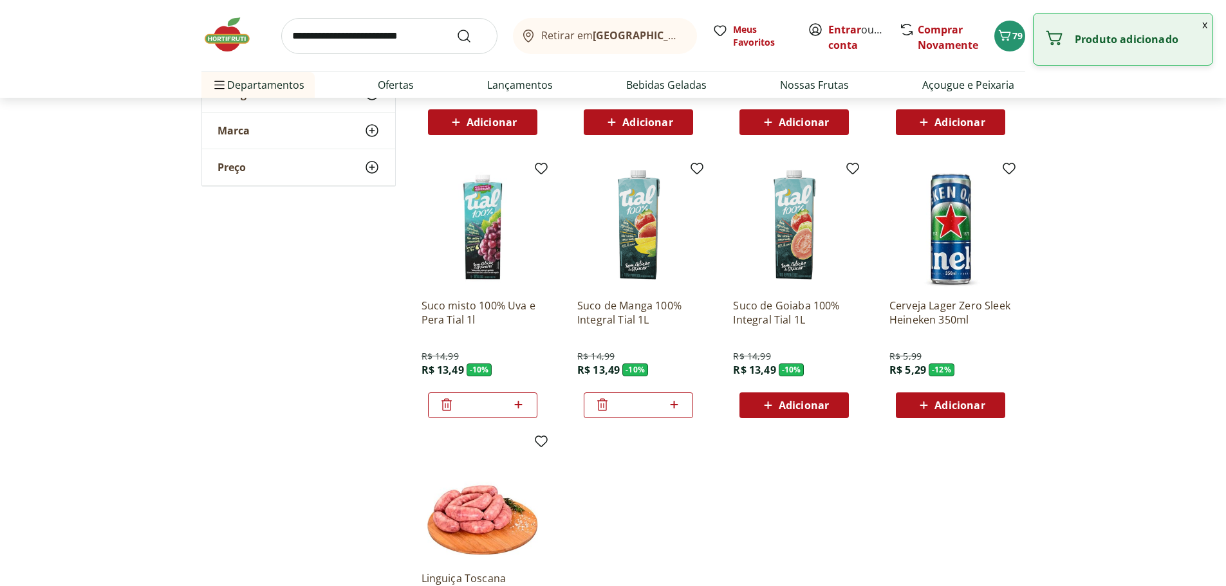
click at [1204, 23] on button "x" at bounding box center [1204, 25] width 15 height 22
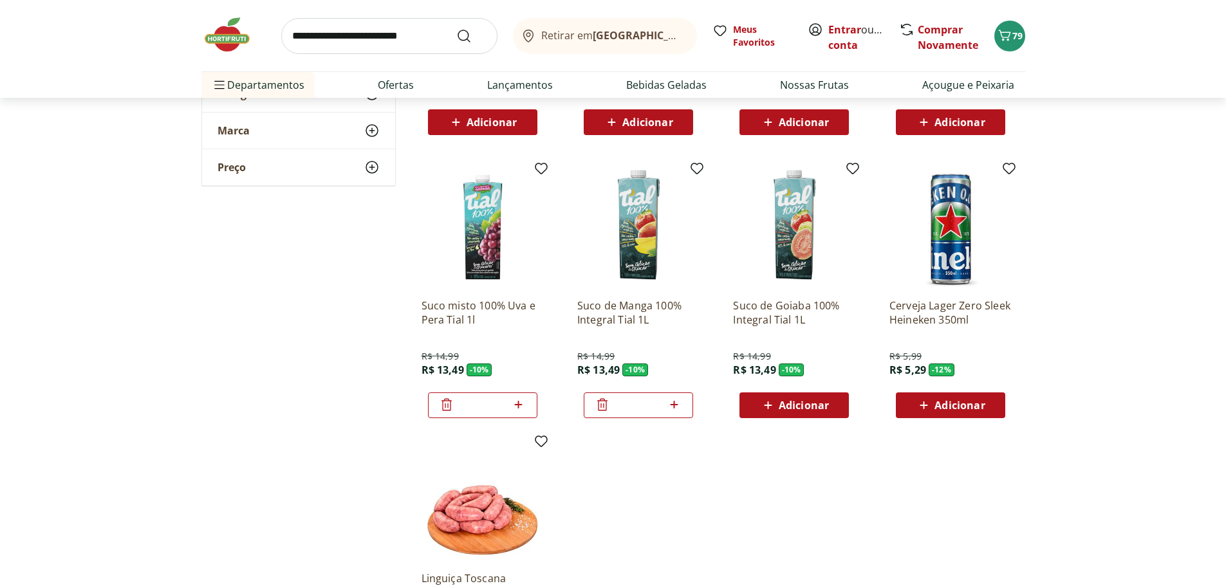
click at [1001, 28] on icon "Carrinho" at bounding box center [1004, 35] width 15 height 15
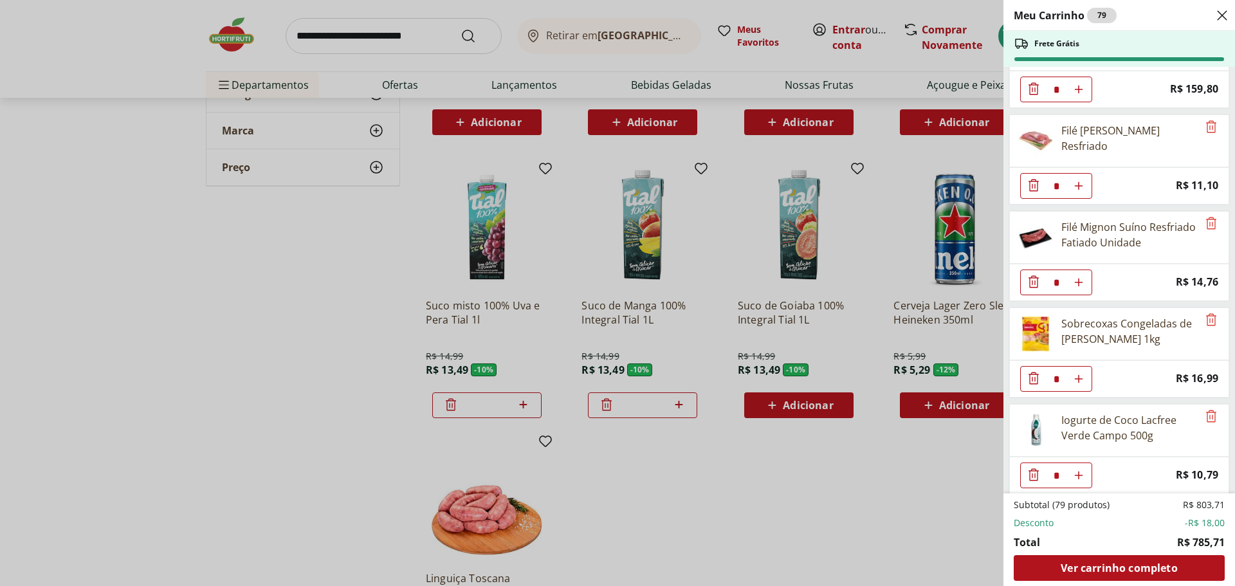
scroll to position [138, 0]
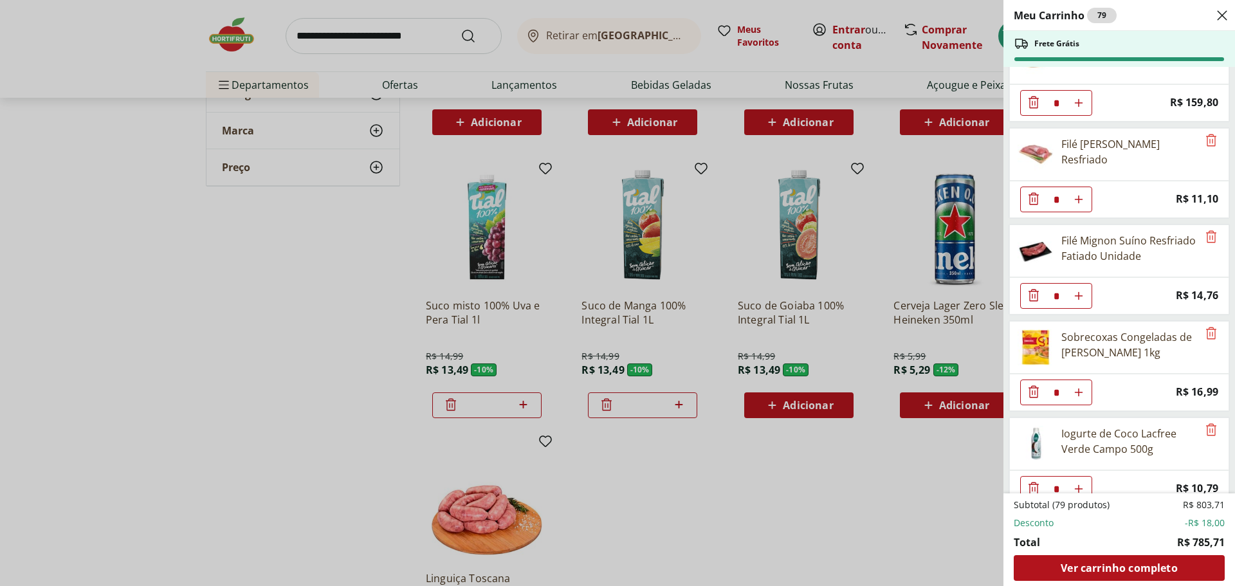
click at [1076, 12] on icon "Aumentar Quantidade" at bounding box center [1079, 6] width 10 height 10
type input "*"
click at [1083, 12] on icon "Aumentar Quantidade" at bounding box center [1079, 6] width 10 height 10
type input "*"
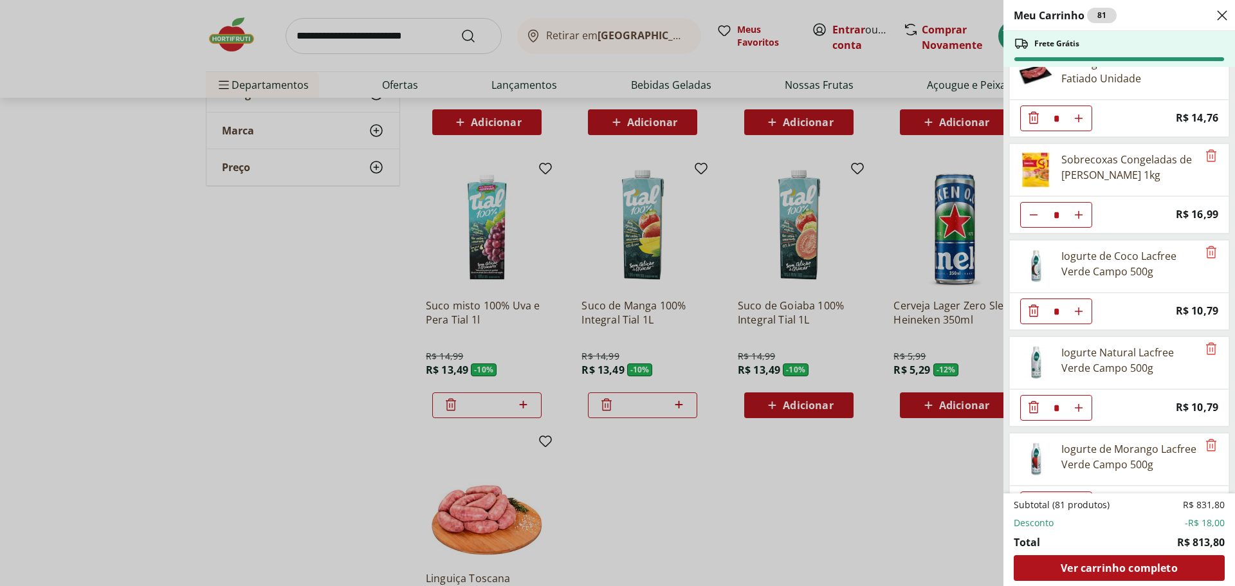
scroll to position [322, 0]
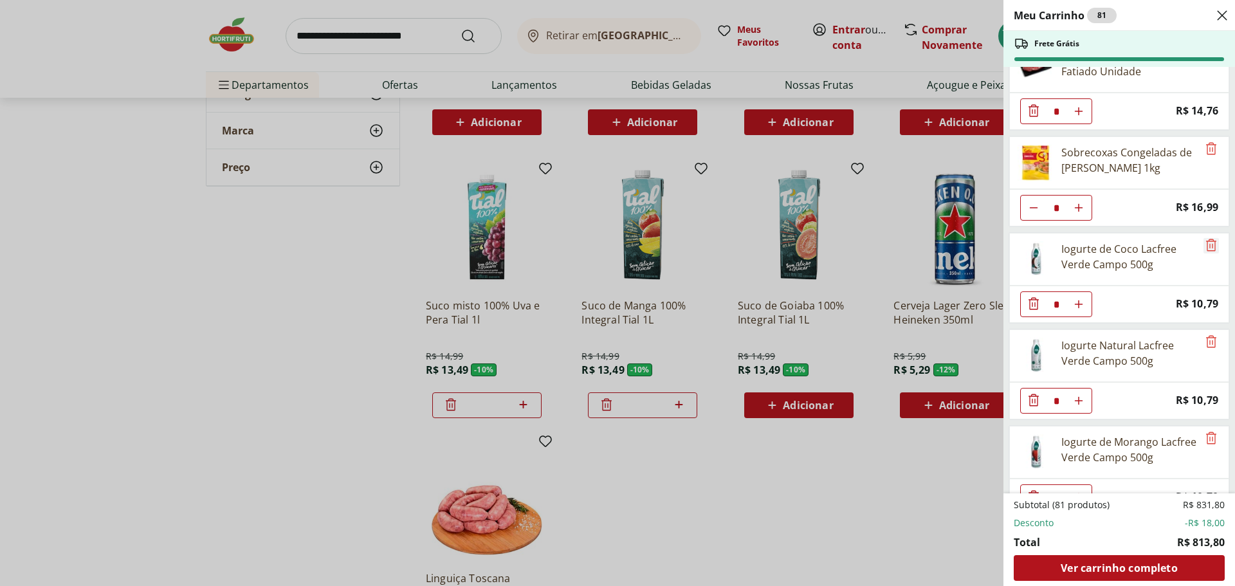
click at [1205, 243] on icon "Remove" at bounding box center [1211, 244] width 15 height 15
type input "*"
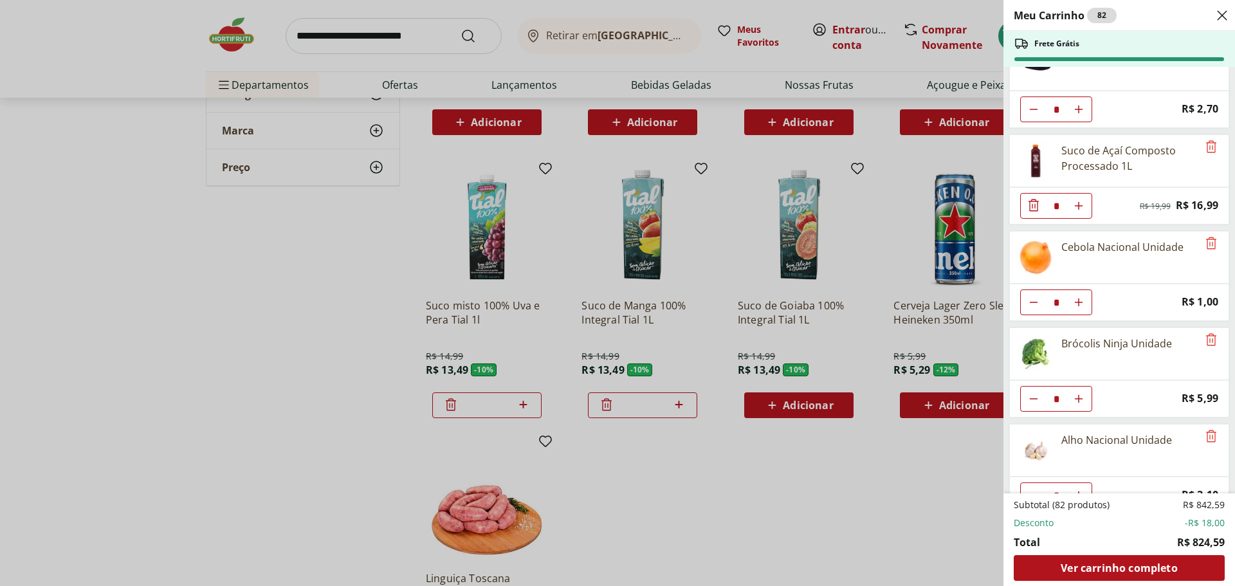
scroll to position [1688, 0]
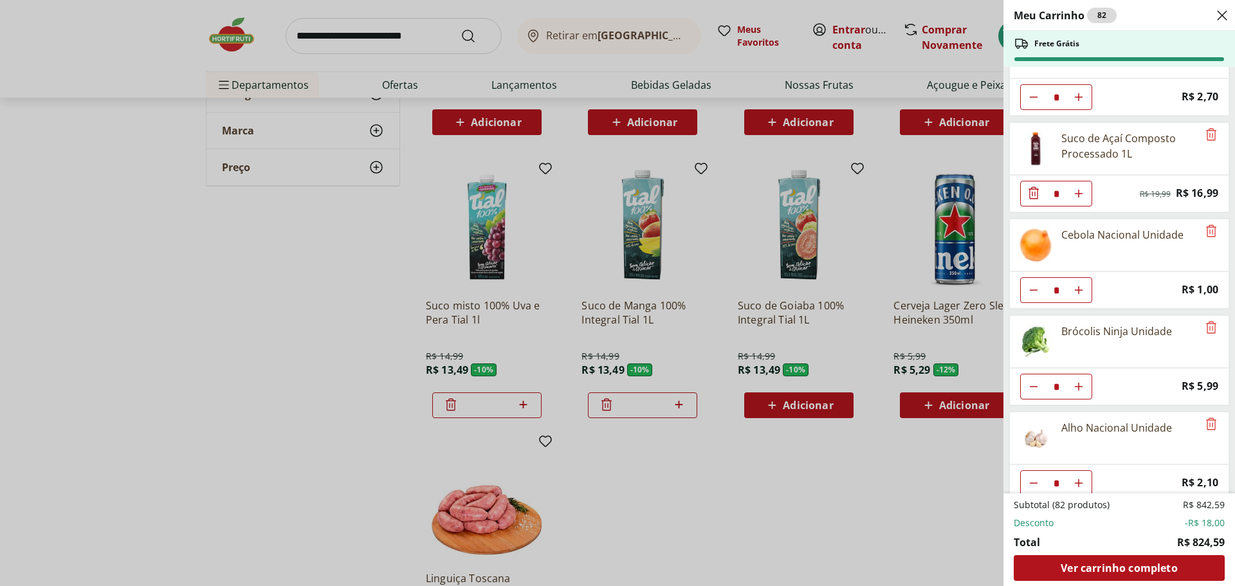
type input "*"
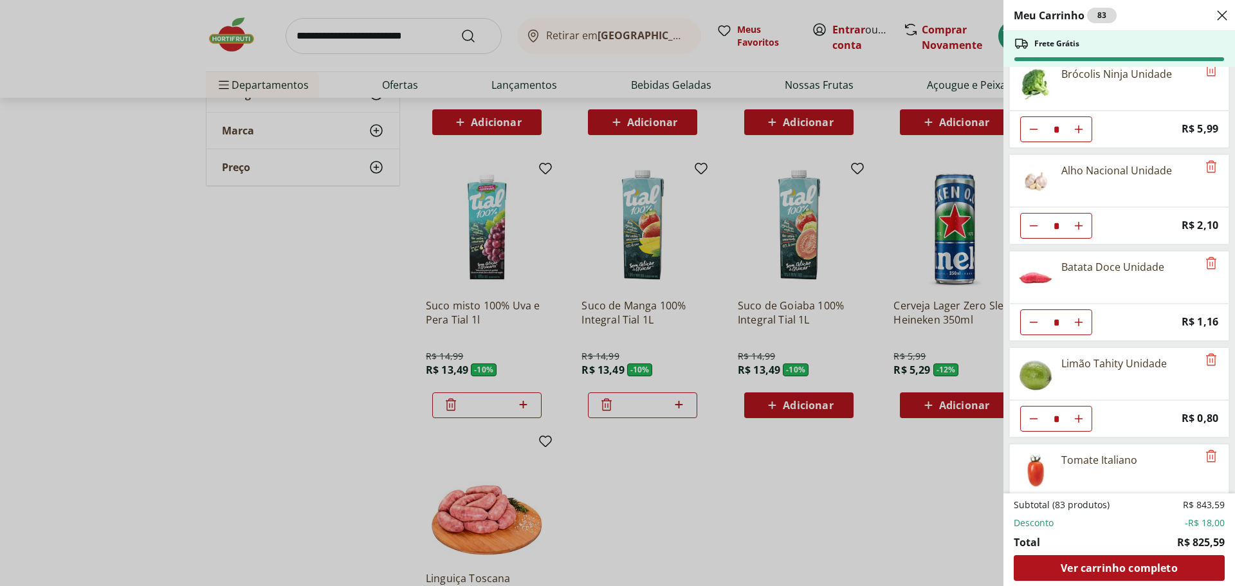
scroll to position [1957, 0]
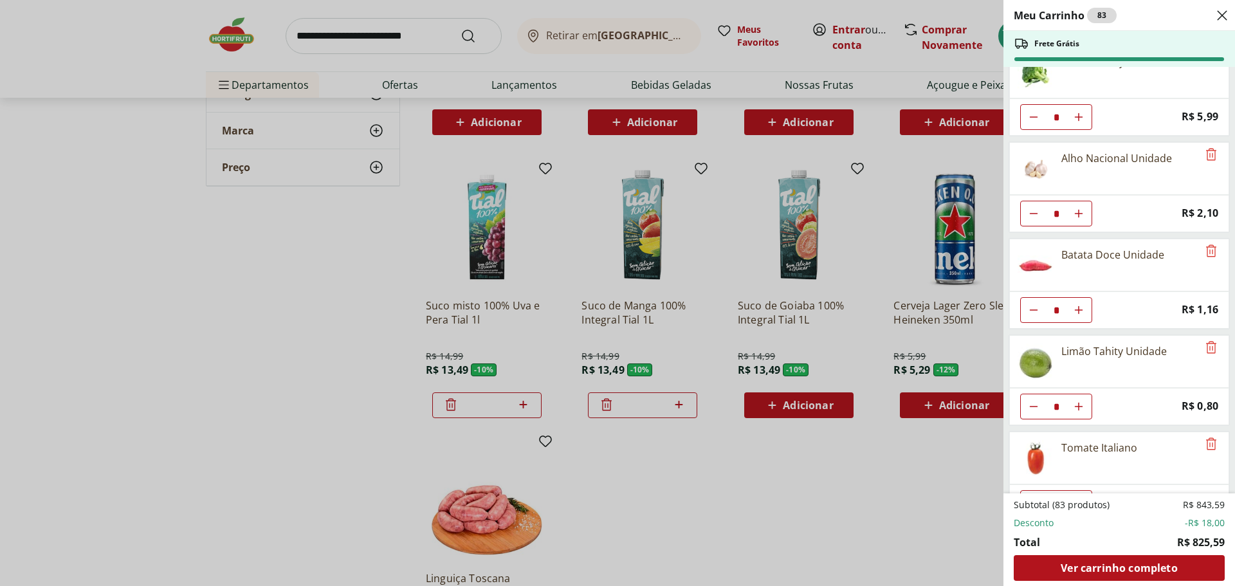
drag, startPoint x: 1085, startPoint y: 215, endPoint x: 1141, endPoint y: 210, distance: 56.2
type input "*"
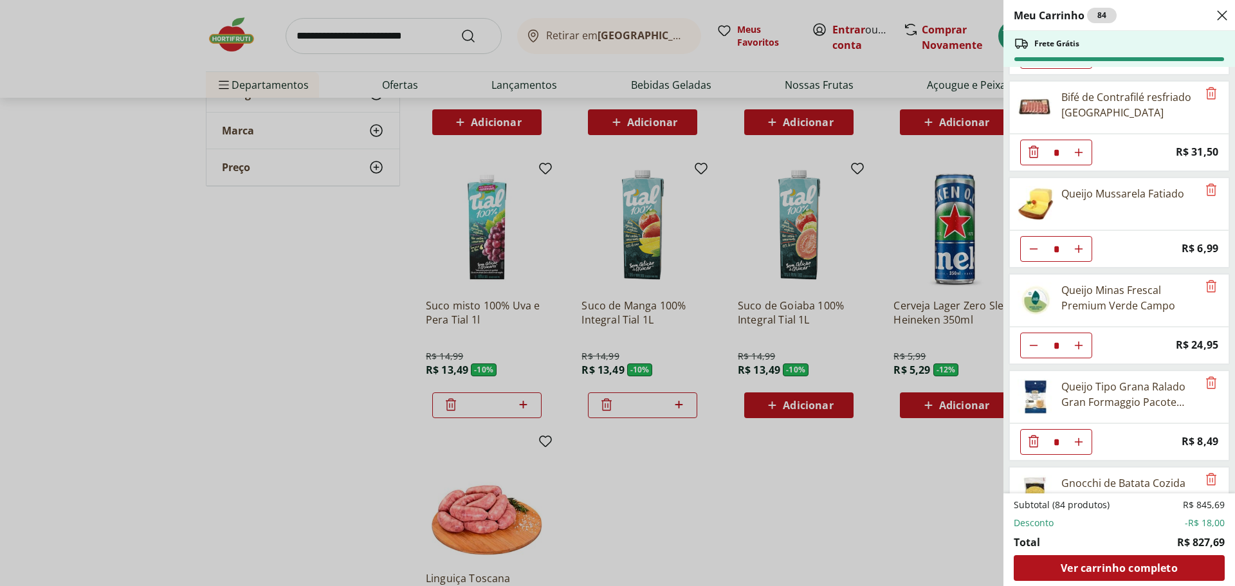
scroll to position [3279, 0]
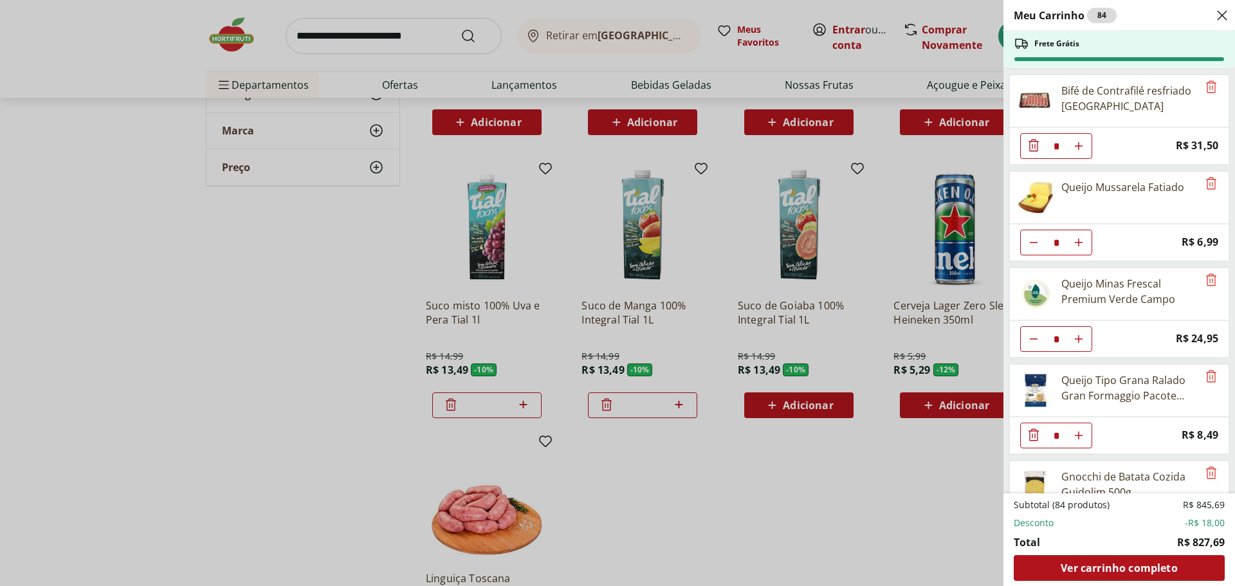
type input "*"
click at [1225, 416] on div "Meu Carrinho 85 Frete Grátis Queijo Tipo Cottage Cruzília 200g * Price: R$ 17,9…" at bounding box center [1120, 293] width 232 height 586
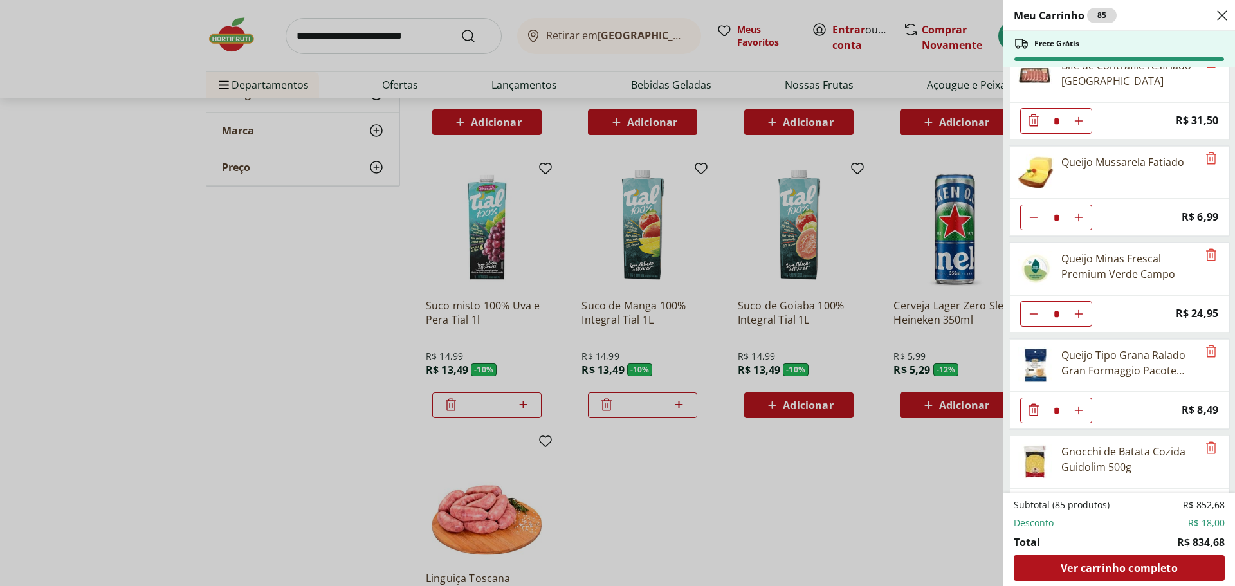
scroll to position [3311, 0]
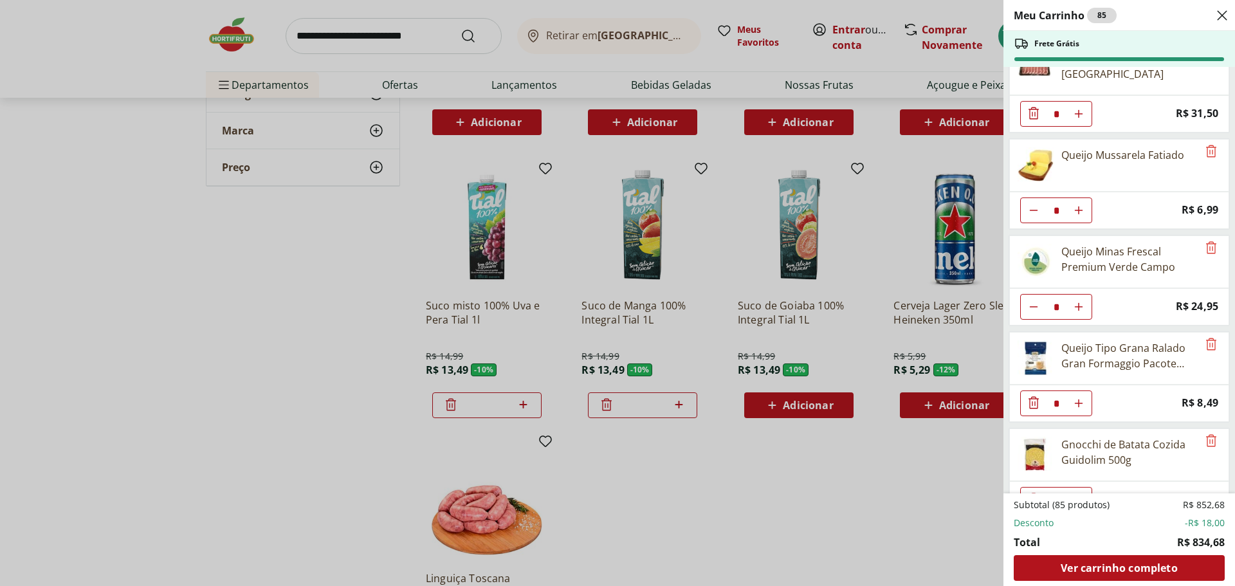
type input "*"
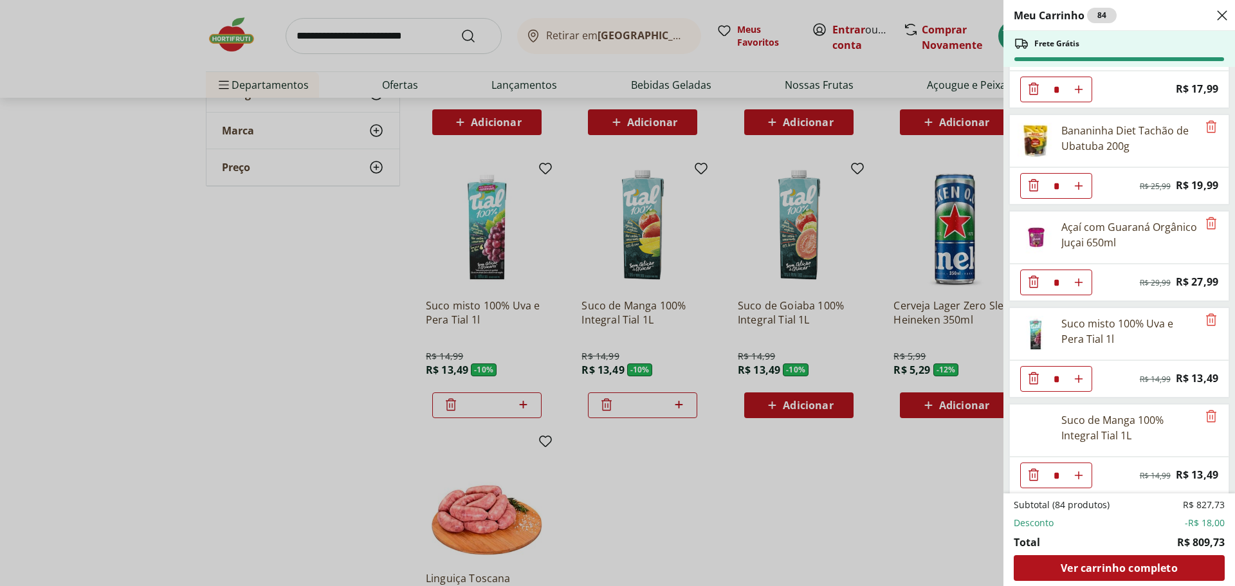
scroll to position [3728, 0]
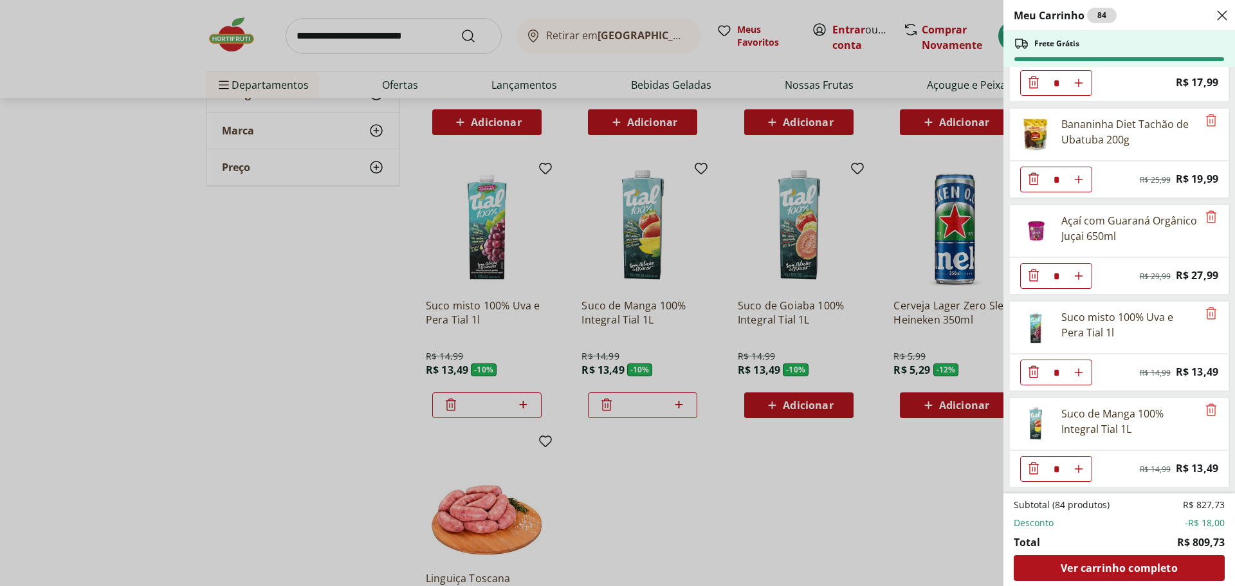
click at [1134, 569] on span "Ver carrinho completo" at bounding box center [1119, 568] width 116 height 10
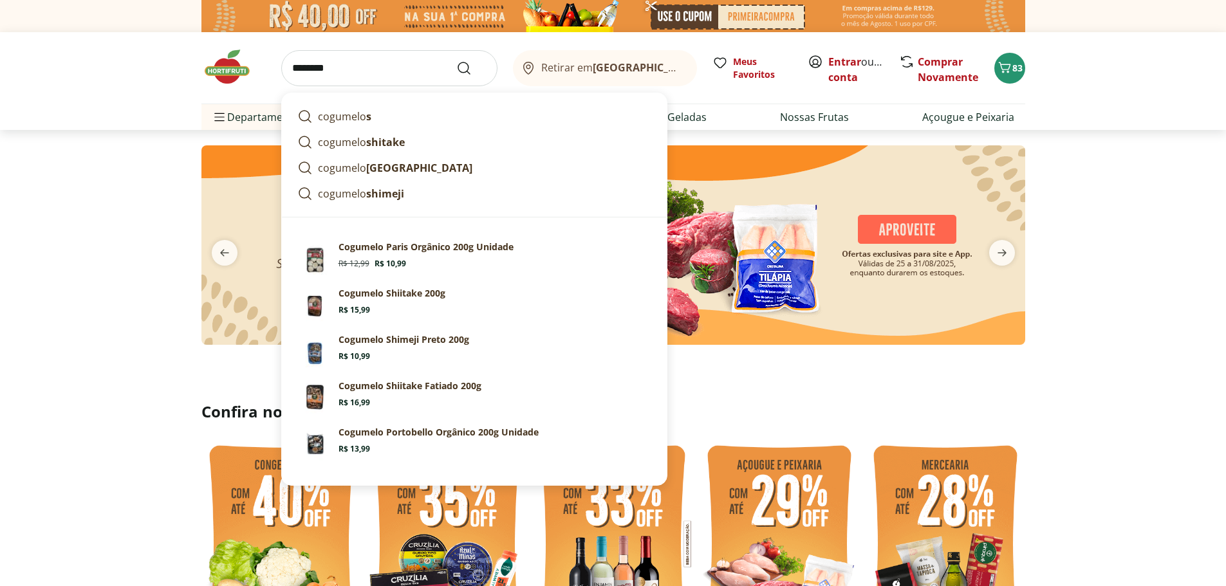
type input "********"
click at [459, 67] on icon "Submit Search" at bounding box center [463, 67] width 15 height 15
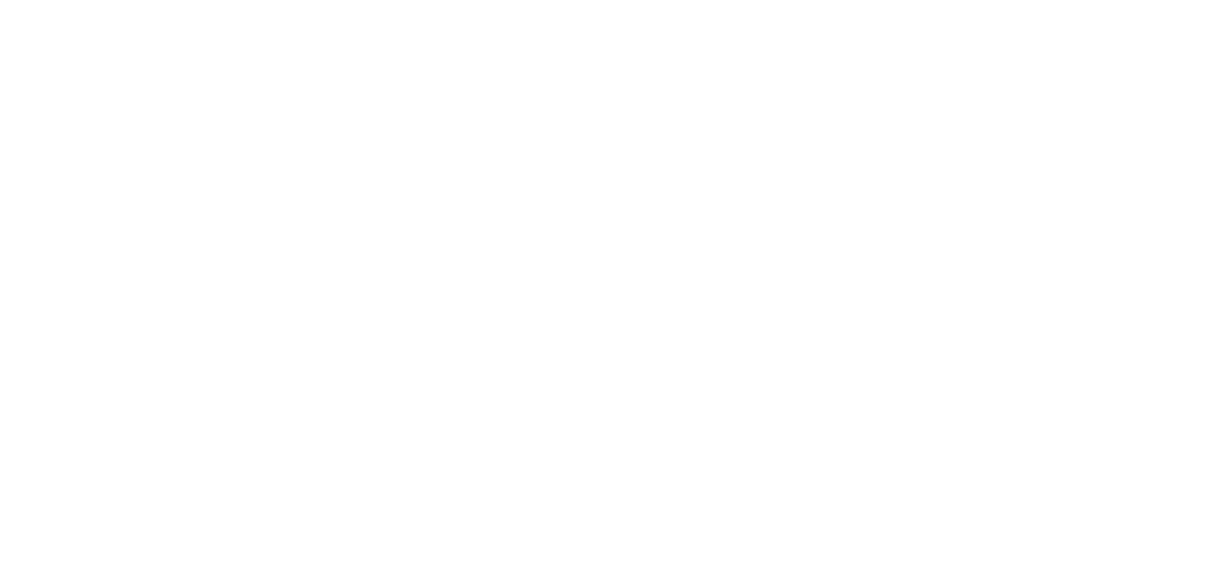
select select "**********"
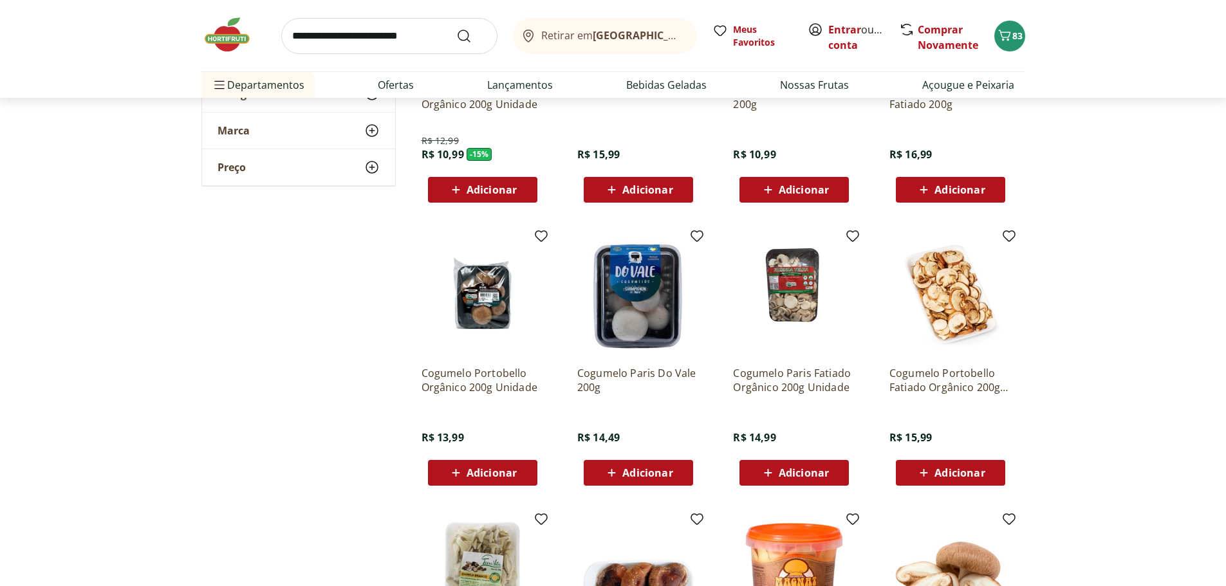
scroll to position [579, 0]
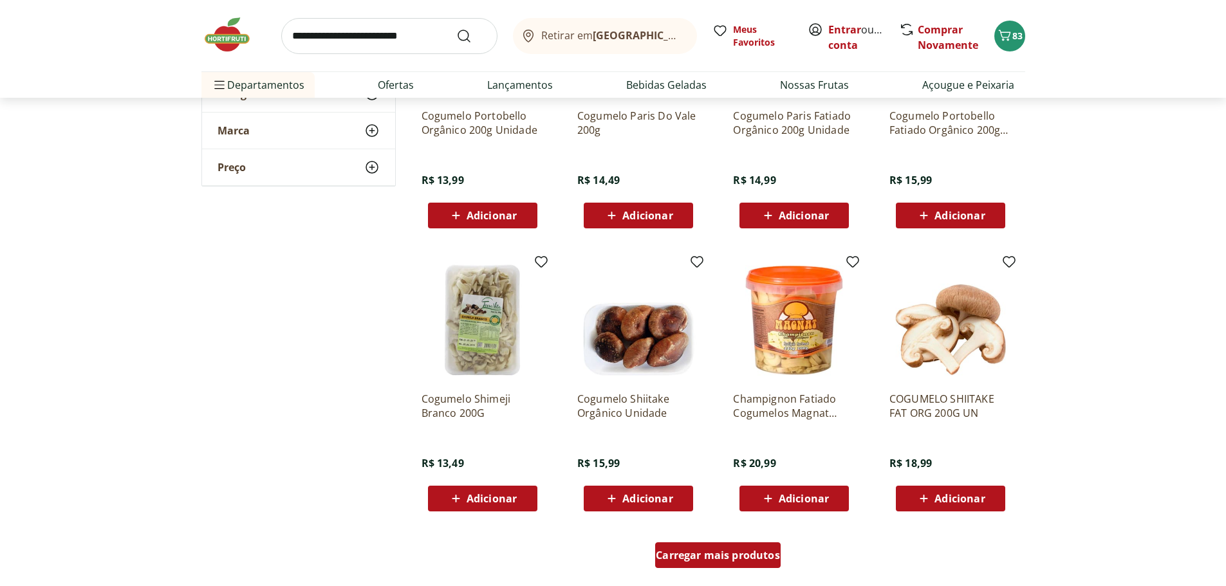
click at [719, 550] on span "Carregar mais produtos" at bounding box center [718, 555] width 124 height 10
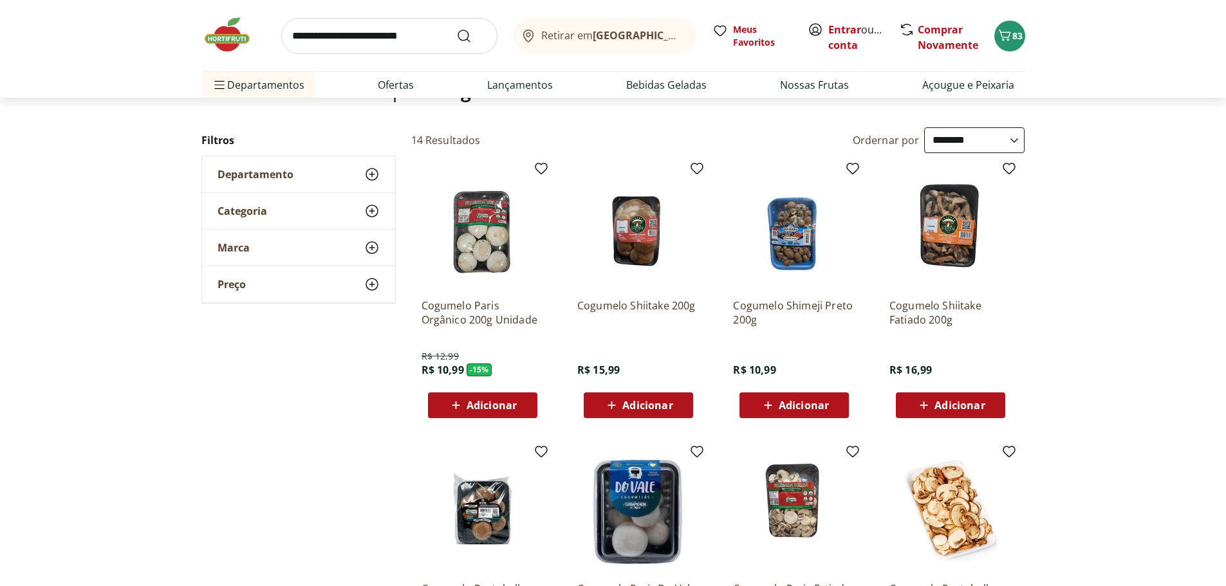
scroll to position [129, 0]
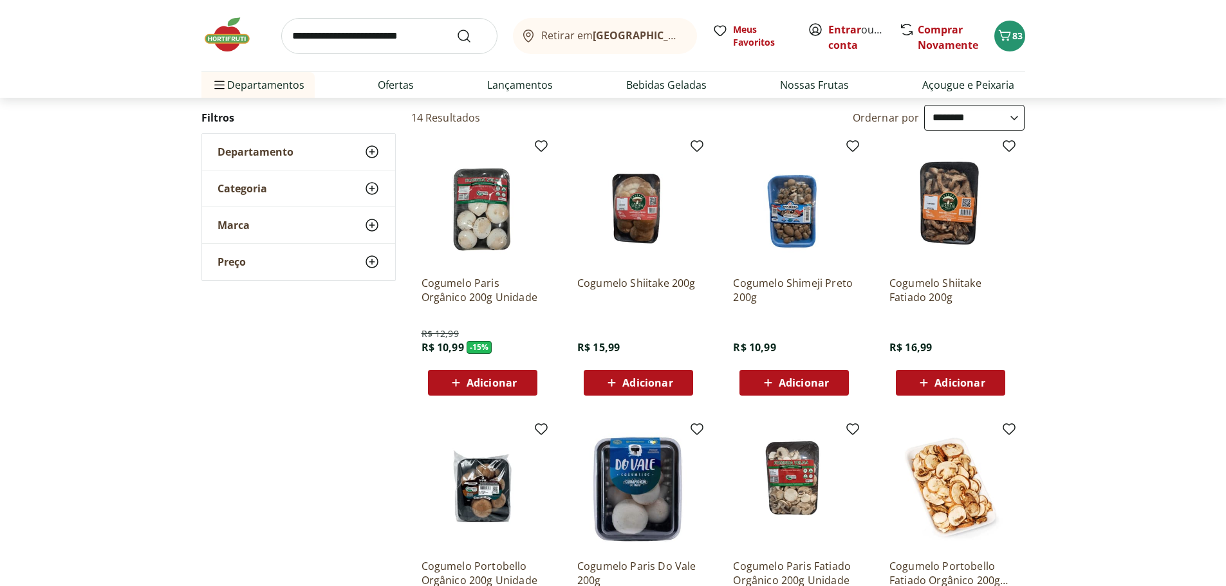
click at [479, 385] on span "Adicionar" at bounding box center [491, 383] width 50 height 10
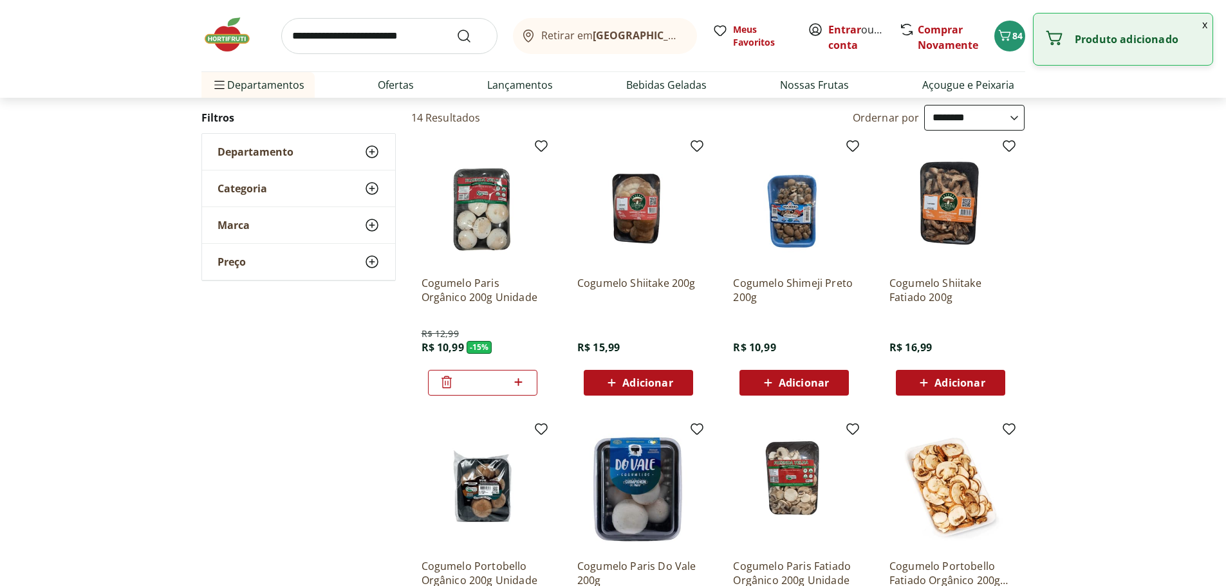
click at [340, 42] on input "search" at bounding box center [389, 36] width 216 height 36
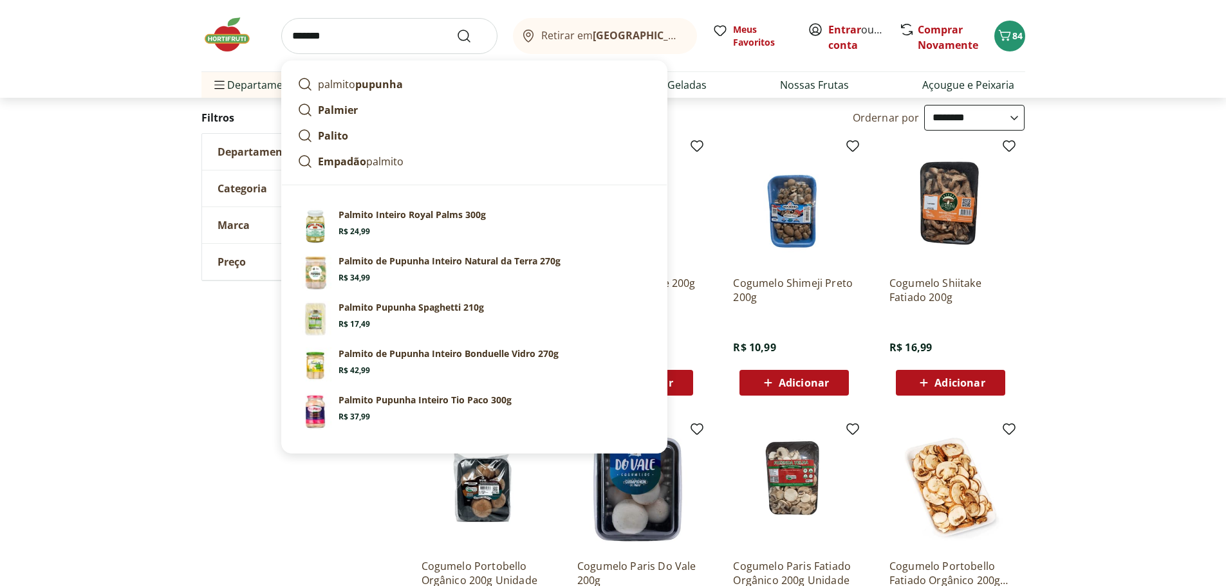
type input "*******"
click at [462, 32] on icon "Submit Search" at bounding box center [463, 35] width 15 height 15
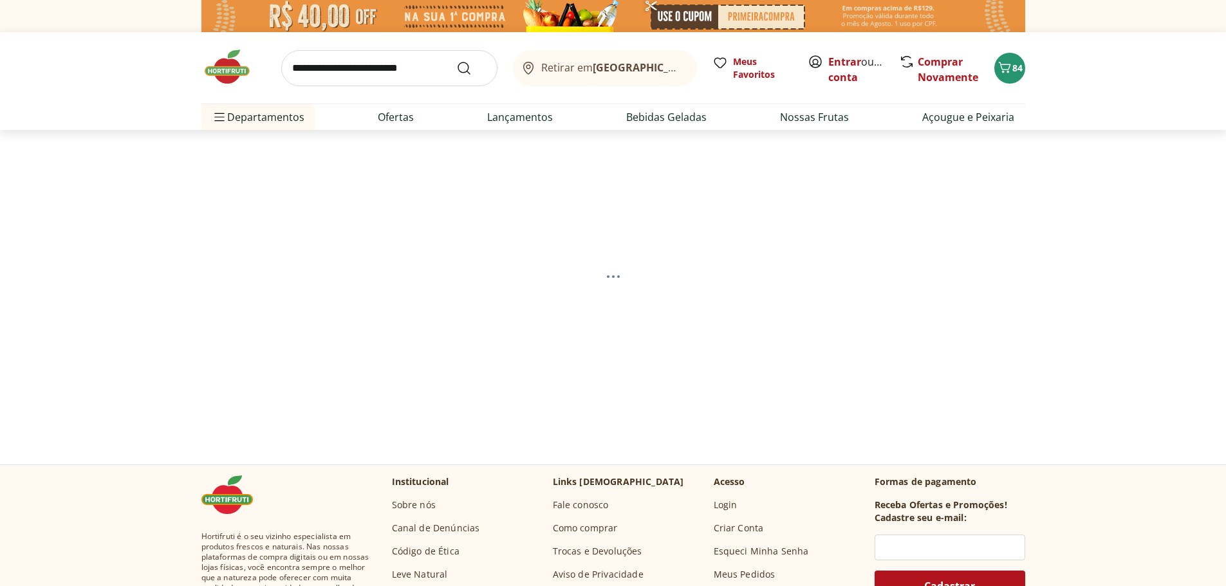
select select "**********"
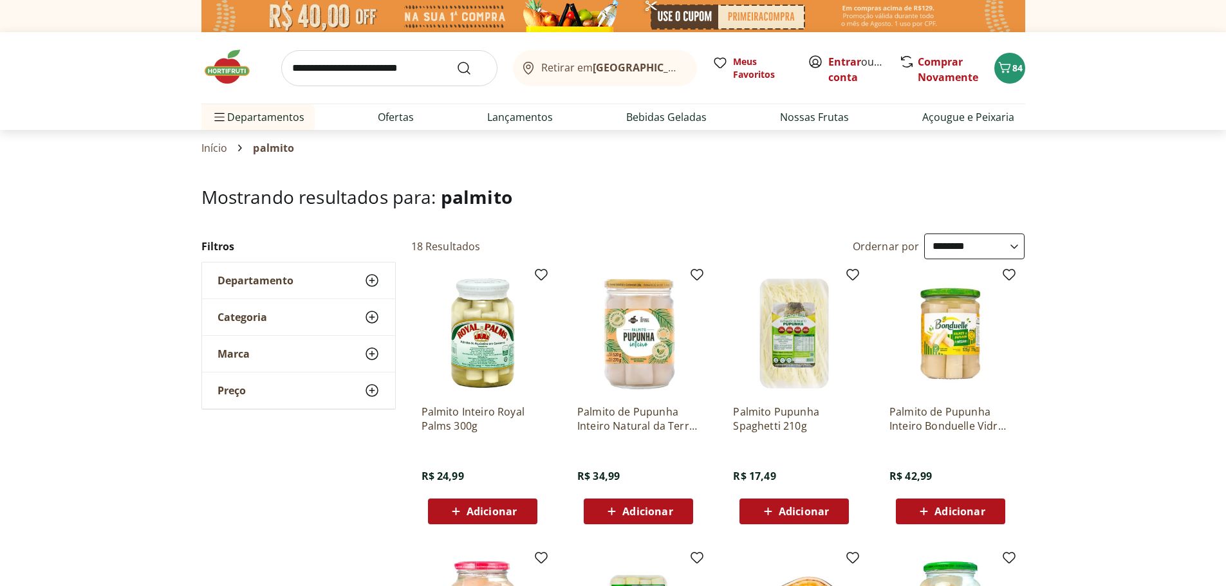
click at [847, 60] on link "Entrar" at bounding box center [844, 62] width 33 height 14
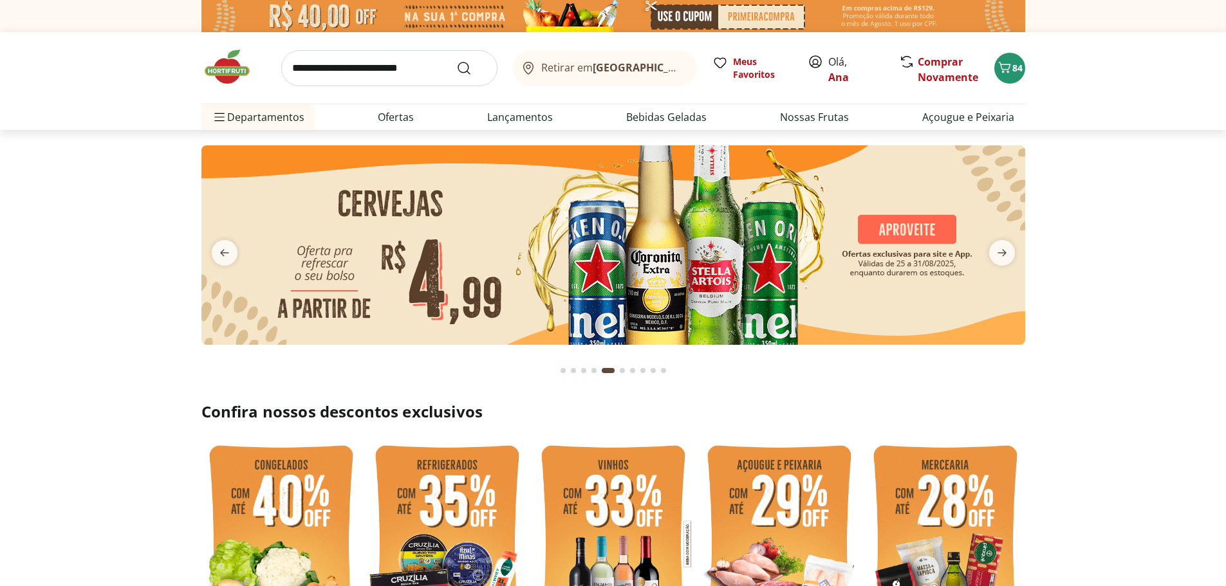
click at [1006, 71] on icon "Carrinho" at bounding box center [1004, 67] width 15 height 15
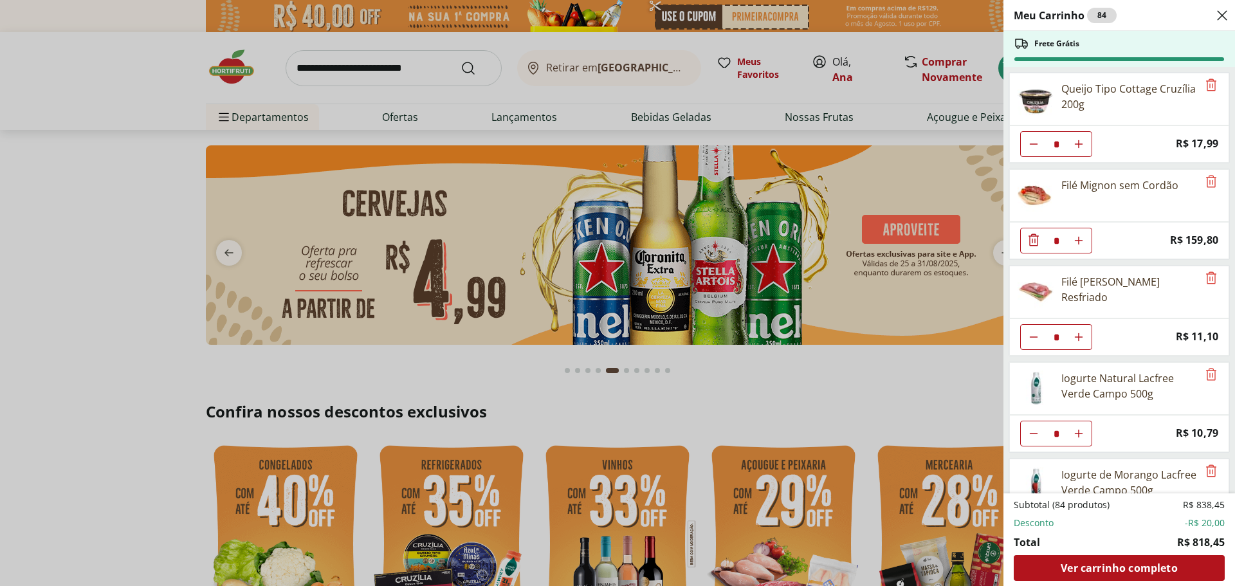
click at [1139, 563] on span "Ver carrinho completo" at bounding box center [1119, 568] width 116 height 10
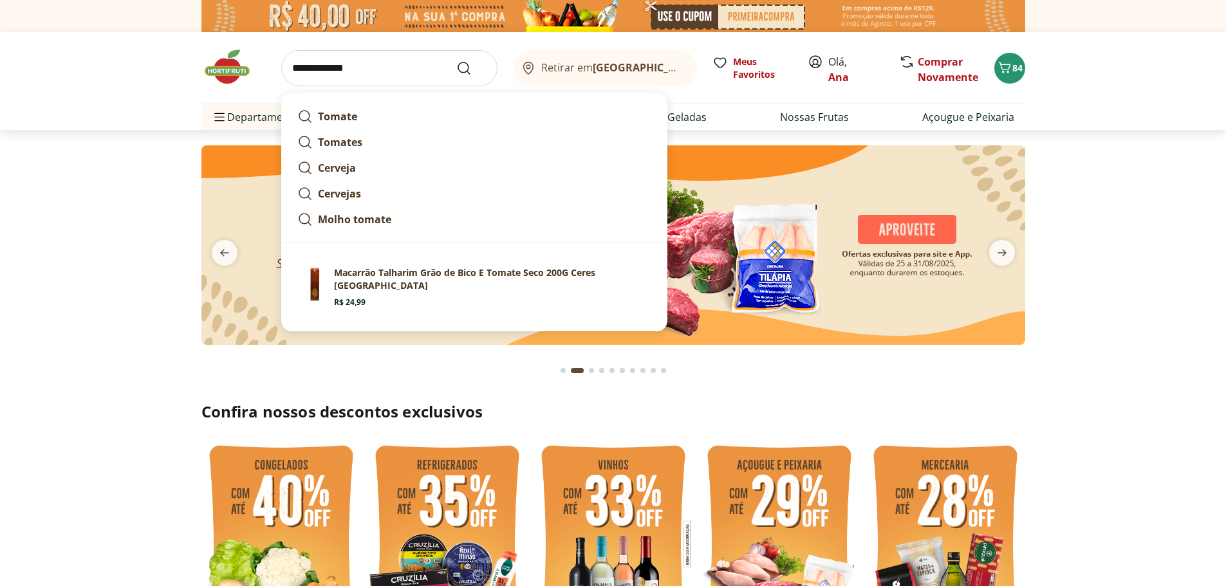
type input "**********"
click at [470, 68] on icon "Submit Search" at bounding box center [463, 67] width 15 height 15
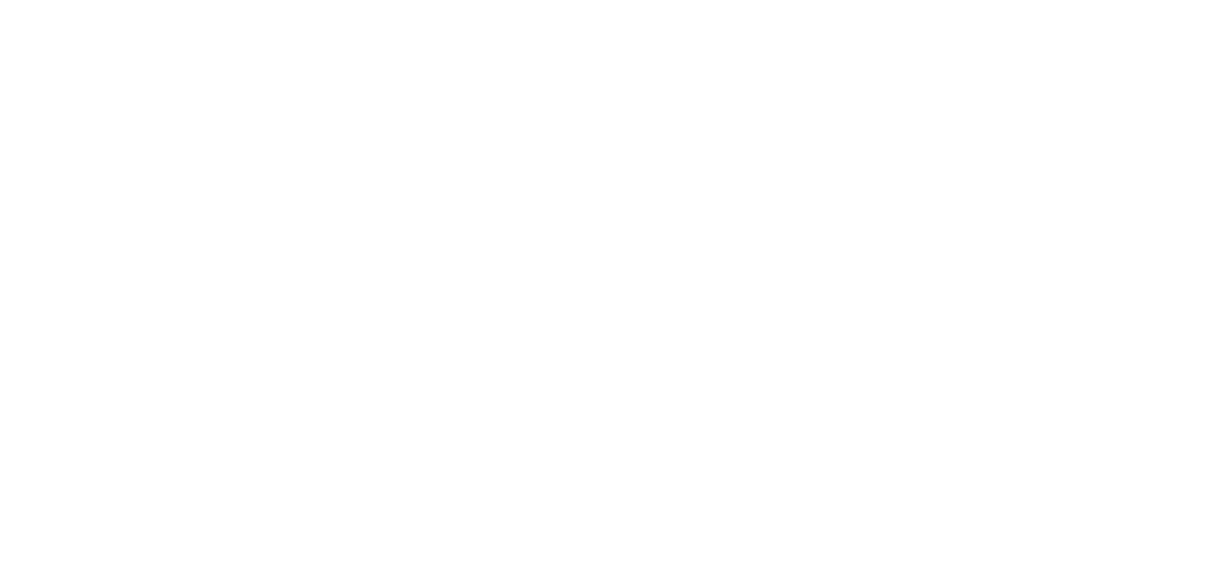
select select "**********"
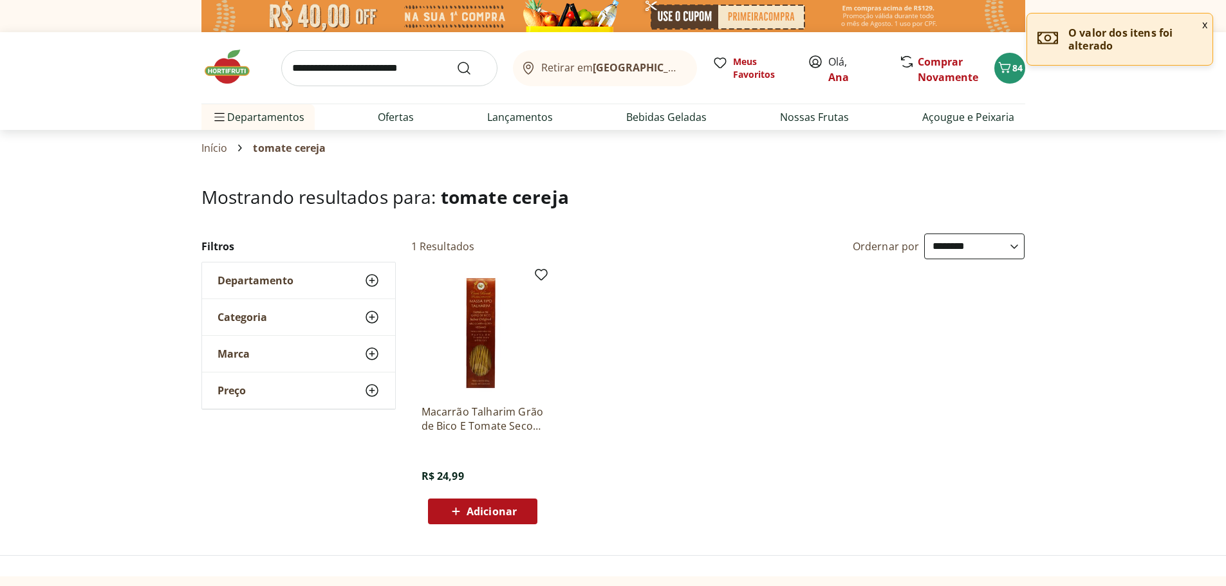
click at [345, 60] on input "search" at bounding box center [389, 68] width 216 height 36
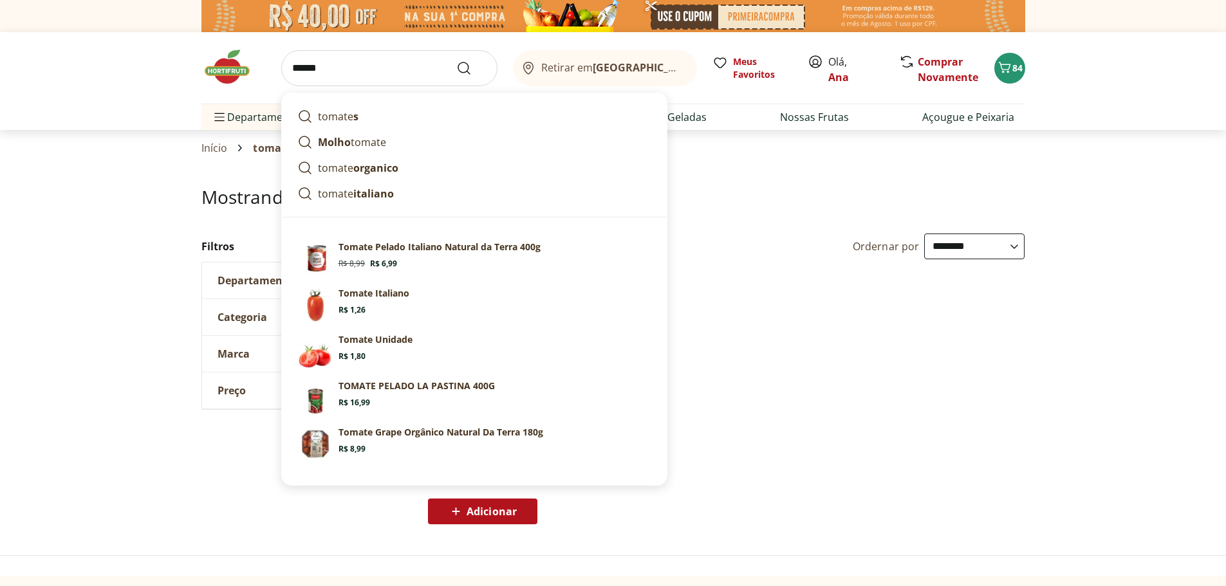
type input "******"
click at [465, 67] on icon "Submit Search" at bounding box center [463, 67] width 15 height 15
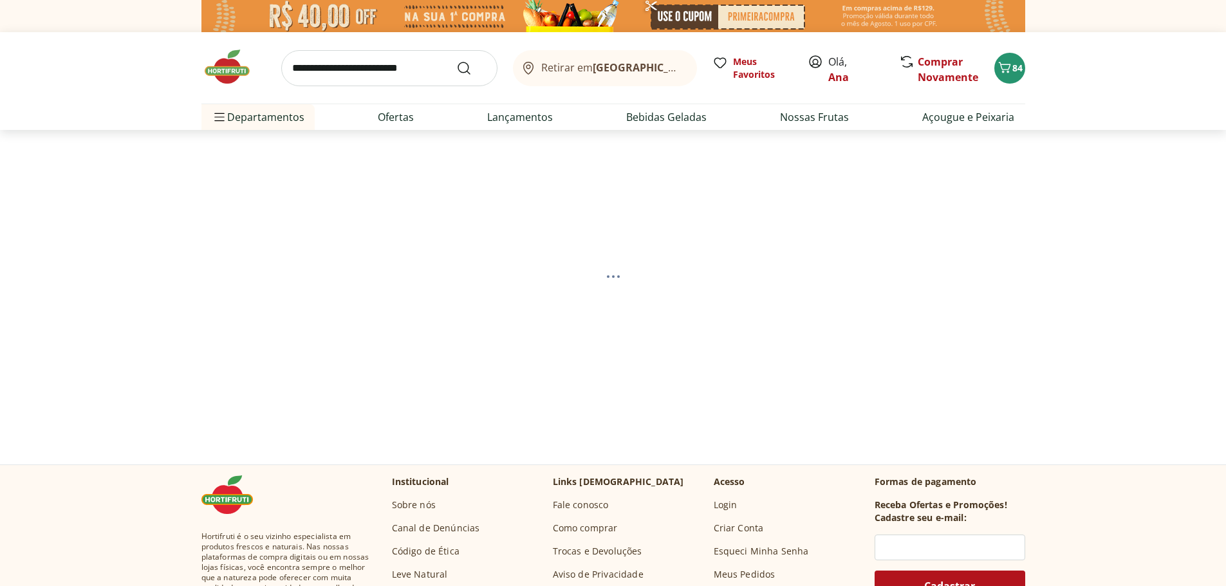
select select "**********"
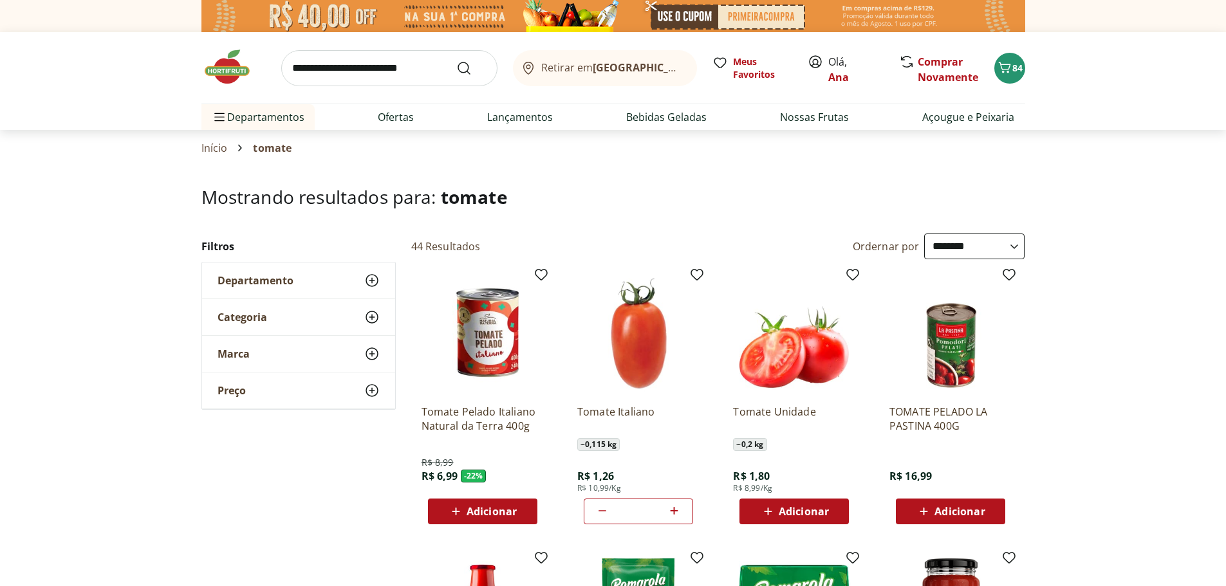
click at [264, 313] on span "Categoria" at bounding box center [242, 317] width 50 height 13
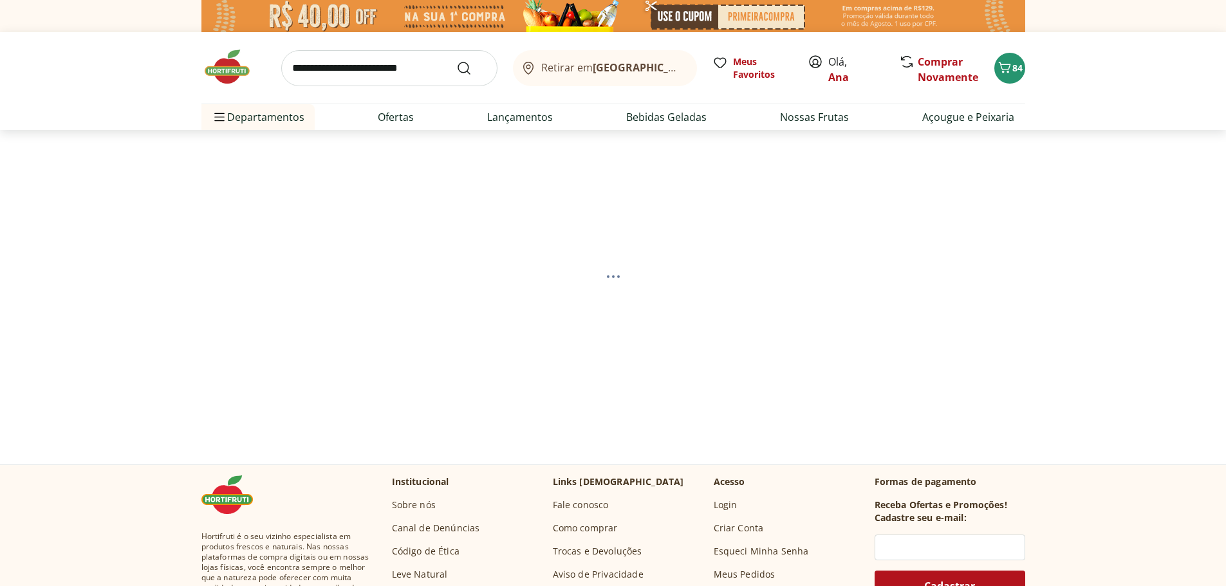
select select "**********"
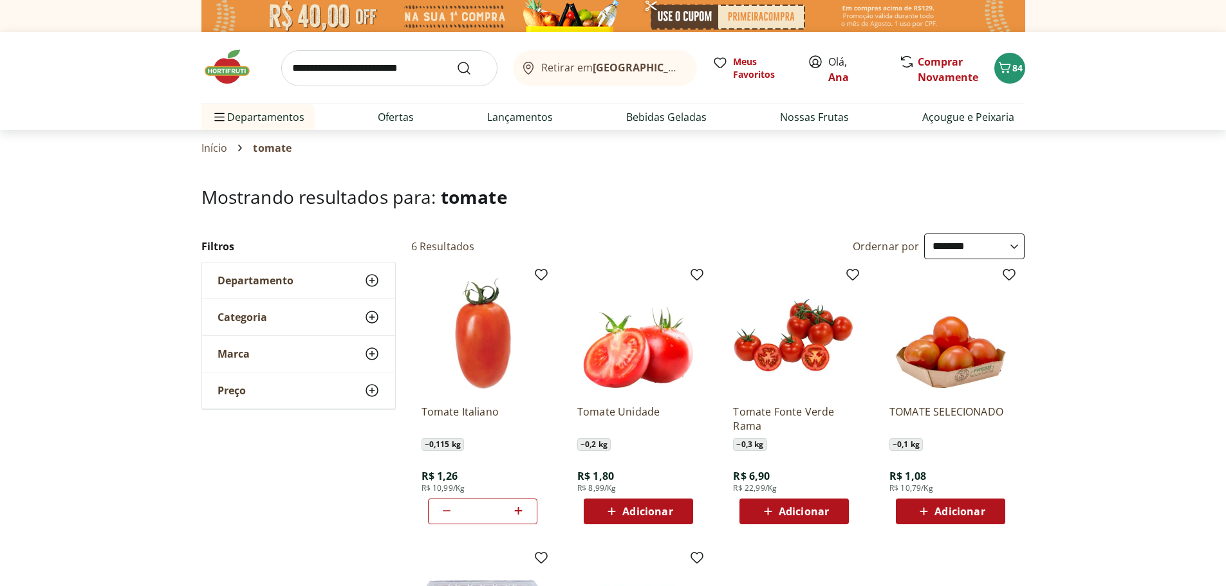
click at [262, 313] on span "Categoria" at bounding box center [242, 317] width 50 height 13
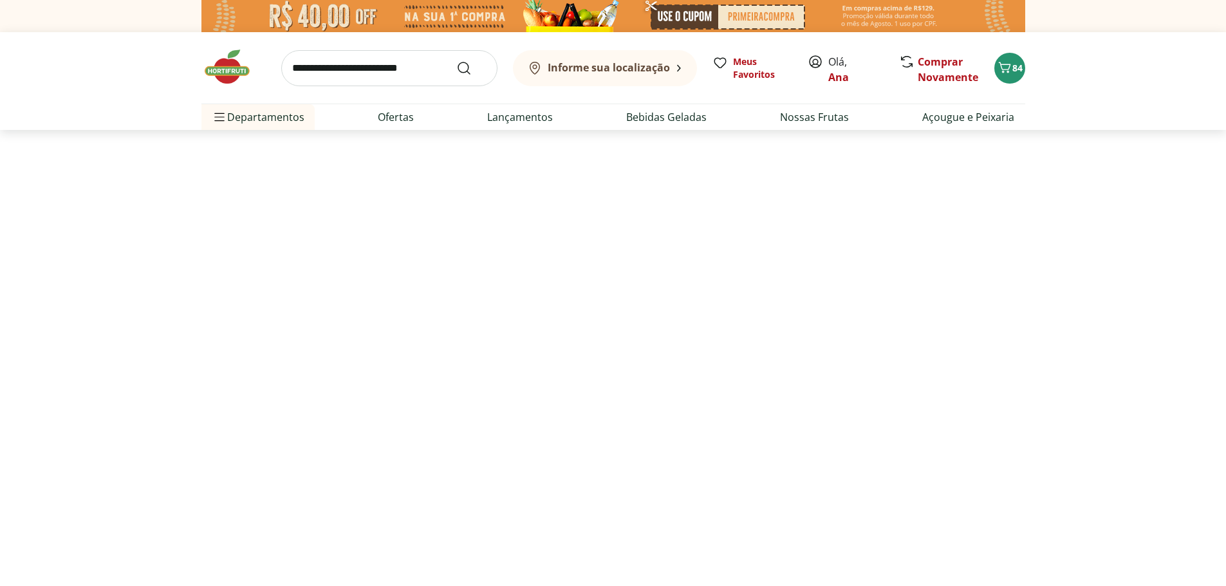
select select "**********"
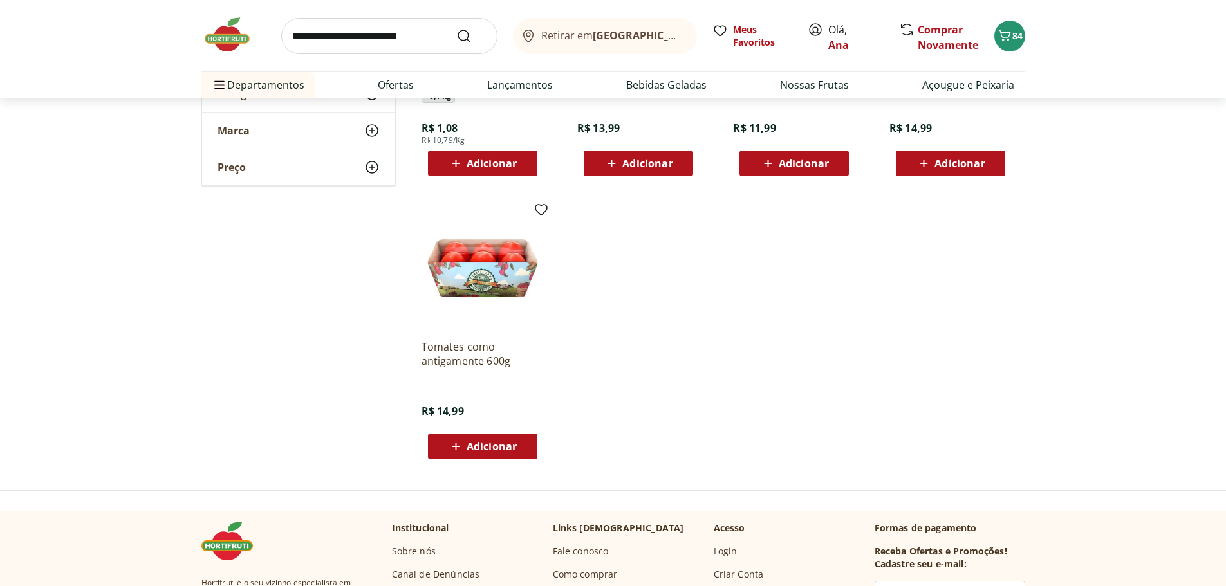
scroll to position [450, 0]
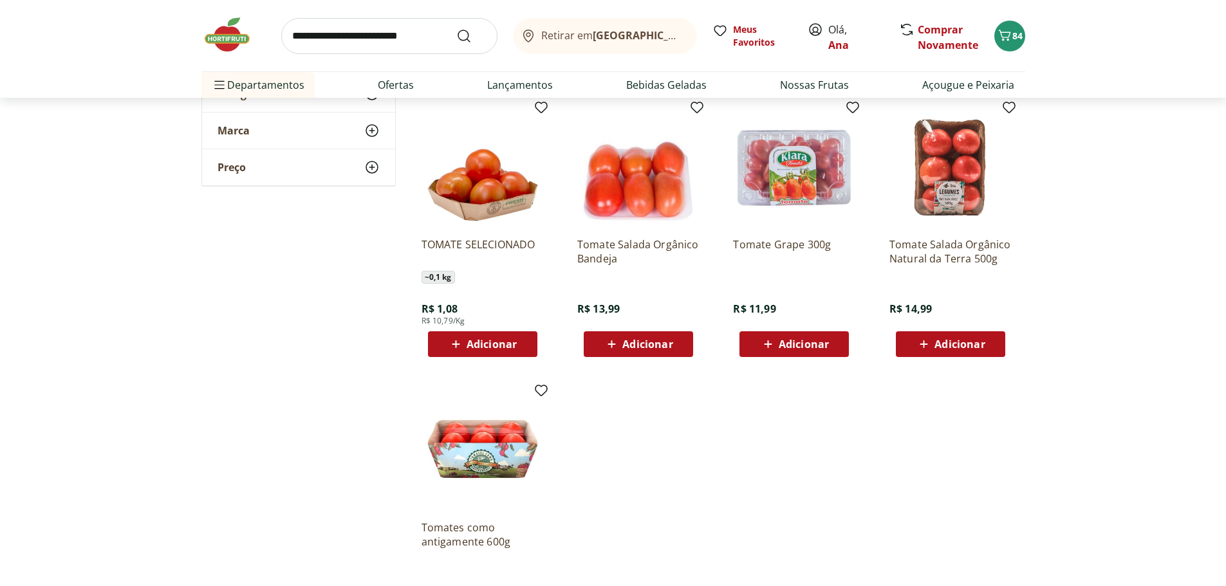
click at [796, 341] on span "Adicionar" at bounding box center [803, 344] width 50 height 10
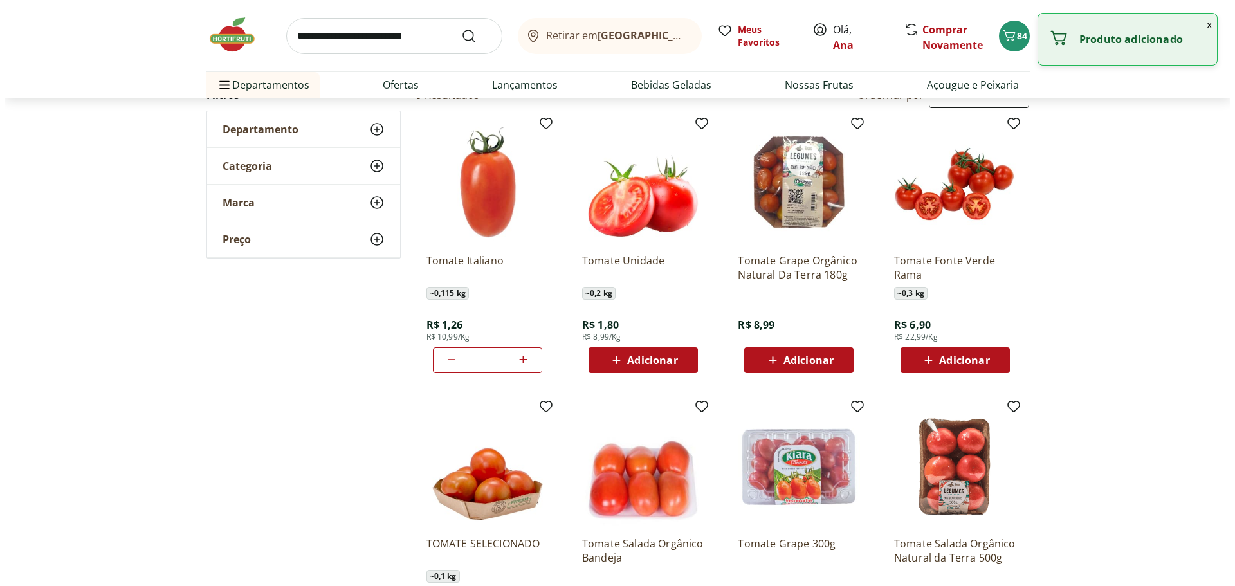
scroll to position [129, 0]
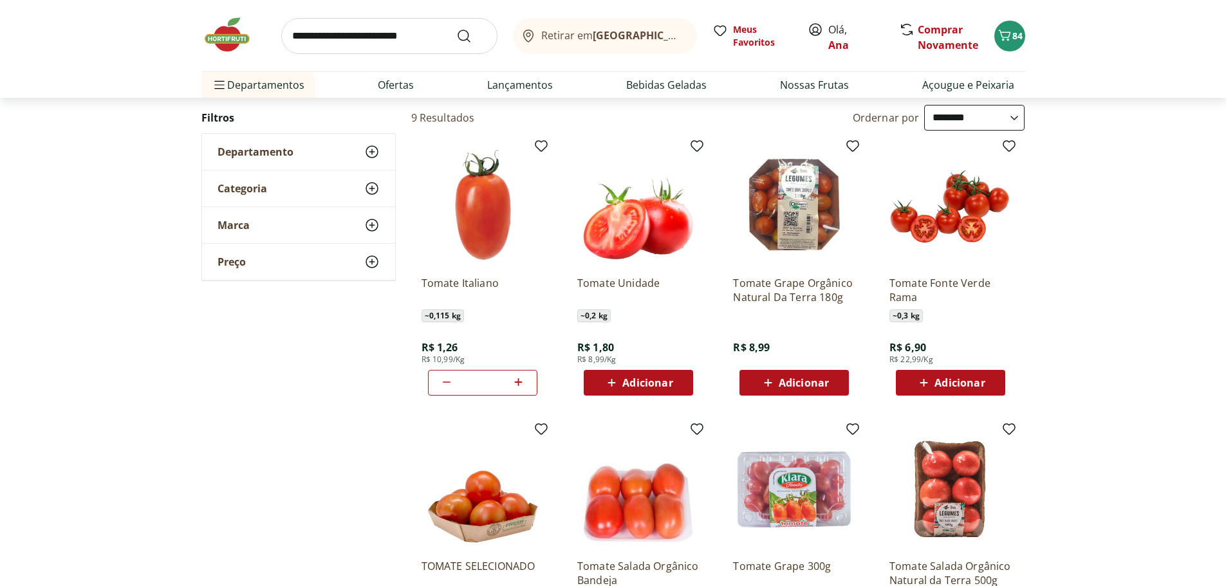
click at [441, 383] on icon at bounding box center [446, 381] width 15 height 15
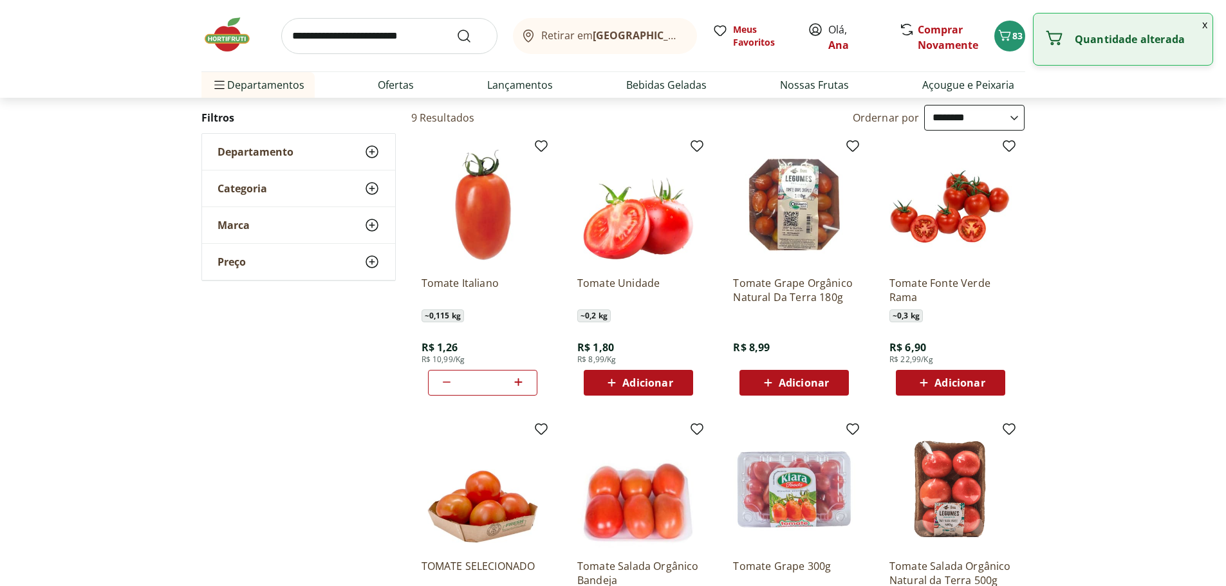
type input "*"
click at [1203, 23] on button "x" at bounding box center [1204, 25] width 15 height 22
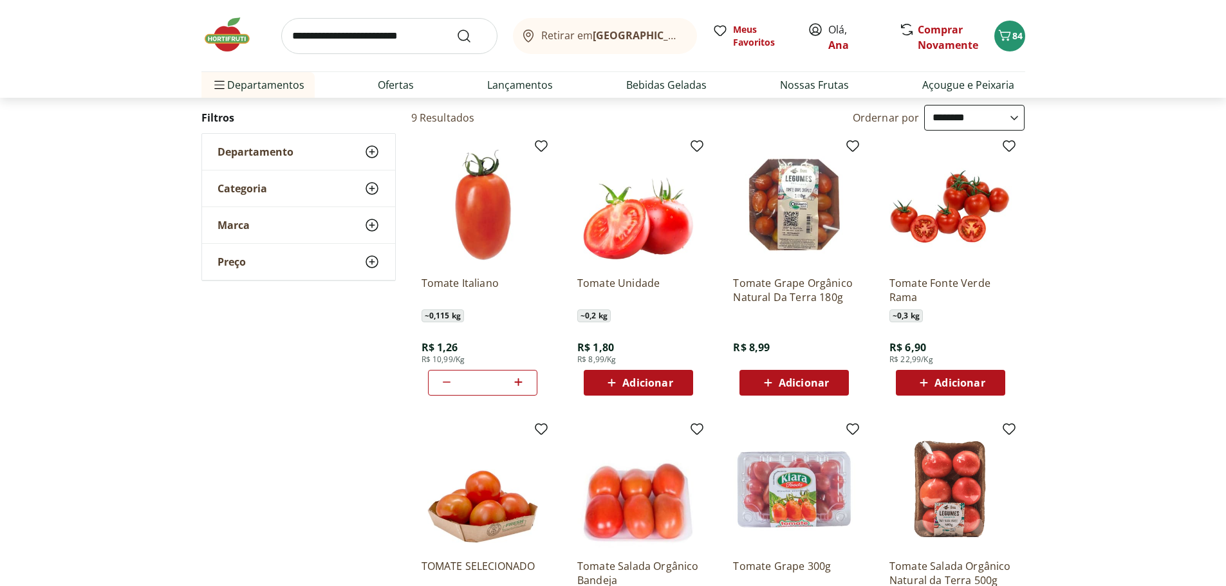
click at [1000, 36] on icon "Carrinho" at bounding box center [1004, 35] width 15 height 15
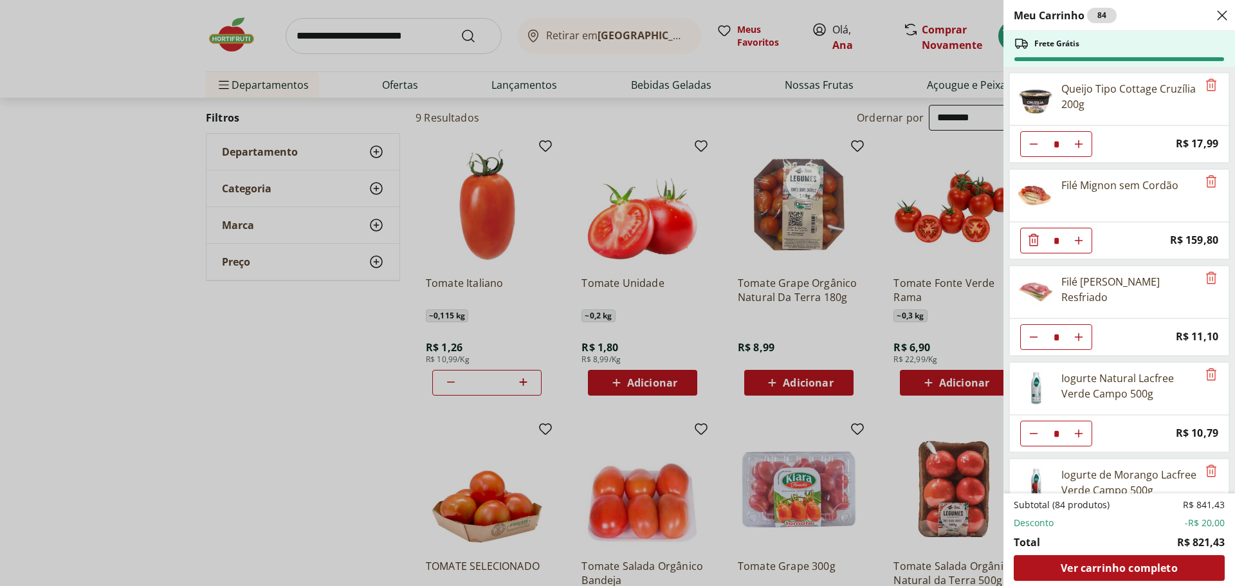
drag, startPoint x: 1094, startPoint y: 571, endPoint x: 1235, endPoint y: 477, distance: 169.2
click at [1095, 571] on span "Ver carrinho completo" at bounding box center [1119, 568] width 116 height 10
